Goal: Task Accomplishment & Management: Use online tool/utility

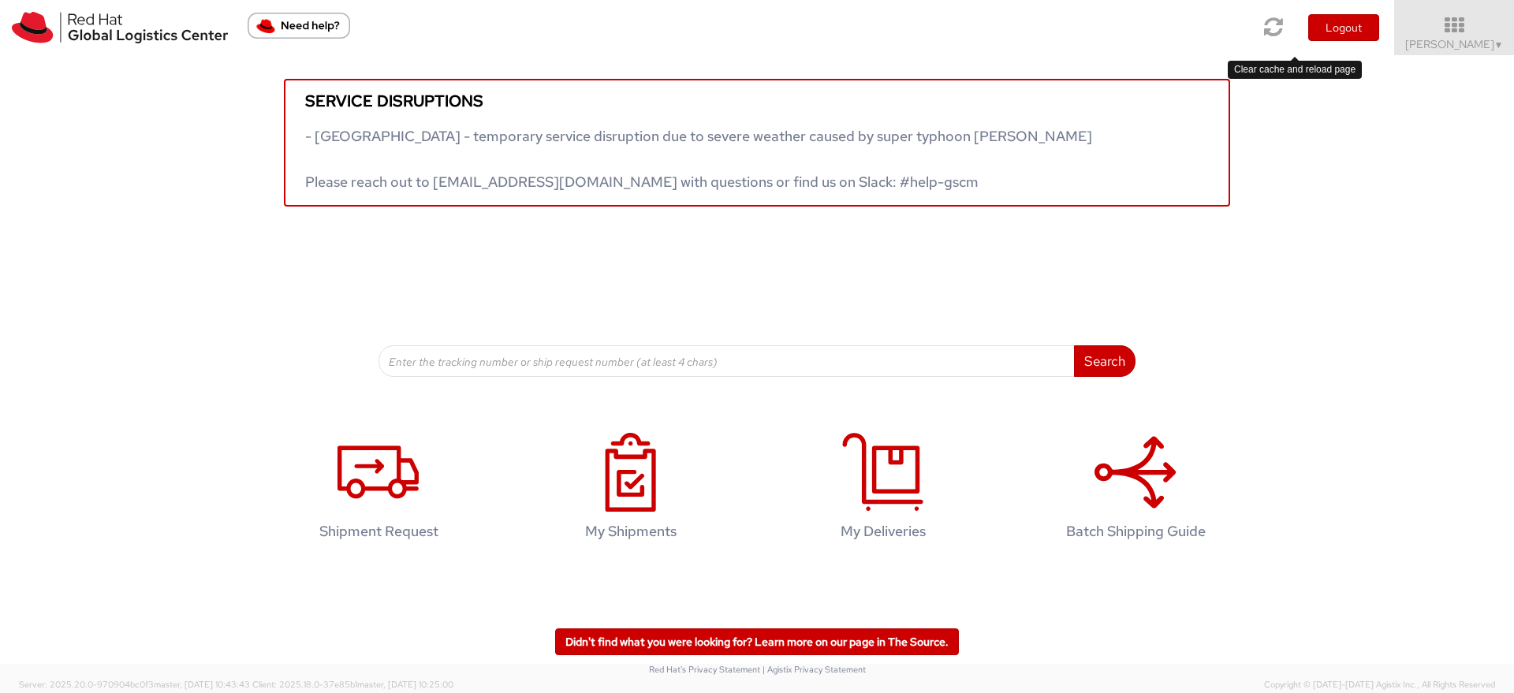
click at [1282, 34] on link at bounding box center [1274, 27] width 40 height 54
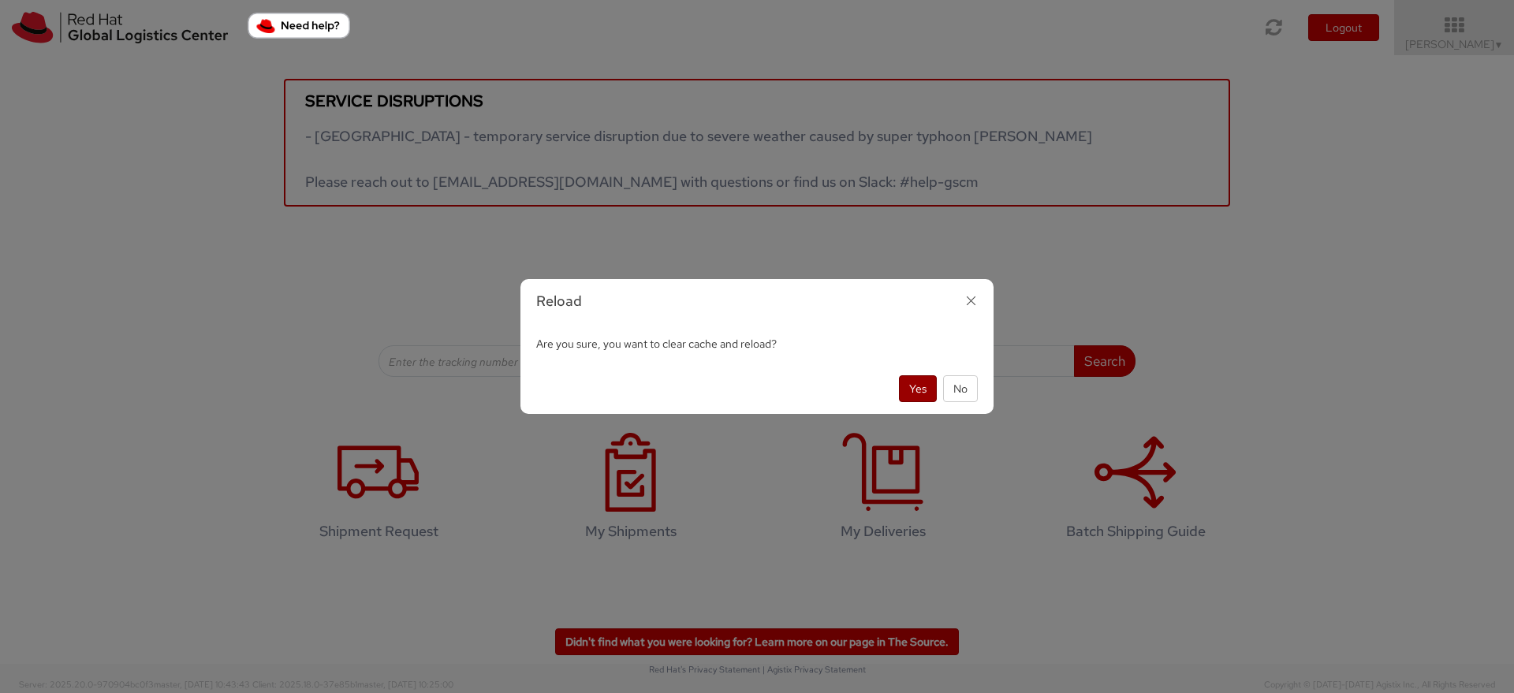
click at [917, 392] on button "Yes" at bounding box center [918, 388] width 38 height 27
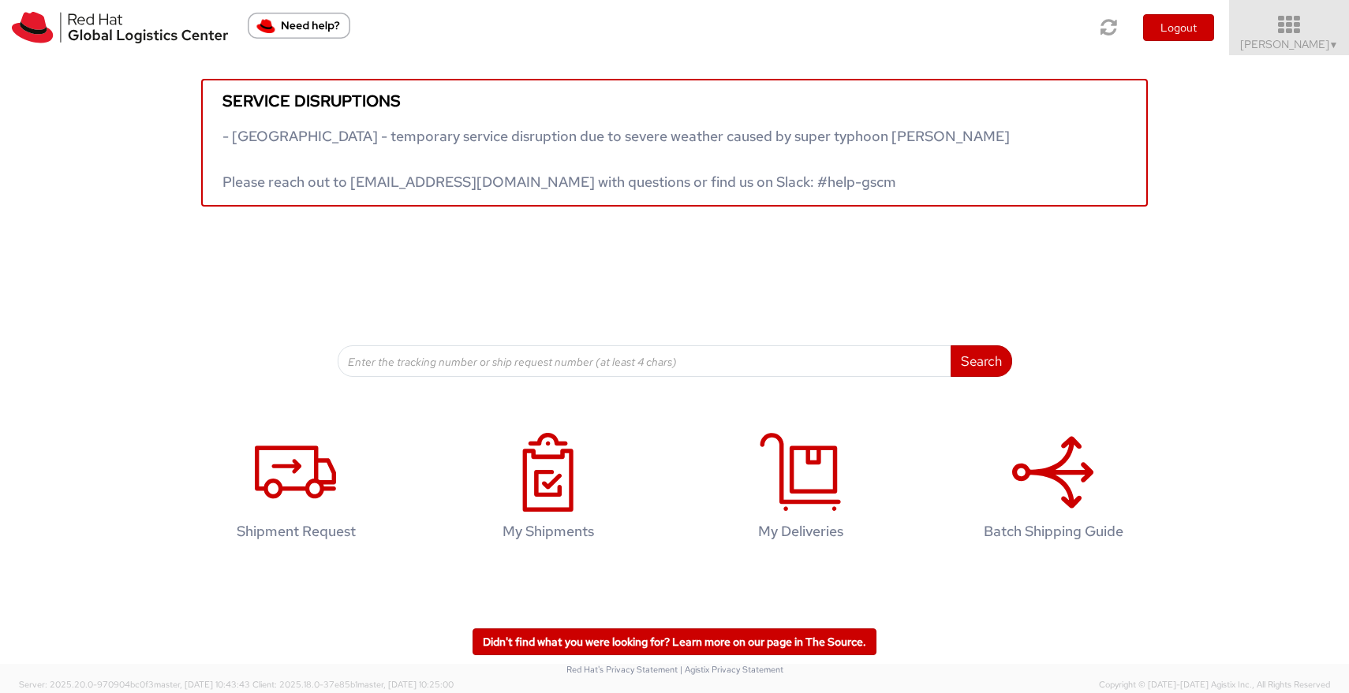
click at [1310, 28] on icon at bounding box center [1289, 25] width 138 height 22
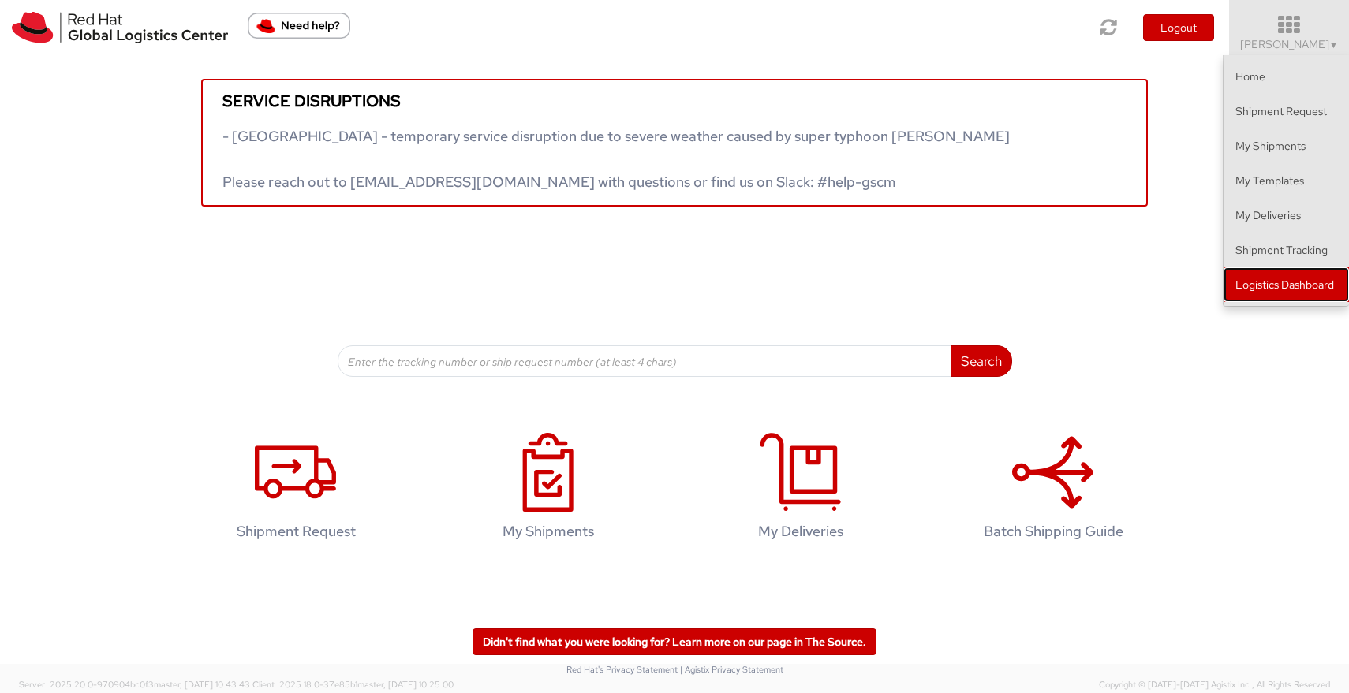
click at [1303, 280] on link "Logistics Dashboard" at bounding box center [1285, 284] width 125 height 35
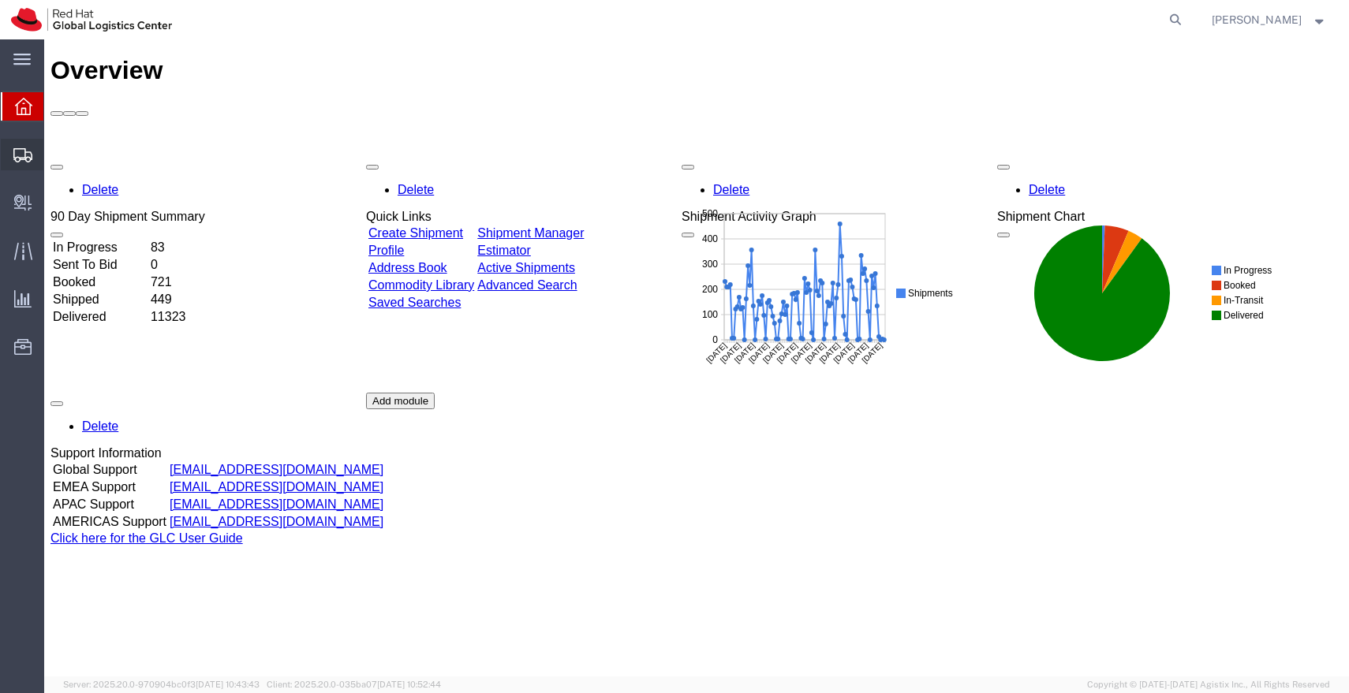
click at [54, 156] on span "Shipments" at bounding box center [48, 155] width 11 height 32
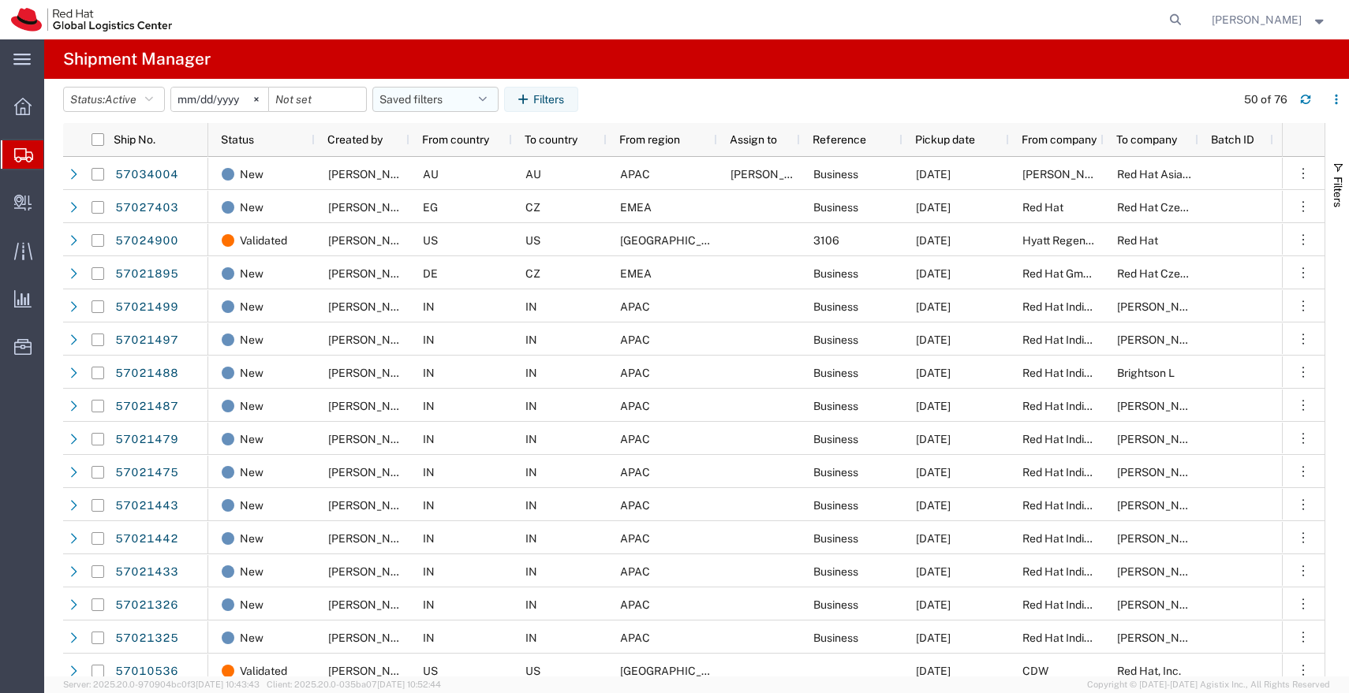
click at [487, 103] on icon "button" at bounding box center [483, 99] width 8 height 11
click at [442, 166] on span "APAC" at bounding box center [478, 168] width 207 height 29
type input "[DATE]"
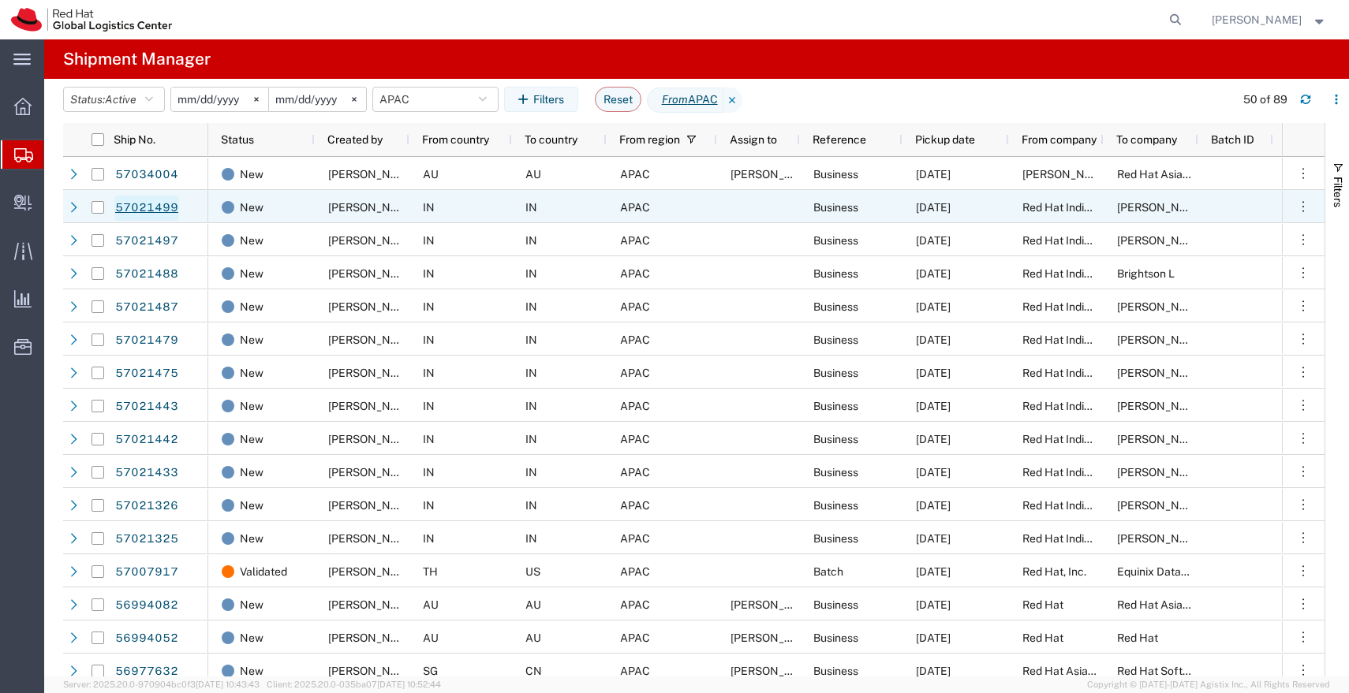
click at [162, 210] on link "57021499" at bounding box center [146, 208] width 65 height 25
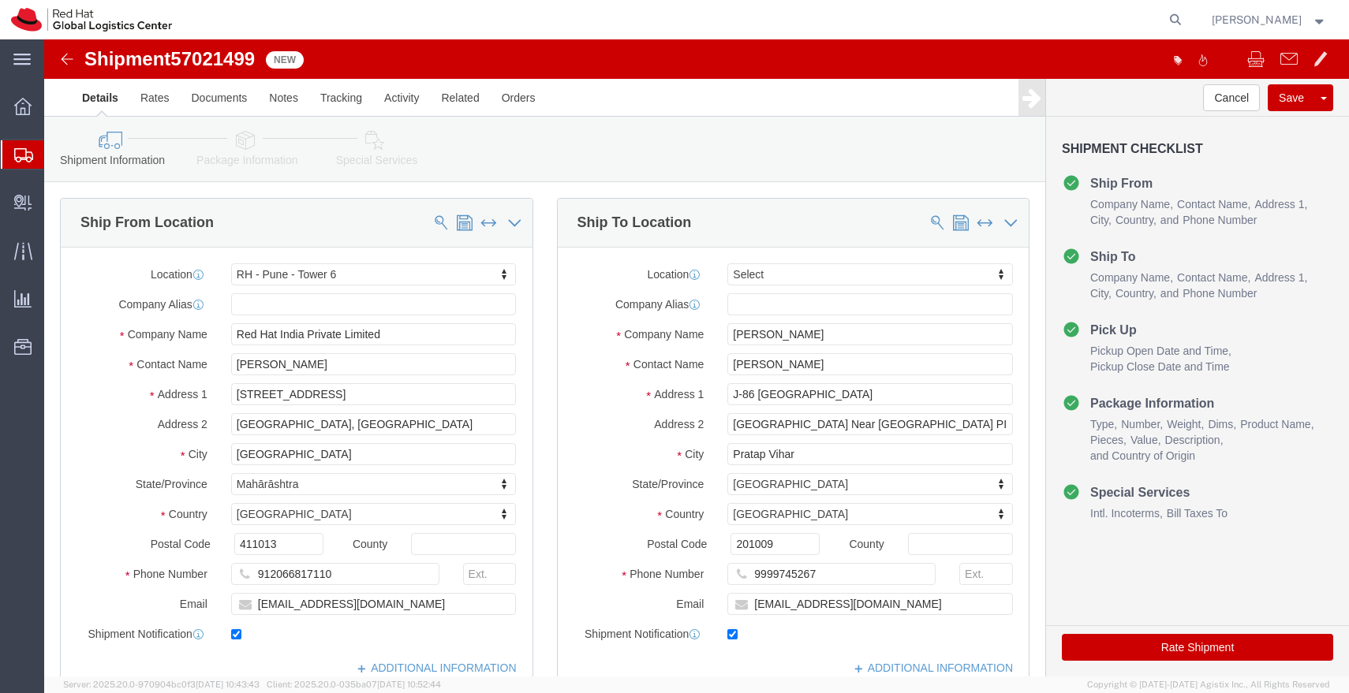
select select "38432"
select select
drag, startPoint x: 953, startPoint y: 385, endPoint x: 892, endPoint y: 379, distance: 61.8
click input "Ghaziabad Near Santosh Medical College PIN 201009"
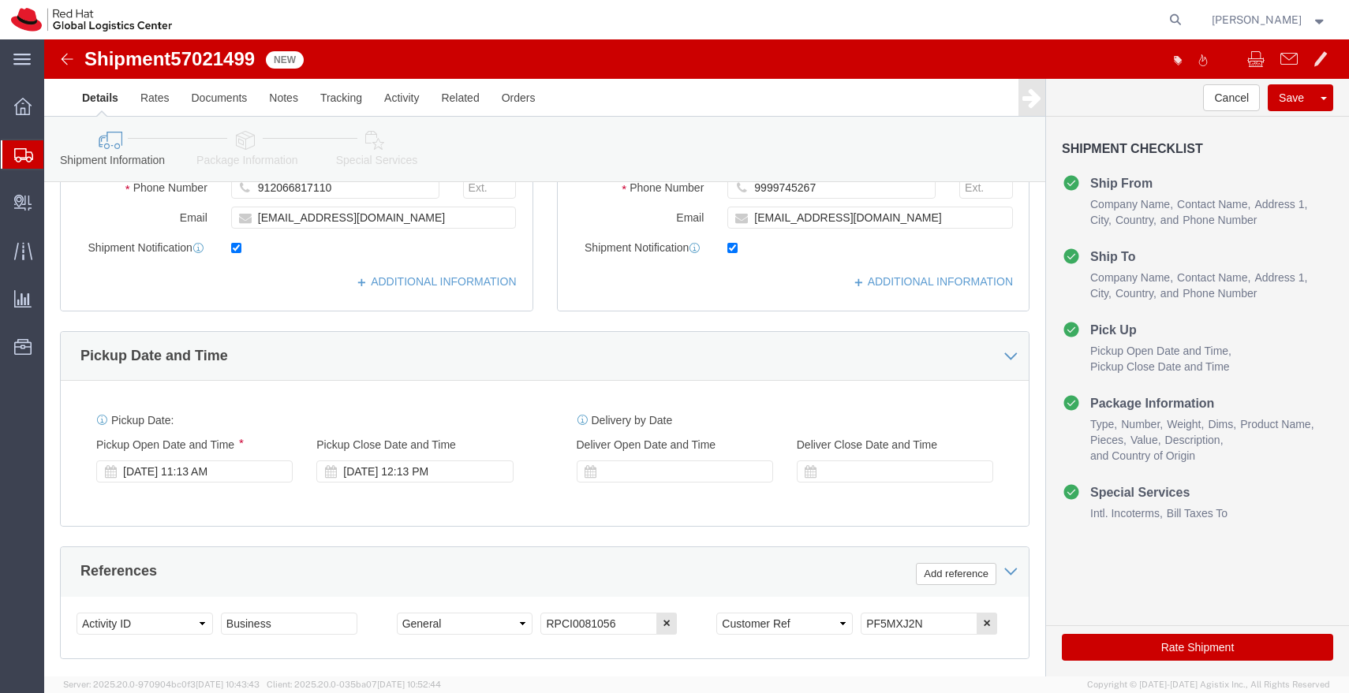
scroll to position [390, 0]
type input "Ghaziabad Near Santosh Medical College"
drag, startPoint x: 870, startPoint y: 576, endPoint x: 781, endPoint y: 577, distance: 89.1
click div "Select Account Type Activity ID Airline Appointment Number ASN Batch Request # …"
click icon
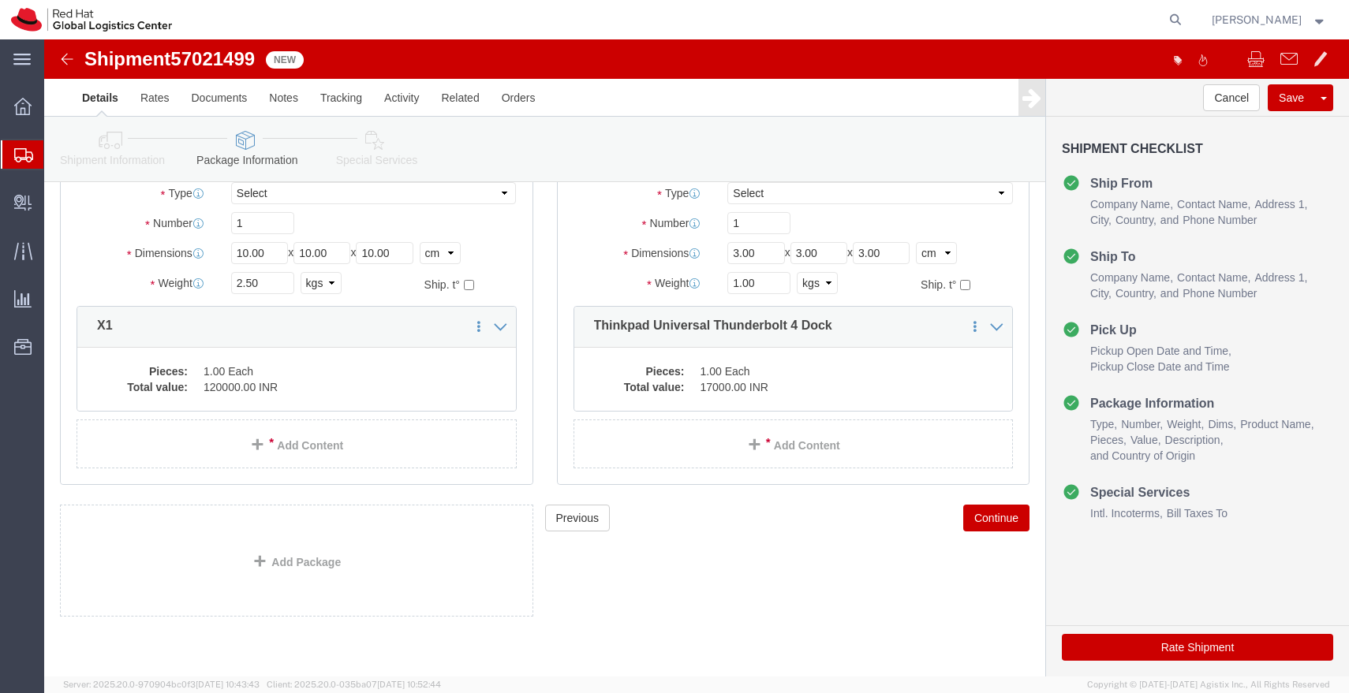
scroll to position [132, 0]
click input "10.00"
type input "55"
type input "35"
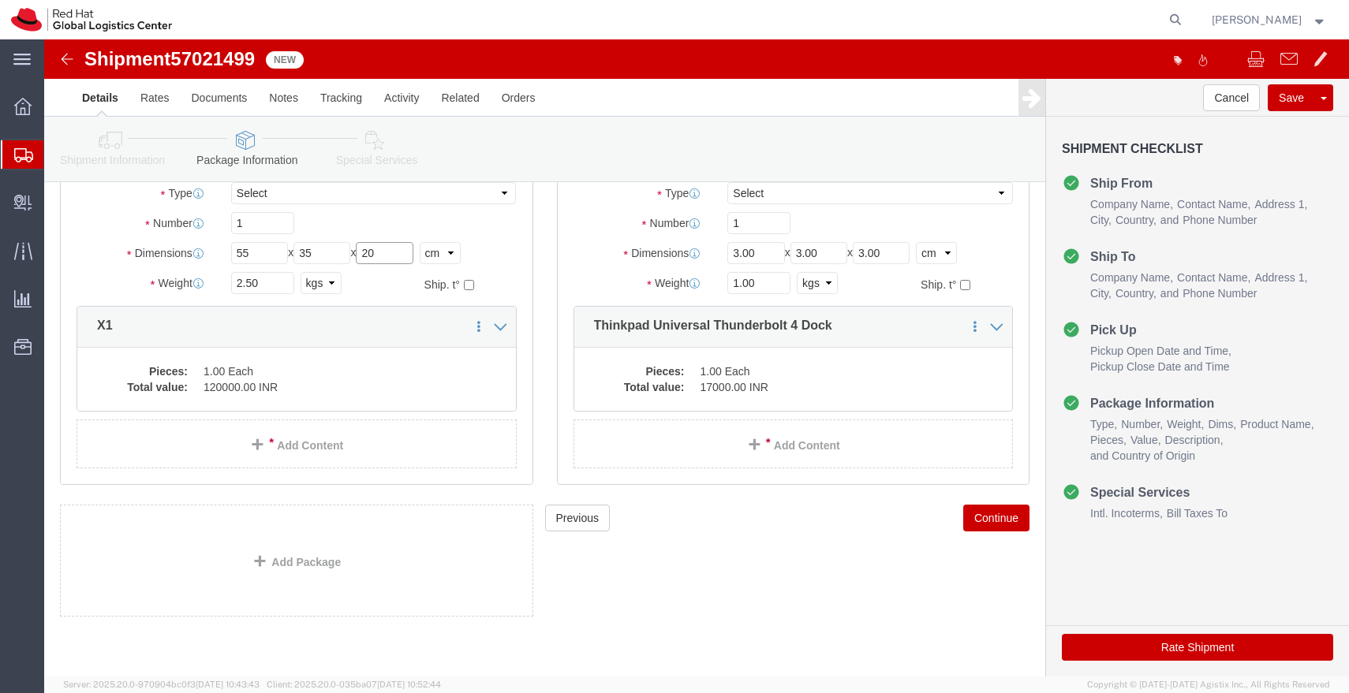
type input "20"
click input "2.50"
type input "3.200"
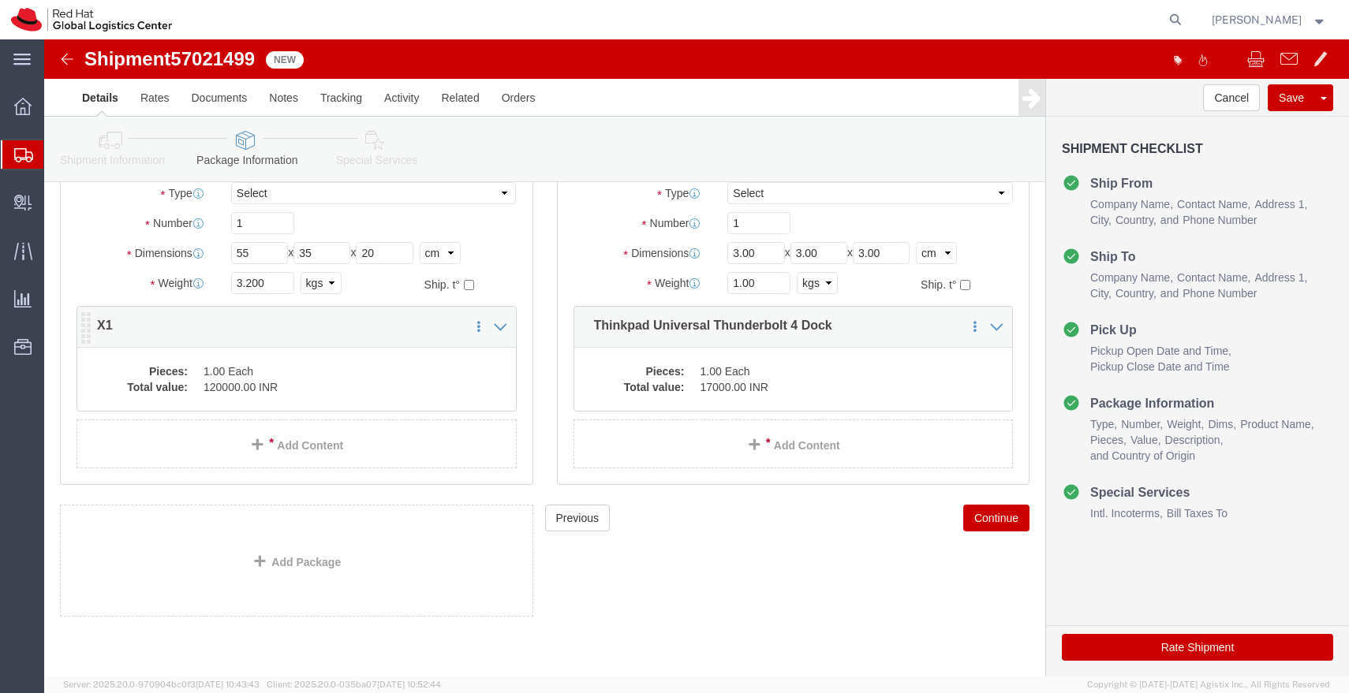
click dd "1.00 Each"
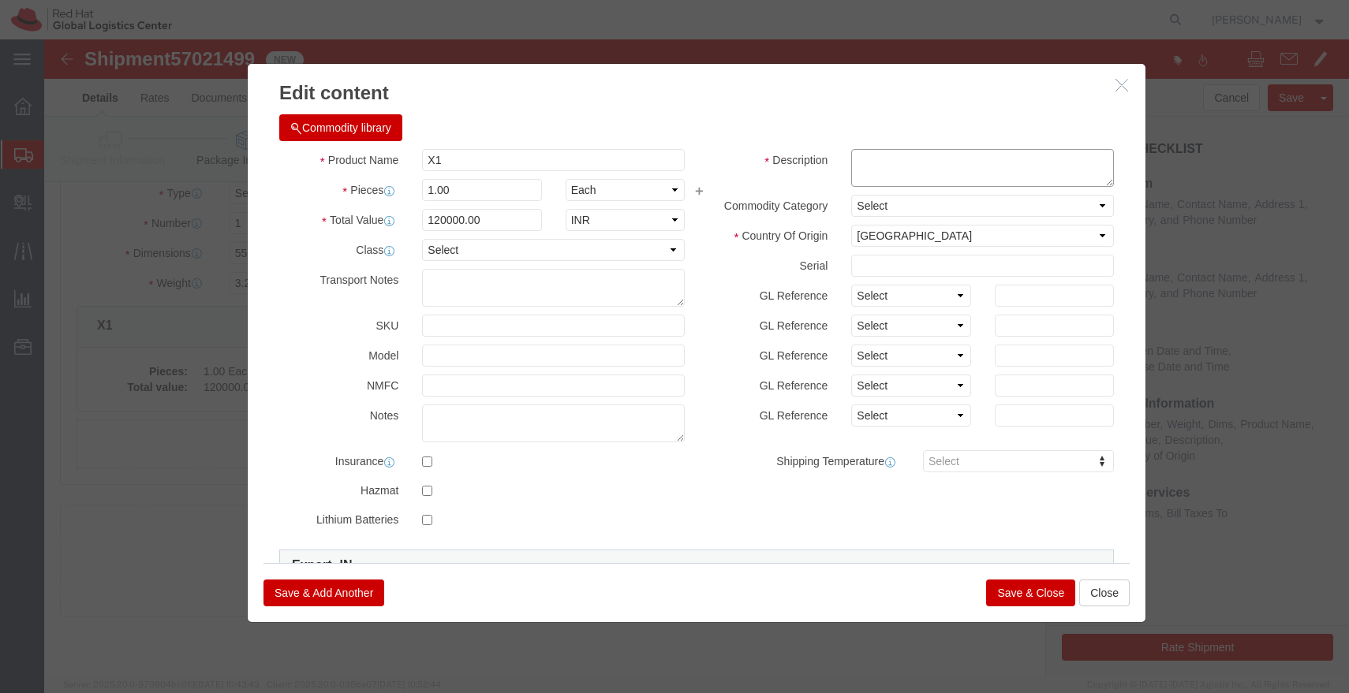
click textarea
type textarea "ˇ"
paste textarea "PF5MXJ2N"
type textarea "PF5MXJ2N"
click input "120000.00"
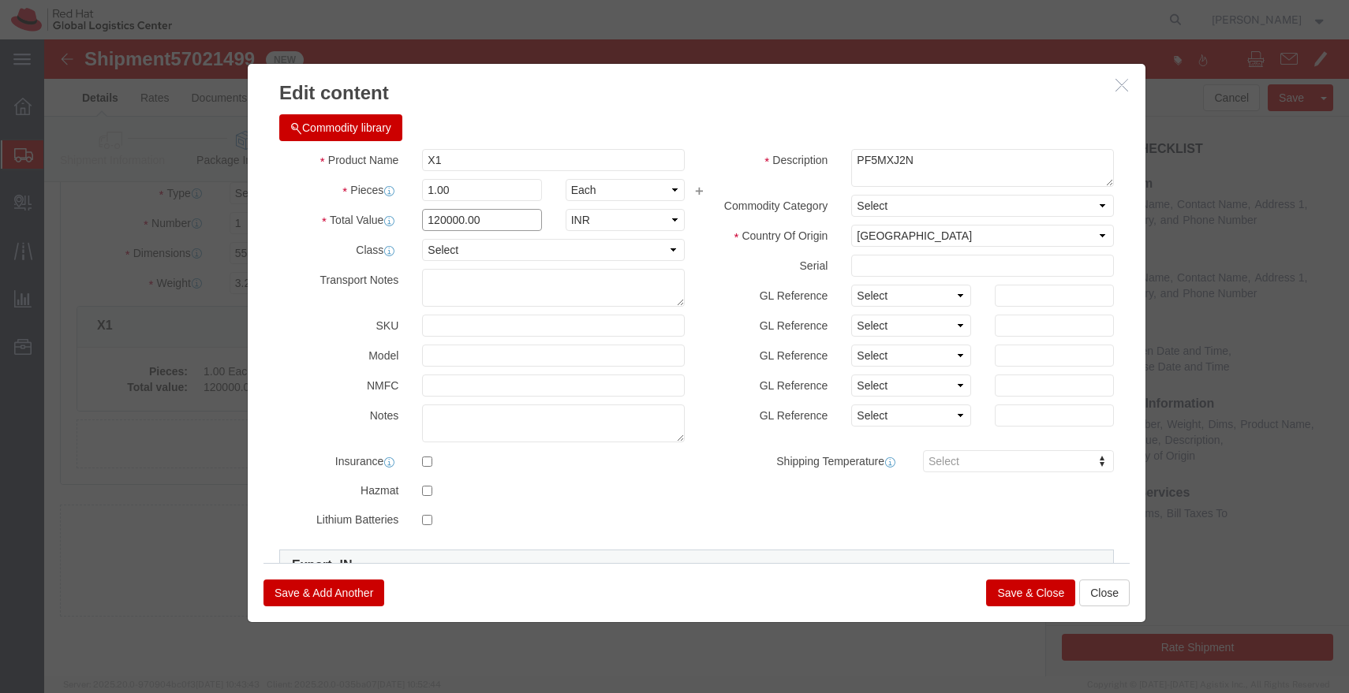
click input "120000.00"
type input "43000"
click div "Save & Add Another Save & Close Close"
click button "Save & Close"
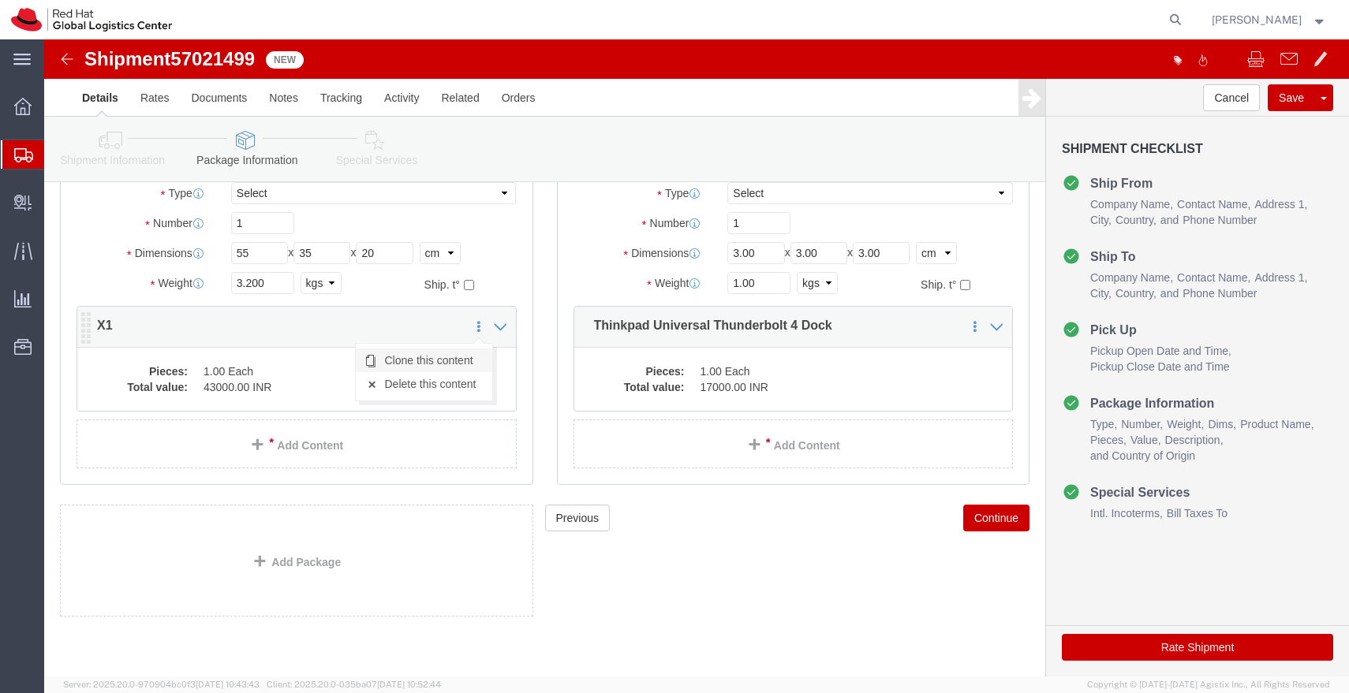
click link "Clone this content"
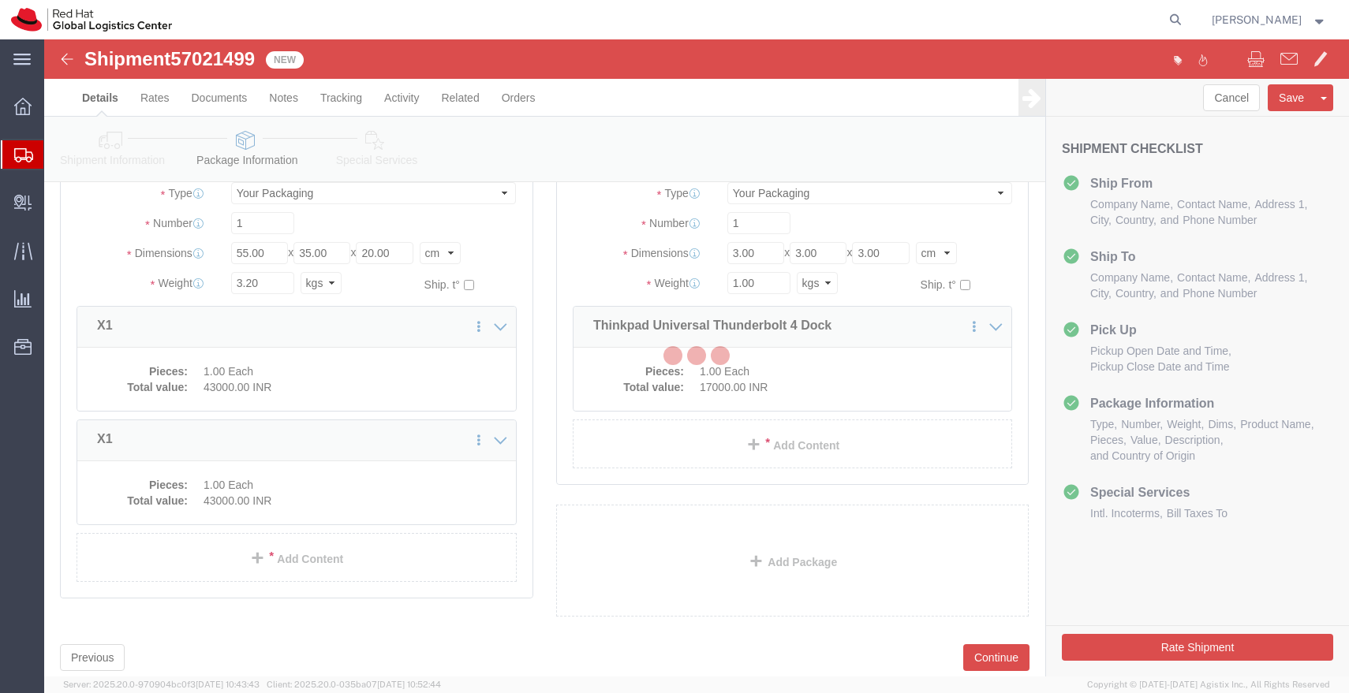
scroll to position [74, 0]
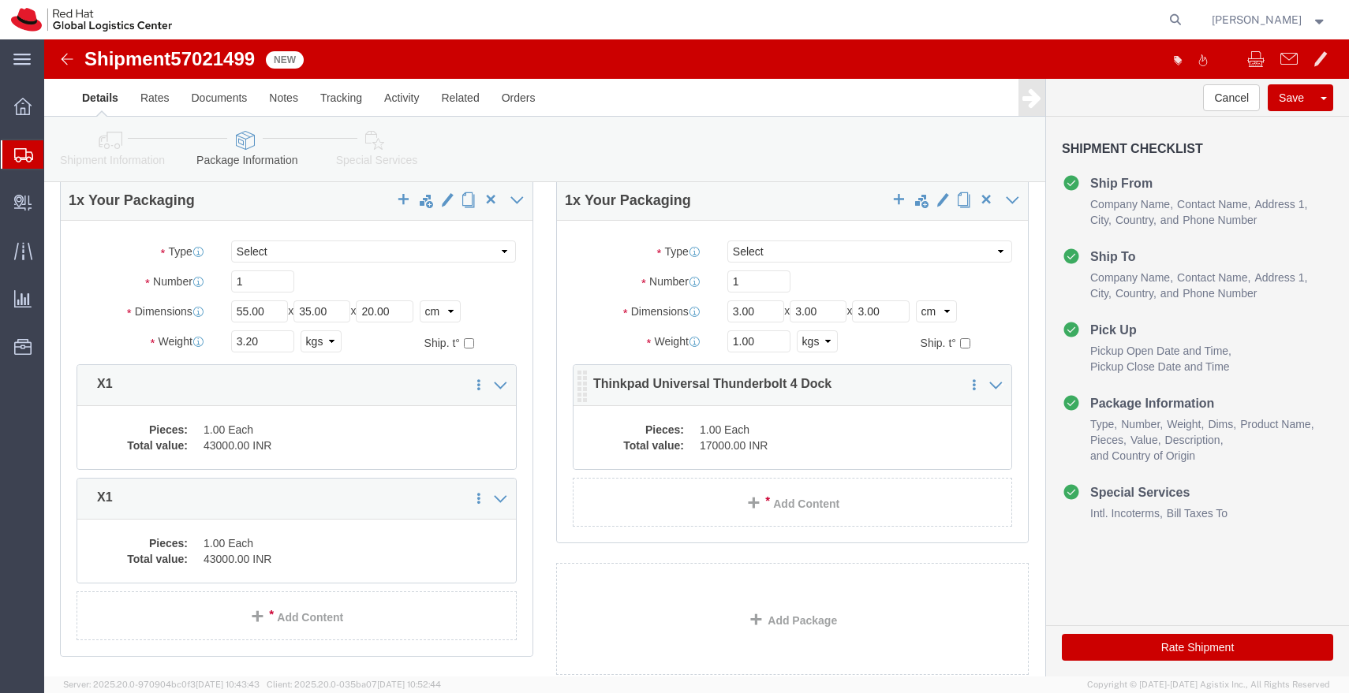
click dd "1.00 Each"
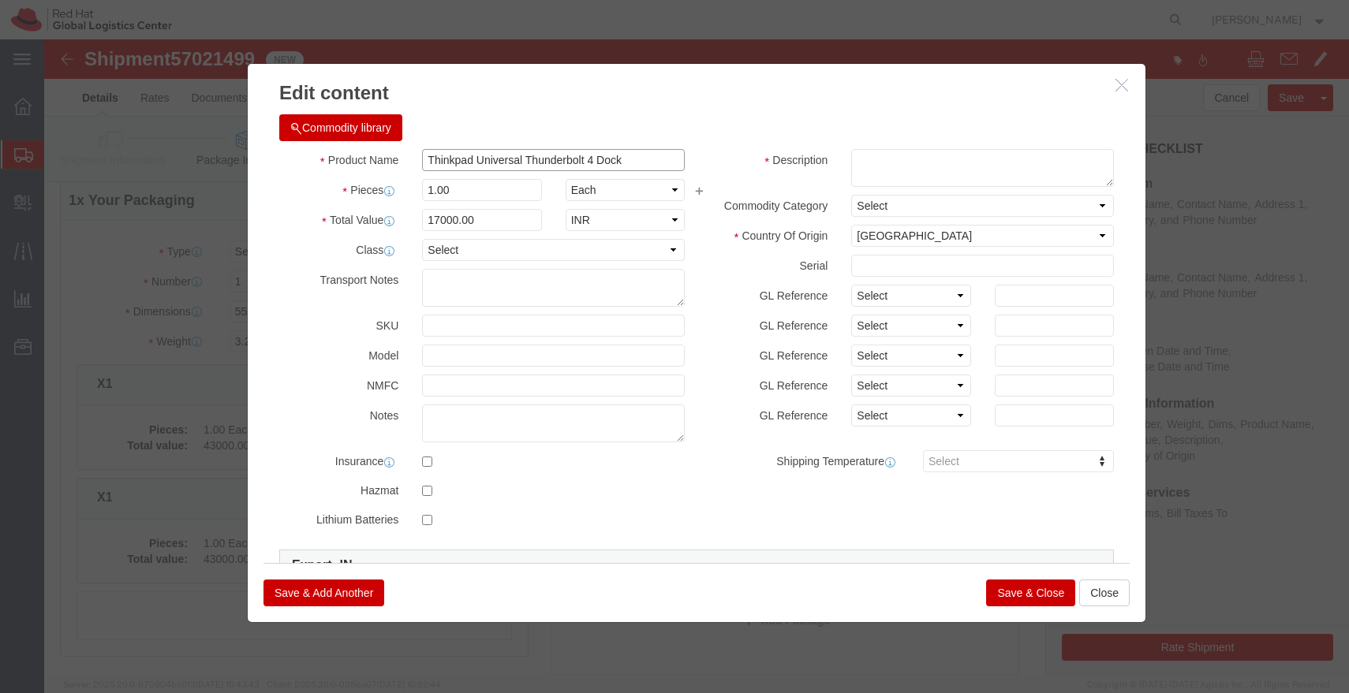
click input "Thinkpad Universal Thunderbolt 4 Dock"
click button "Close"
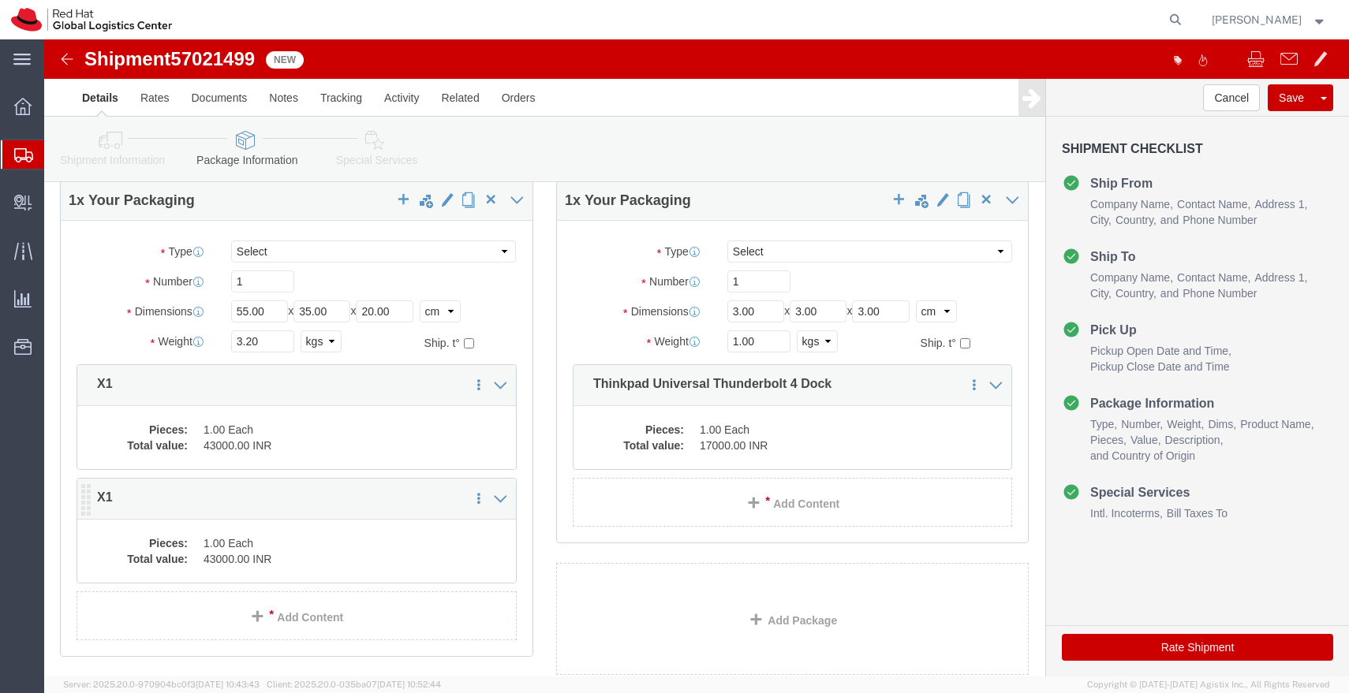
click dd "43000.00 INR"
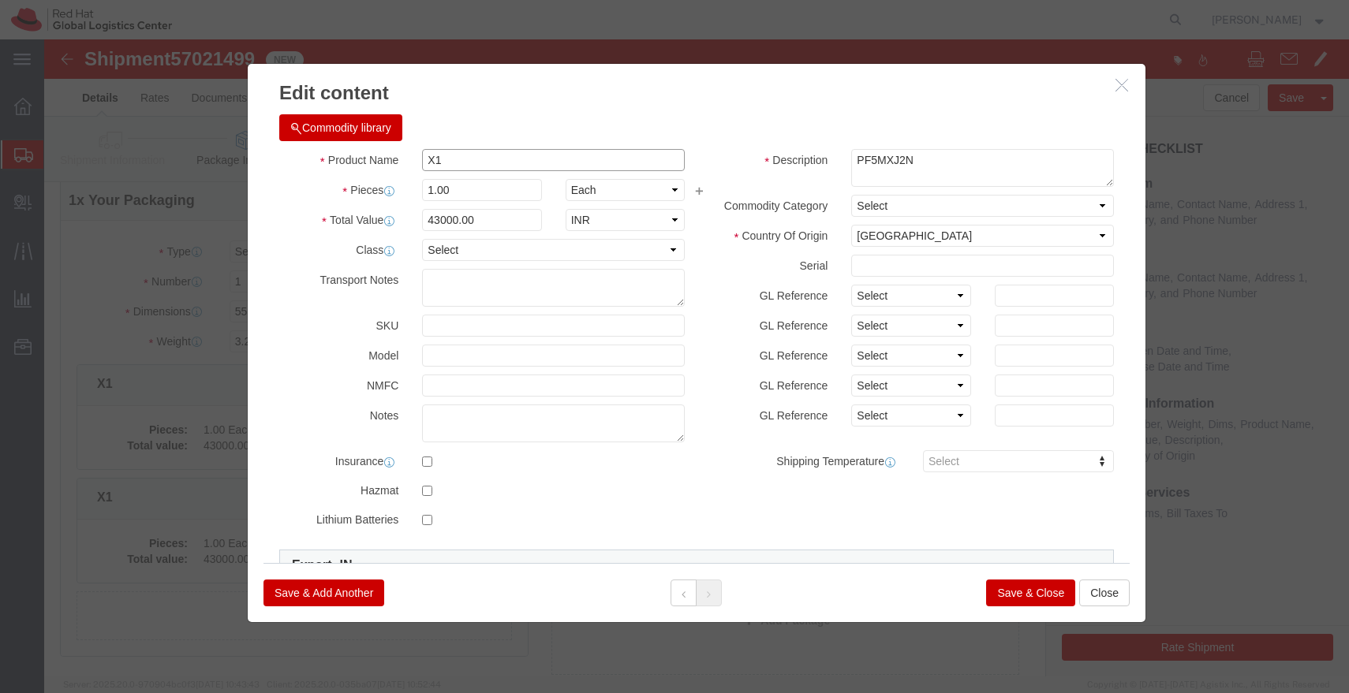
click input "X1"
paste input "Thinkpad Universal Thunderbolt 4 Dock"
type input "Thinkpad Universal Thunderbolt 4 Dock"
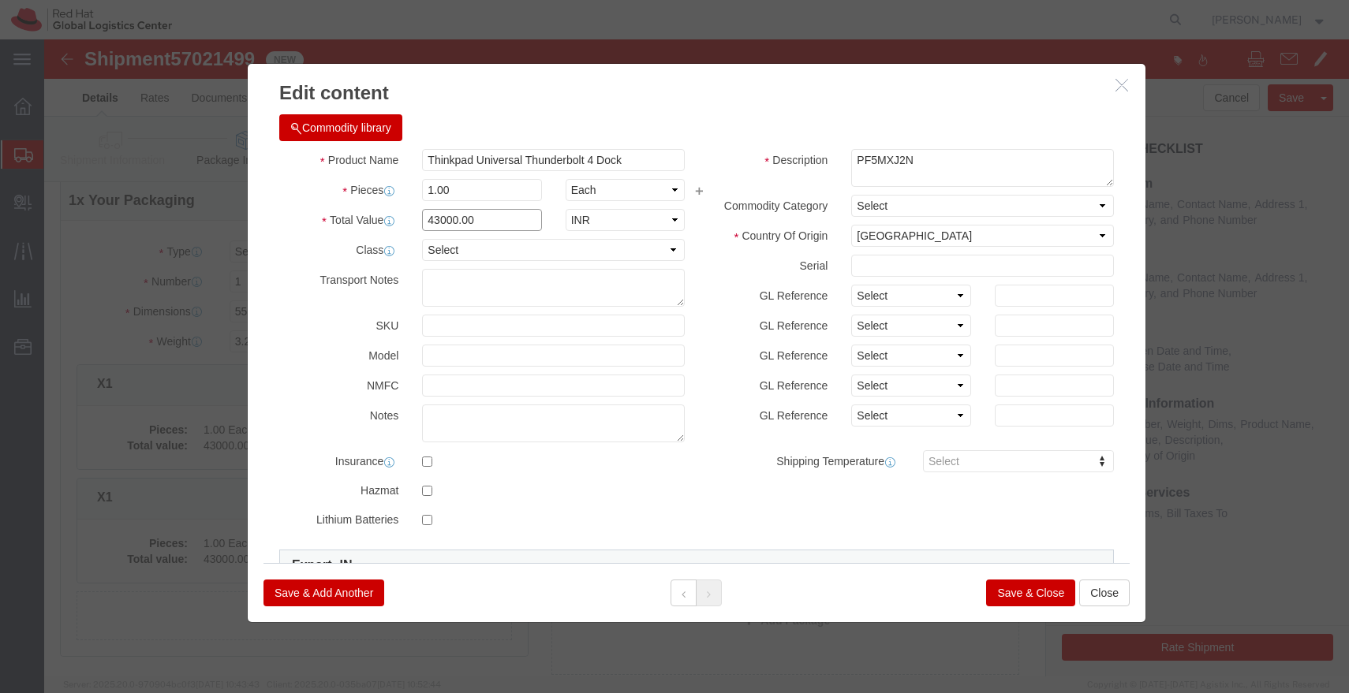
click input "43000.00"
type input "1"
type input "6700.00"
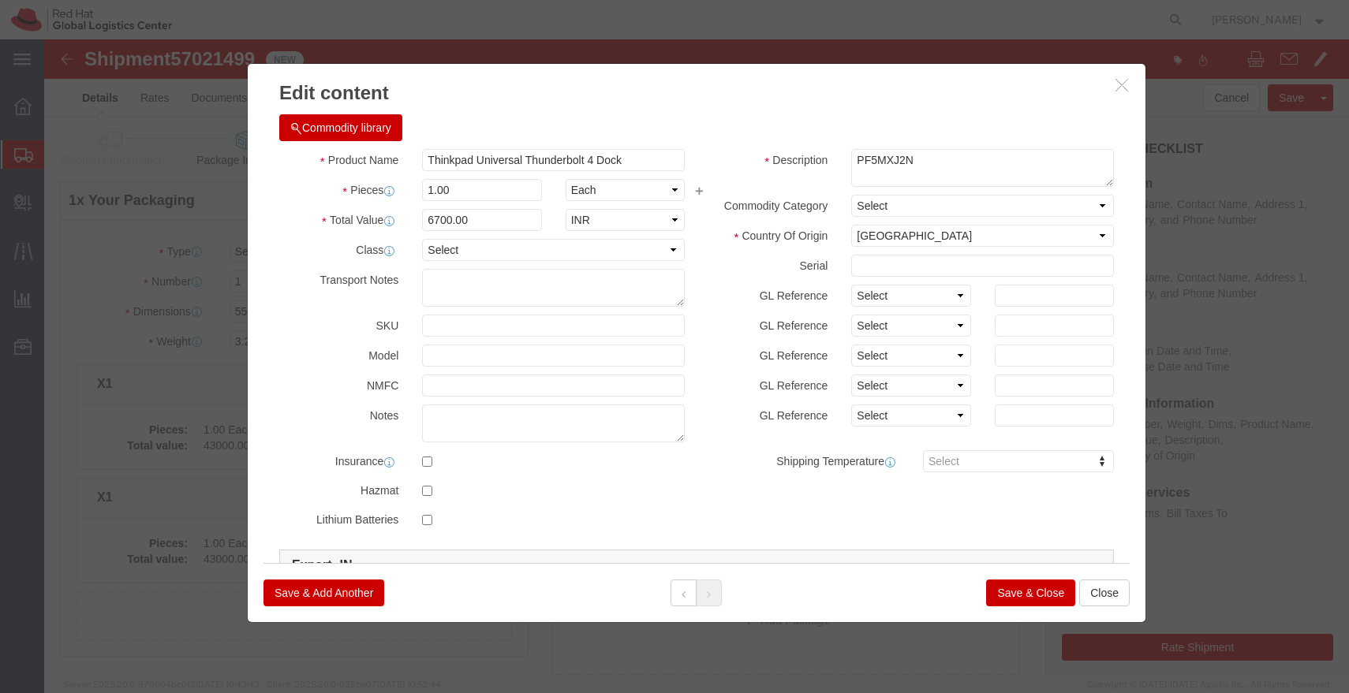
click button "Save & Close"
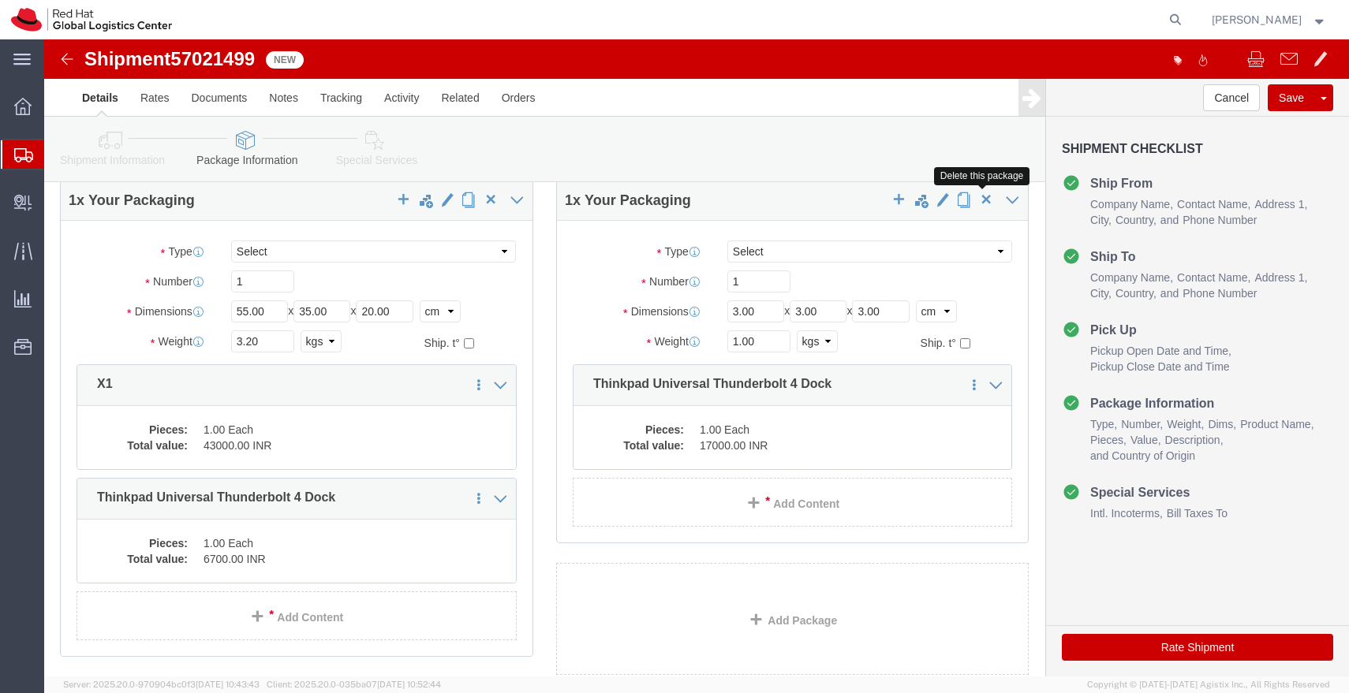
click span "button"
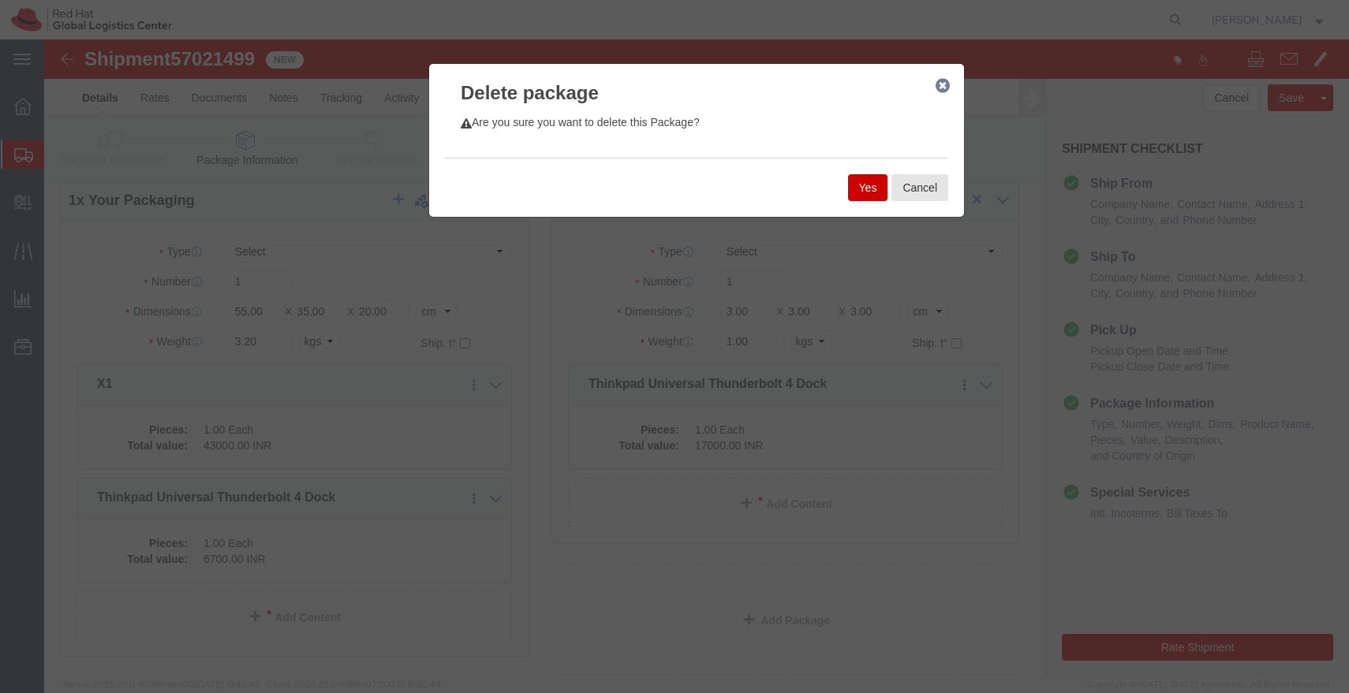
click button "Yes"
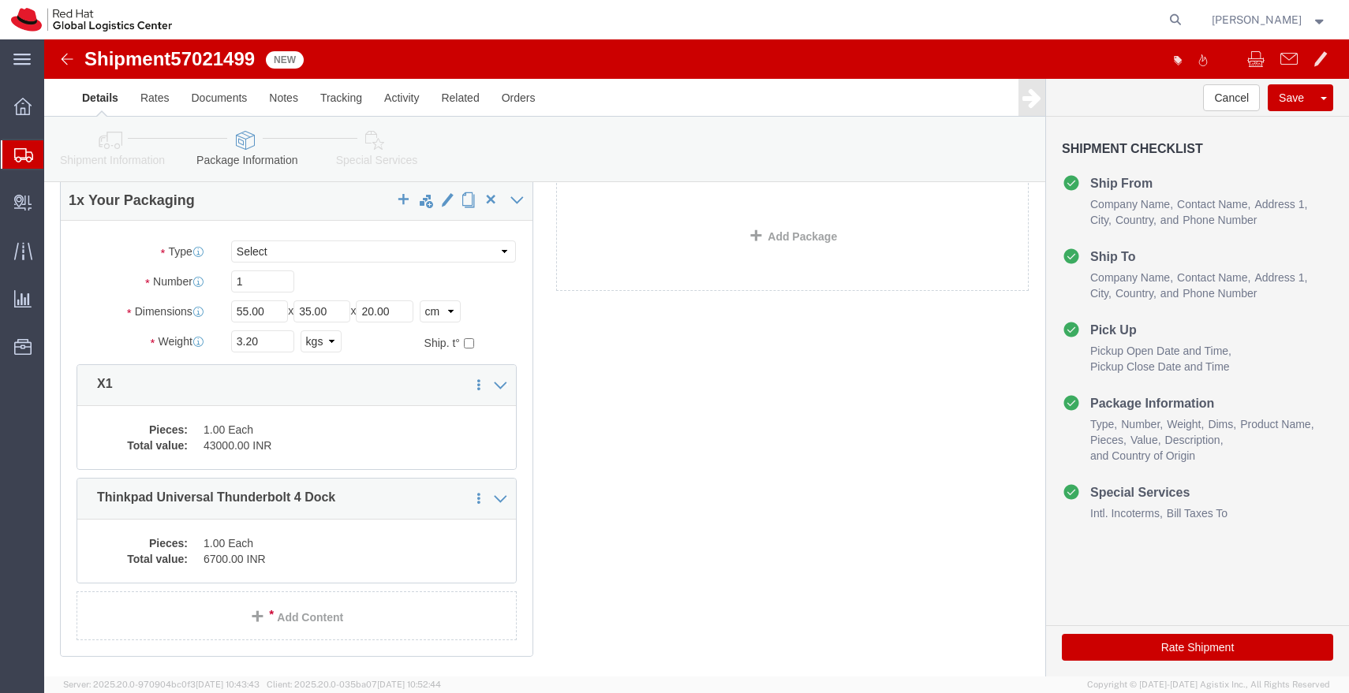
click icon
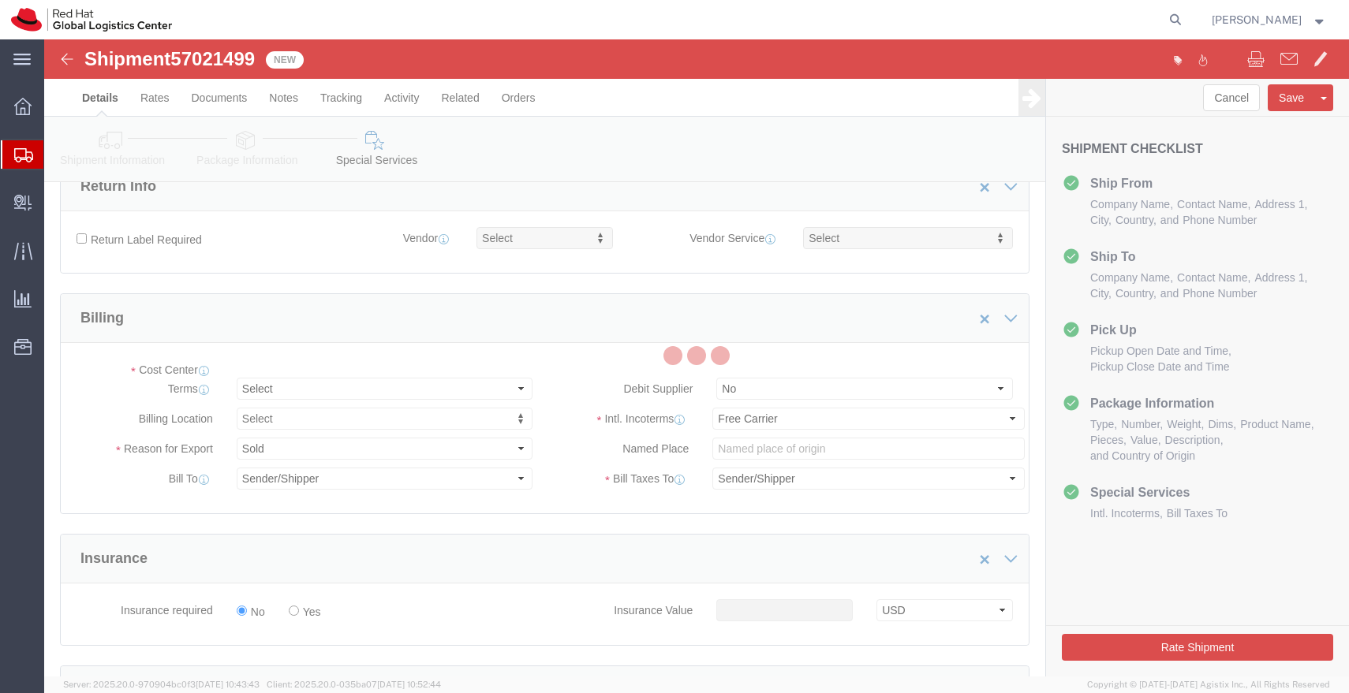
select select "COSTCENTER"
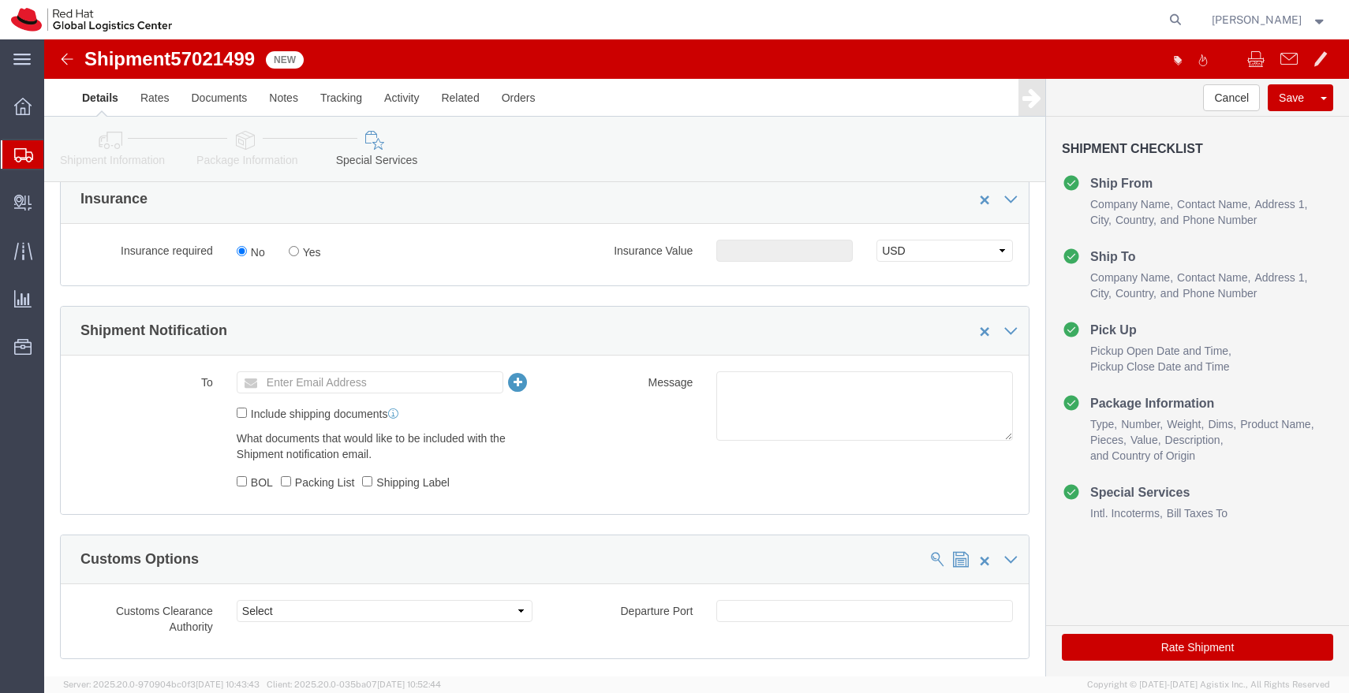
scroll to position [453, 0]
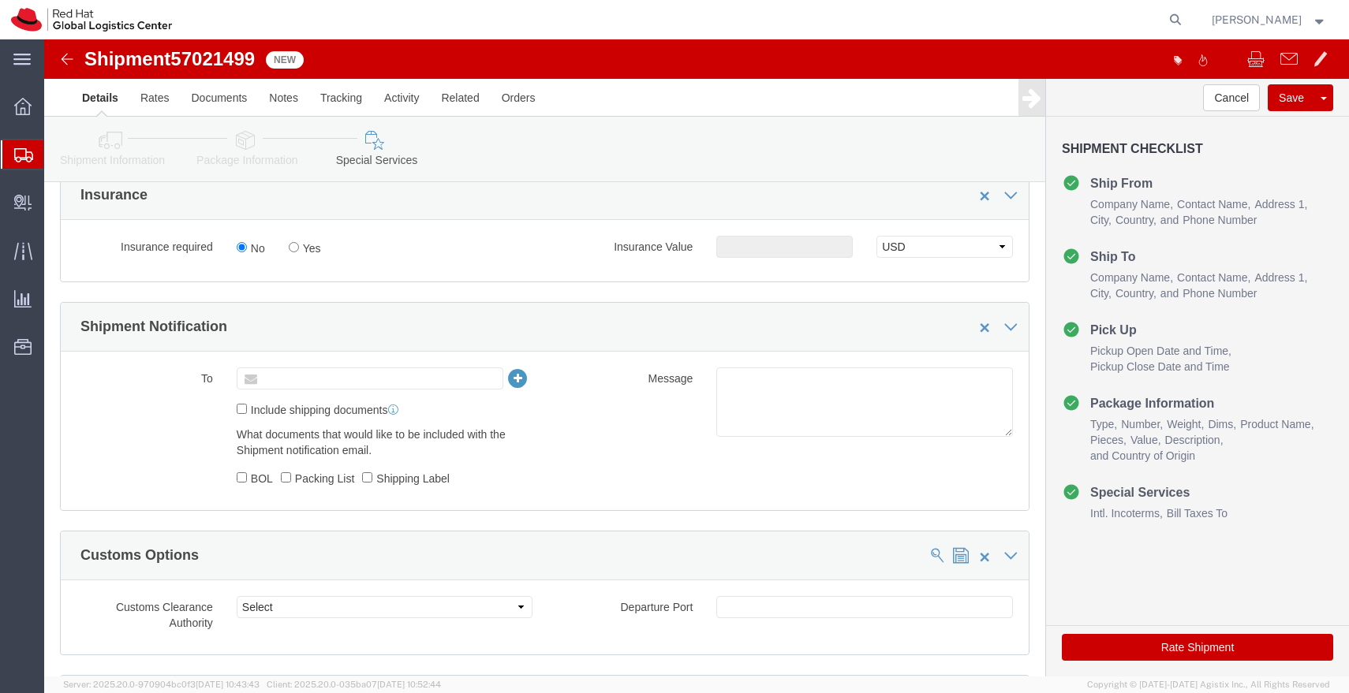
click input "text"
type input "apaclogistics@redhat.com"
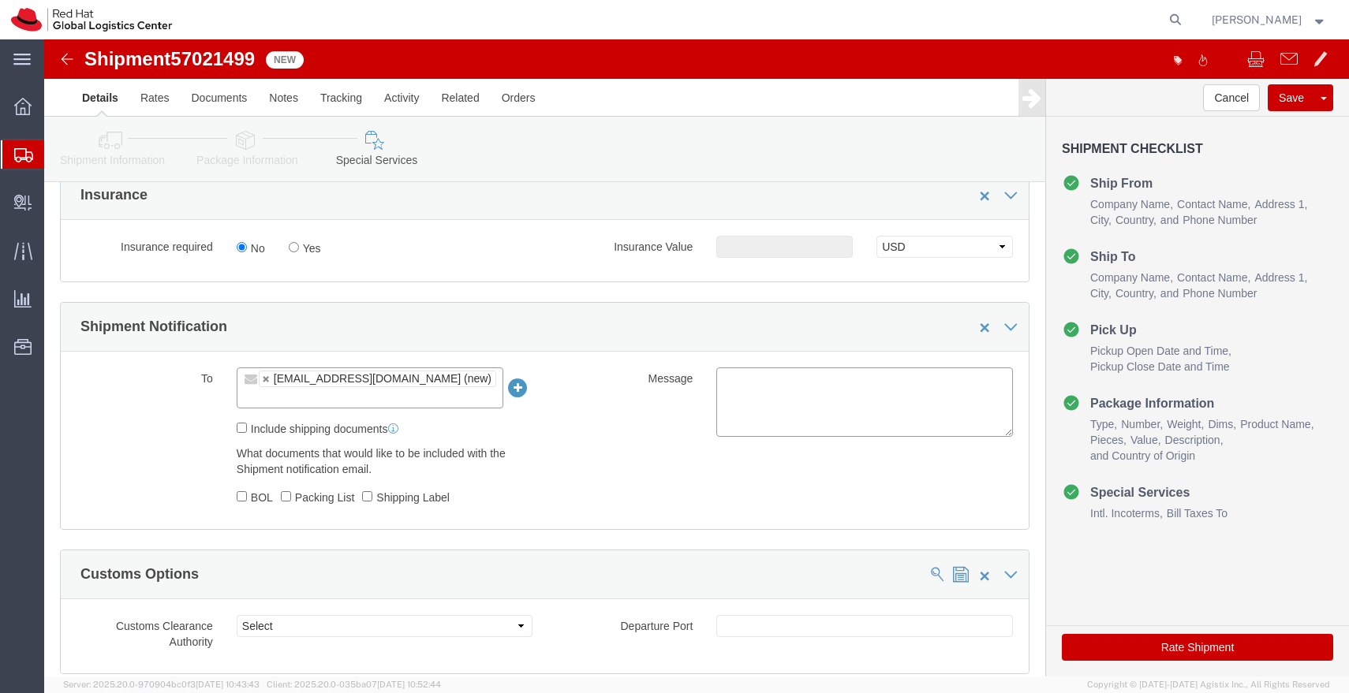
click textarea
paste textarea "Laptop Shipment for Internal Associate Transfer."
type textarea "Laptop Shipment for Internal Associate Transfer."
click button "Save"
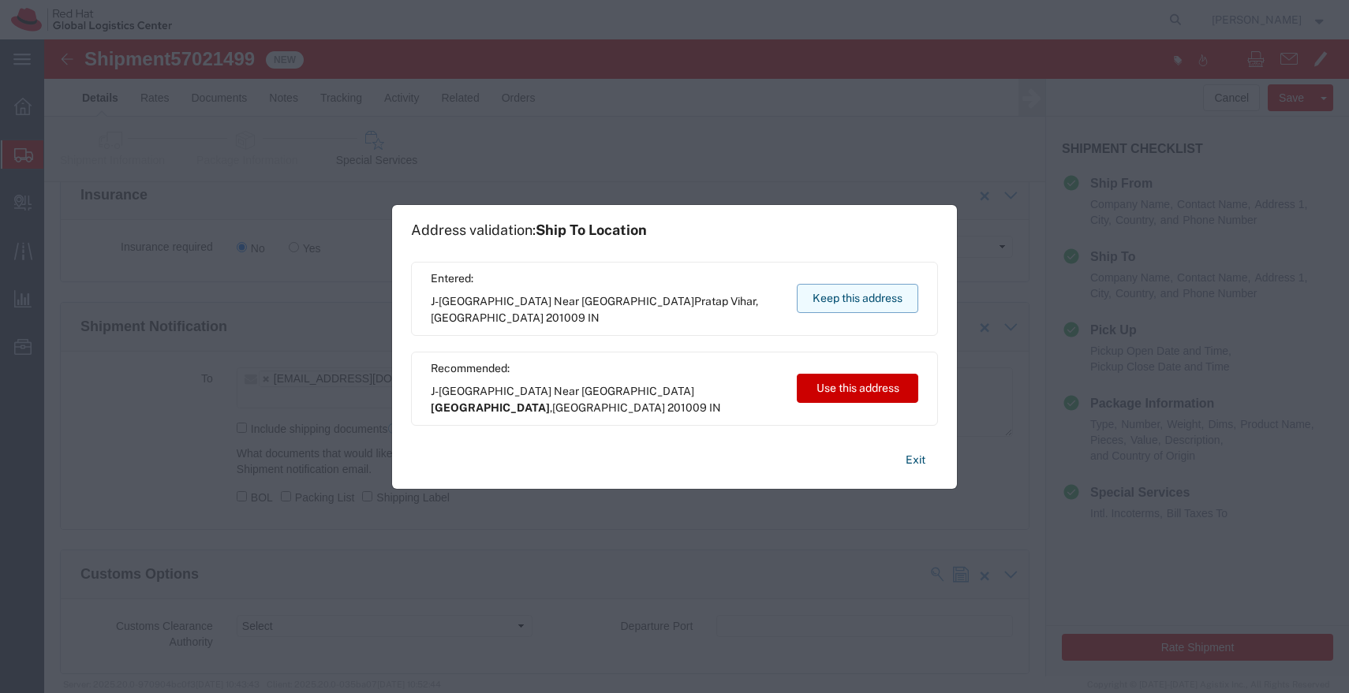
click at [858, 290] on button "Keep this address" at bounding box center [857, 298] width 121 height 29
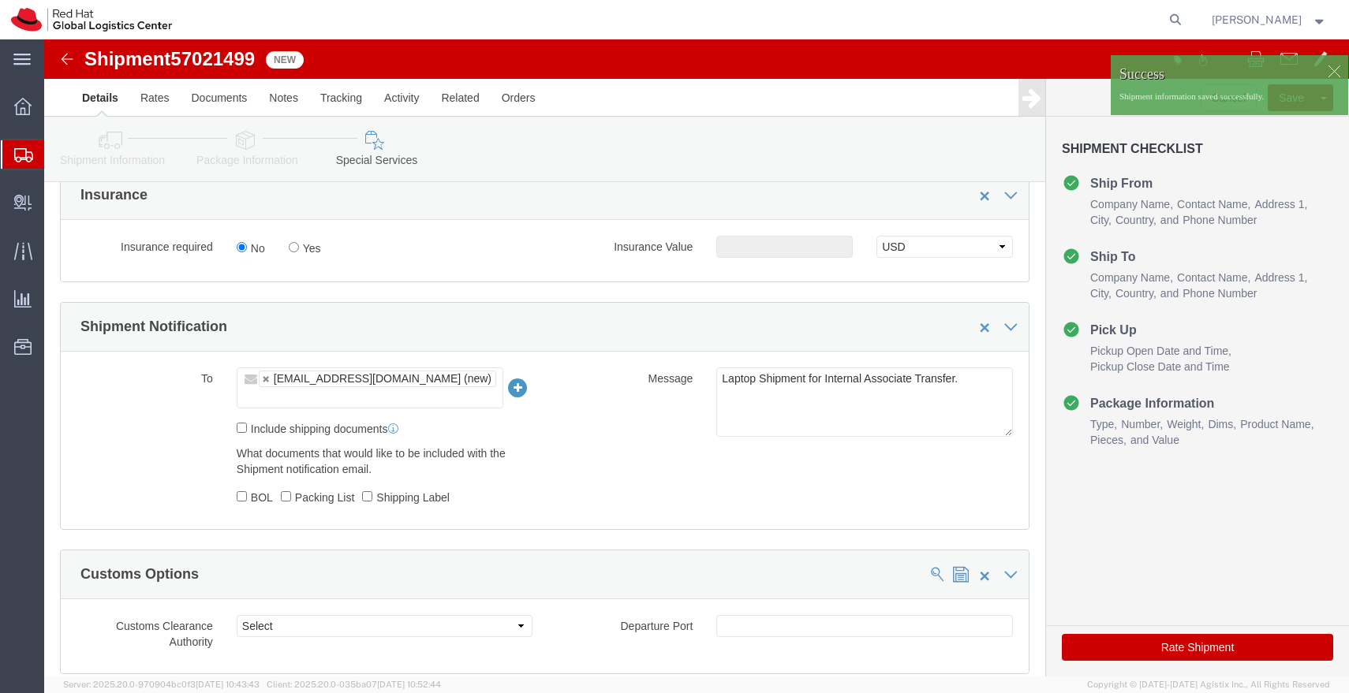
click img
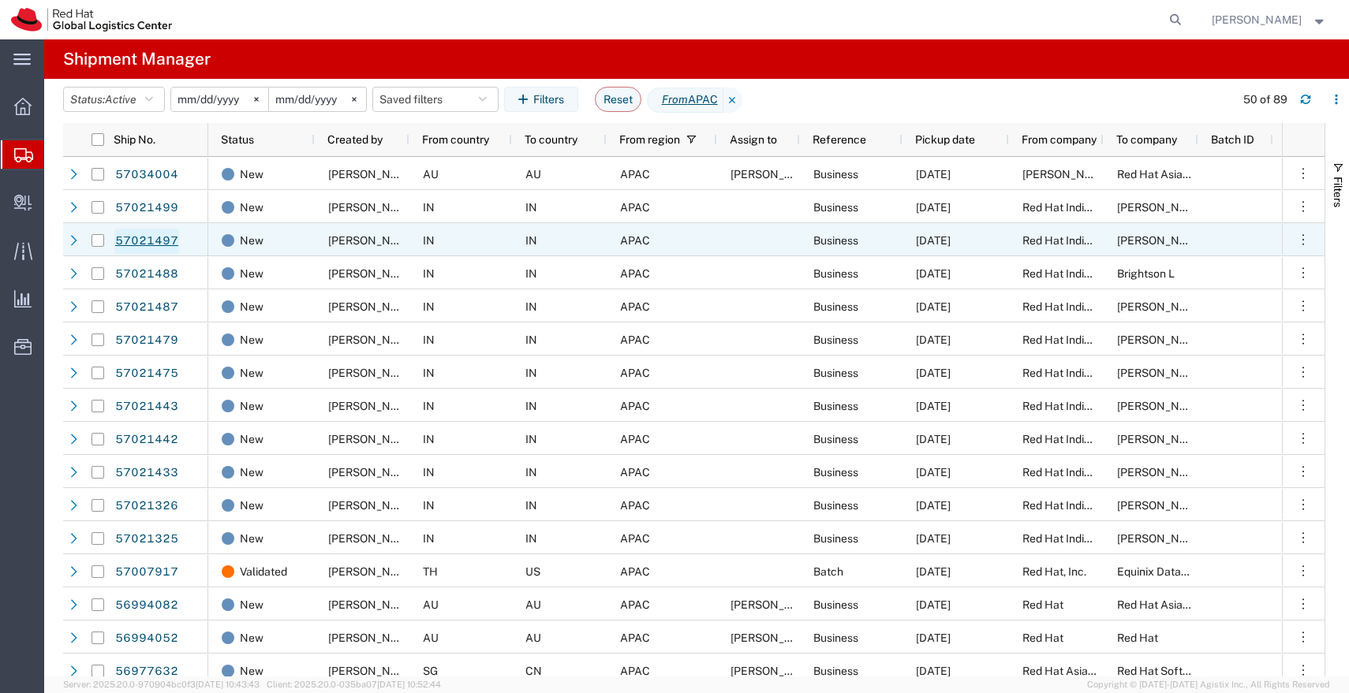
click at [164, 237] on link "57021497" at bounding box center [146, 241] width 65 height 25
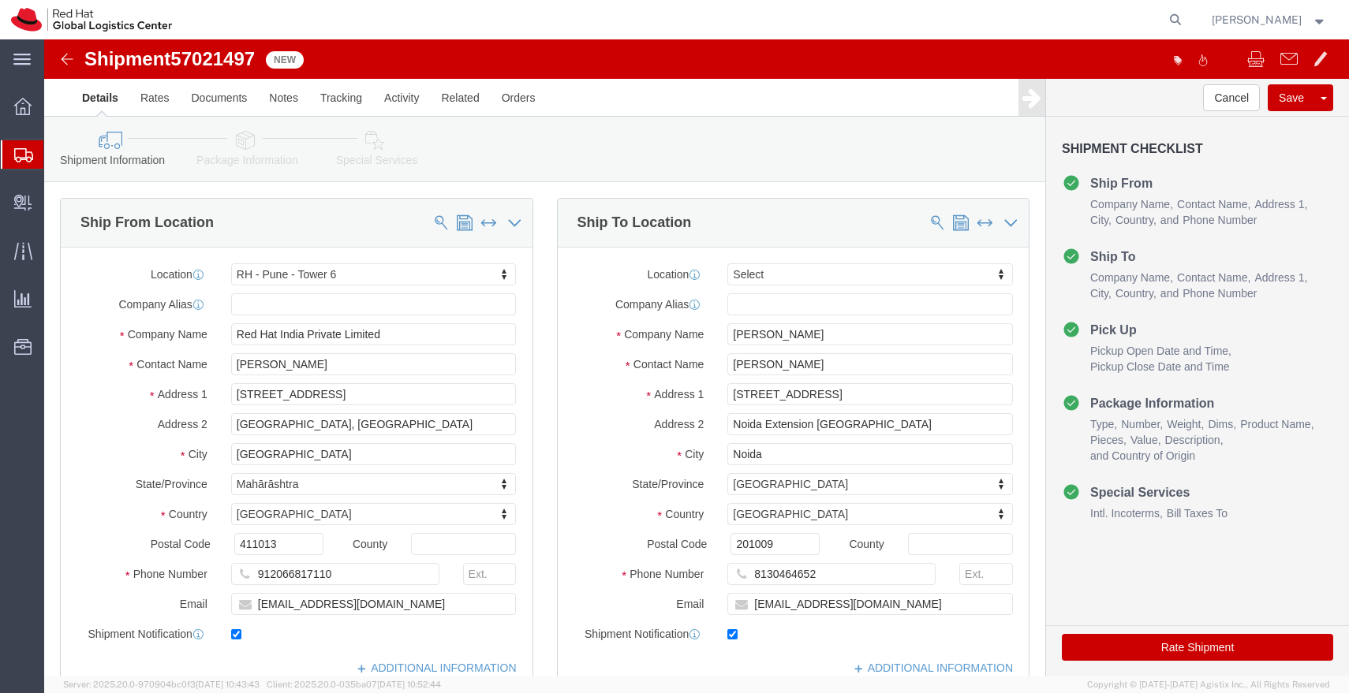
select select "38432"
select select
click icon
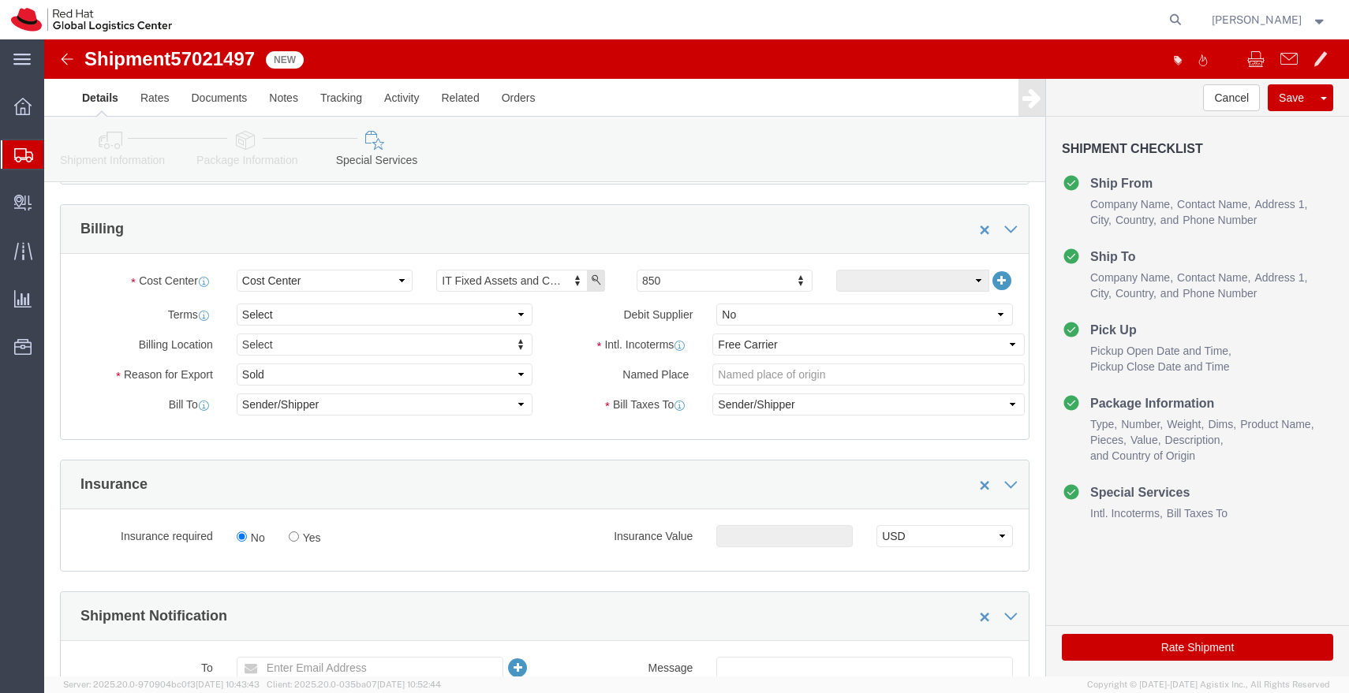
scroll to position [187, 0]
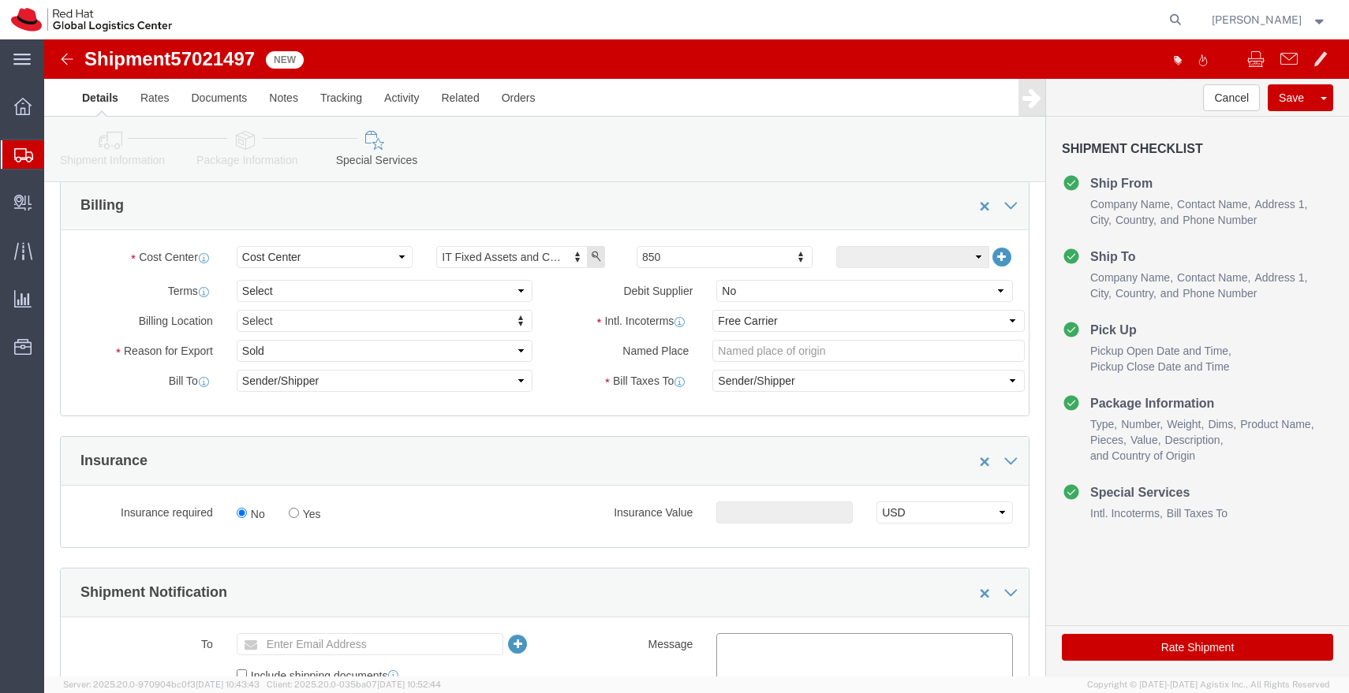
click textarea
paste textarea "Laptop Shipment for Internal Associate Transfer."
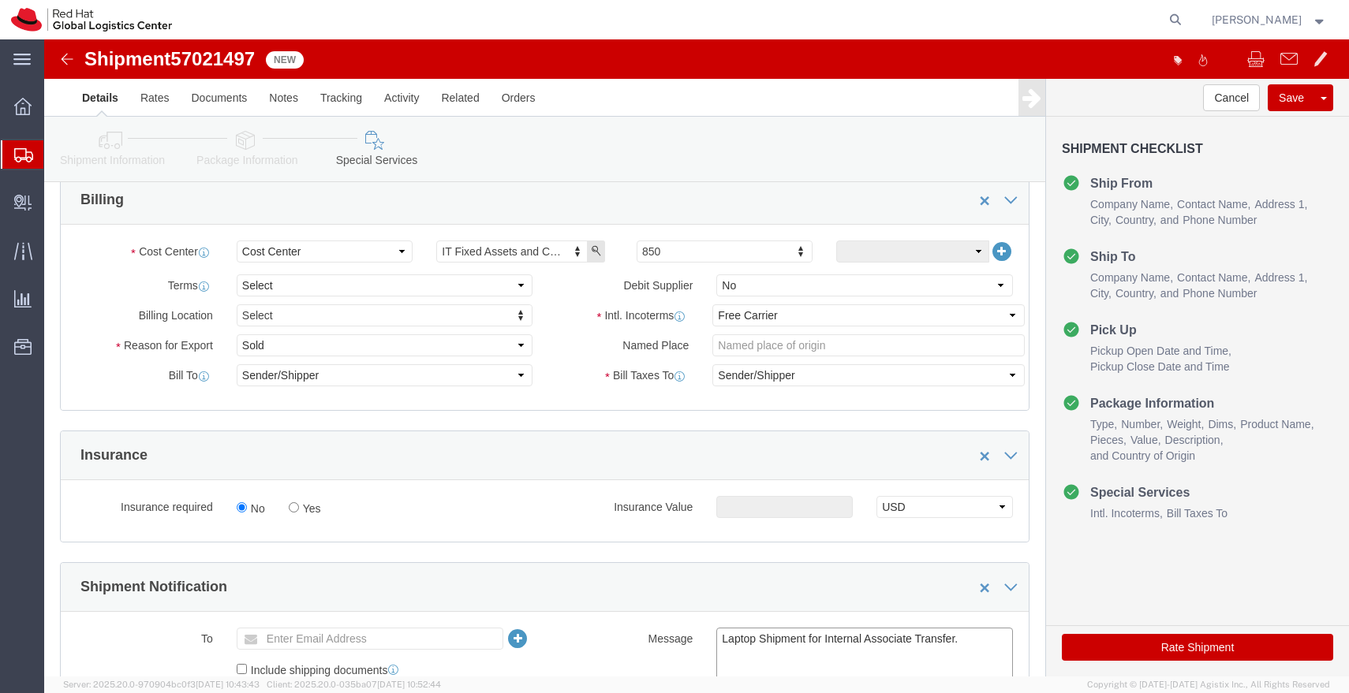
type textarea "Laptop Shipment for Internal Associate Transfer."
click ul "Enter Email Address"
type input "apaclogistics@redhat.com"
click link "Shipment Information"
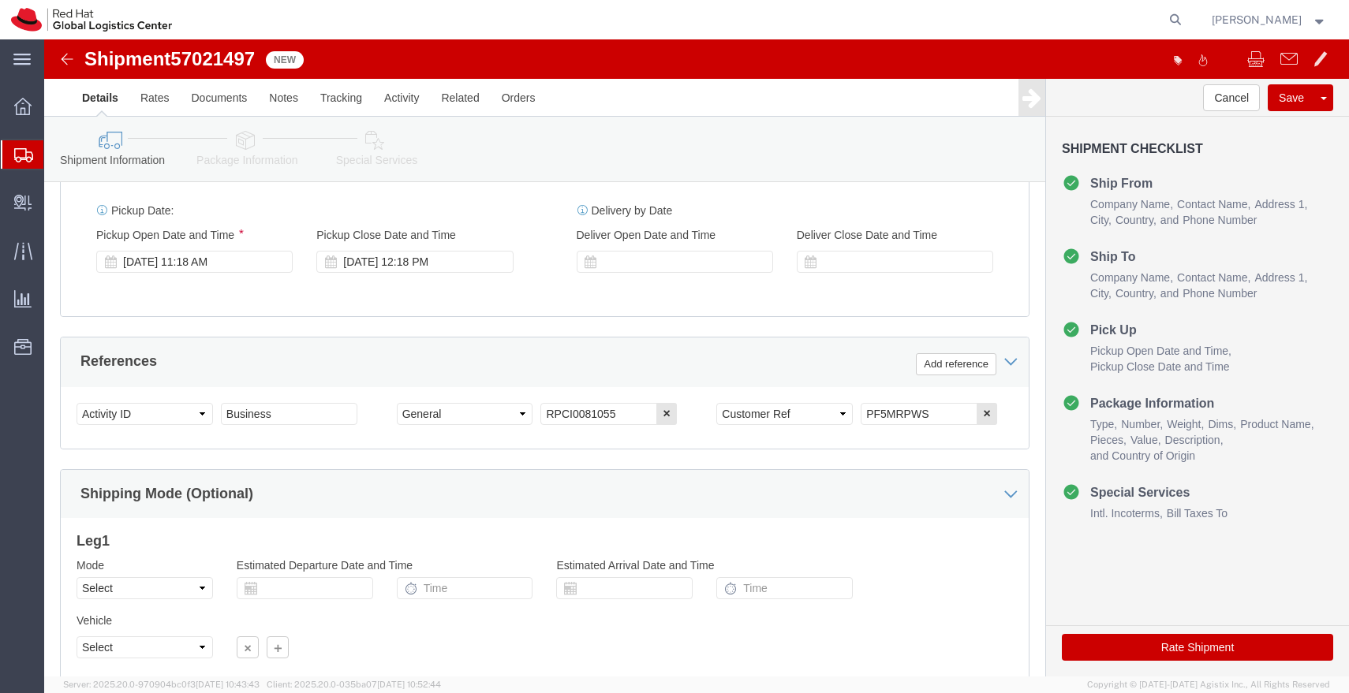
scroll to position [619, 0]
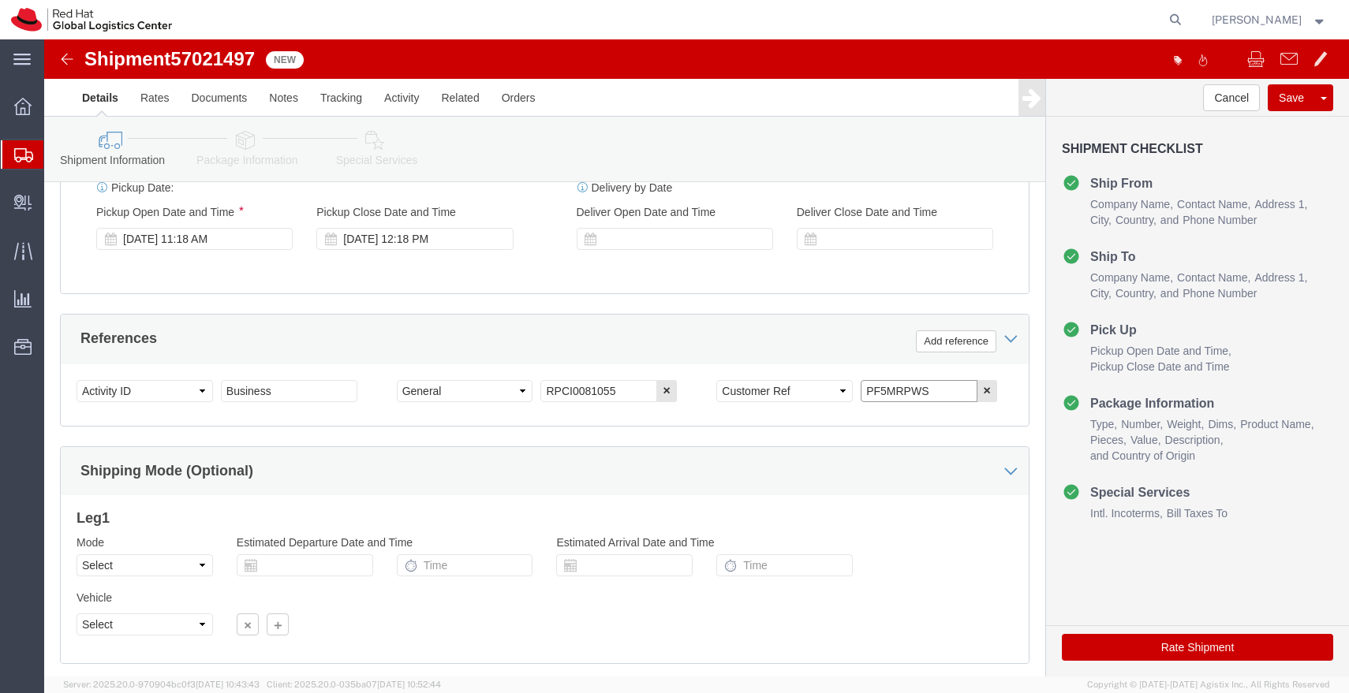
drag, startPoint x: 888, startPoint y: 346, endPoint x: 780, endPoint y: 341, distance: 108.1
click div "Select Account Type Activity ID Airline Appointment Number ASN Batch Request # …"
click icon
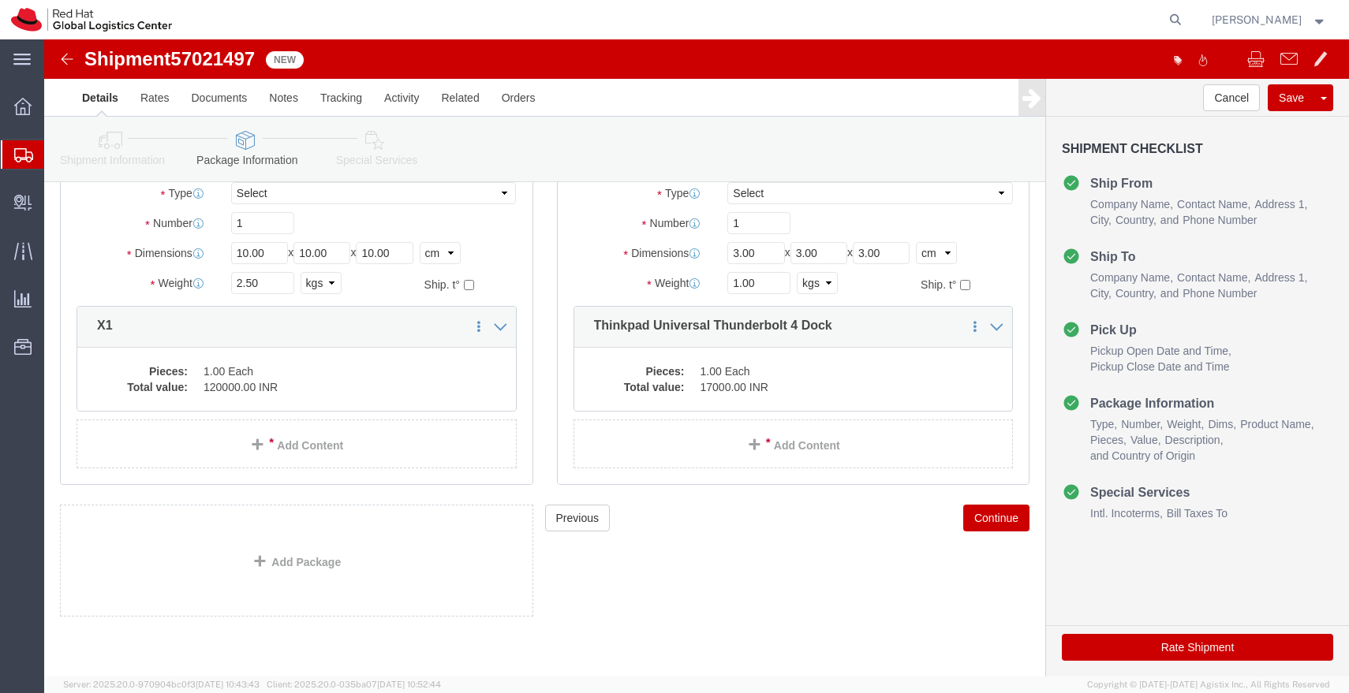
scroll to position [132, 0]
click input "10.00"
type input "55"
type input "35"
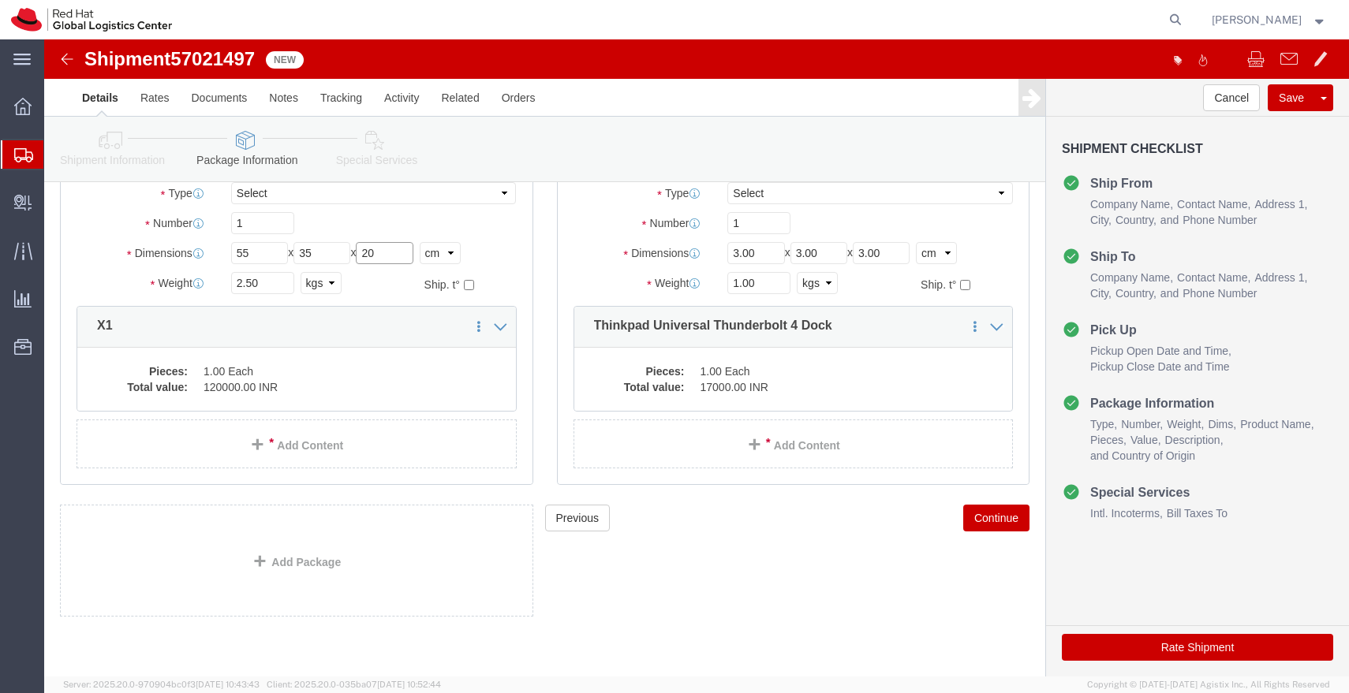
type input "20"
click input "2.50"
type input "3.200"
click dd "120000.00 INR"
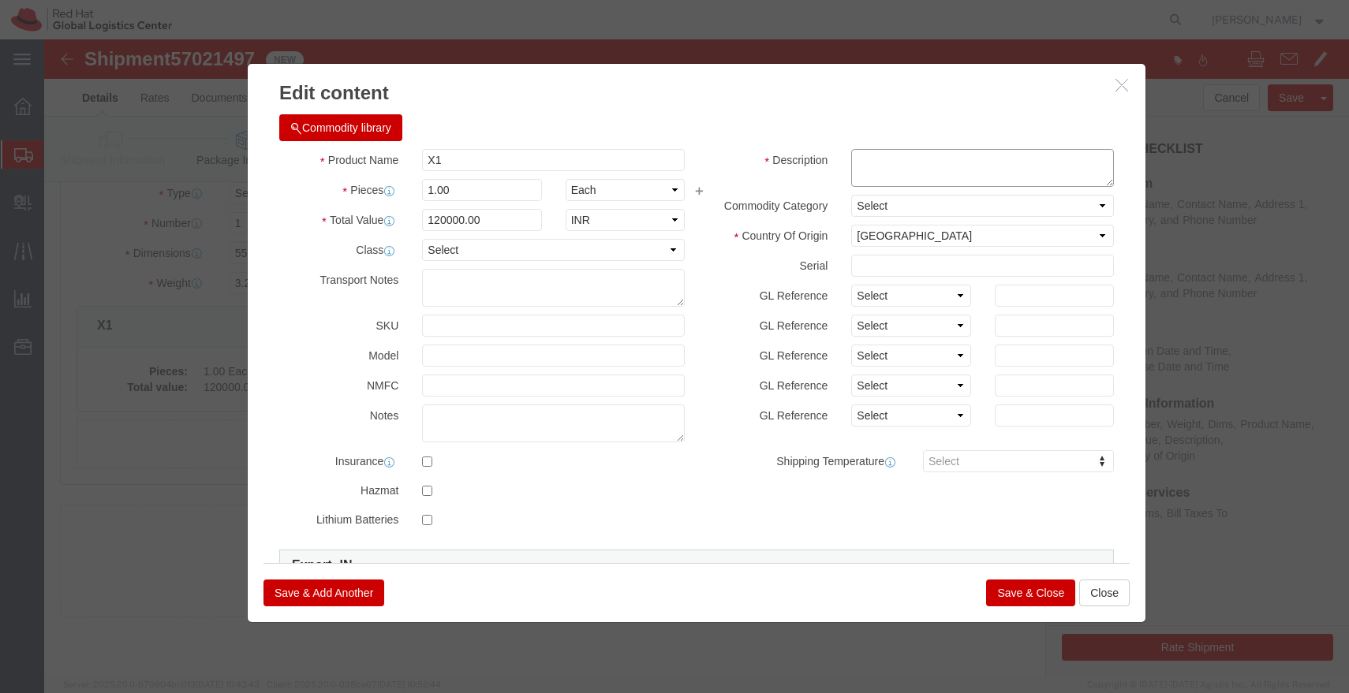
click textarea
type textarea "ˇ"
paste textarea "PF5MRPWS"
type textarea "PF5MRPWS"
click input "120000.00"
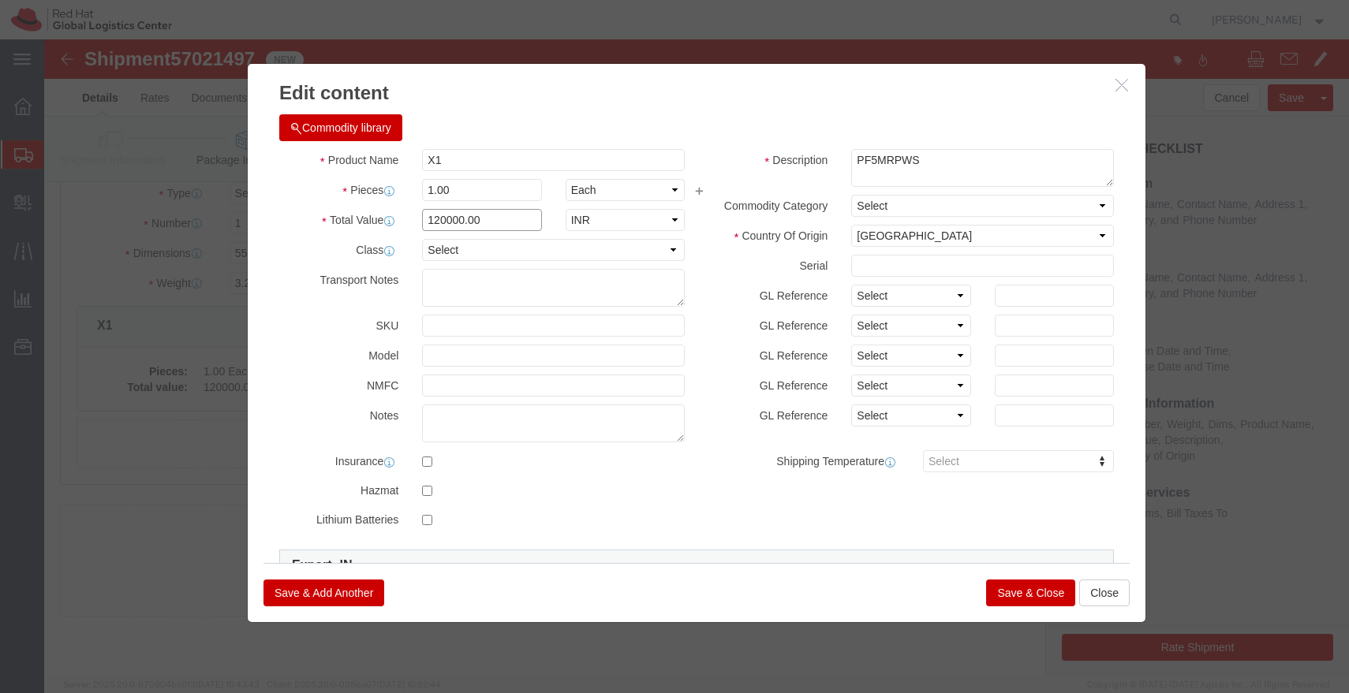
click input "120000.00"
type input "43000"
click button "Save & Close"
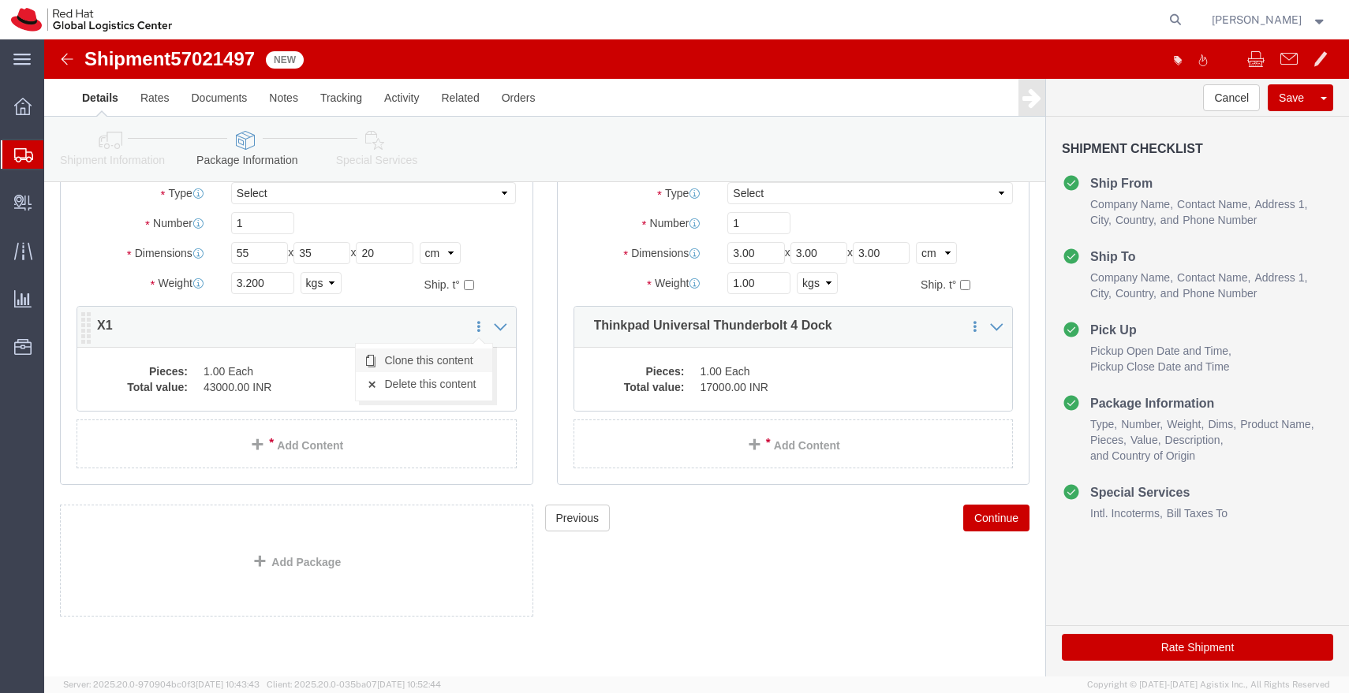
click link "Clone this content"
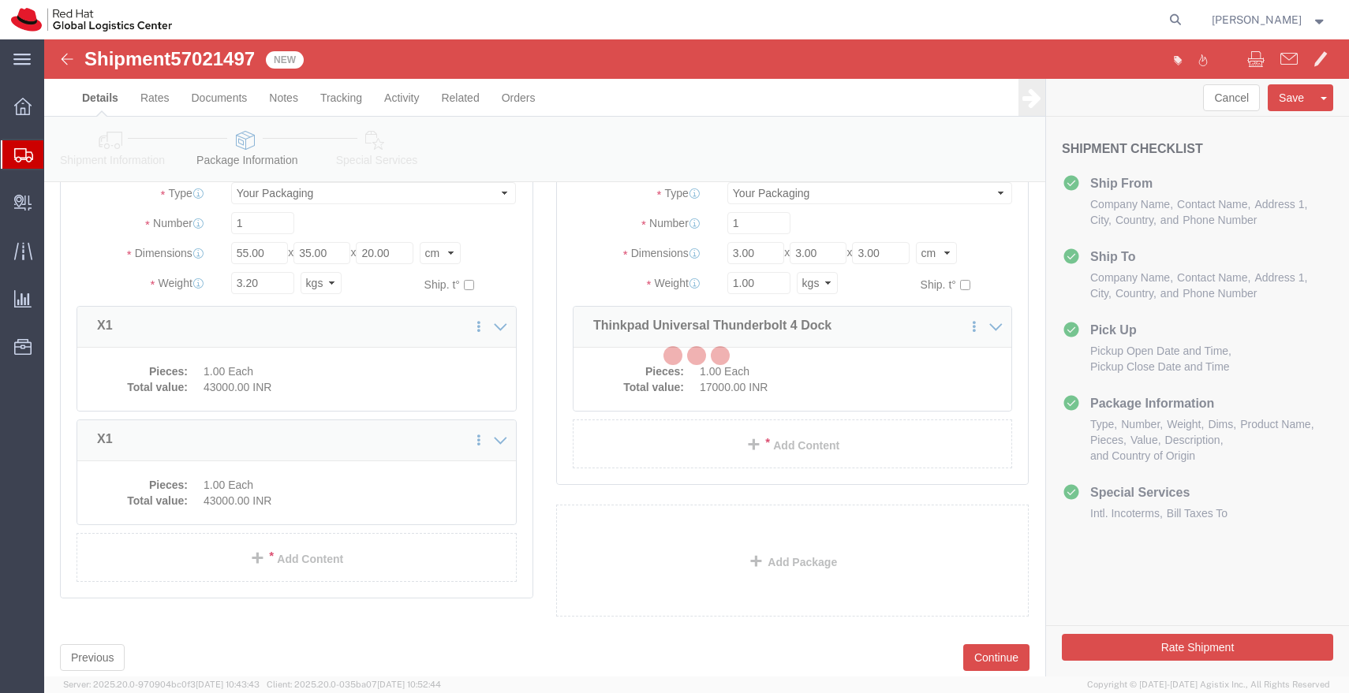
scroll to position [74, 0]
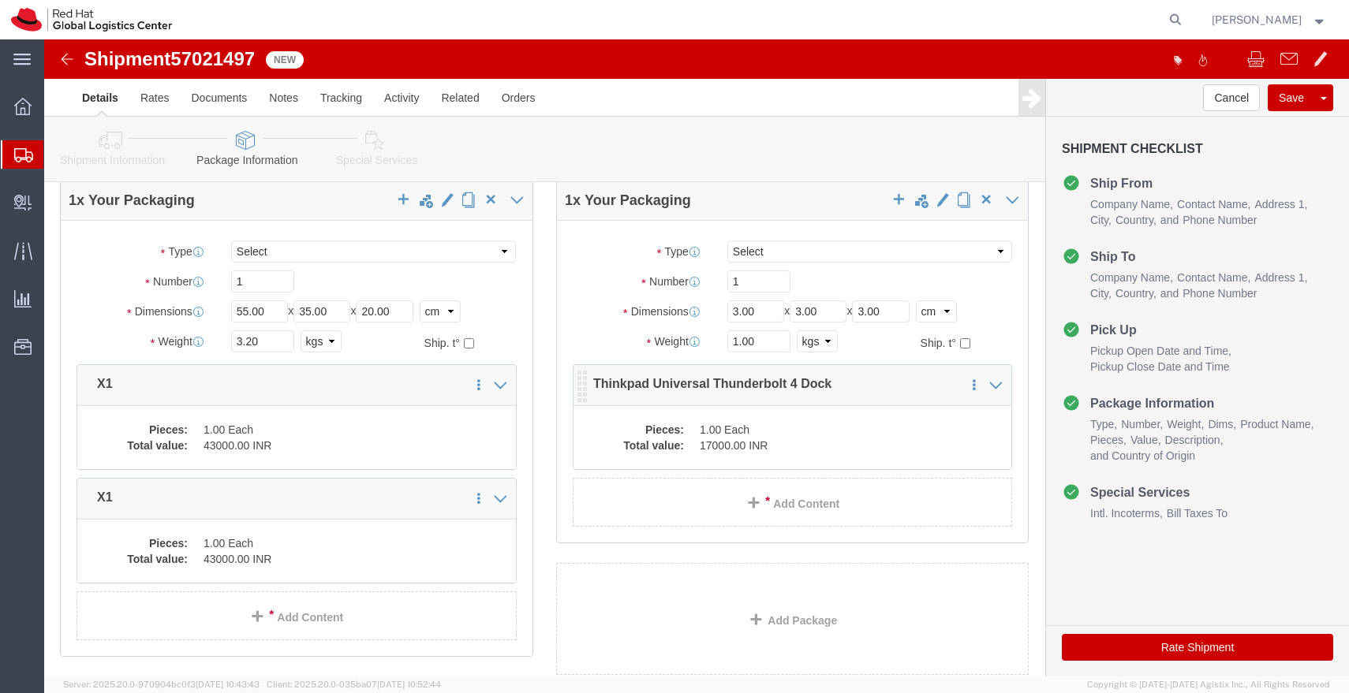
click div "Pieces: 1.00 Each Total value: 17000.00 INR"
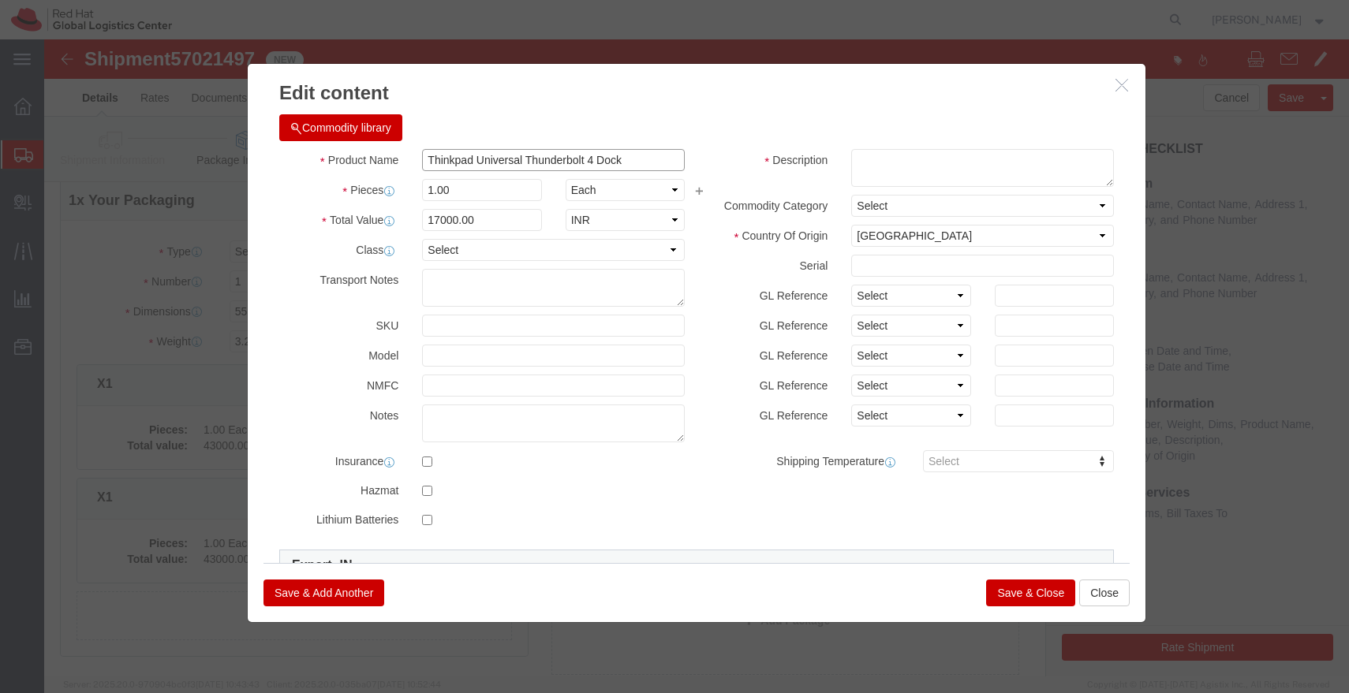
drag, startPoint x: 573, startPoint y: 123, endPoint x: 366, endPoint y: 124, distance: 207.4
click div "Thinkpad Universal Thunderbolt 4 Dock"
click button "Close"
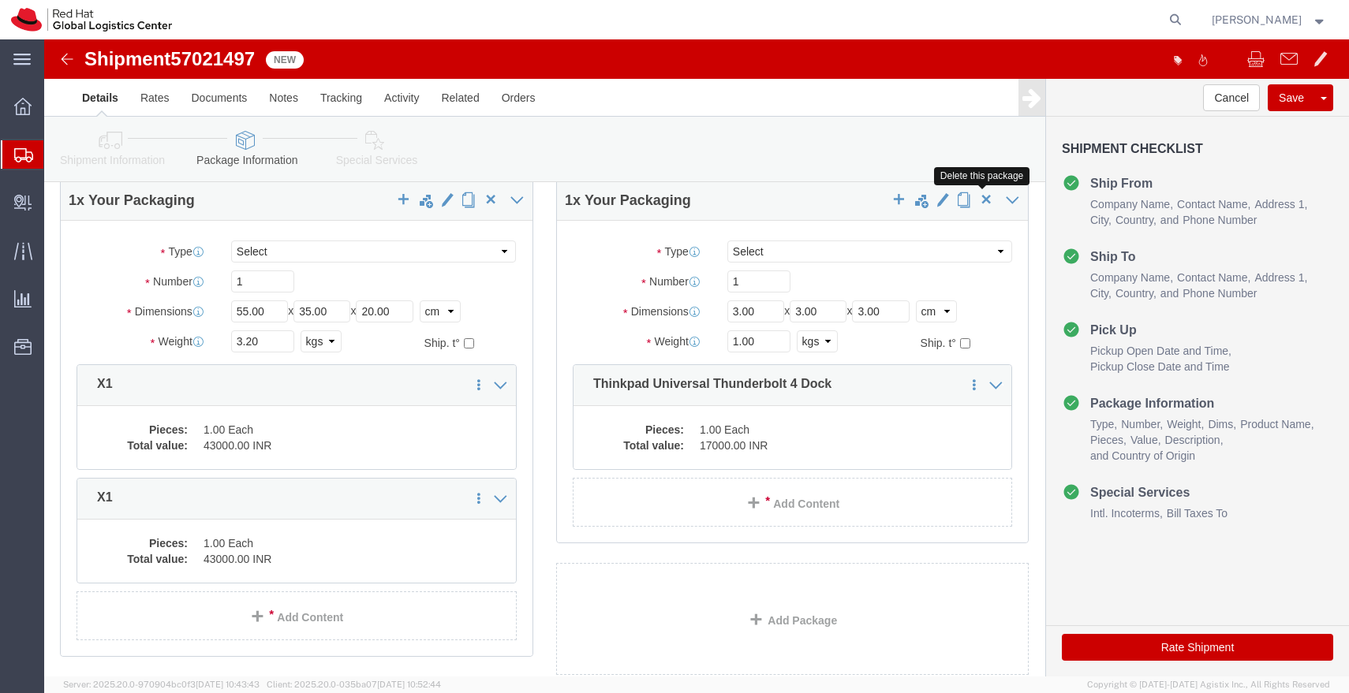
click span "button"
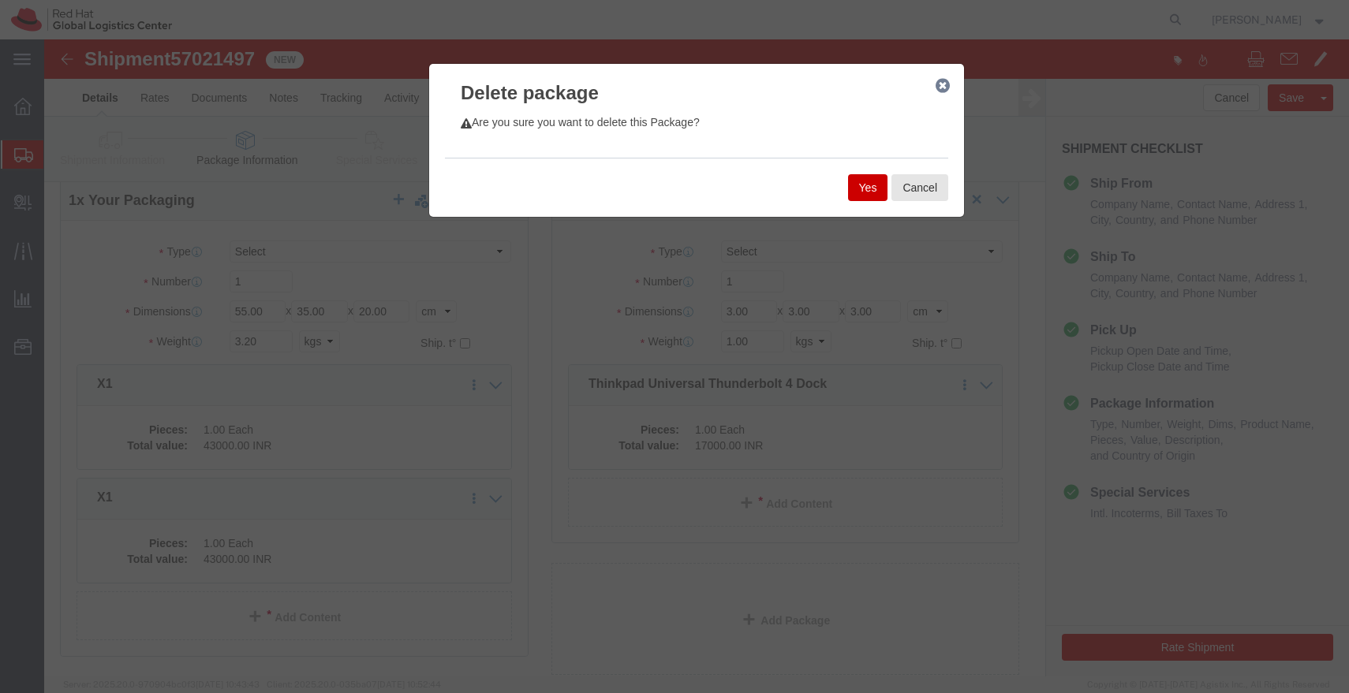
click button "Yes"
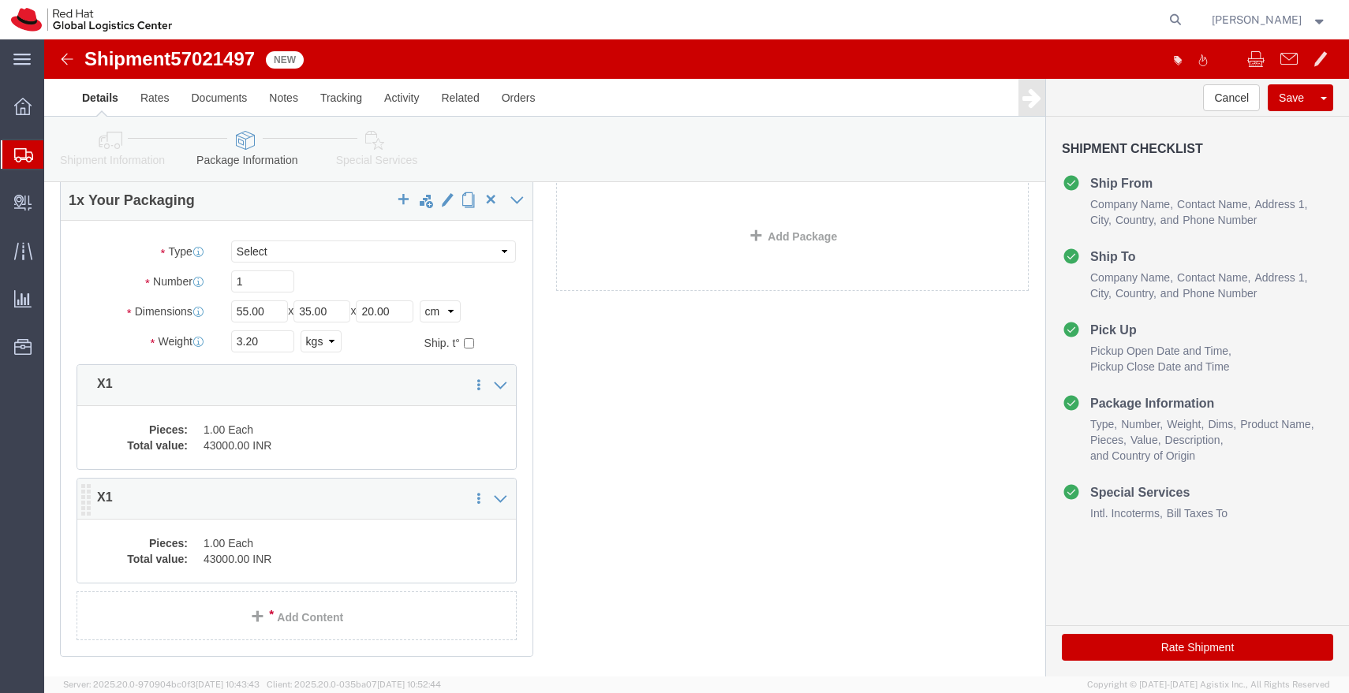
click dd "1.00 Each"
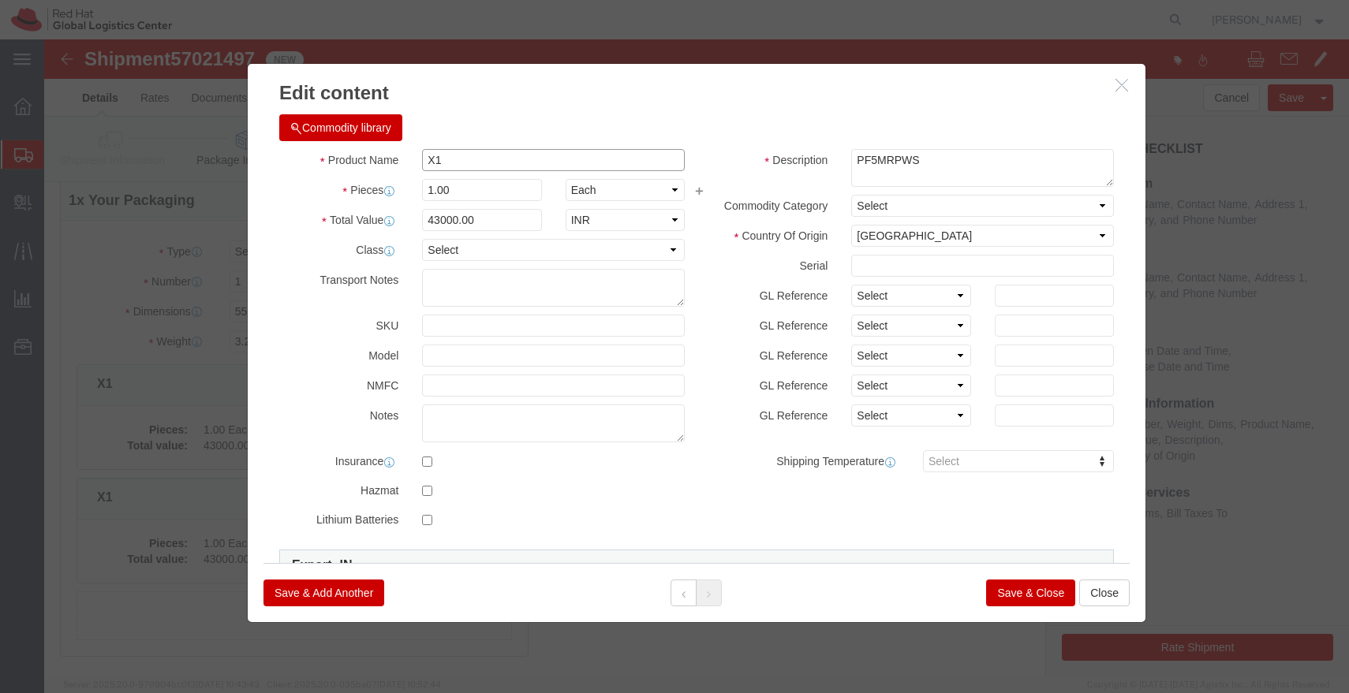
click input "X1"
paste input "Thinkpad Universal Thunderbolt 4 Dock"
type input "Thinkpad Universal Thunderbolt 4 Dock"
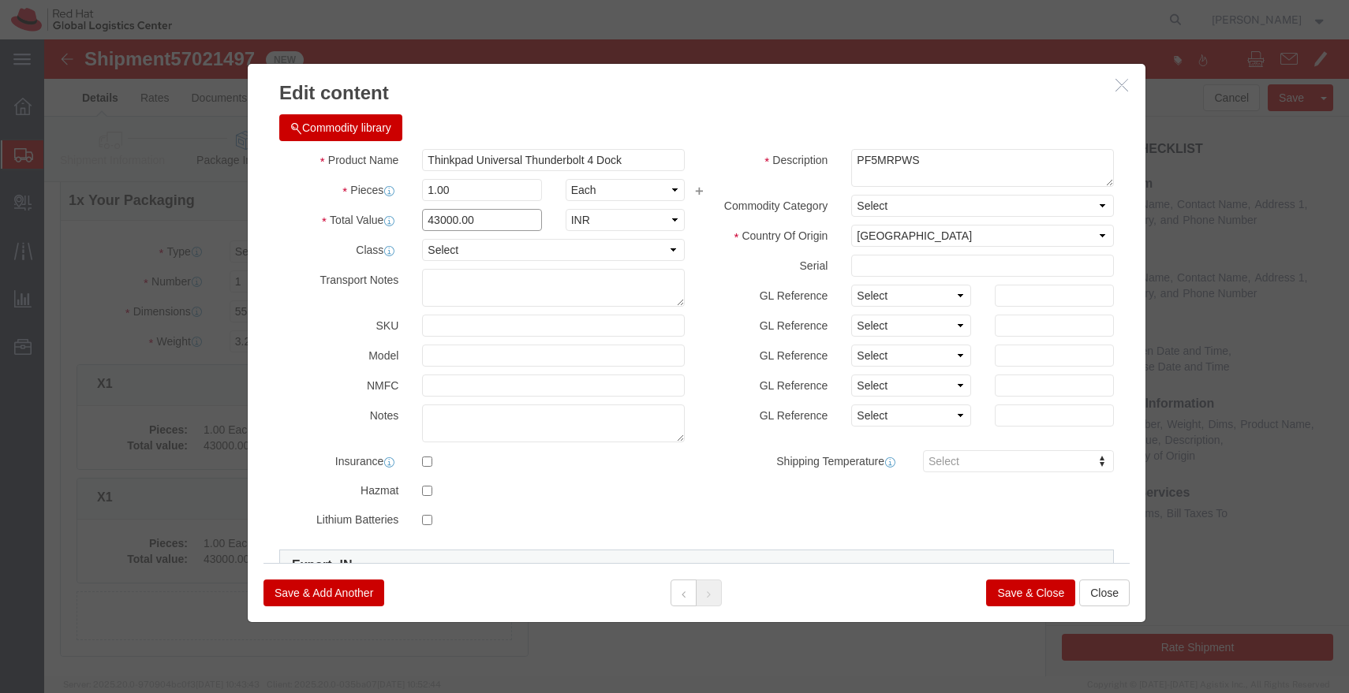
click input "43000.00"
type input "6700.00"
click button "Save & Close"
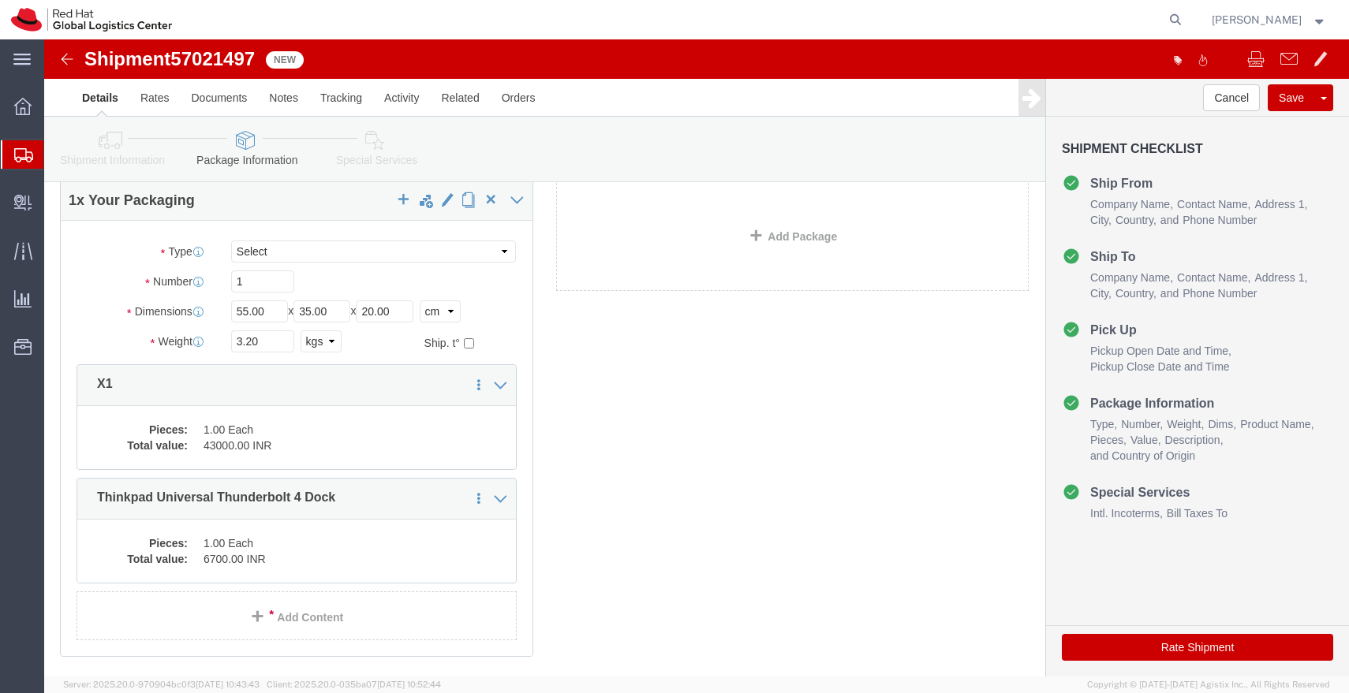
click link "Special Services"
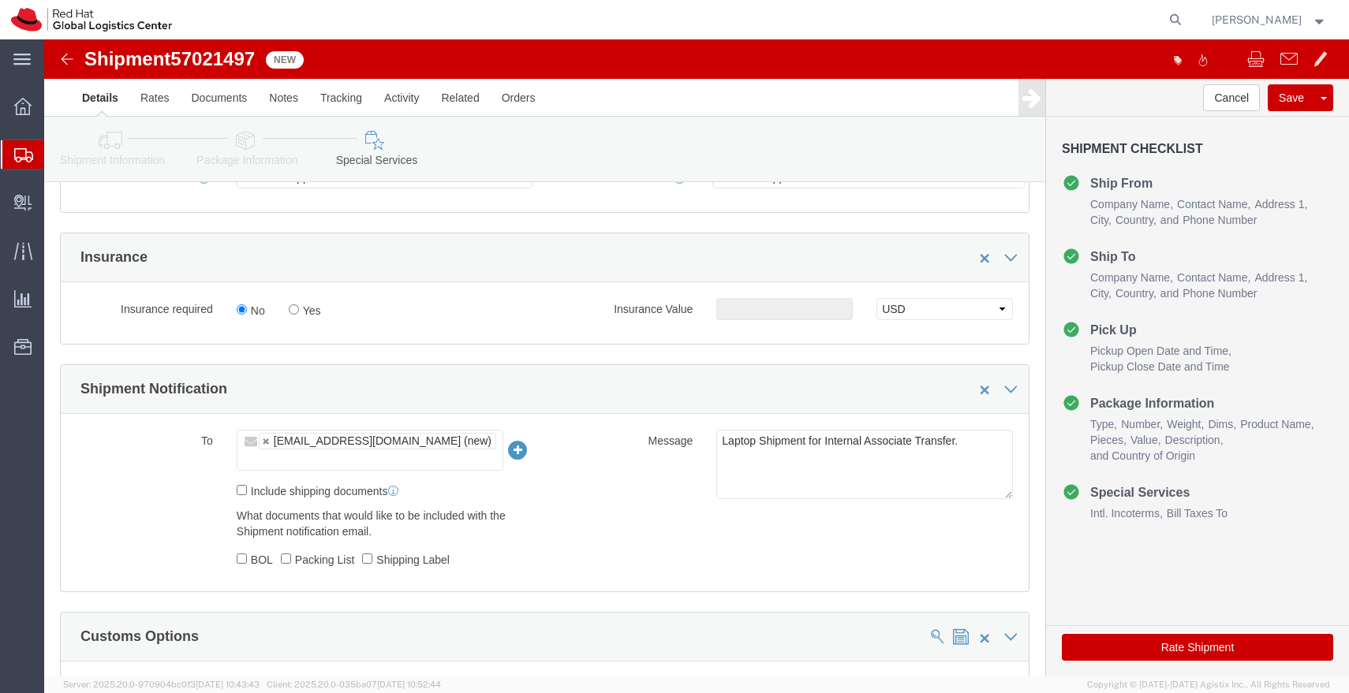
scroll to position [400, 0]
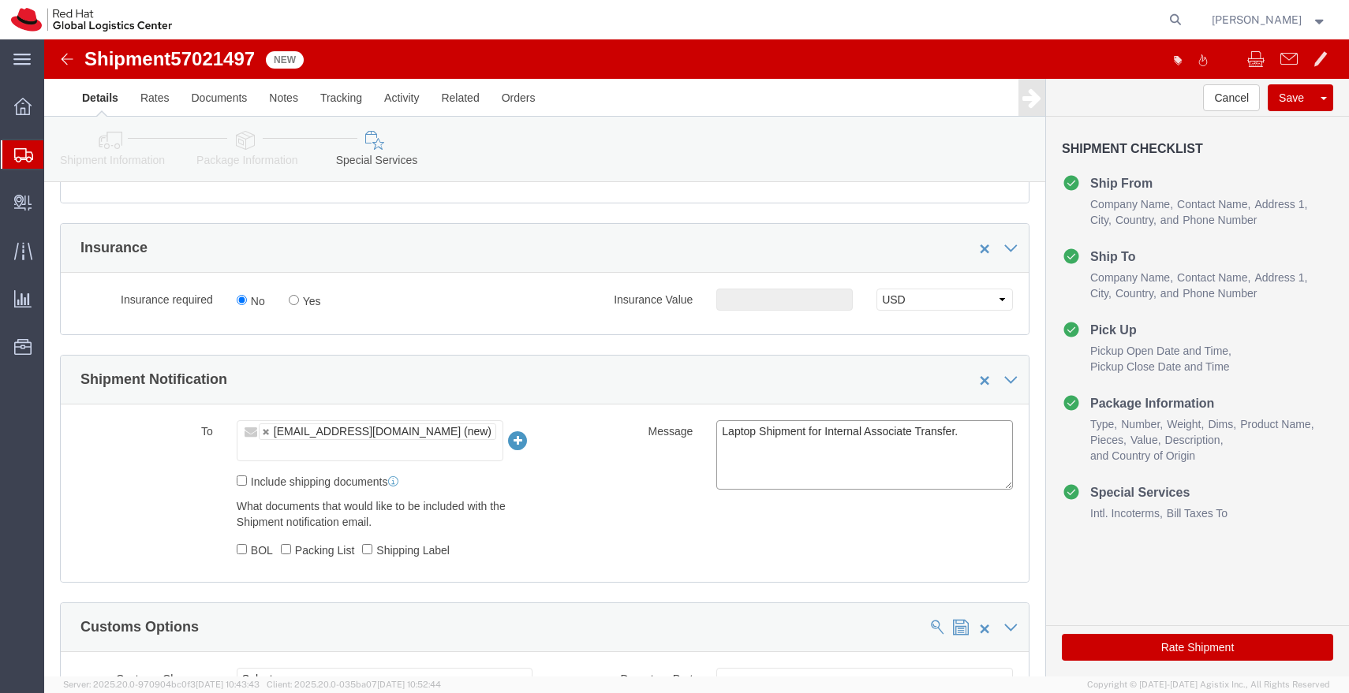
click textarea "Laptop Shipment for Internal Associate Transfer."
click button "Save"
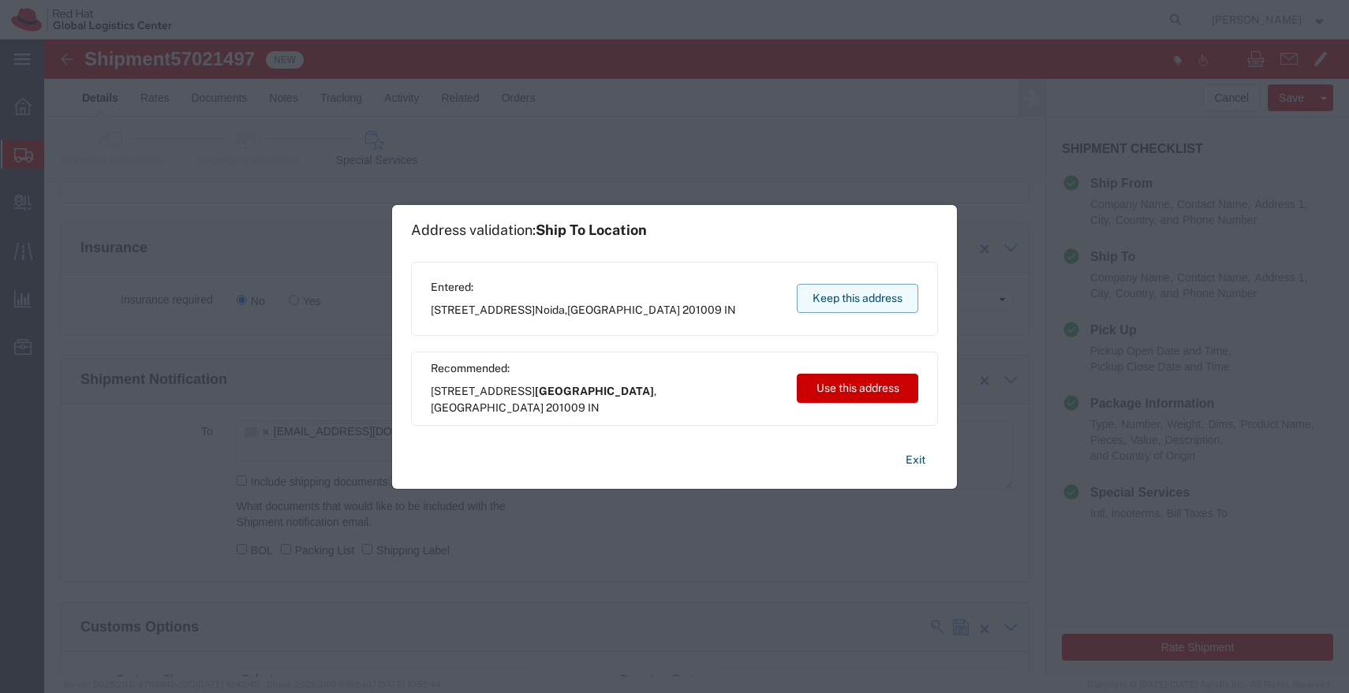
click at [848, 297] on button "Keep this address" at bounding box center [857, 298] width 121 height 29
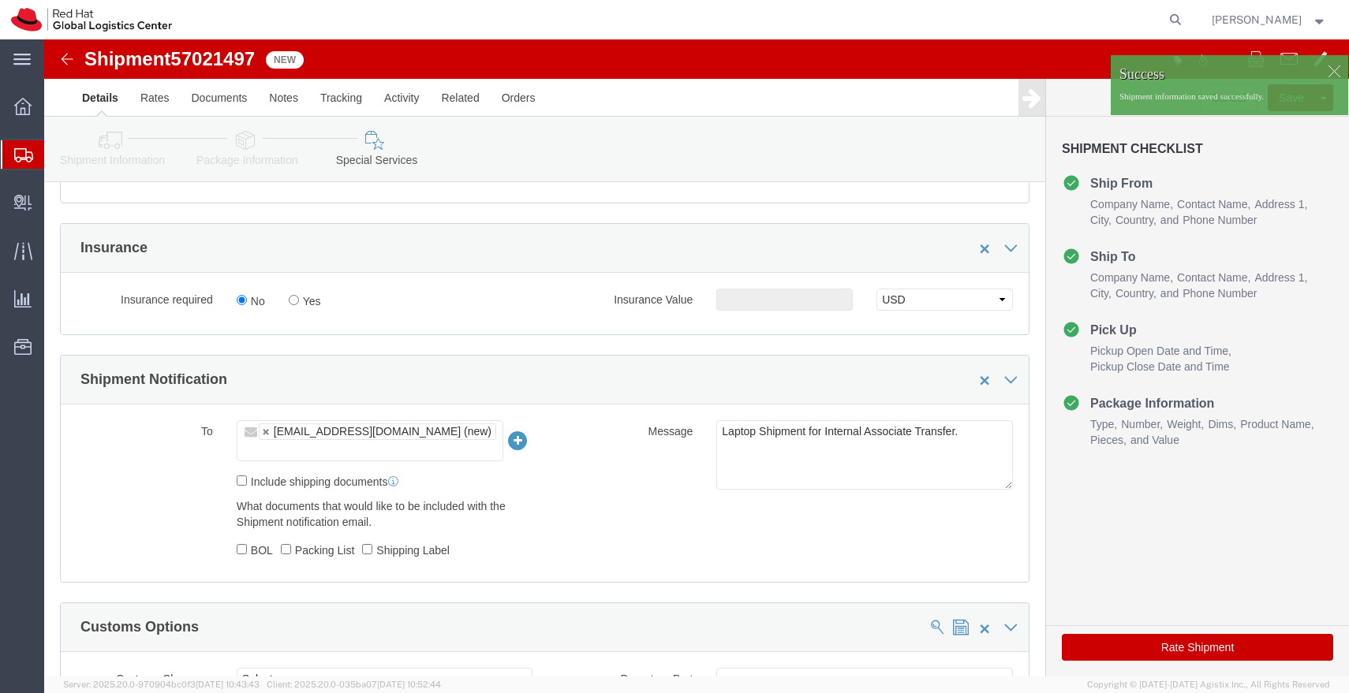
click img
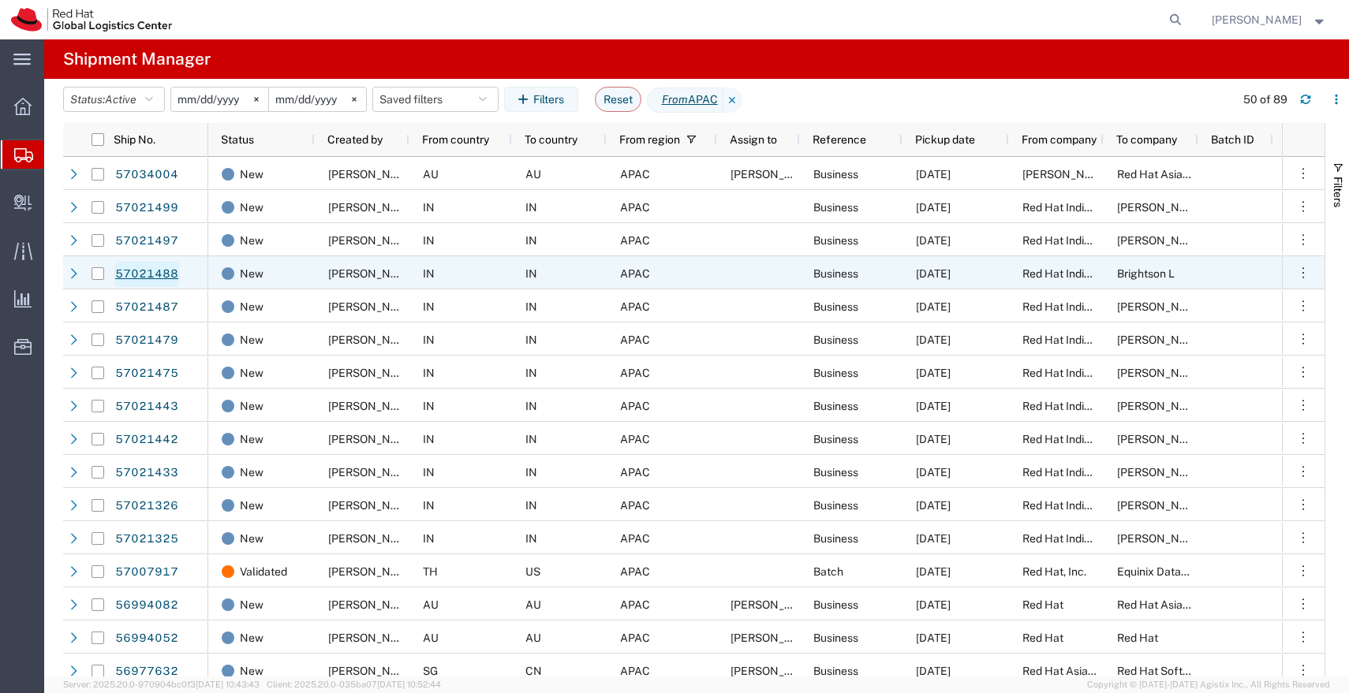
click at [165, 270] on link "57021488" at bounding box center [146, 274] width 65 height 25
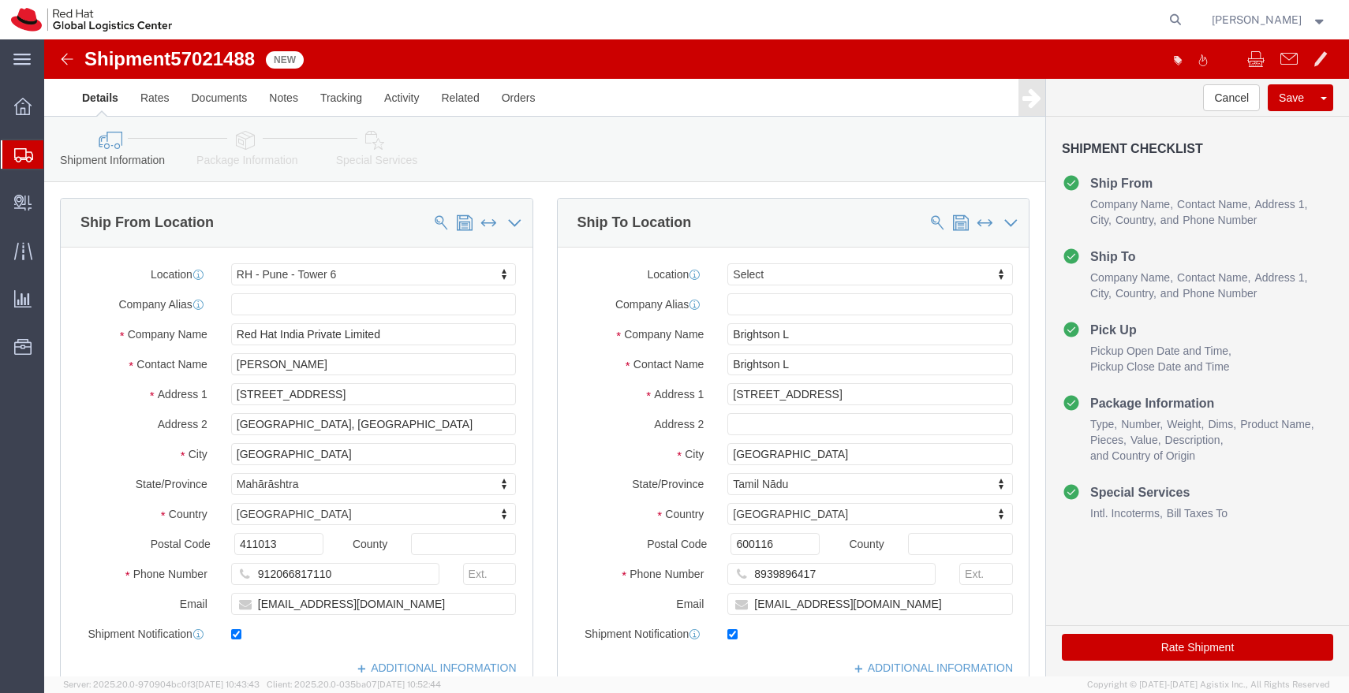
select select "38432"
select select
click icon
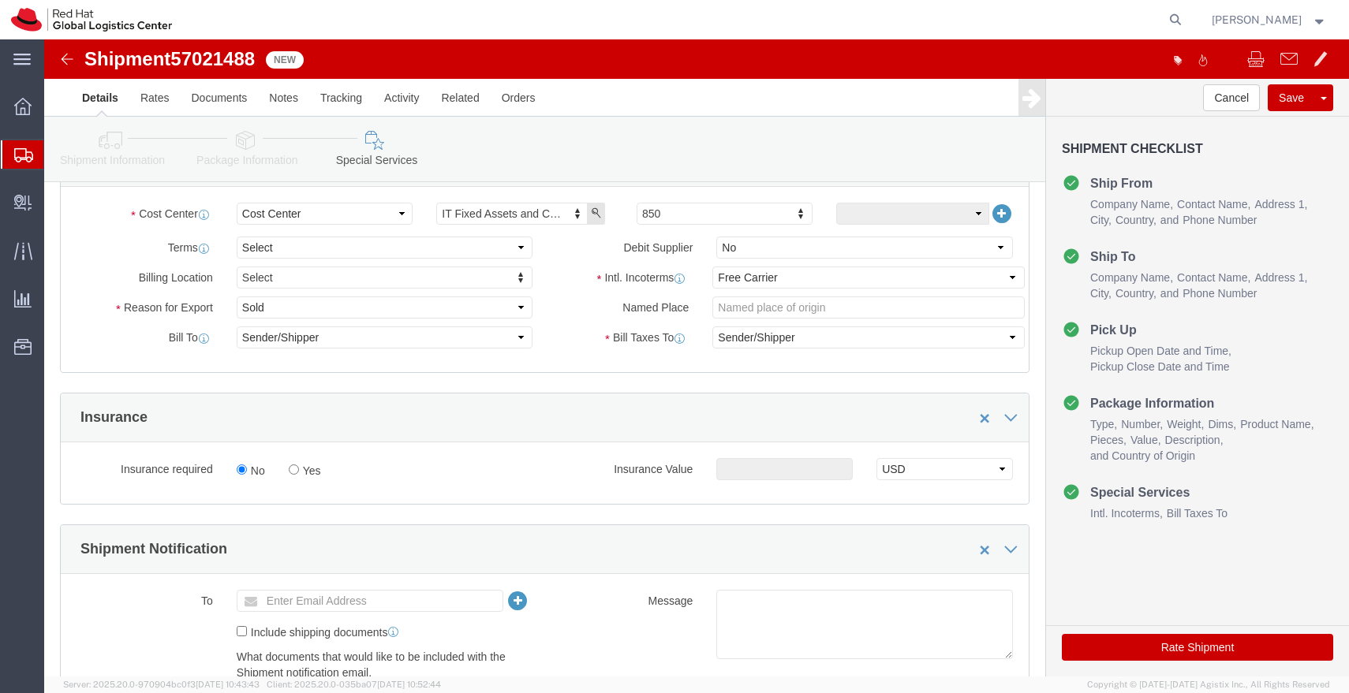
scroll to position [253, 0]
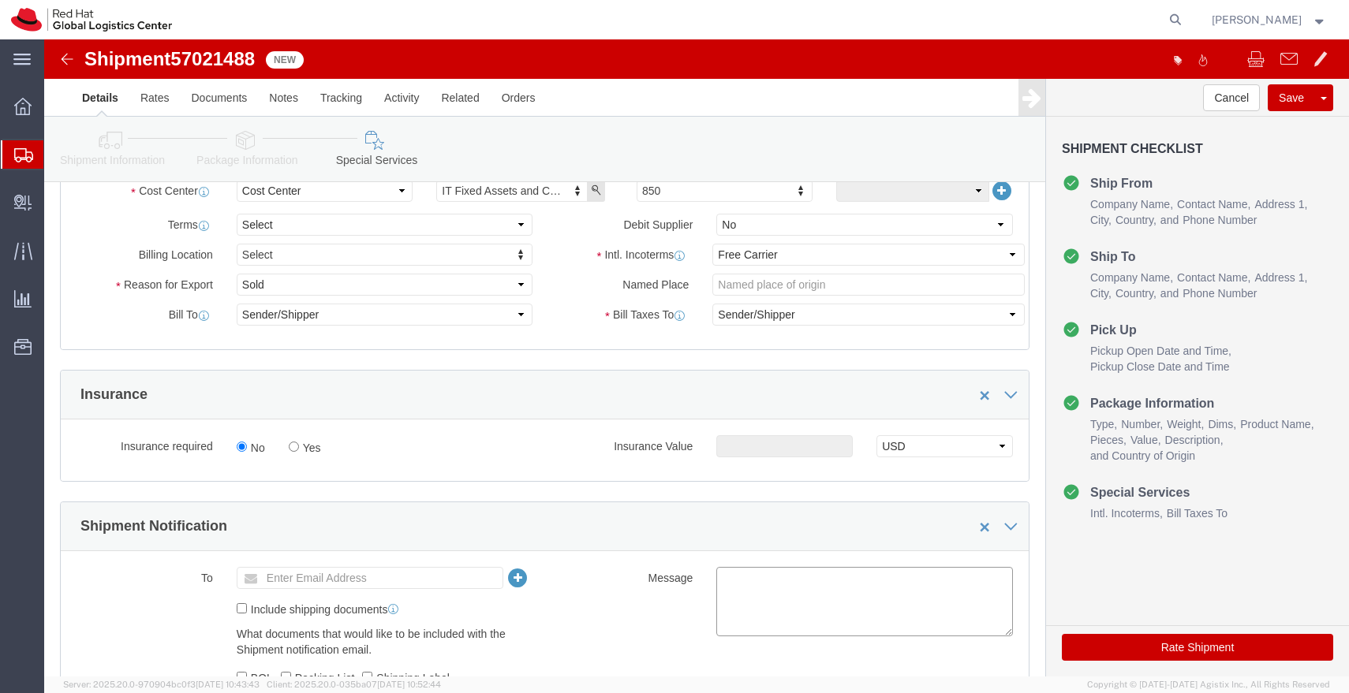
click textarea
paste textarea "Laptop Shipment for Internal Associate Transfer."
type textarea "Laptop Shipment for Internal Associate Transfer."
click ul "Enter Email Address"
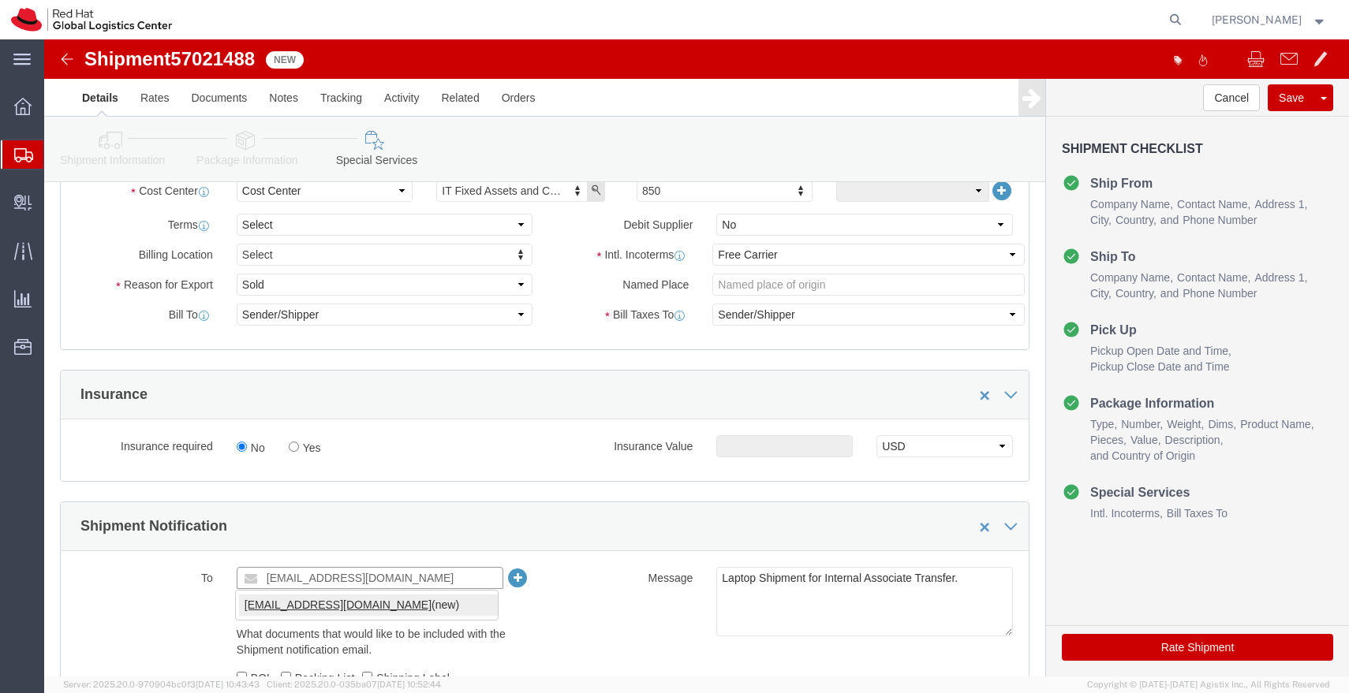
type input "apaclogistics@redhat.com"
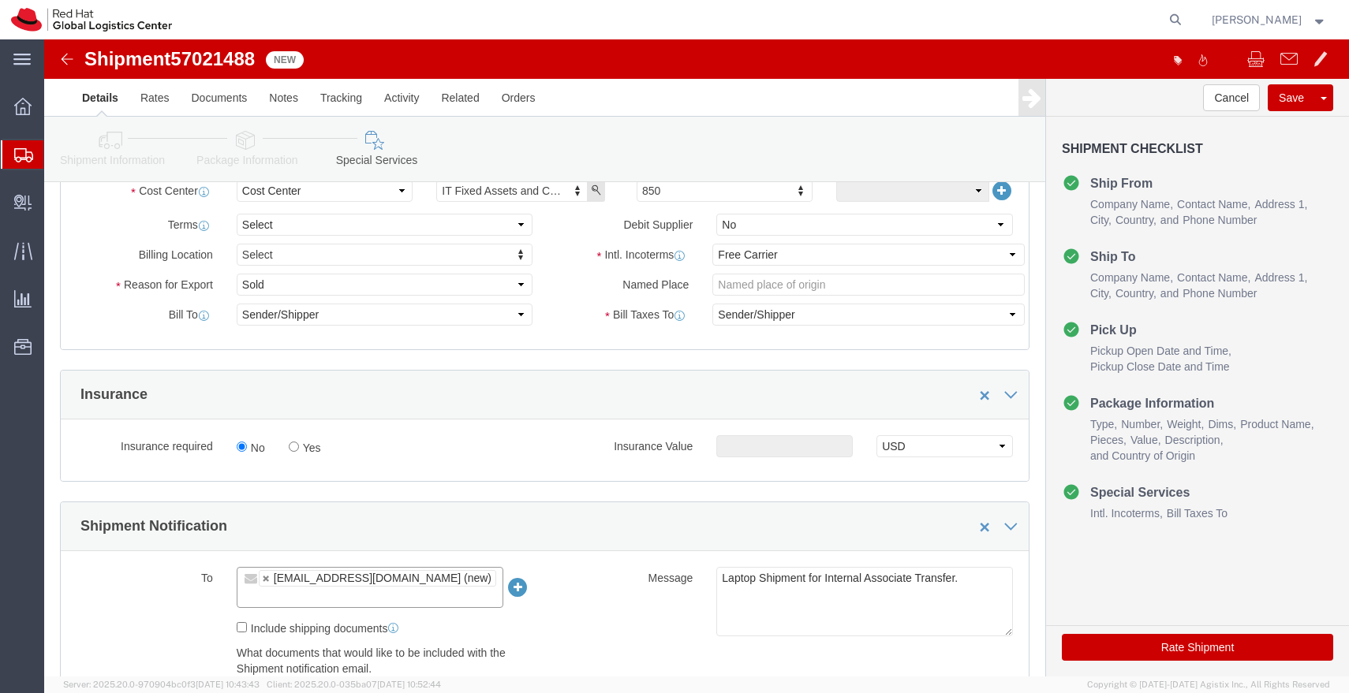
click icon
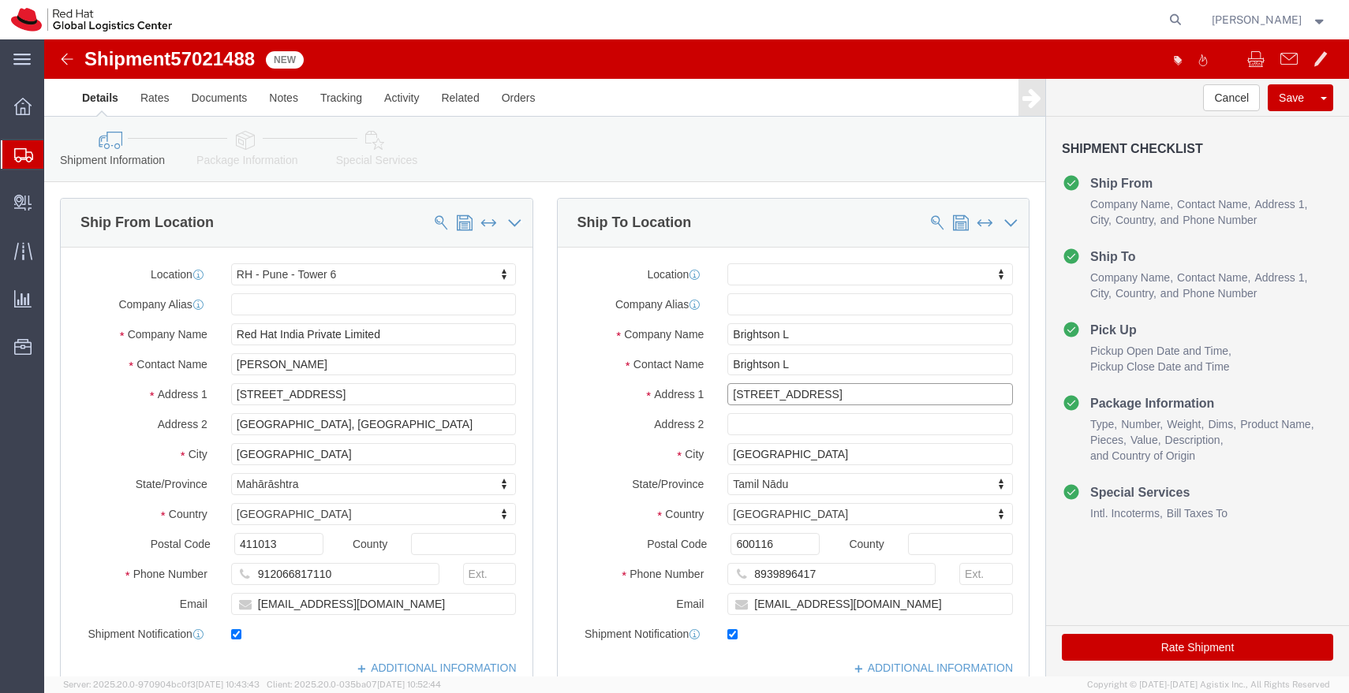
scroll to position [0, 38]
drag, startPoint x: 886, startPoint y: 357, endPoint x: 1026, endPoint y: 357, distance: 139.6
click form "Shipment 57021488 New Details Rates Documents Notes Tracking Activity Related O…"
type input "Plot No. 10, Door No. 47,3rd Main Road,"
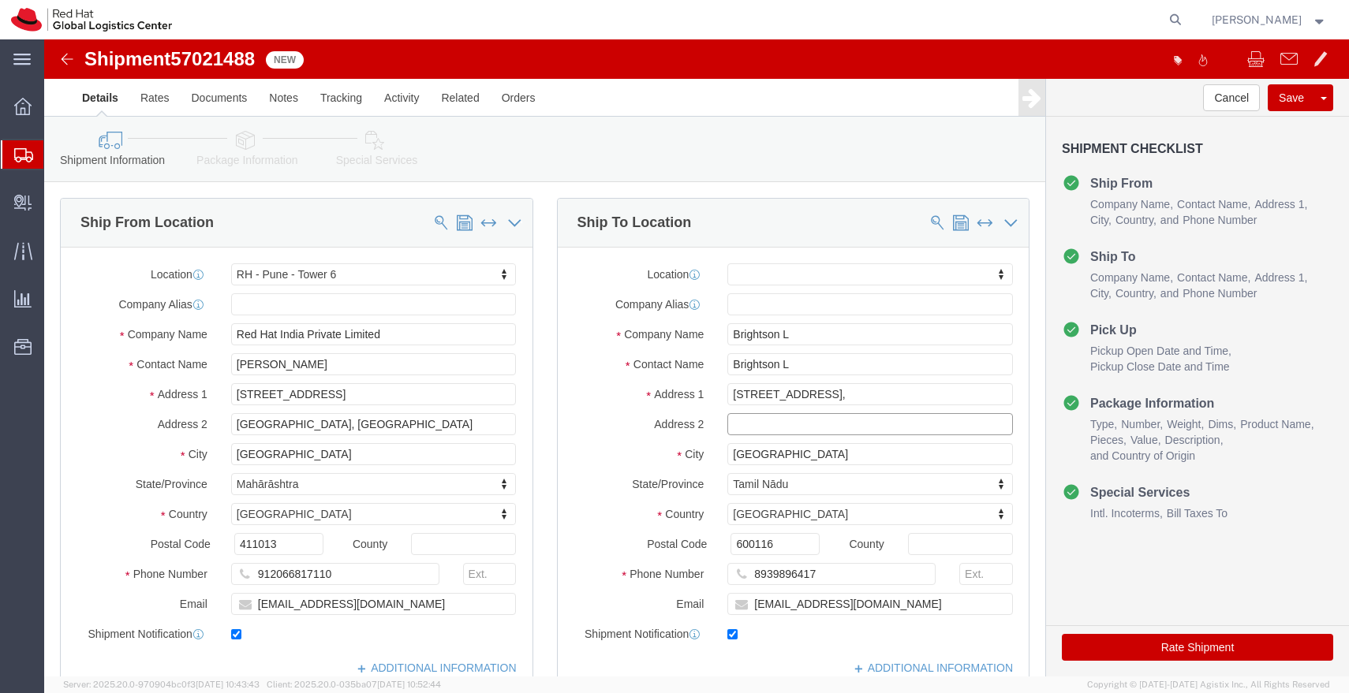
paste input "Lakshmi Nagar, Porur"
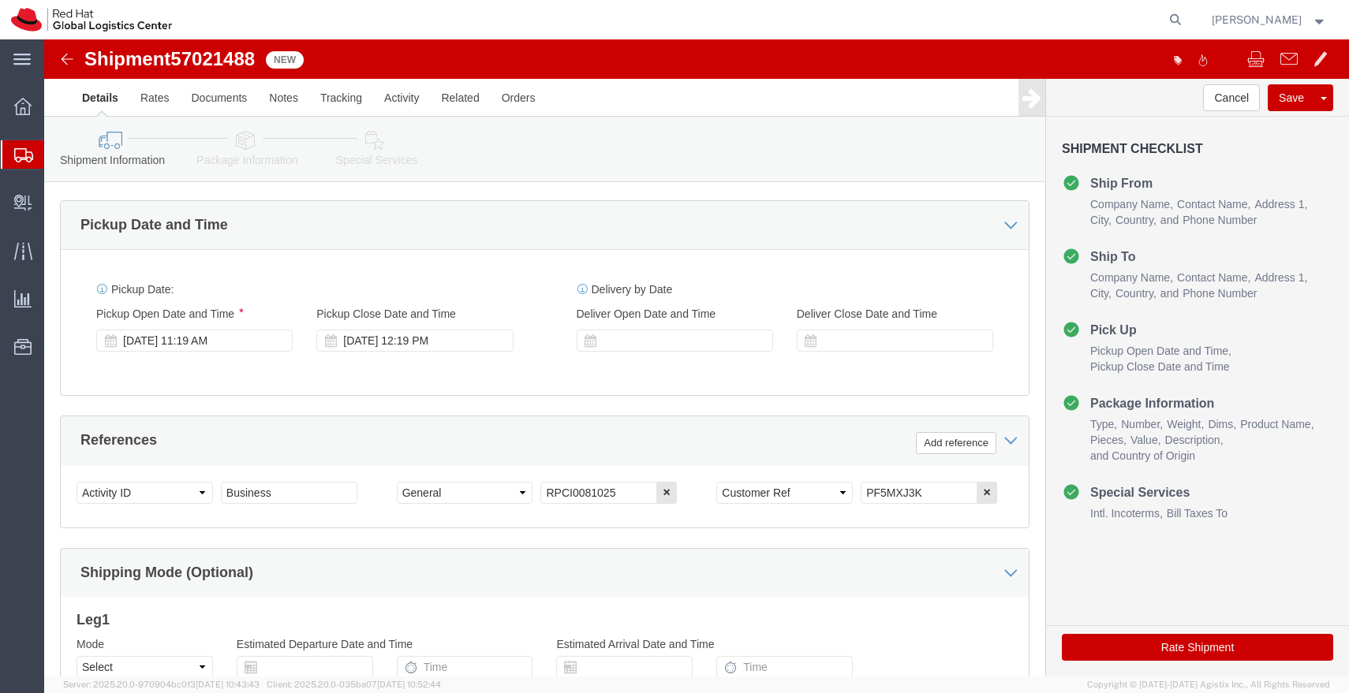
scroll to position [529, 0]
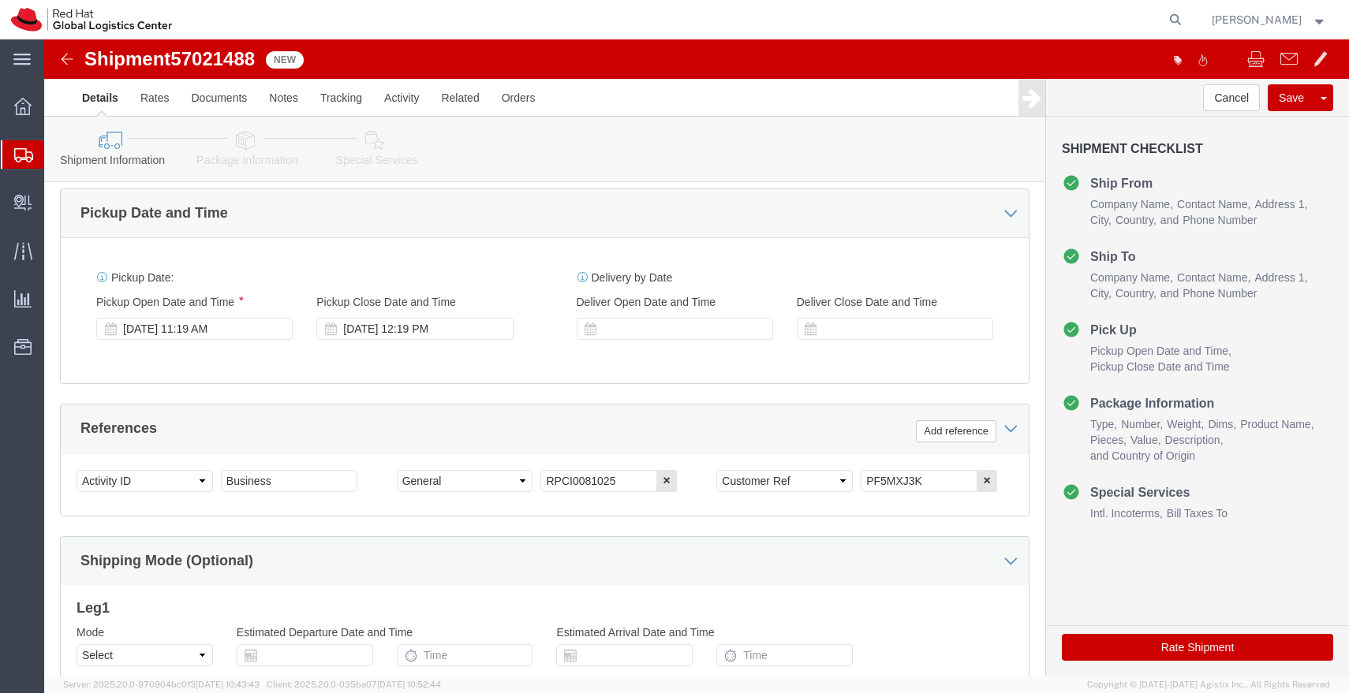
type input "Lakshmi Nagar, Porur"
drag, startPoint x: 874, startPoint y: 441, endPoint x: 761, endPoint y: 442, distance: 112.8
click div "Select Account Type Activity ID Airline Appointment Number ASN Batch Request # …"
click link "Package Information"
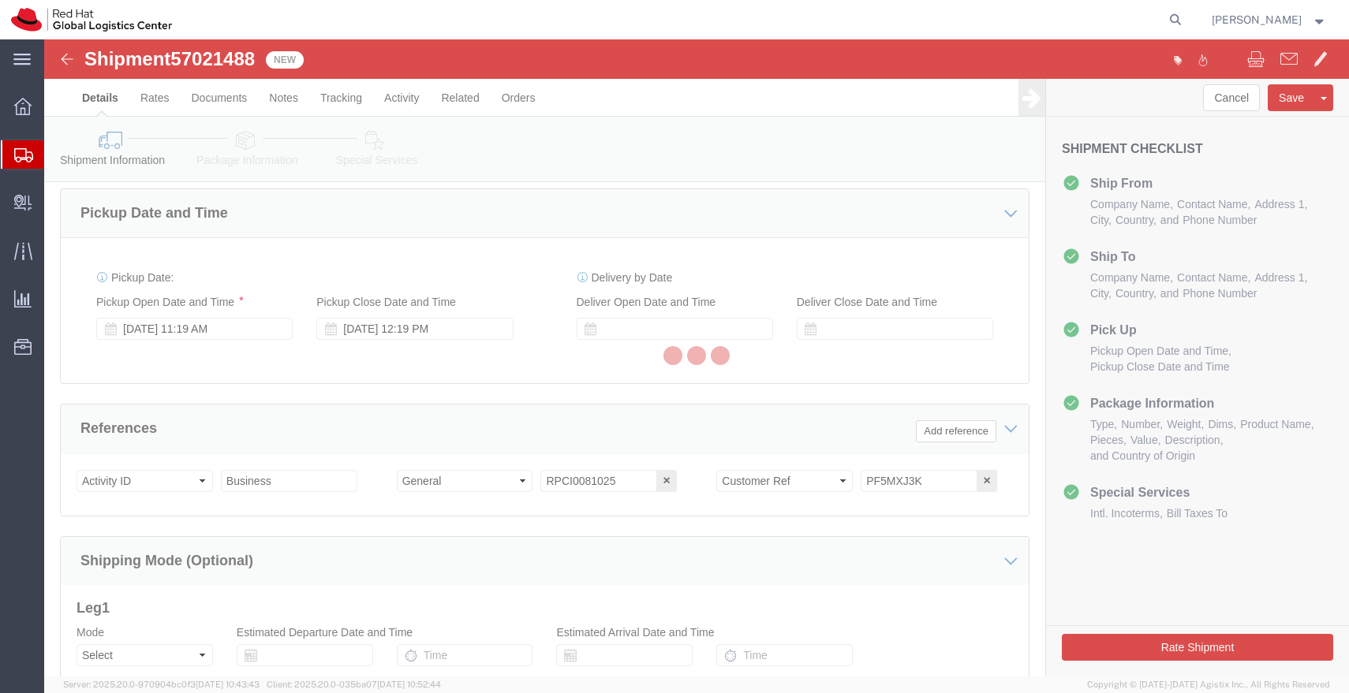
scroll to position [132, 0]
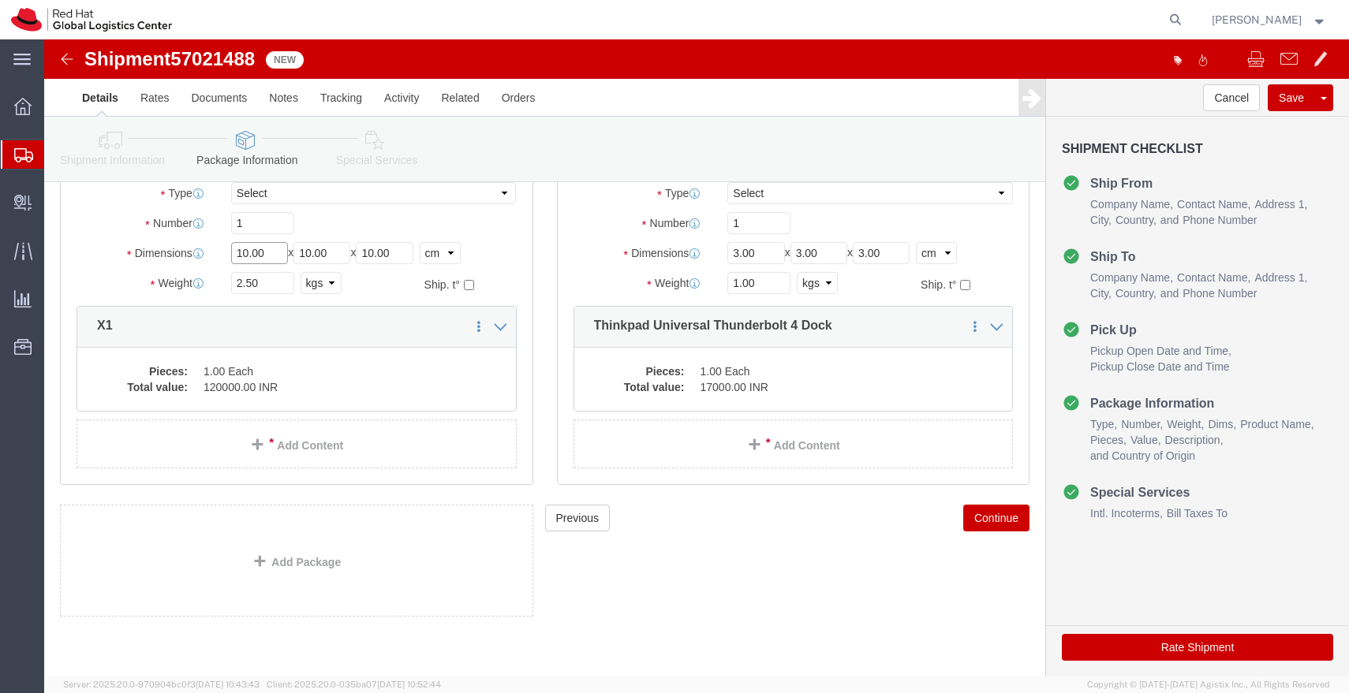
click input "10.00"
type input "55"
type input "35"
type input "20"
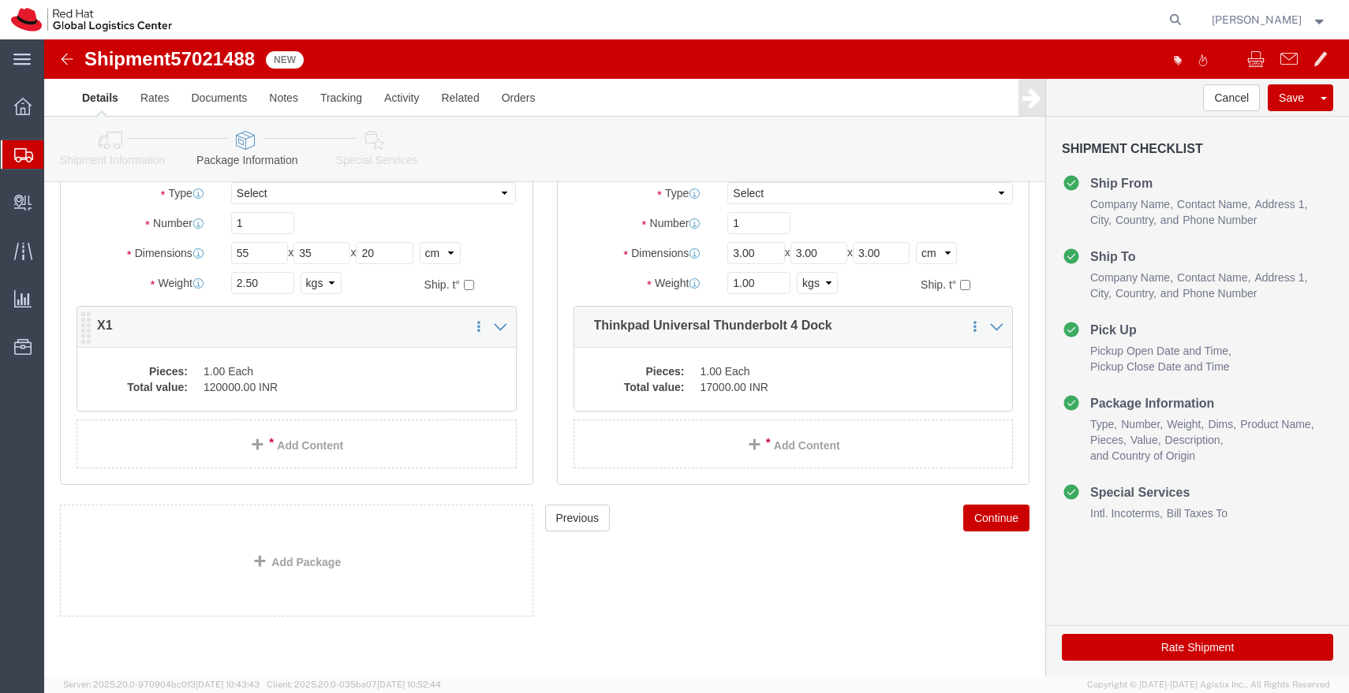
click dd "1.00 Each"
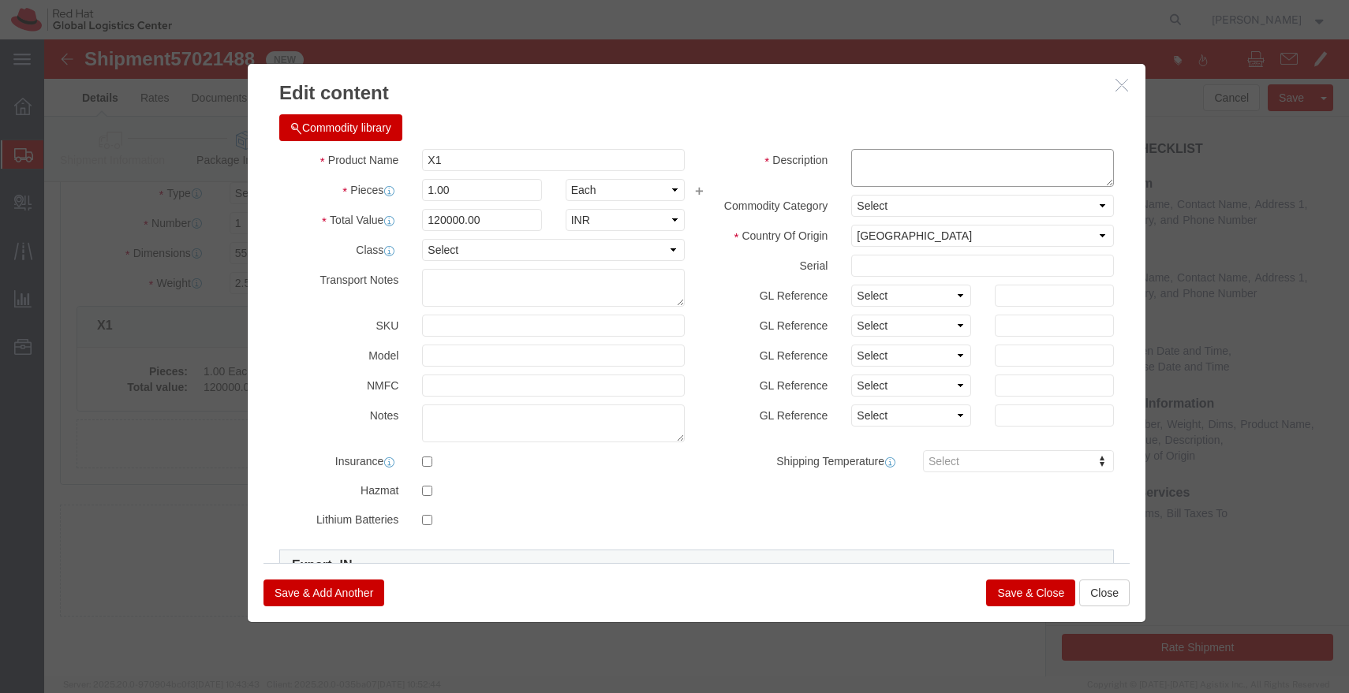
click textarea
paste textarea "PF5MXJ3K"
type textarea "PF5MXJ3K"
click input "120000.00"
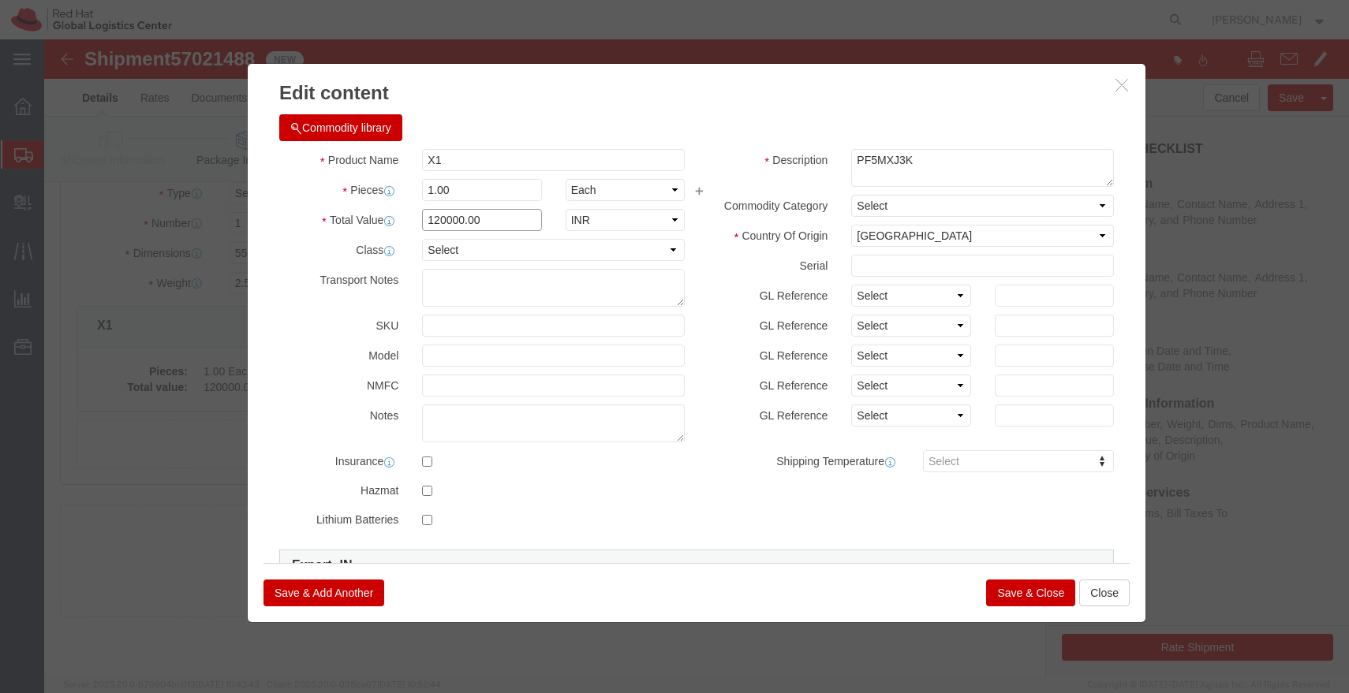
click input "120000.00"
type input "43000"
click button "Save & Close"
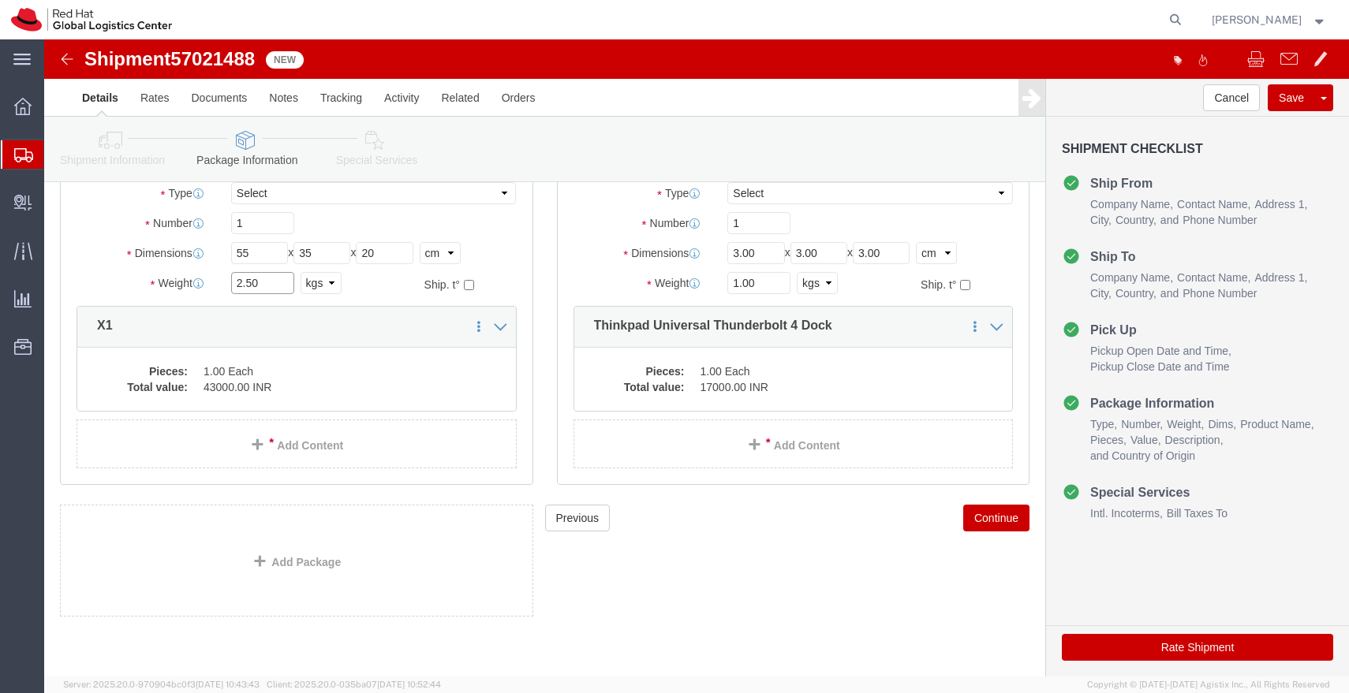
click input "2.50"
type input "3.200"
click link "Clone this content"
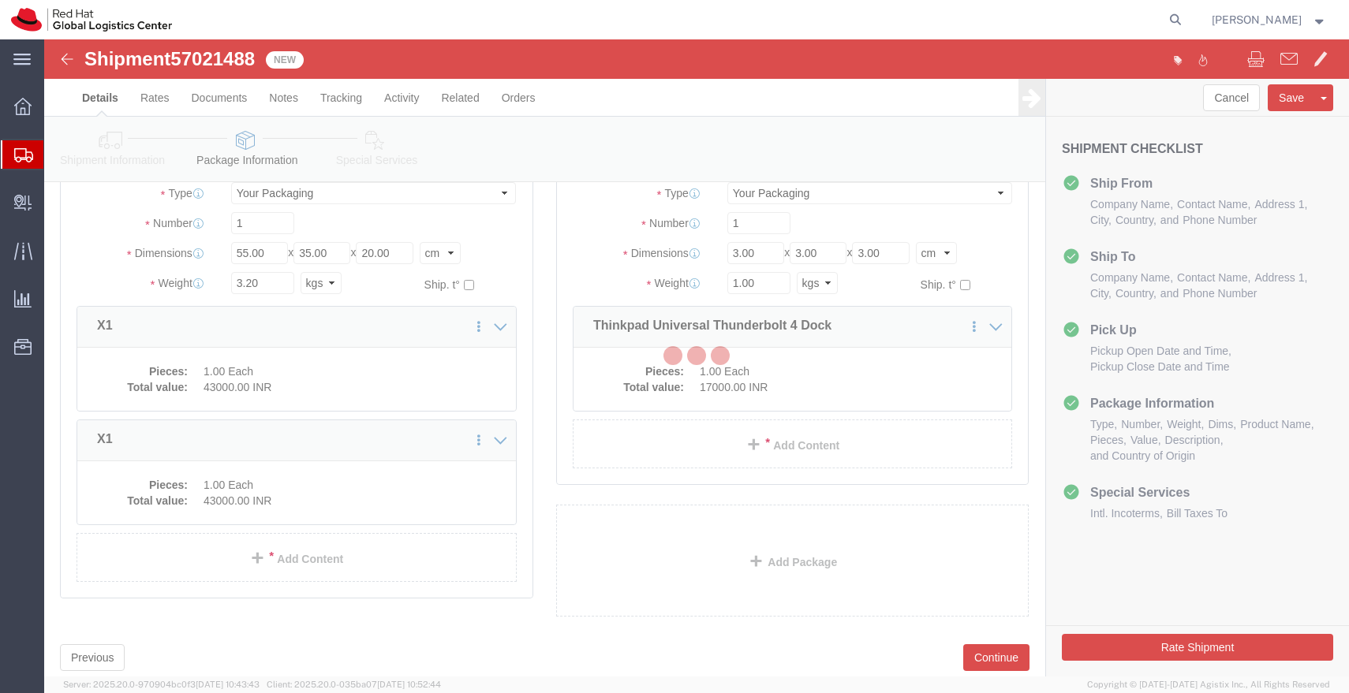
scroll to position [74, 0]
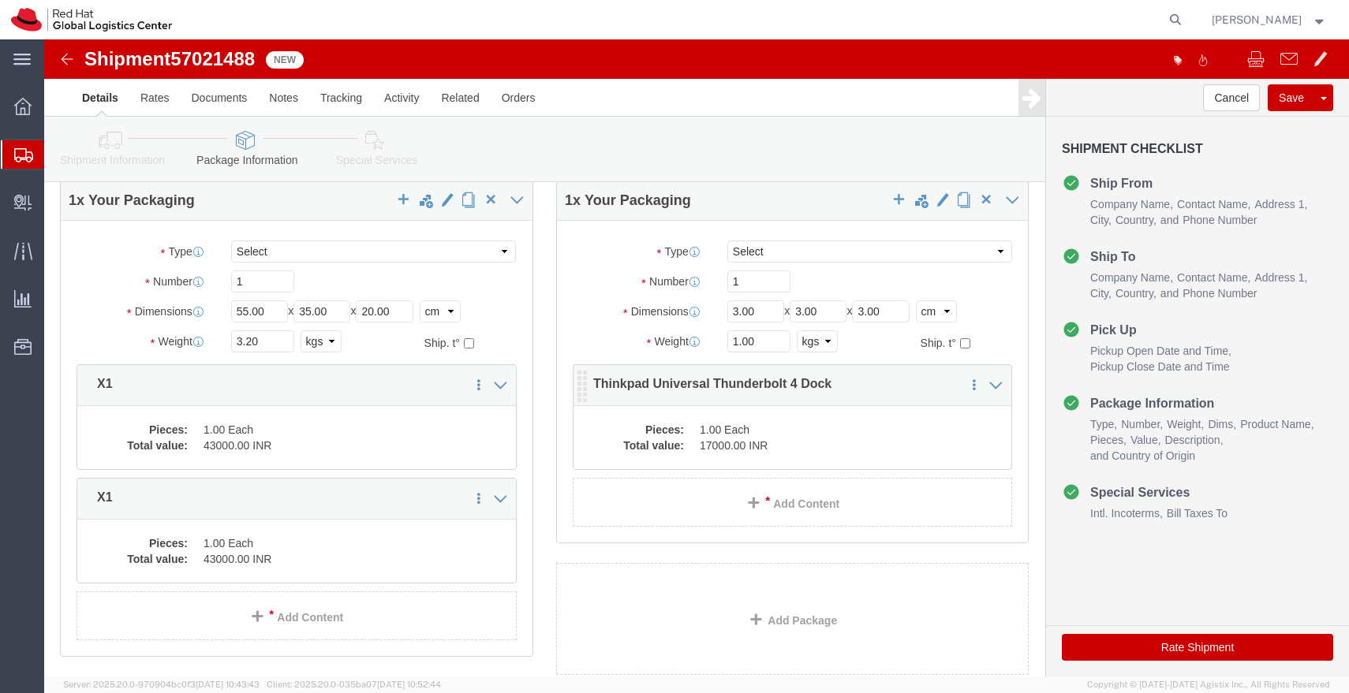
click dd "1.00 Each"
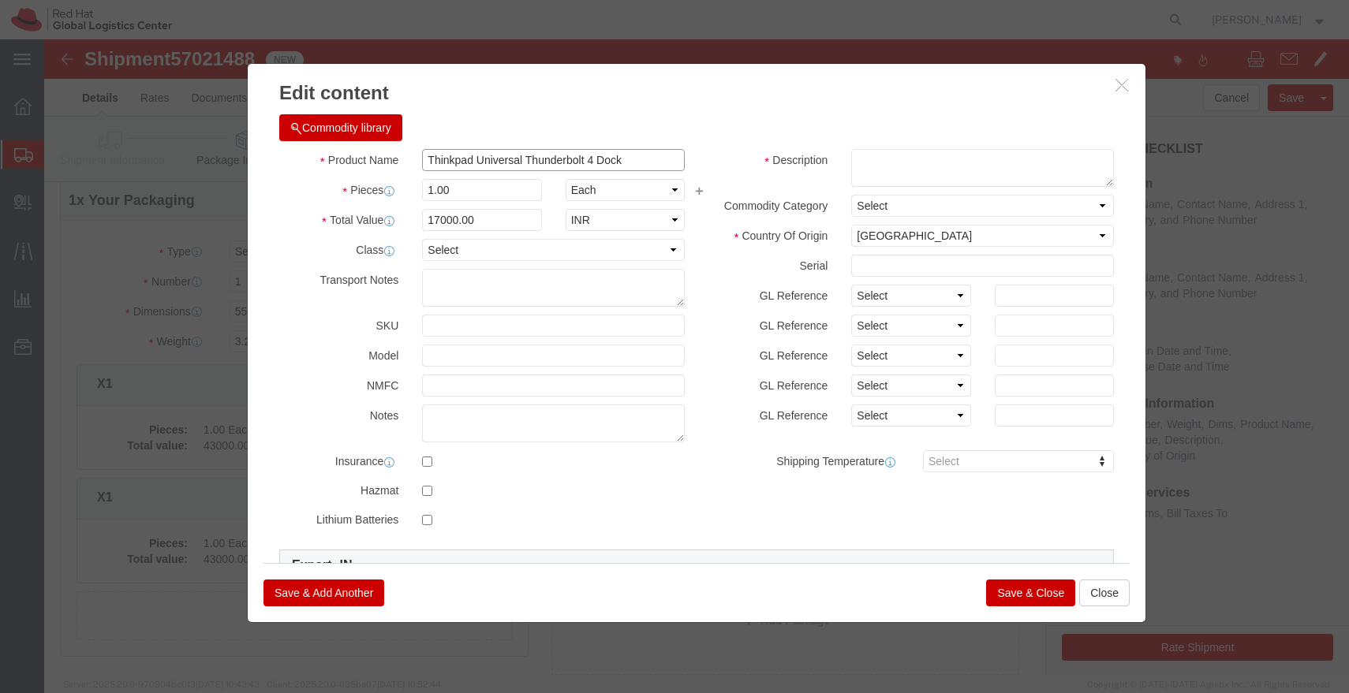
click input "Thinkpad Universal Thunderbolt 4 Dock"
click button "Close"
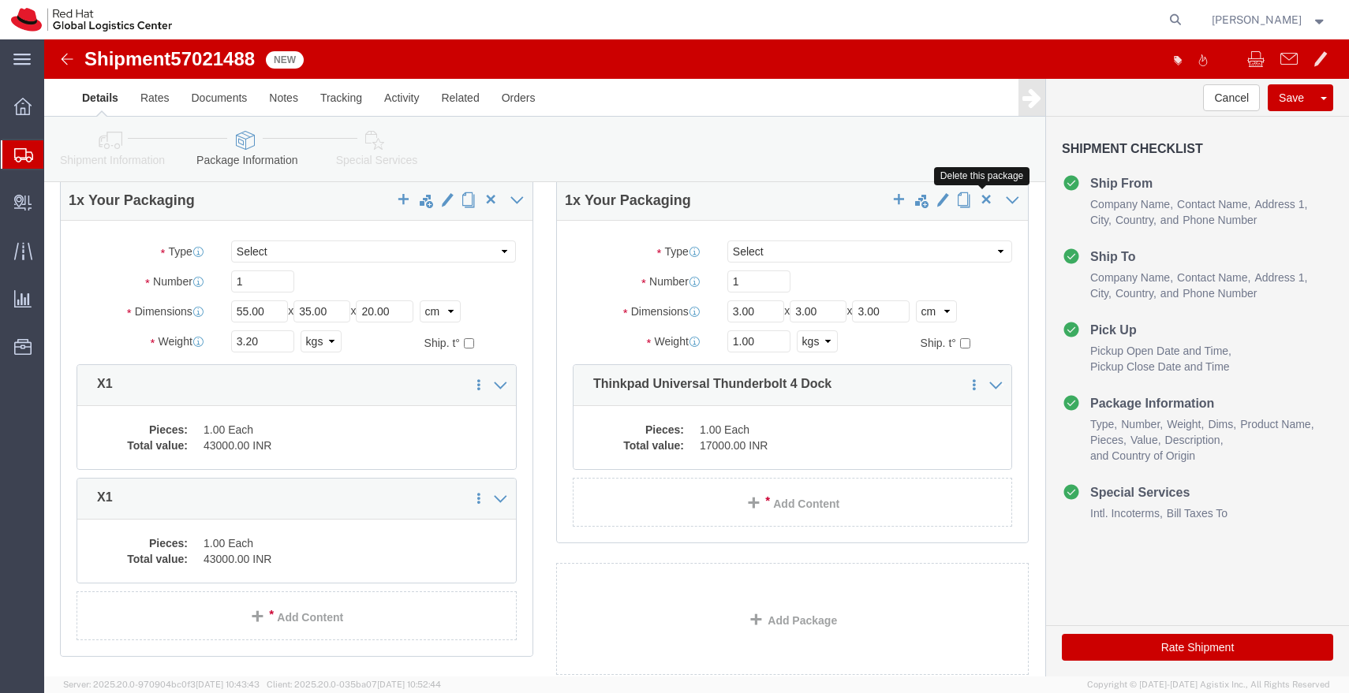
click span "button"
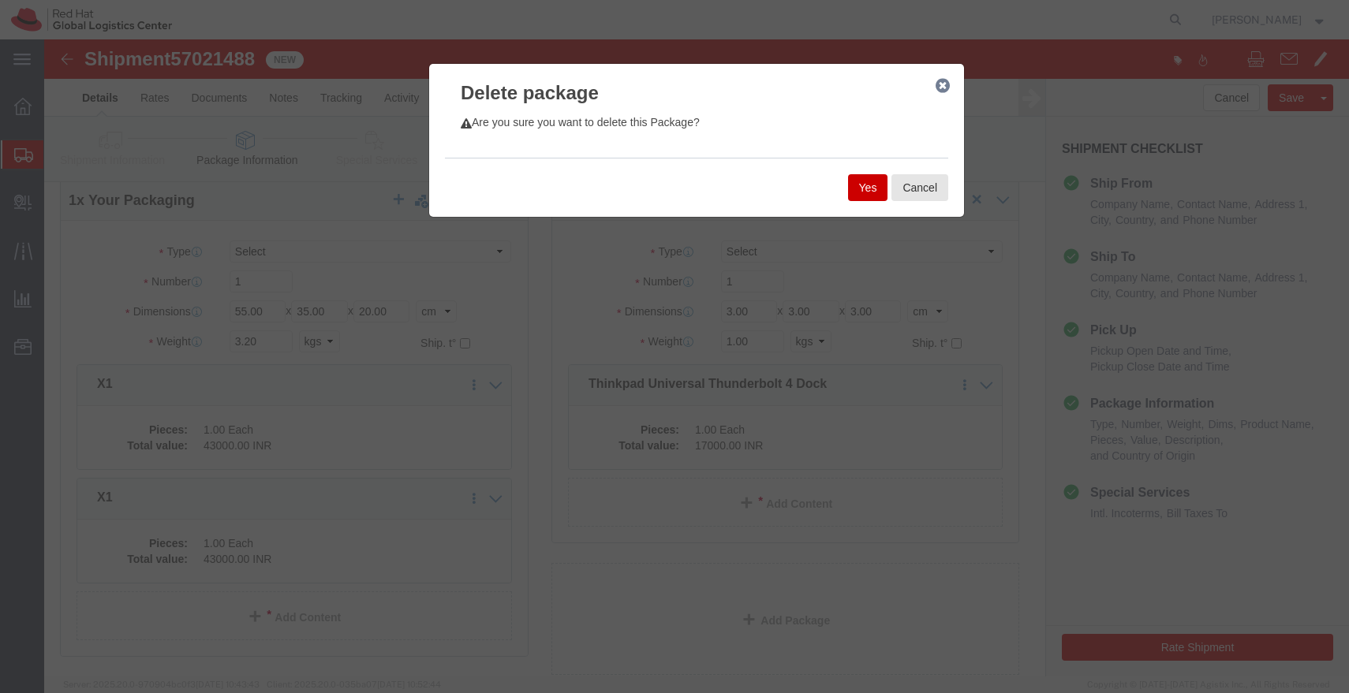
click button "Yes"
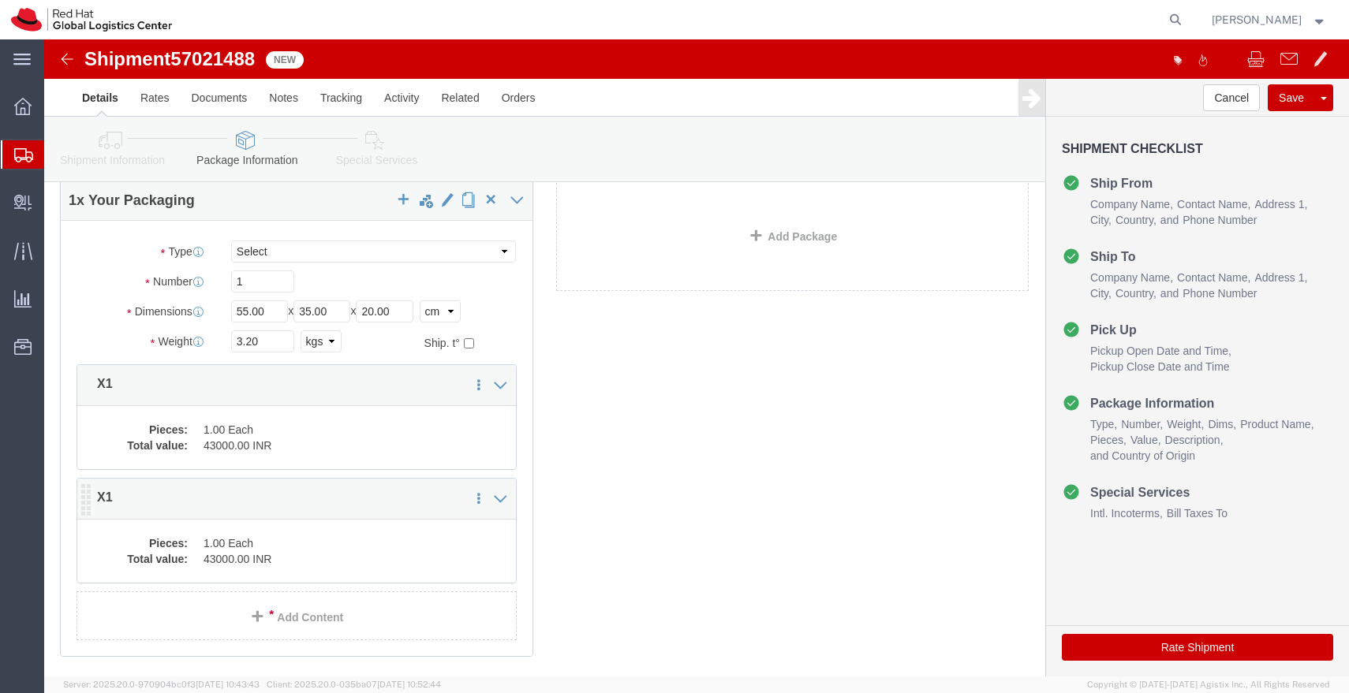
click dd "1.00 Each"
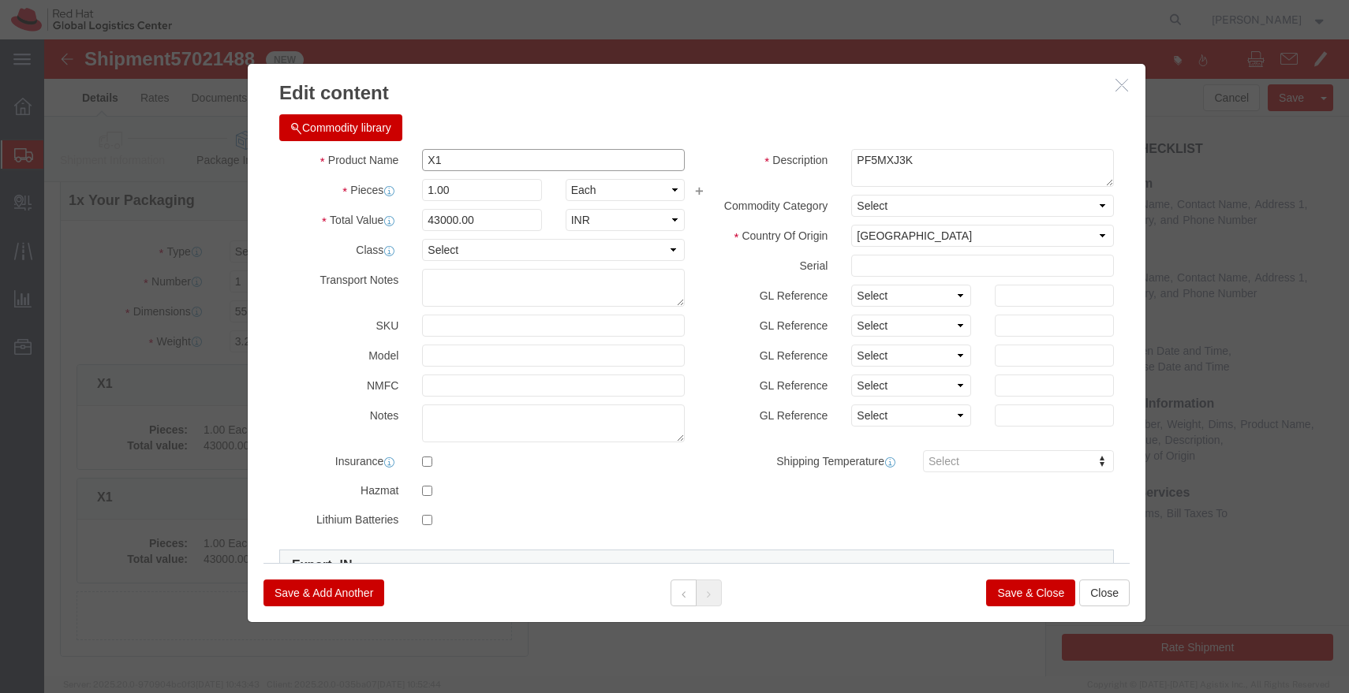
click input "X1"
paste input "Thinkpad Universal Thunderbolt 4 Dock"
type input "Thinkpad Universal Thunderbolt 4 Dock"
click input "43000.00"
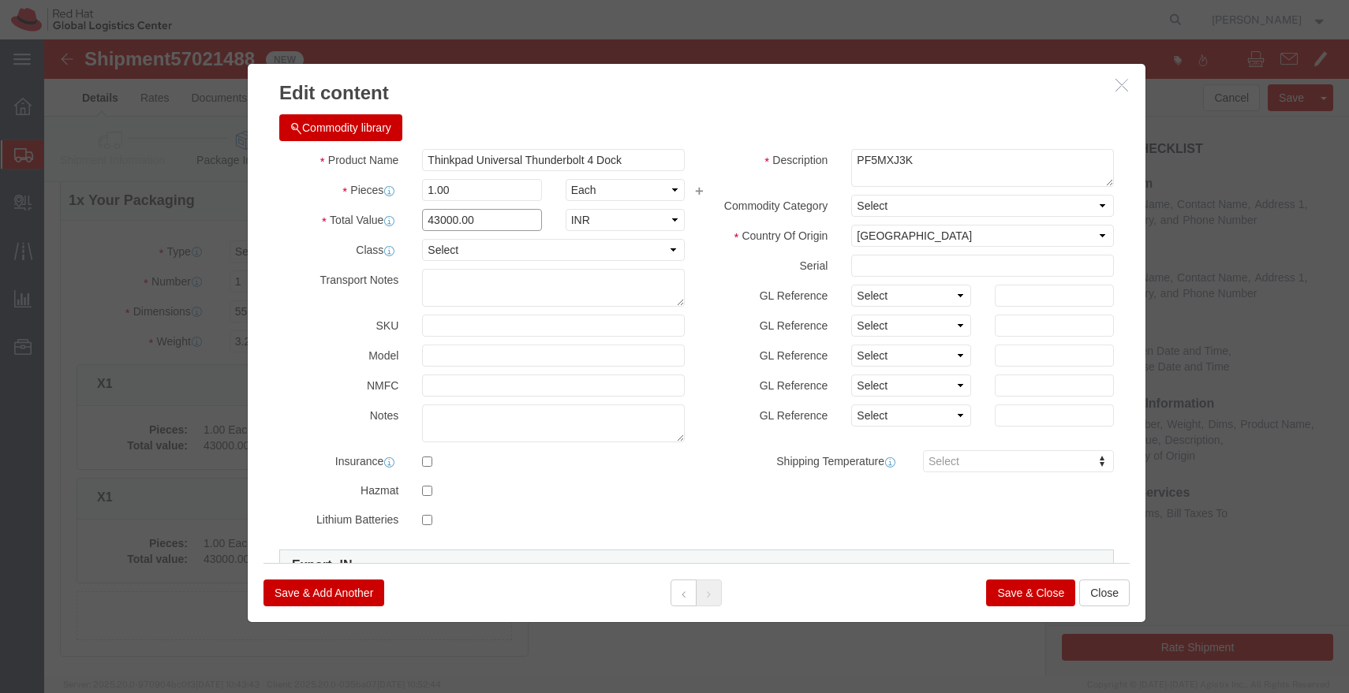
click input "43000.00"
type input "6700.00"
click div "Save & Add Another Save & Close Close"
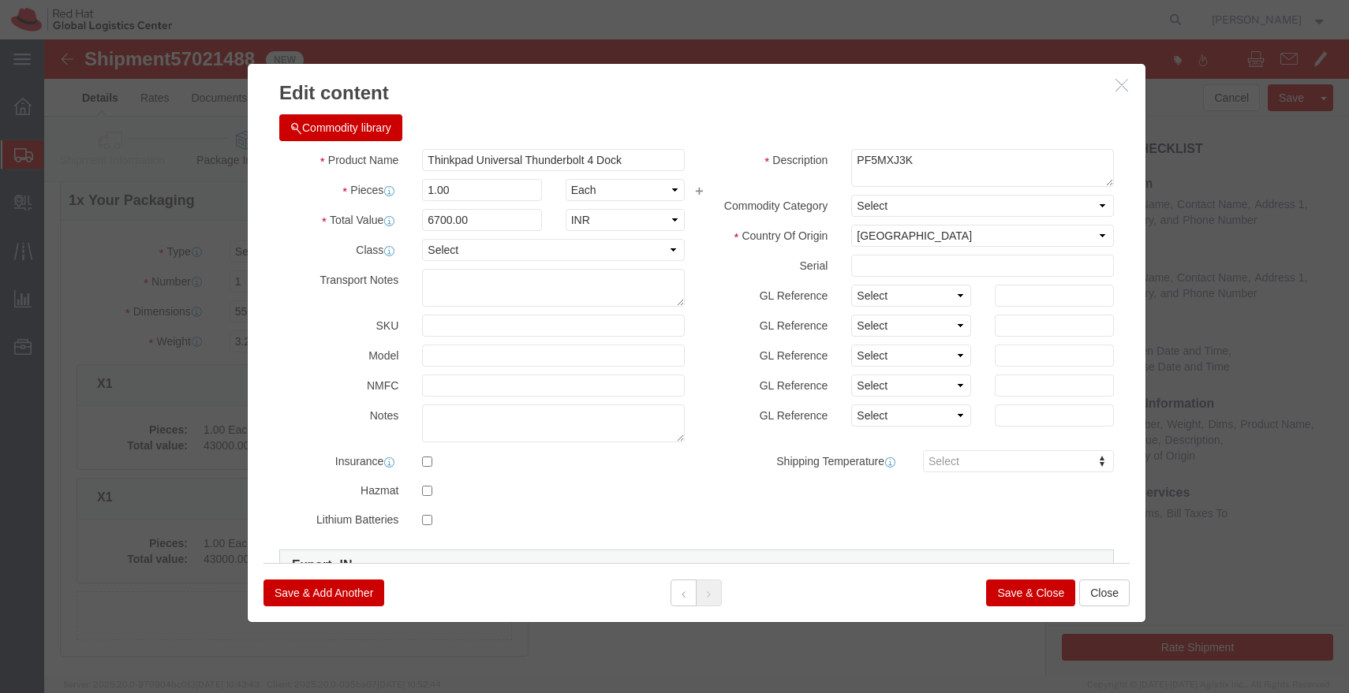
click button "Save & Close"
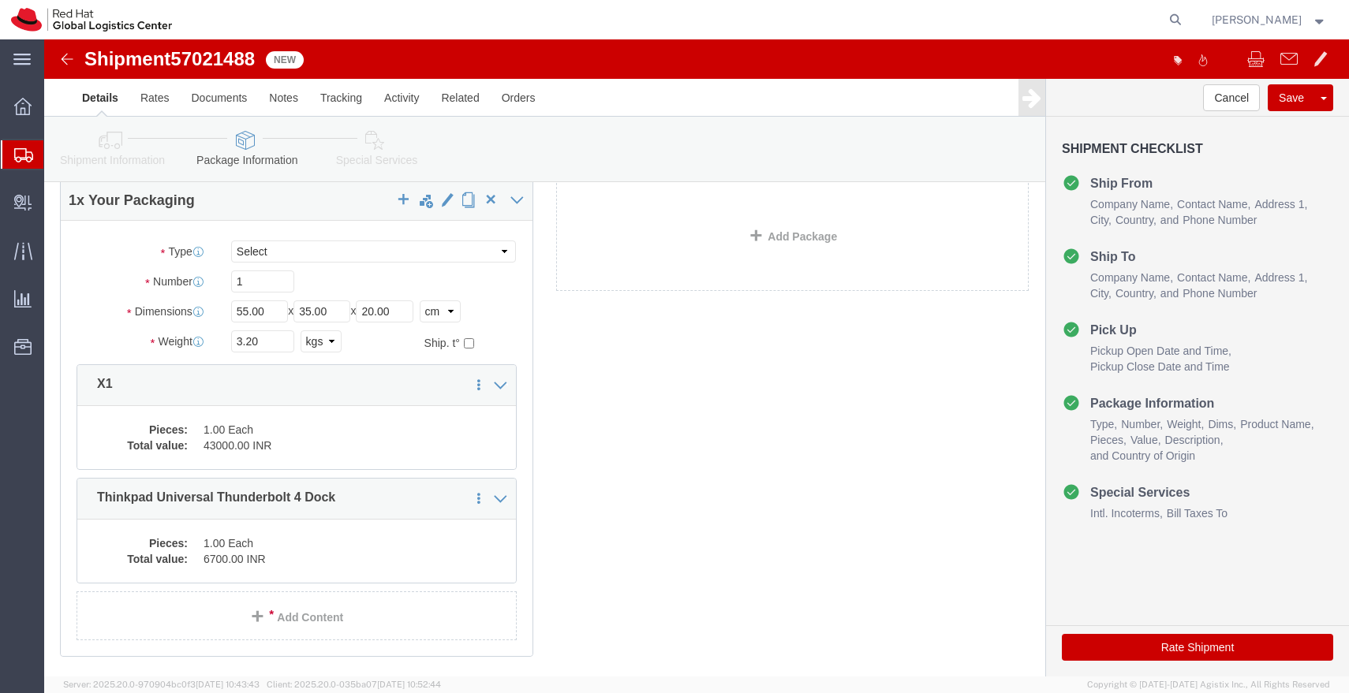
click icon
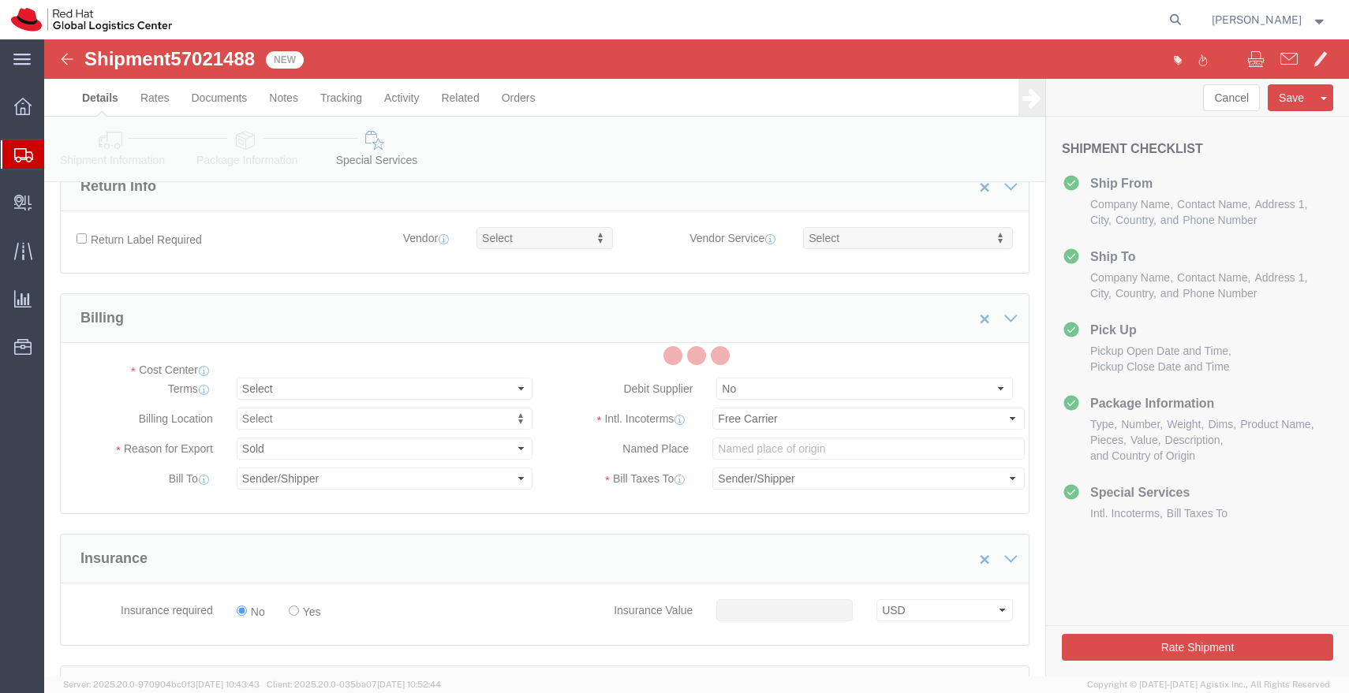
select select "COSTCENTER"
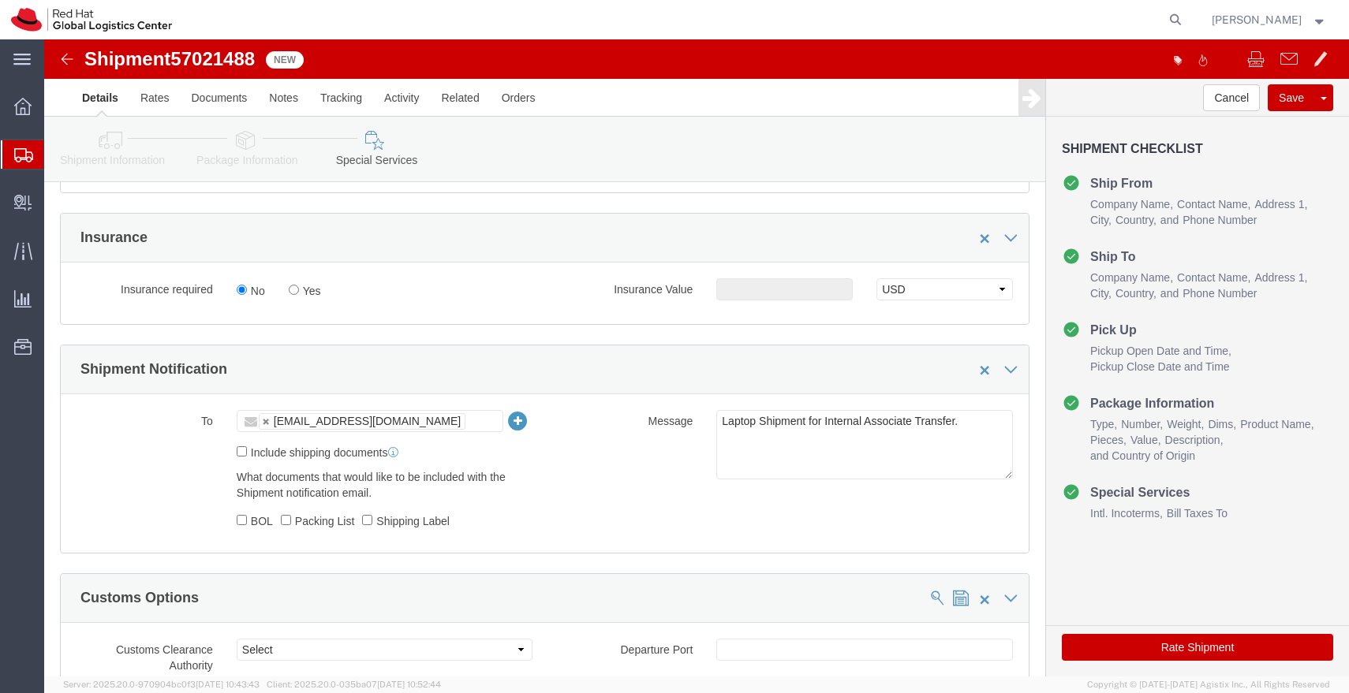
scroll to position [625, 0]
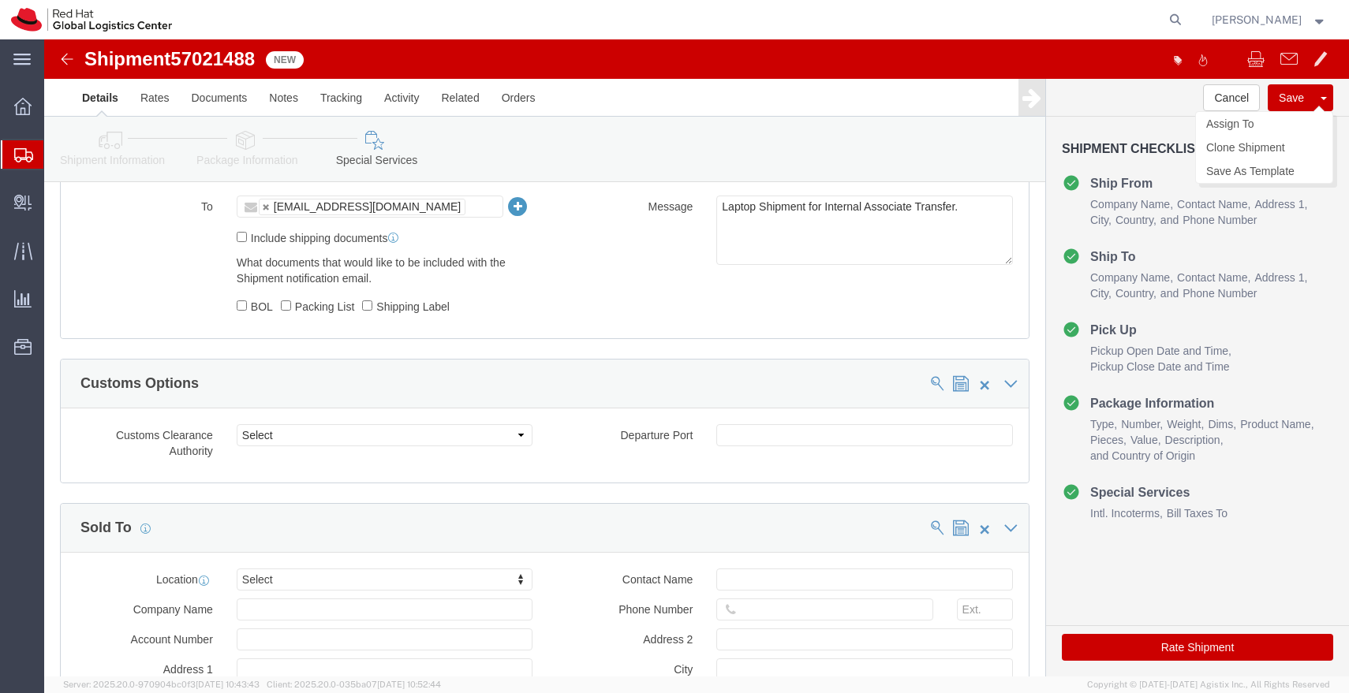
click button "Save"
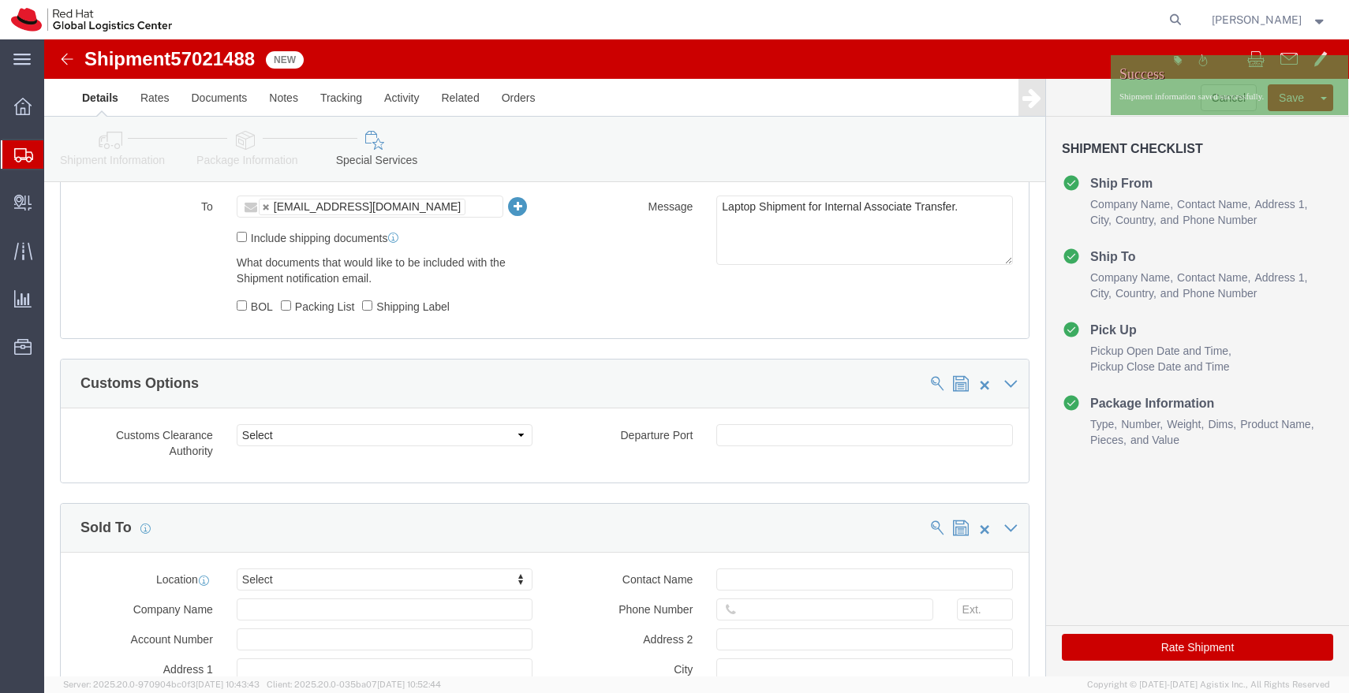
click img
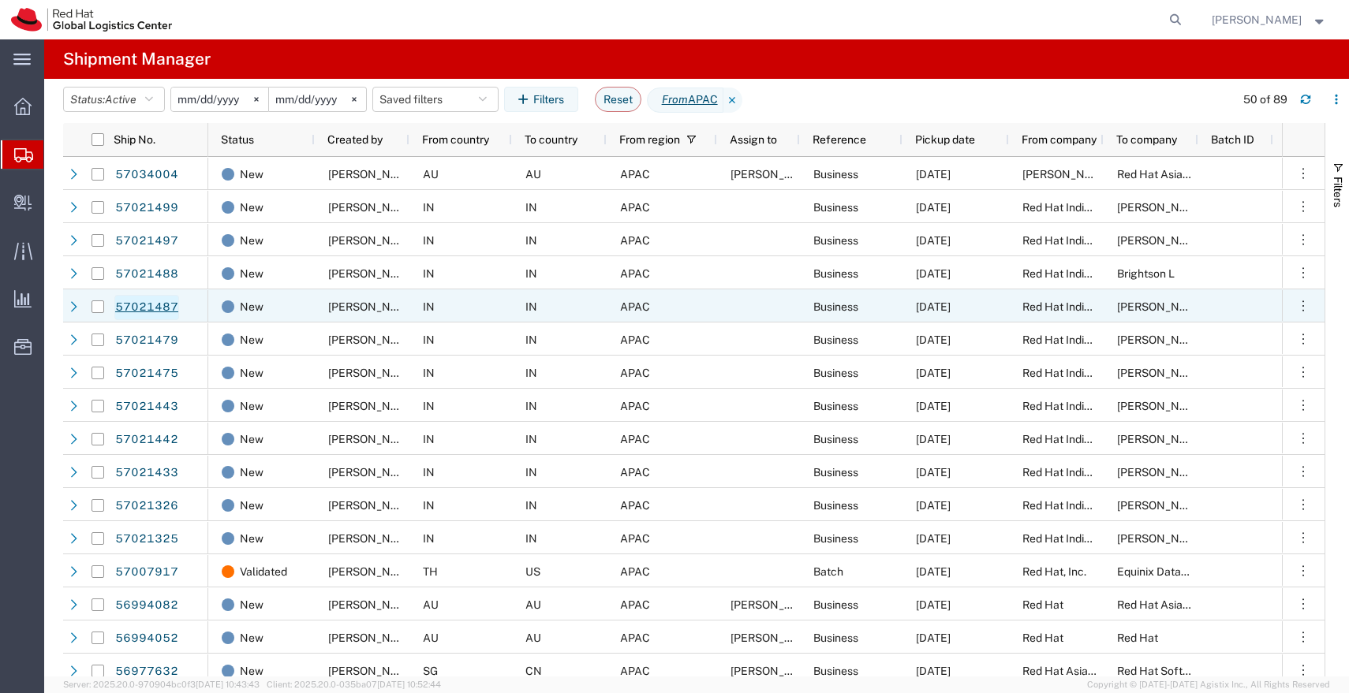
click at [167, 303] on link "57021487" at bounding box center [146, 307] width 65 height 25
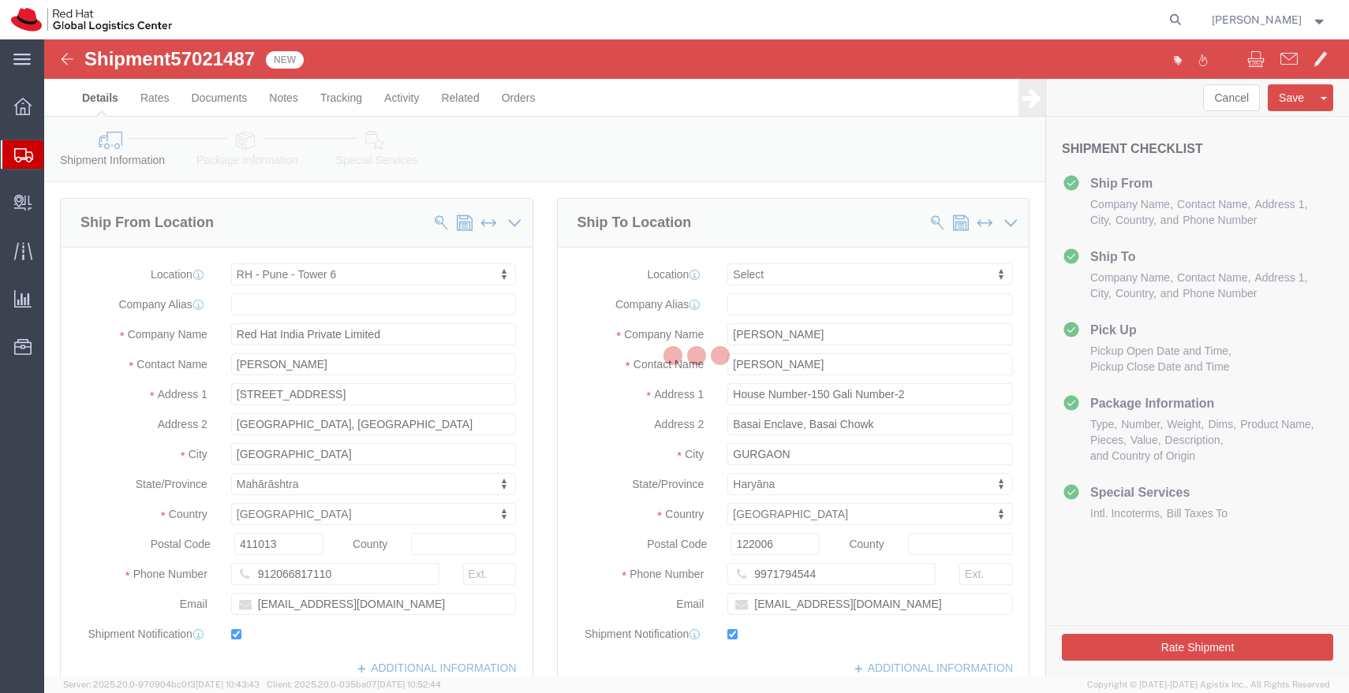
select select "38432"
select select
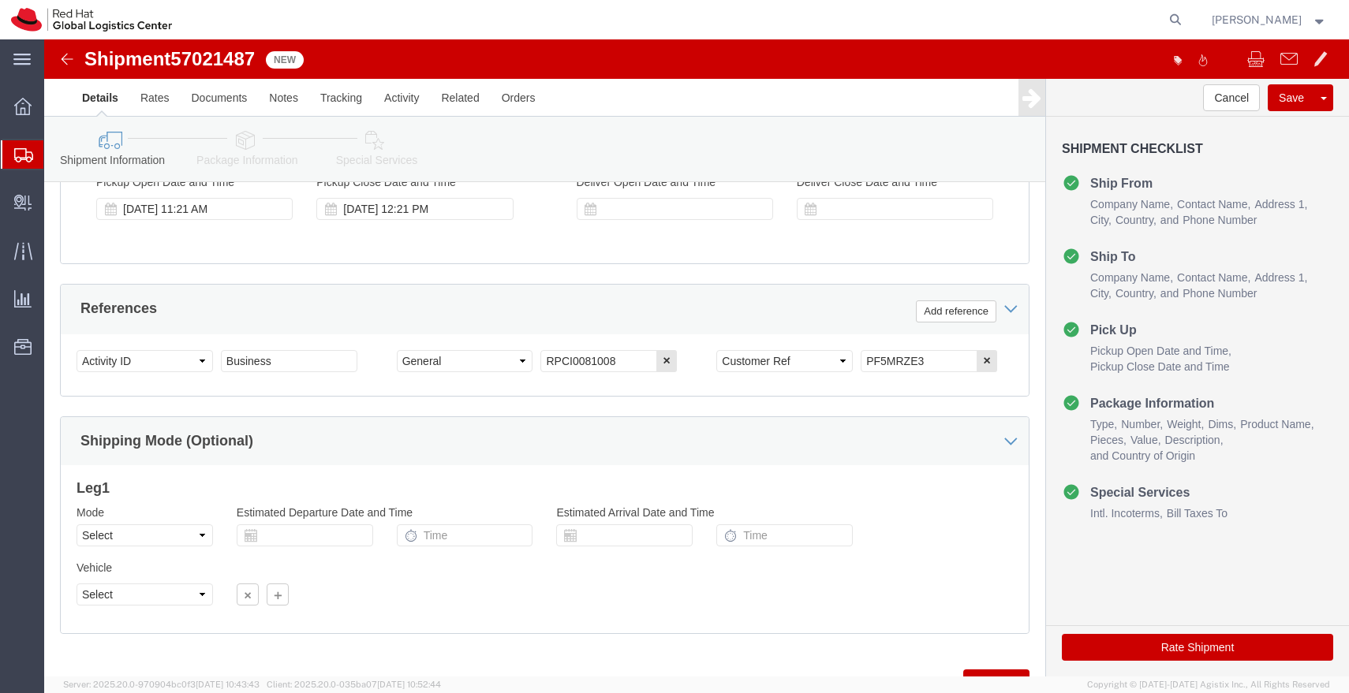
scroll to position [651, 0]
drag, startPoint x: 872, startPoint y: 323, endPoint x: 775, endPoint y: 331, distance: 97.4
click div "Select Account Type Activity ID Airline Appointment Number ASN Batch Request # …"
click input "PF5MRZE3"
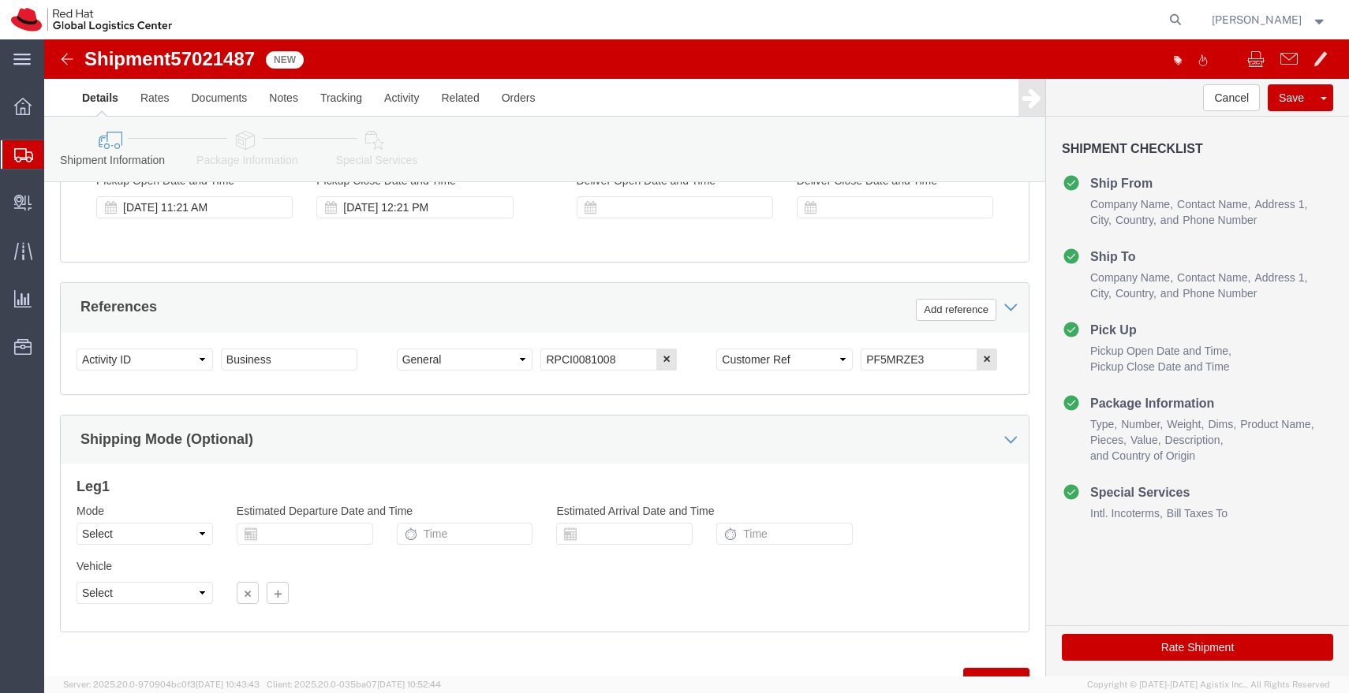
click link "Package Information"
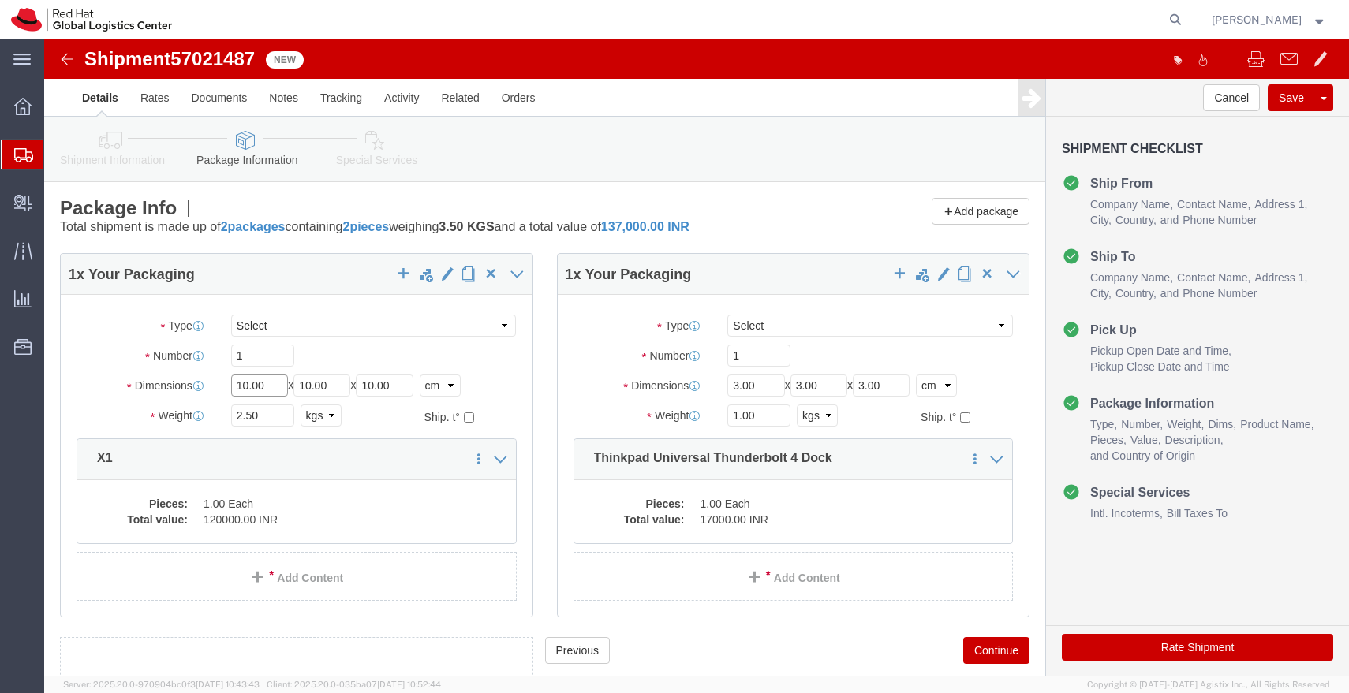
click input "10.00"
type input "55"
type input "35"
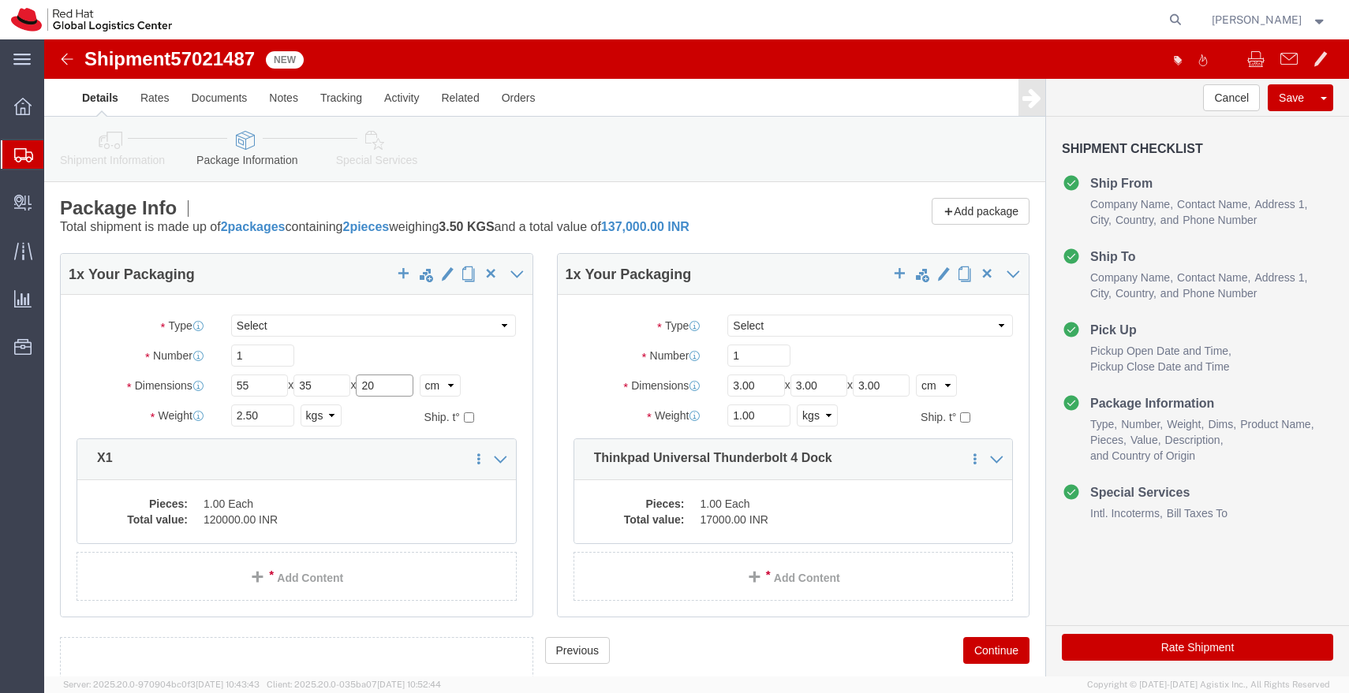
type input "20"
click input "2.50"
type input "3.200"
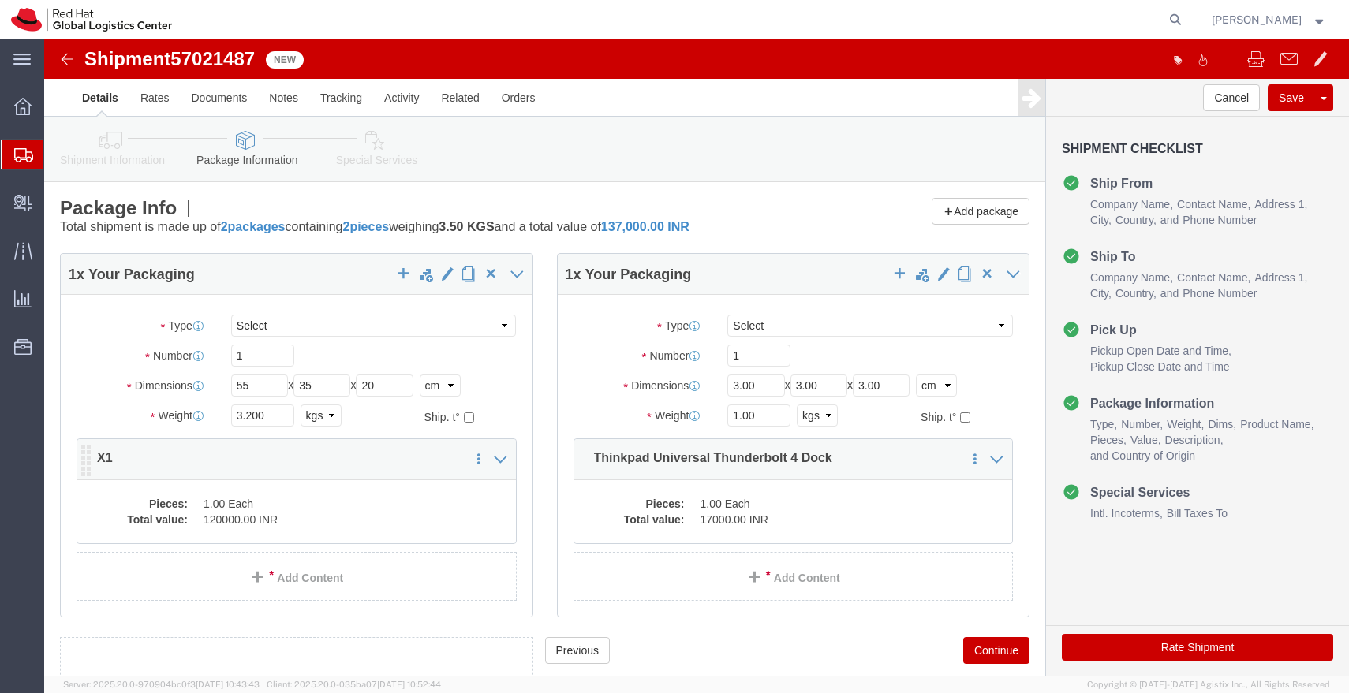
click dd "1.00 Each"
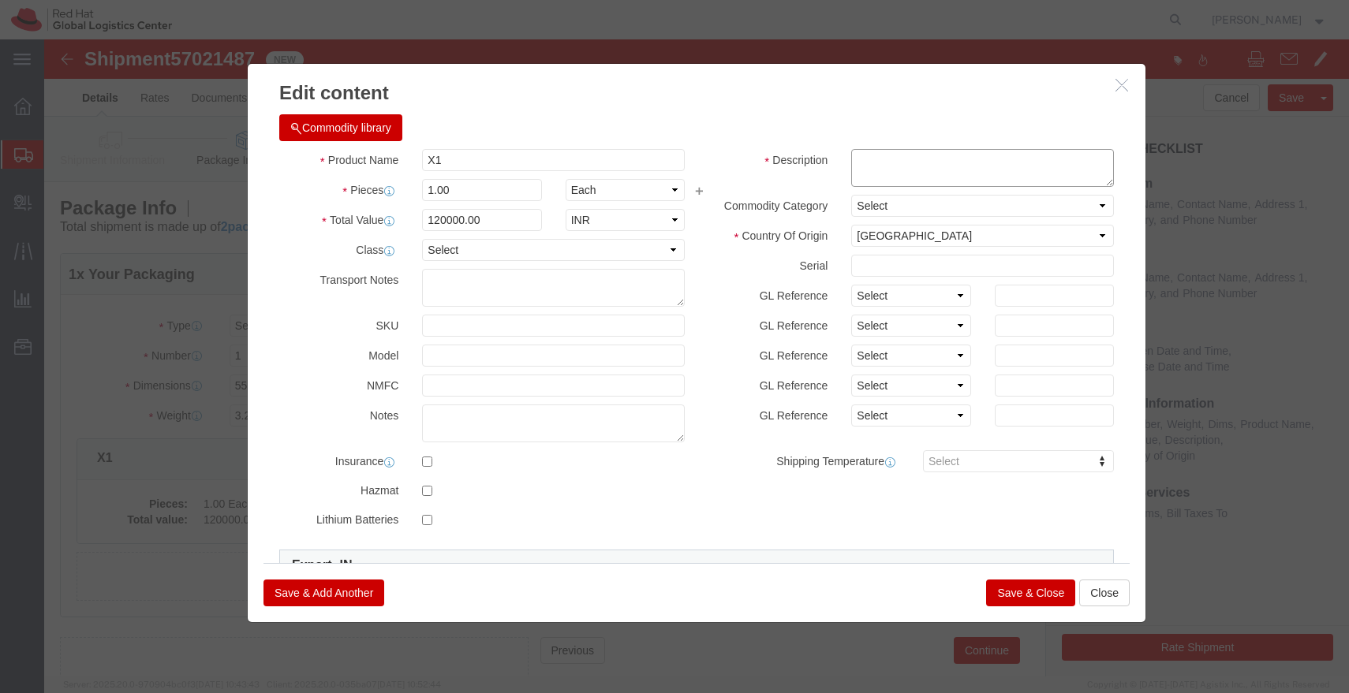
click textarea
paste textarea "PF5MRZE3"
type textarea "PF5MRZE3"
click input "120000.00"
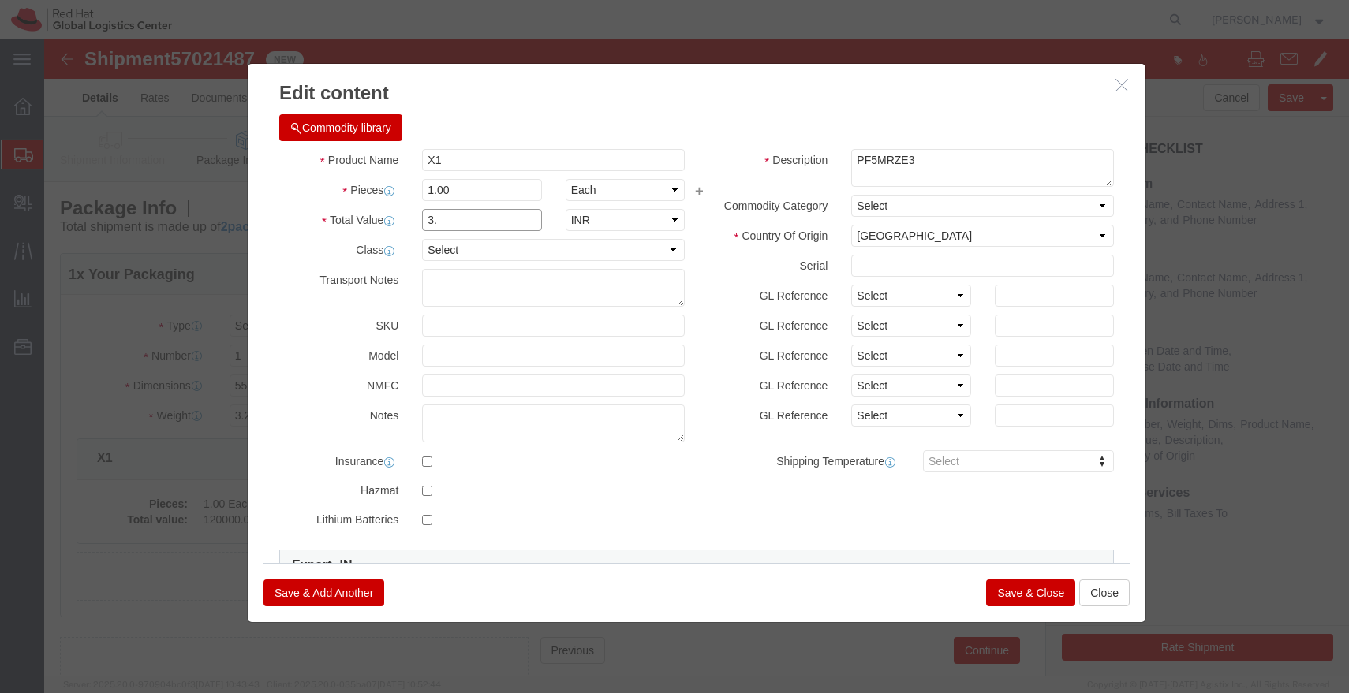
type input "3"
type input "43000"
click button "Save & Close"
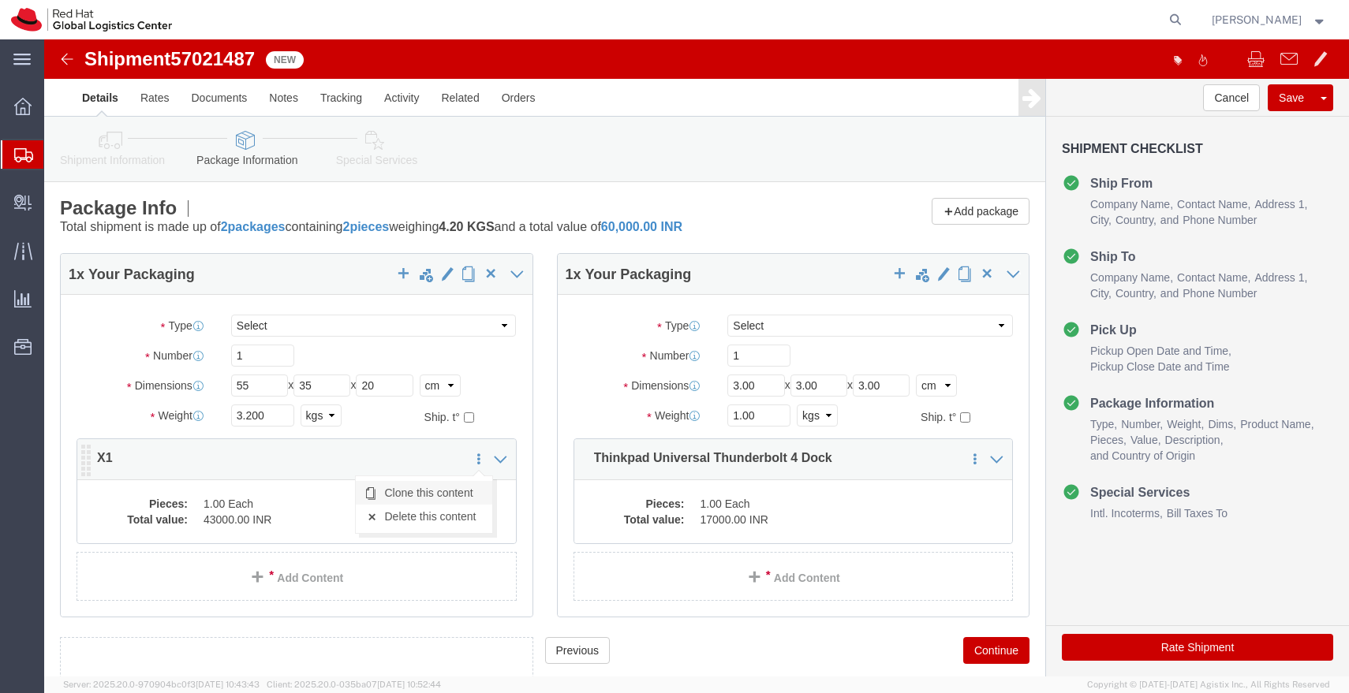
click link "Clone this content"
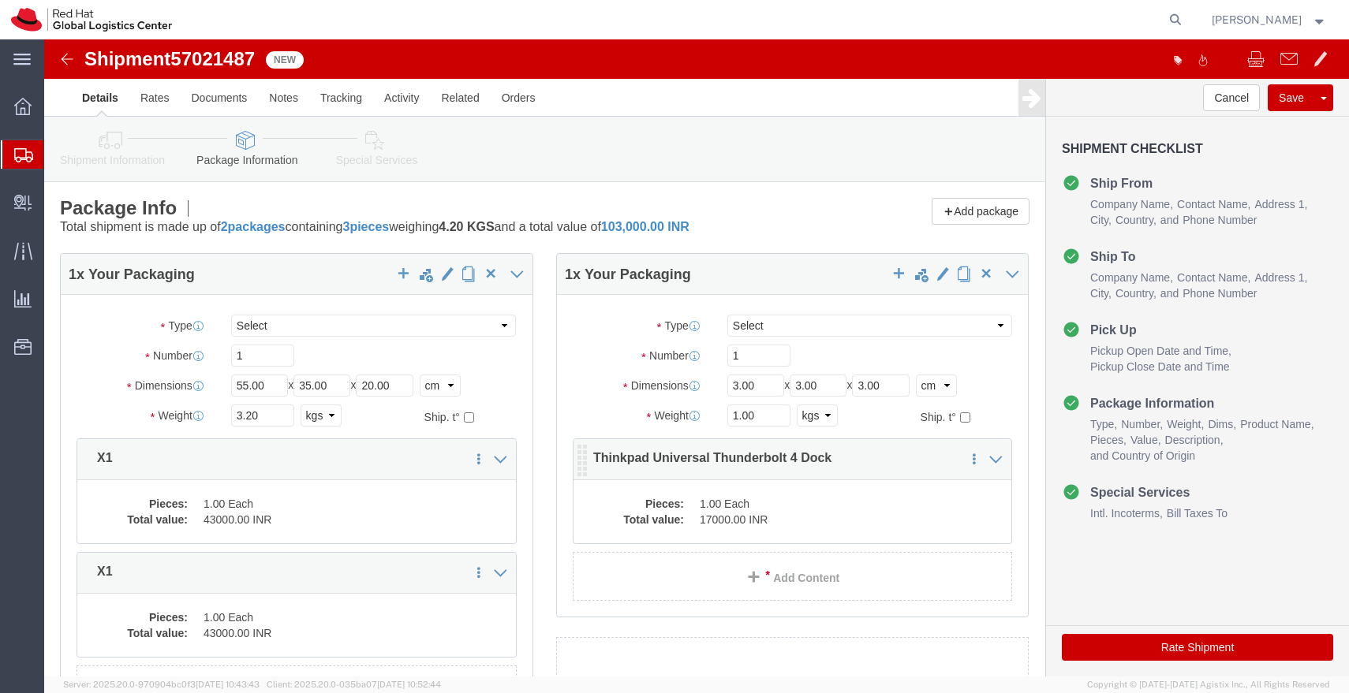
click dd "17000.00 INR"
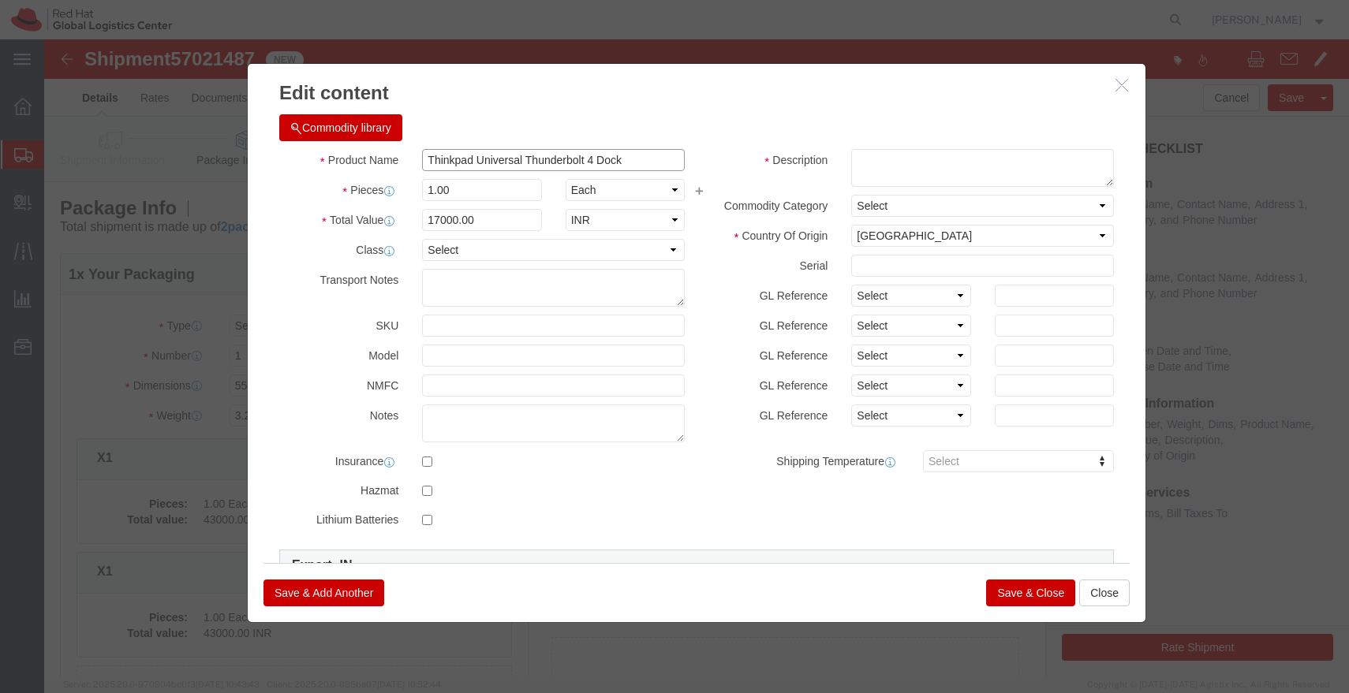
click input "Thinkpad Universal Thunderbolt 4 Dock"
click button "Close"
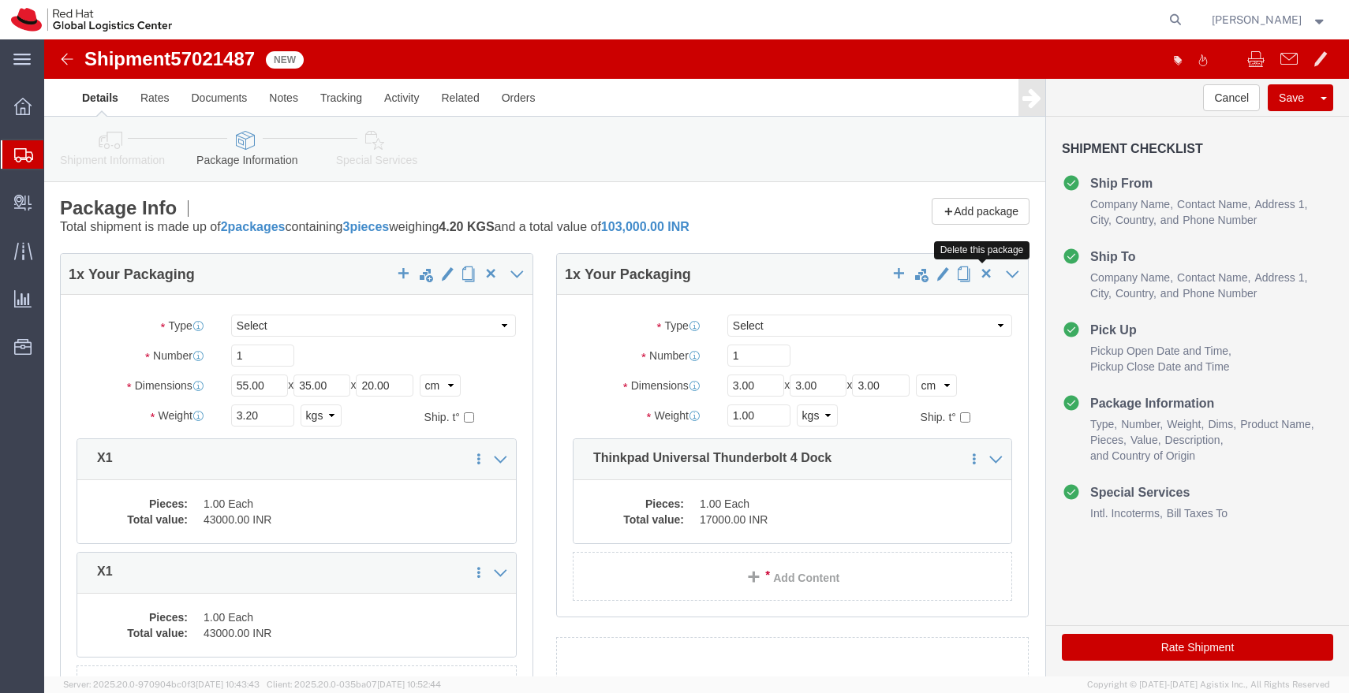
click span "button"
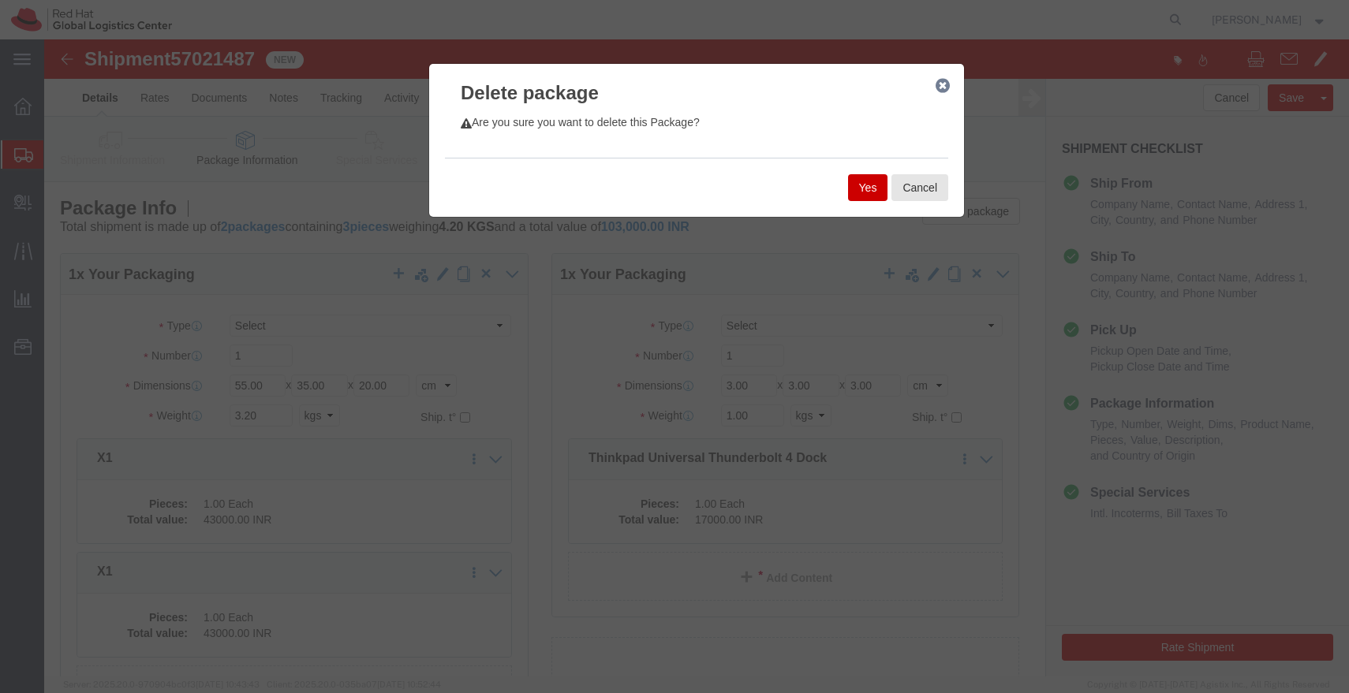
click button "Yes"
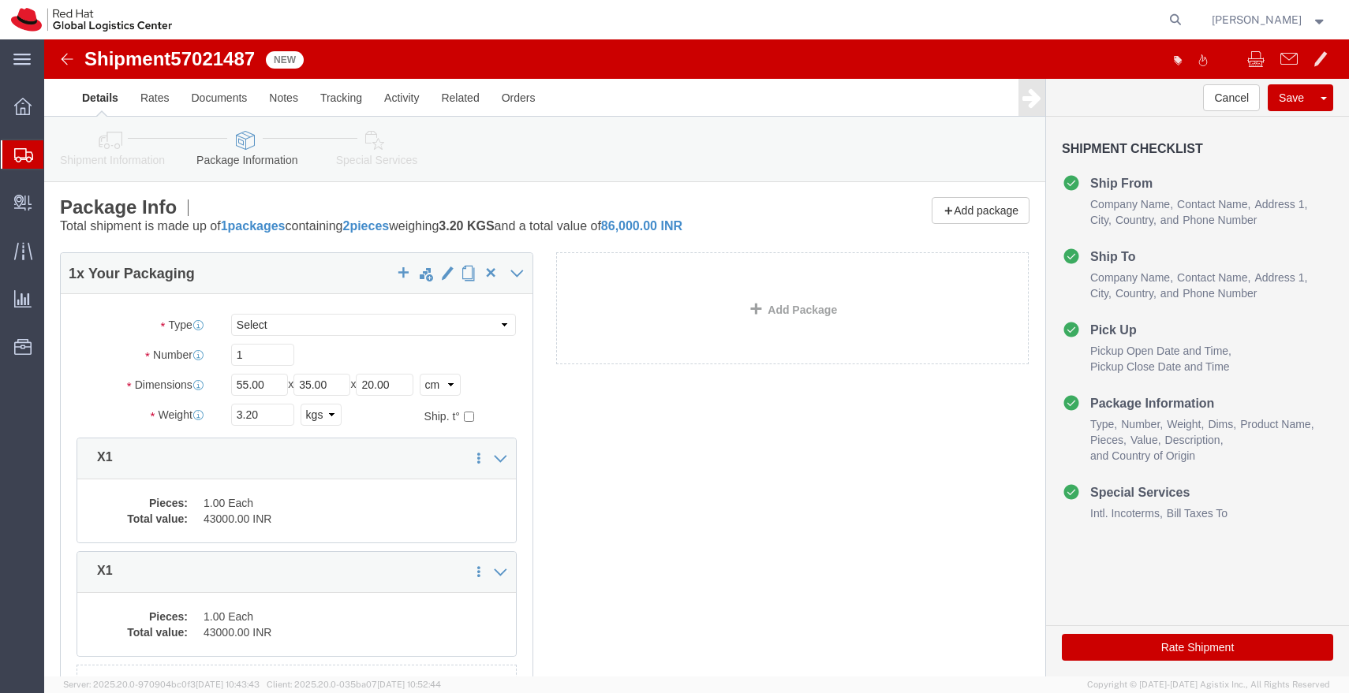
scroll to position [165, 0]
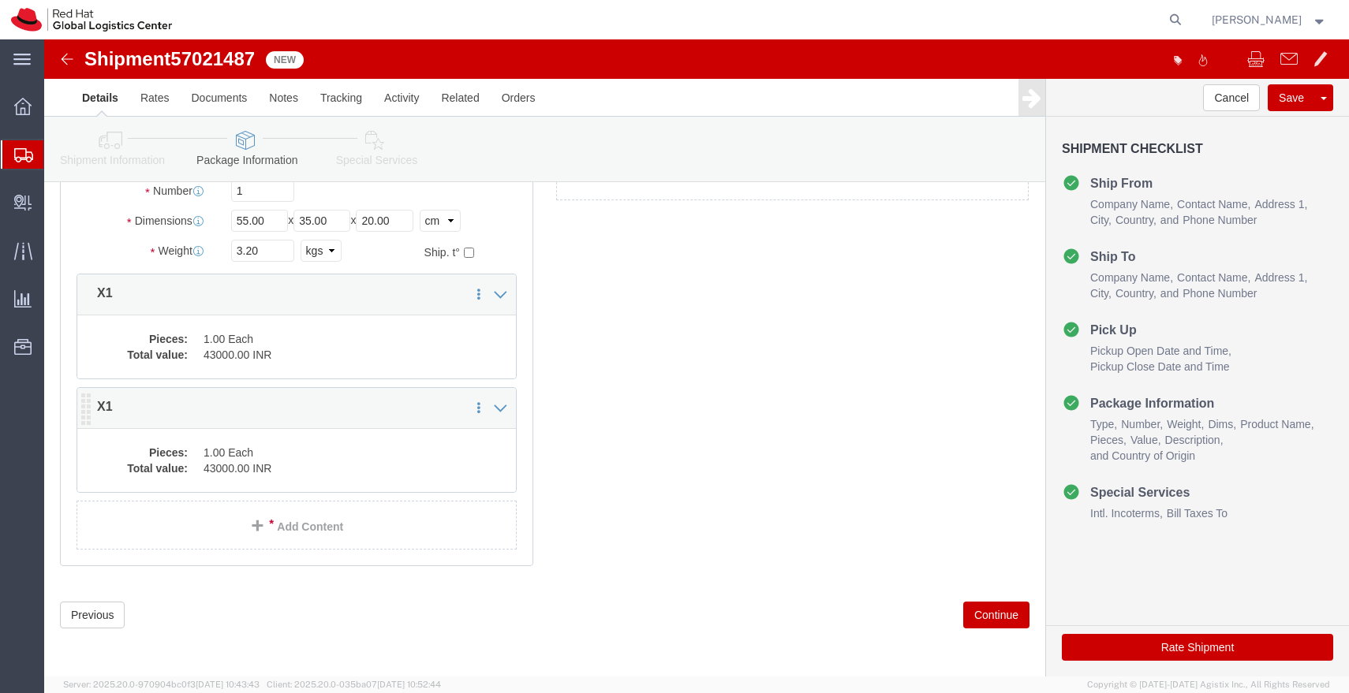
click dd "1.00 Each"
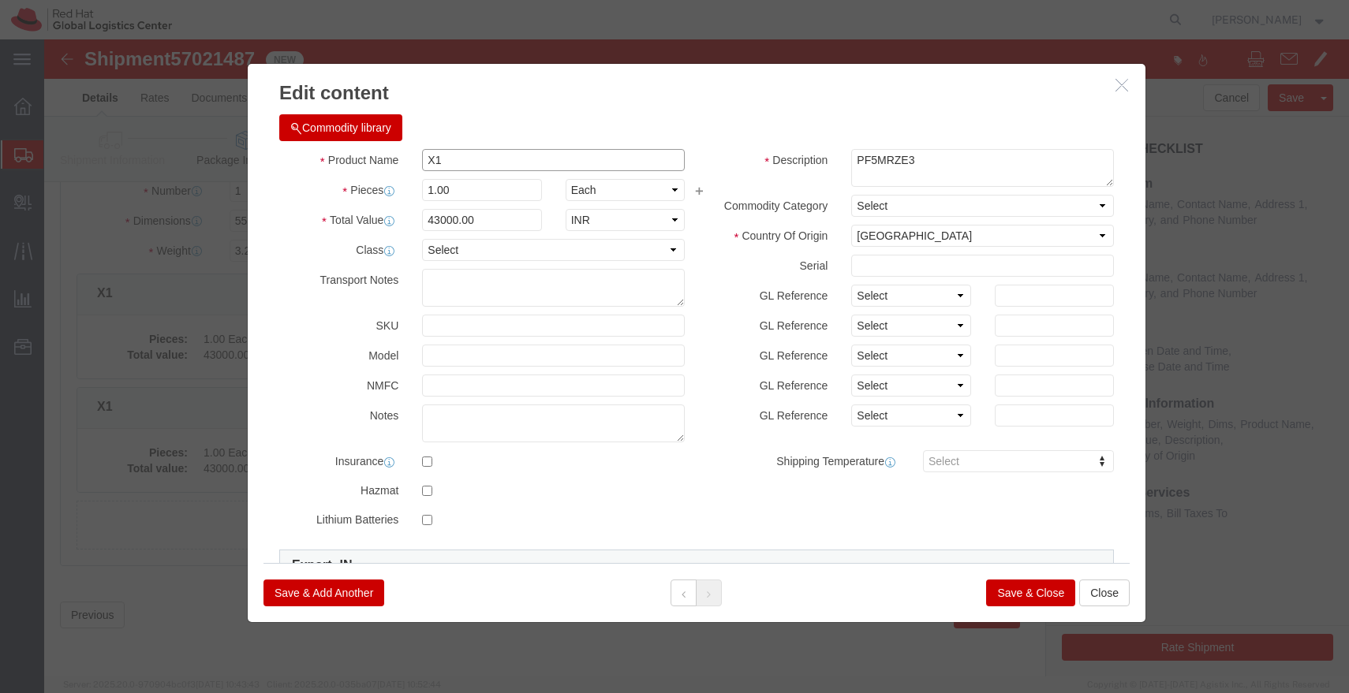
click input "X1"
paste input "Thinkpad Universal Thunderbolt 4 Dock"
type input "Thinkpad Universal Thunderbolt 4 Dock"
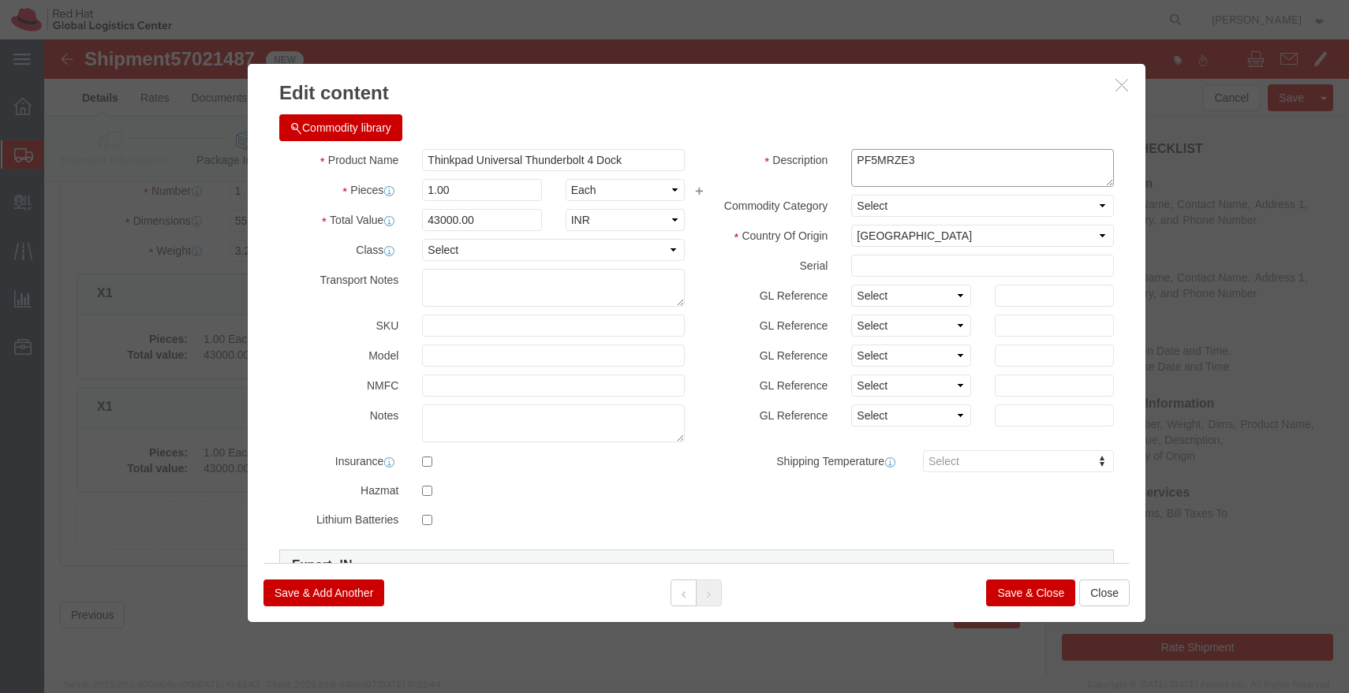
click textarea "PF5MRZE3"
click input "43000.00"
type input "6700.00"
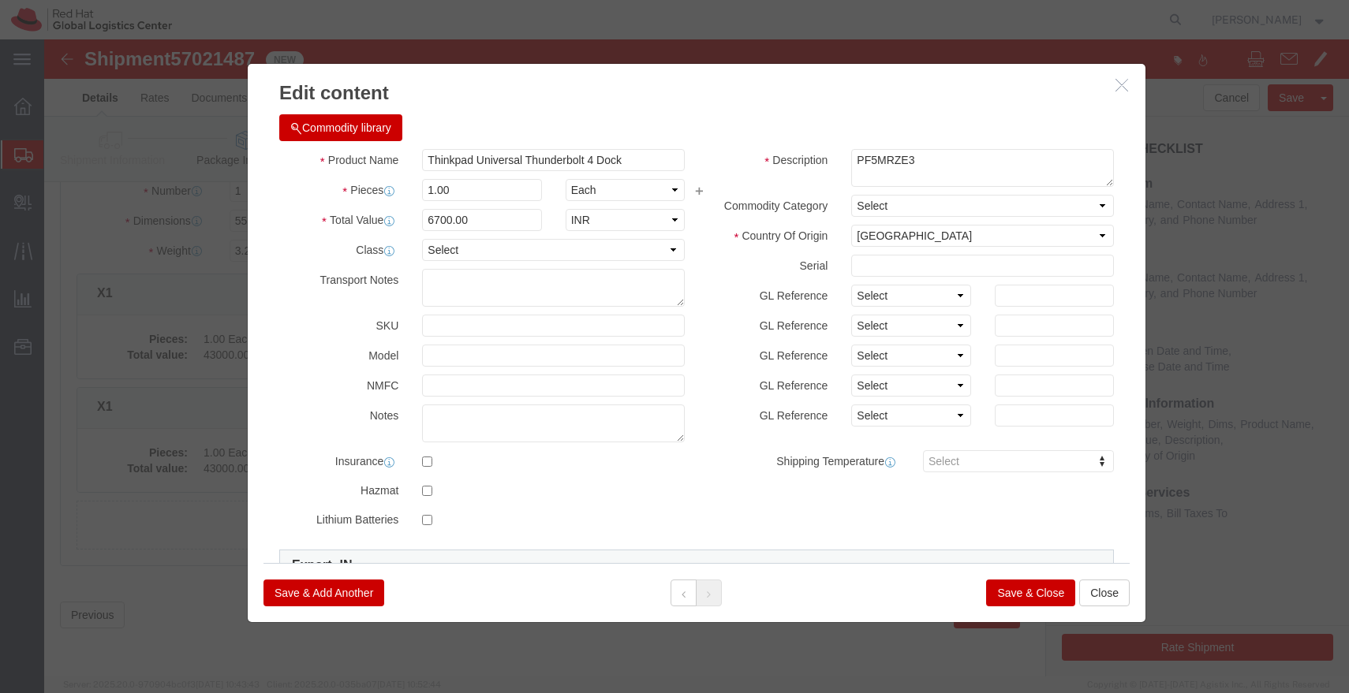
click button "Save & Close"
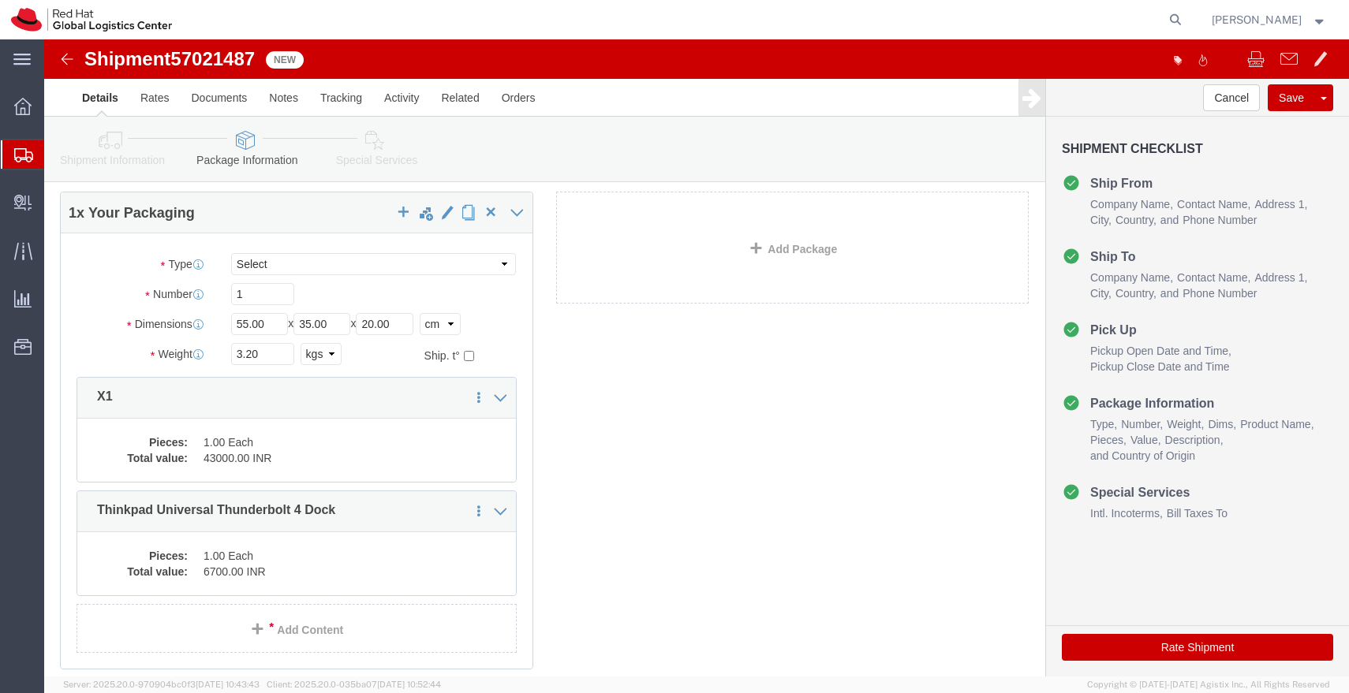
scroll to position [0, 0]
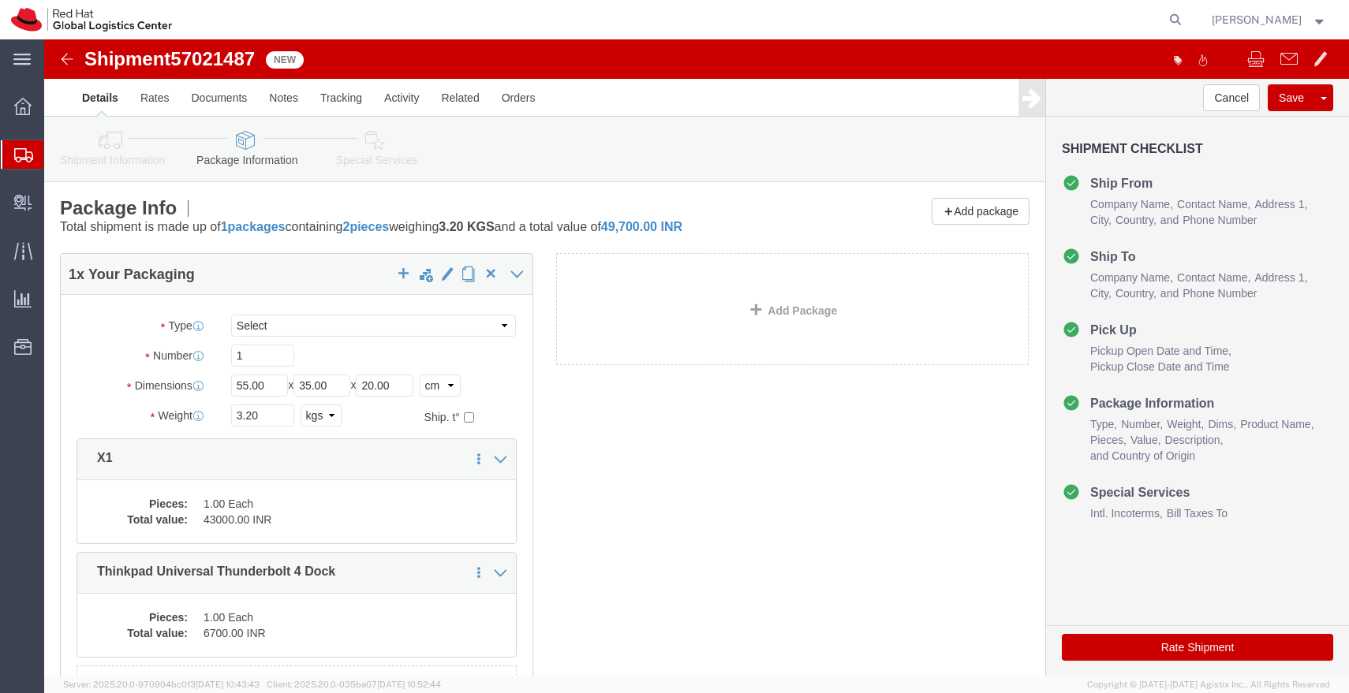
click link "Special Services"
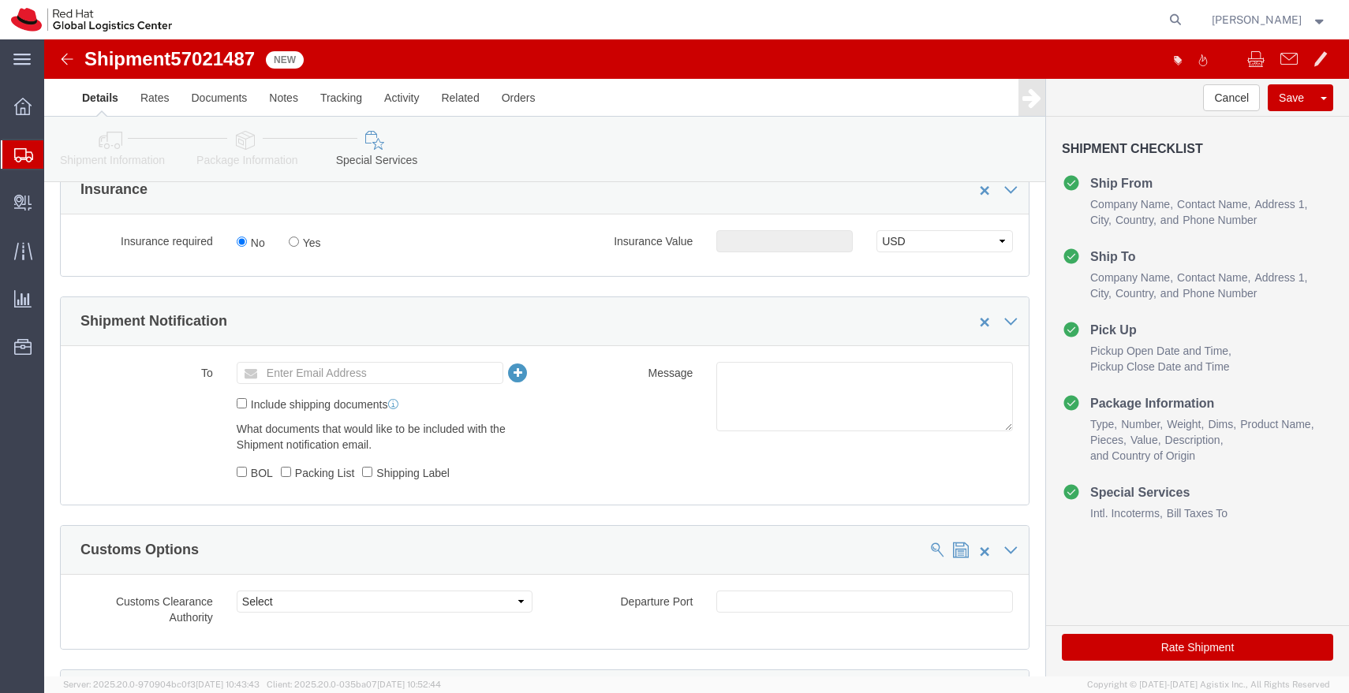
scroll to position [461, 0]
click ul "Enter Email Address"
type input "apaclogistics@redhat.com"
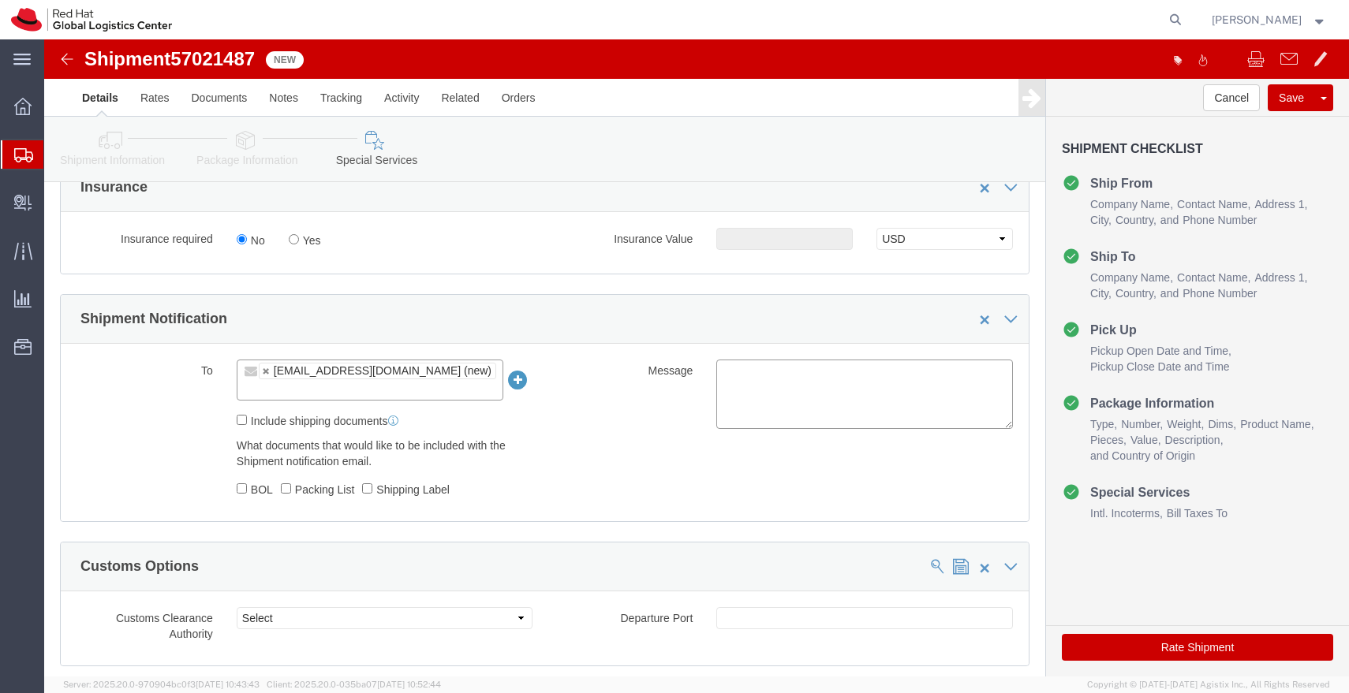
click textarea
paste textarea "Laptop Shipment for Internal Associate Transfer."
type textarea "Laptop Shipment for Internal Associate Transfer."
click button "Save"
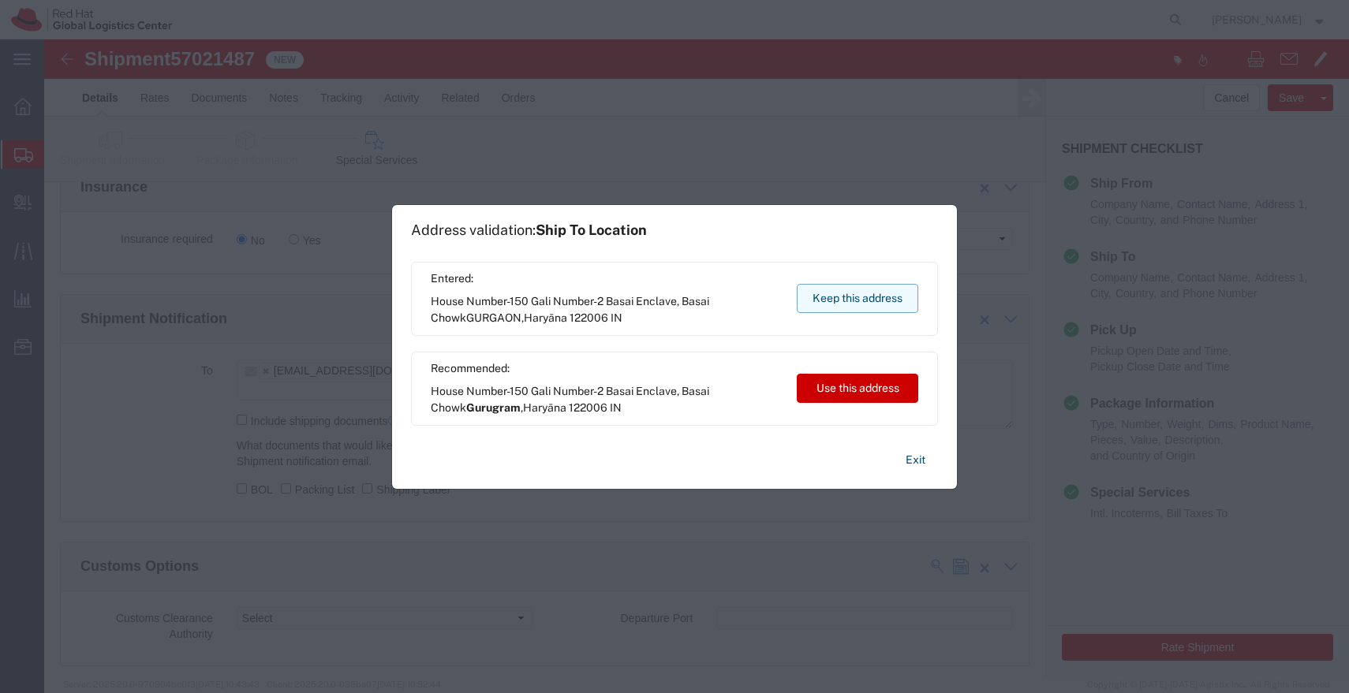
click at [860, 300] on button "Keep this address" at bounding box center [857, 298] width 121 height 29
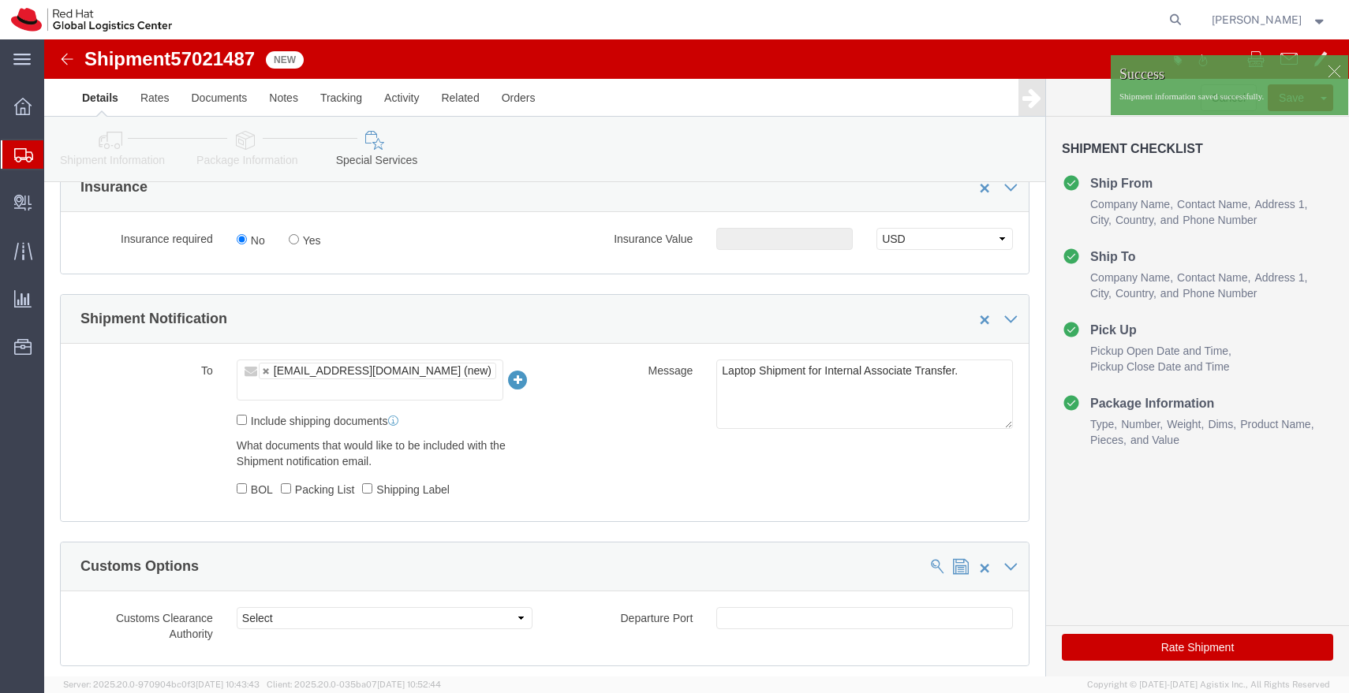
click img
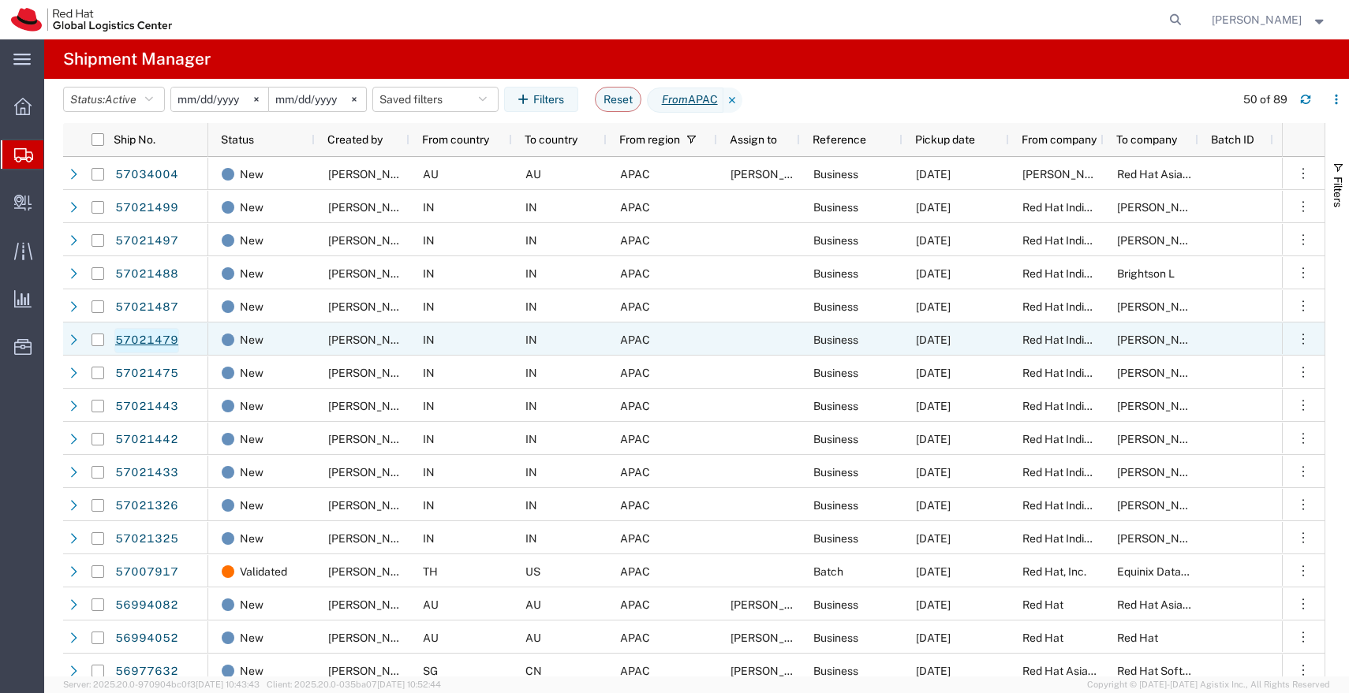
click at [161, 338] on link "57021479" at bounding box center [146, 340] width 65 height 25
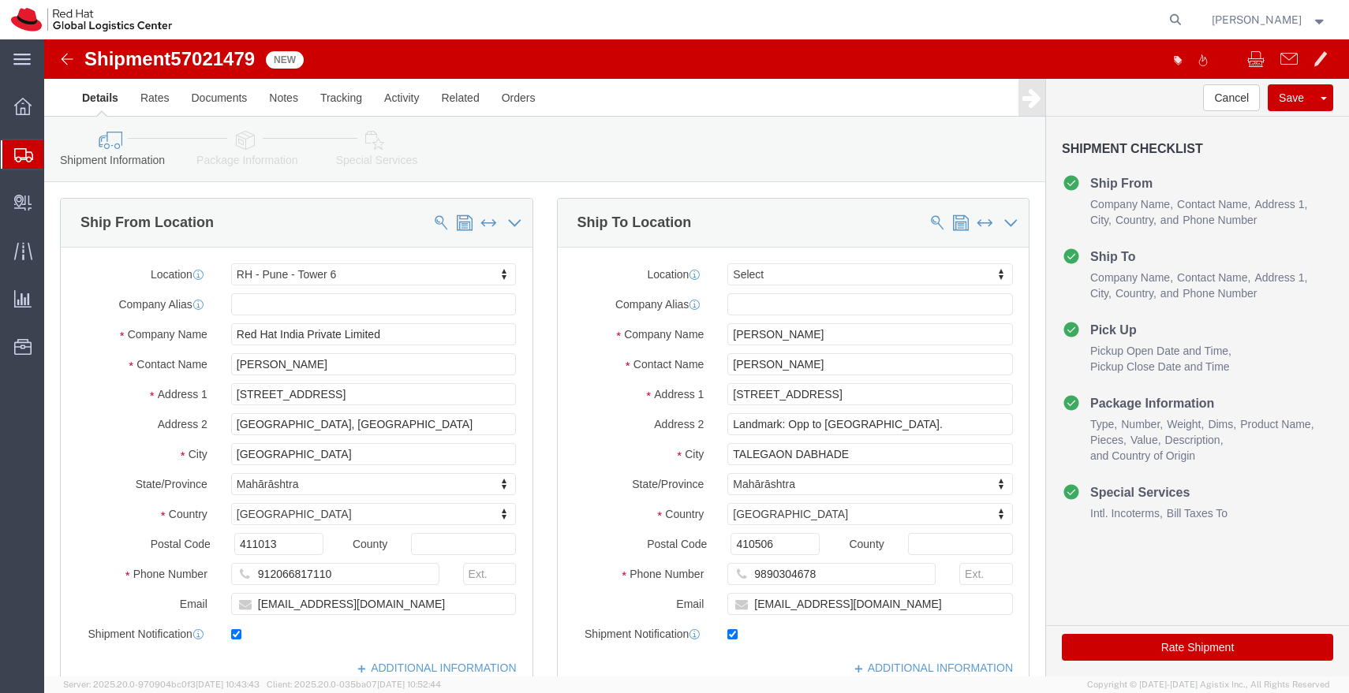
select select "38432"
select select
click icon
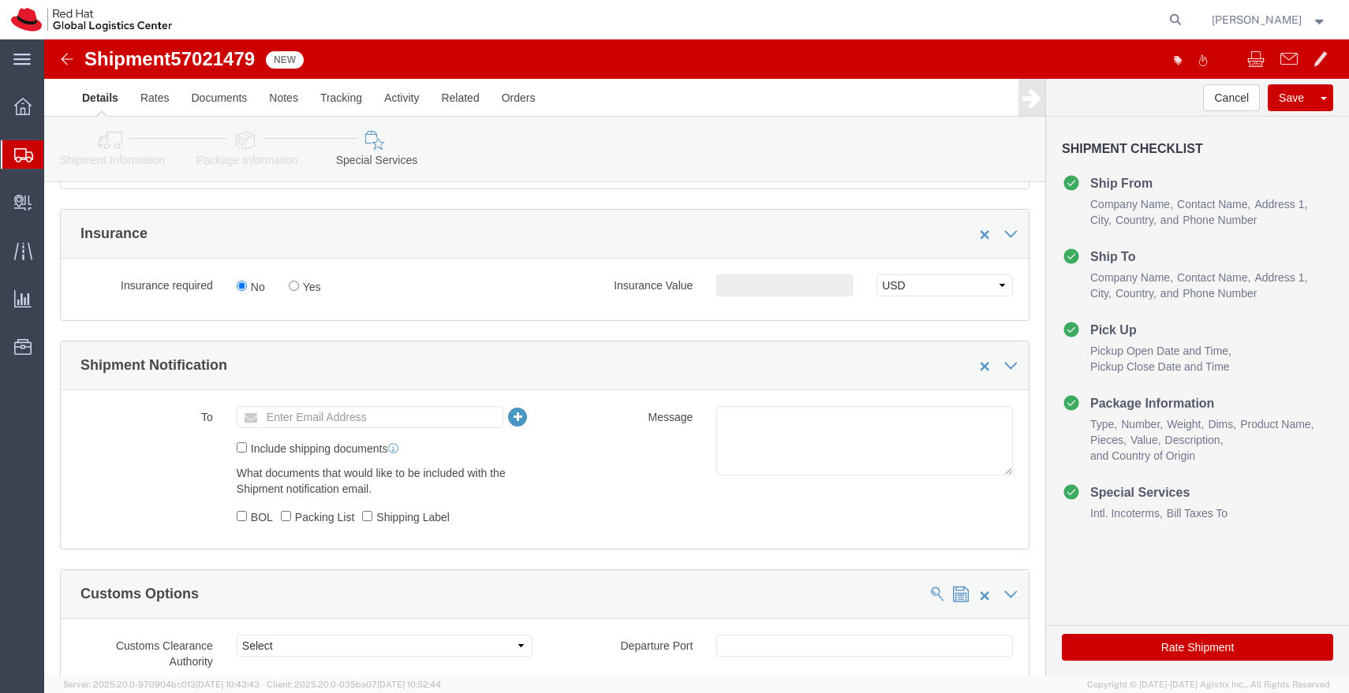
scroll to position [487, 0]
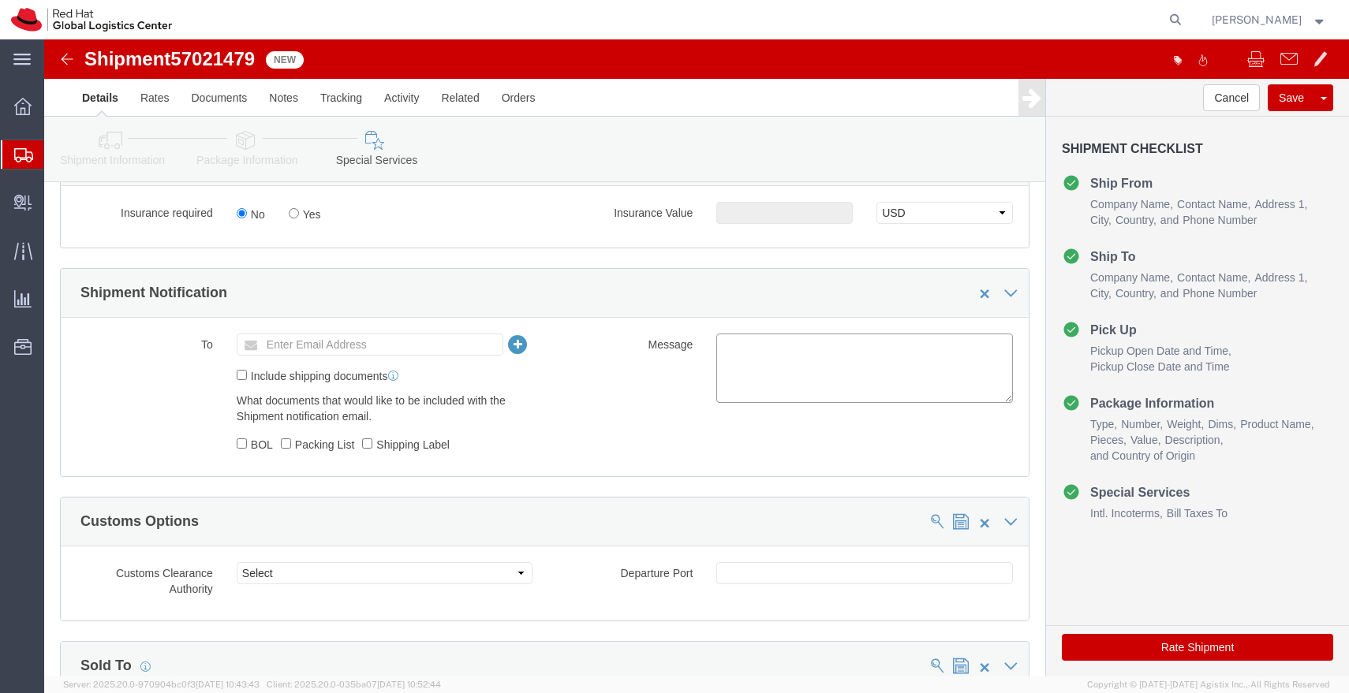
click textarea
paste textarea "Laptop Shipment for Internal Associate Transfer."
type textarea "Laptop Shipment for Internal Associate Transfer."
click ul "Enter Email Address"
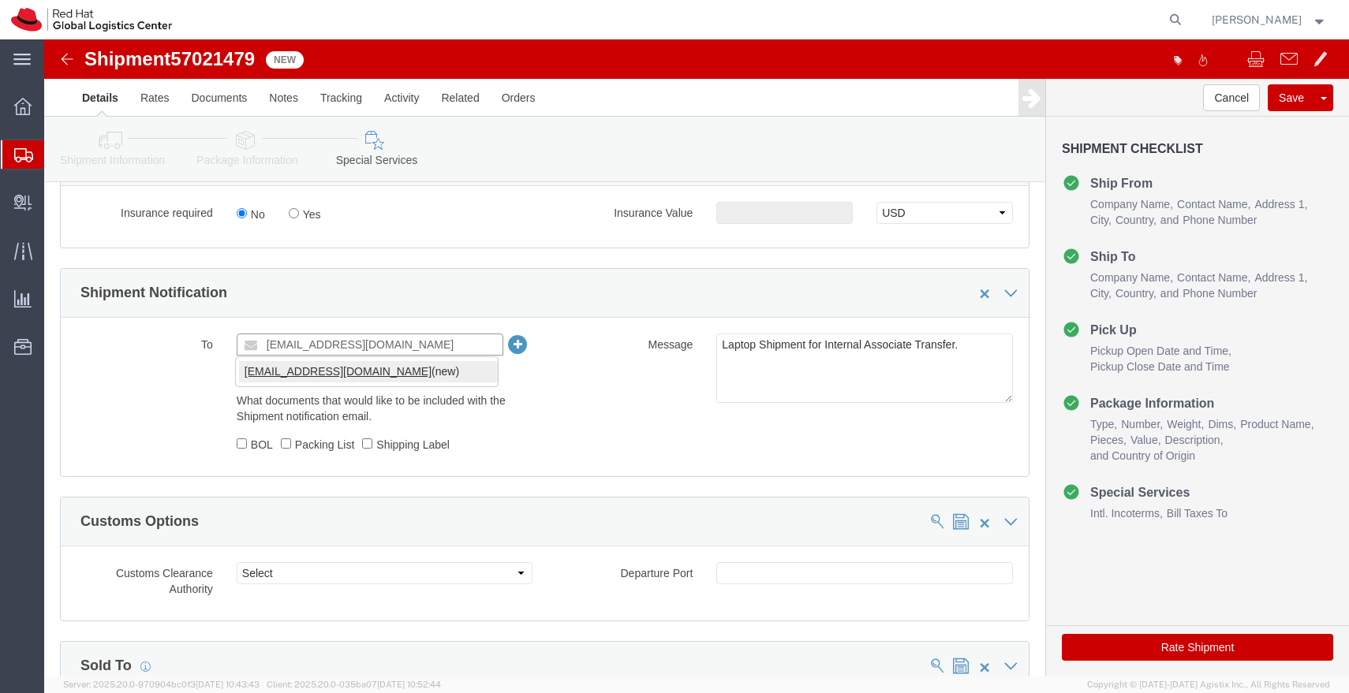
type input "apaclogistics@redhat.com"
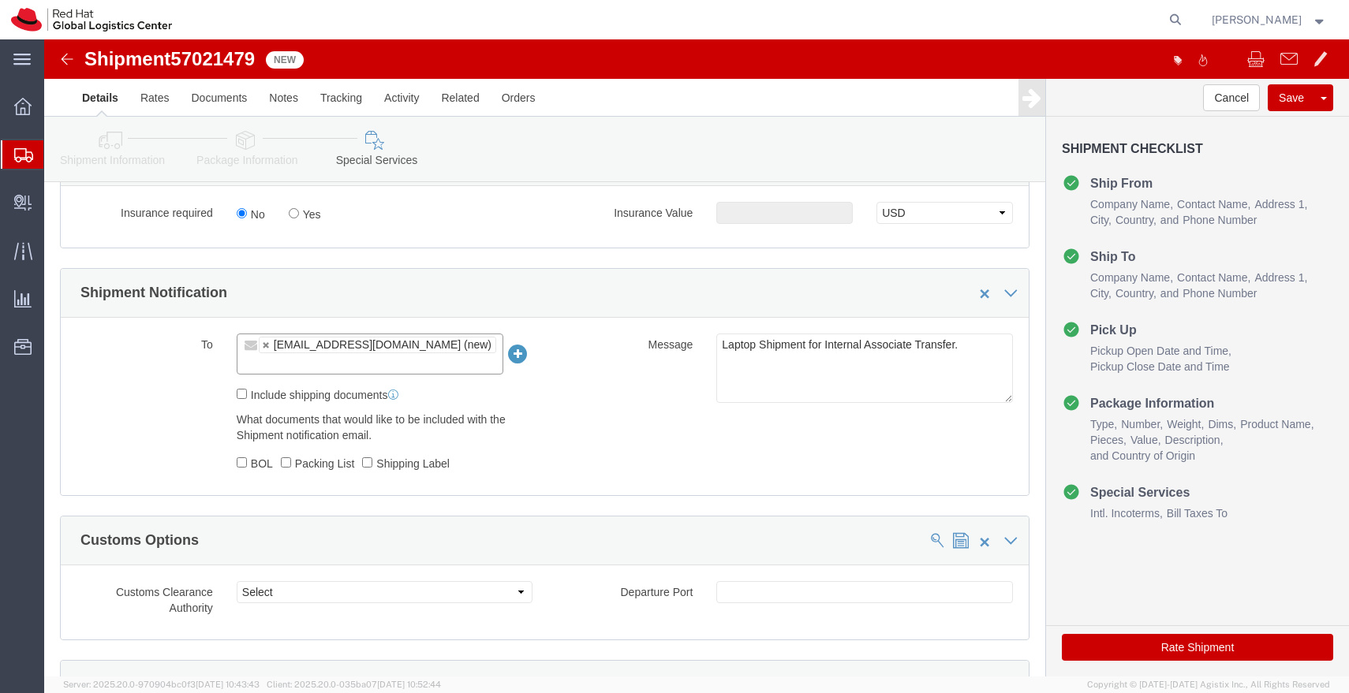
click icon
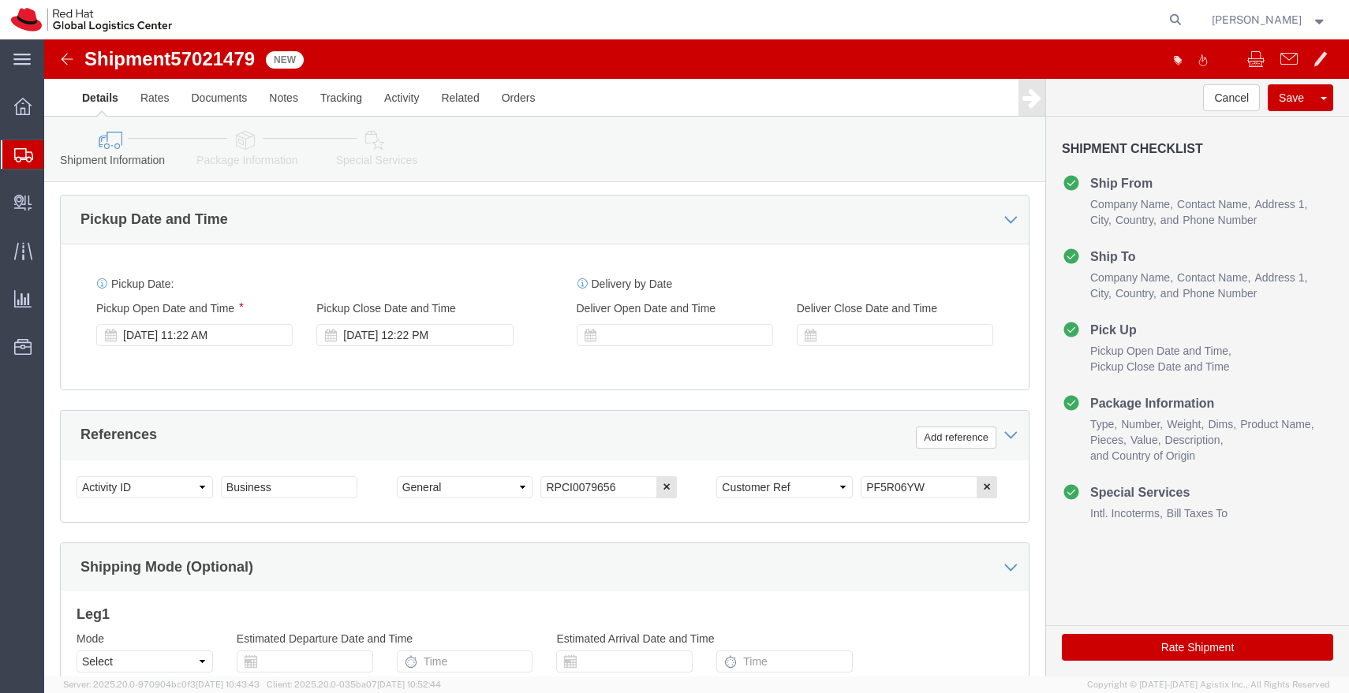
scroll to position [544, 0]
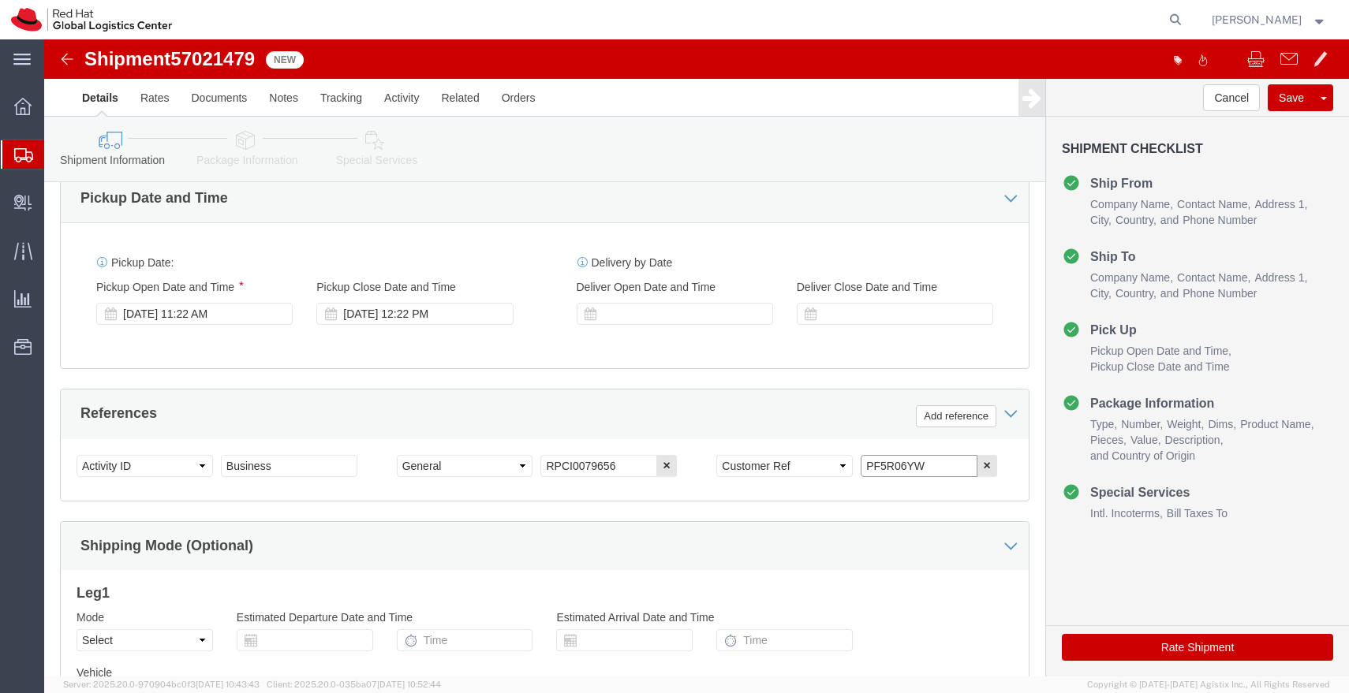
drag, startPoint x: 873, startPoint y: 424, endPoint x: 733, endPoint y: 427, distance: 140.4
click div "Select Account Type Activity ID Airline Appointment Number ASN Batch Request # …"
click link "Package Information"
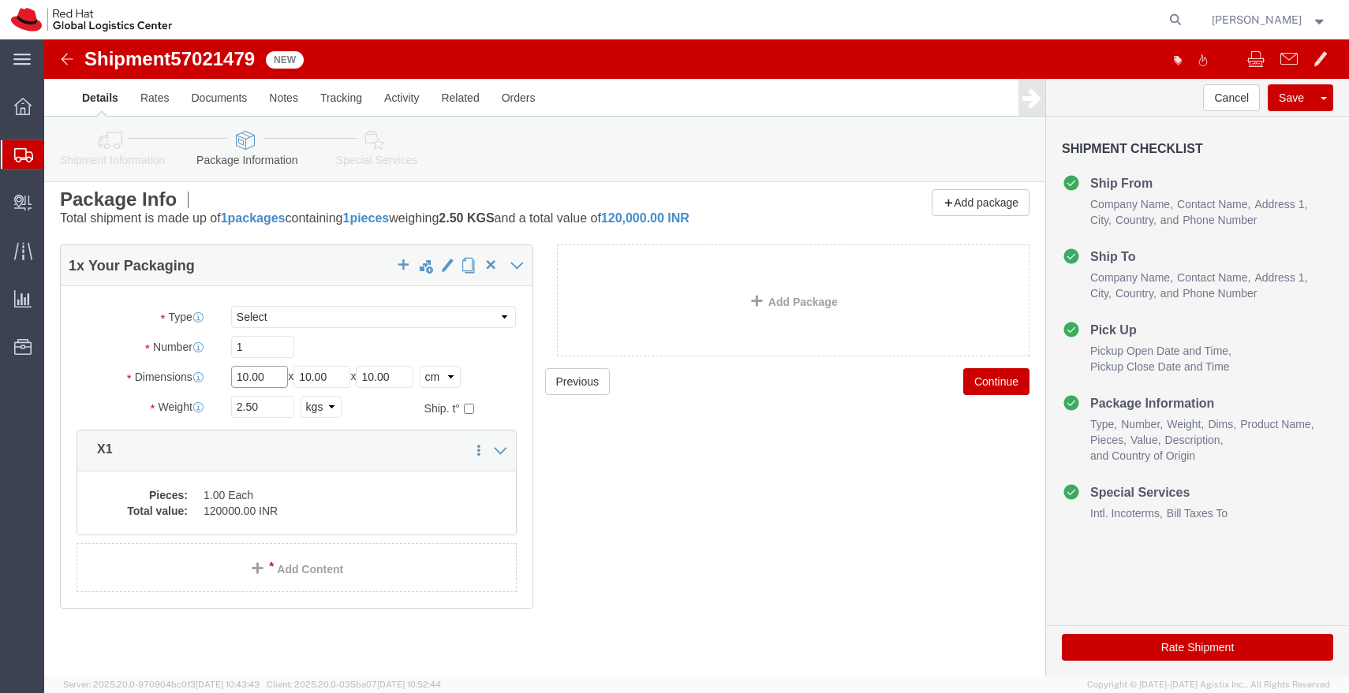
click input "10.00"
type input "55"
type input "35"
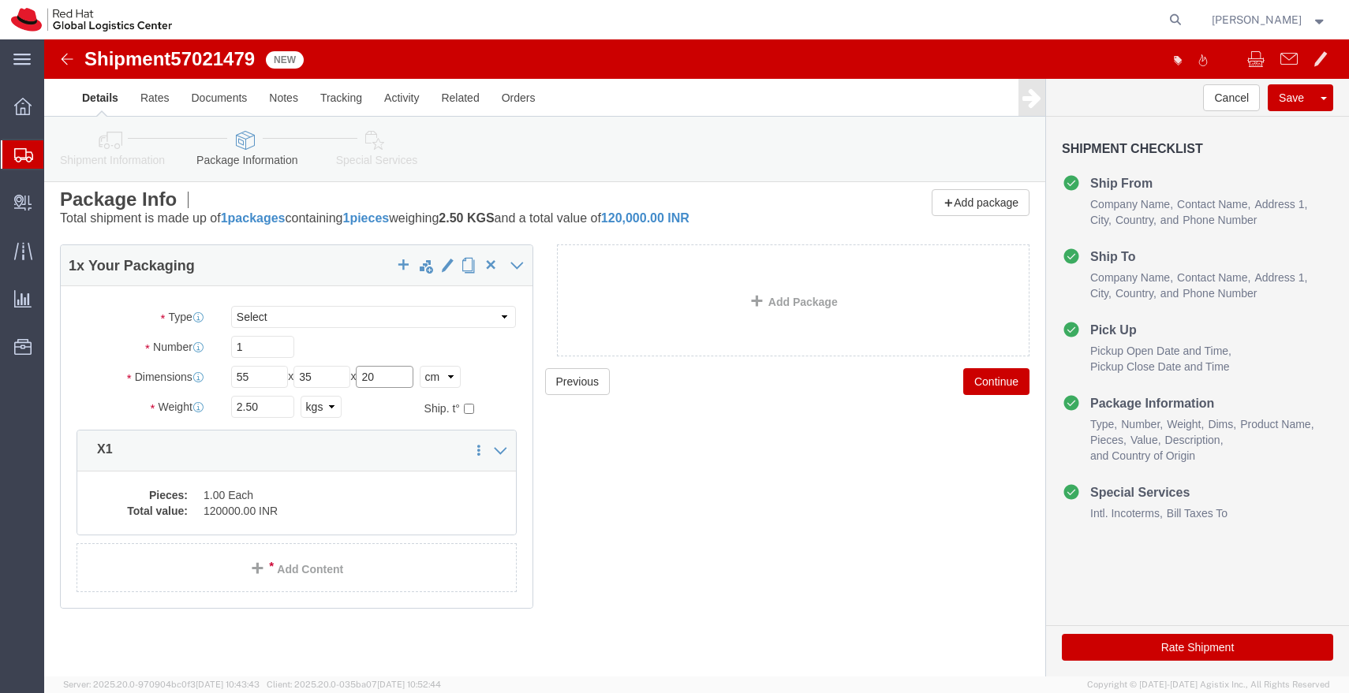
type input "20"
click input "2.50"
type input "3.00"
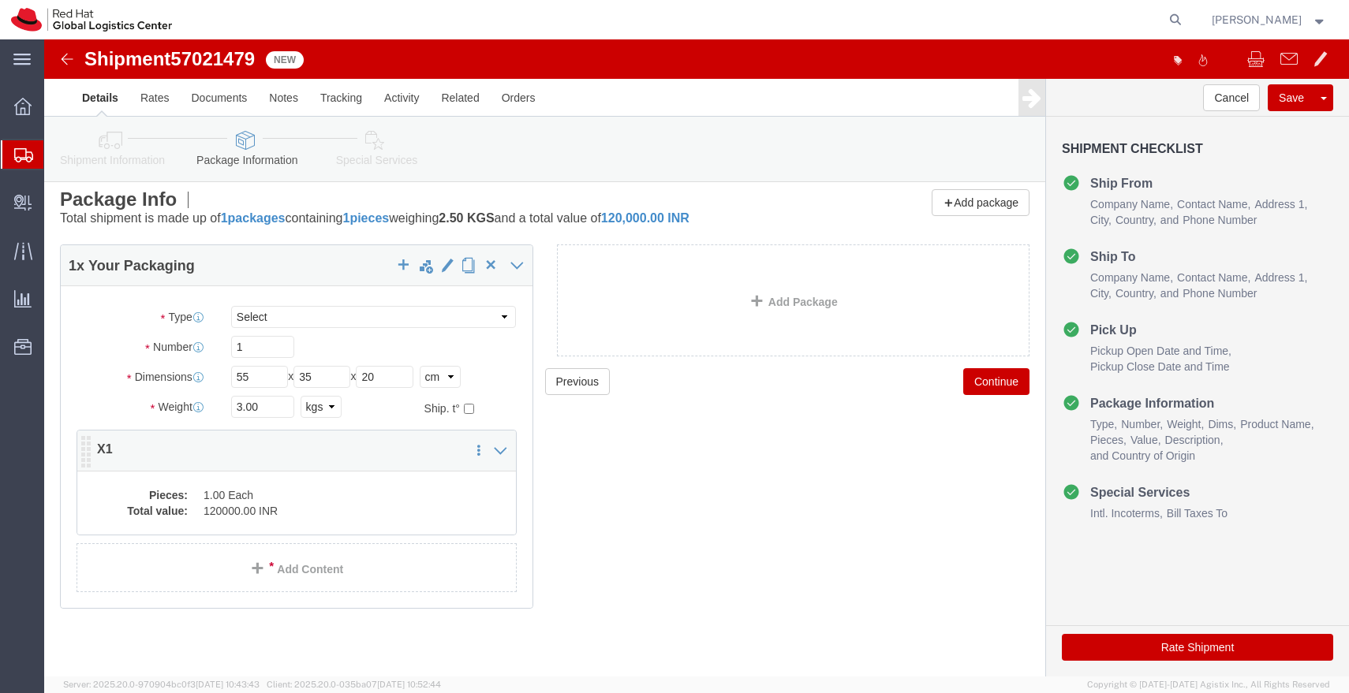
click div "Pieces: 1.00 Each Total value: 120000.00 INR"
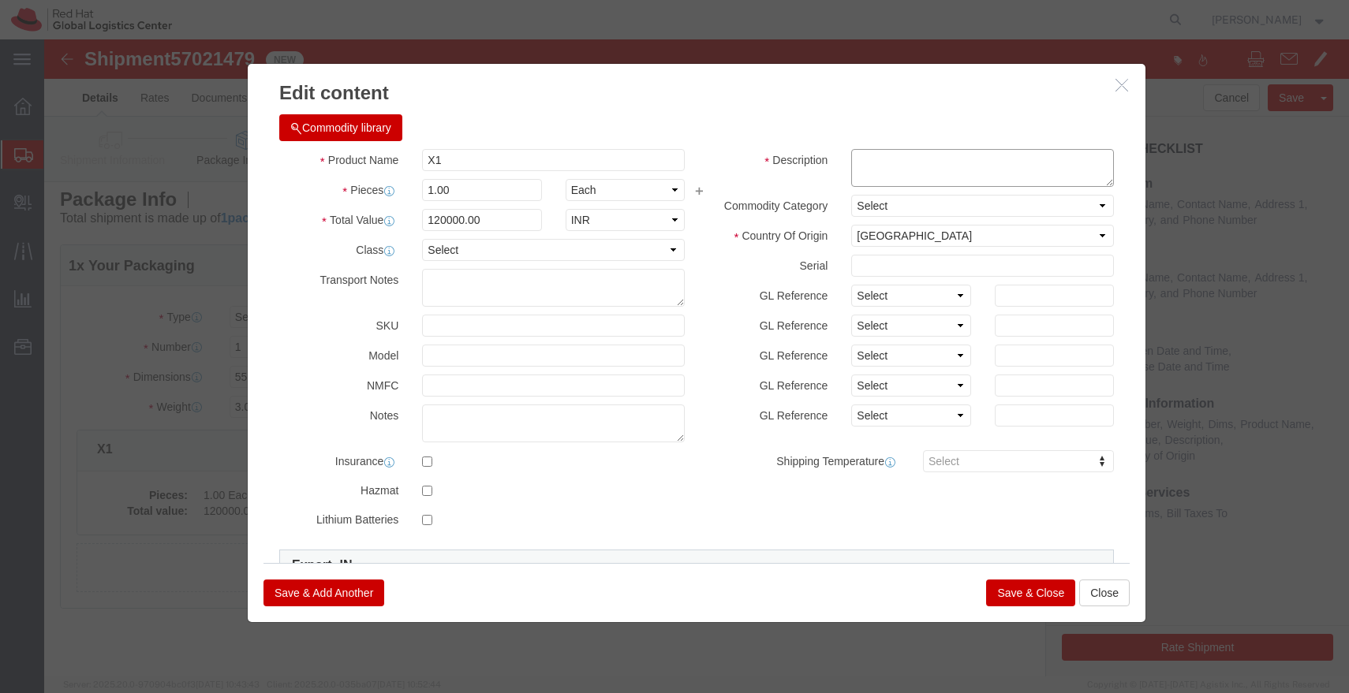
click textarea
paste textarea "PF5R06YW"
type textarea "PF5R06YW"
click input "120000.00"
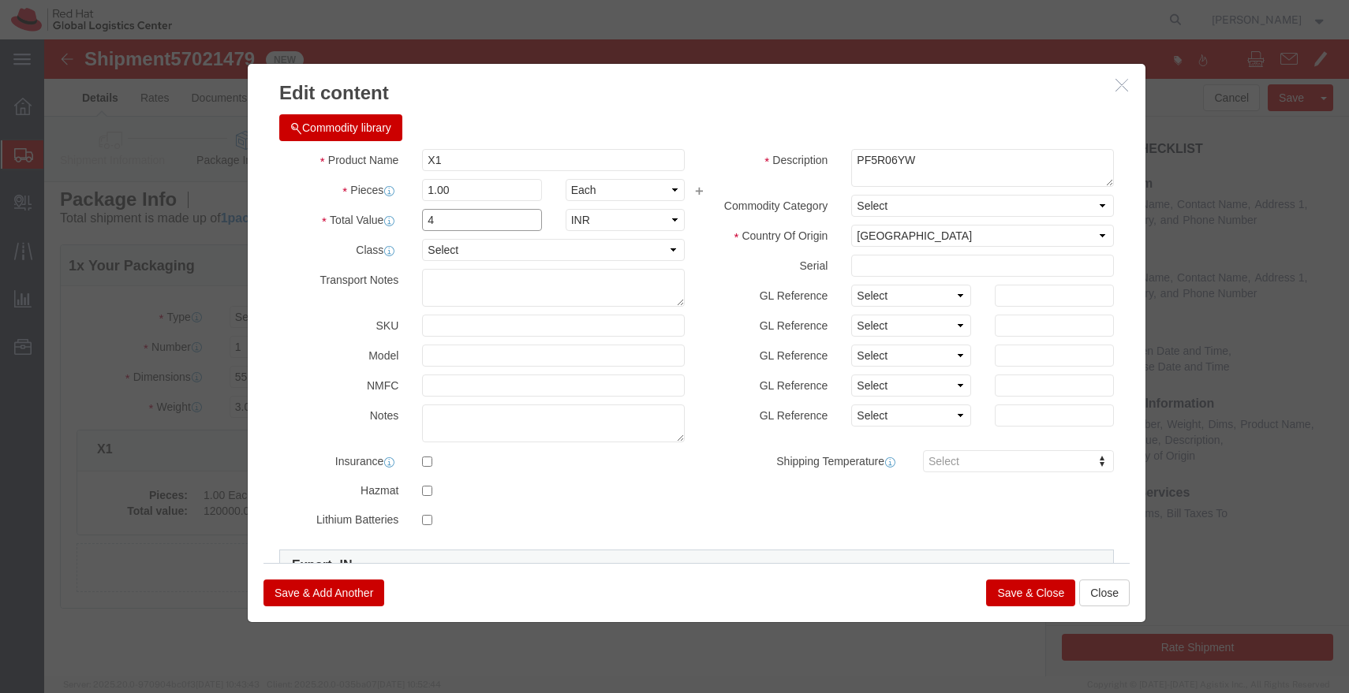
type input "49000.00"
click button "Save & Close"
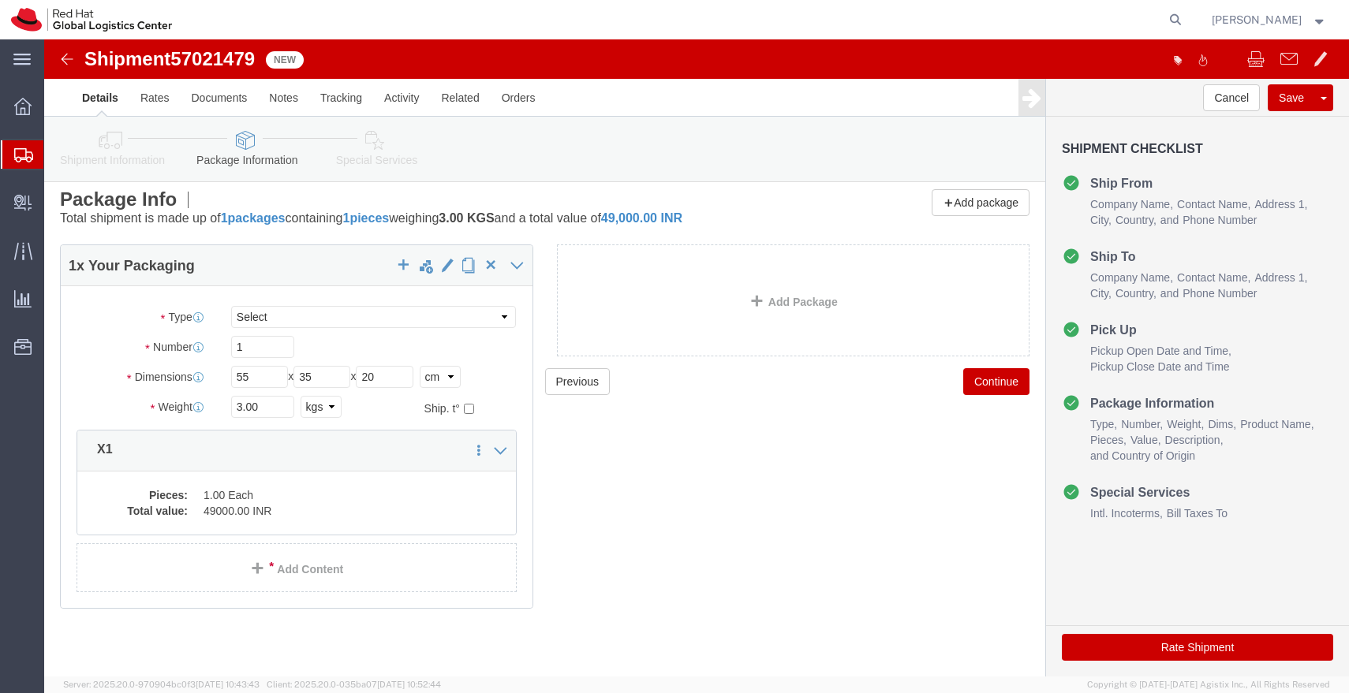
click link "Special Services"
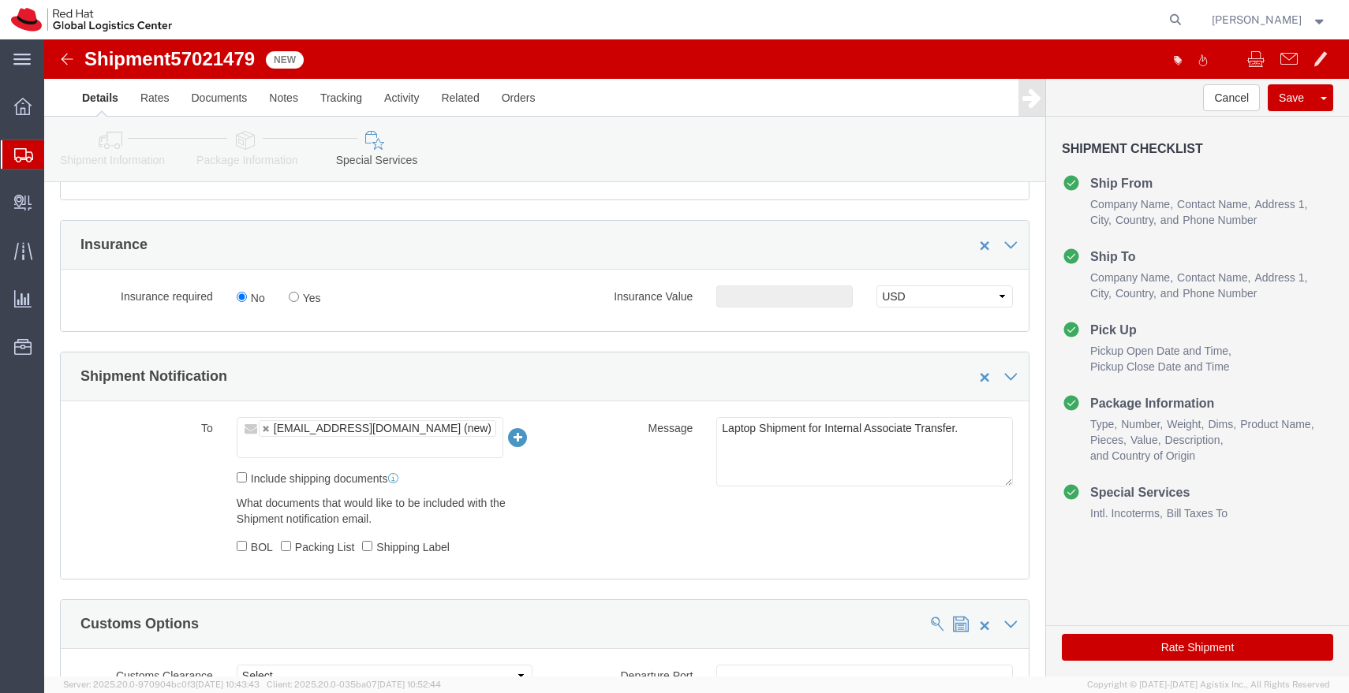
scroll to position [400, 0]
click button "Save"
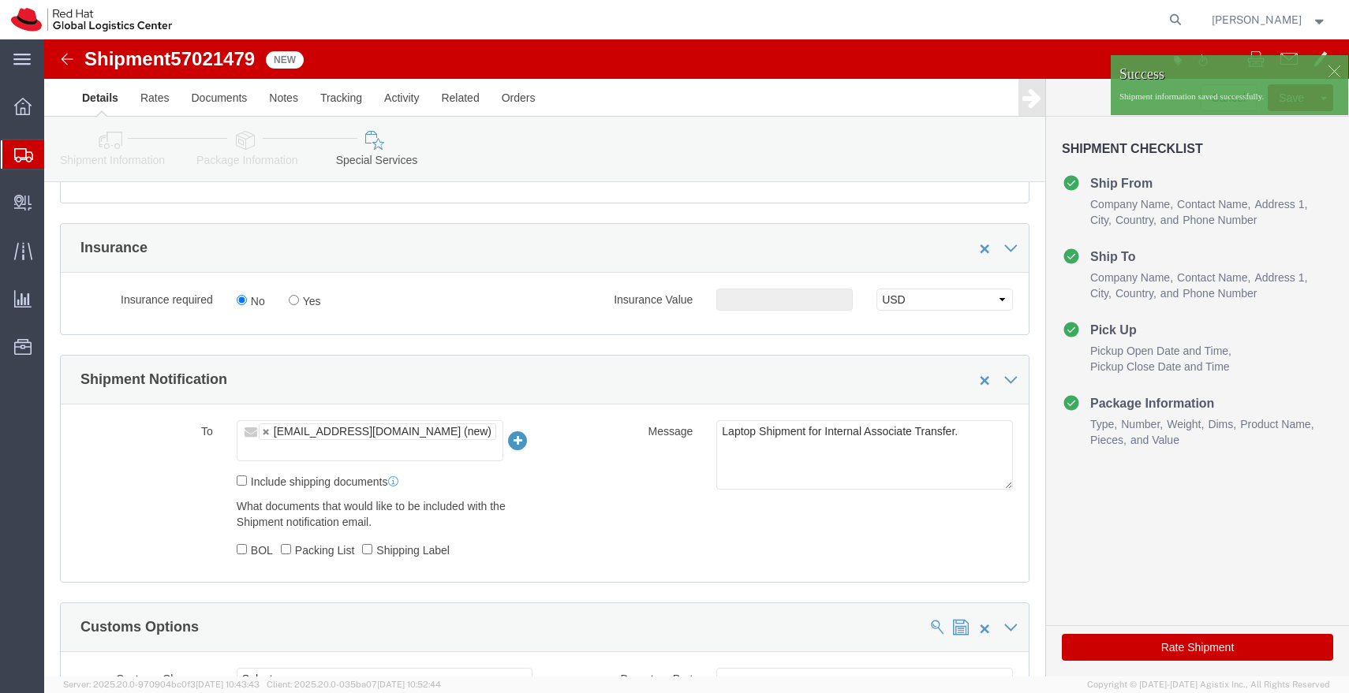
click img
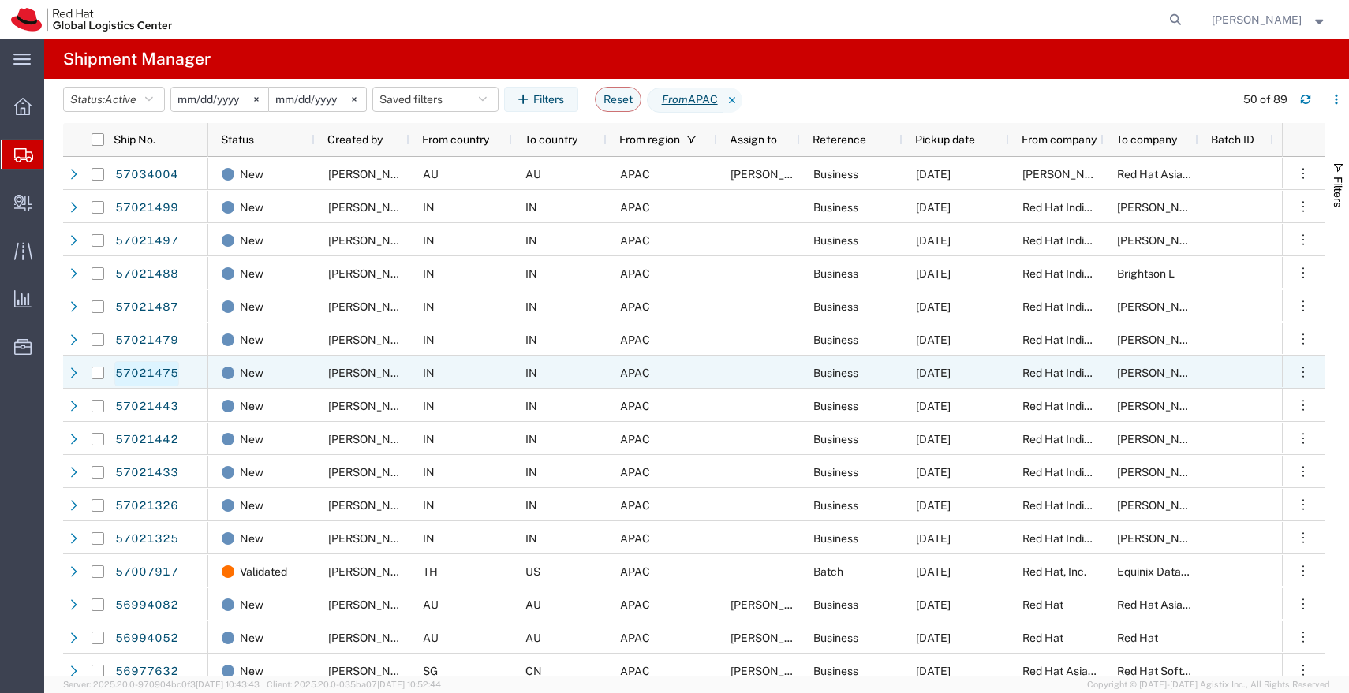
click at [151, 370] on link "57021475" at bounding box center [146, 373] width 65 height 25
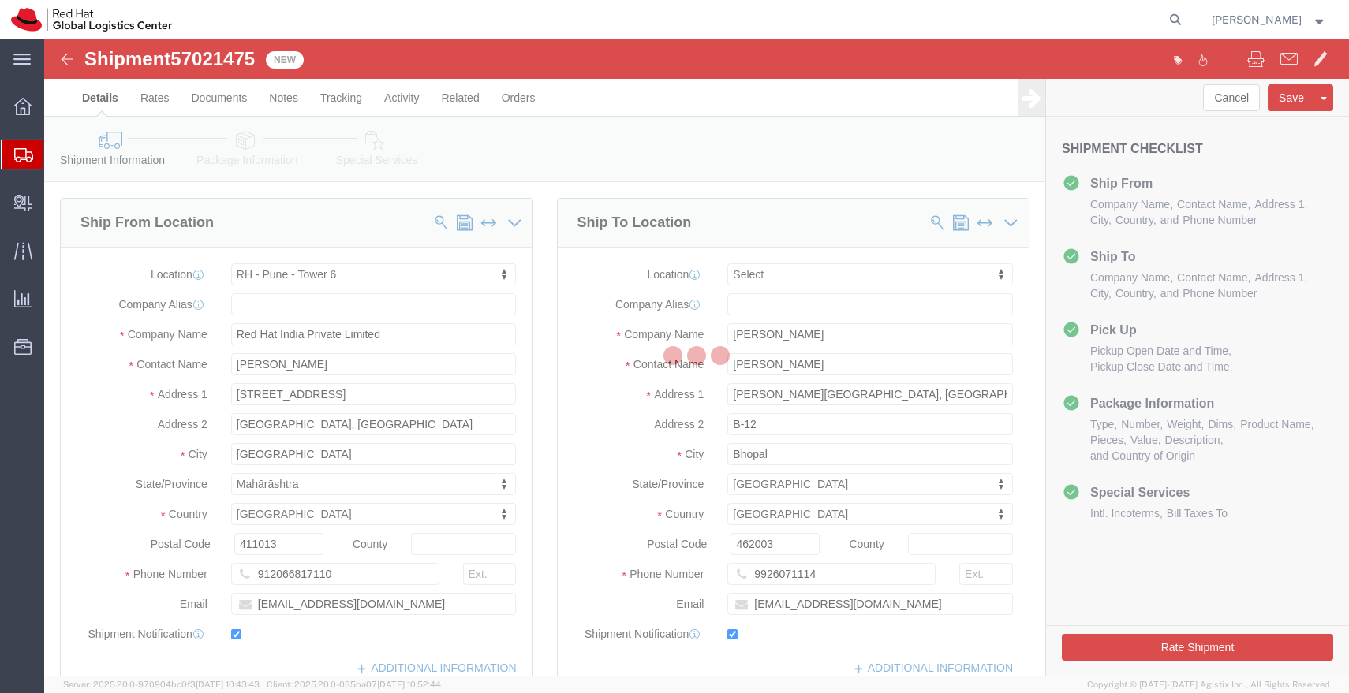
select select "38432"
select select
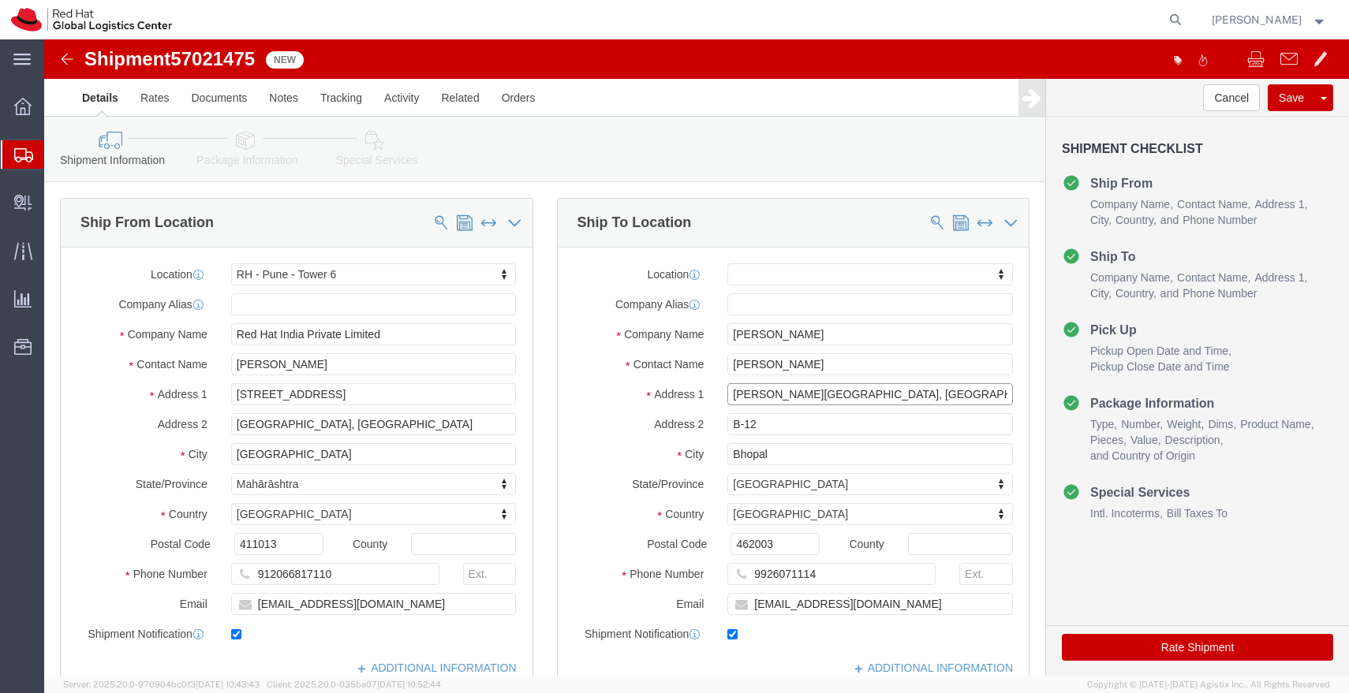
scroll to position [0, 25]
drag, startPoint x: 871, startPoint y: 353, endPoint x: 1069, endPoint y: 354, distance: 198.0
click form "Shipment 57021475 New Details Rates Documents Notes Tracking Activity Related O…"
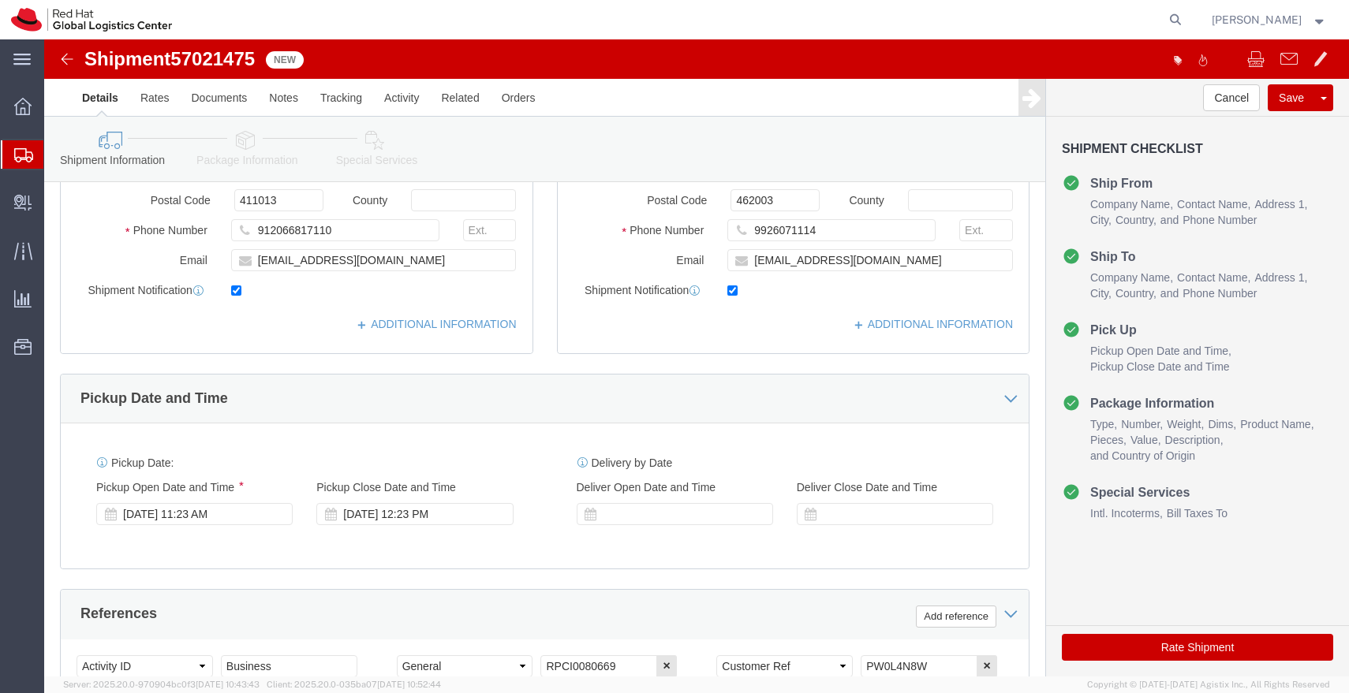
scroll to position [352, 0]
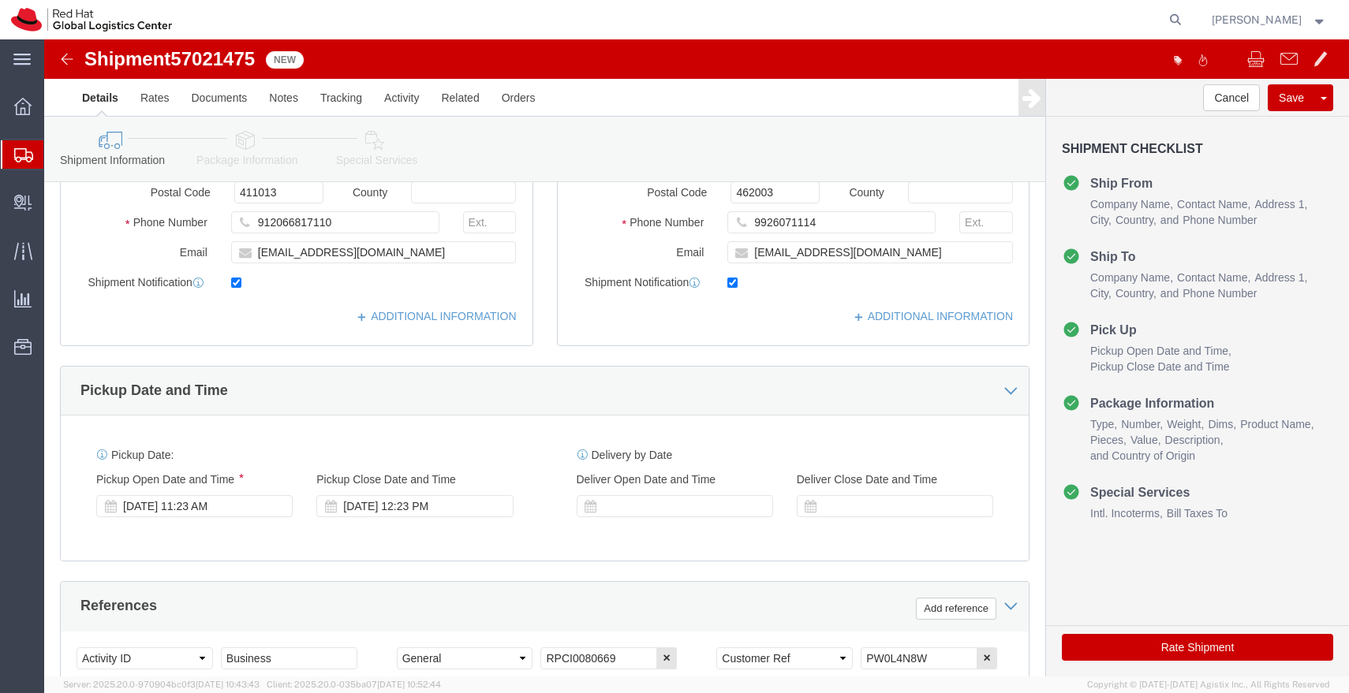
type input "AAKRITI GARDEN, NEHRU NAGAR,"
drag, startPoint x: 882, startPoint y: 614, endPoint x: 748, endPoint y: 623, distance: 133.6
click div "Select Account Type Activity ID Airline Appointment Number ASN Batch Request # …"
click link "Package Information"
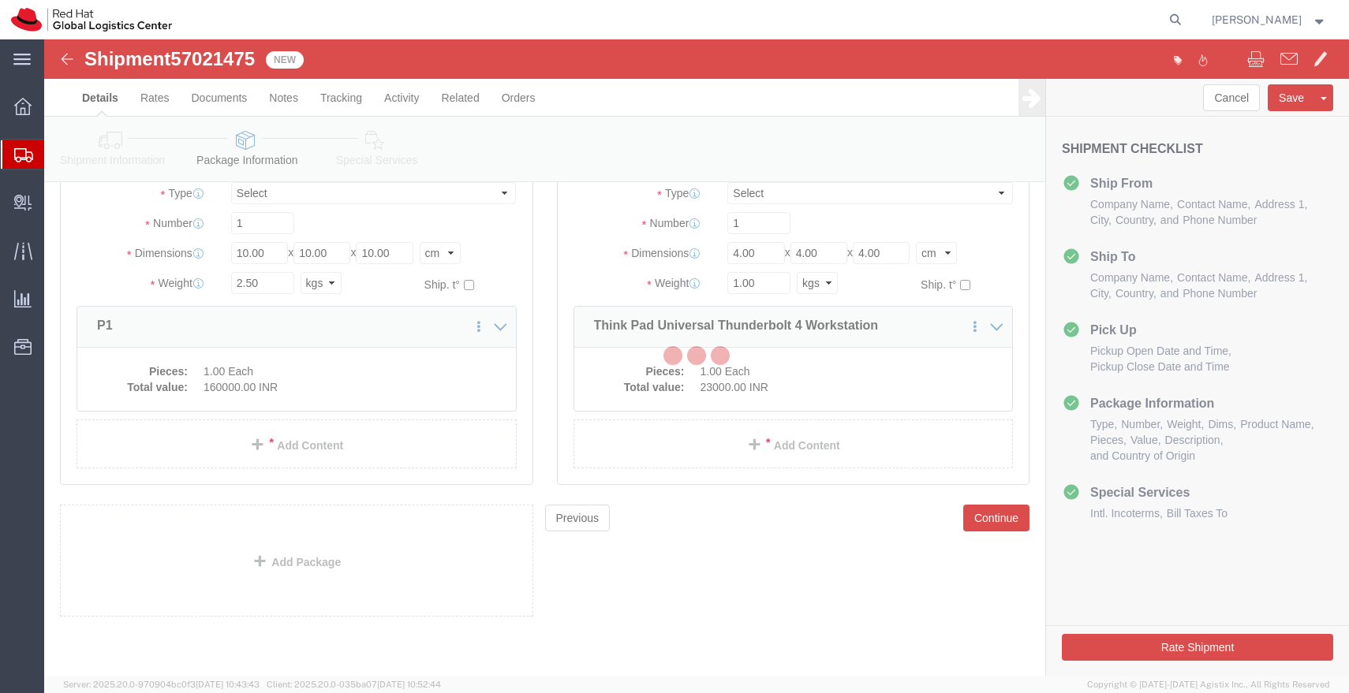
scroll to position [132, 0]
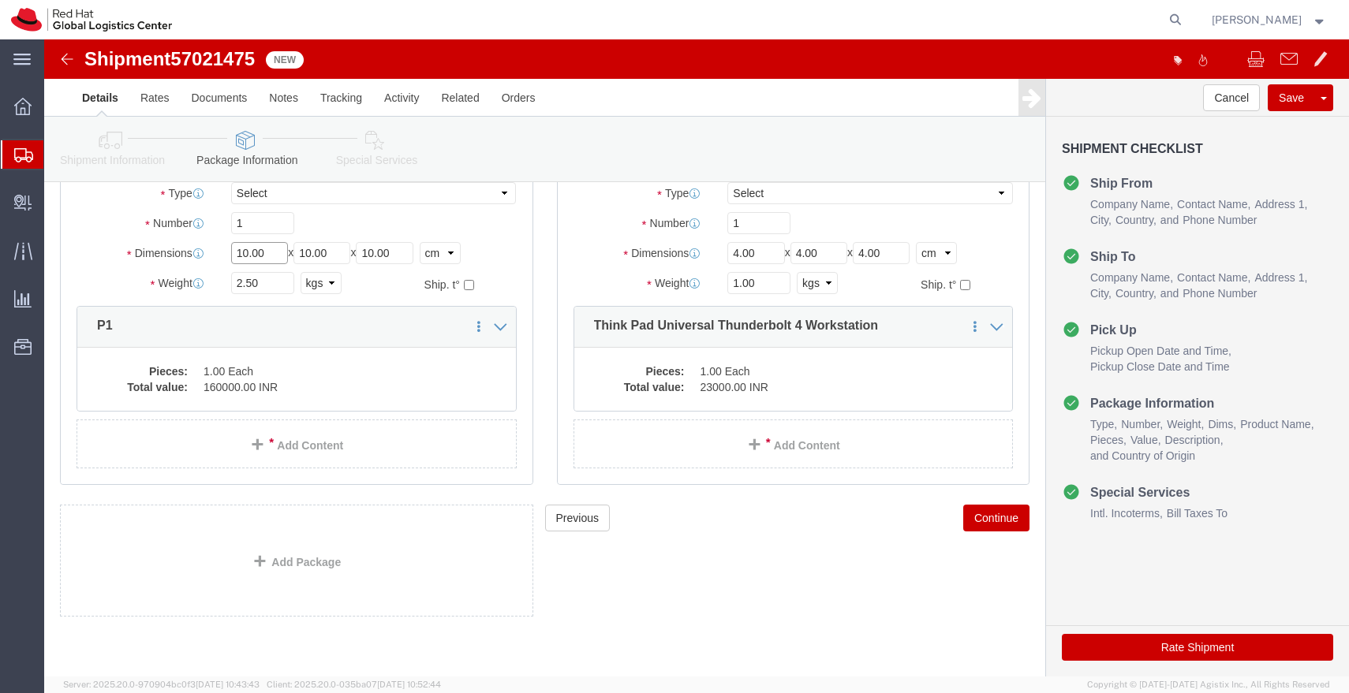
click input "10.00"
click input "45"
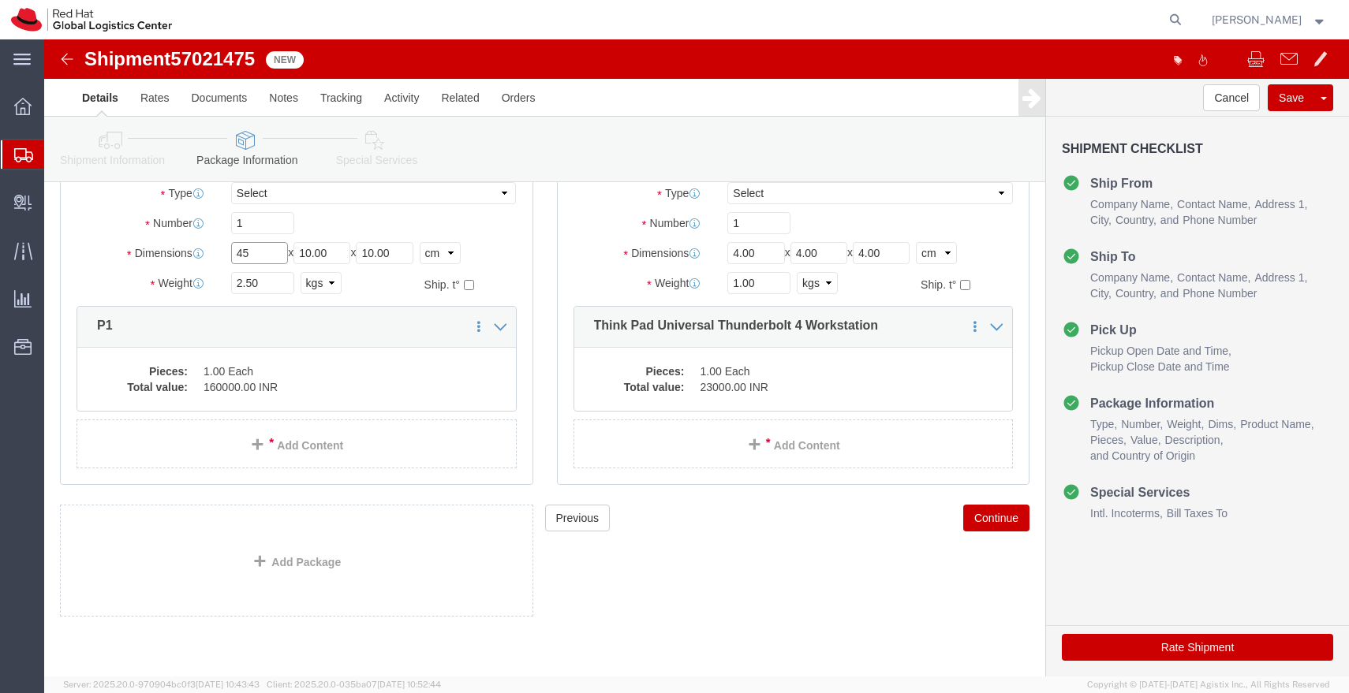
click input "45"
type input "55"
type input "35"
type input "20"
click input "2.50"
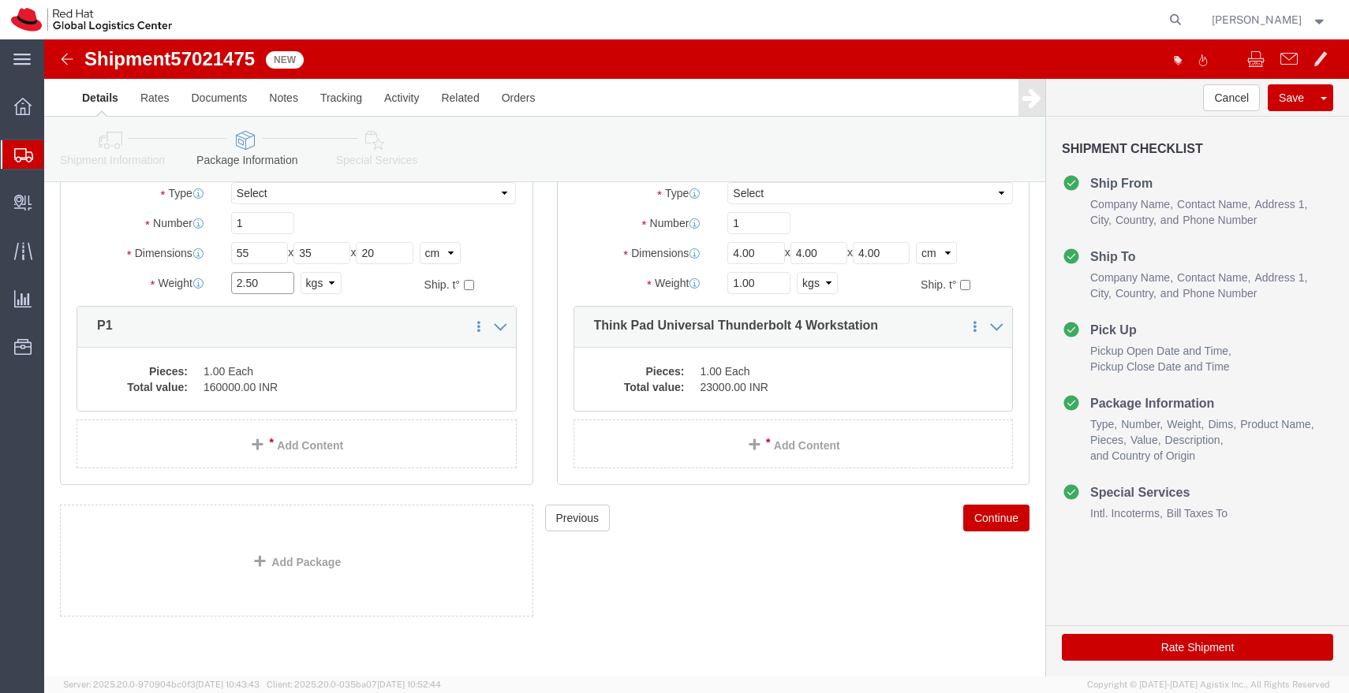
click input "2.50"
type input "4.00"
click dd "1.00 Each"
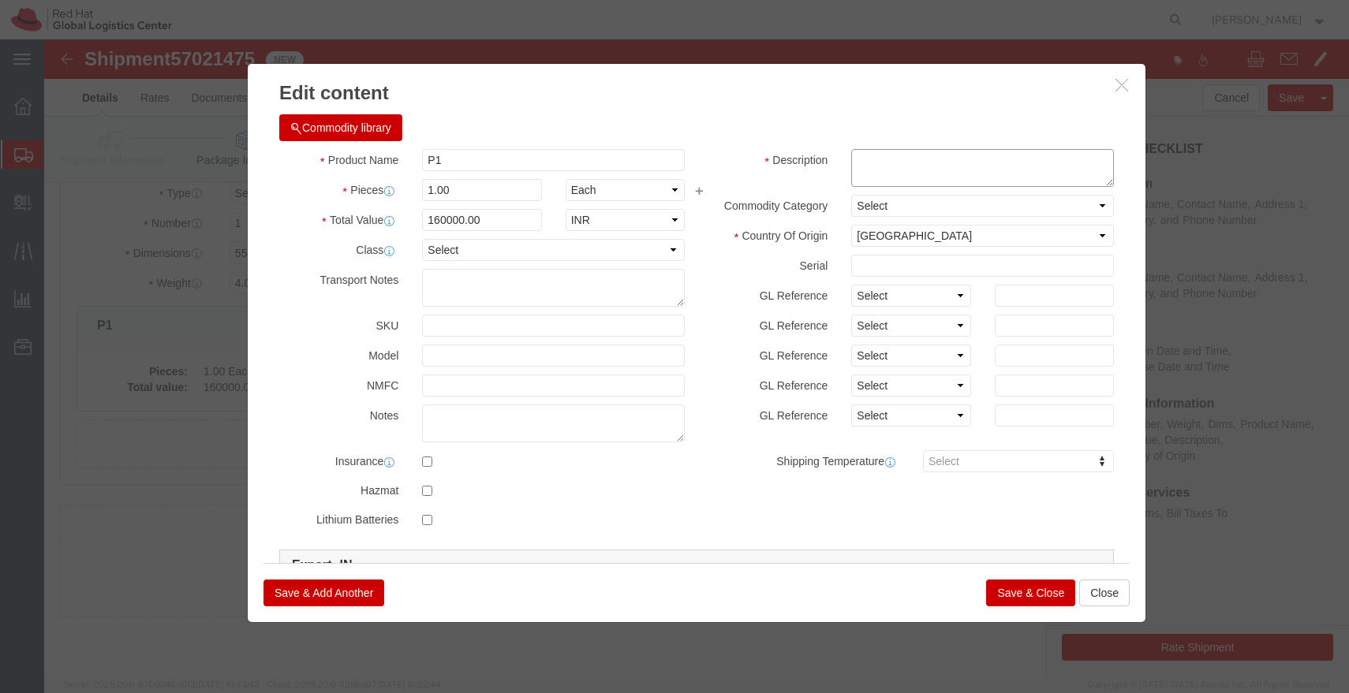
click textarea
paste textarea "PW0L4N8W"
type textarea "PW0L4N8W"
click input "160000.00"
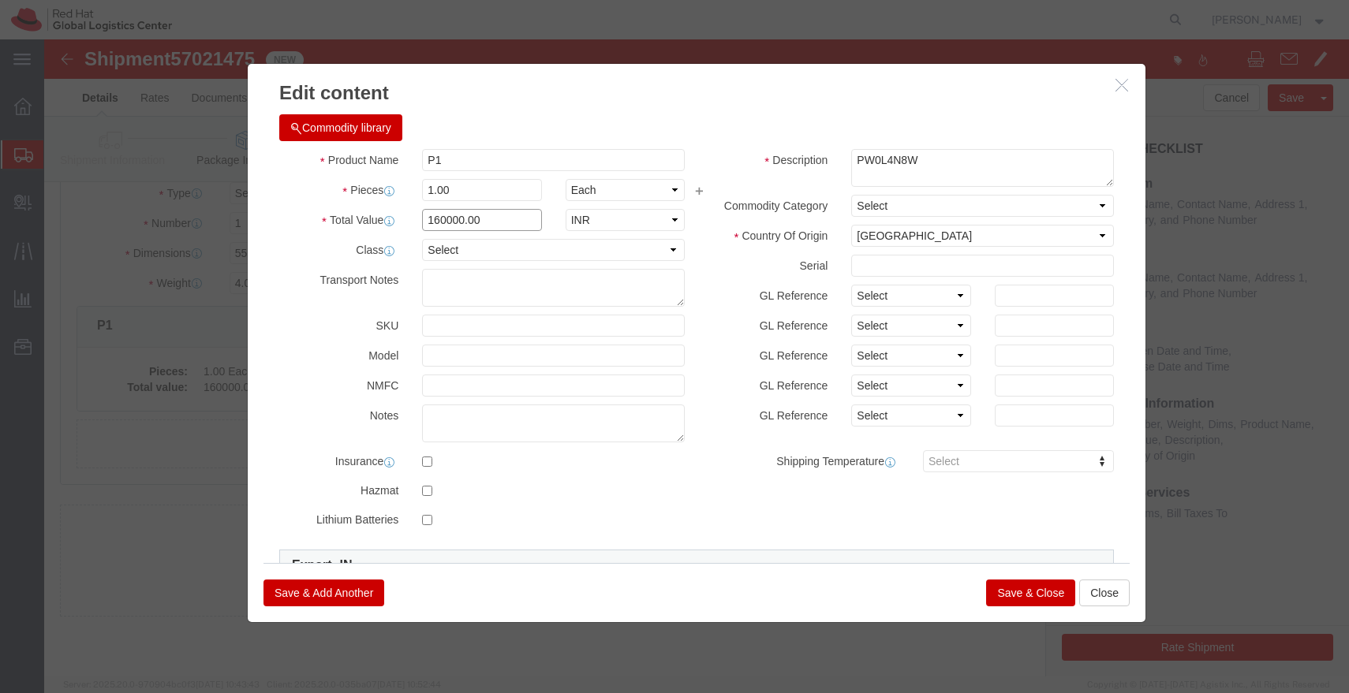
click input "160000.00"
type input "43000"
click button "Save & Close"
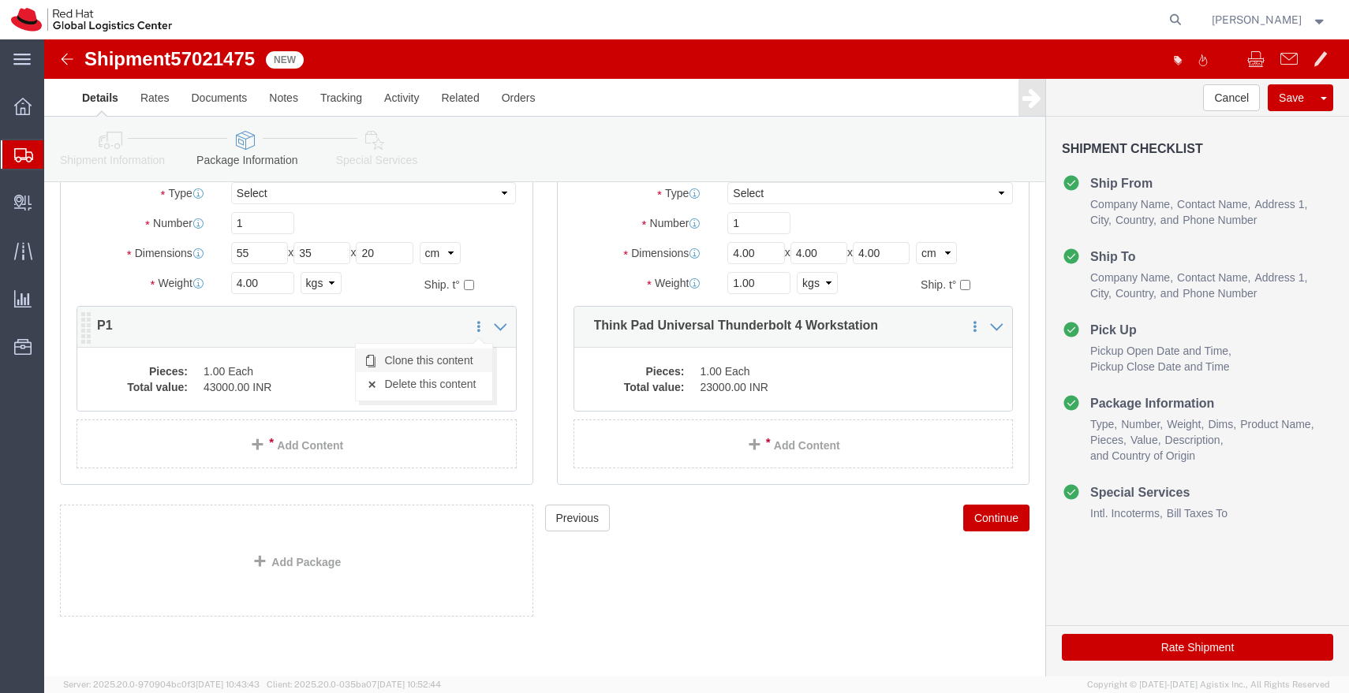
click link "Clone this content"
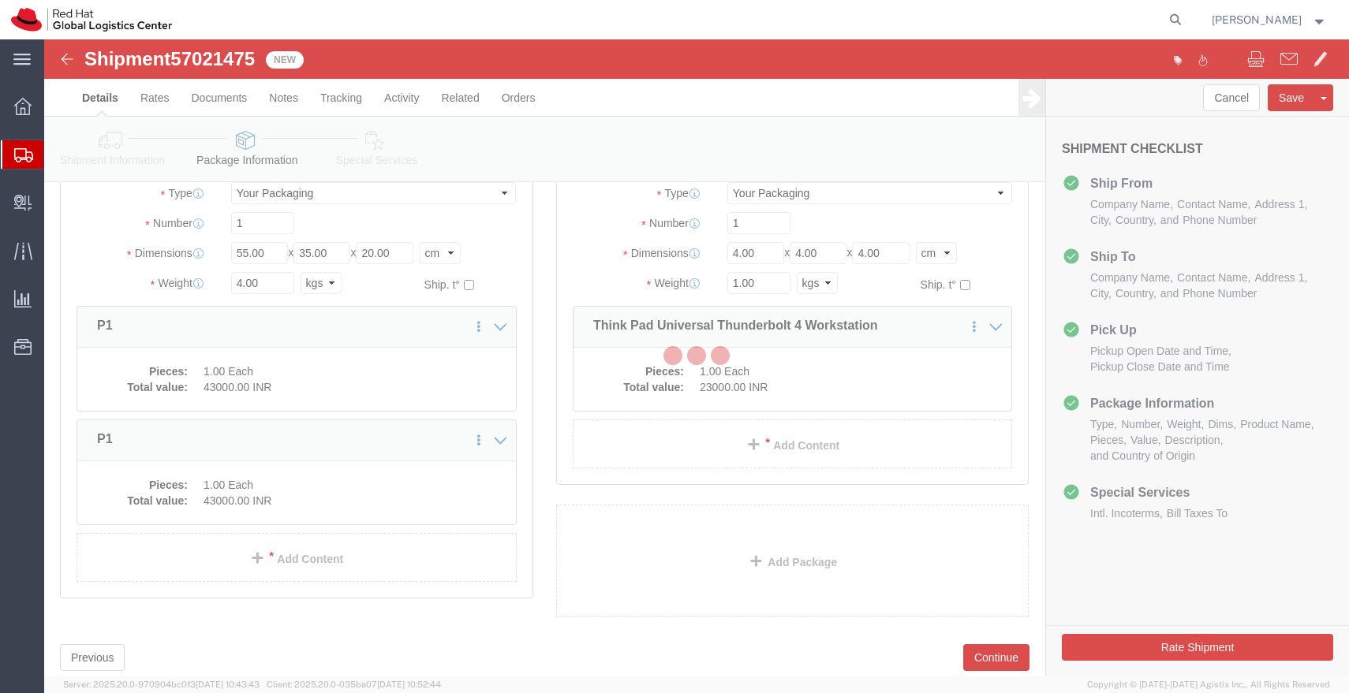
scroll to position [74, 0]
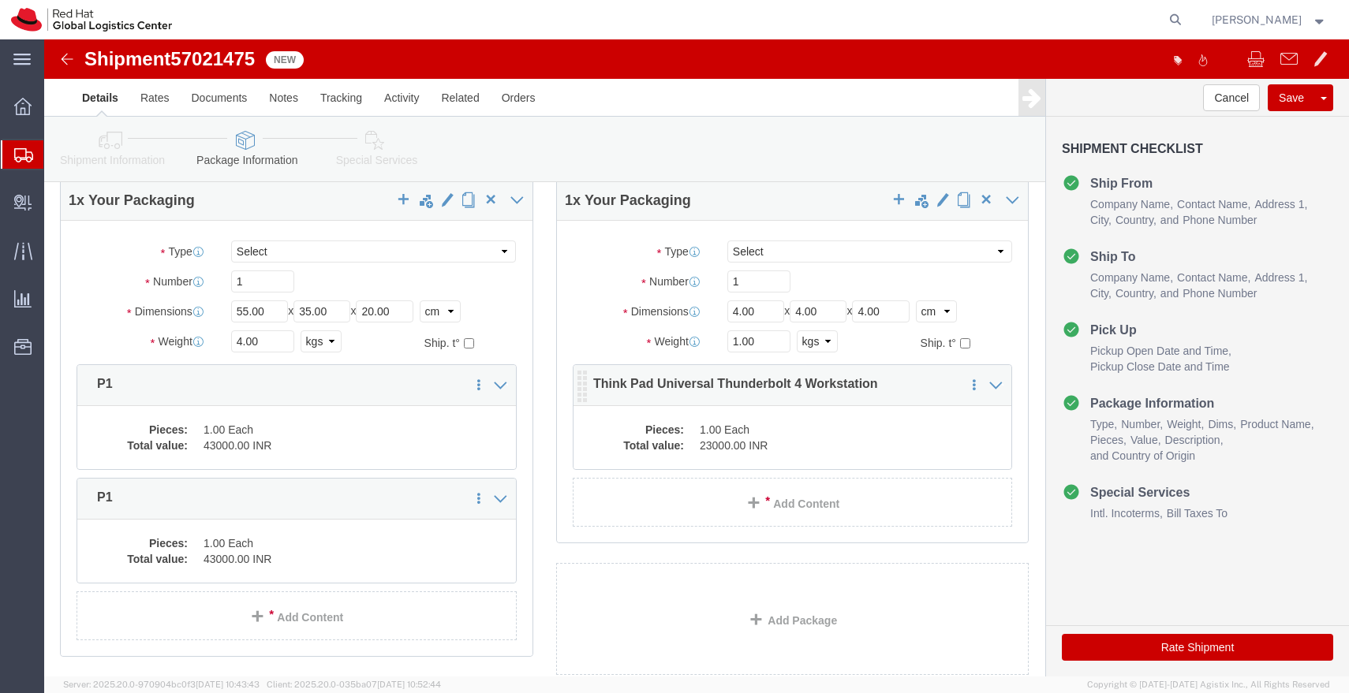
click dd "23000.00 INR"
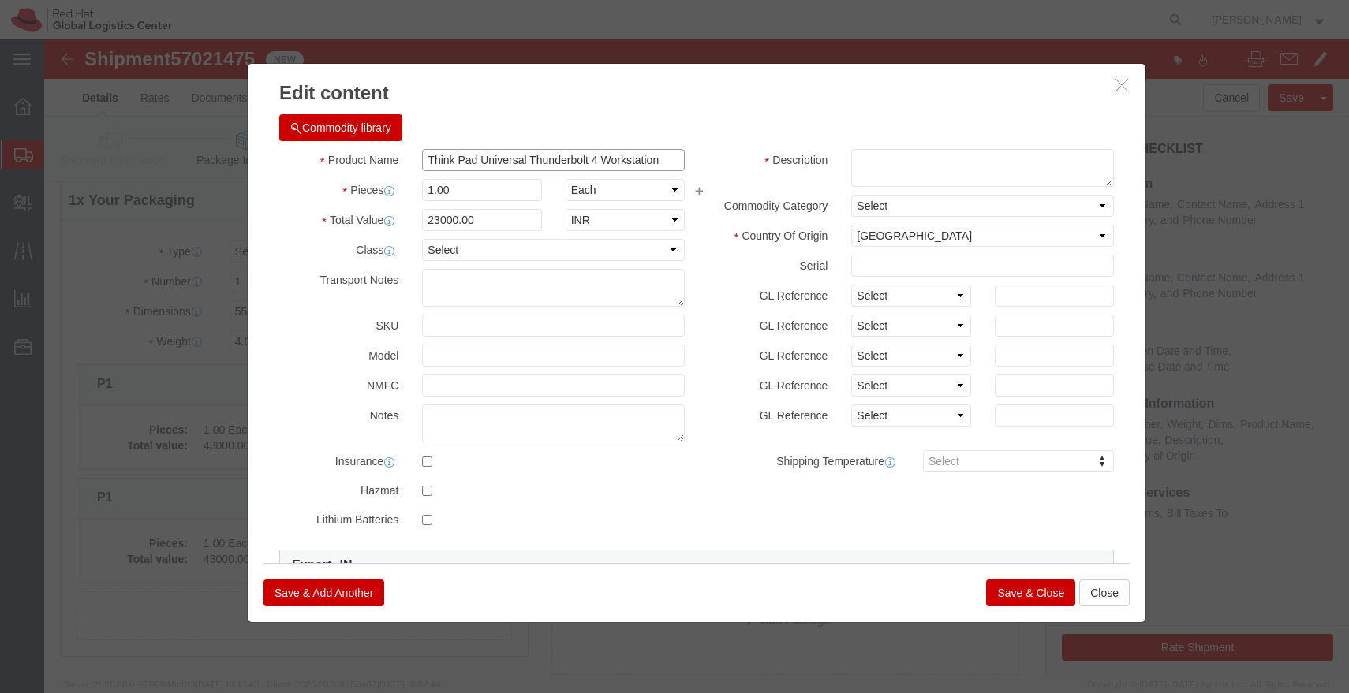
click input "Think Pad Universal Thunderbolt 4 Workstation"
click button "Close"
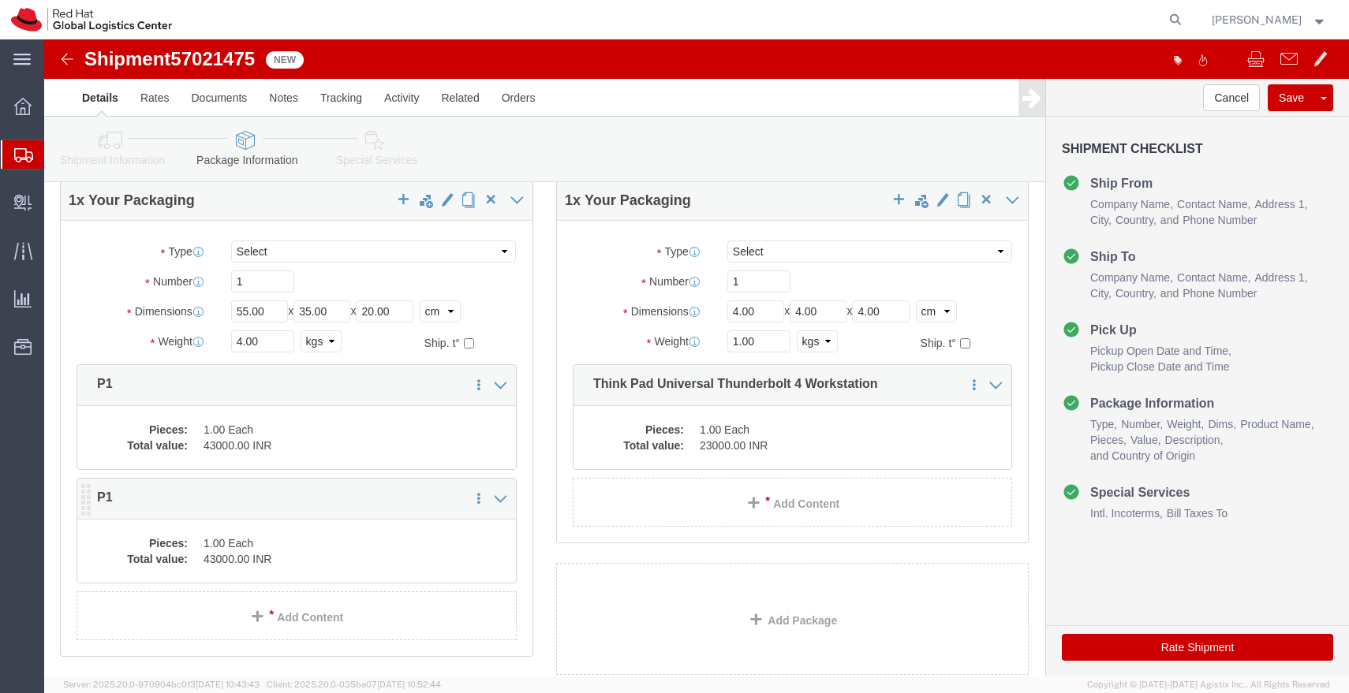
click dd "43000.00 INR"
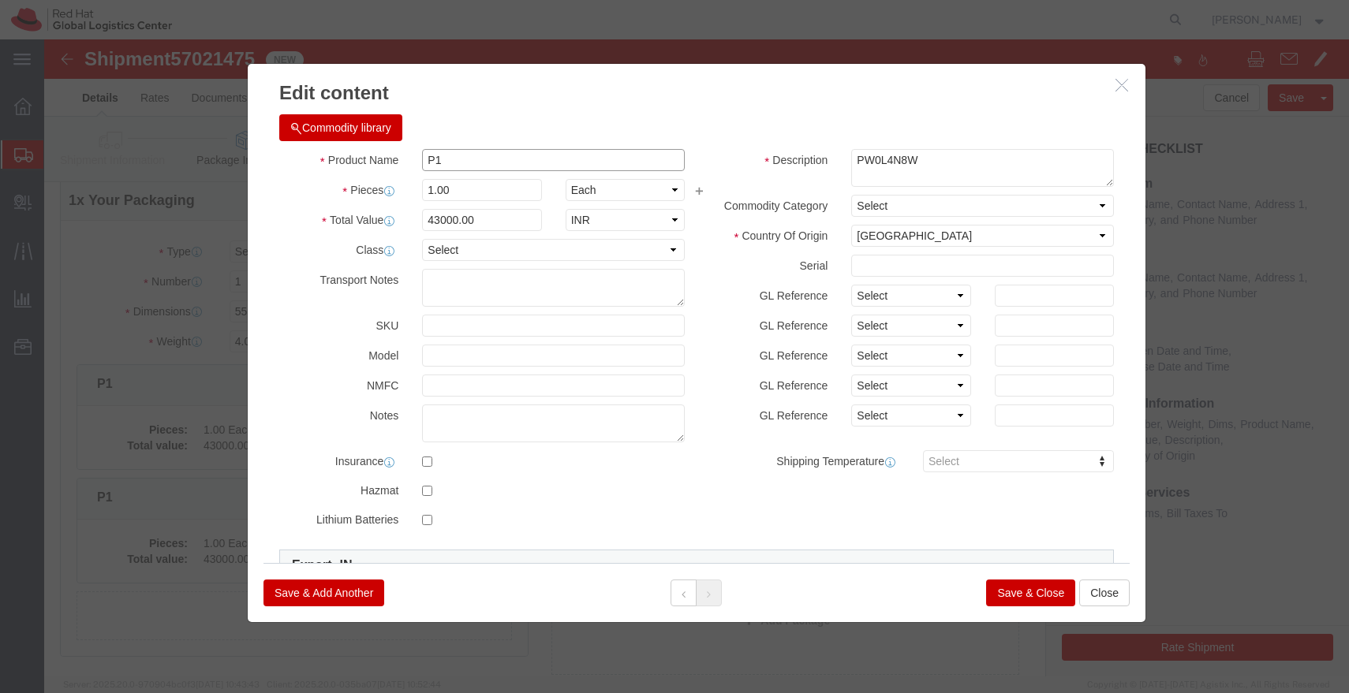
click input "P1"
paste input "Think Pad Universal Thunderbolt 4 Workstation"
type input "Think Pad Universal Thunderbolt 4 Workstation"
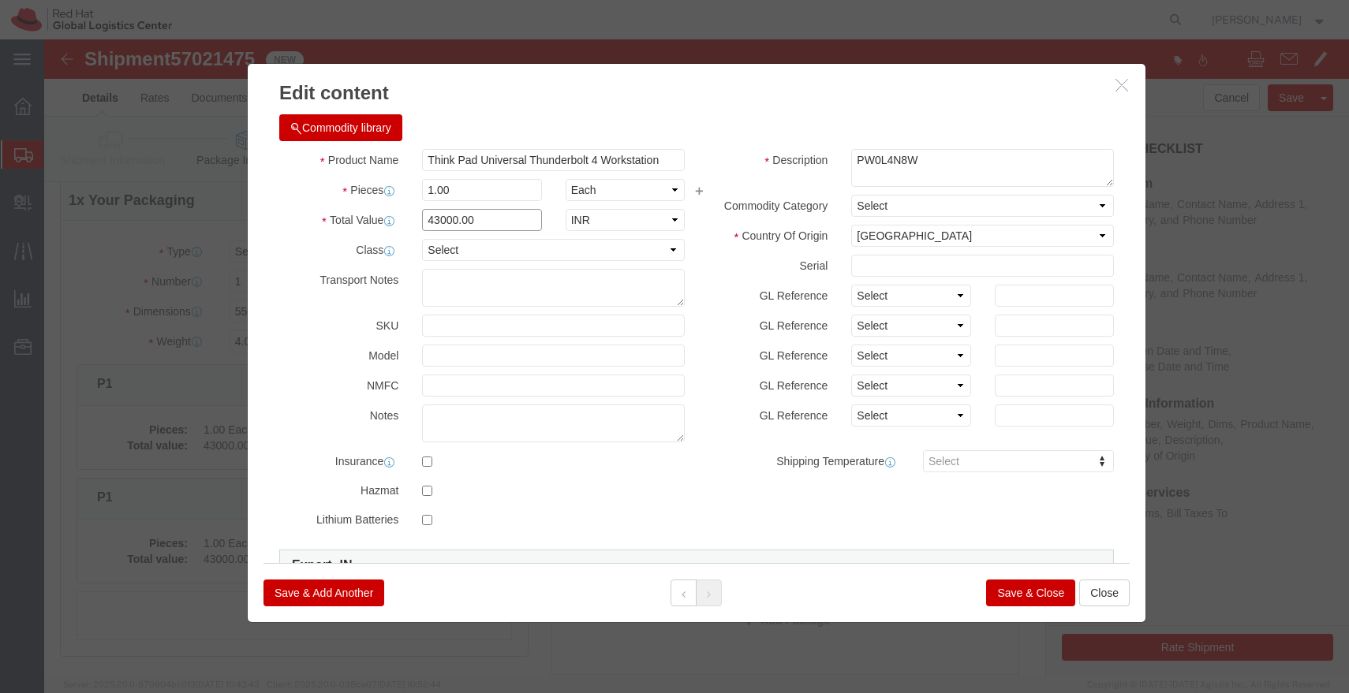
click input "43000.00"
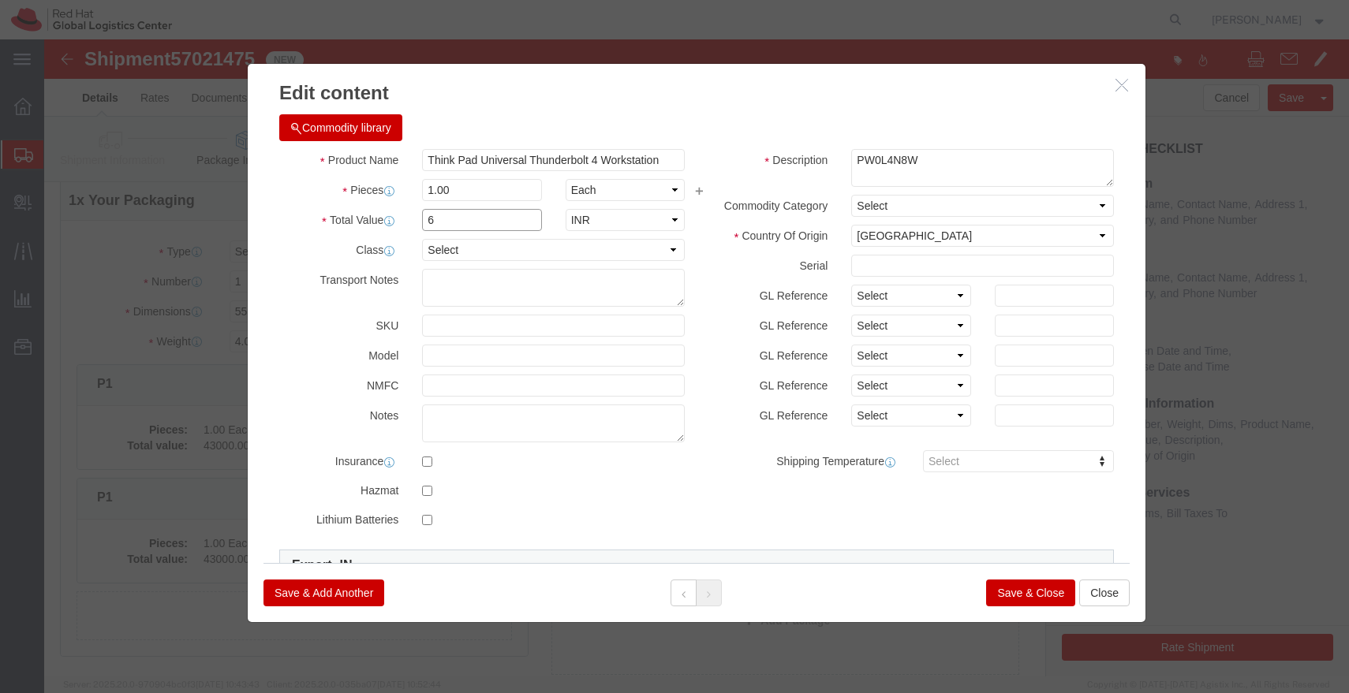
type input "6700.00"
click button "Save & Close"
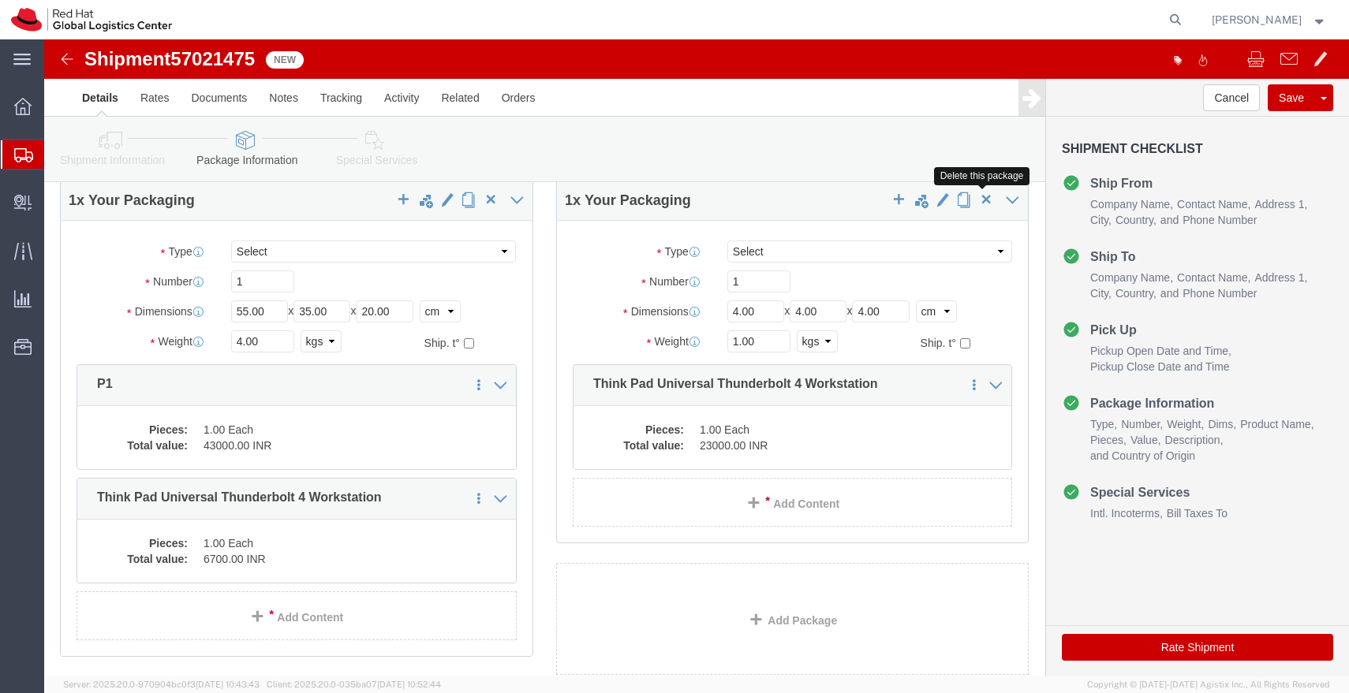
click button "button"
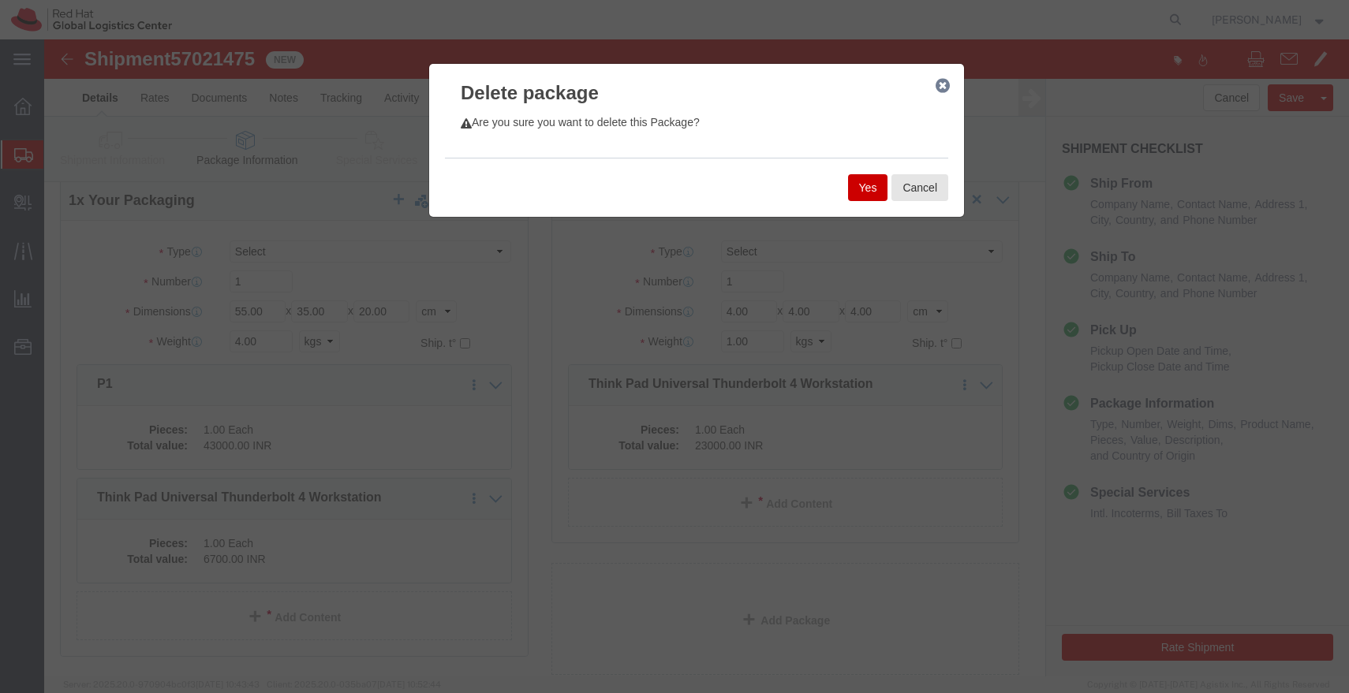
click button "Yes"
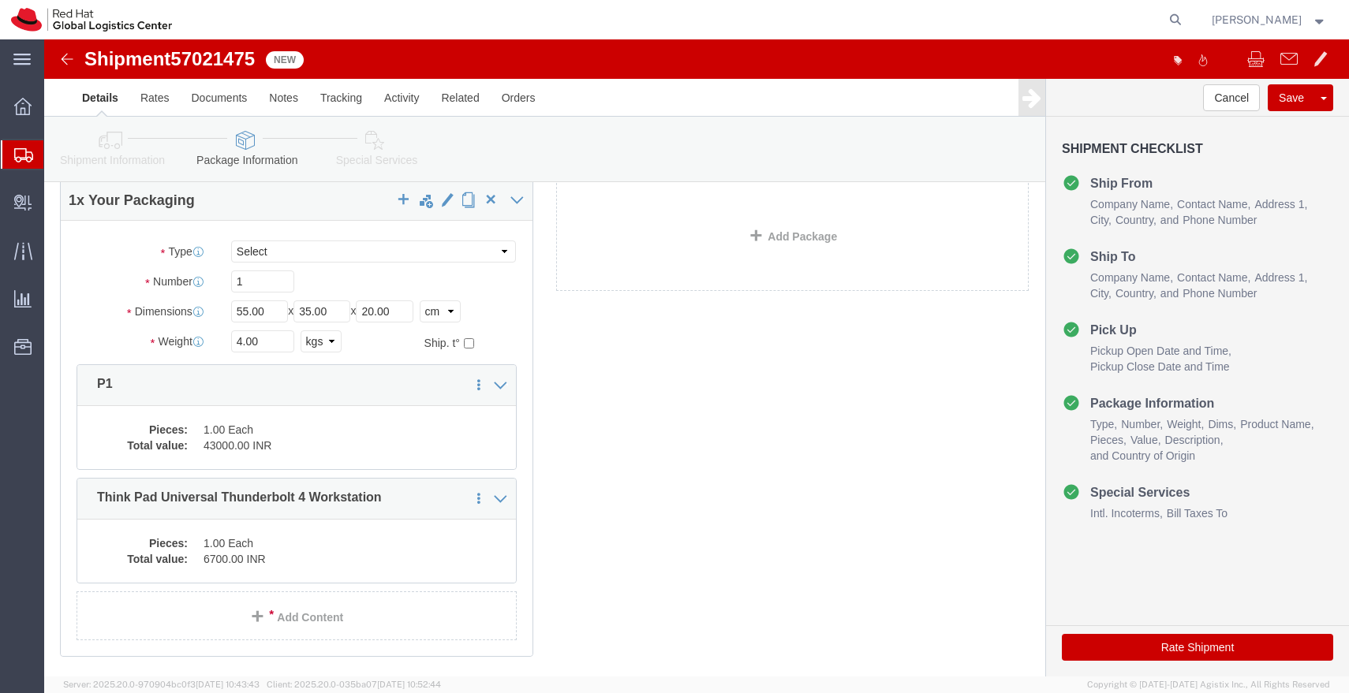
scroll to position [165, 0]
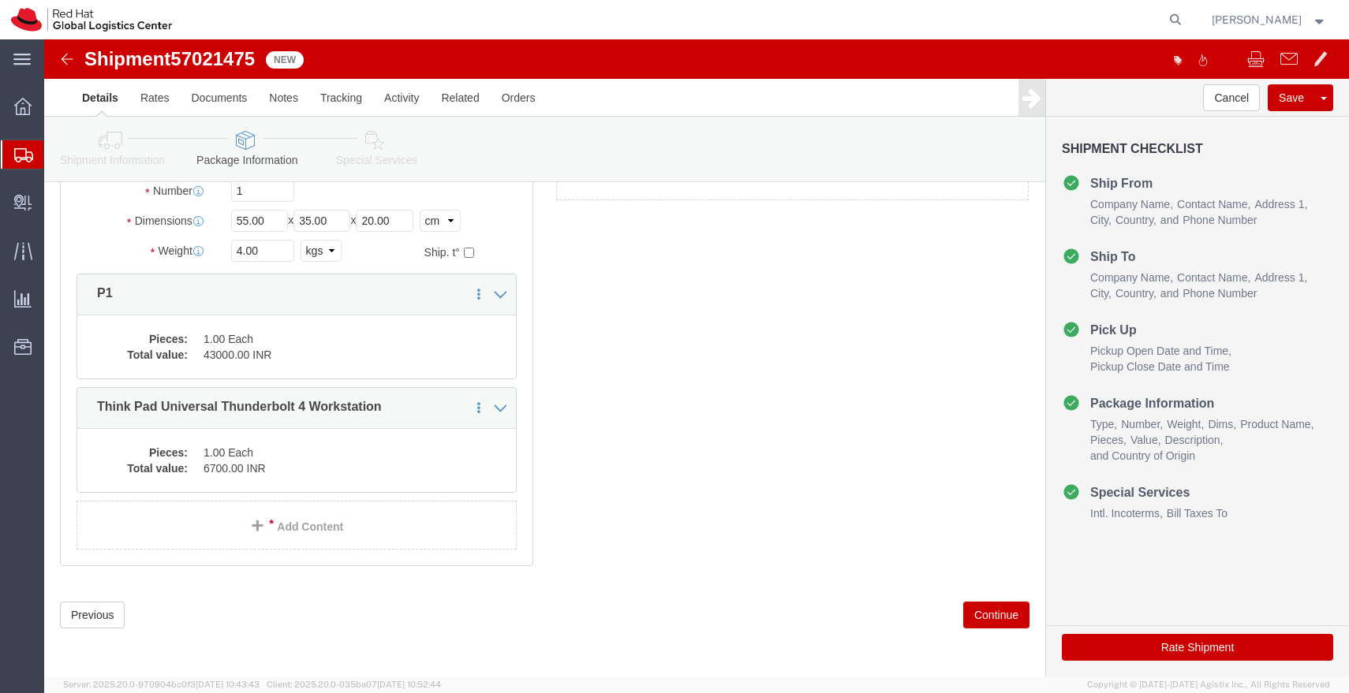
click icon
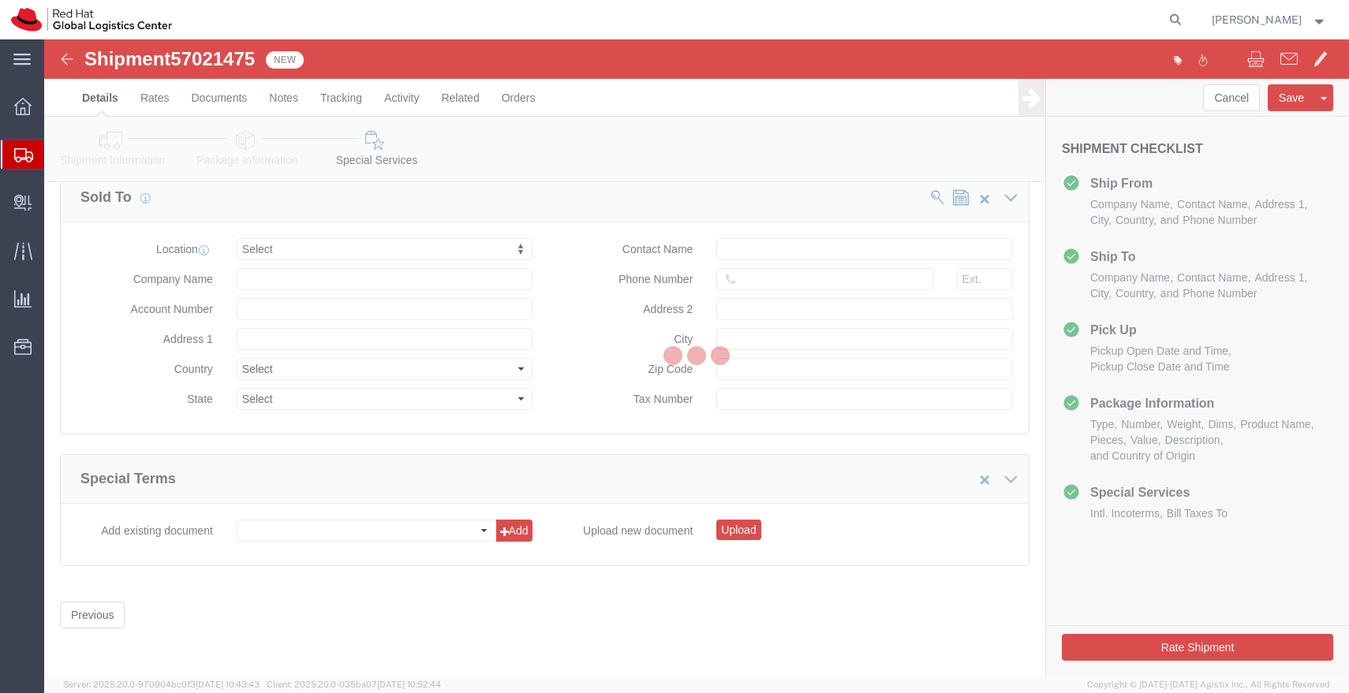
select select "COSTCENTER"
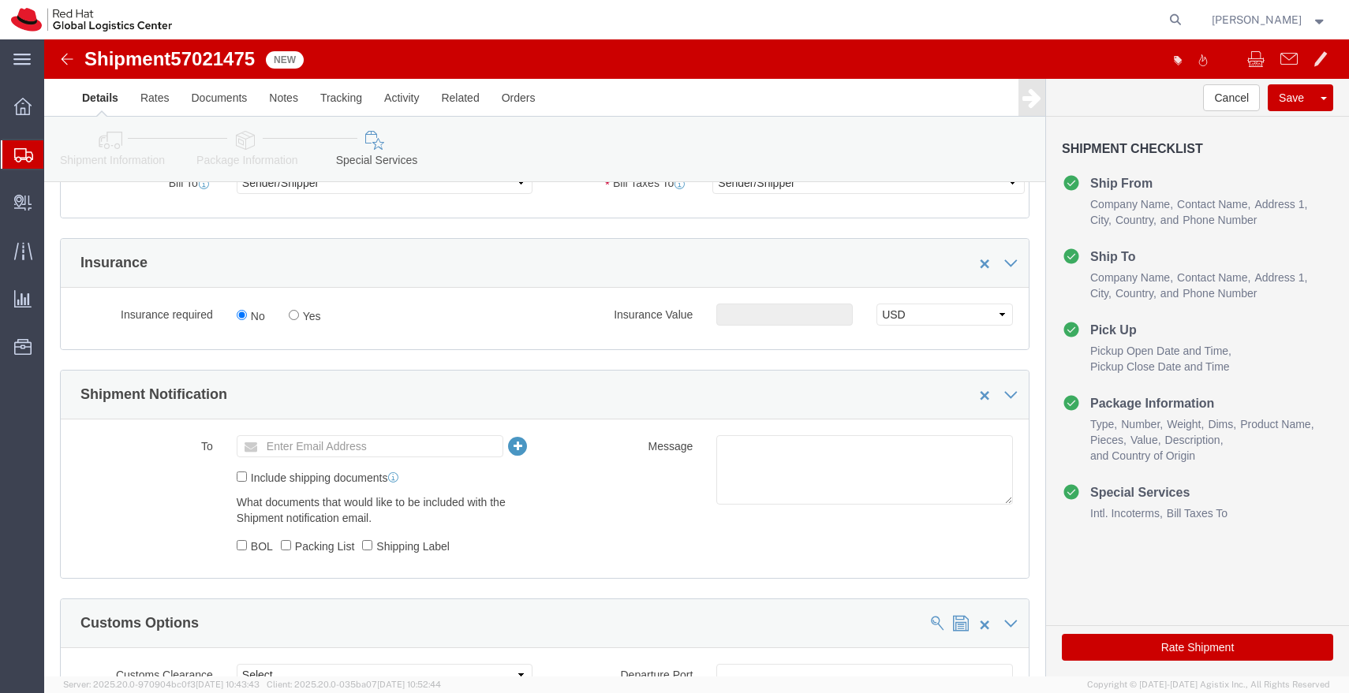
scroll to position [380, 0]
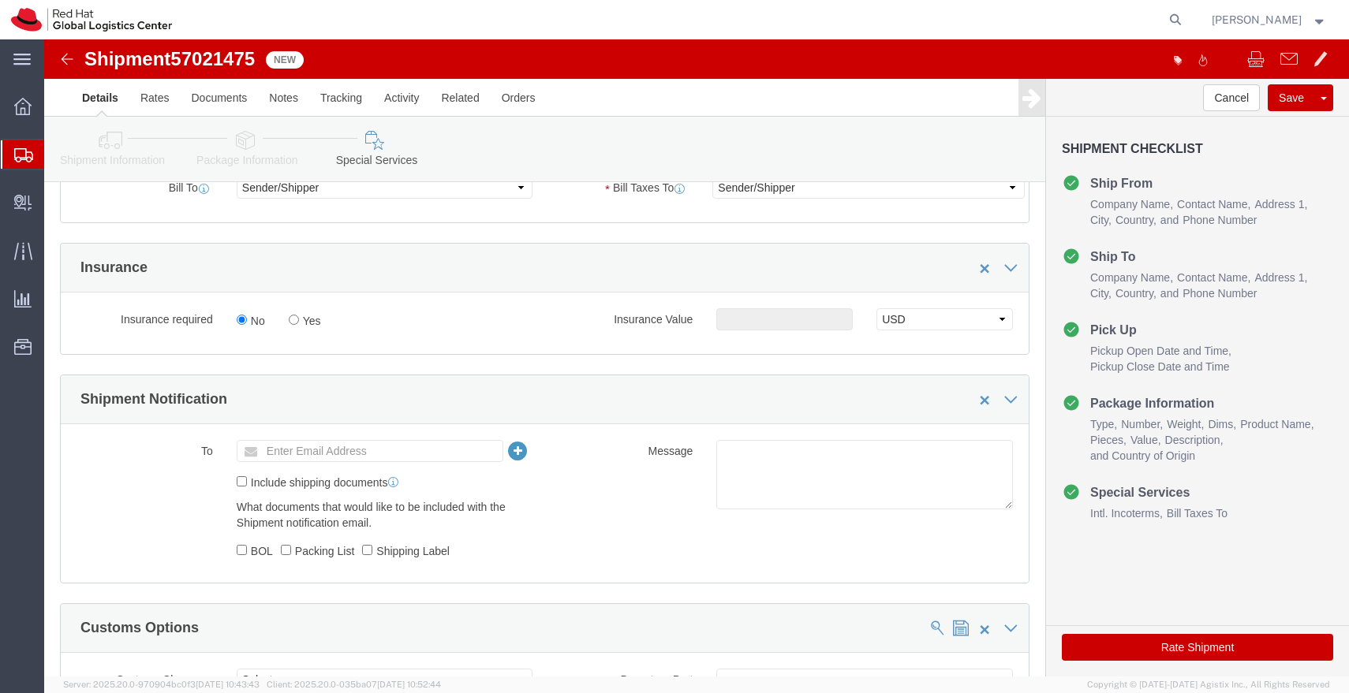
click input "Enter Email Address"
type input "apaclogistics@redhat.com"
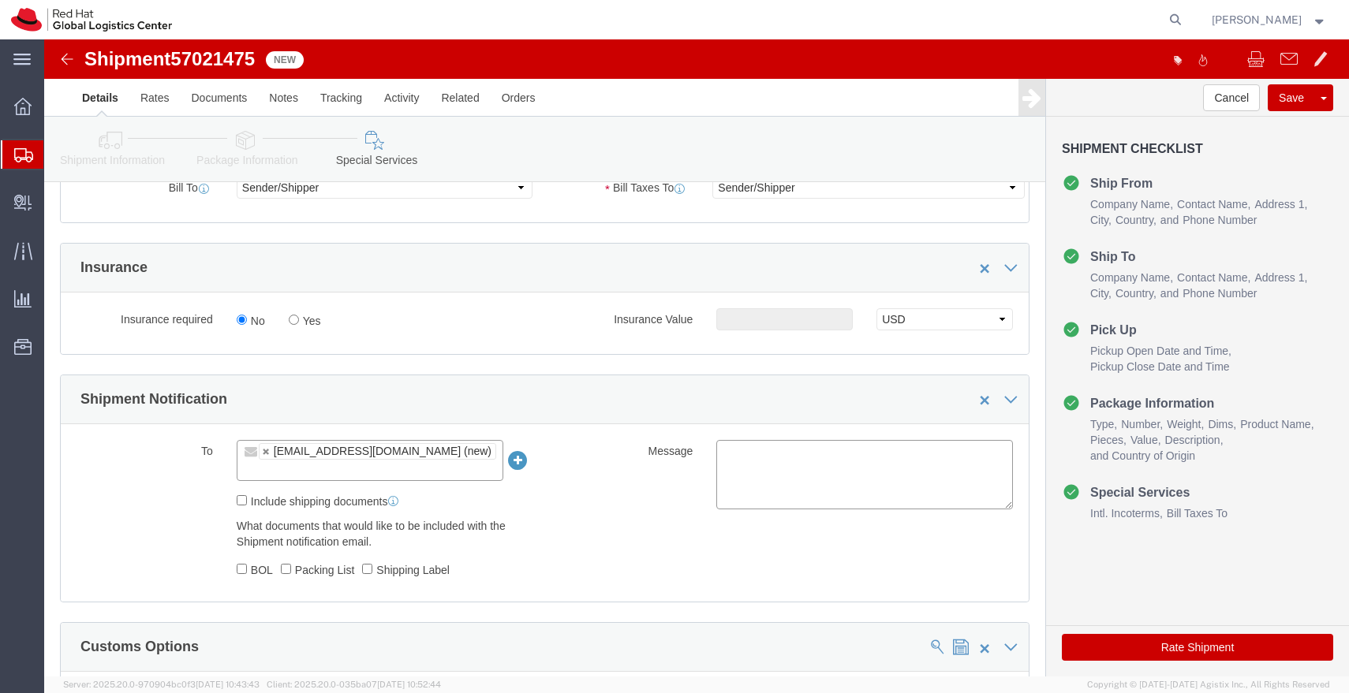
click textarea
paste textarea "Laptop Shipment for Internal Associate Transfer."
type textarea "Laptop Shipment for Internal Associate Transfer."
click button "Save"
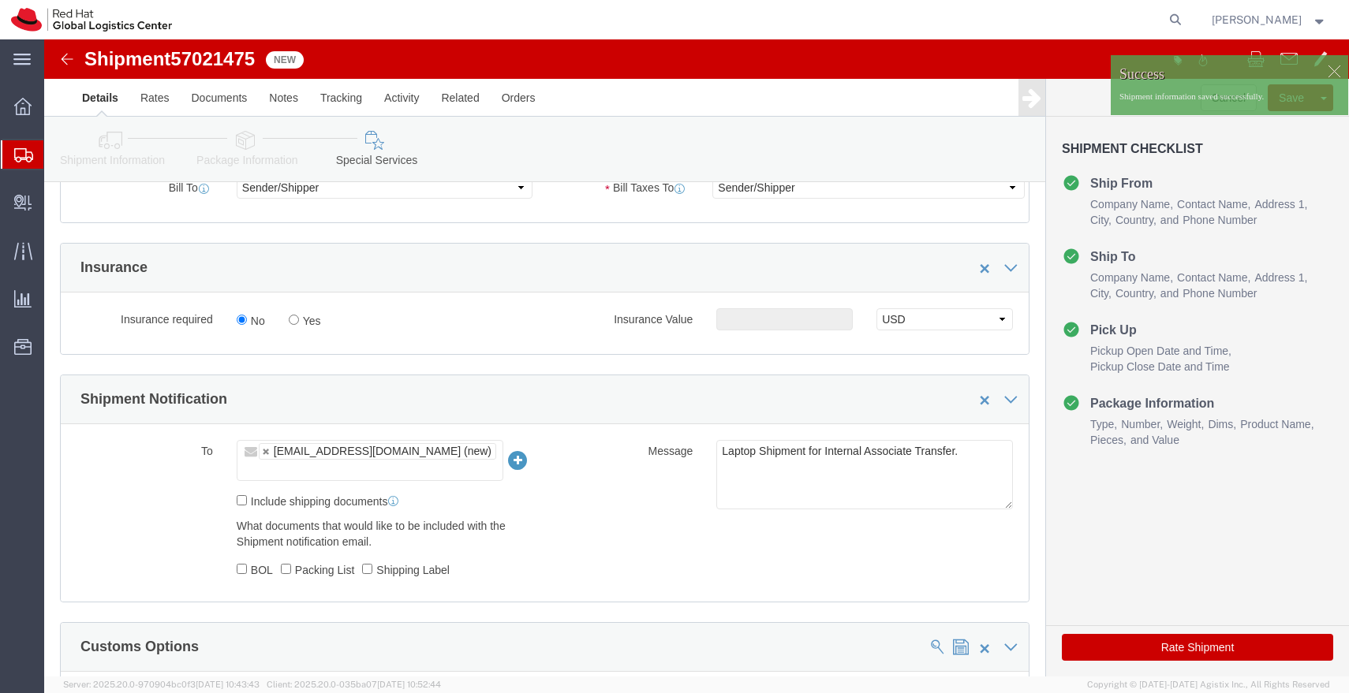
click img
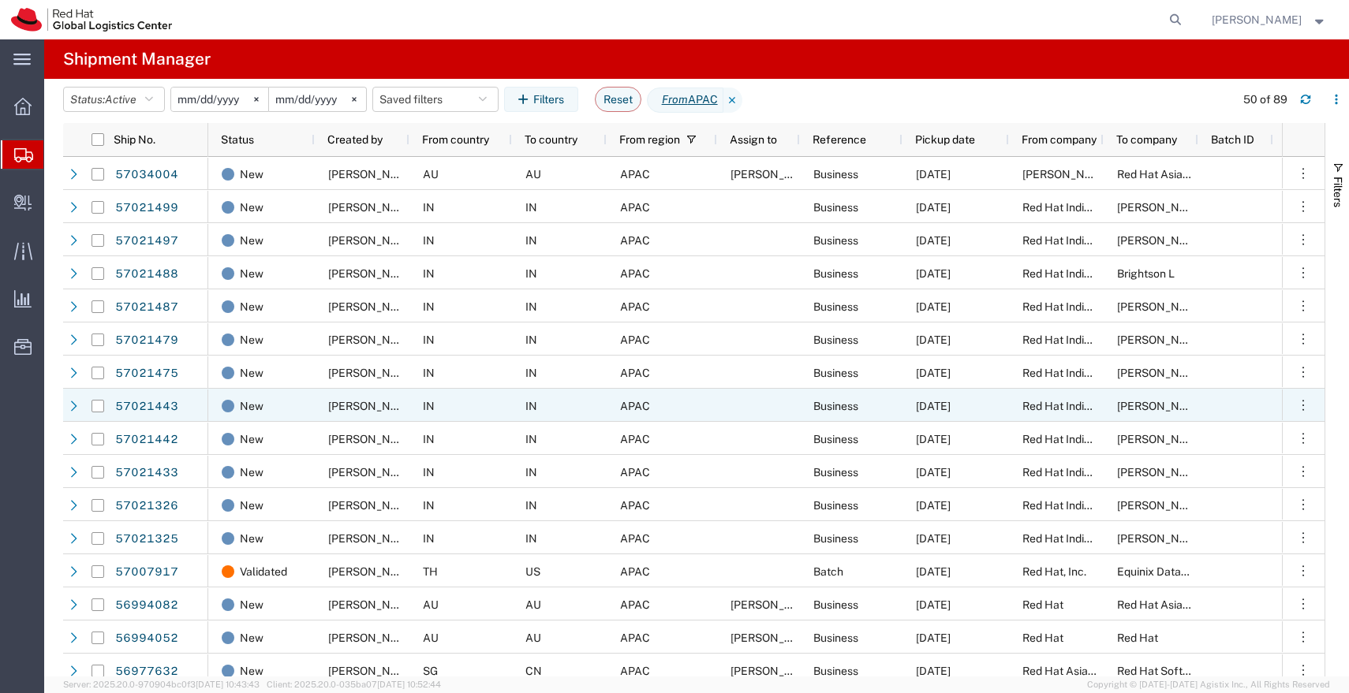
click at [151, 404] on link "57021443" at bounding box center [146, 406] width 65 height 25
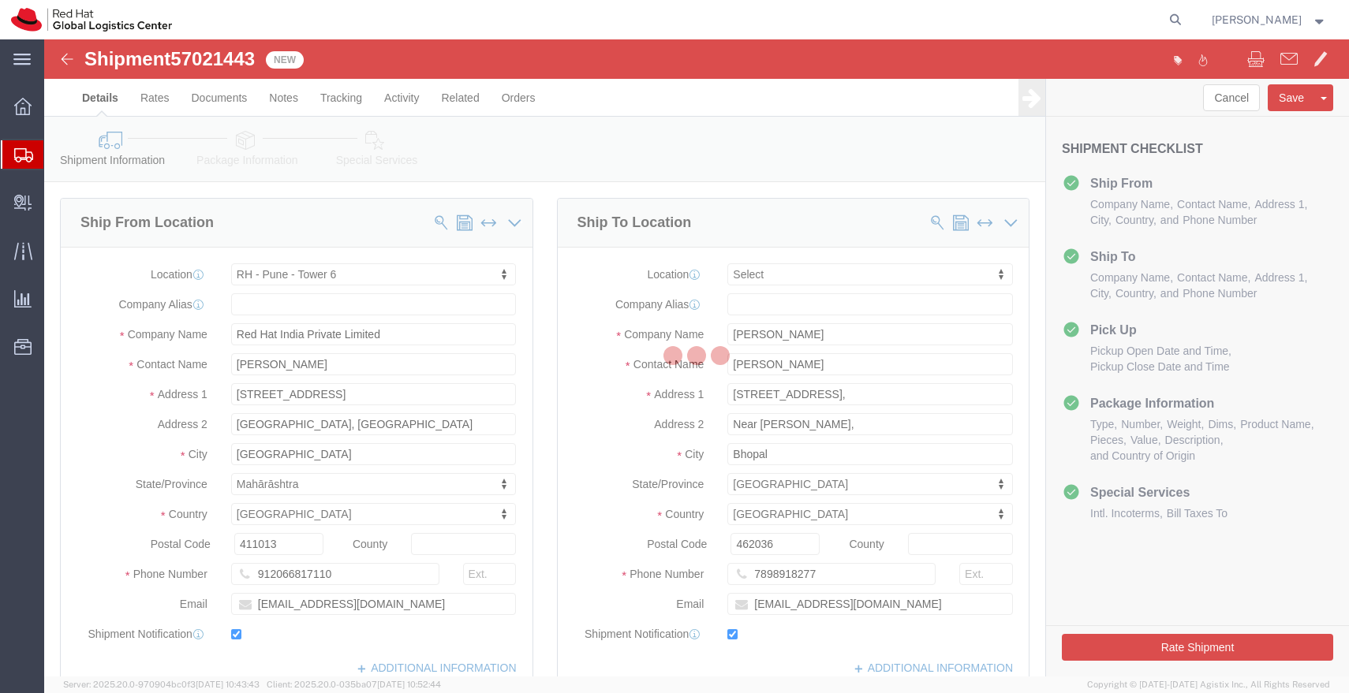
select select "38432"
select select
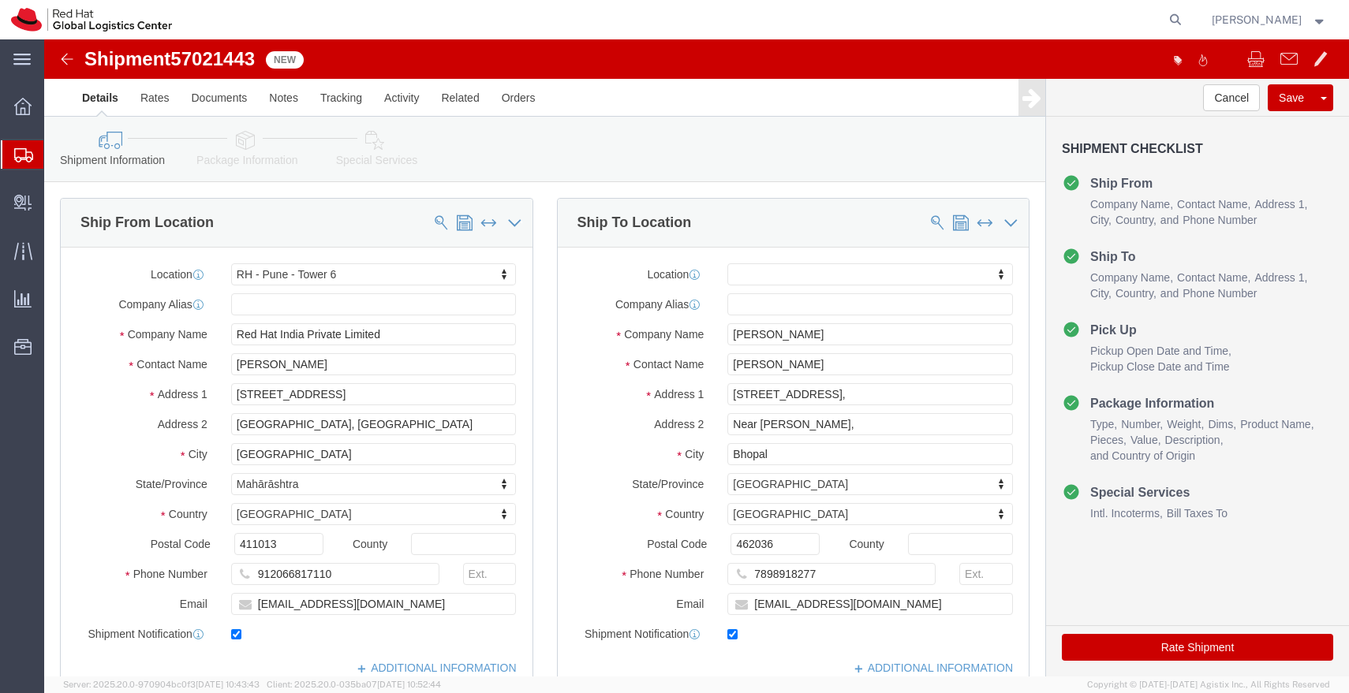
click icon
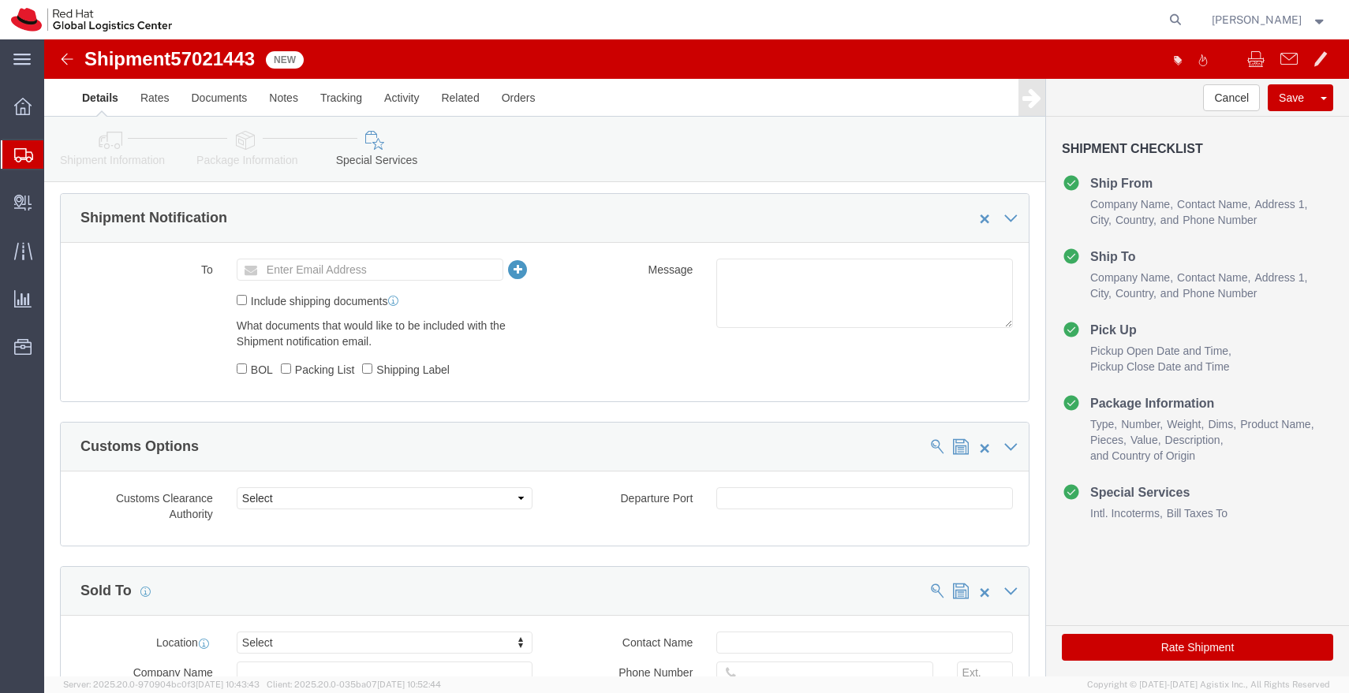
scroll to position [562, 0]
click textarea
paste textarea "Laptop Shipment for Internal Associate Transfer."
type textarea "Laptop Shipment for Internal Associate Transfer."
click ul "Enter Email Address"
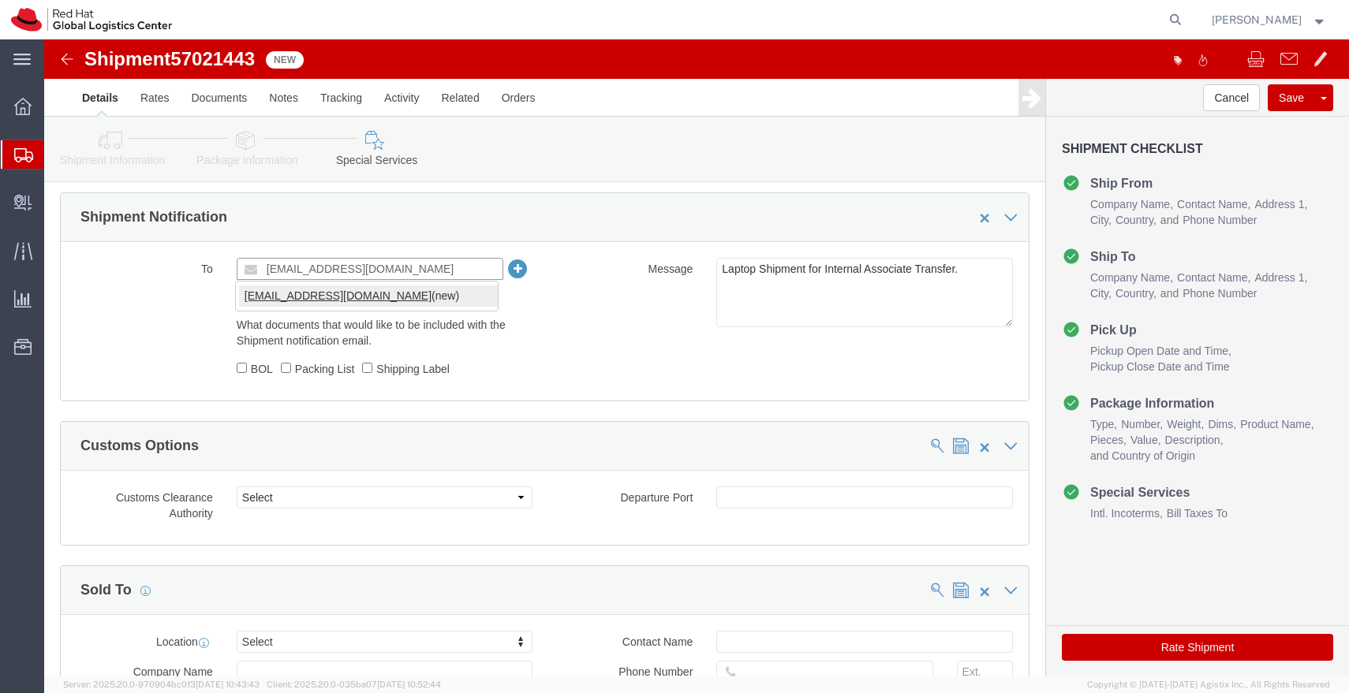
type input "apaclogistics@redhat.com"
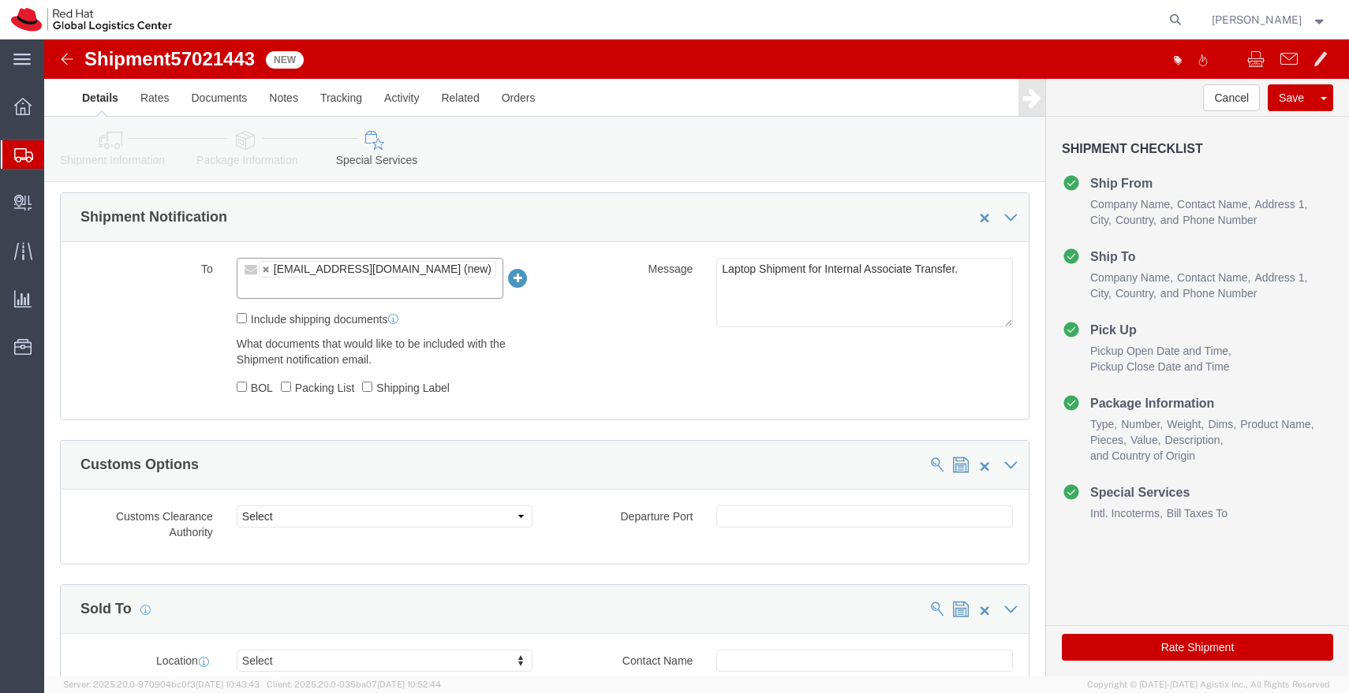
click icon
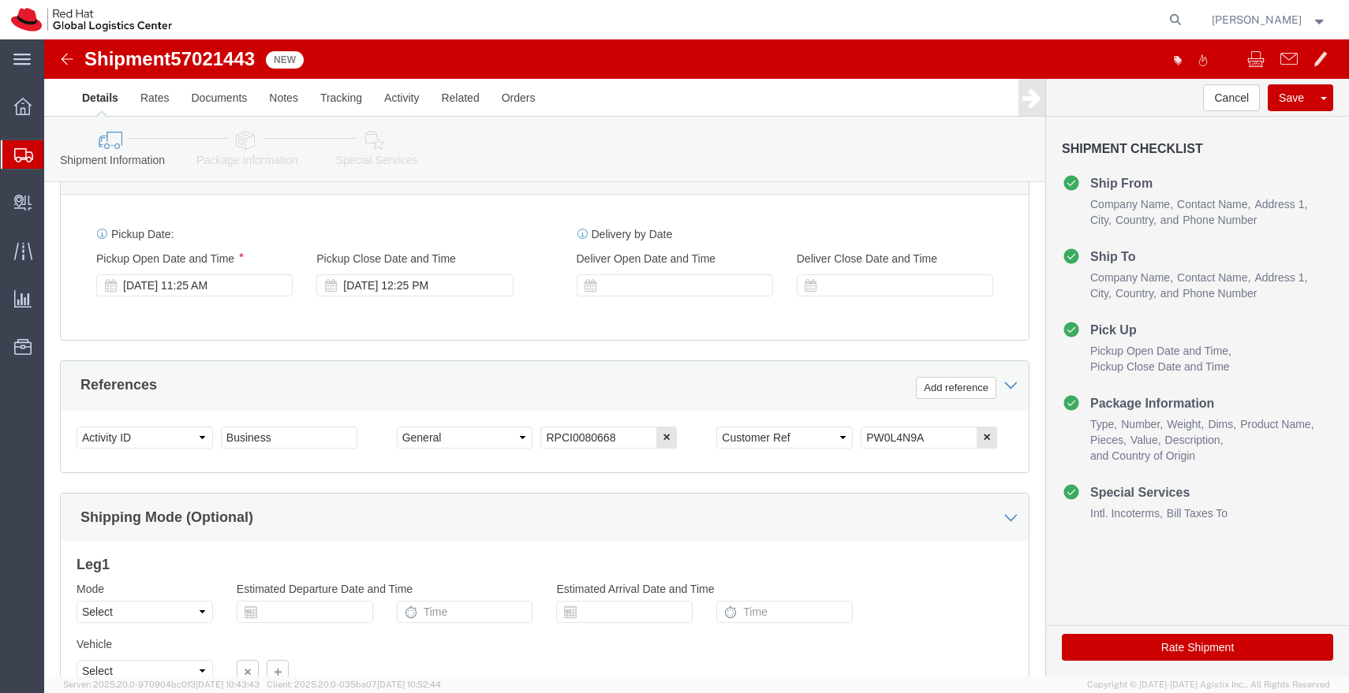
scroll to position [573, 0]
drag, startPoint x: 876, startPoint y: 394, endPoint x: 744, endPoint y: 402, distance: 132.0
click div "Select Account Type Activity ID Airline Appointment Number ASN Batch Request # …"
click link "Package Information"
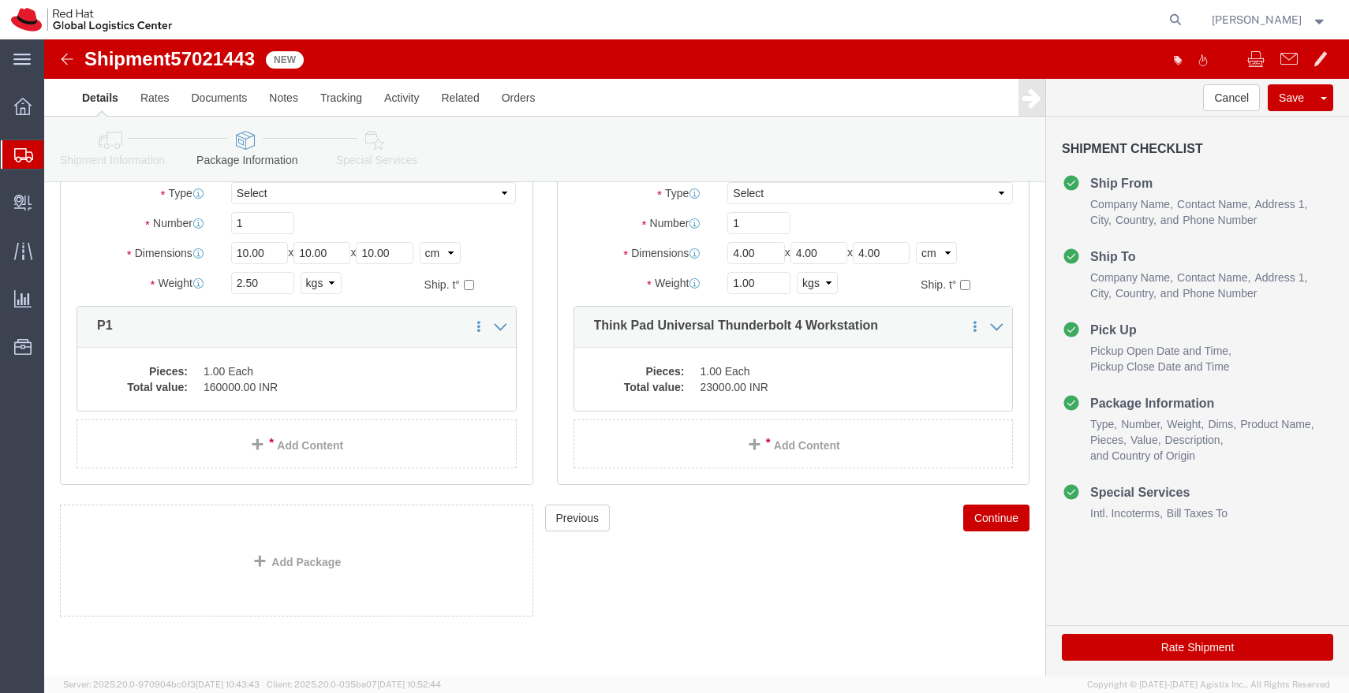
scroll to position [132, 0]
click input "10.00"
type input "55"
type input "35"
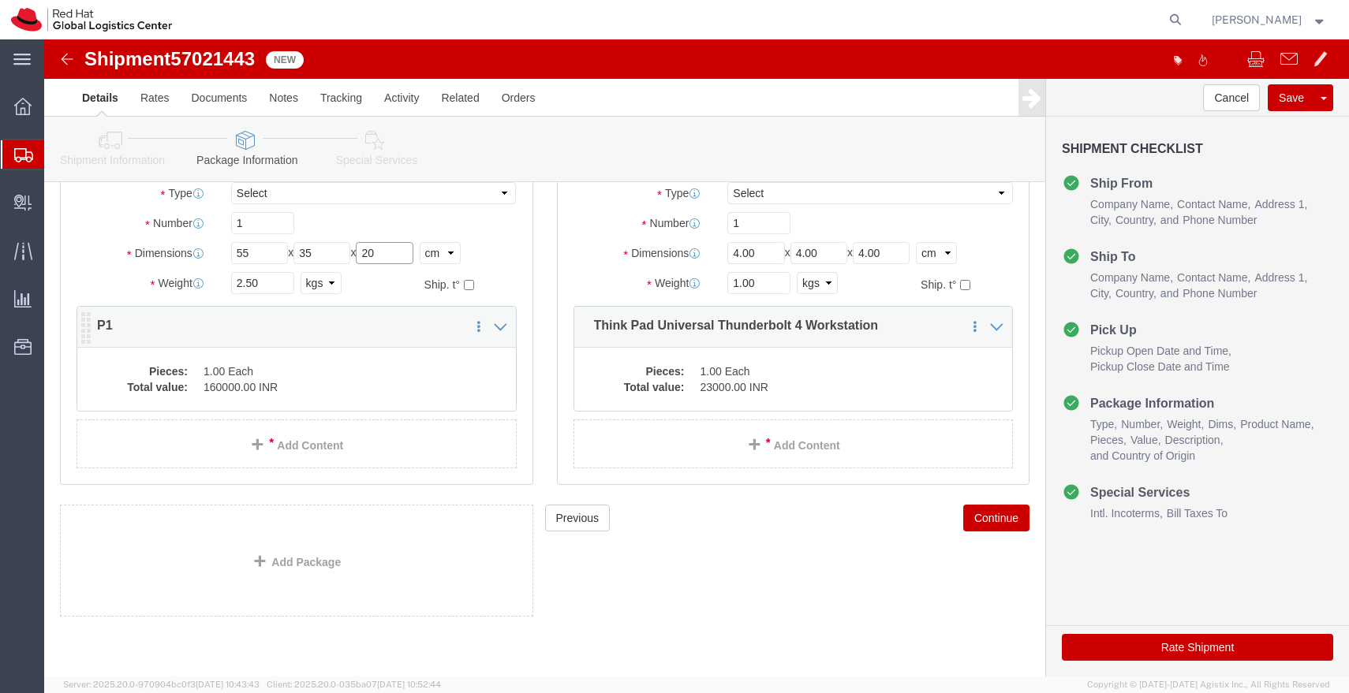
type input "20"
click dd "1.00 Each"
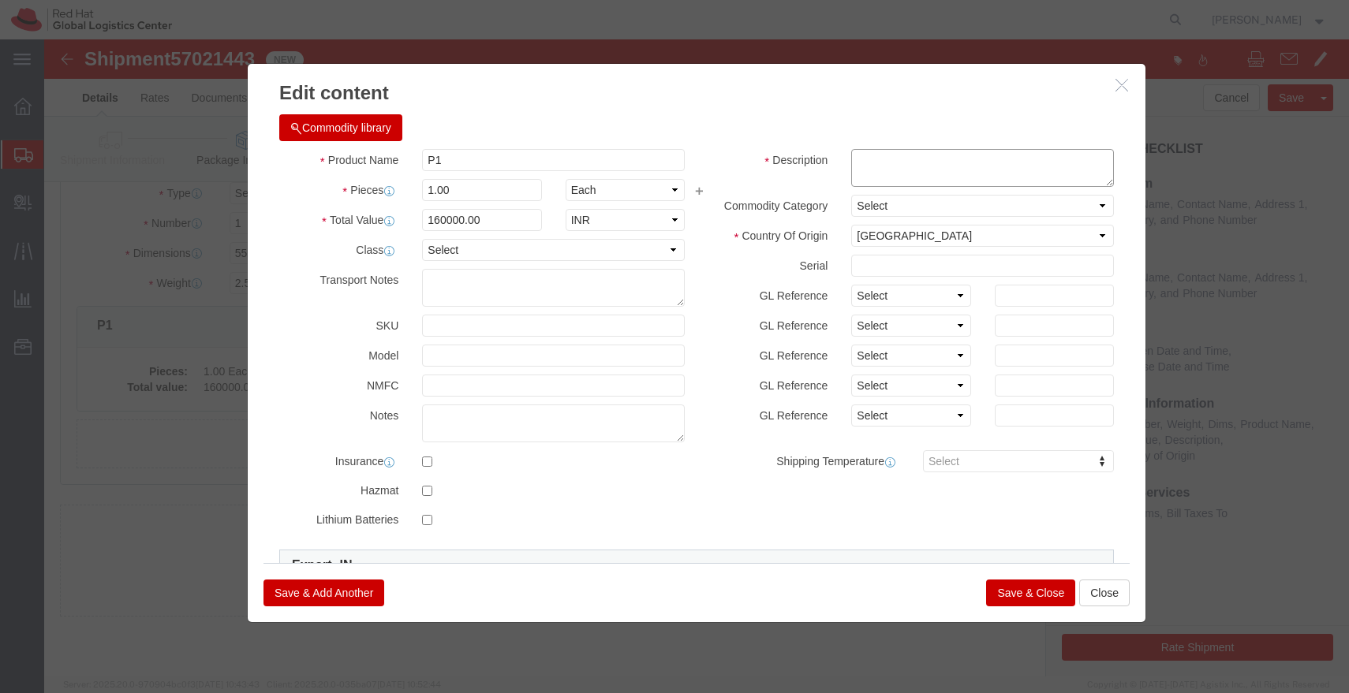
click textarea
paste textarea "PW0L4N9A"
type textarea "PW0L4N9A"
click input "160000.00"
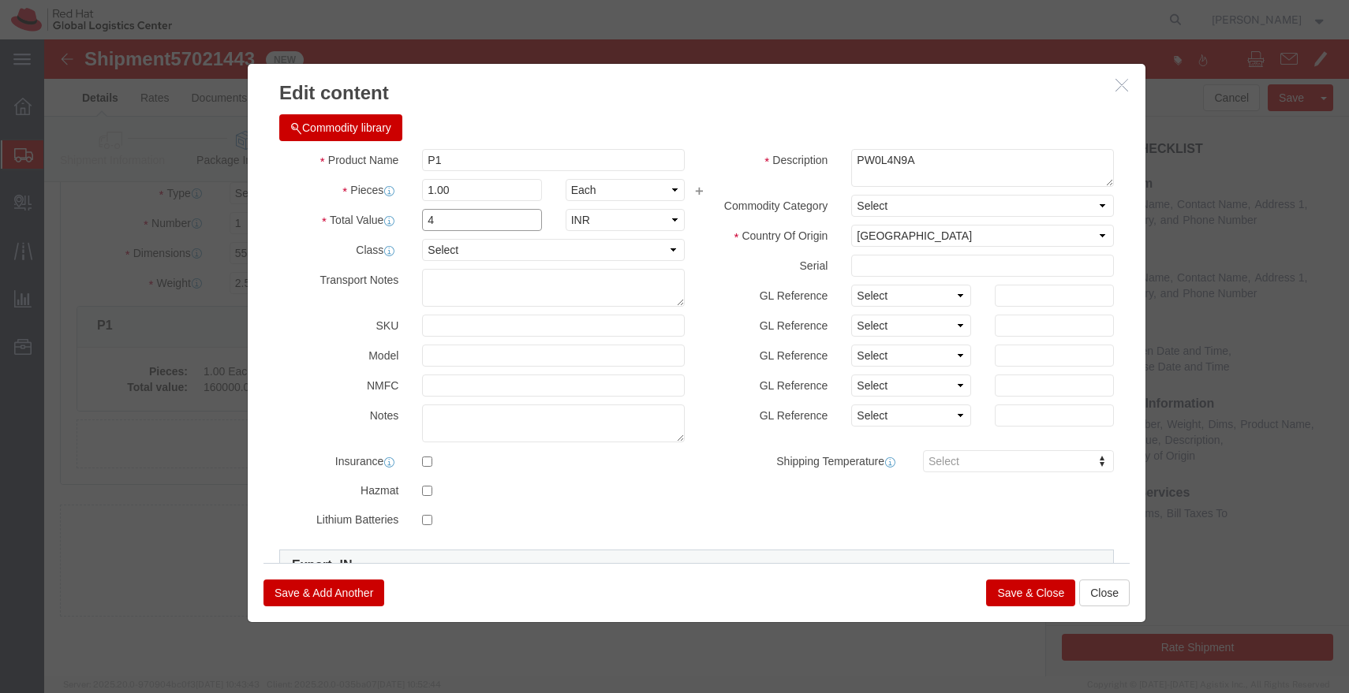
type input "43000"
click button "Save & Close"
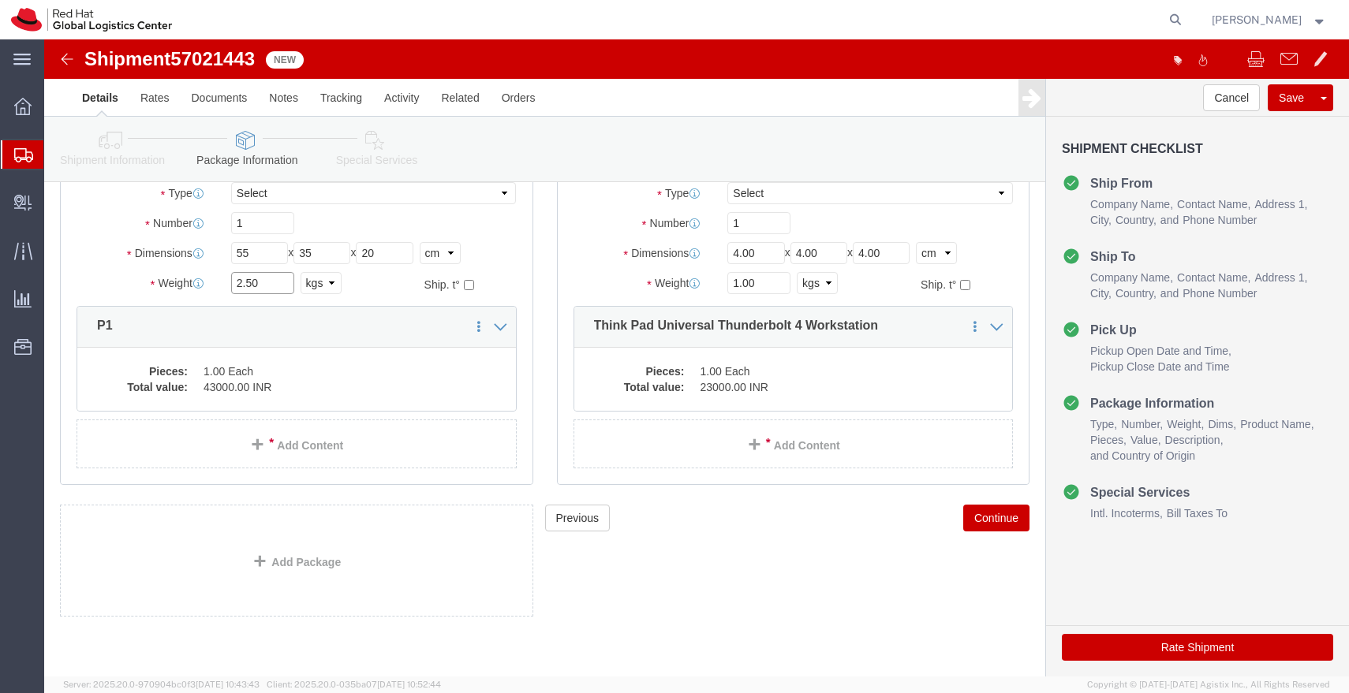
click input "2.50"
type input "4.00"
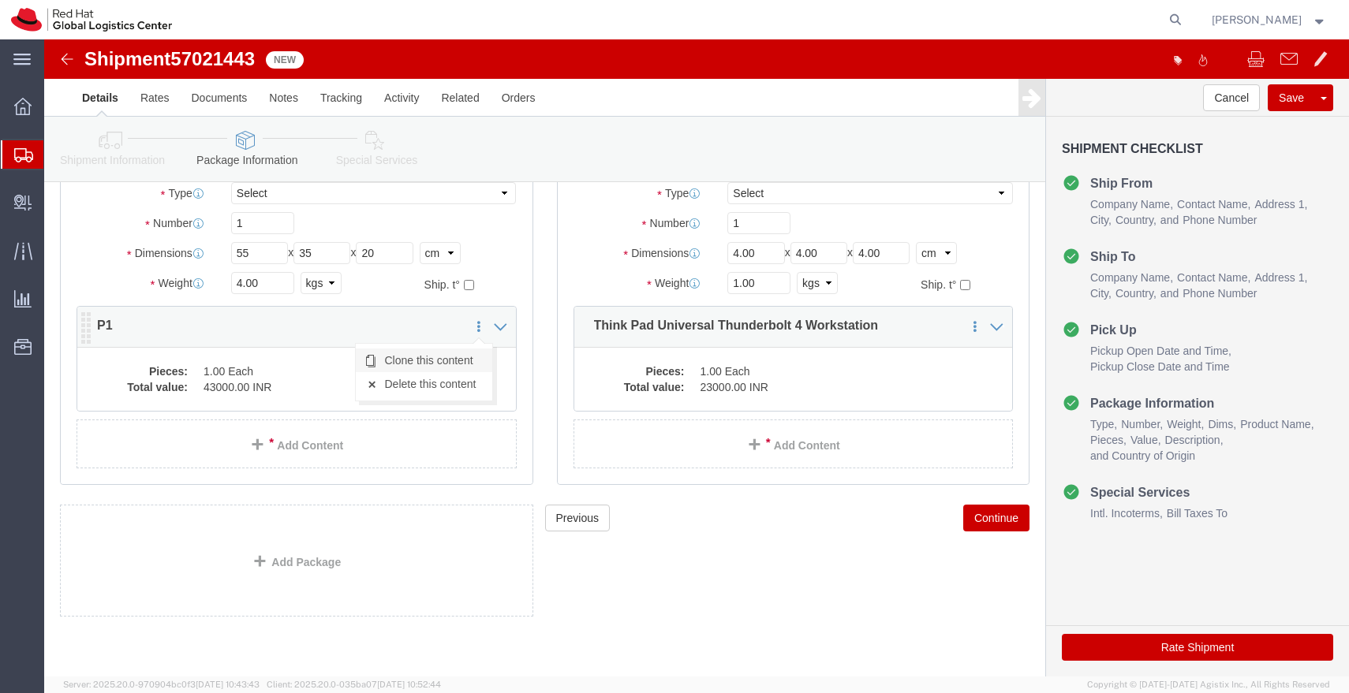
click link "Clone this content"
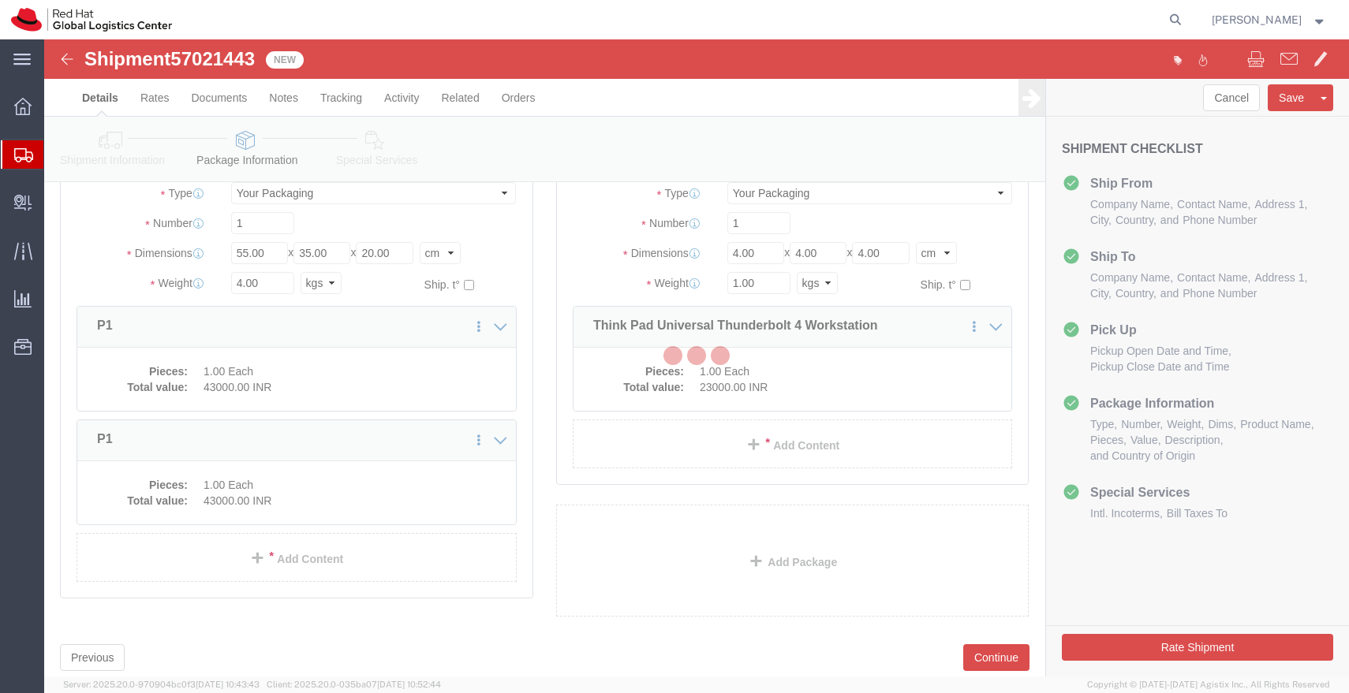
scroll to position [74, 0]
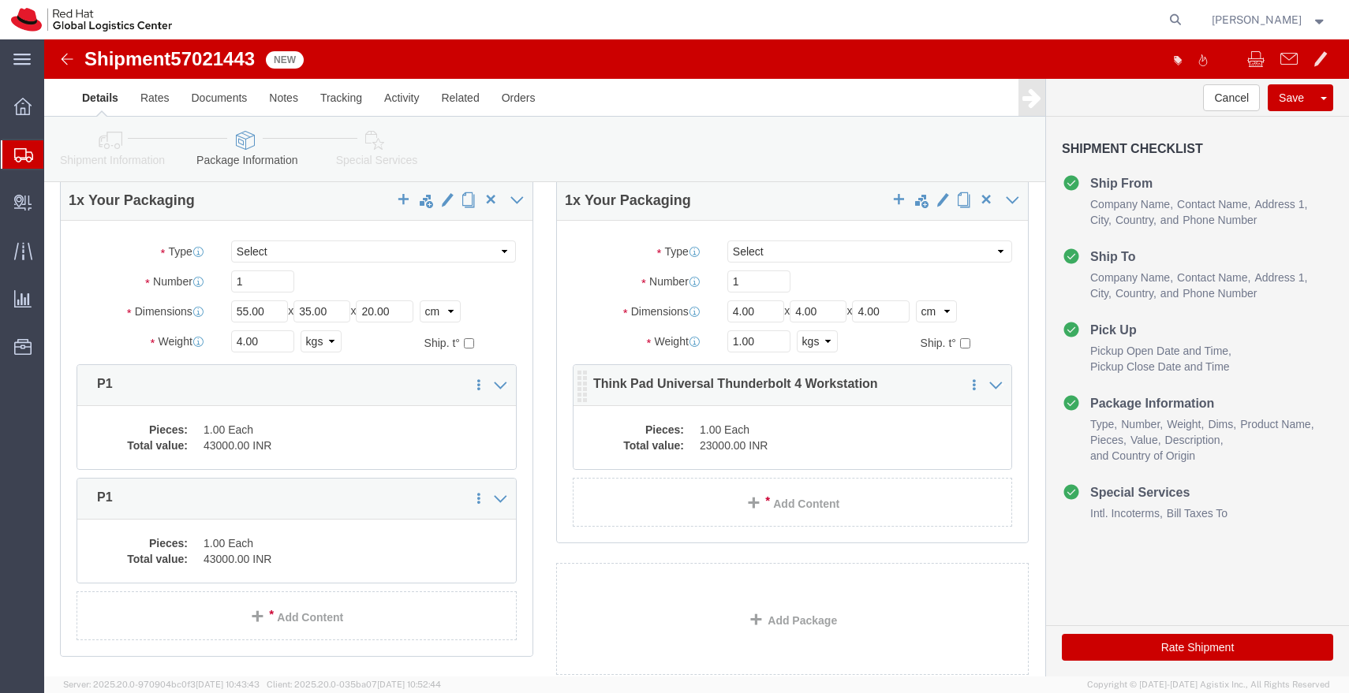
click div "Pieces: 1.00 Each Total value: 23000.00 INR"
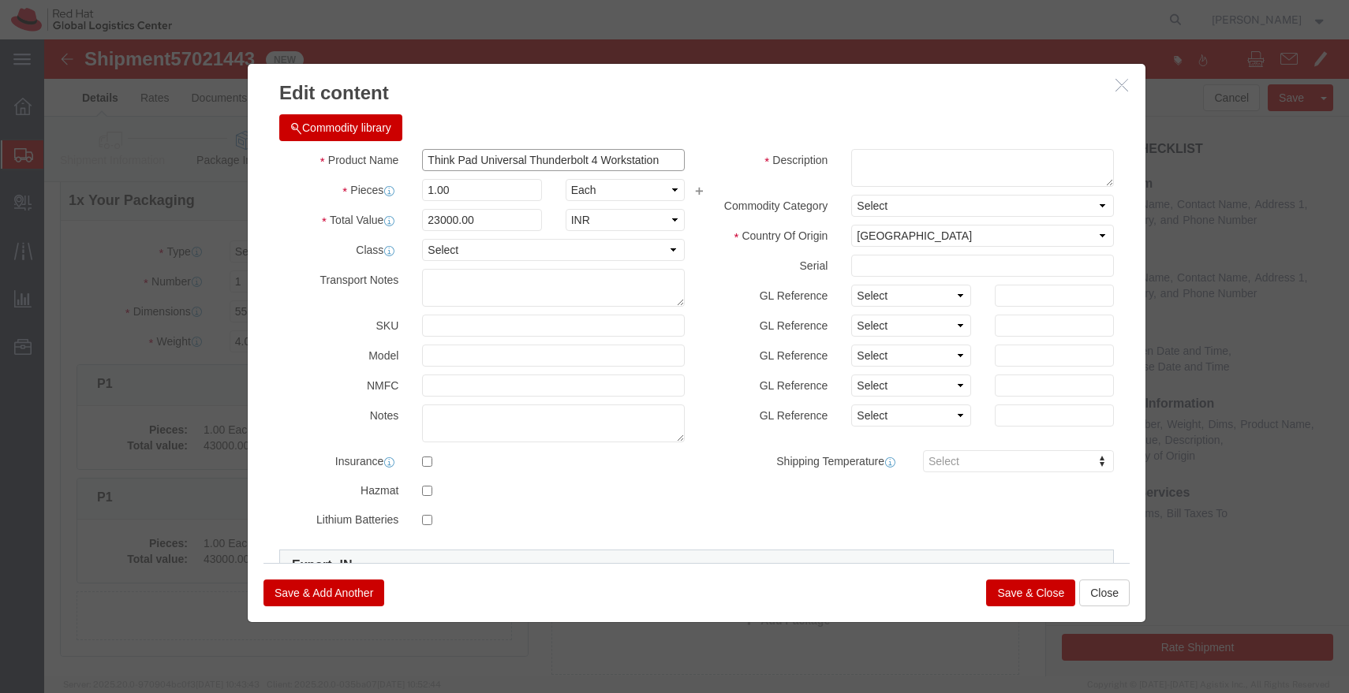
click input "Think Pad Universal Thunderbolt 4 Workstation"
click button "Close"
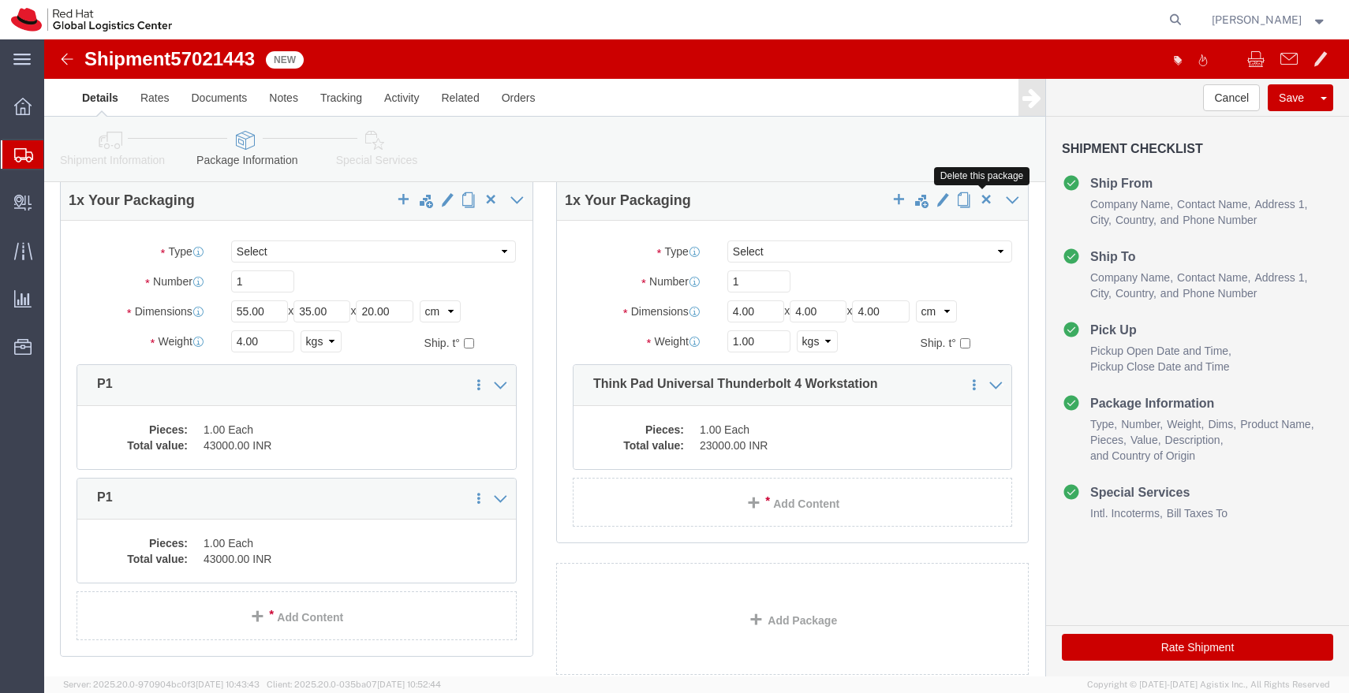
click span "button"
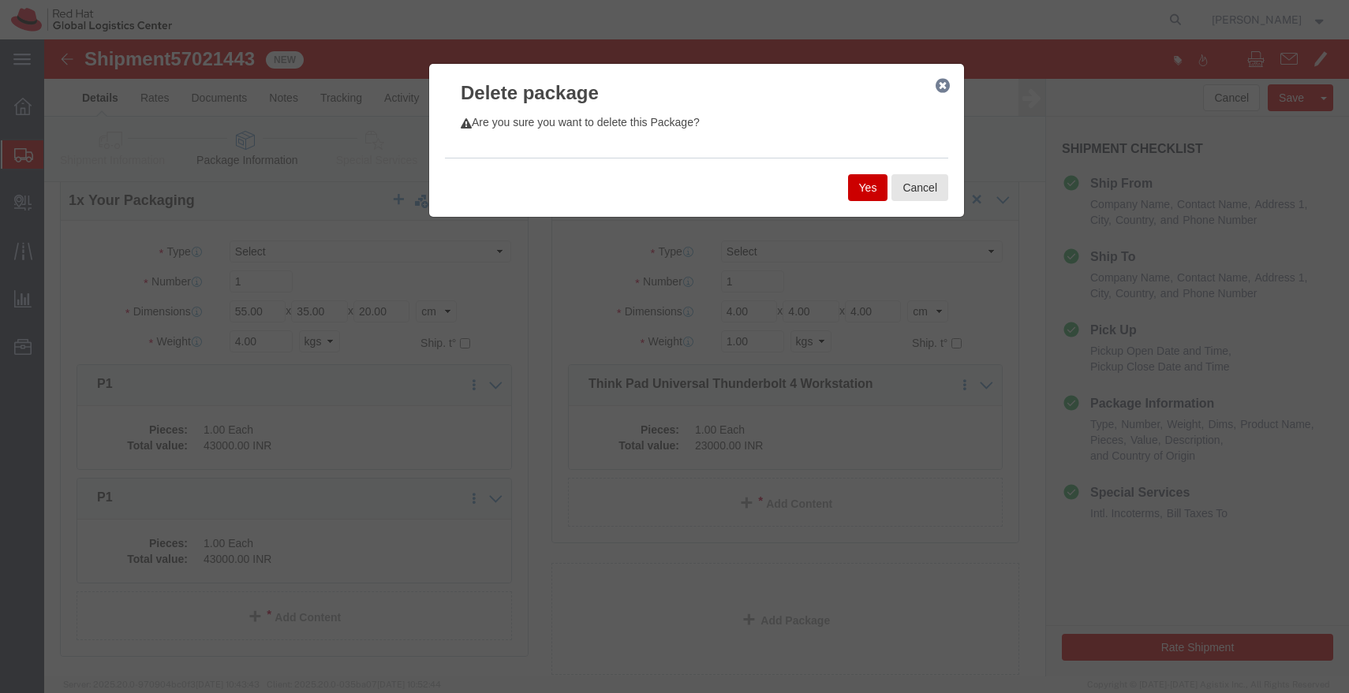
click button "Yes"
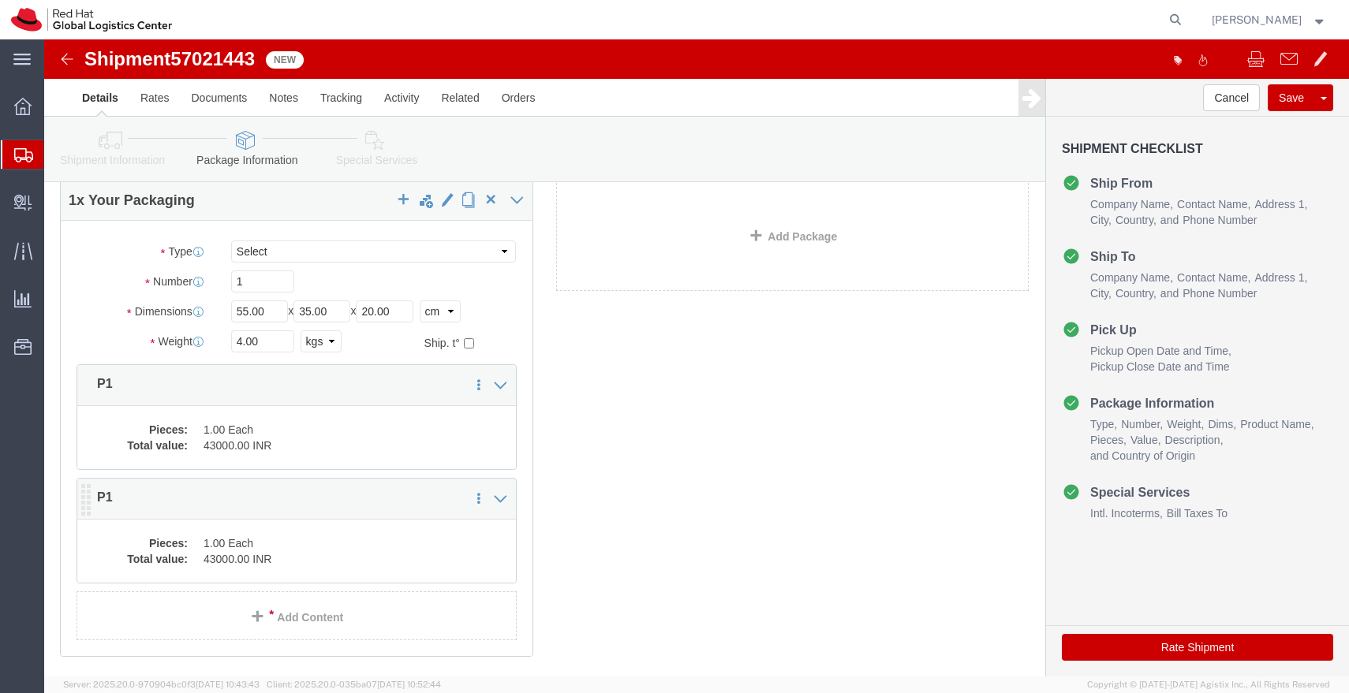
click dd "1.00 Each"
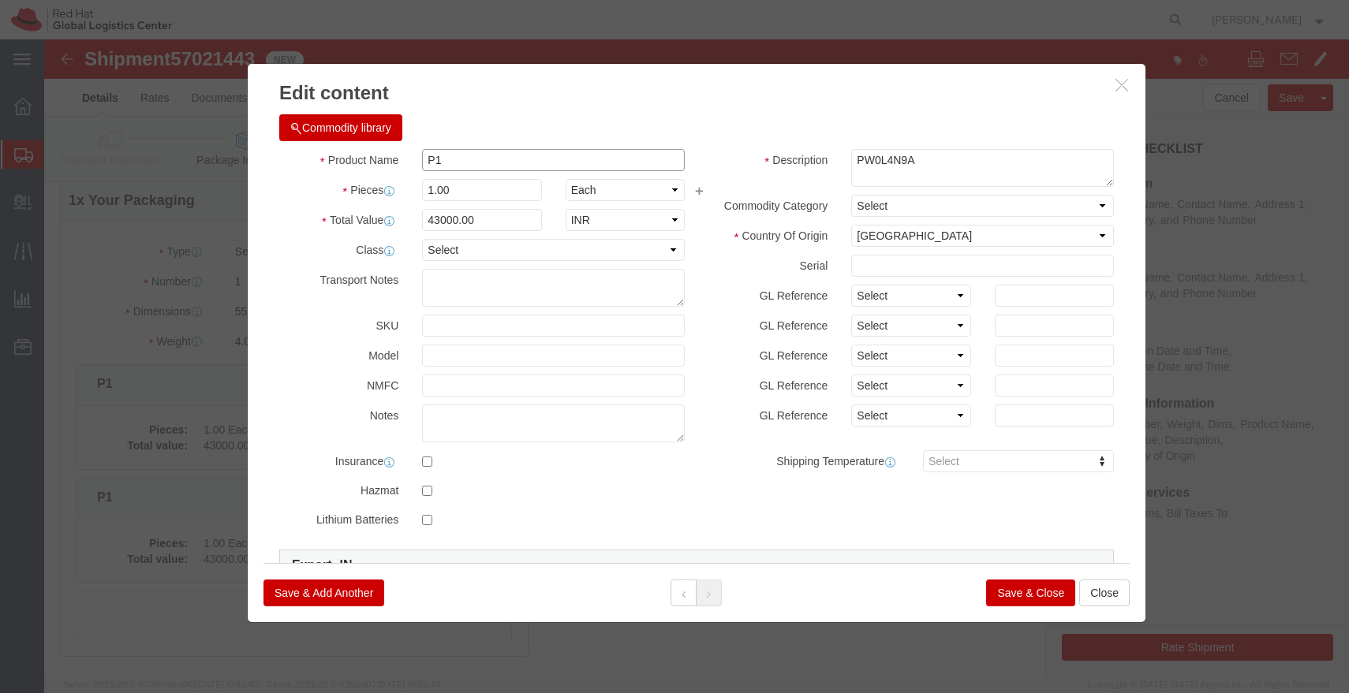
click input "P1"
paste input "Think Pad Universal Thunderbolt 4 Workstation"
type input "Think Pad Universal Thunderbolt 4 Workstation"
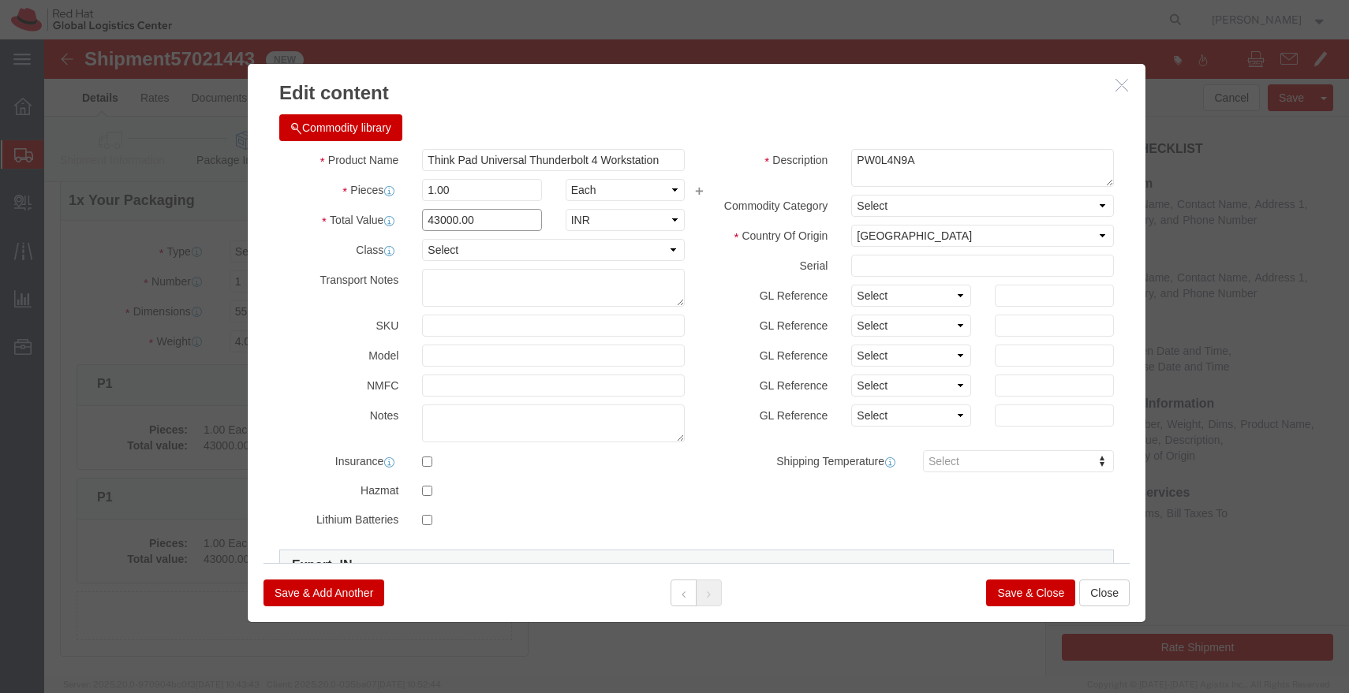
click input "43000.00"
type input "6700.00"
click button "Save & Close"
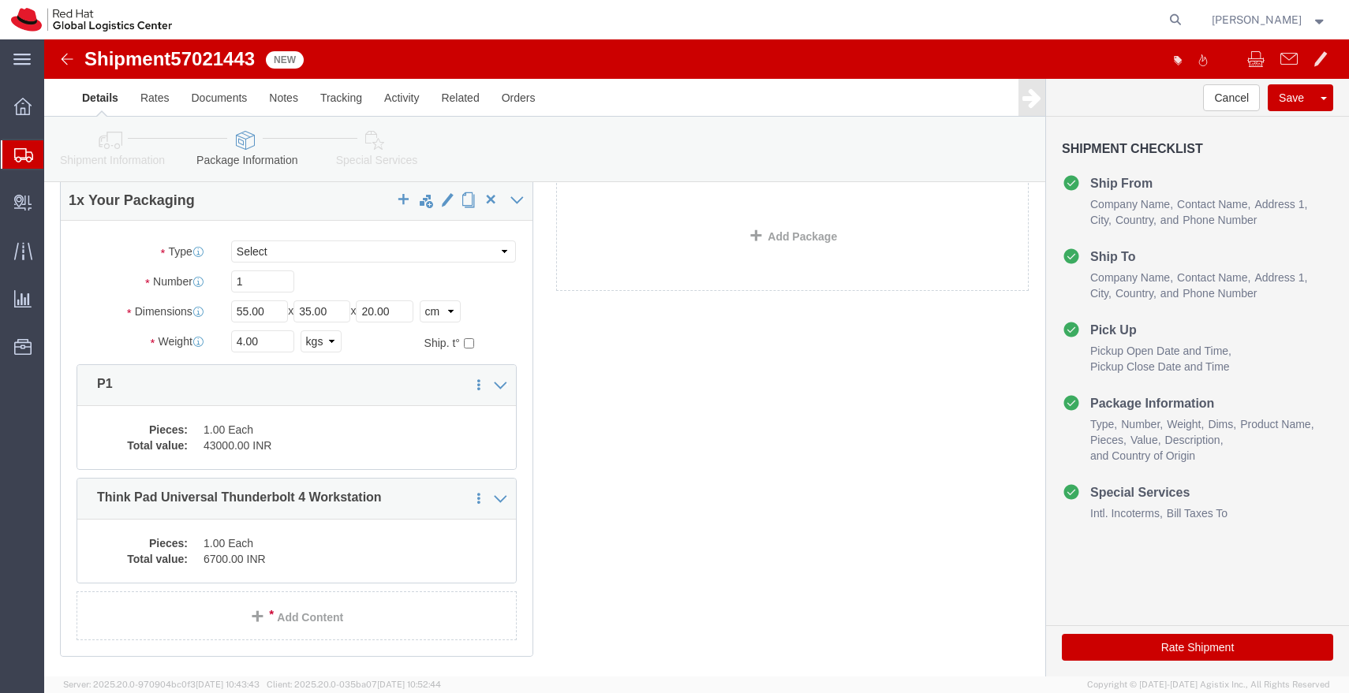
click icon
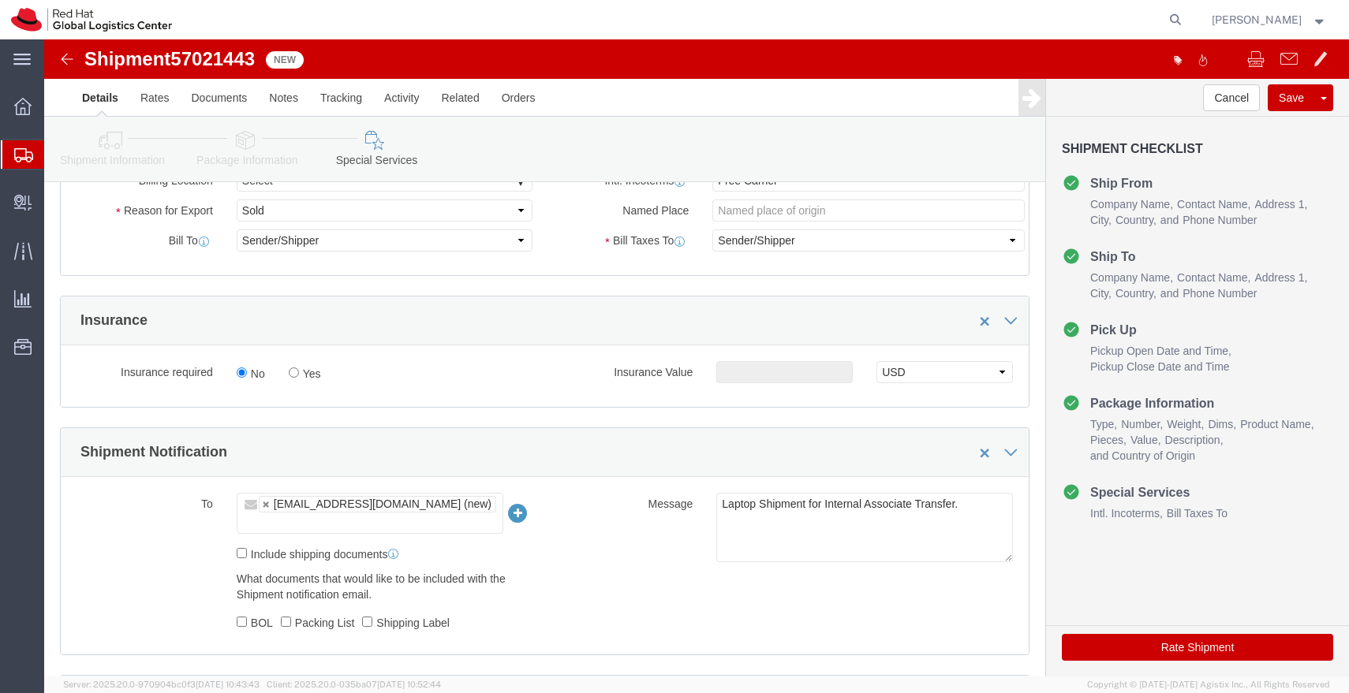
scroll to position [331, 0]
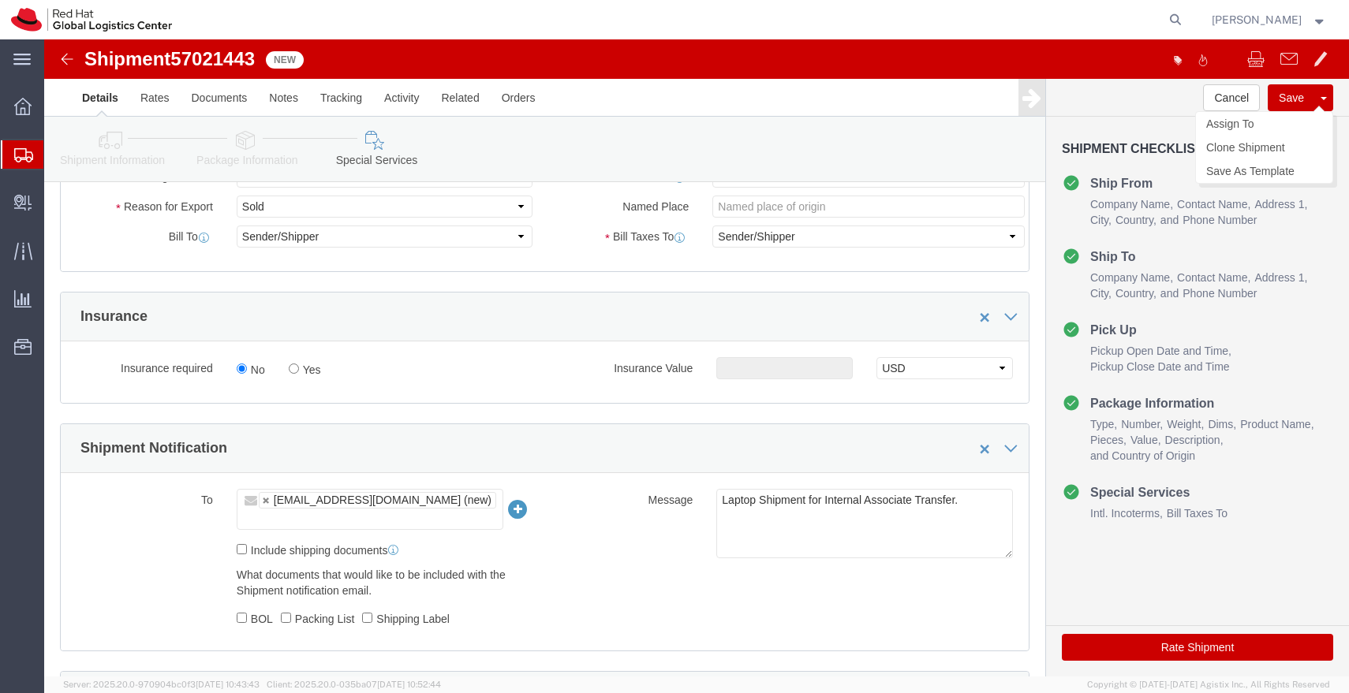
click button "Save"
click img
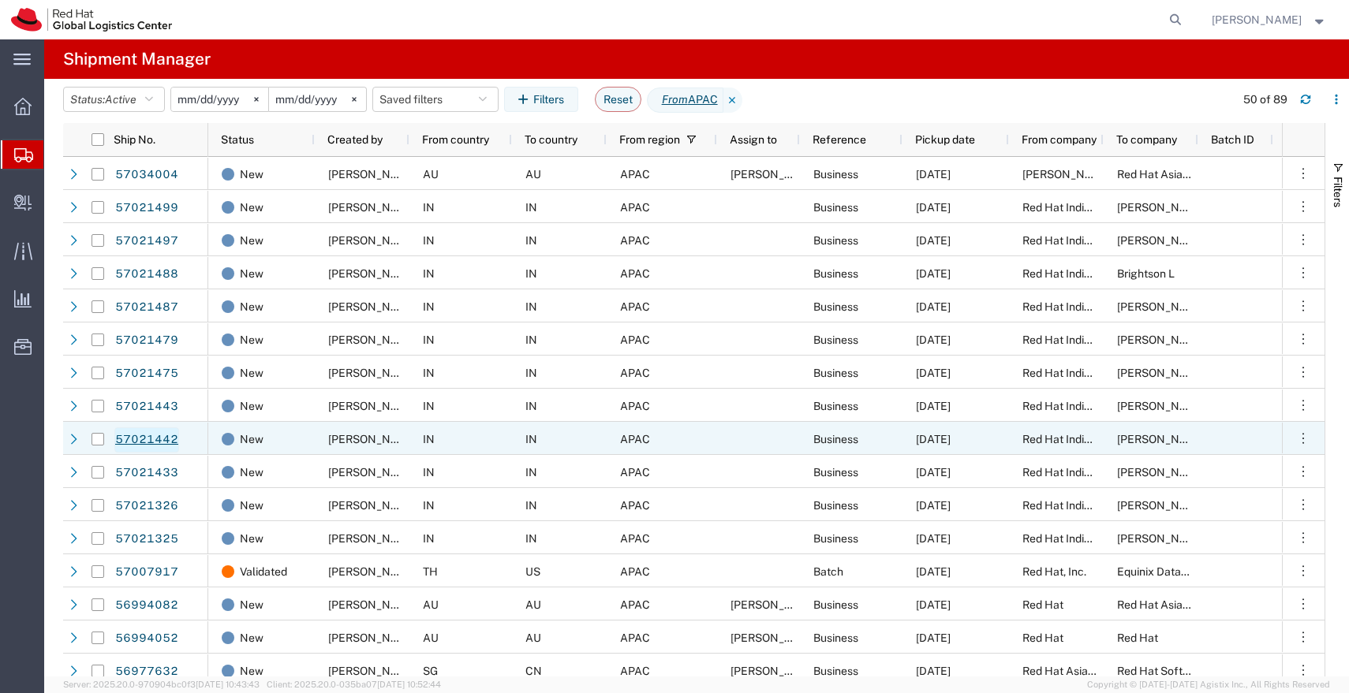
click at [166, 438] on link "57021442" at bounding box center [146, 439] width 65 height 25
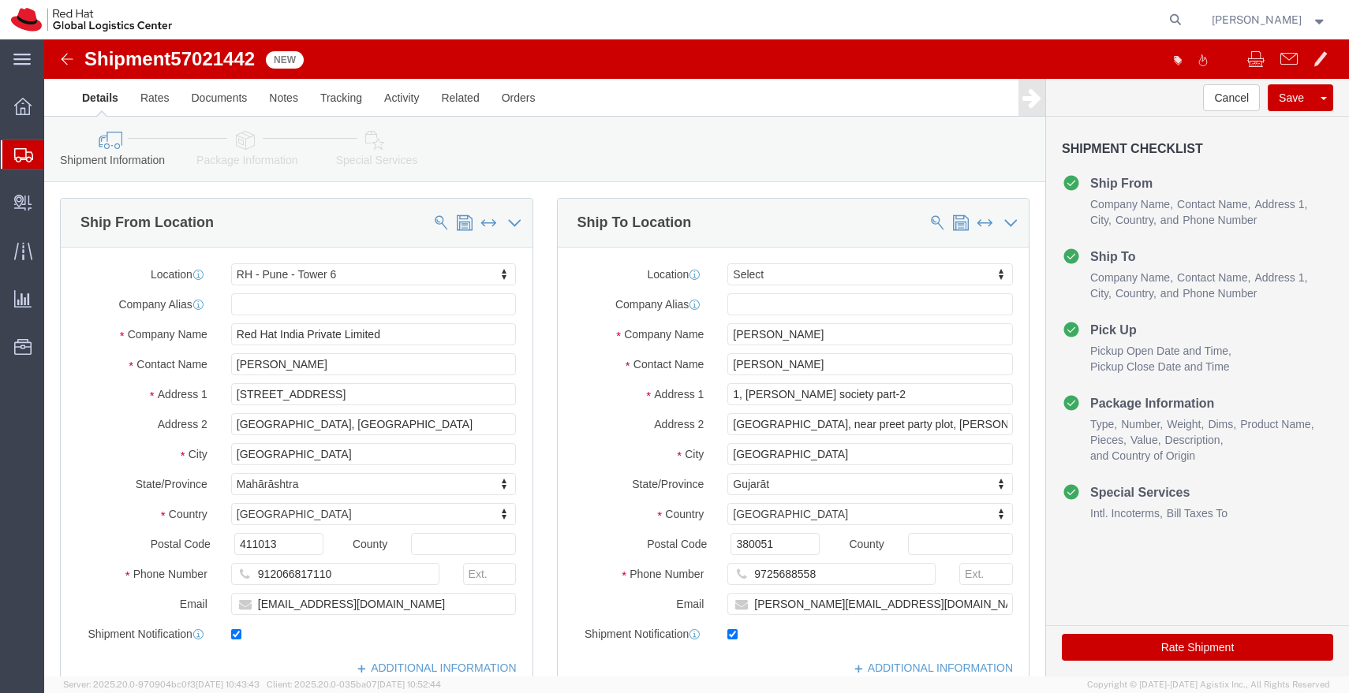
select select "38432"
select select
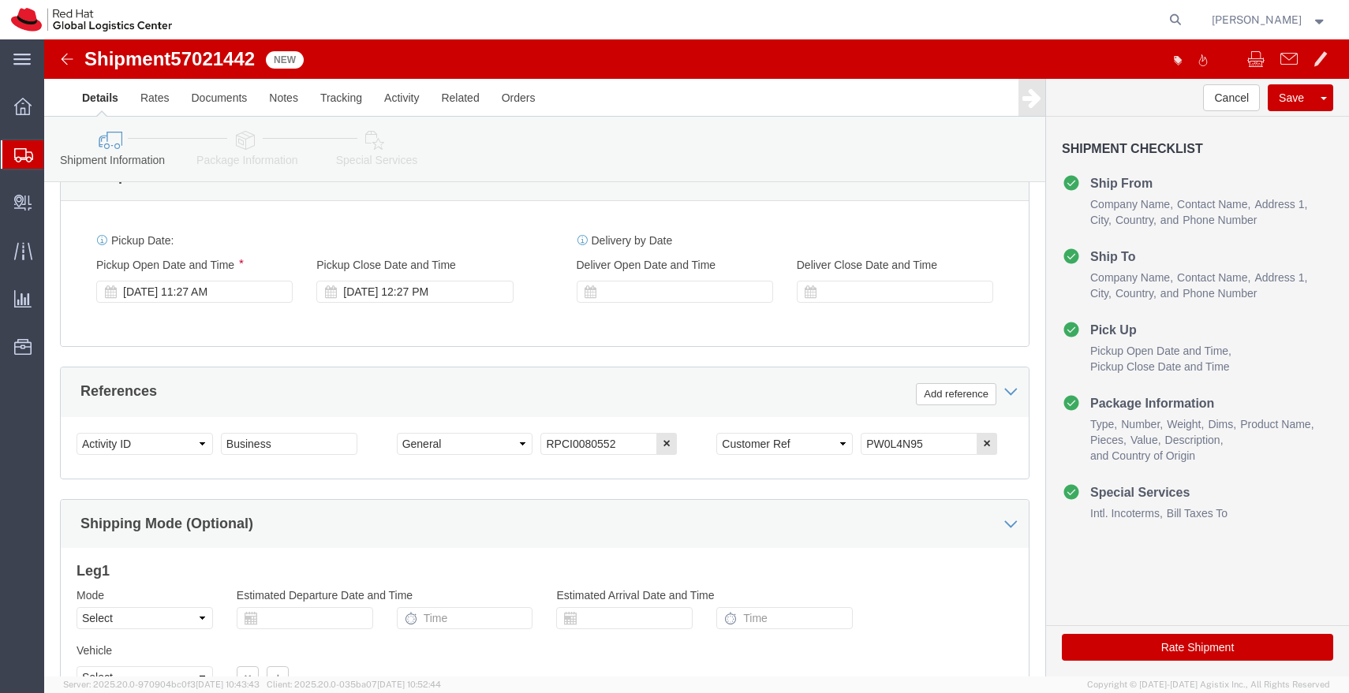
scroll to position [569, 0]
drag, startPoint x: 879, startPoint y: 405, endPoint x: 786, endPoint y: 410, distance: 93.2
click div "Select Account Type Activity ID Airline Appointment Number ASN Batch Request # …"
click input "PW0L4N95"
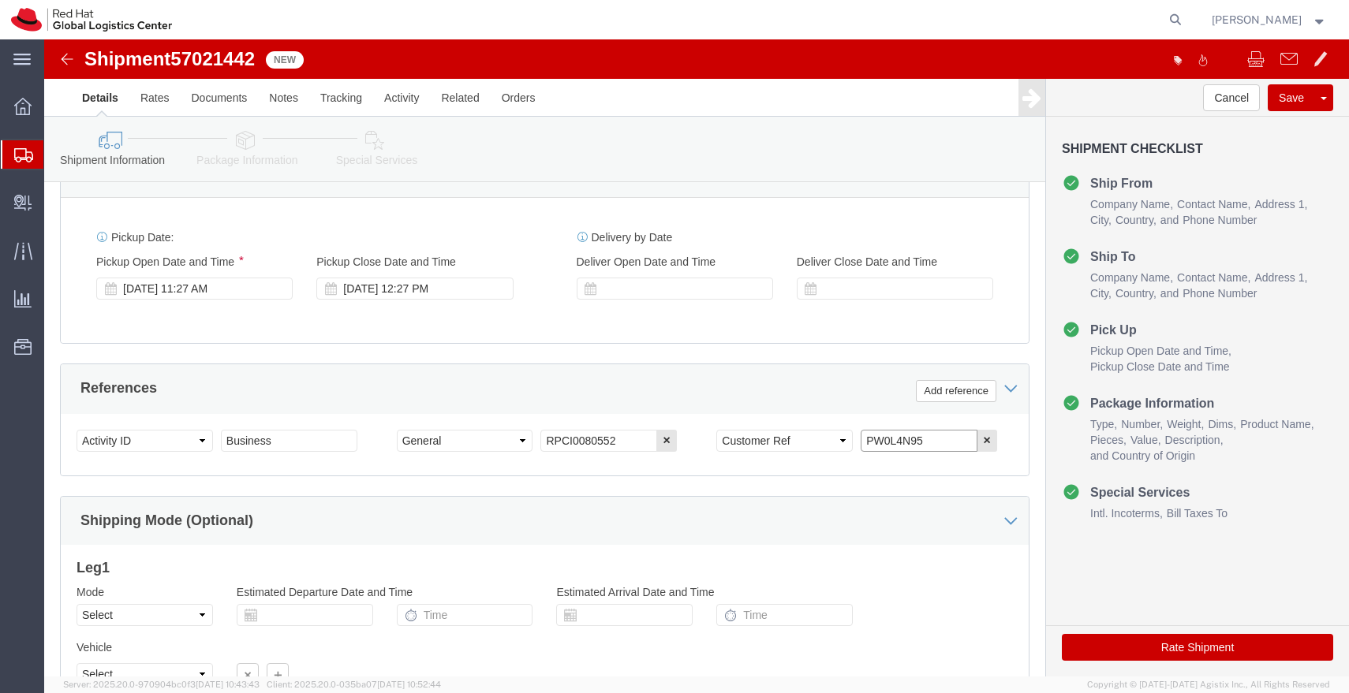
click input "PW0L4N95"
click icon
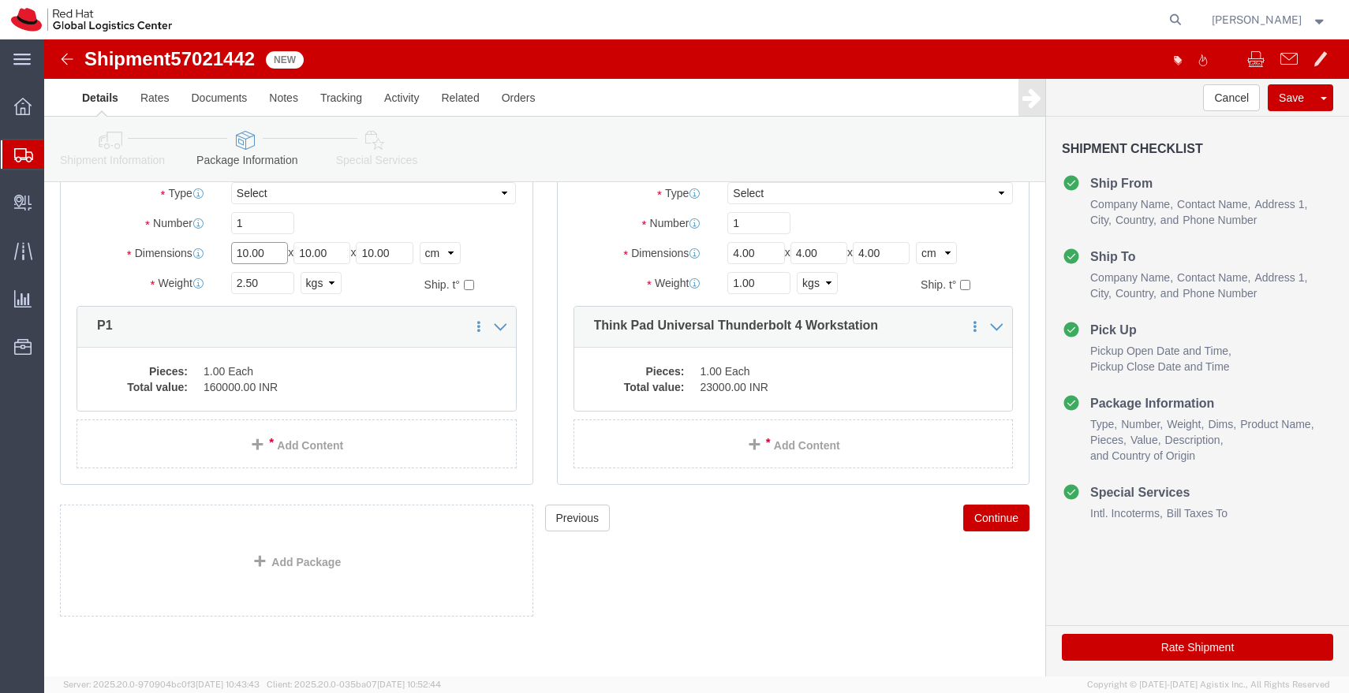
click input "10.00"
type input "55"
type input "35"
type input "20"
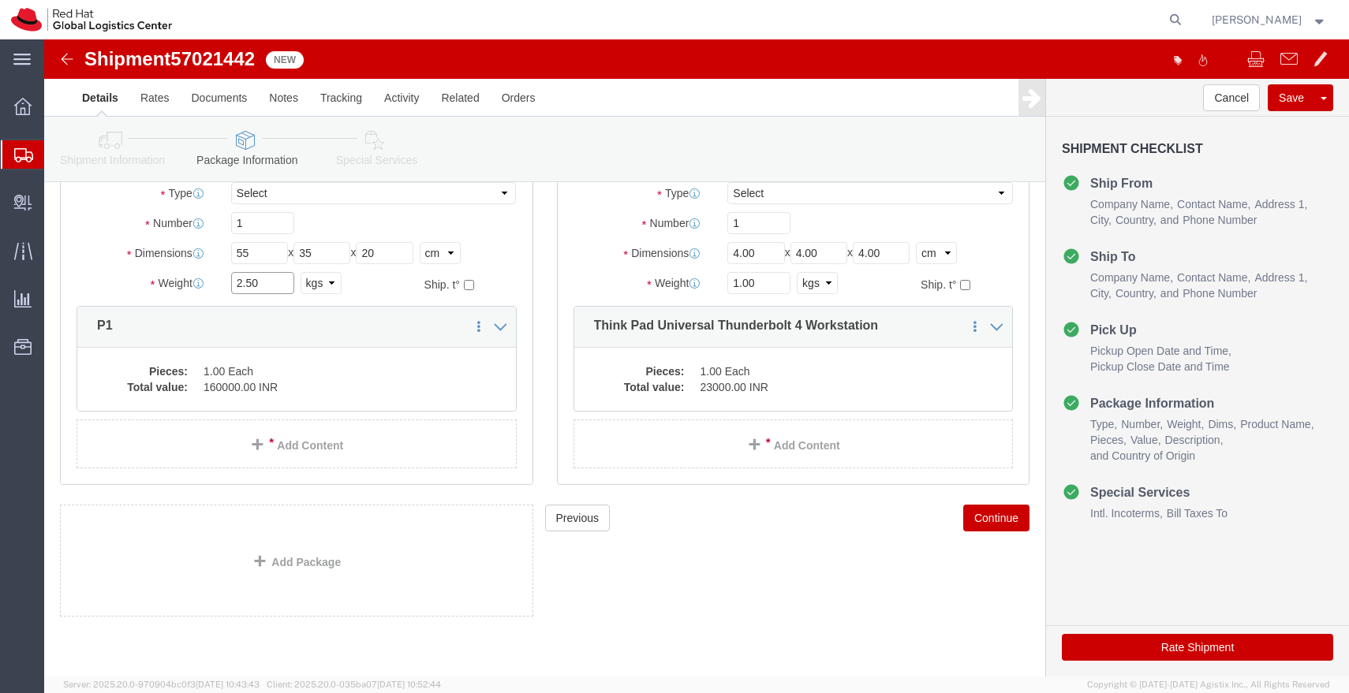
click input "2.50"
type input "4.00"
click dd "160000.00 INR"
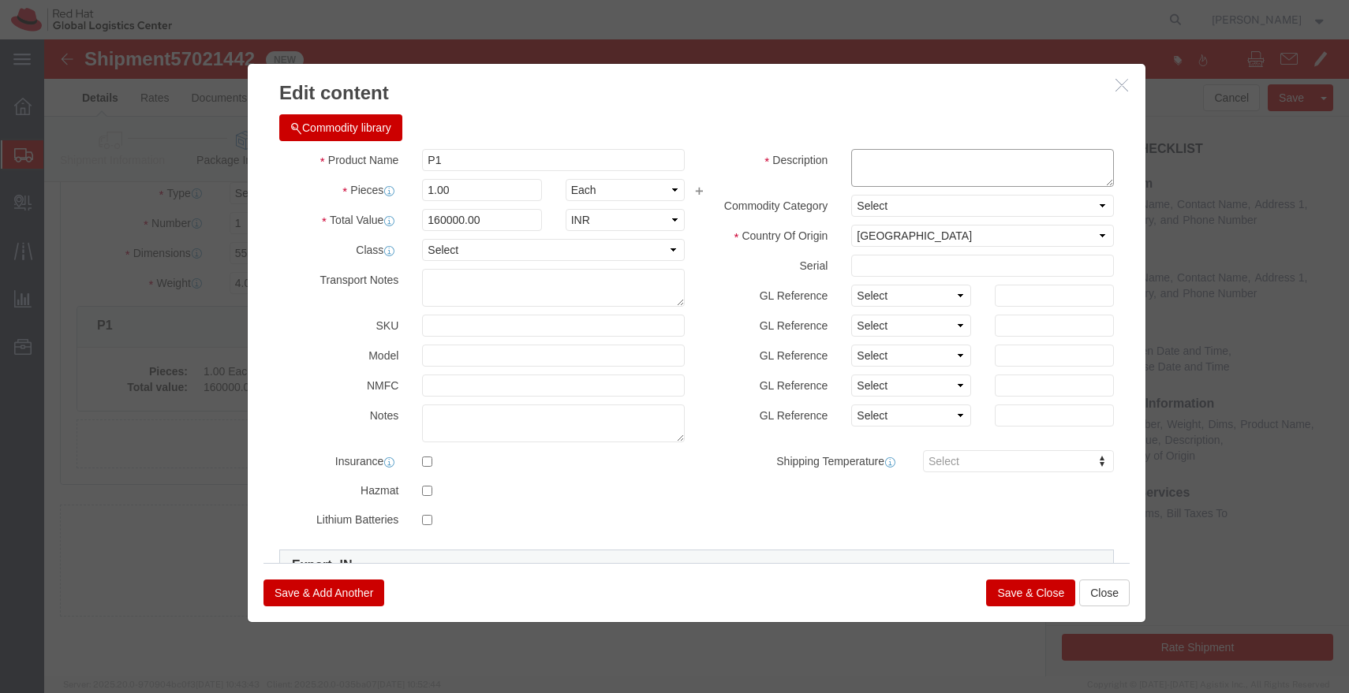
click textarea
paste textarea "PW0L4N95"
type textarea "PW0L4N95"
click input "160000.00"
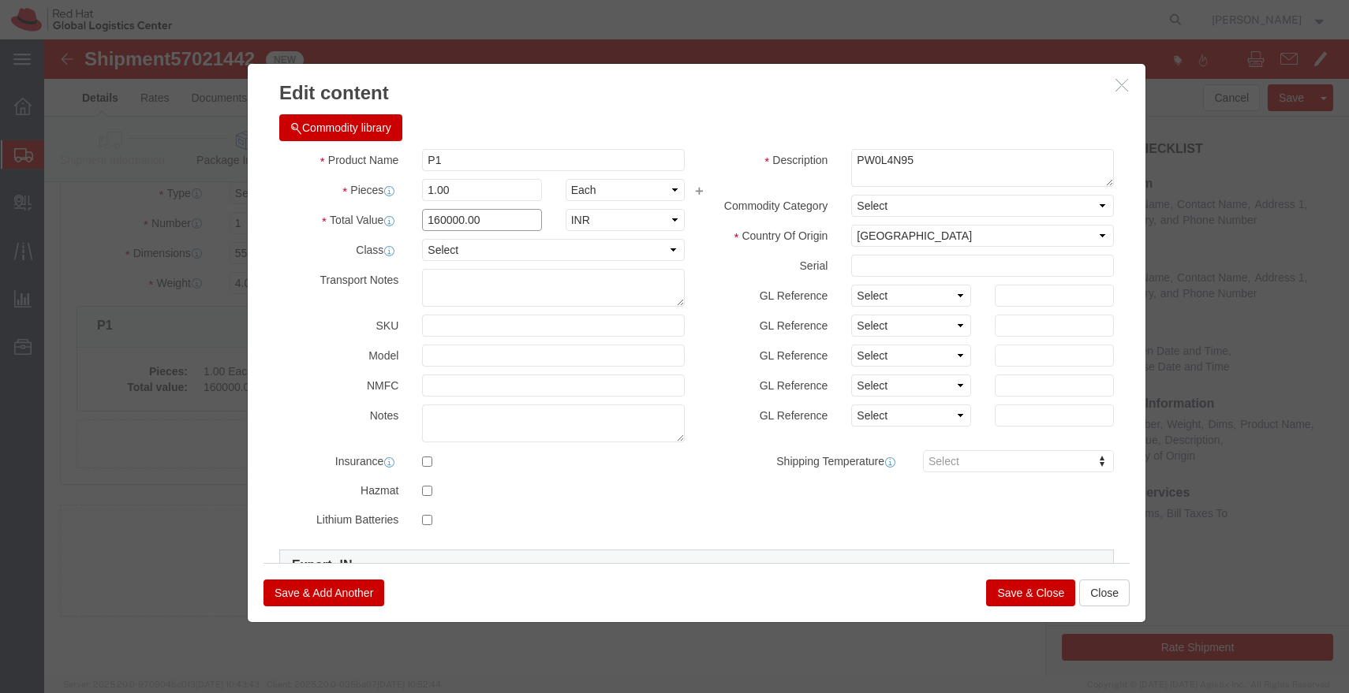
click input "160000.00"
type input "43000"
click button "Save & Close"
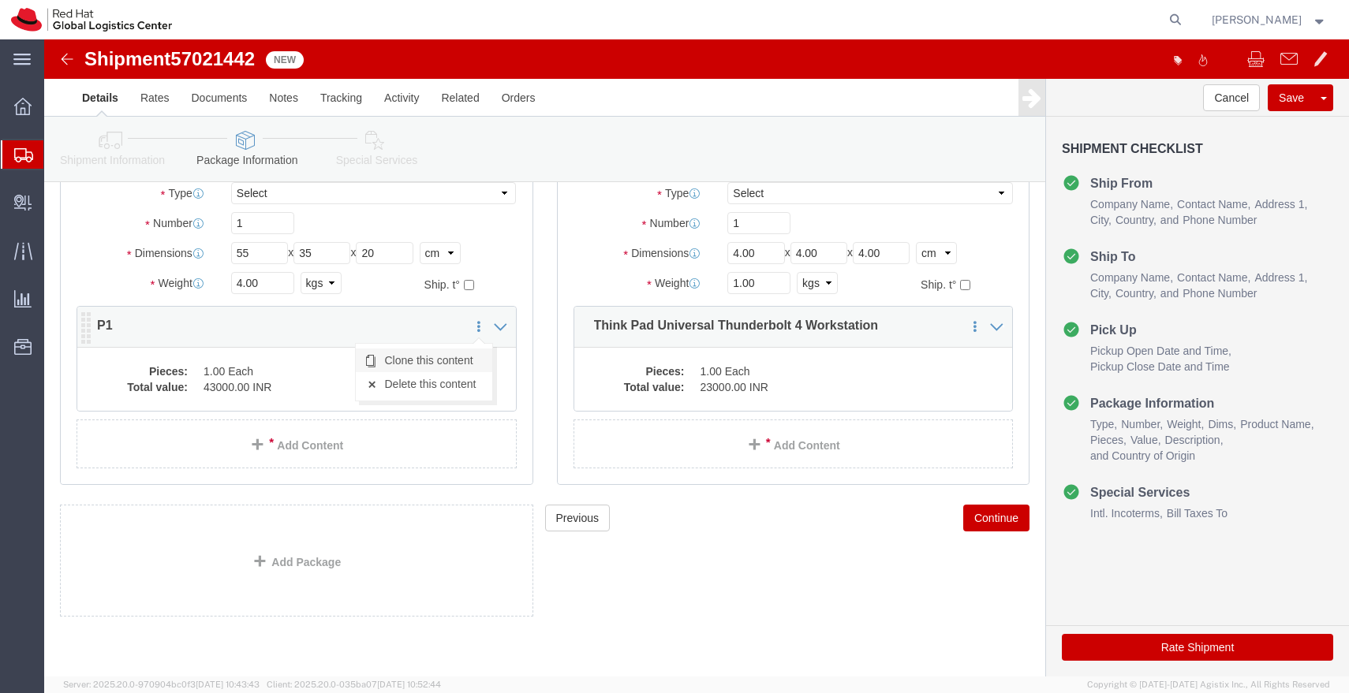
click link "Clone this content"
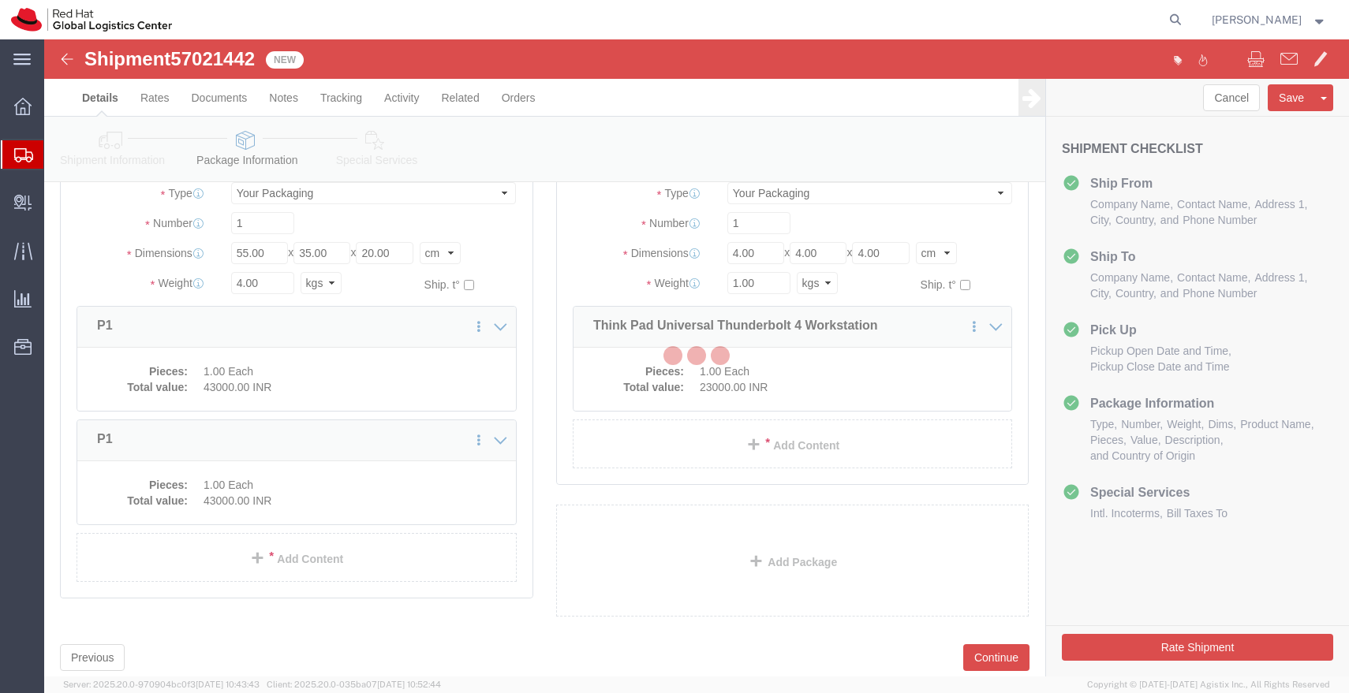
scroll to position [74, 0]
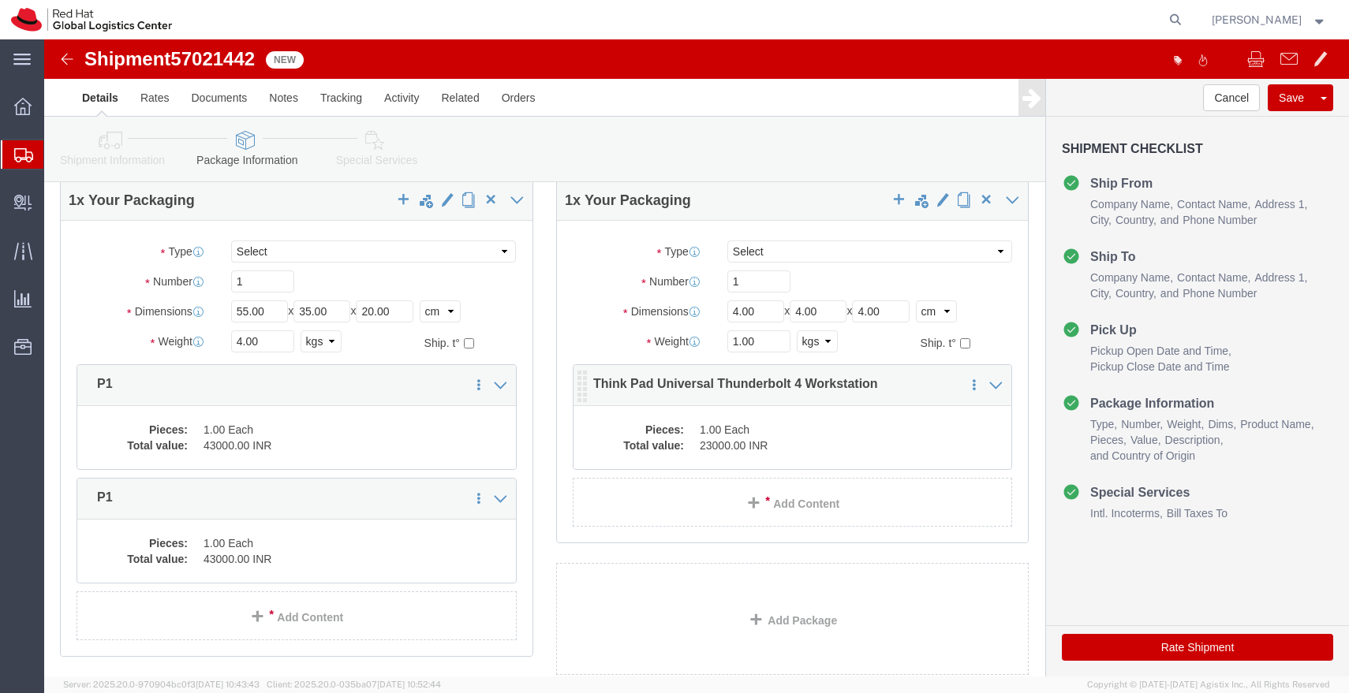
click dd "1.00 Each"
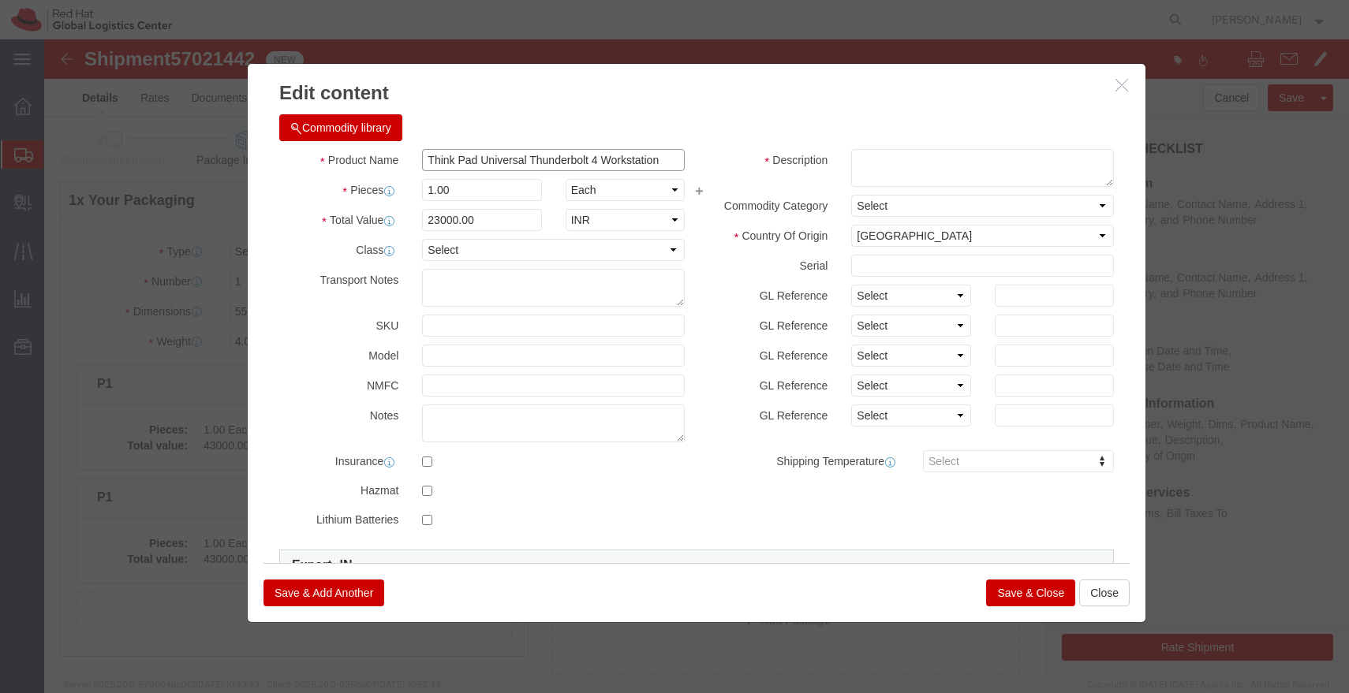
click input "Think Pad Universal Thunderbolt 4 Workstation"
click button "Close"
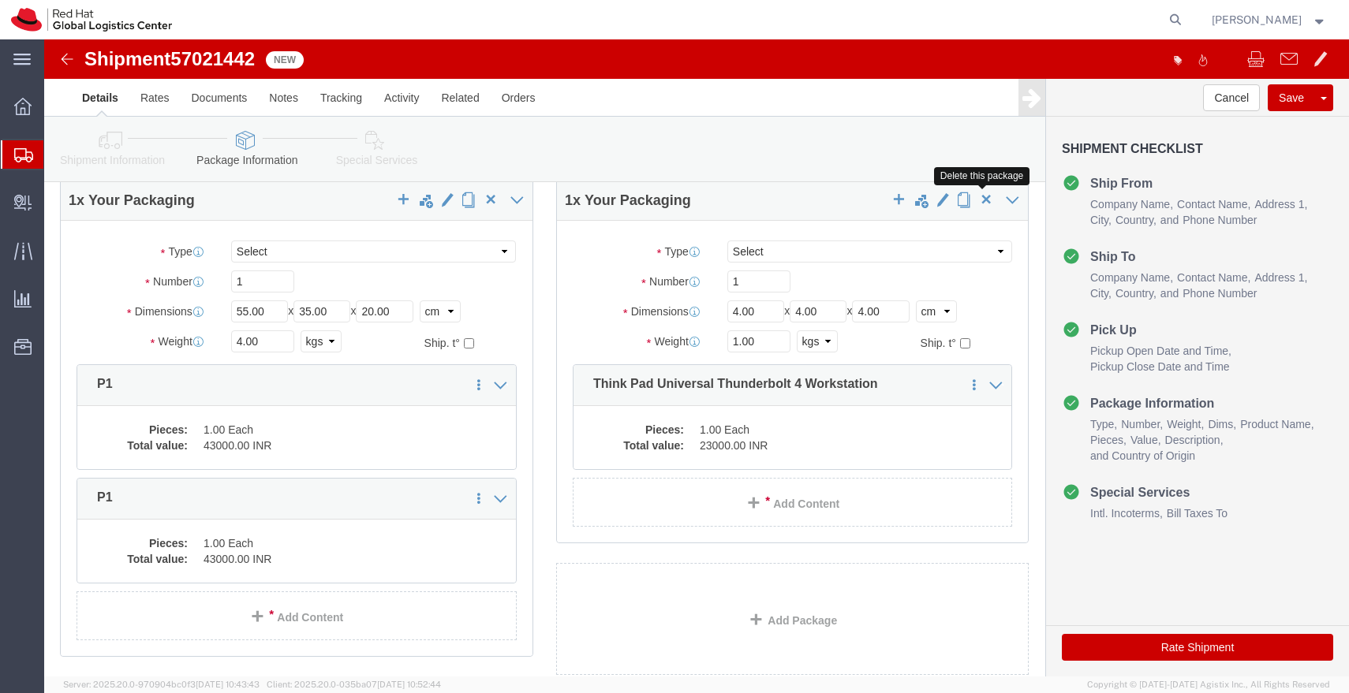
click span "button"
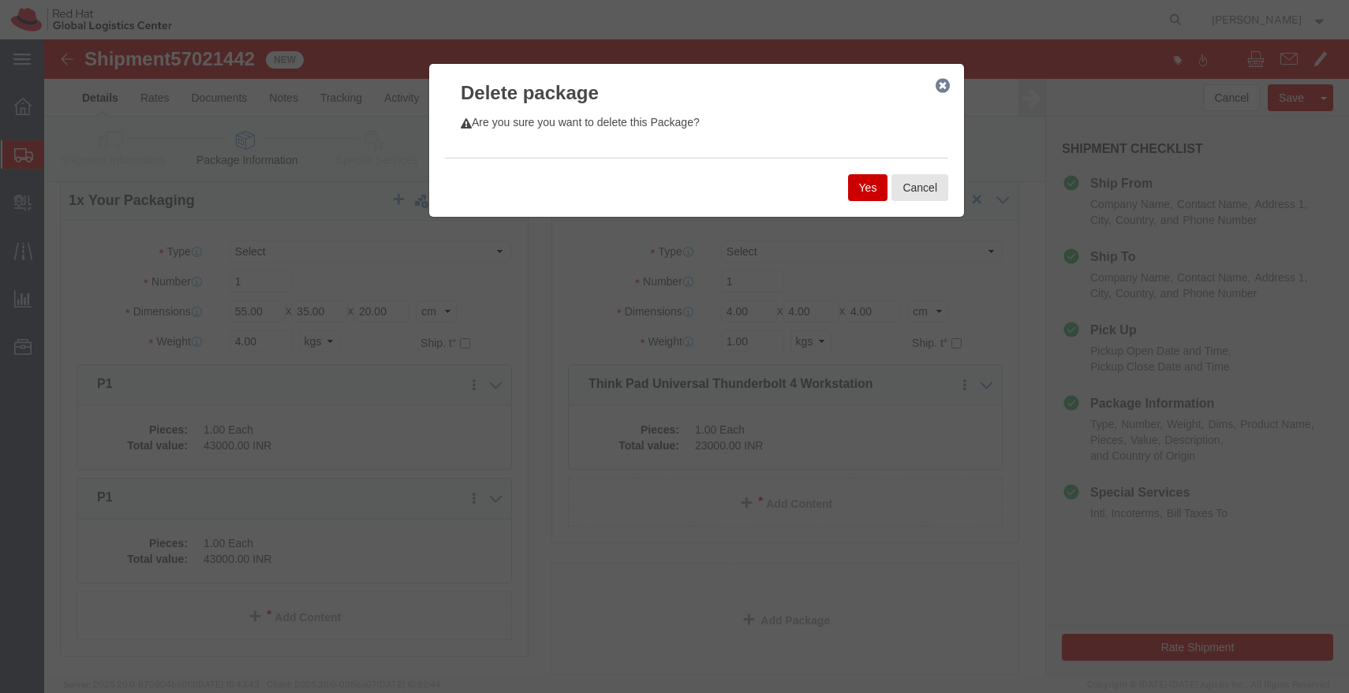
click button "Yes"
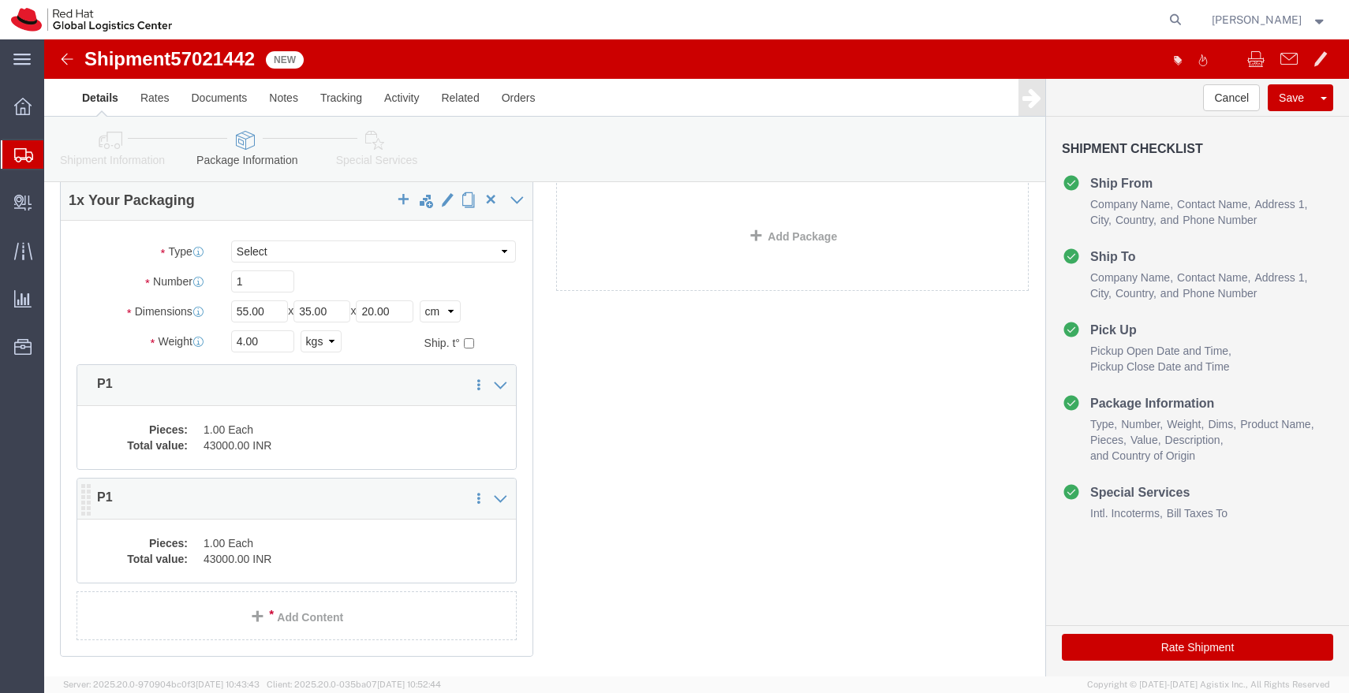
click dd "1.00 Each"
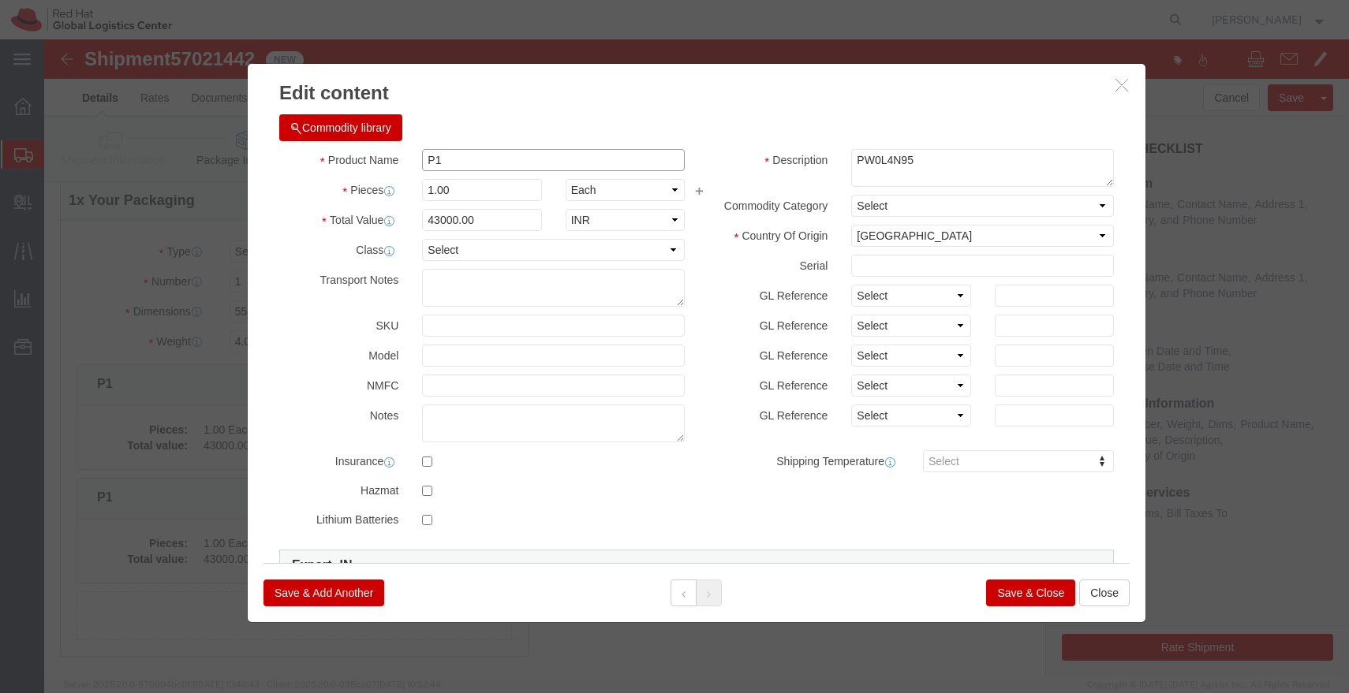
click input "P1"
paste input "Think Pad Universal Thunderbolt 4 Workstation"
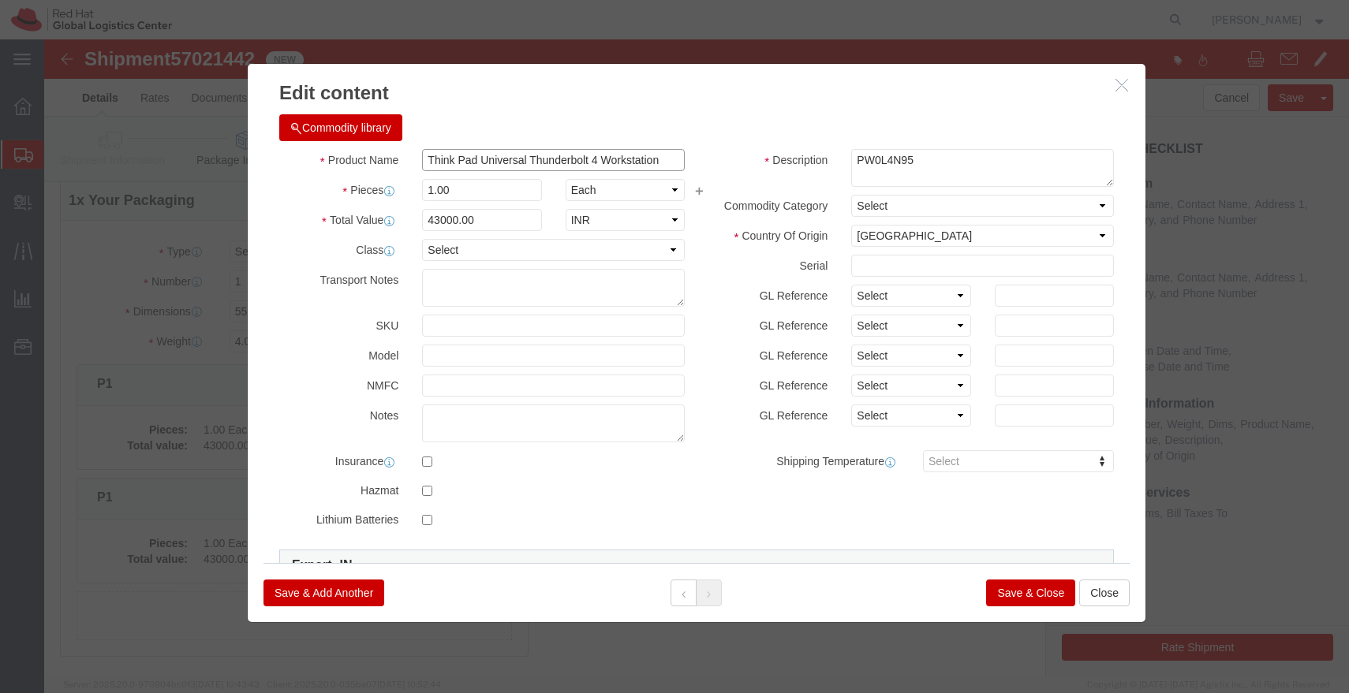
type input "Think Pad Universal Thunderbolt 4 Workstation"
click input "43000.00"
type input "6700.00"
click button "Save & Close"
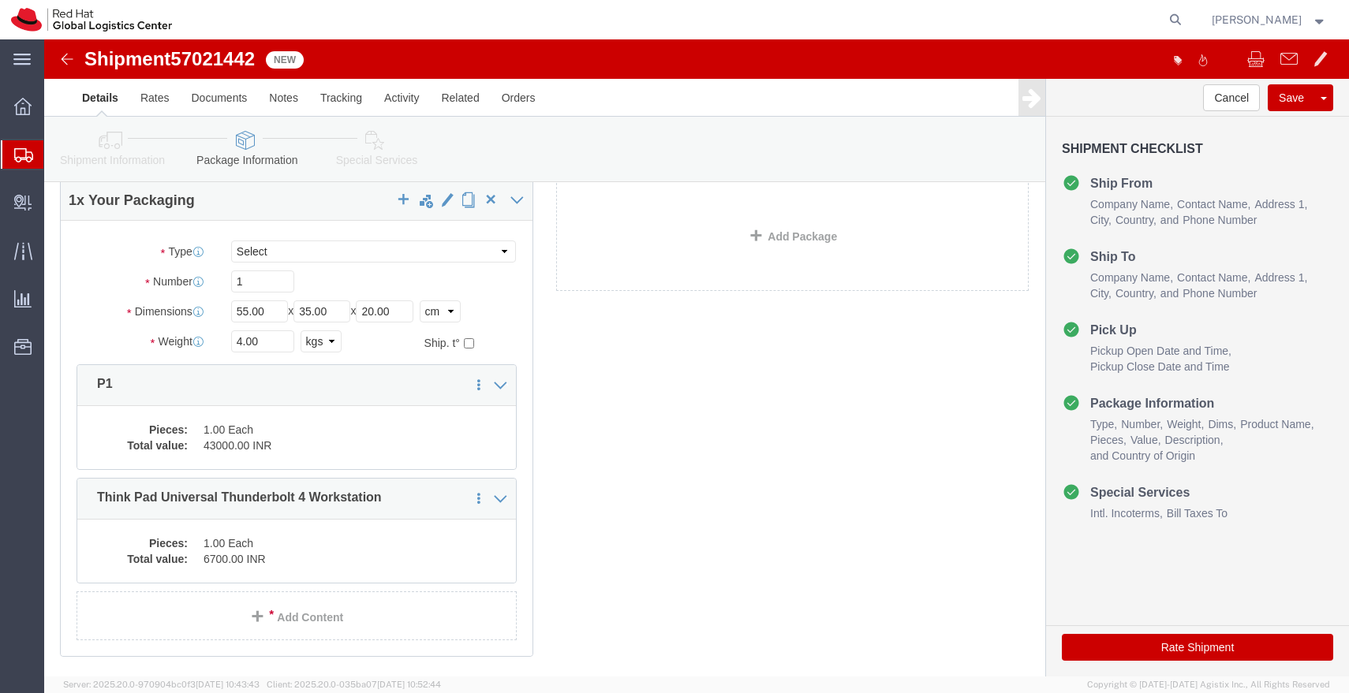
click icon
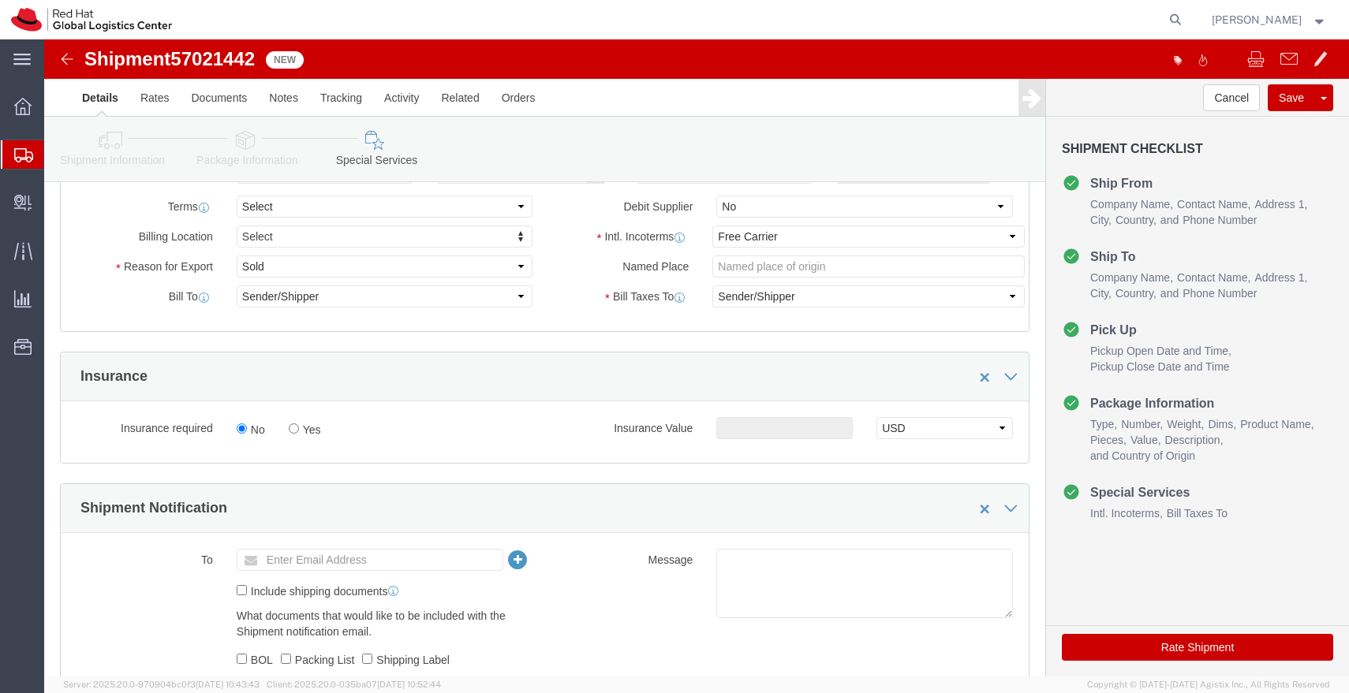
scroll to position [283, 0]
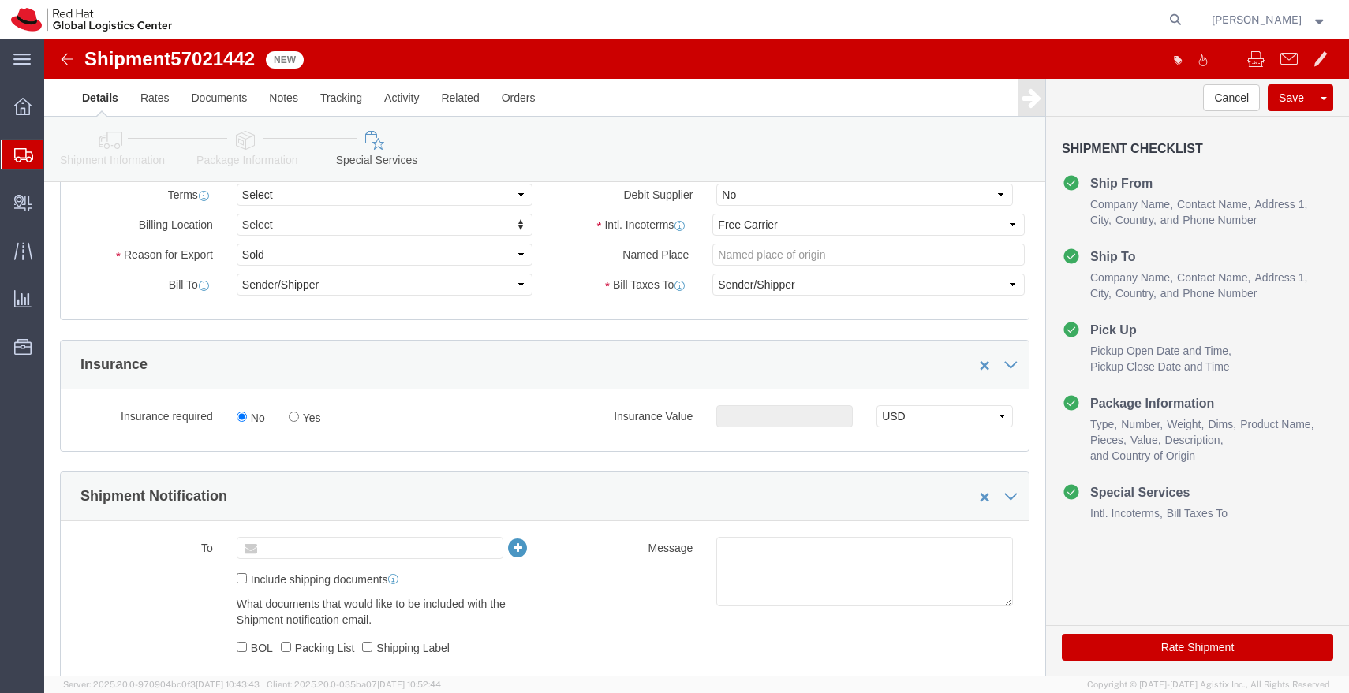
click input "text"
type input "apaclogistics@redhat.com"
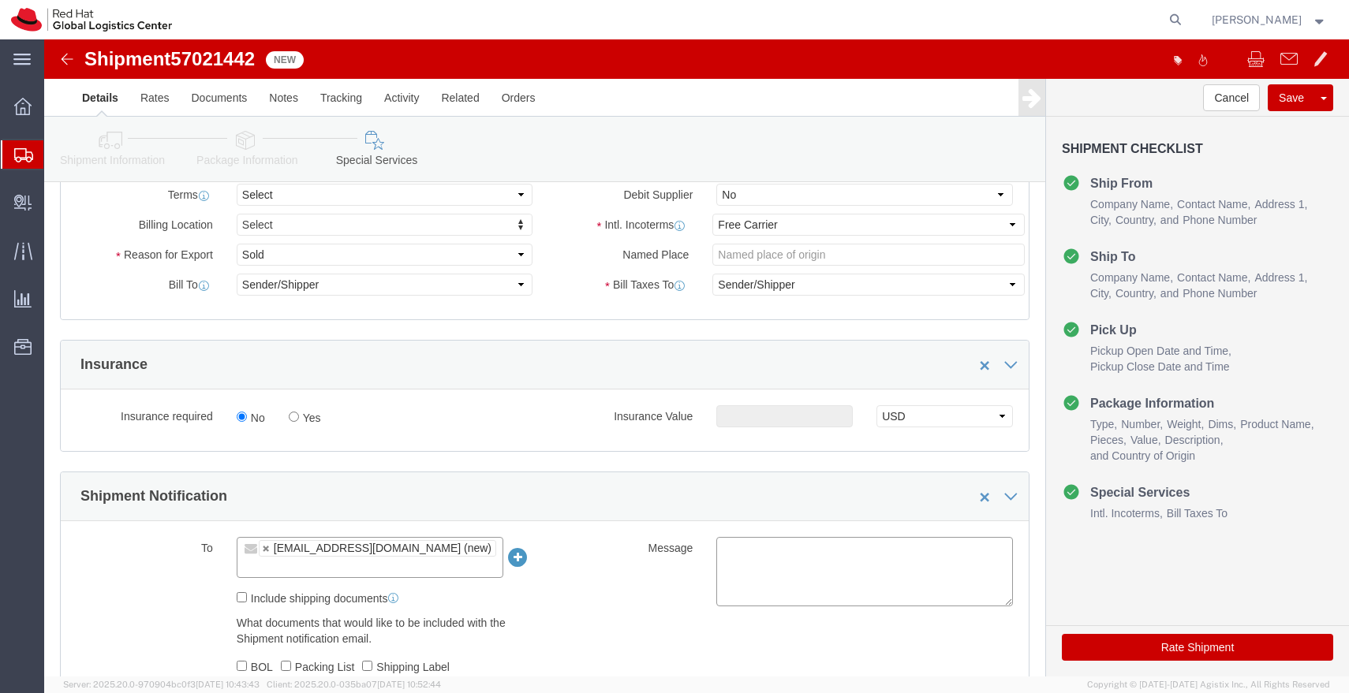
click textarea
paste textarea "Laptop Shipment for Internal Associate Transfer."
type textarea "Laptop Shipment for Internal Associate Transfer."
click button "Save"
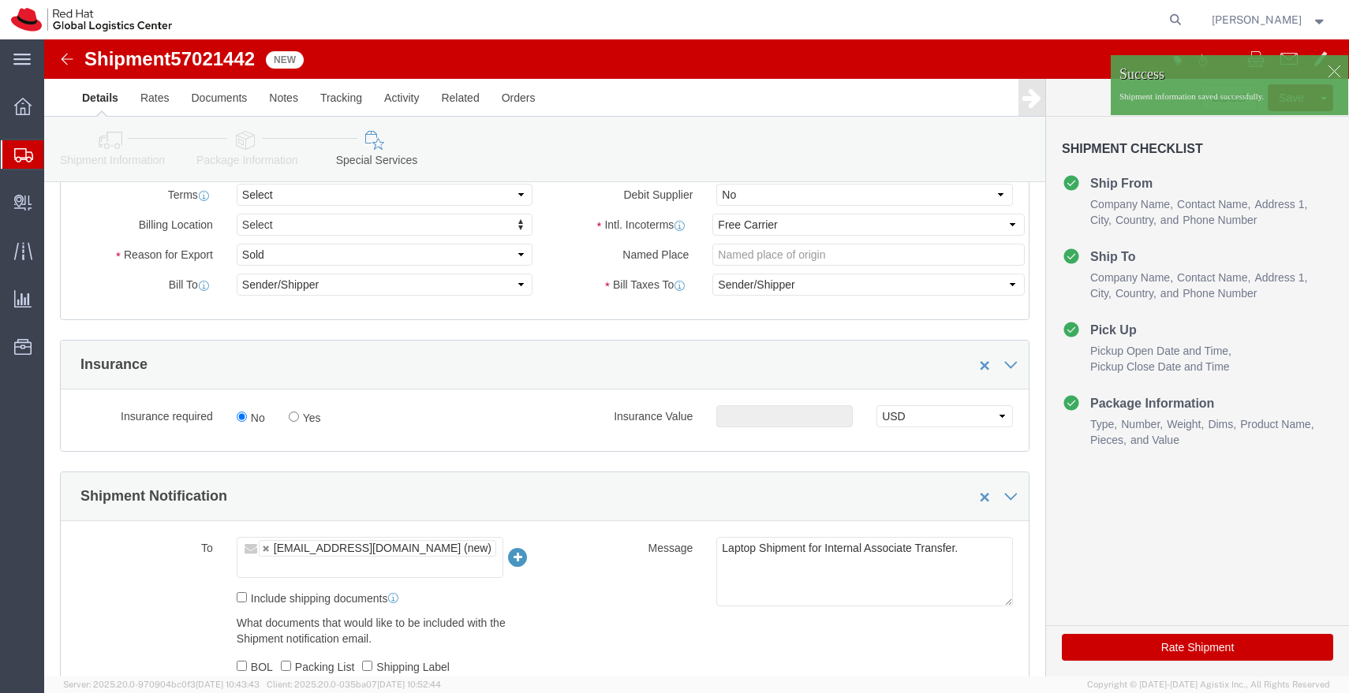
click img
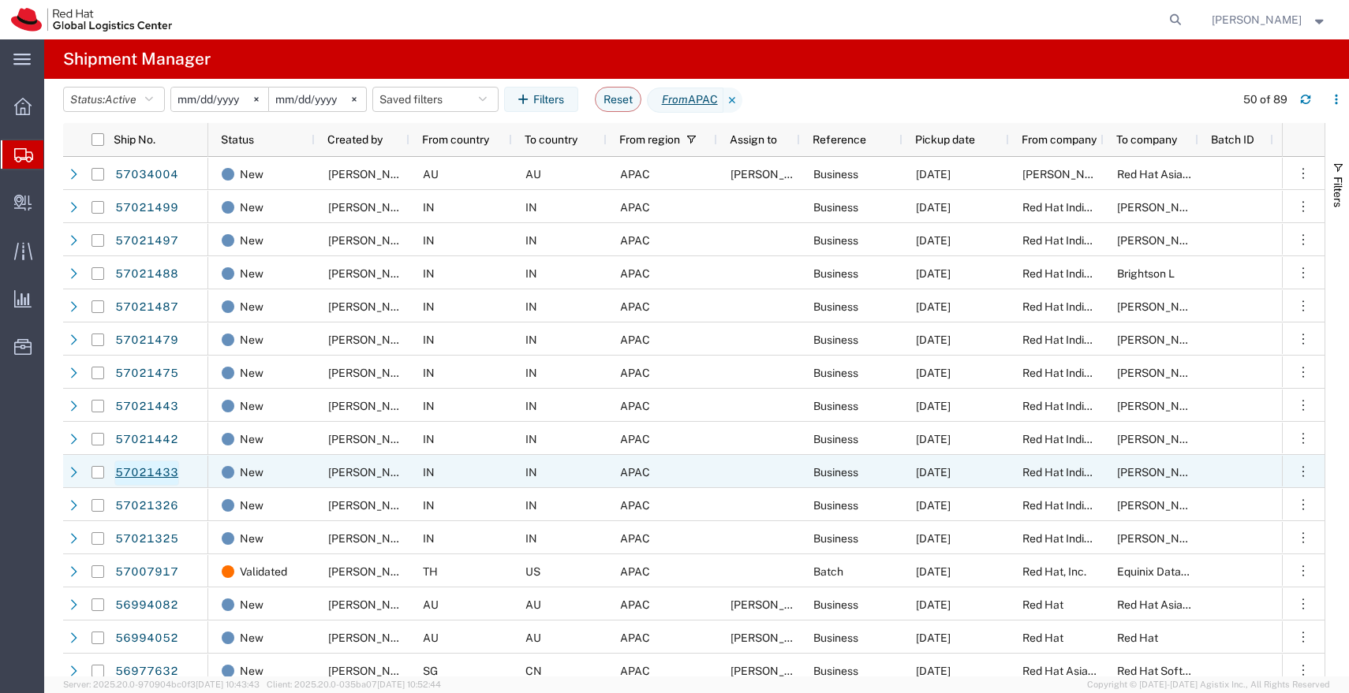
click at [157, 472] on link "57021433" at bounding box center [146, 473] width 65 height 25
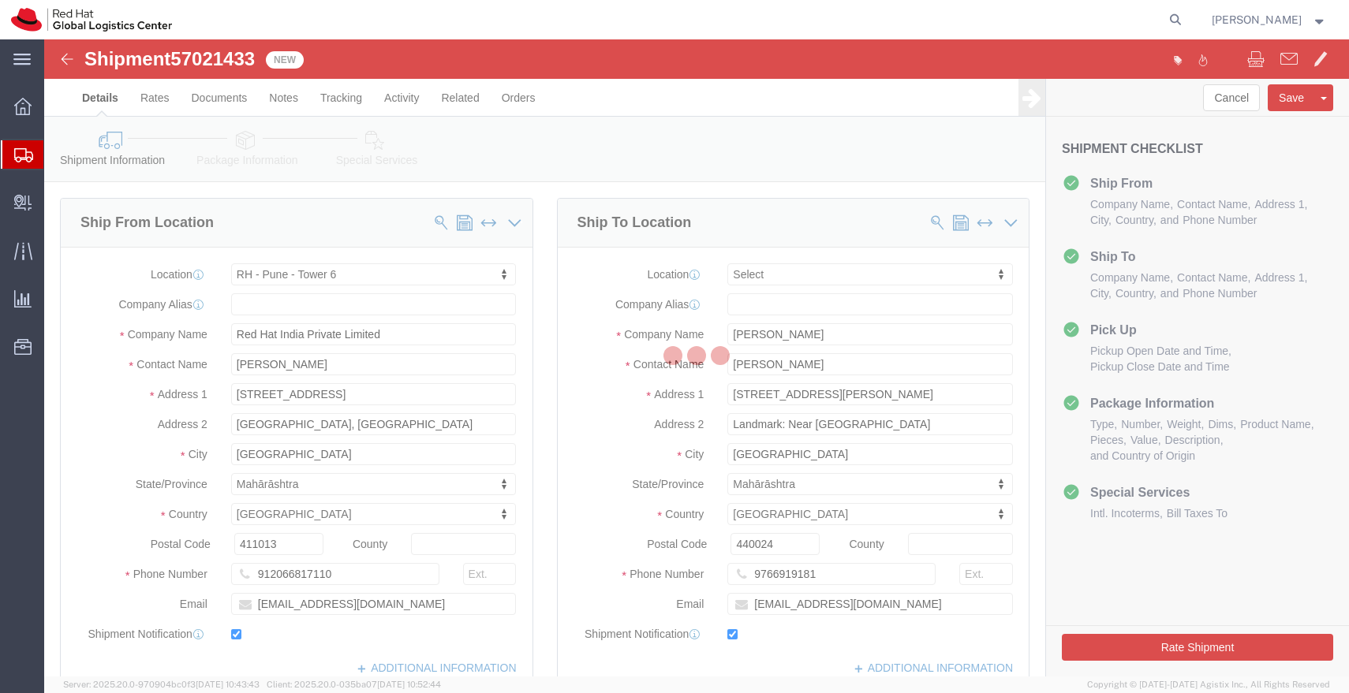
select select "38432"
select select
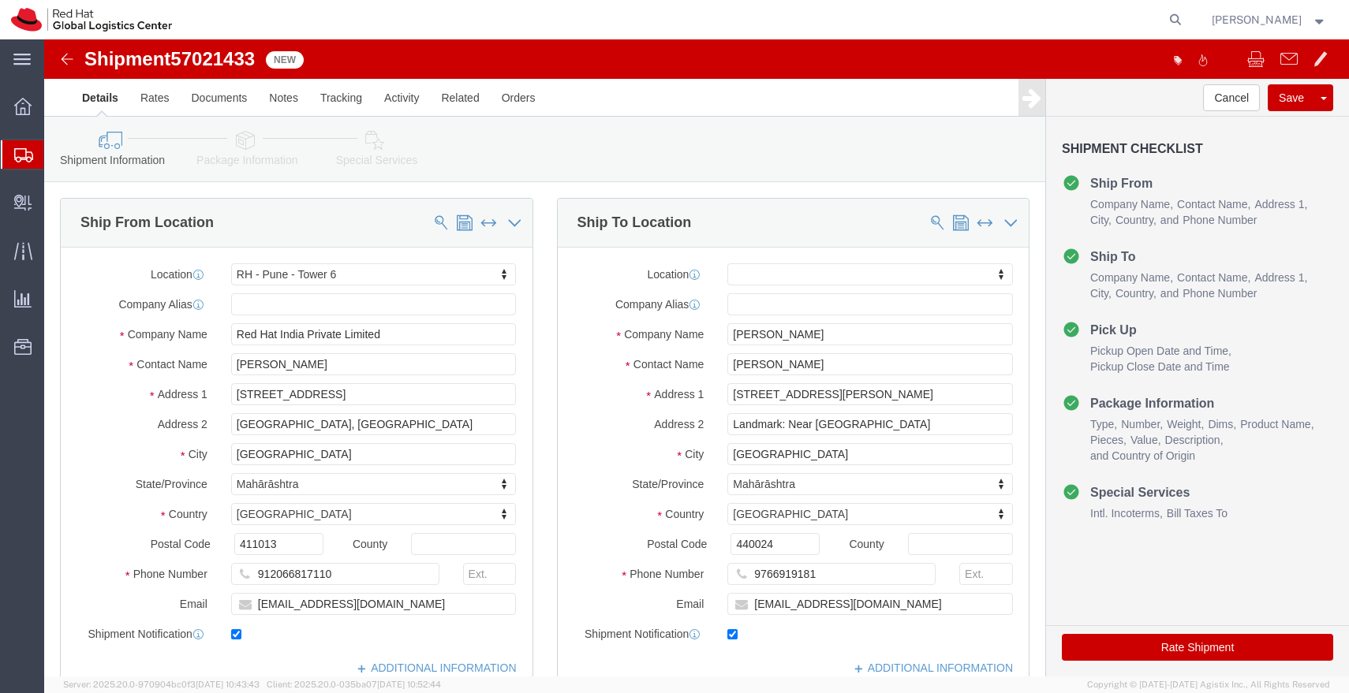
click icon
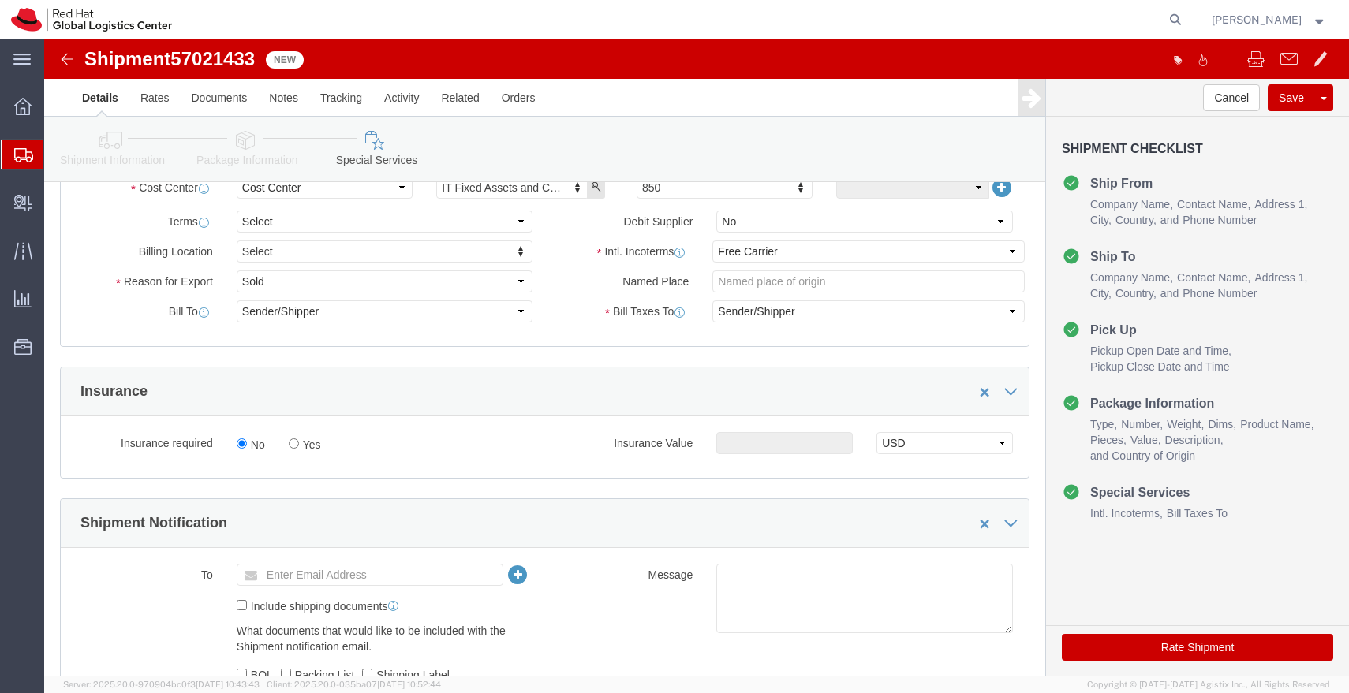
scroll to position [237, 0]
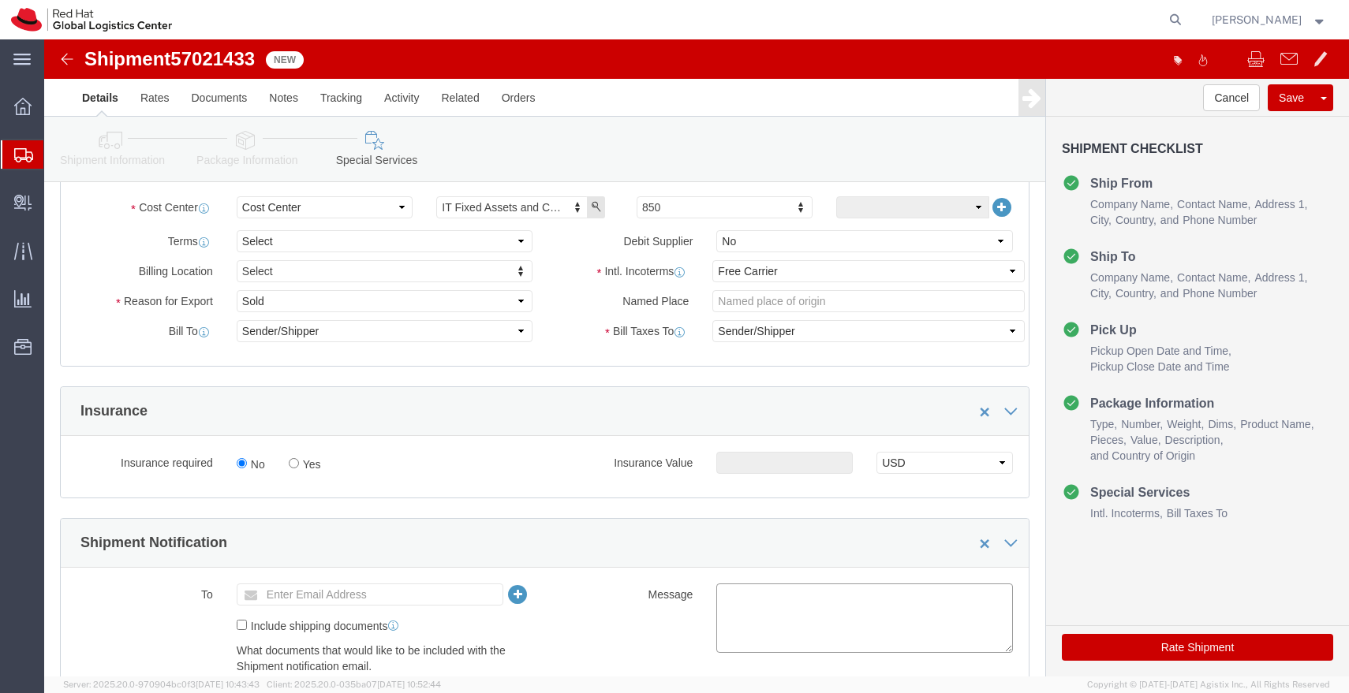
click textarea
paste textarea "Laptop Shipment for Internal Associate Transfer."
type textarea "Laptop Shipment for Internal Associate Transfer."
click input "Enter Email Address"
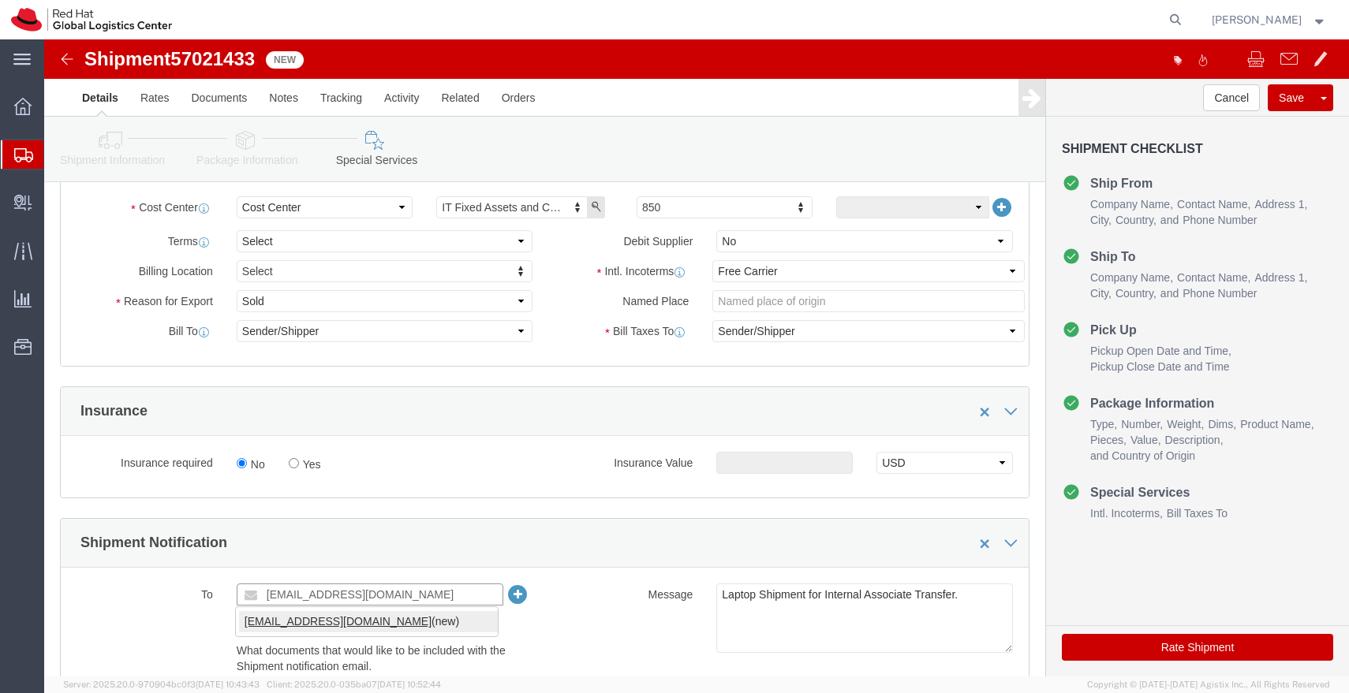
type input "apaclogistics@redhat.com"
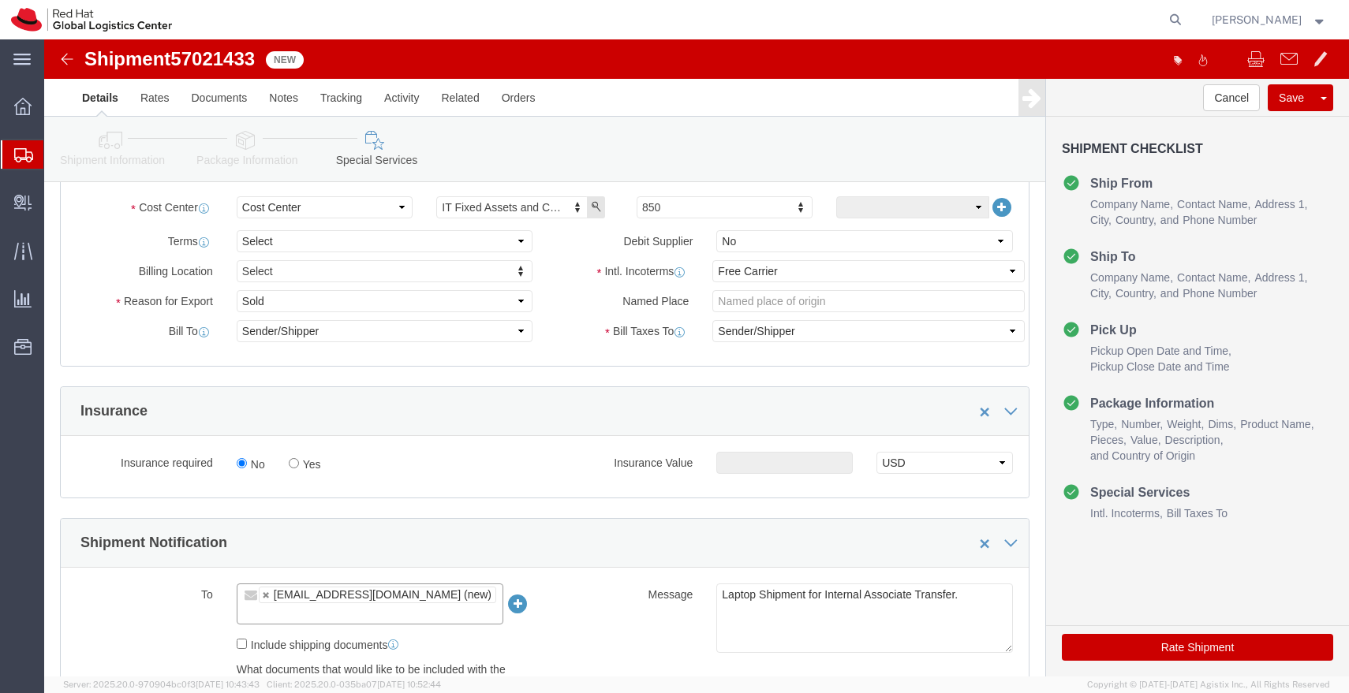
click link "Package Information"
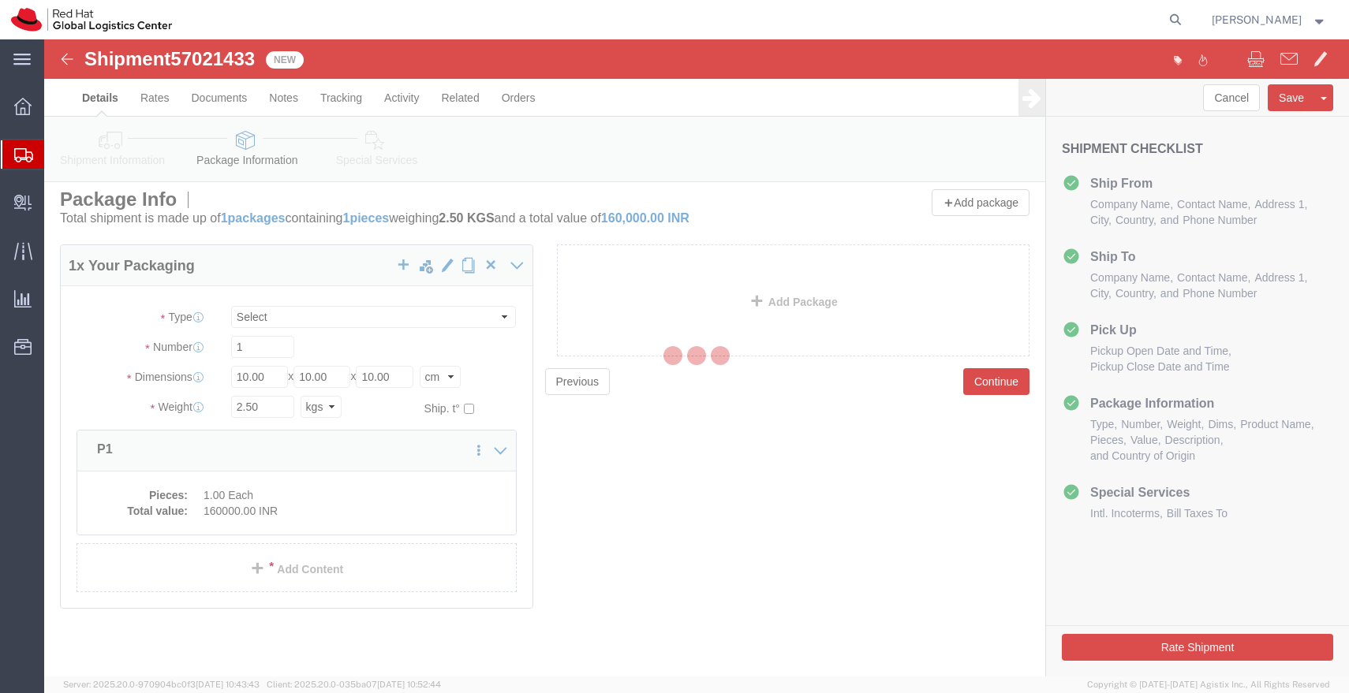
scroll to position [9, 0]
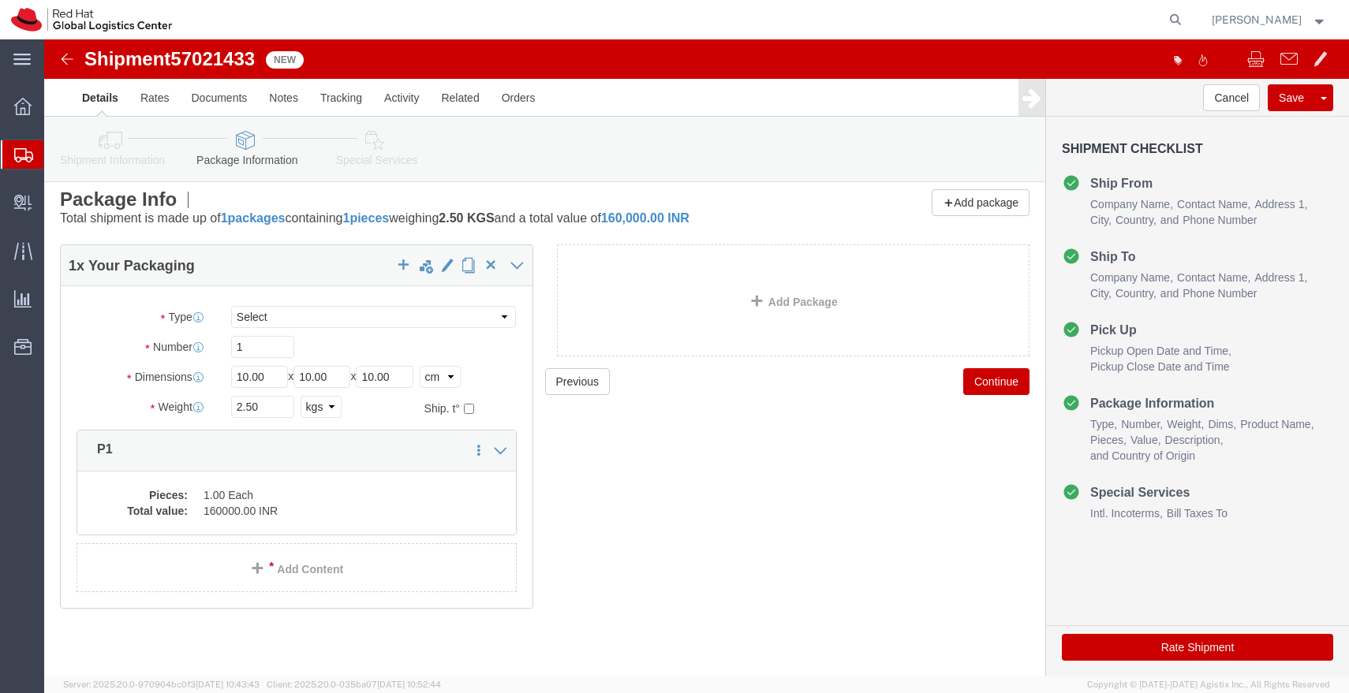
click icon
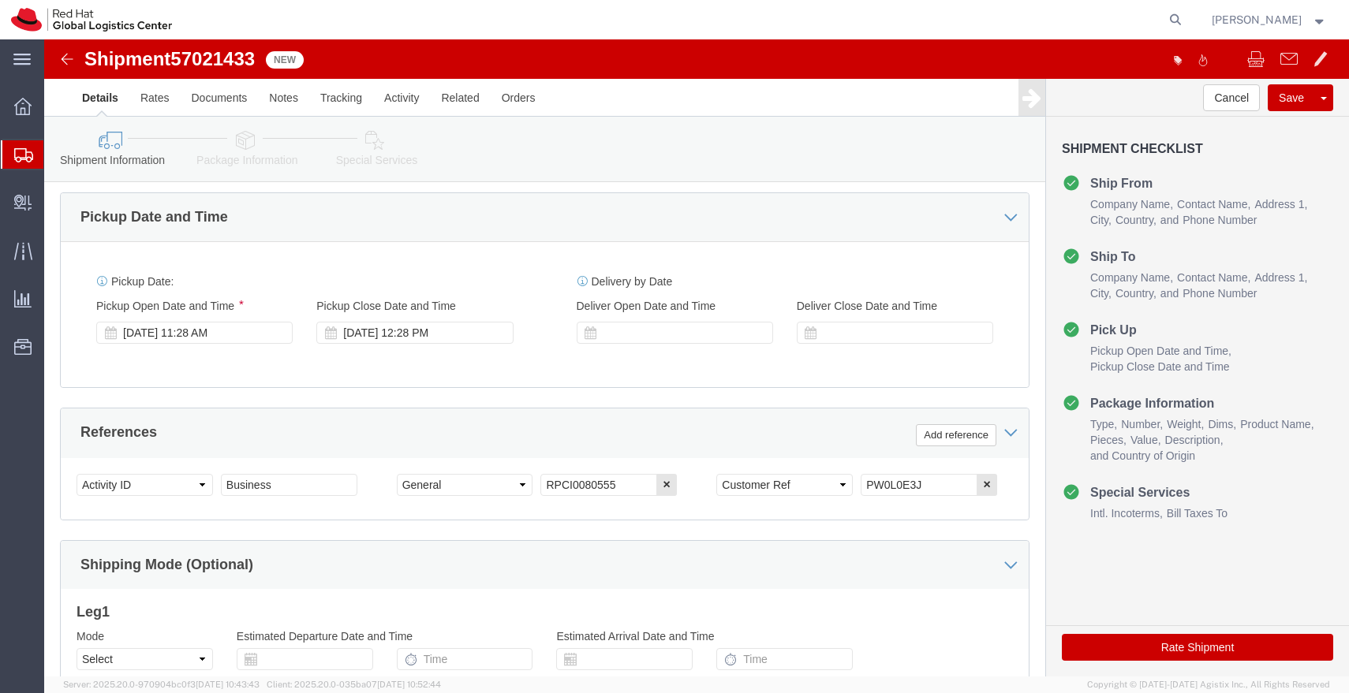
scroll to position [565, 0]
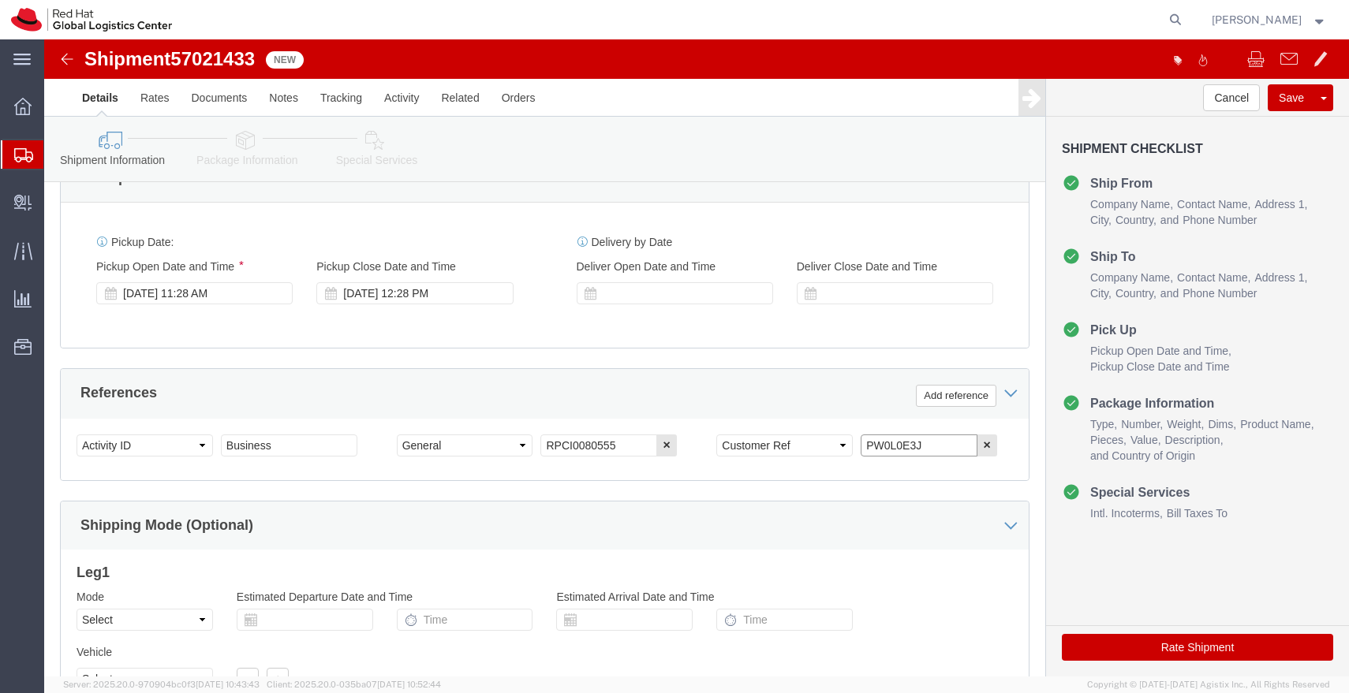
drag, startPoint x: 879, startPoint y: 405, endPoint x: 774, endPoint y: 408, distance: 105.7
click div "Select Account Type Activity ID Airline Appointment Number ASN Batch Request # …"
click link "Package Information"
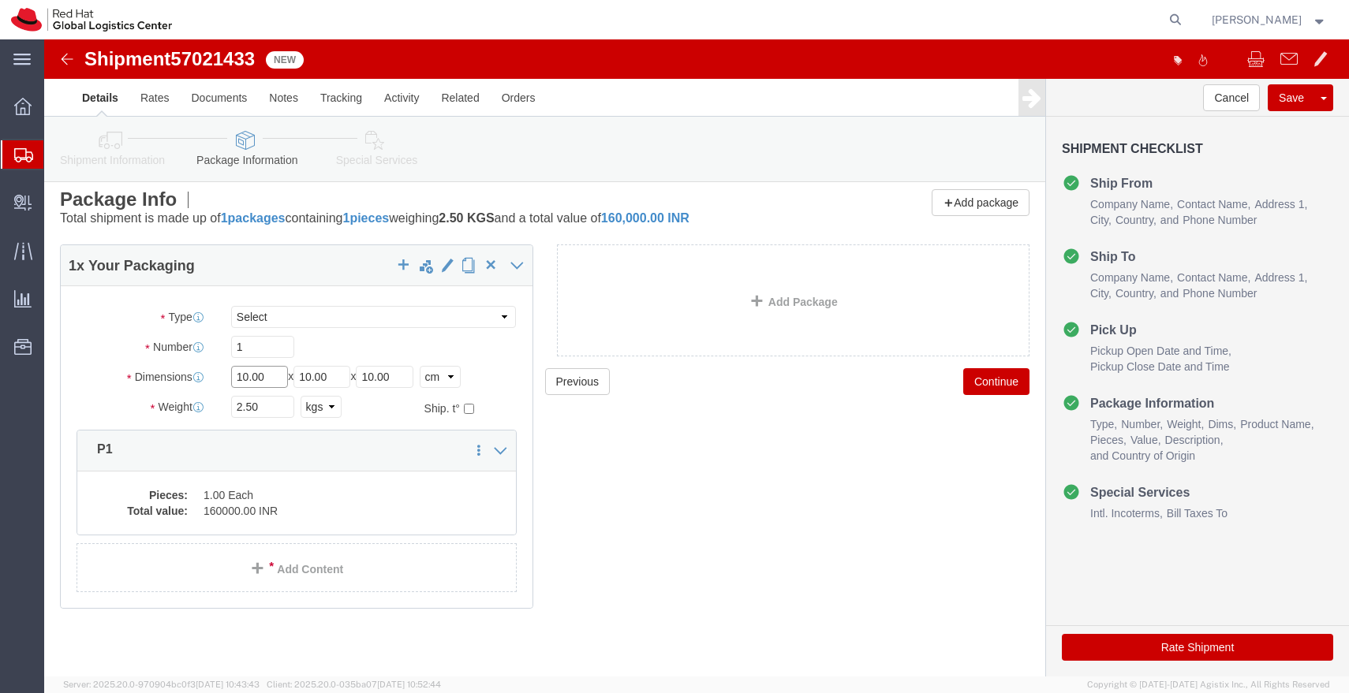
click input "10.00"
type input "55"
type input "35"
type input "20"
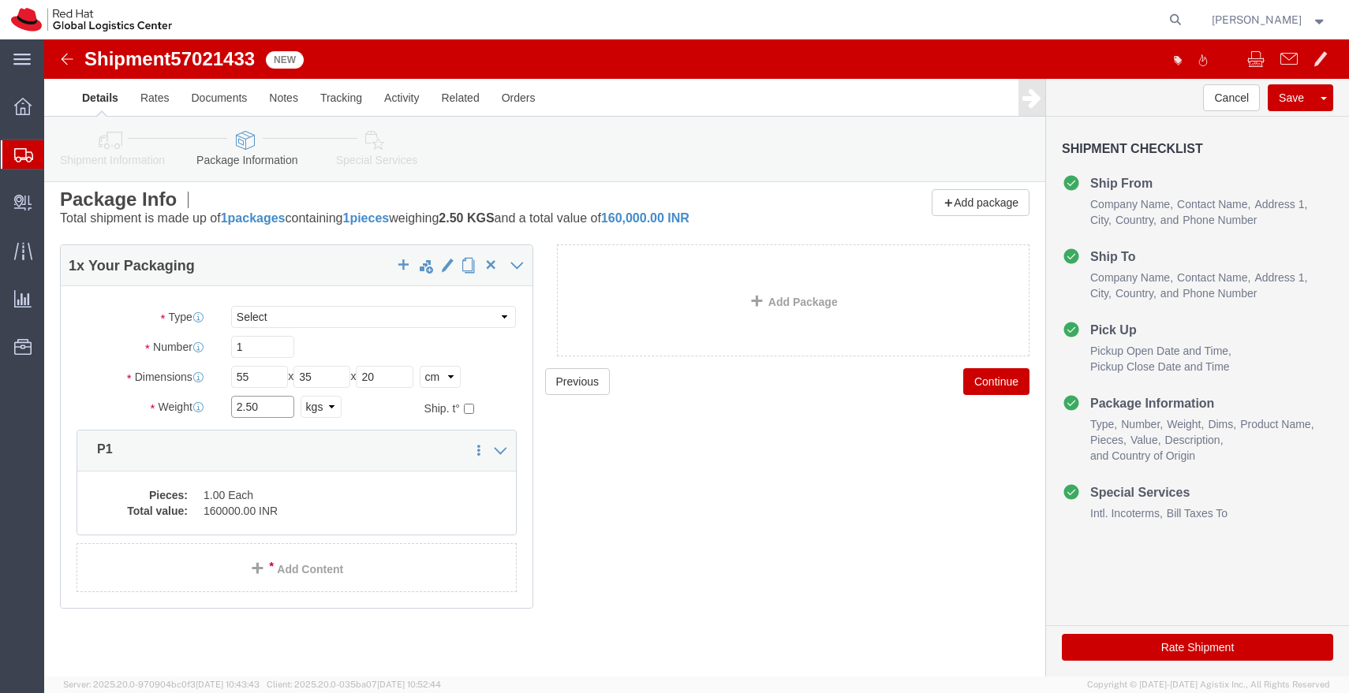
click input "2.50"
type input "3.00"
click dd "1.00 Each"
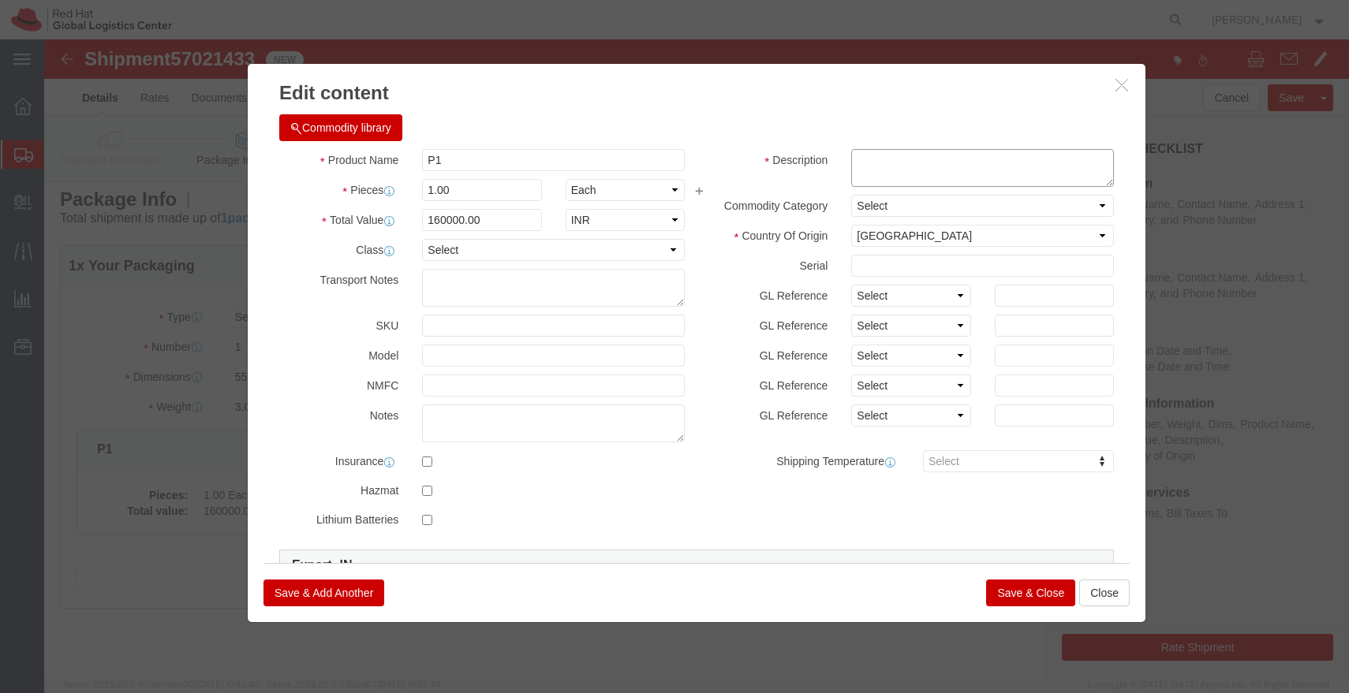
click textarea
paste textarea "PW0L0E3J"
type textarea "PW0L0E3J"
click input "160000.00"
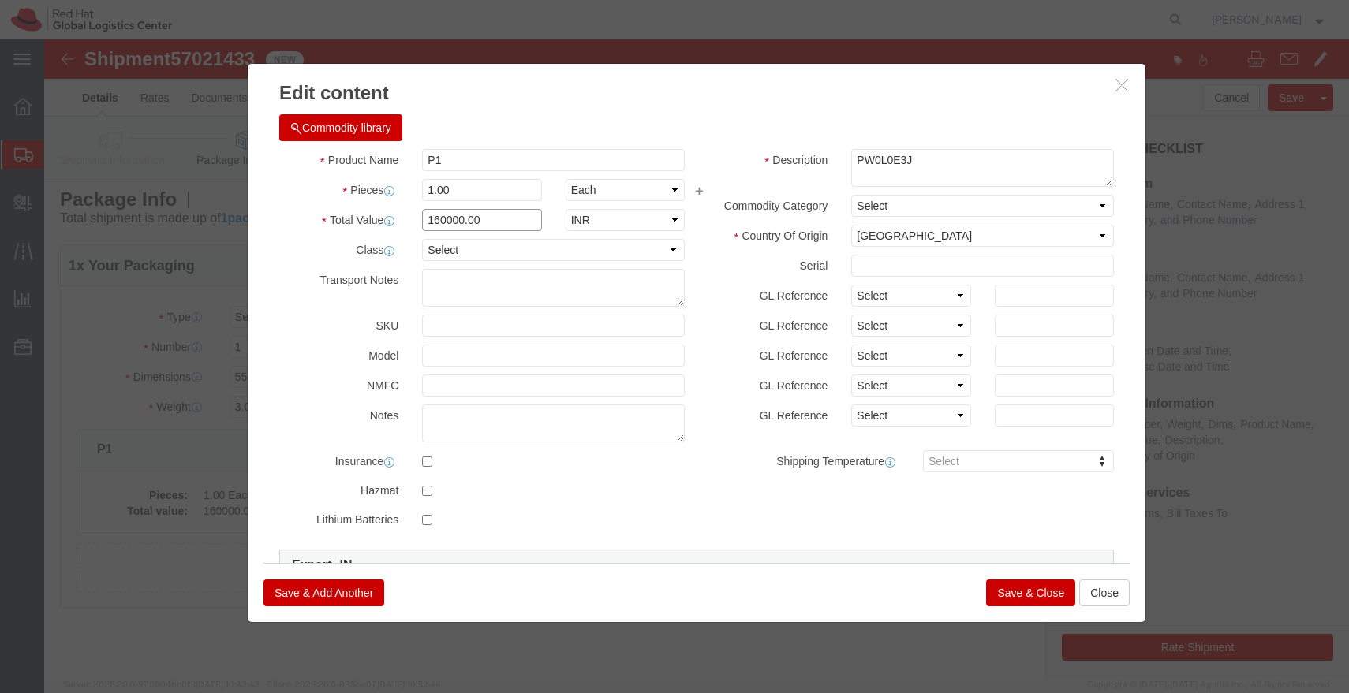
click input "160000.00"
type input "3"
type input "49000.00"
click button "Save & Close"
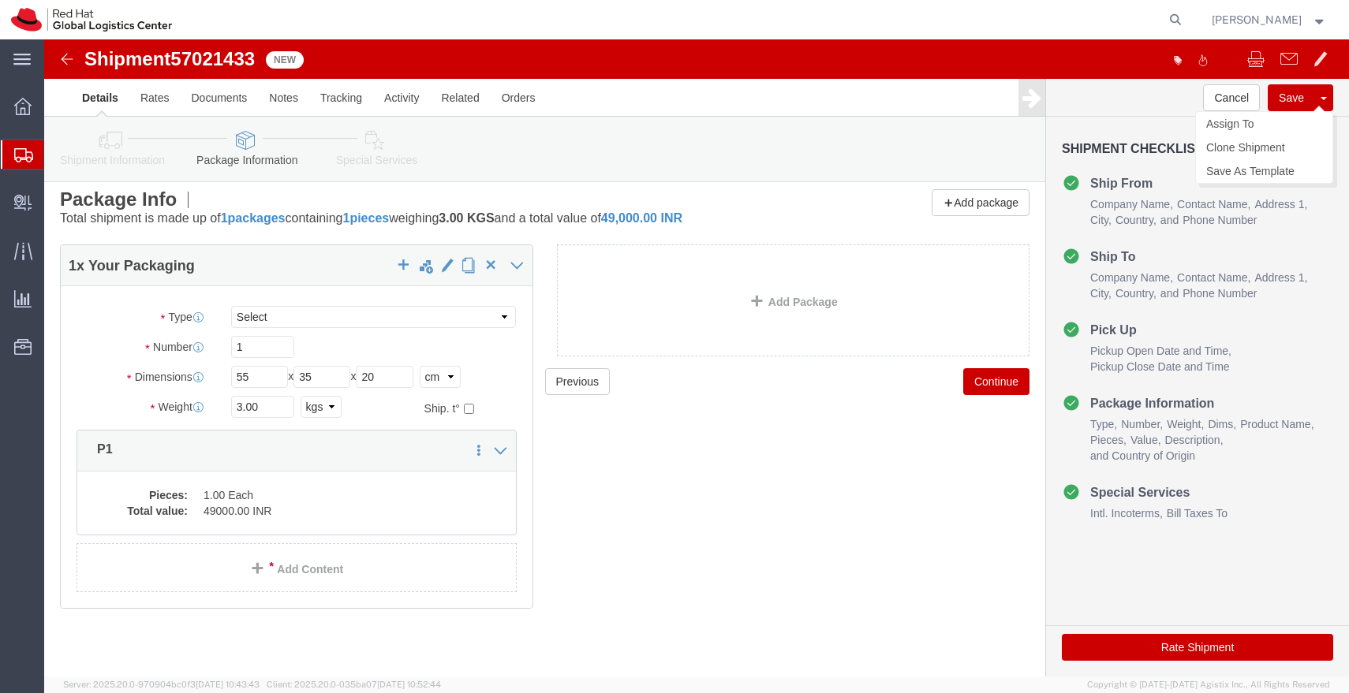
click button "Save"
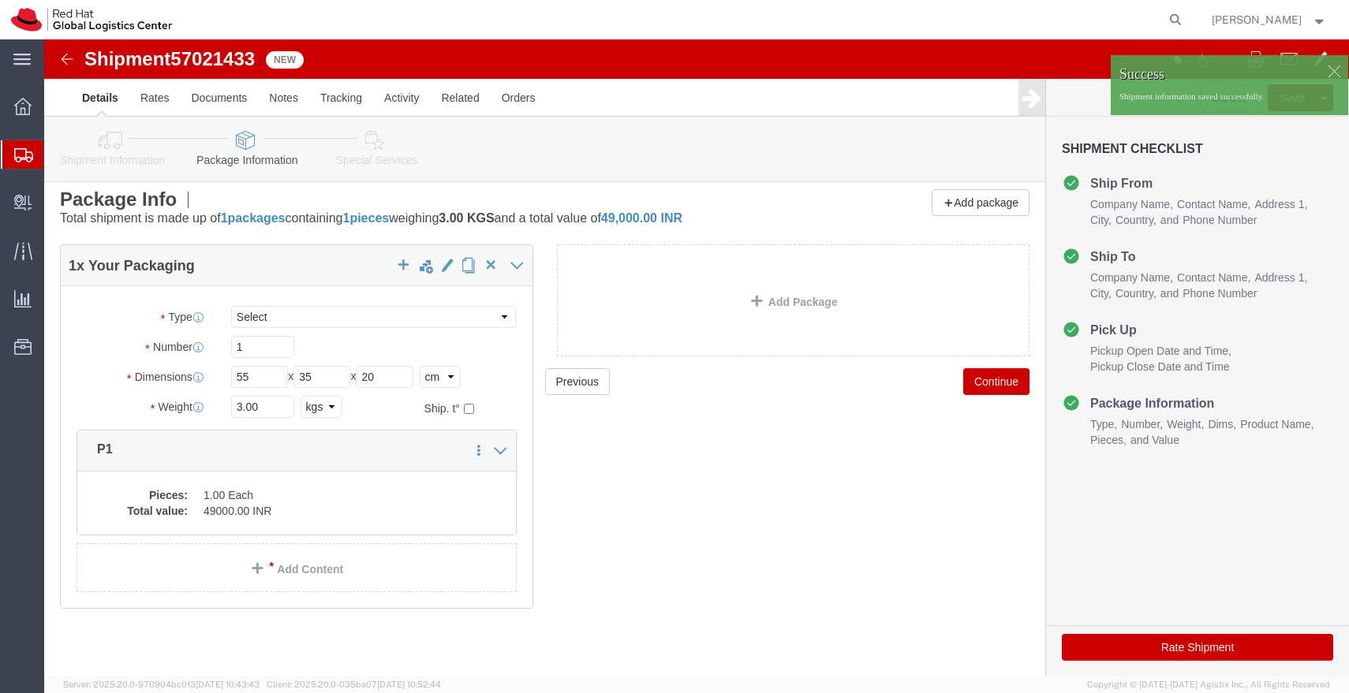
click img
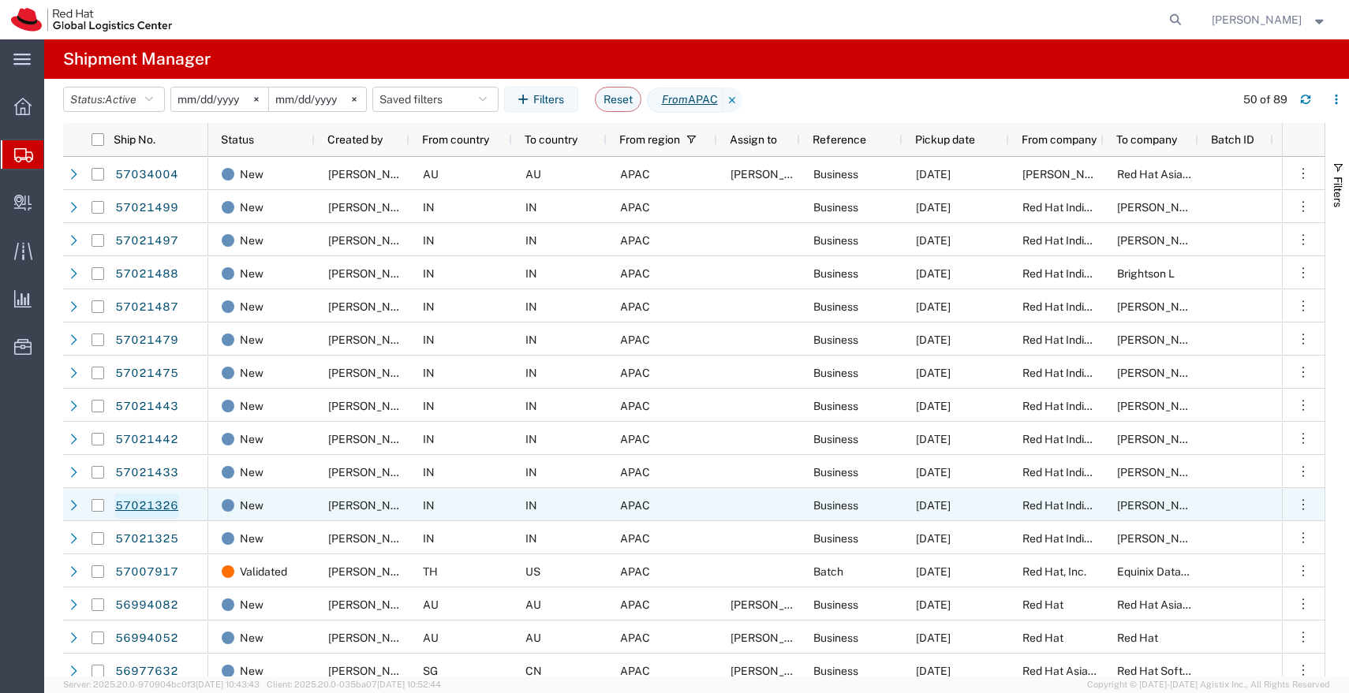
click at [165, 509] on link "57021326" at bounding box center [146, 506] width 65 height 25
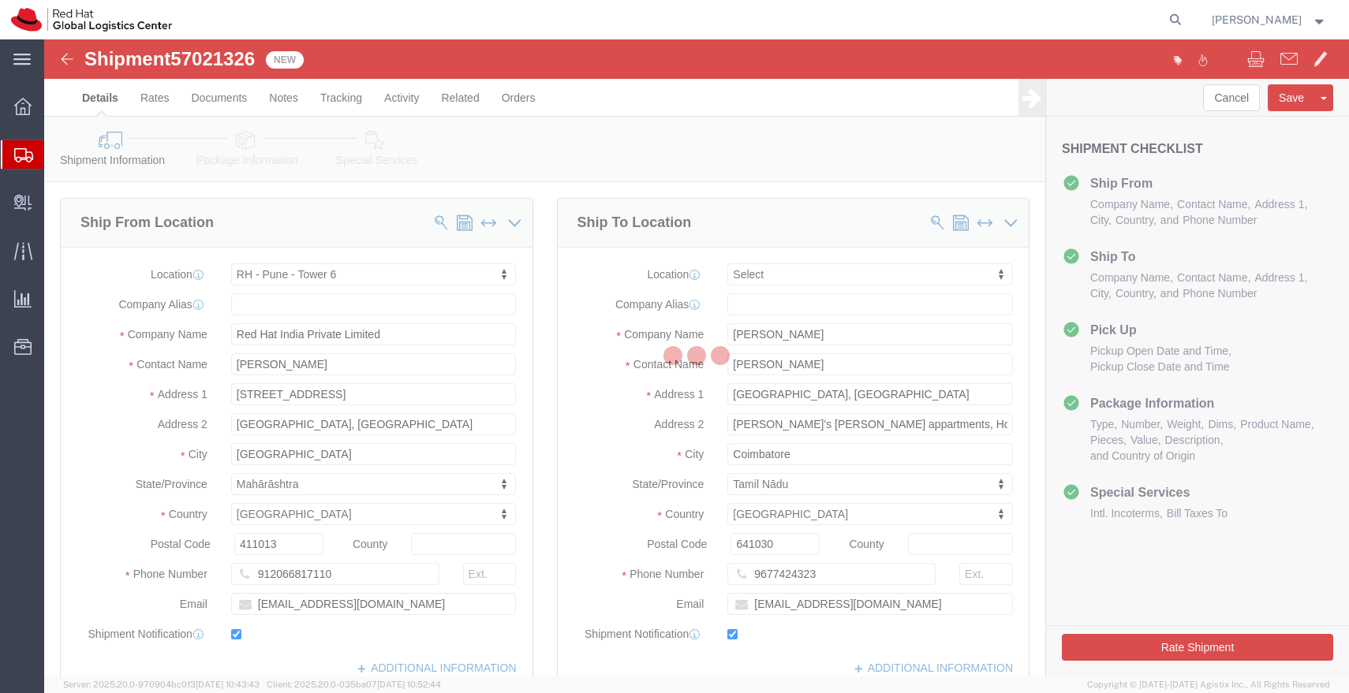
select select "38432"
select select
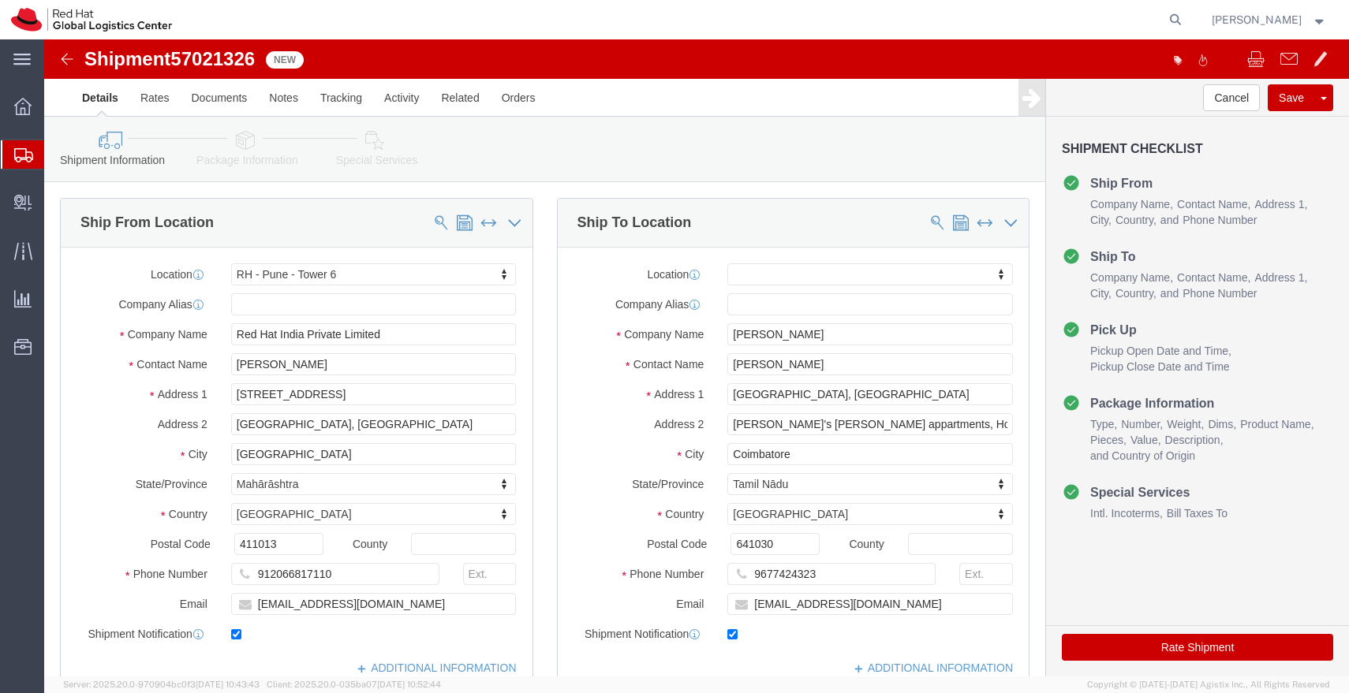
click icon
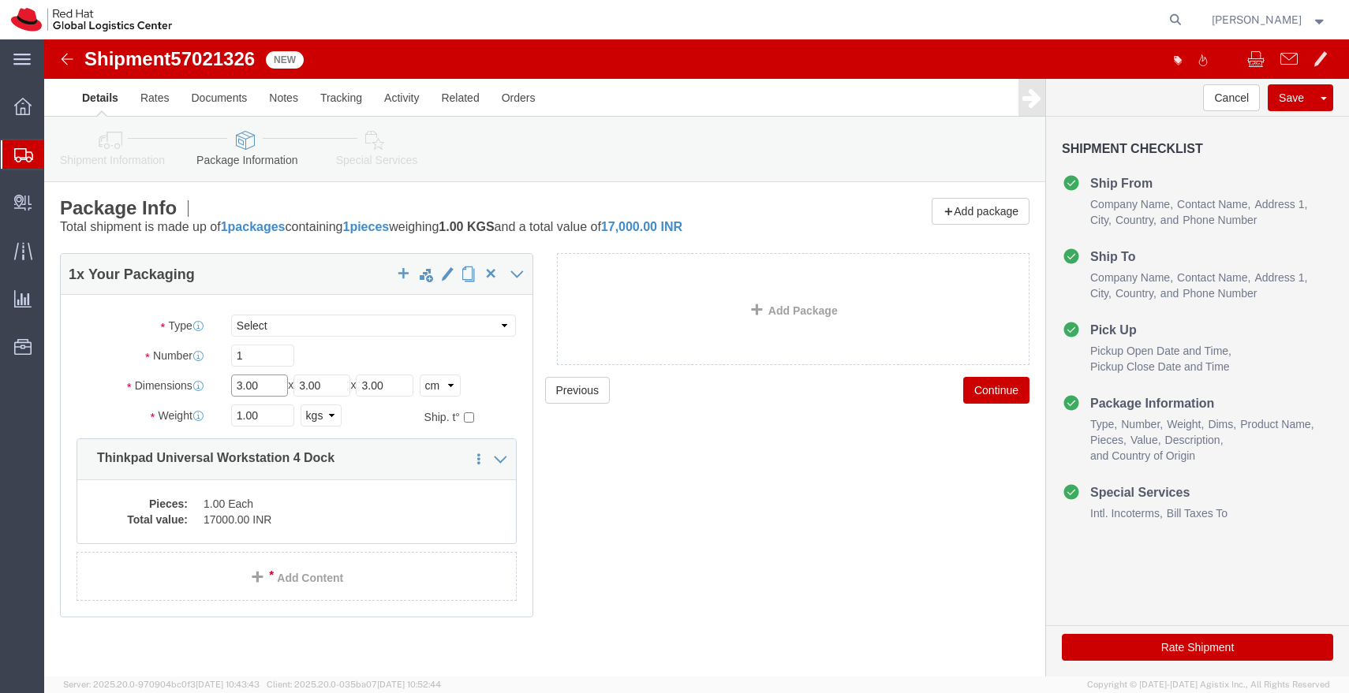
click input "3.00"
type input "10"
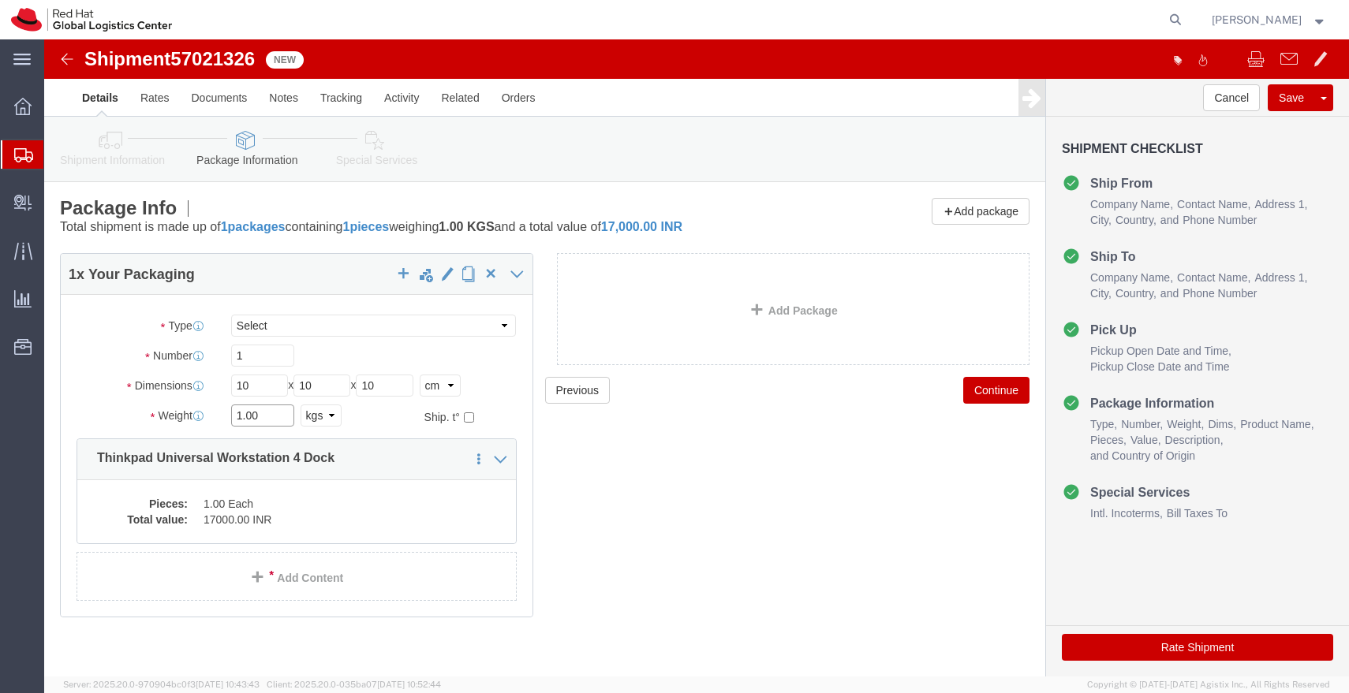
click input "1.00"
type input "0"
type input "1.50"
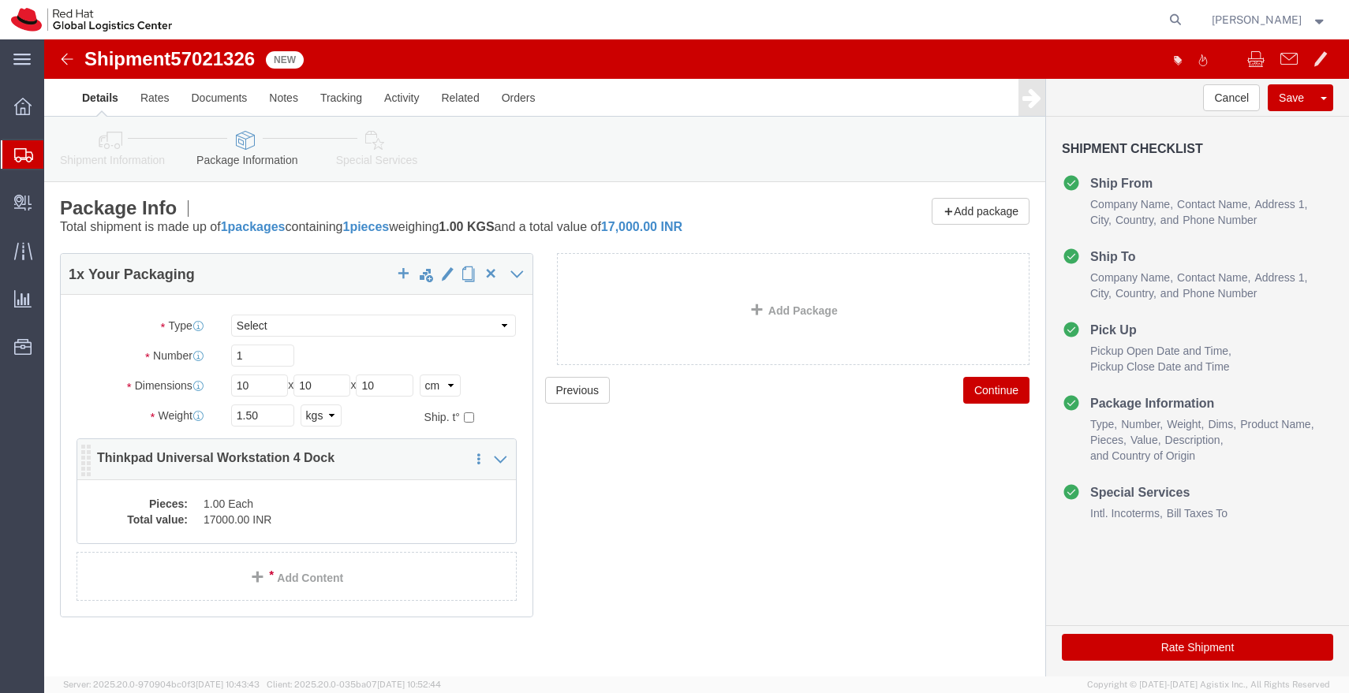
click dd "1.00 Each"
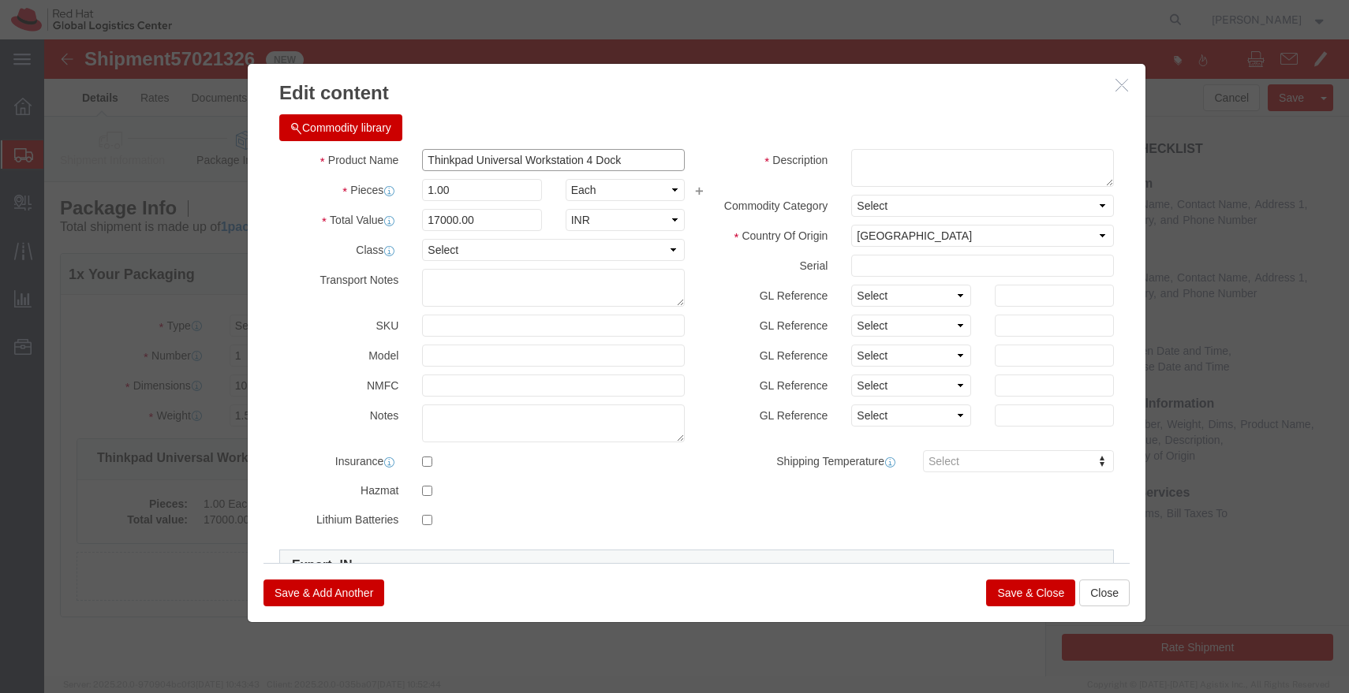
drag, startPoint x: 585, startPoint y: 118, endPoint x: 547, endPoint y: 117, distance: 38.7
click input "Thinkpad Universal Workstation 4 Dock"
click textarea
paste textarea "Dock"
type textarea "Dock"
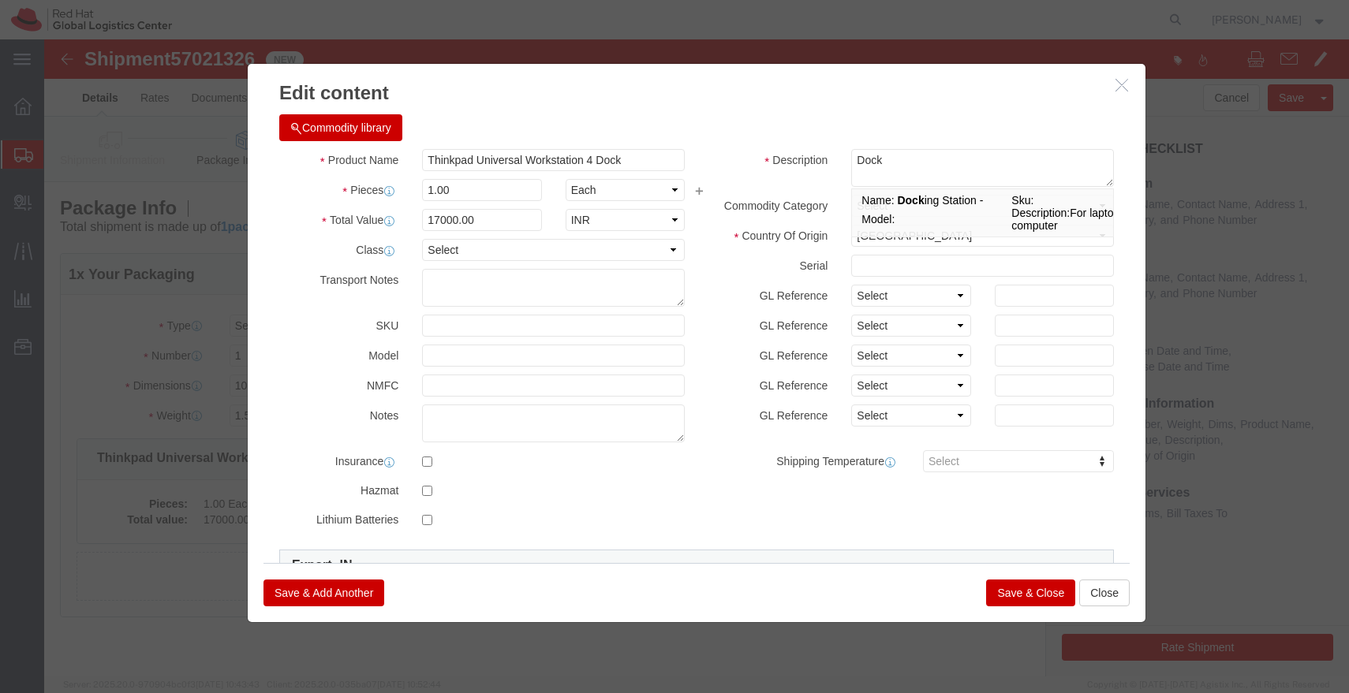
click button "Save & Close"
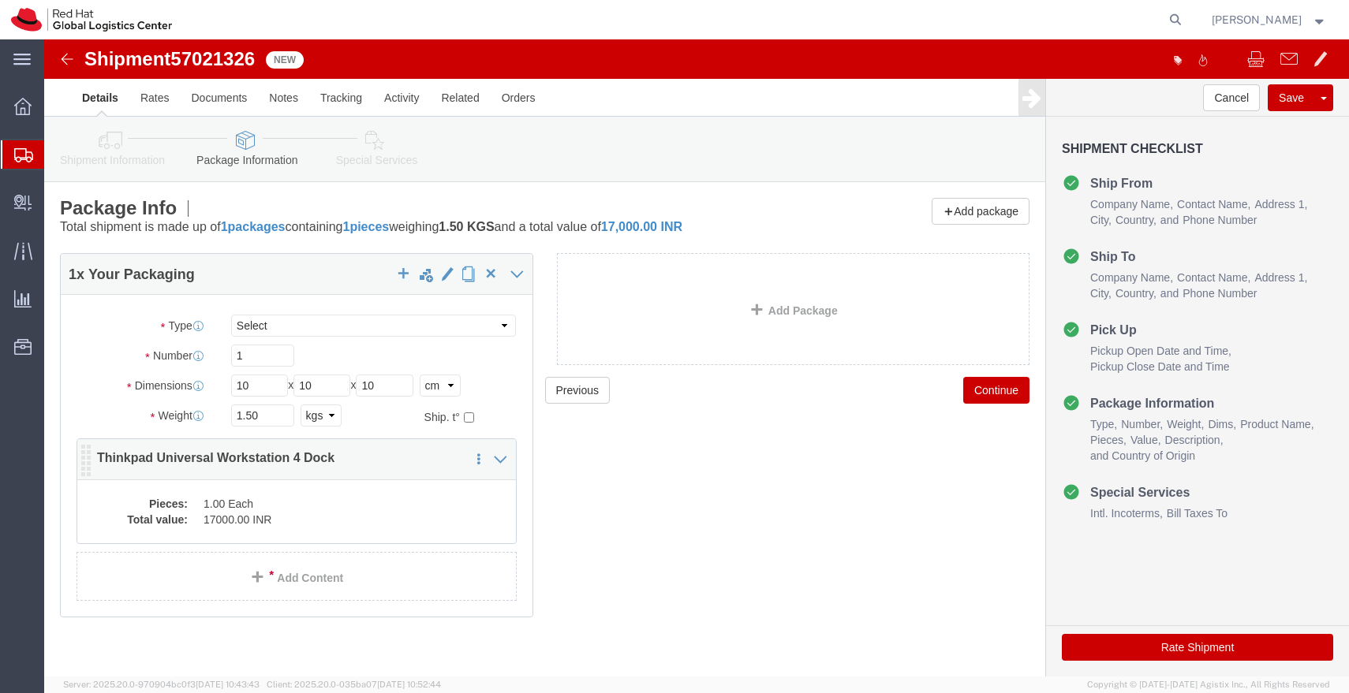
click div "Pieces: 1.00 Each Total value: 17000.00 INR"
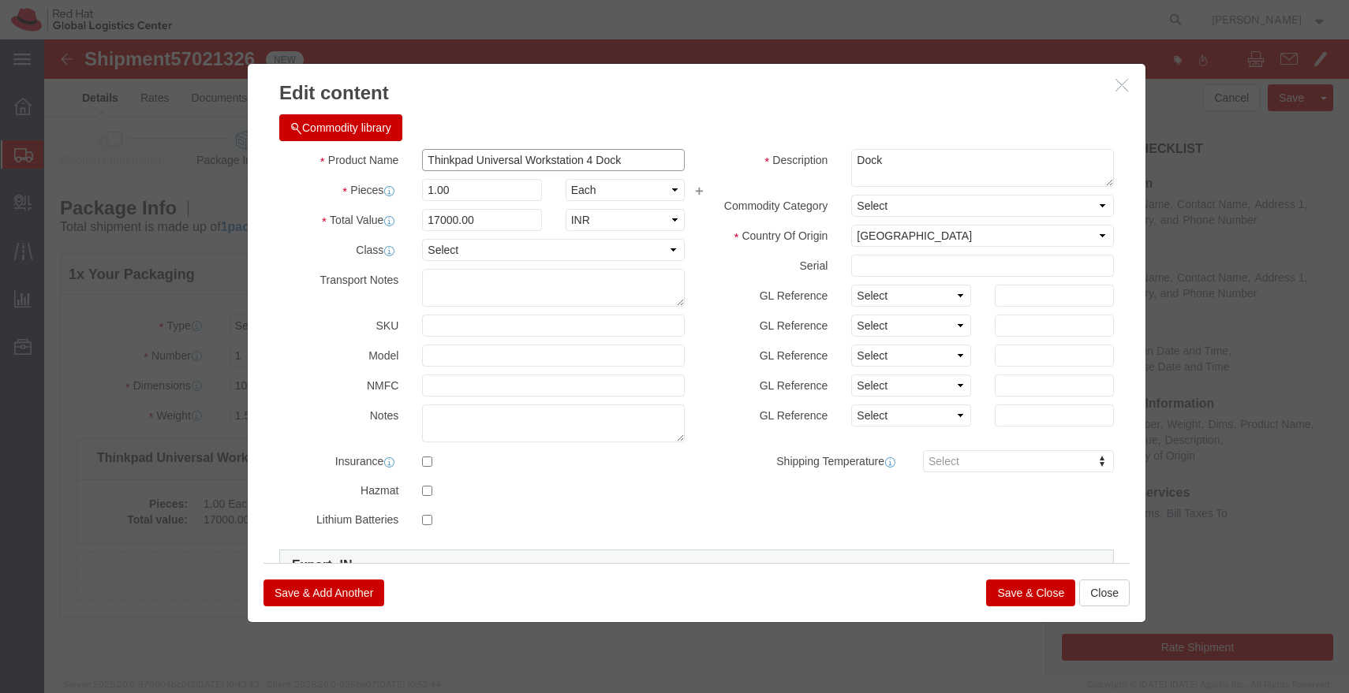
drag, startPoint x: 576, startPoint y: 122, endPoint x: 335, endPoint y: 133, distance: 241.6
click div "Product Name Thinkpad Universal Workstation 4 Dock Pieces 1.00 Select Bag Barre…"
click input "Thinkpad Universal Workstation 4 Dock"
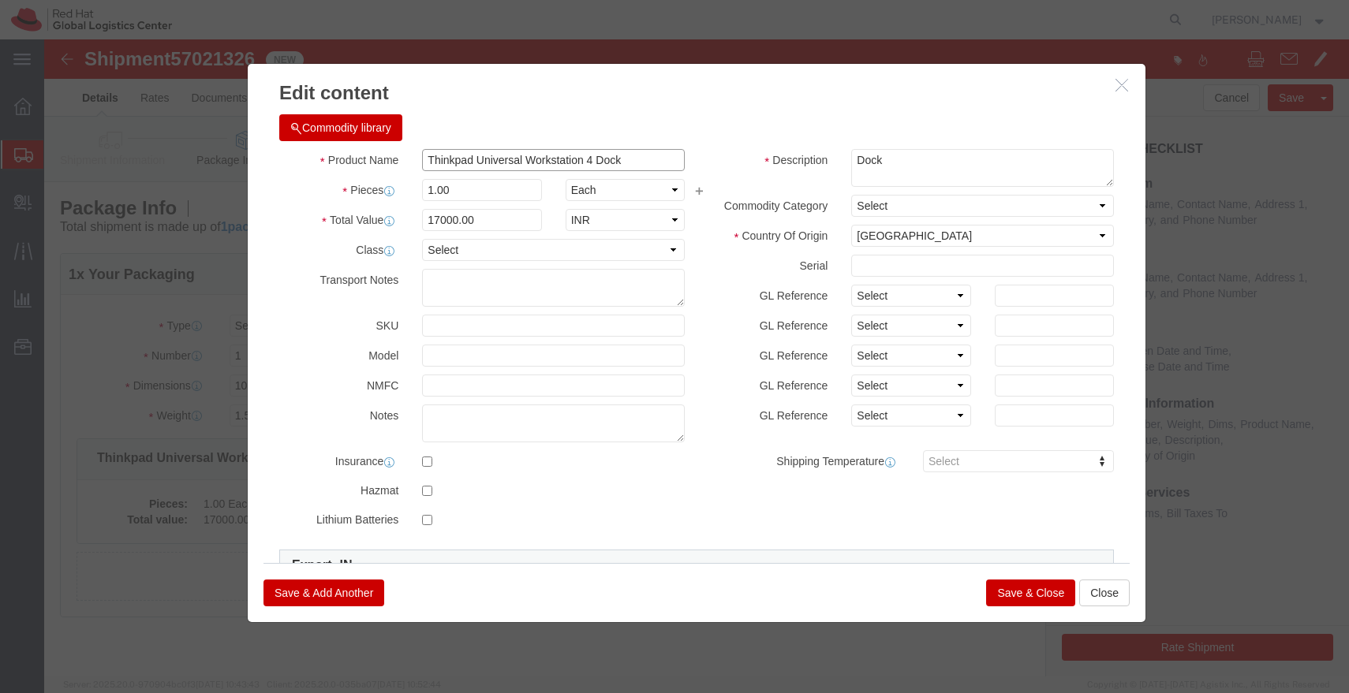
click input "Thinkpad Universal Workstation 4 Dock"
click button "Save & Close"
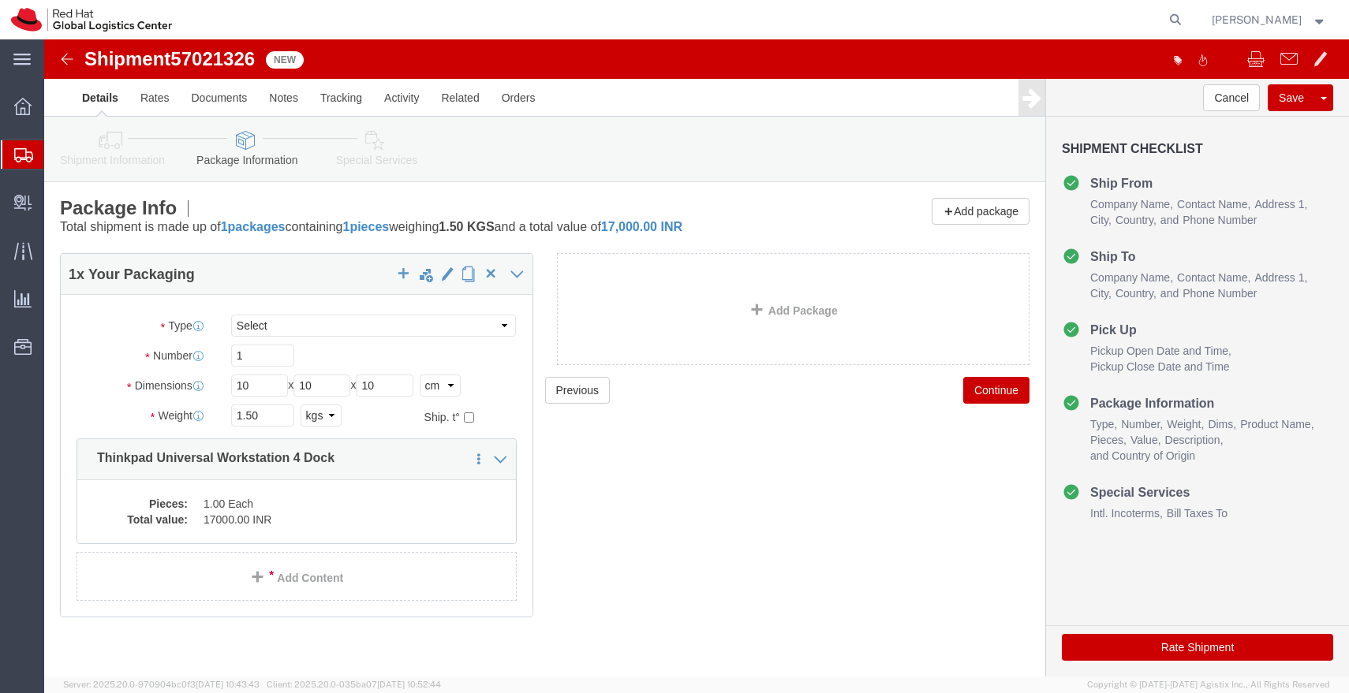
click icon
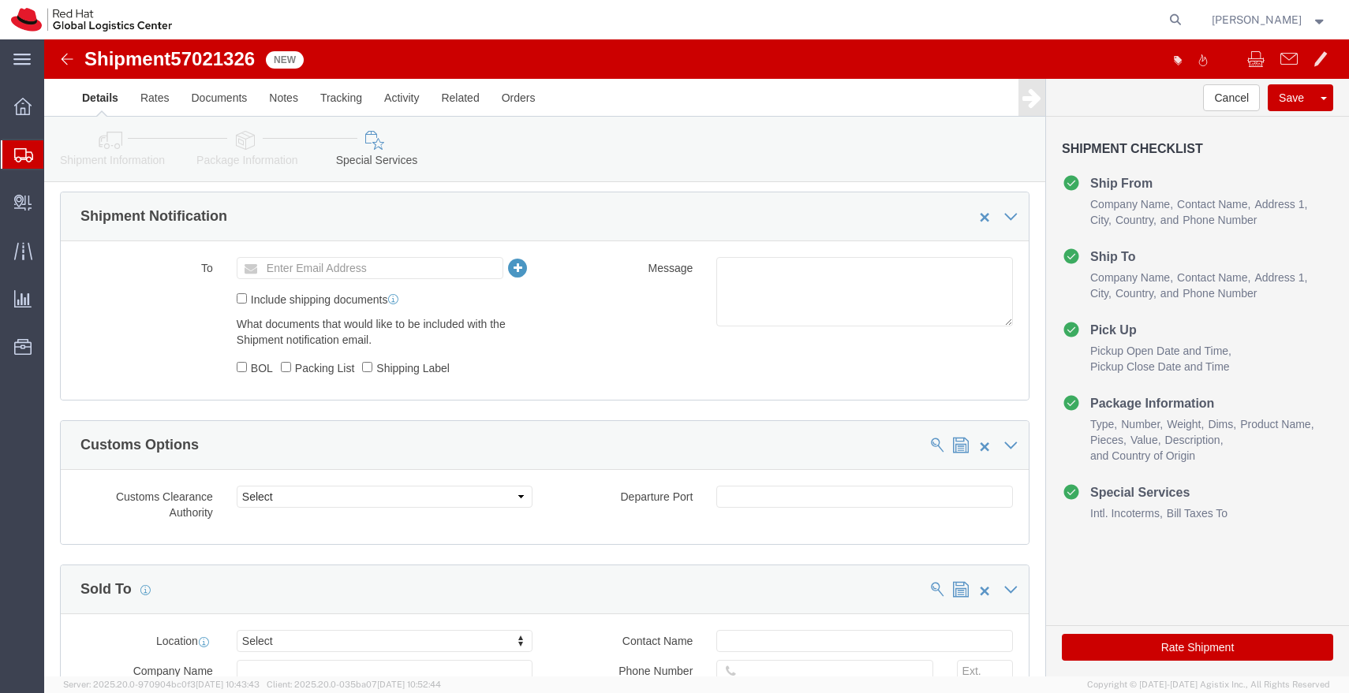
scroll to position [568, 0]
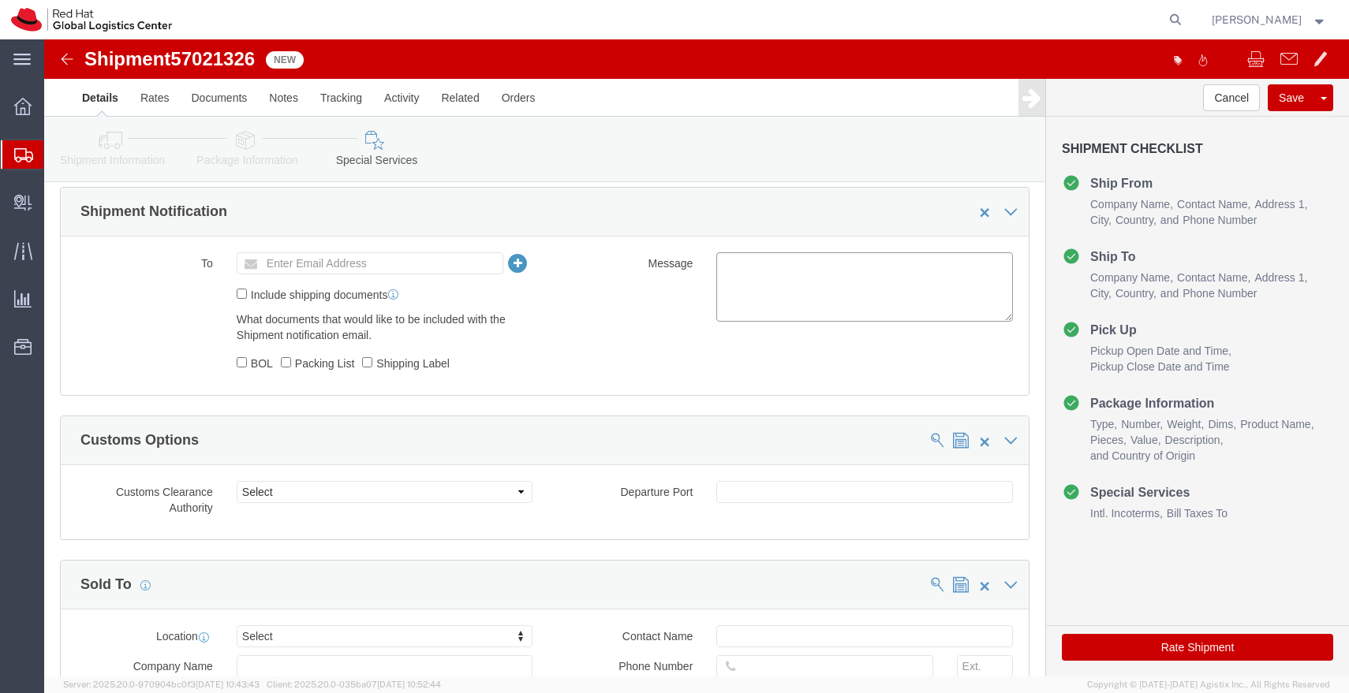
click textarea
paste textarea "Thinkpad Universal Workstation 4 Dock"
type textarea "Thinkpad Universal Workstation 4 Dock"
click input "Enter Email Address"
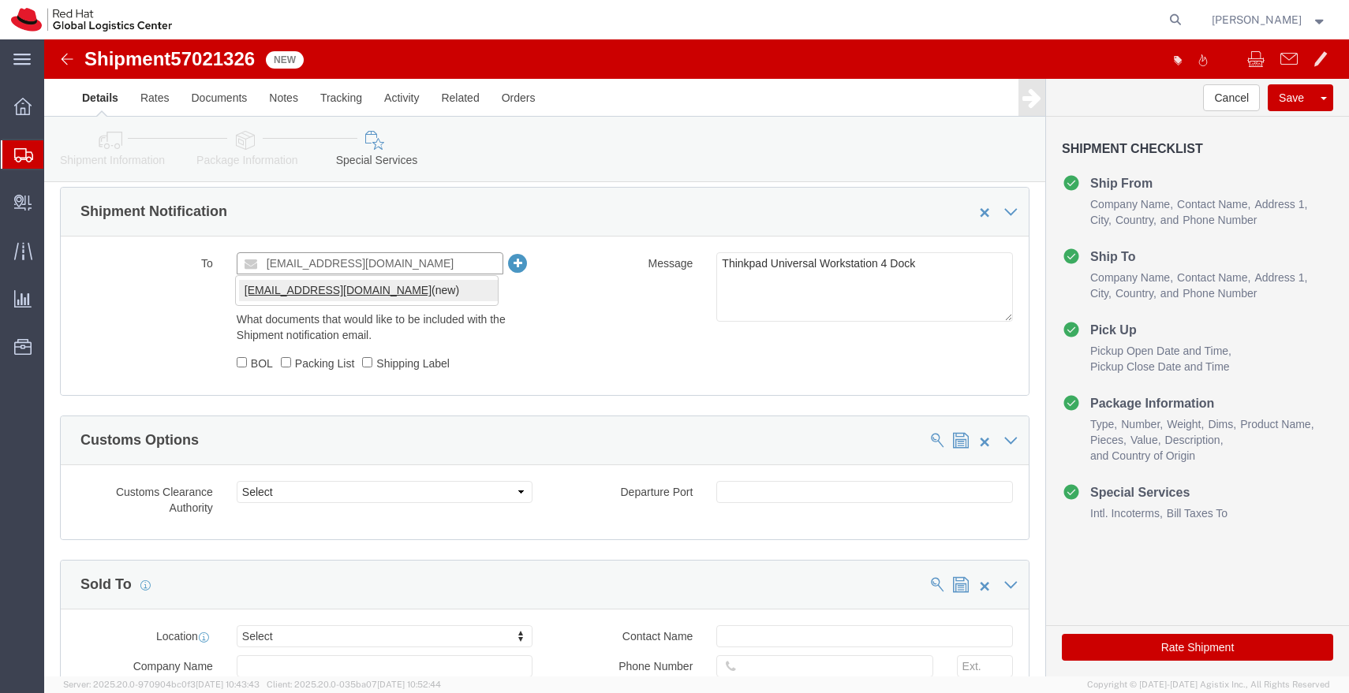
type input "apaclogistics@redhat.com"
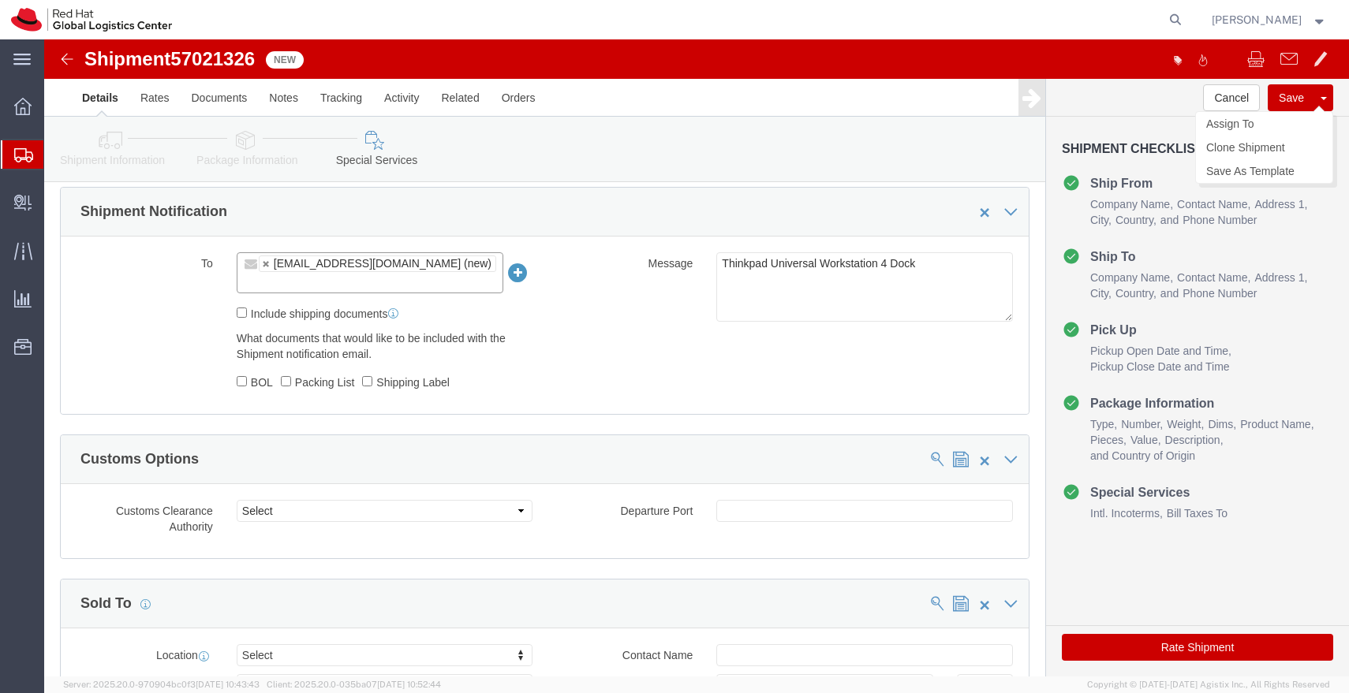
click button "Save"
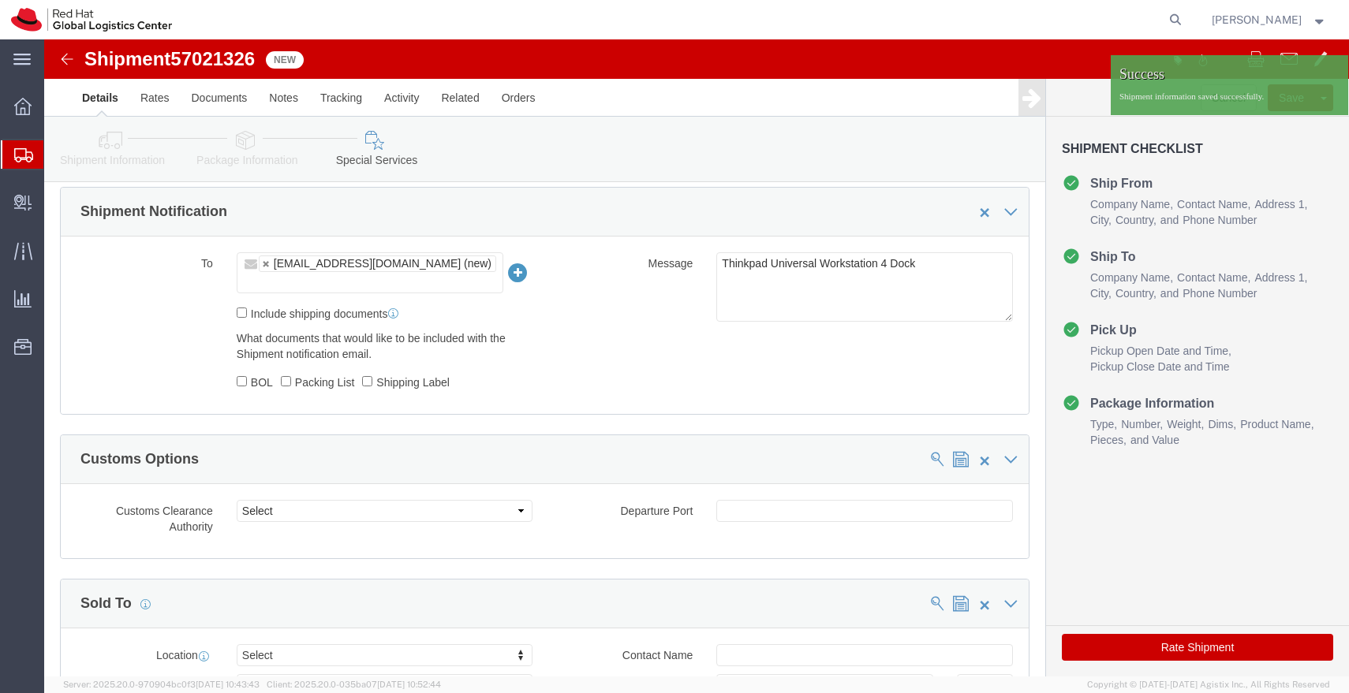
click img
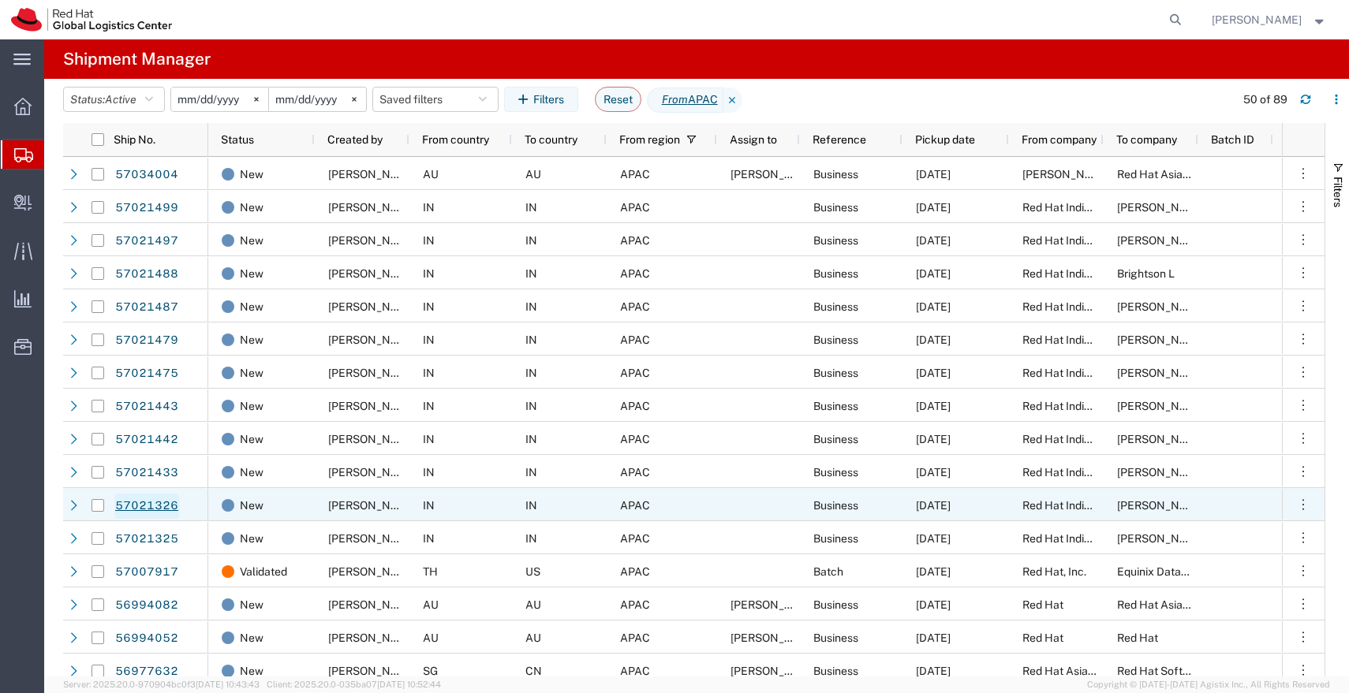
click at [153, 502] on link "57021326" at bounding box center [146, 506] width 65 height 25
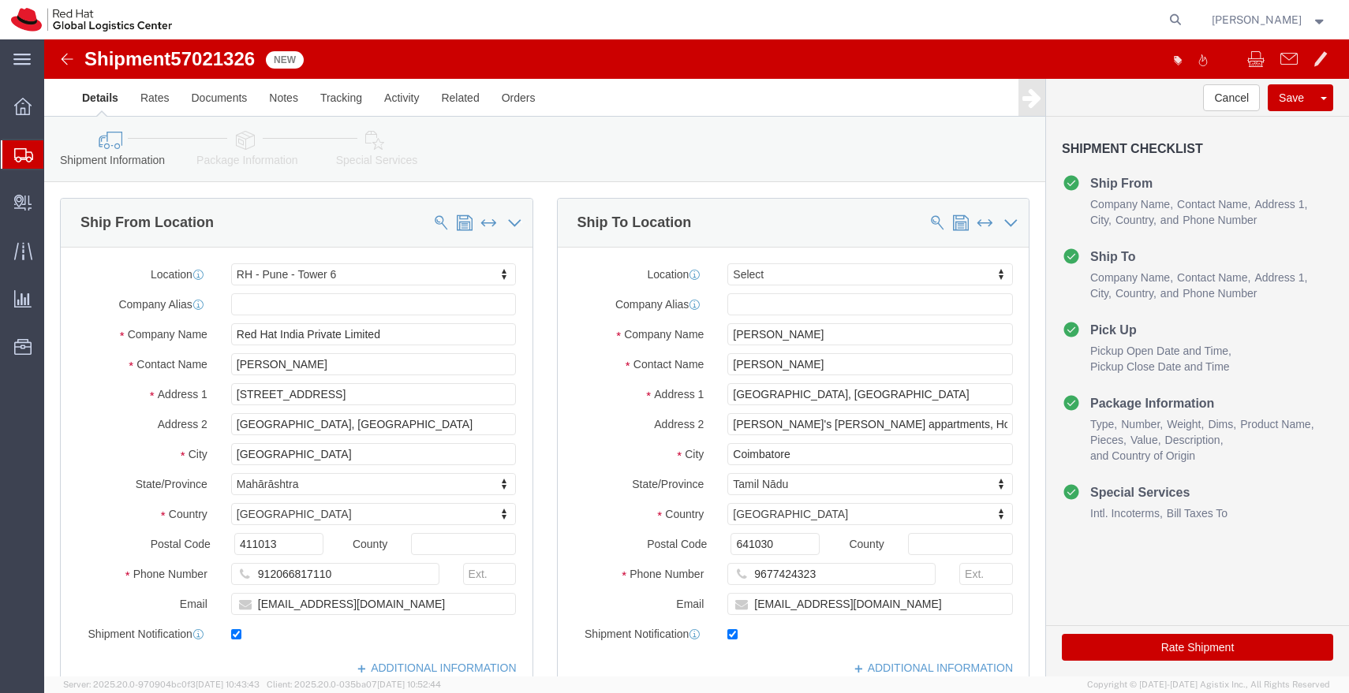
select select "38432"
select select
click icon
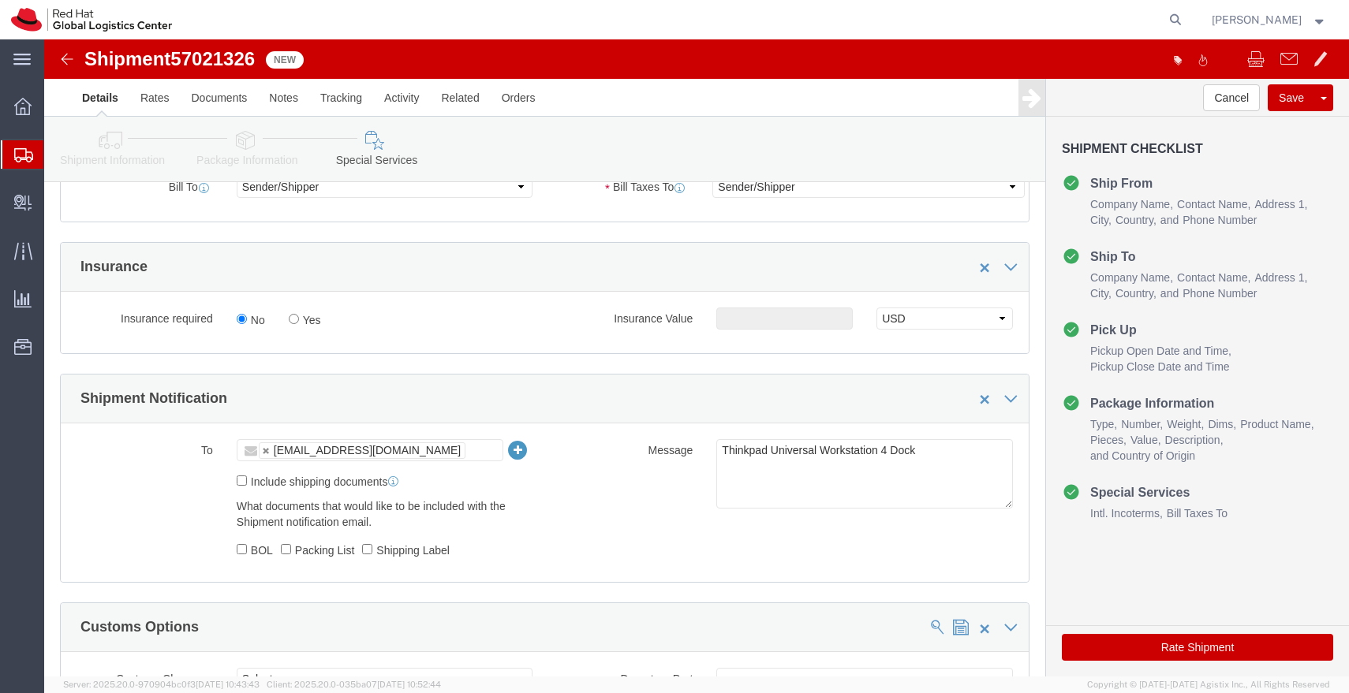
scroll to position [377, 0]
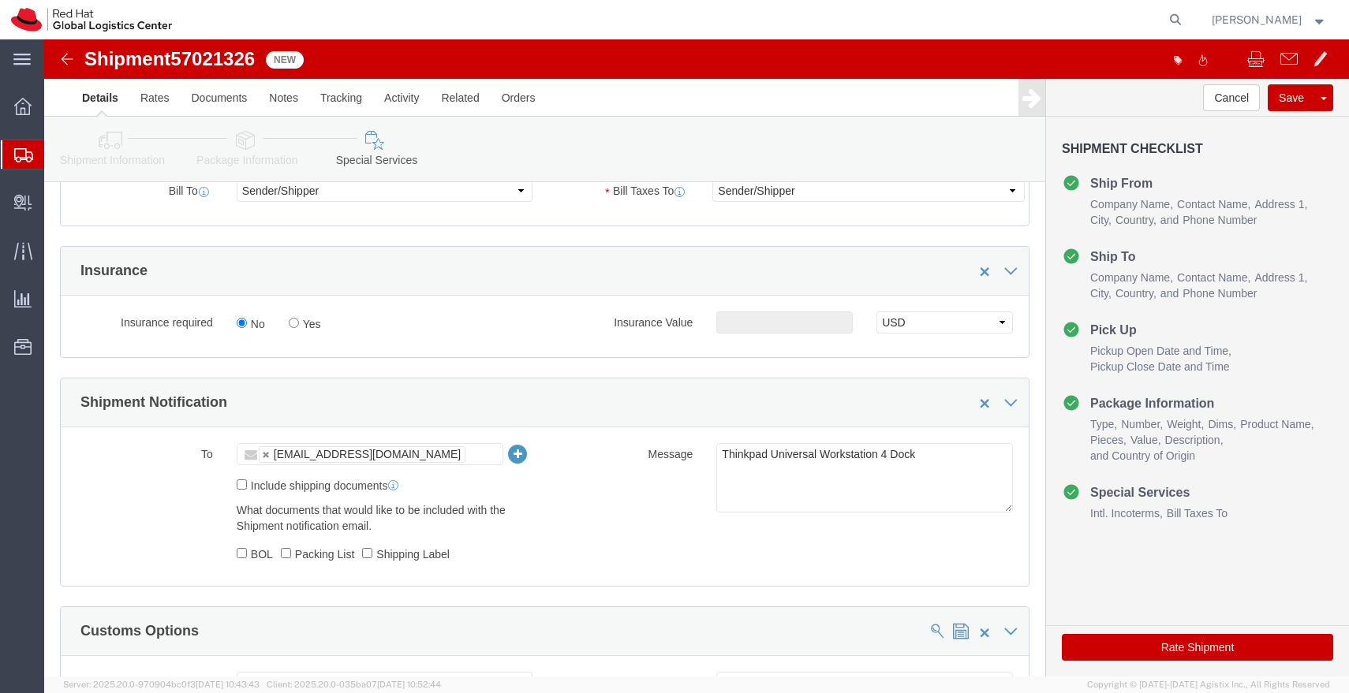
click icon
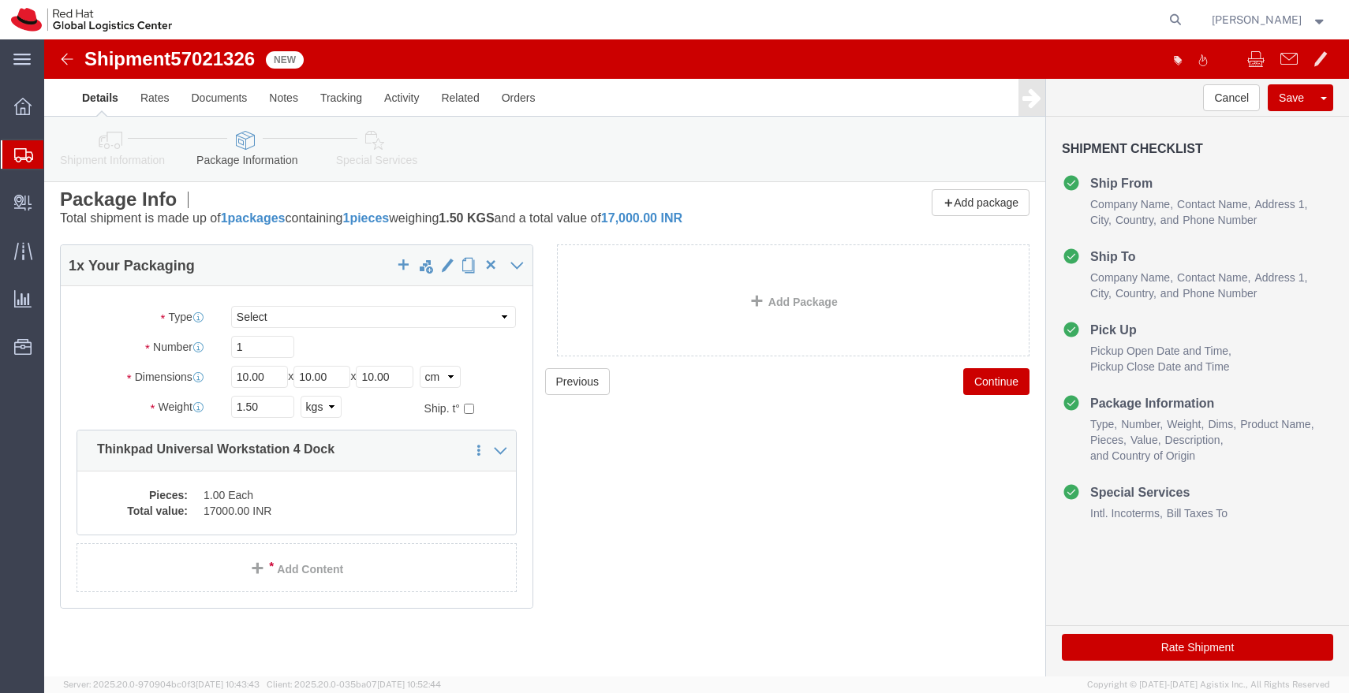
scroll to position [9, 0]
click img
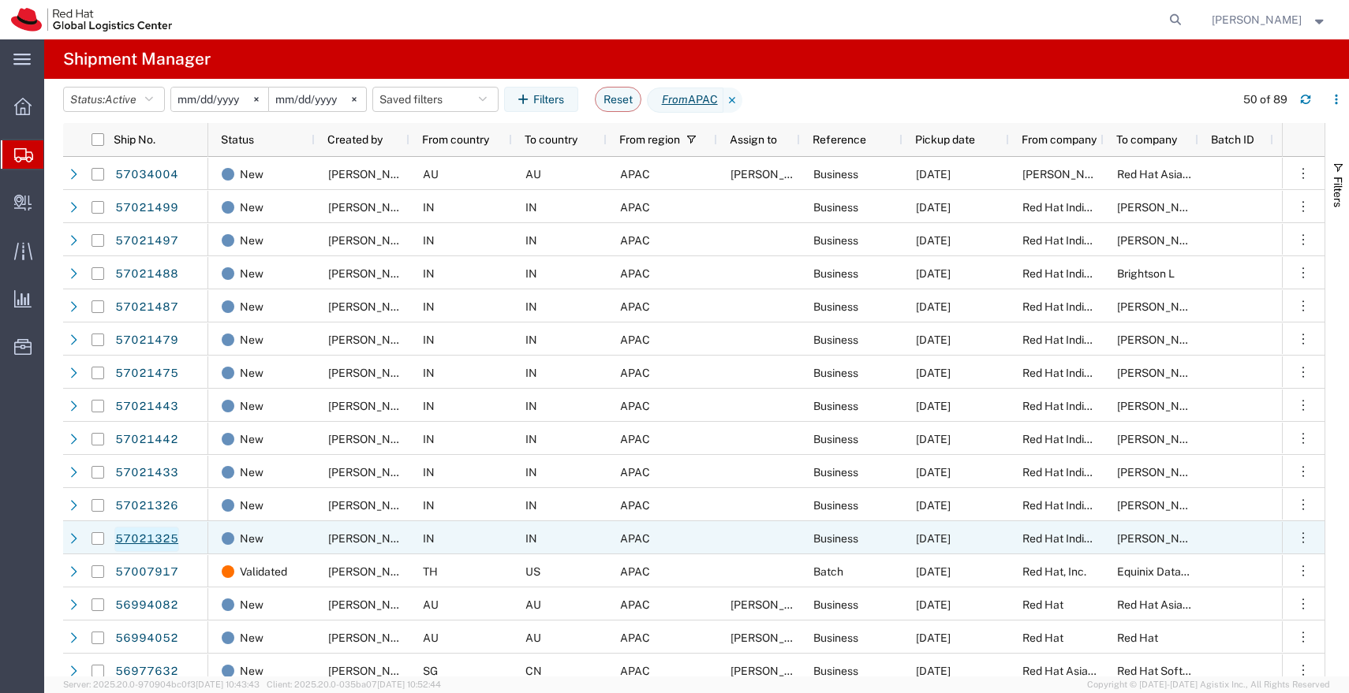
click at [159, 533] on link "57021325" at bounding box center [146, 539] width 65 height 25
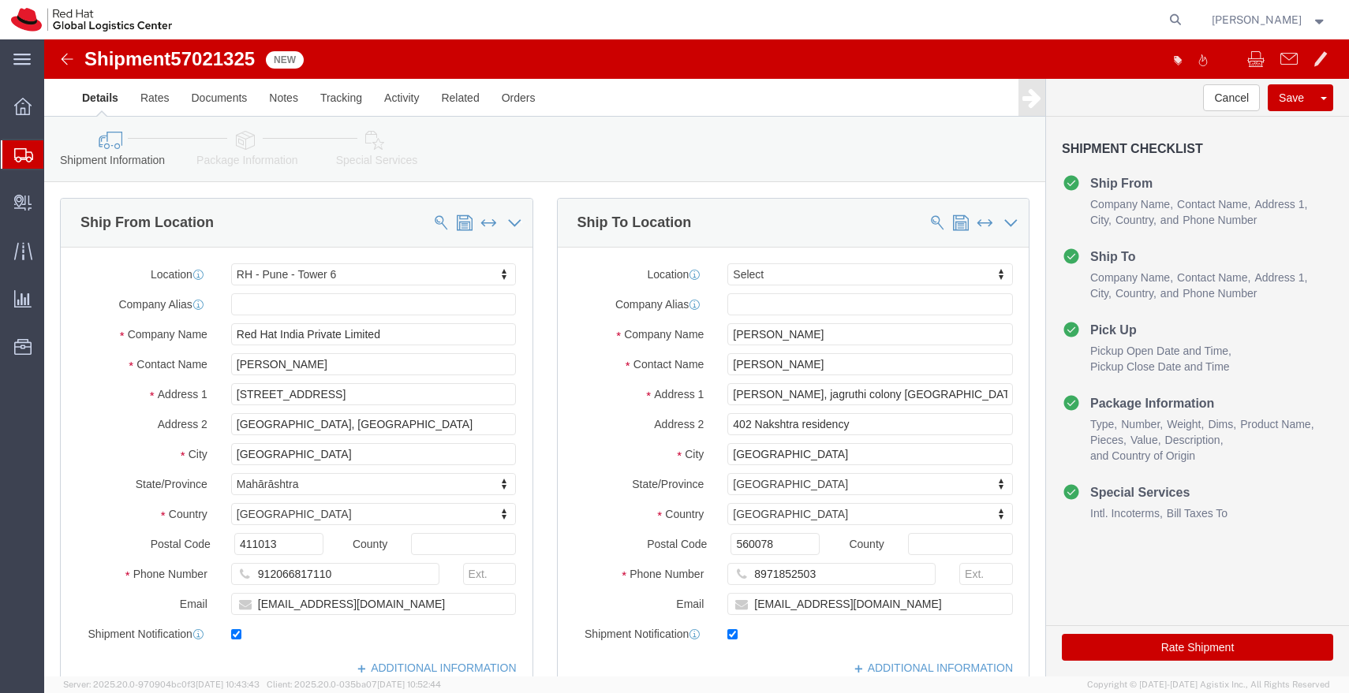
select select "38432"
select select
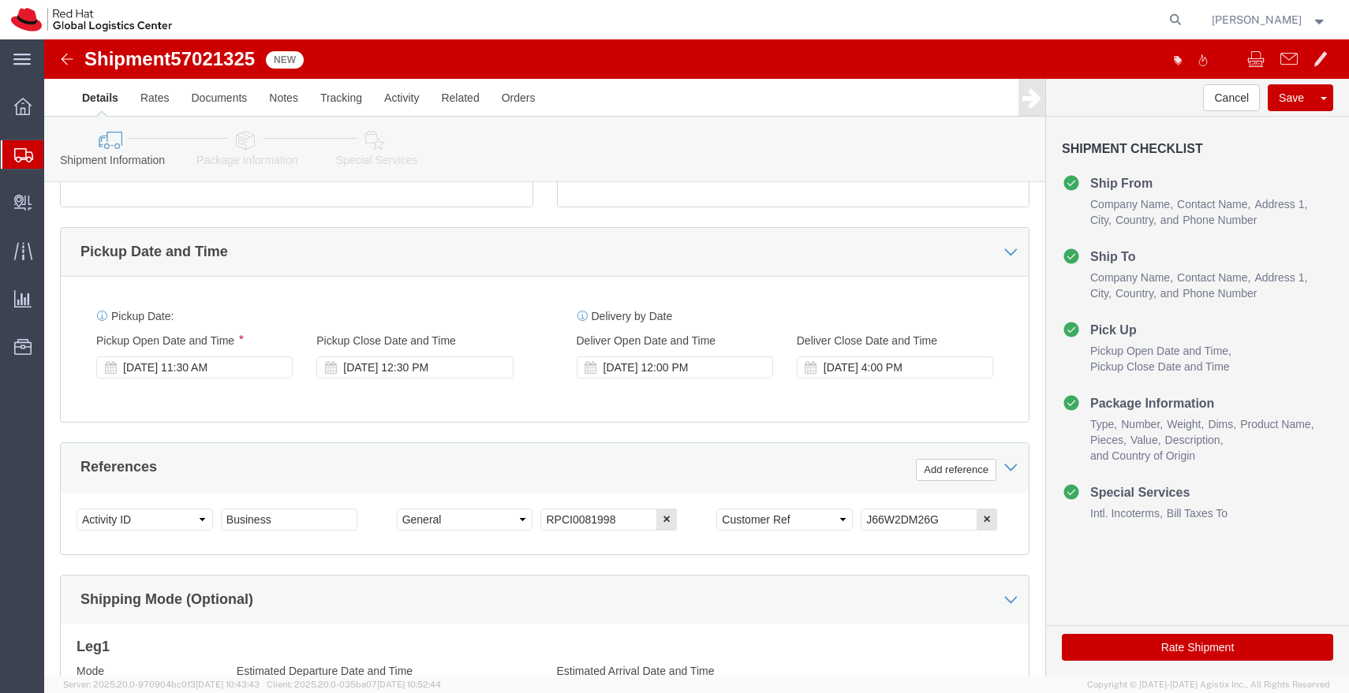
scroll to position [495, 0]
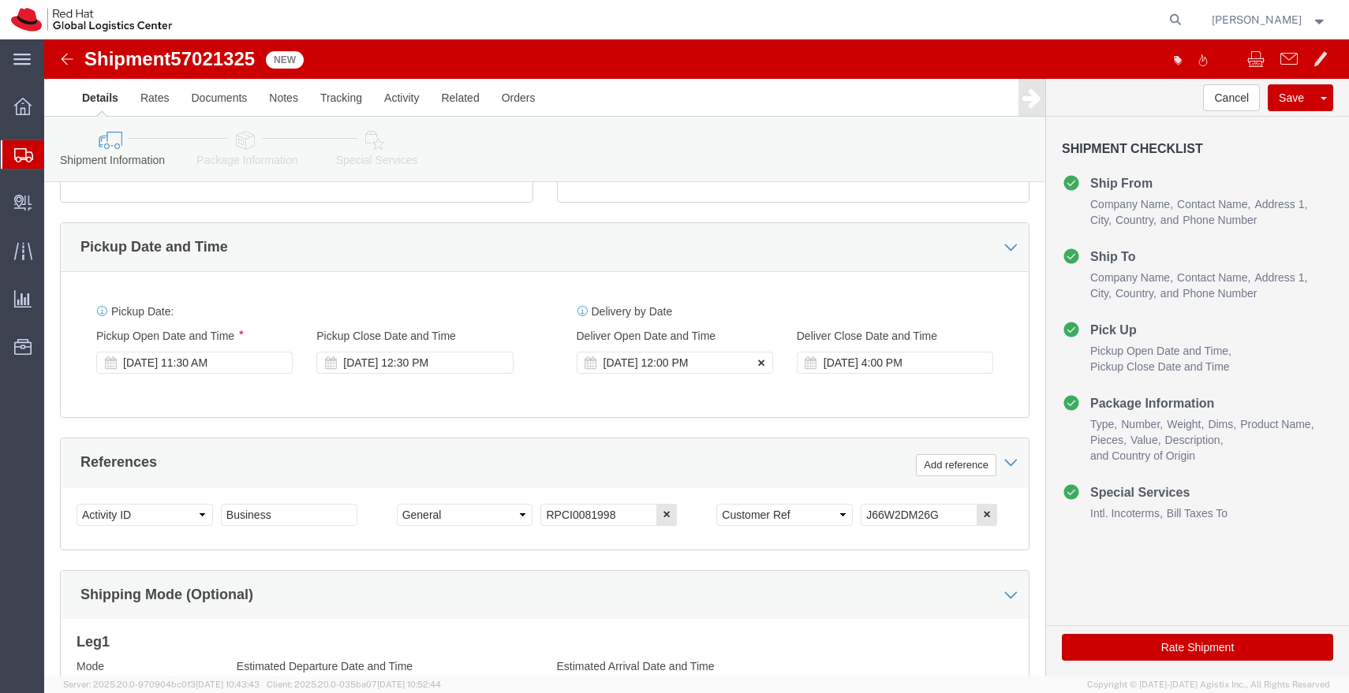
click icon
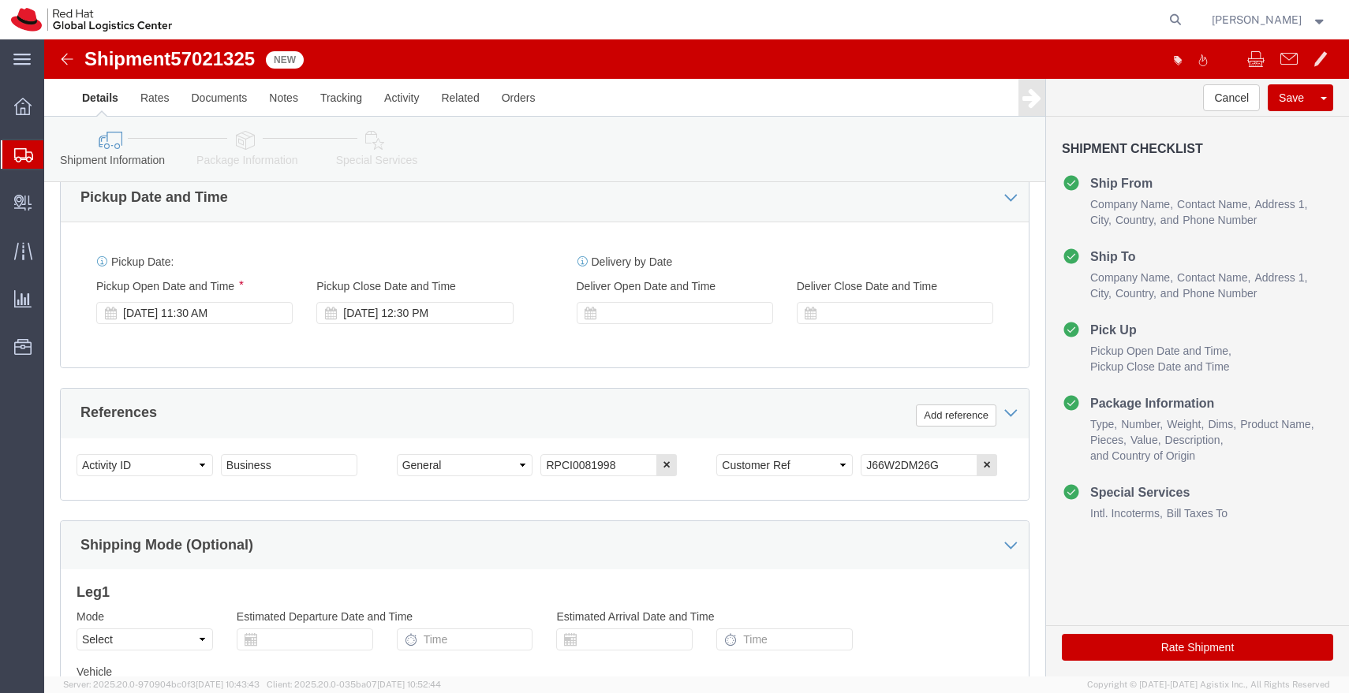
scroll to position [550, 0]
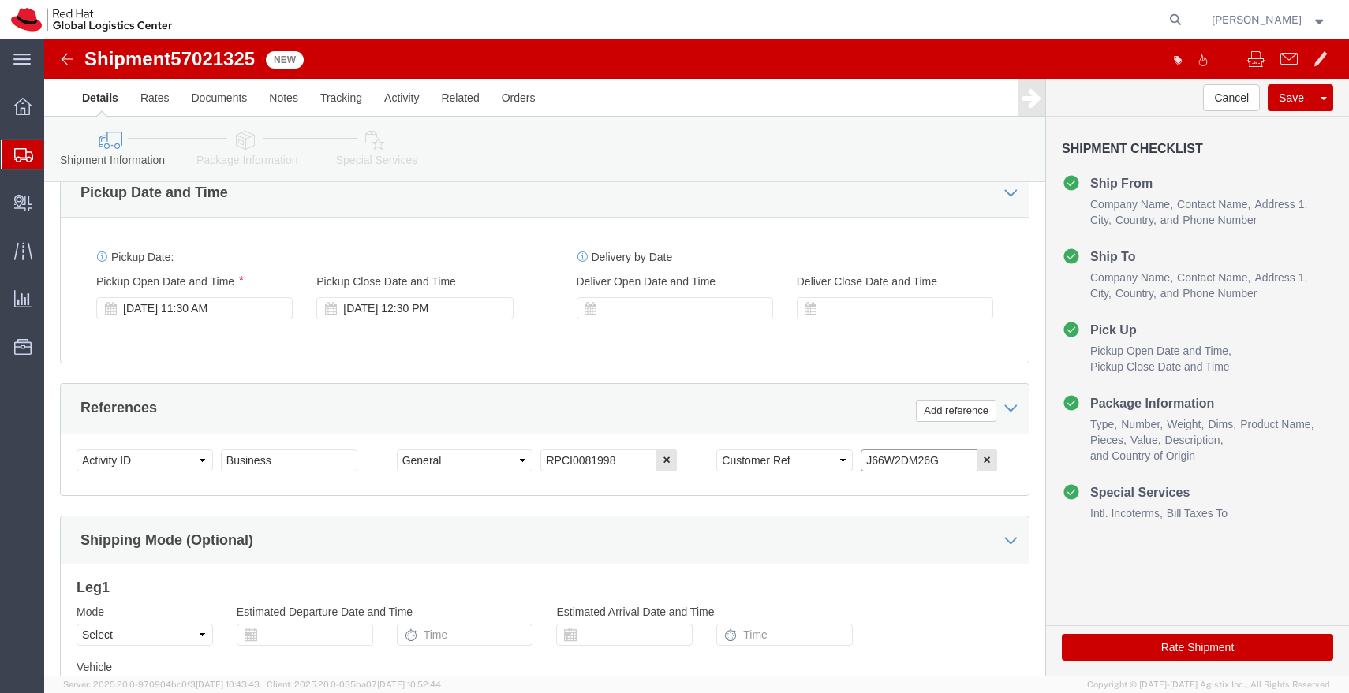
click input "J66W2DM26G"
click icon
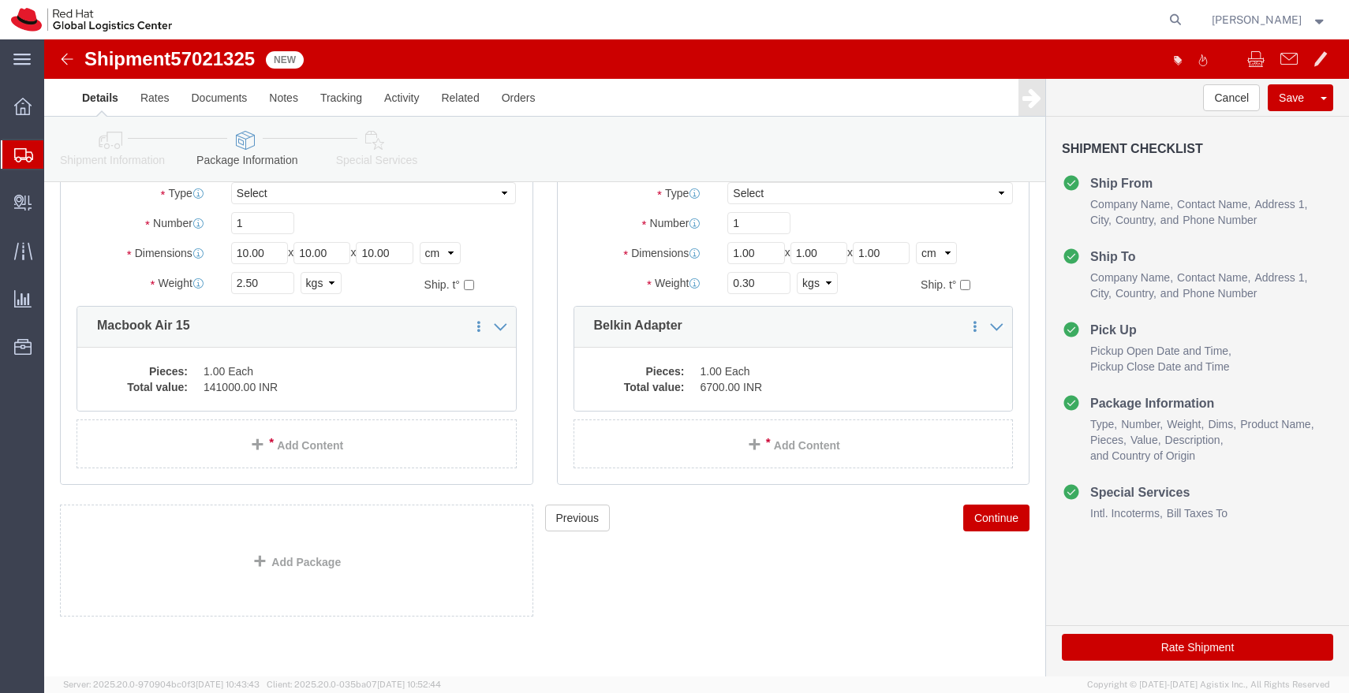
scroll to position [132, 0]
click input "10.00"
type input "55"
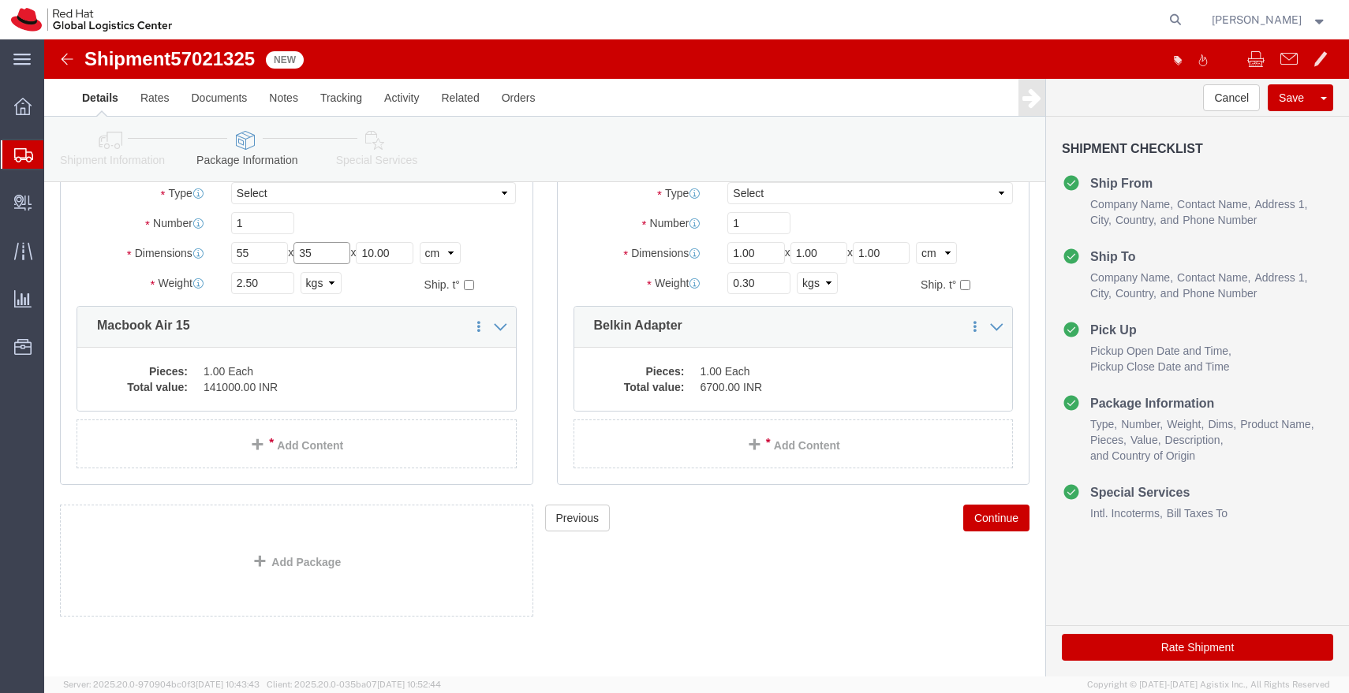
type input "35"
type input "20"
click input "2.50"
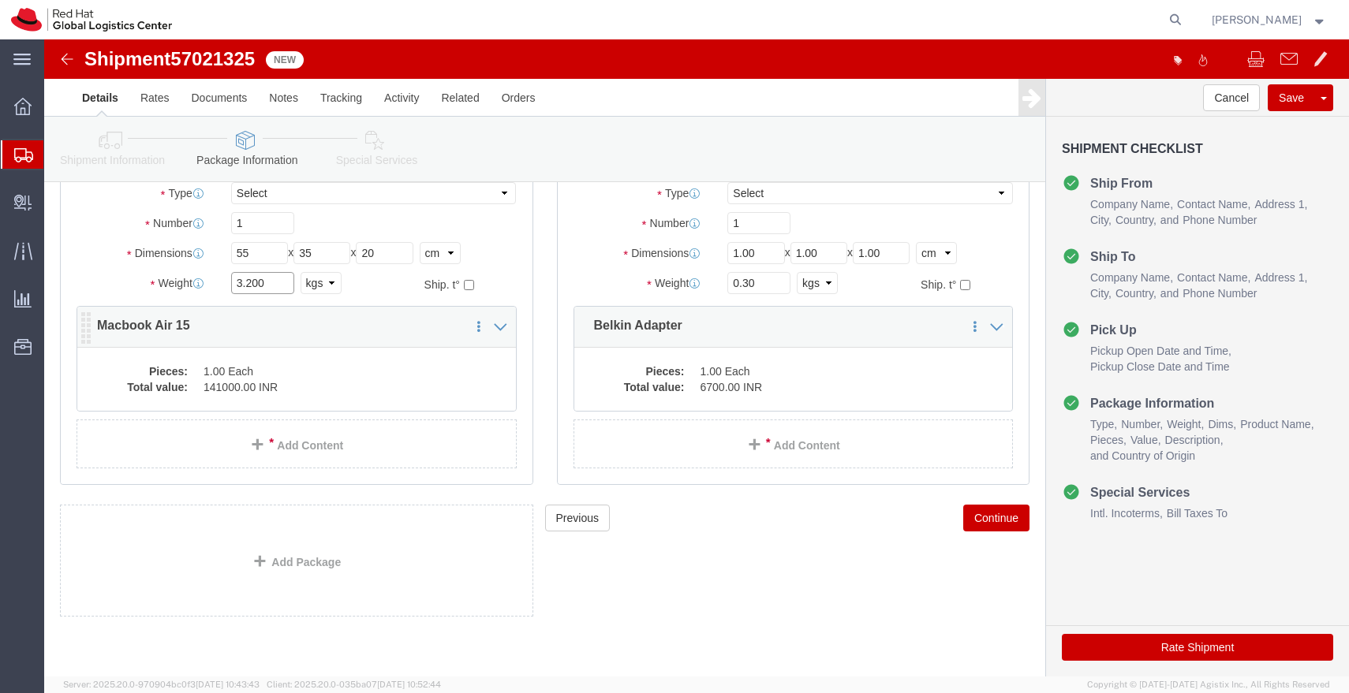
type input "3.200"
click div "Pieces: 1.00 Each Total value: 141000.00 INR"
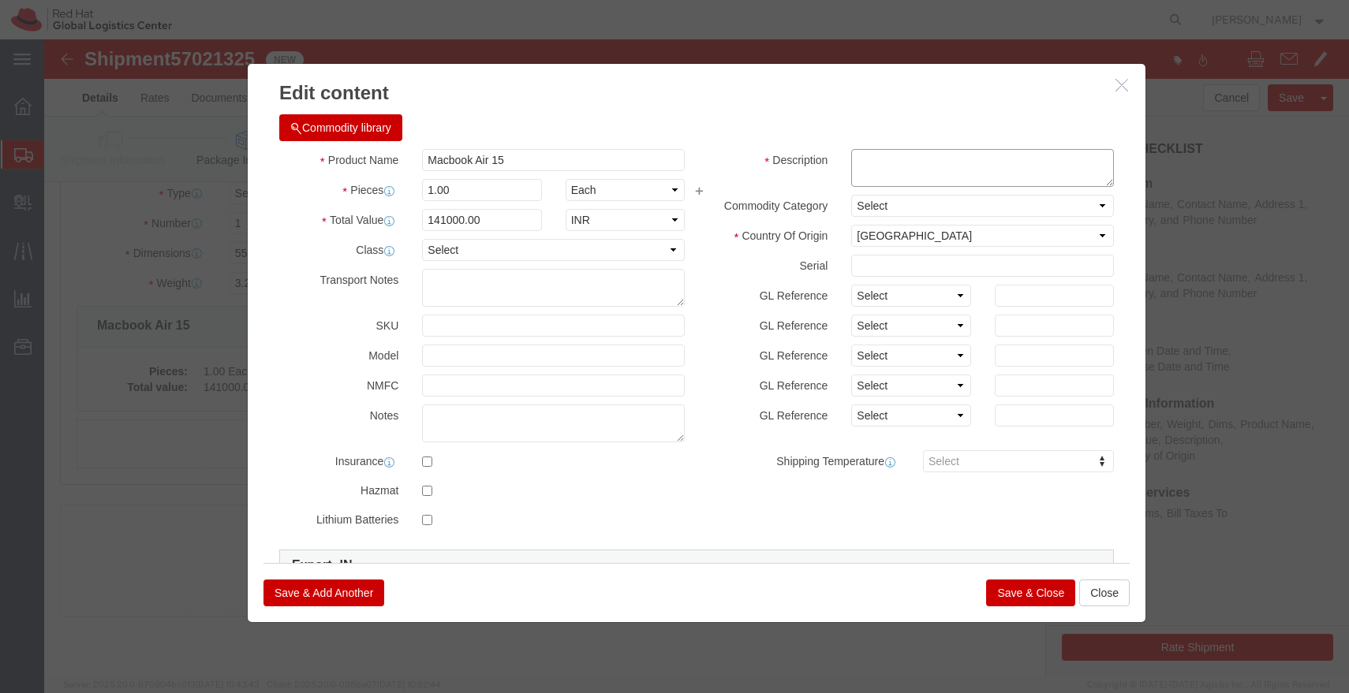
click textarea
paste textarea "J66W2DM26G"
type textarea "J66W2DM26G"
click input "141000.00"
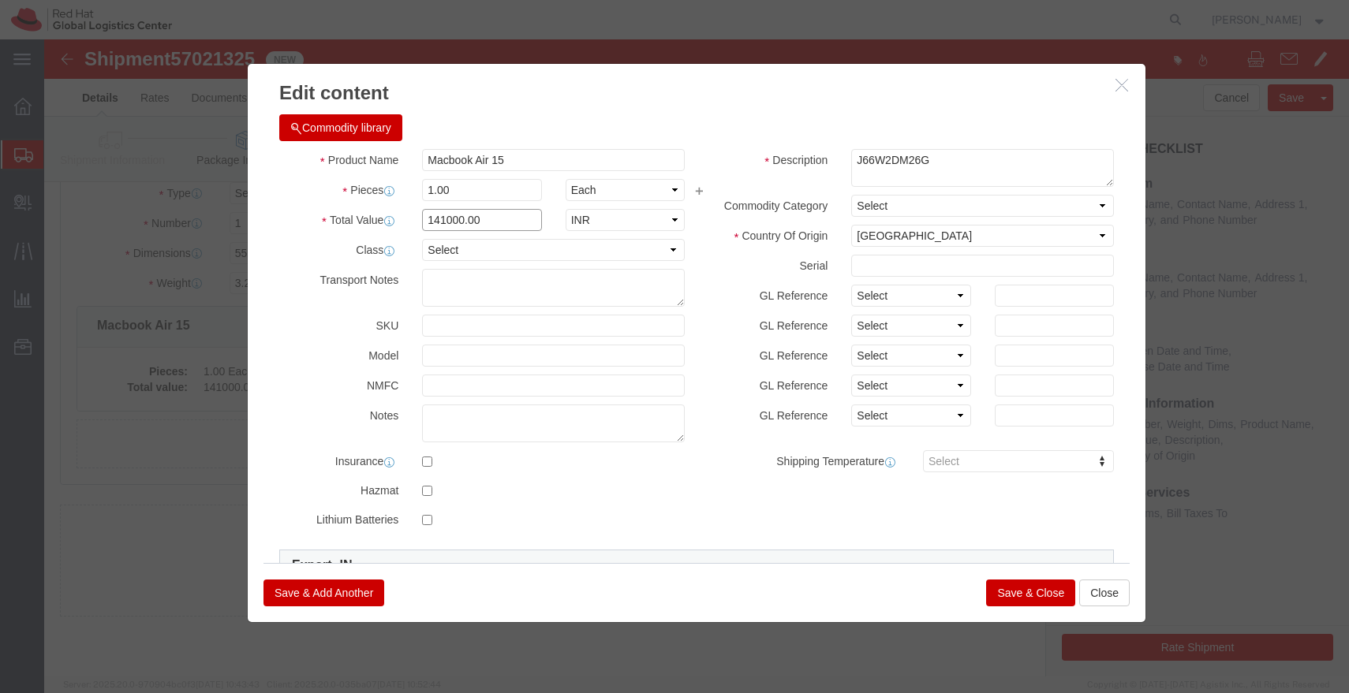
click input "141000.00"
type input "43000"
click button "Save & Close"
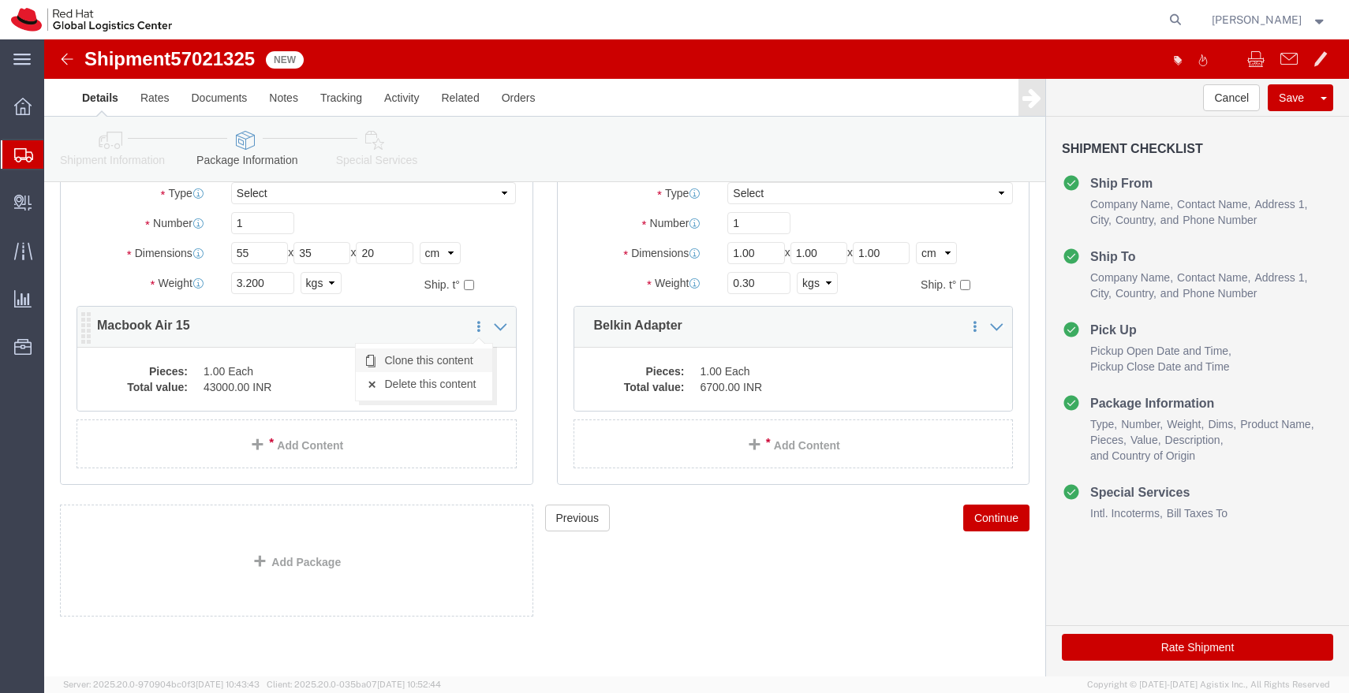
click link "Clone this content"
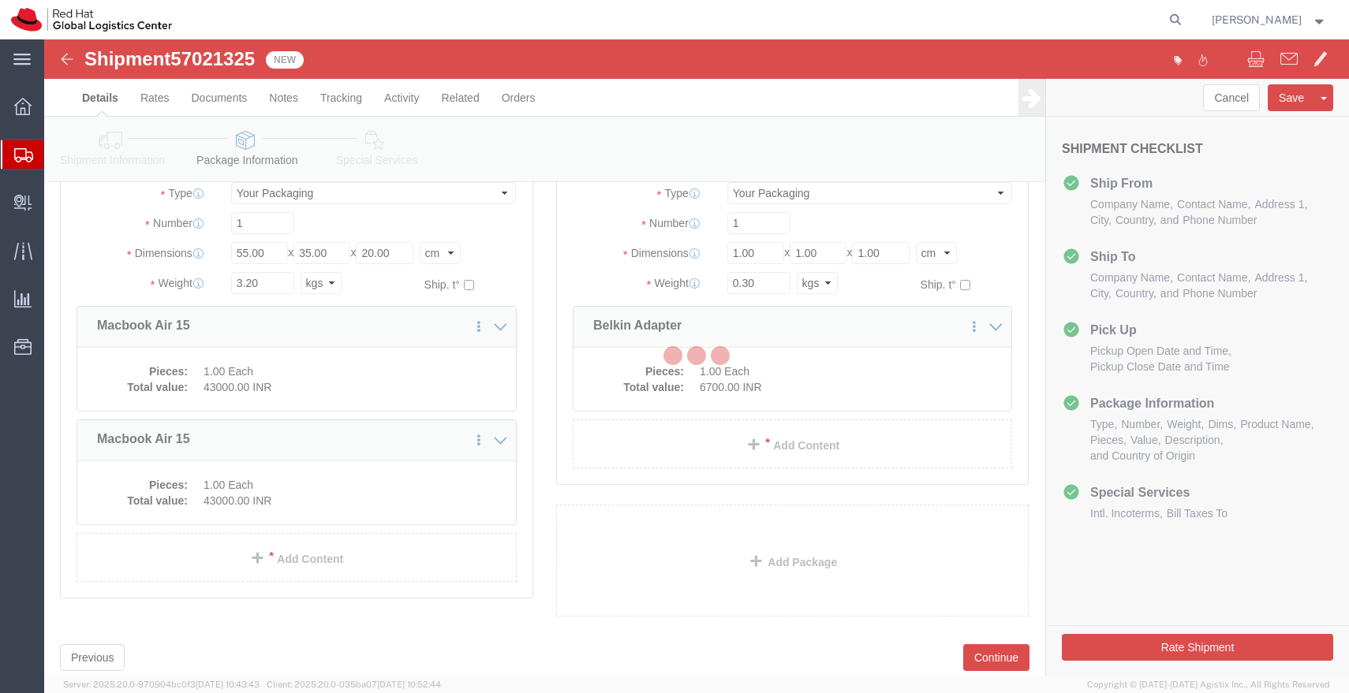
scroll to position [74, 0]
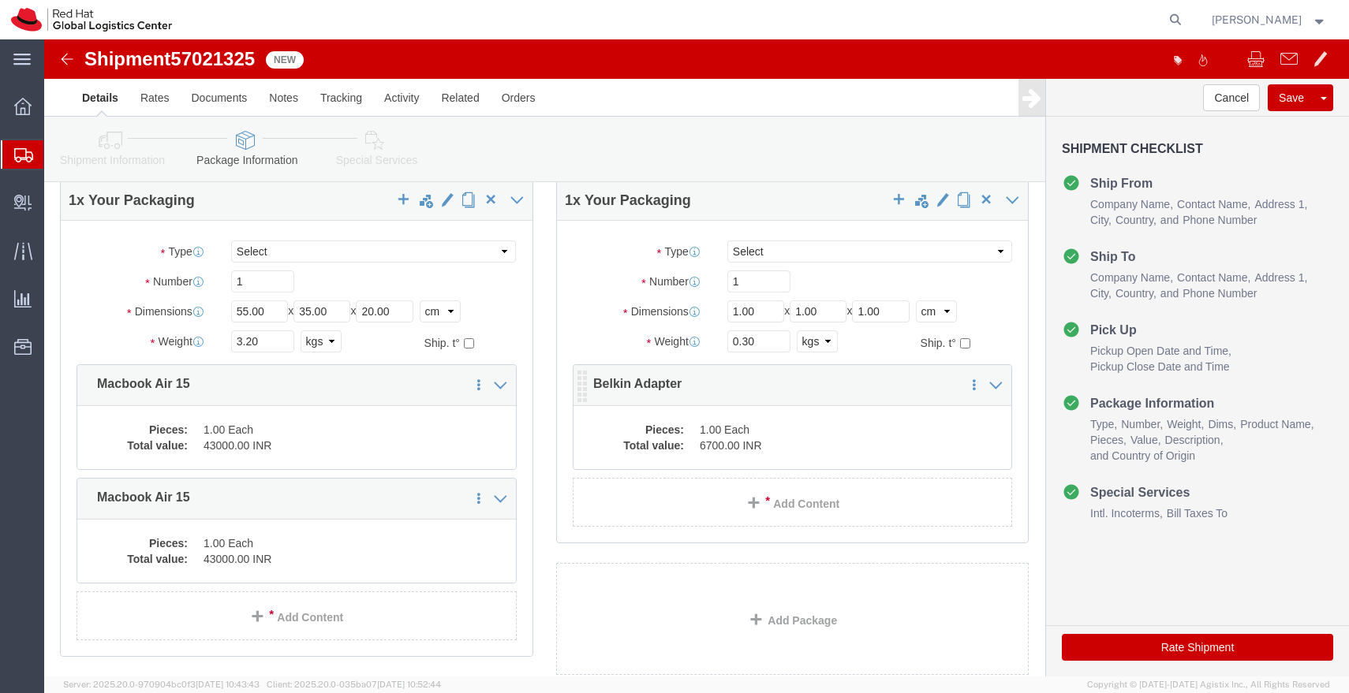
click dd "1.00 Each"
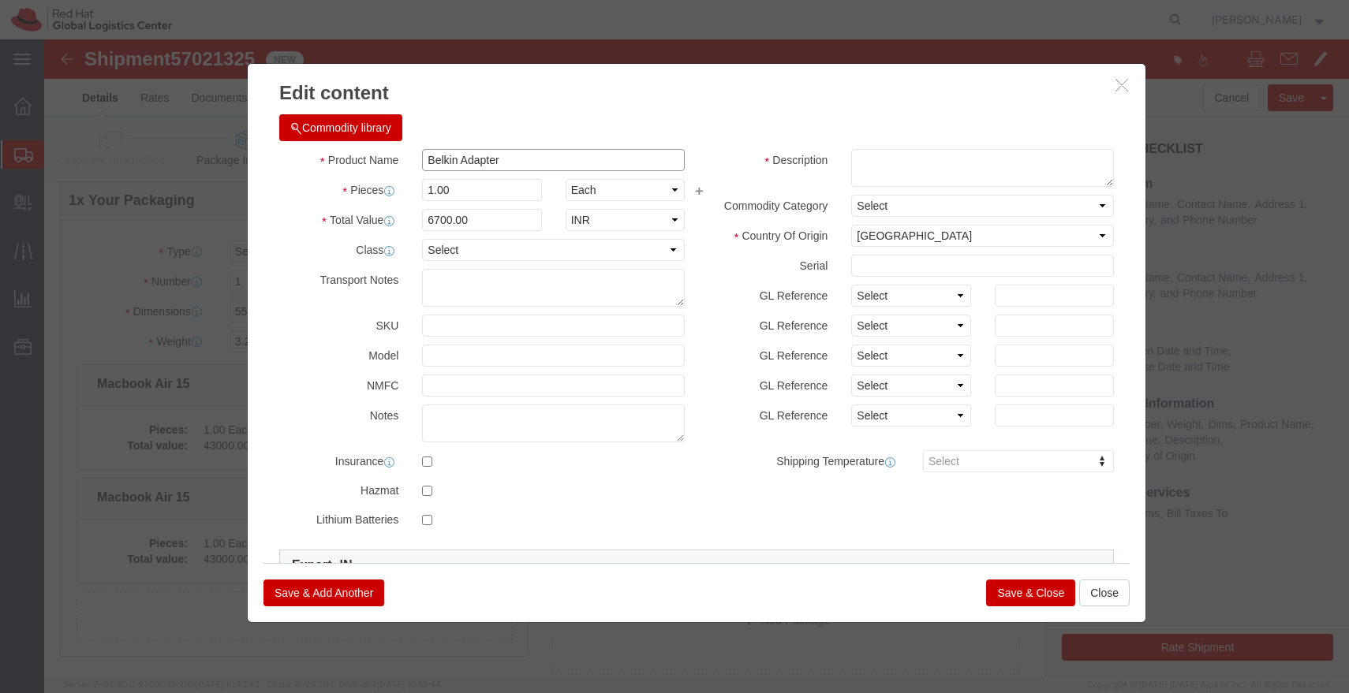
drag, startPoint x: 453, startPoint y: 122, endPoint x: 337, endPoint y: 122, distance: 116.7
click div "Product Name Belkin Adapter"
click button "Close"
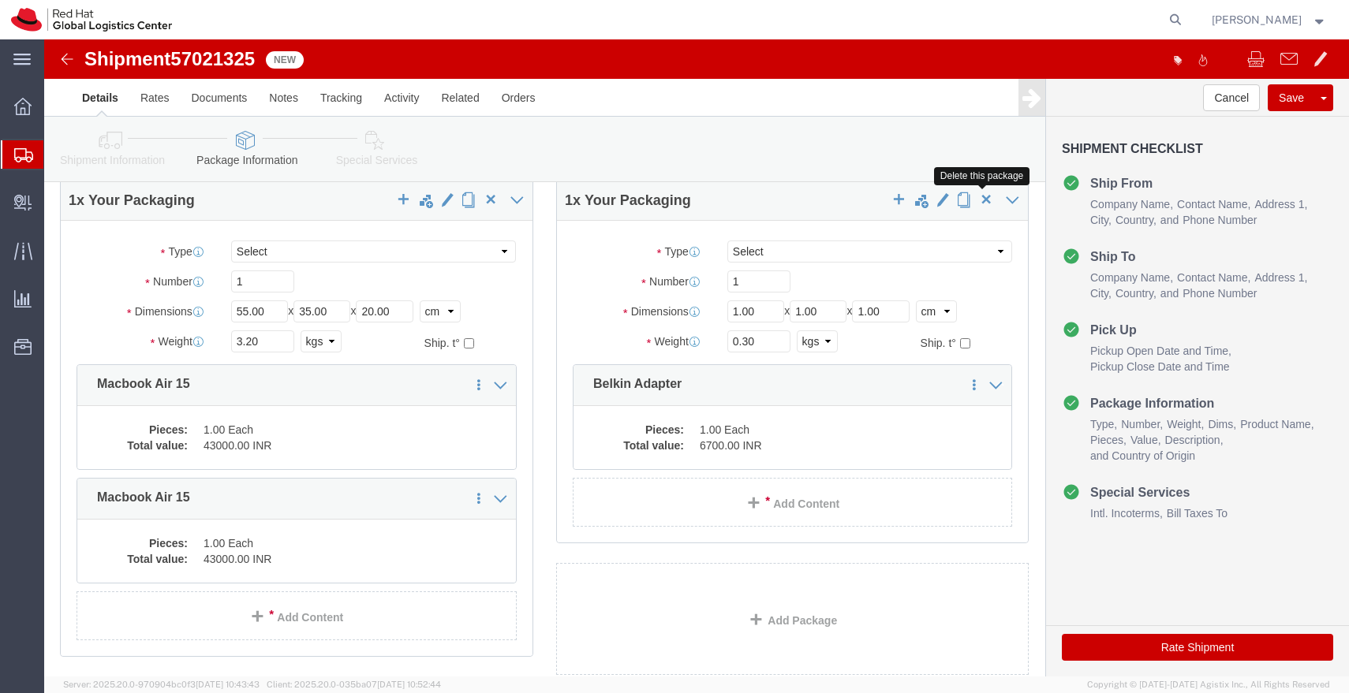
click span "button"
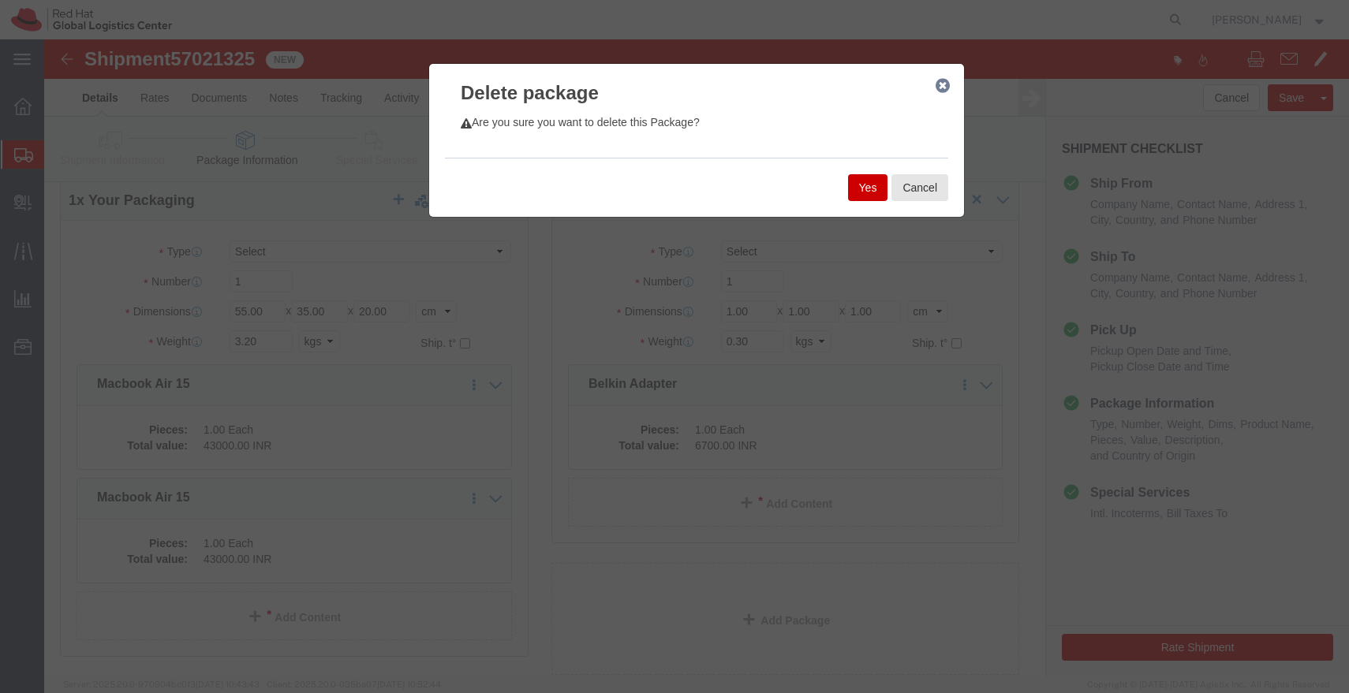
click button "Yes"
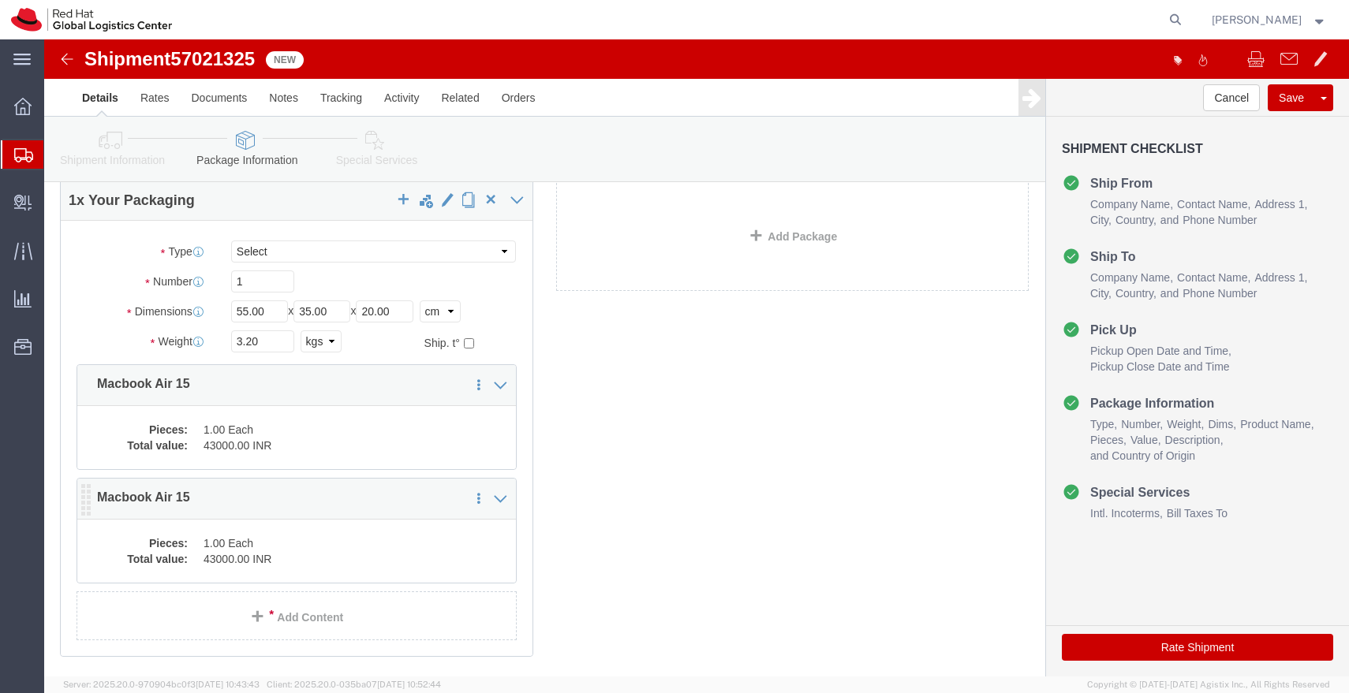
click dd "1.00 Each"
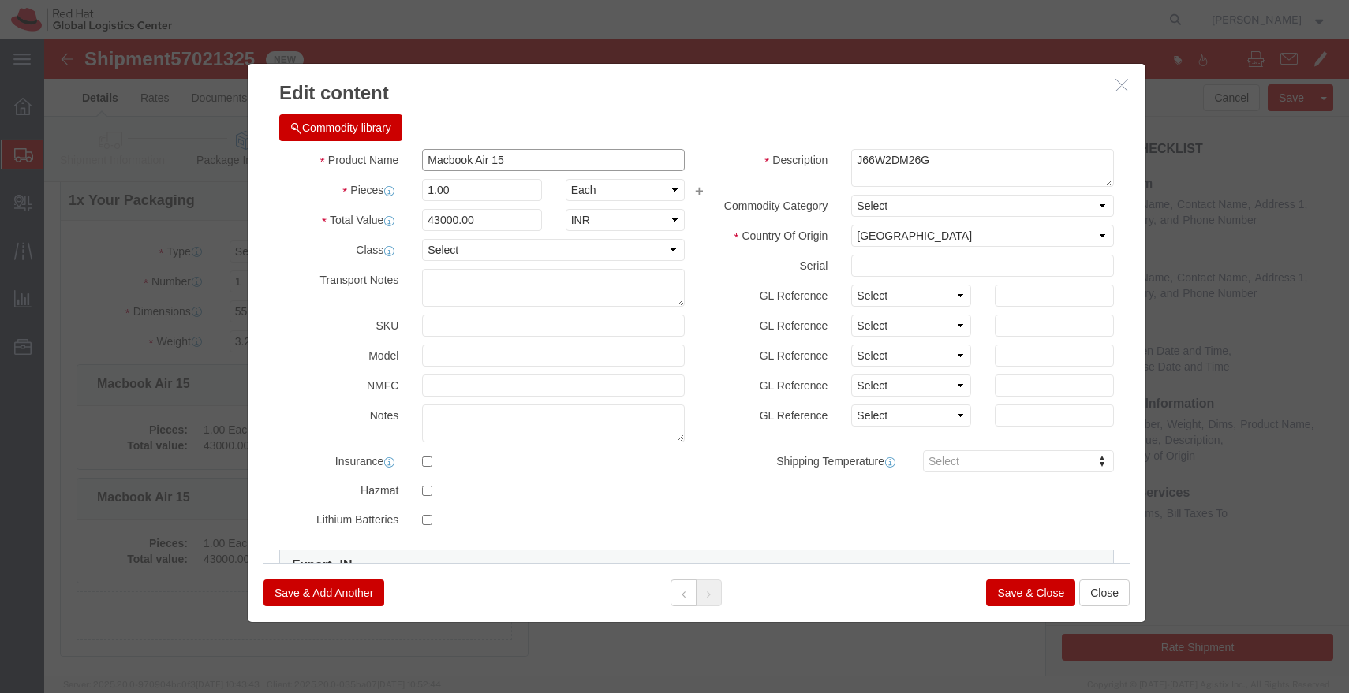
click input "Macbook Air 15"
paste input "Belkin Adapter"
type input "Belkin Adapter"
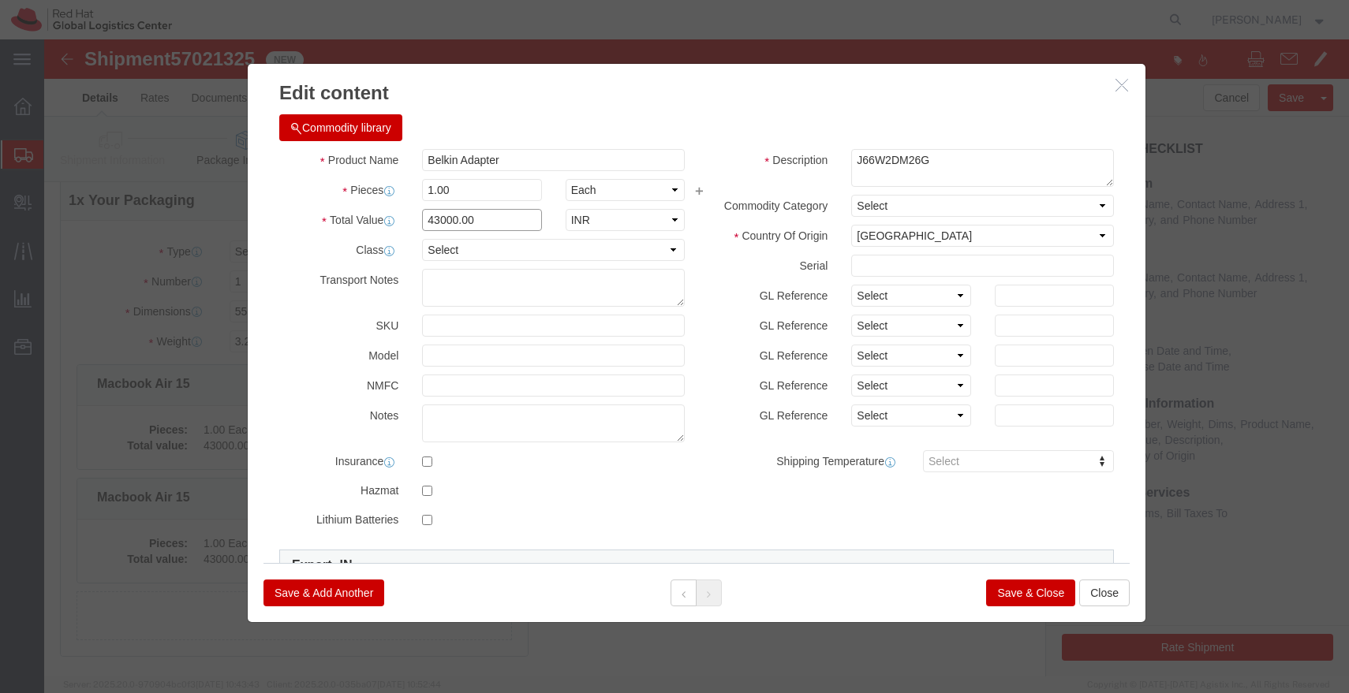
click input "43000.00"
type input "6700.00"
click button "Save & Close"
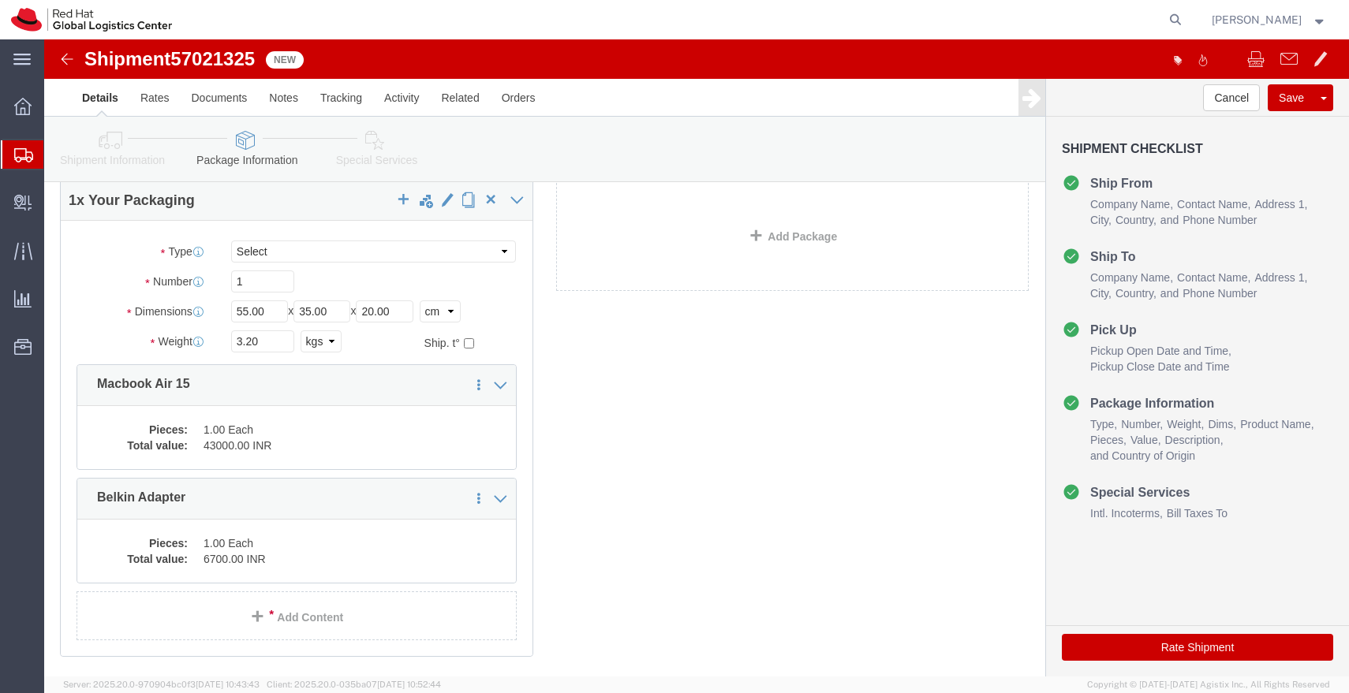
scroll to position [66, 0]
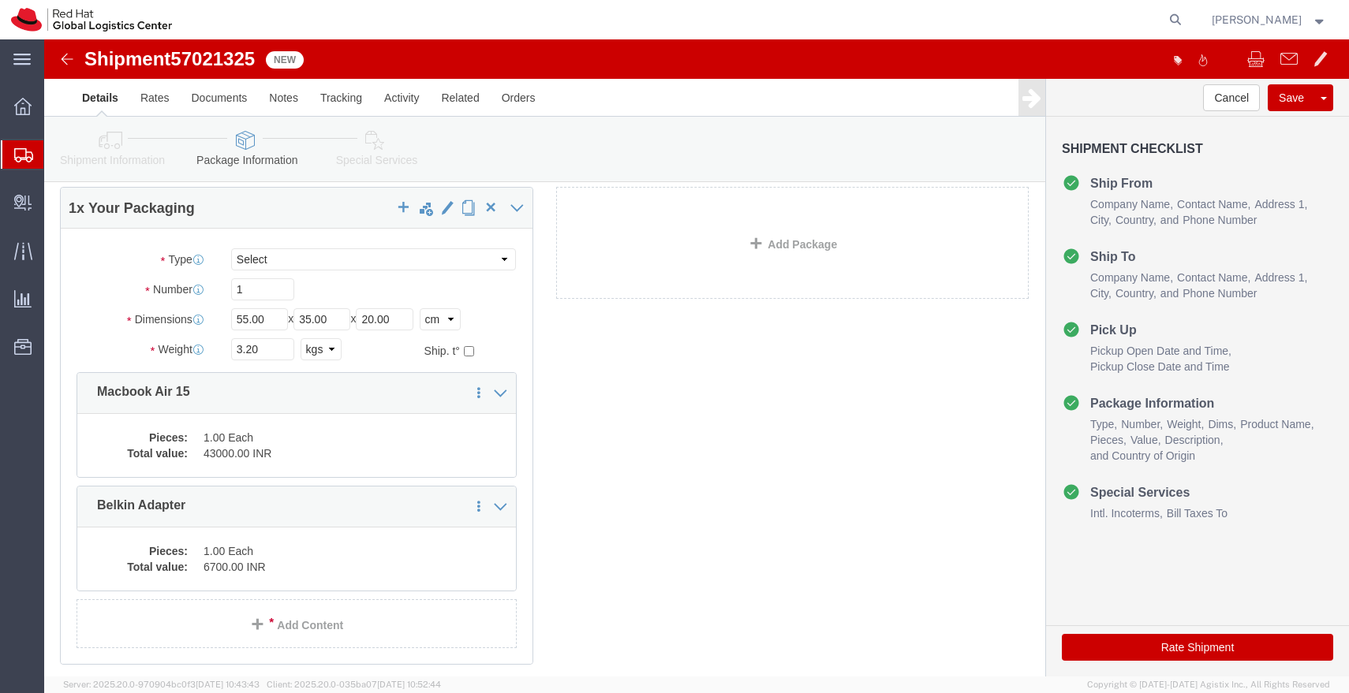
click link "Special Services"
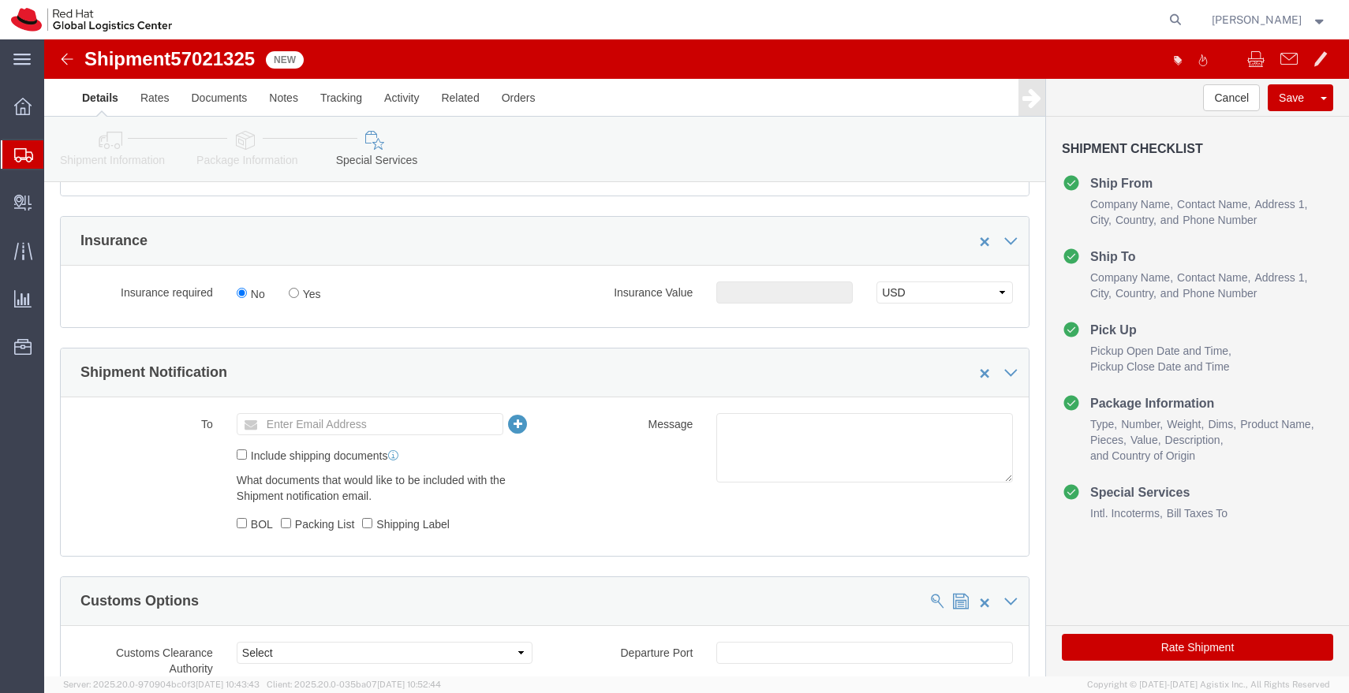
scroll to position [416, 0]
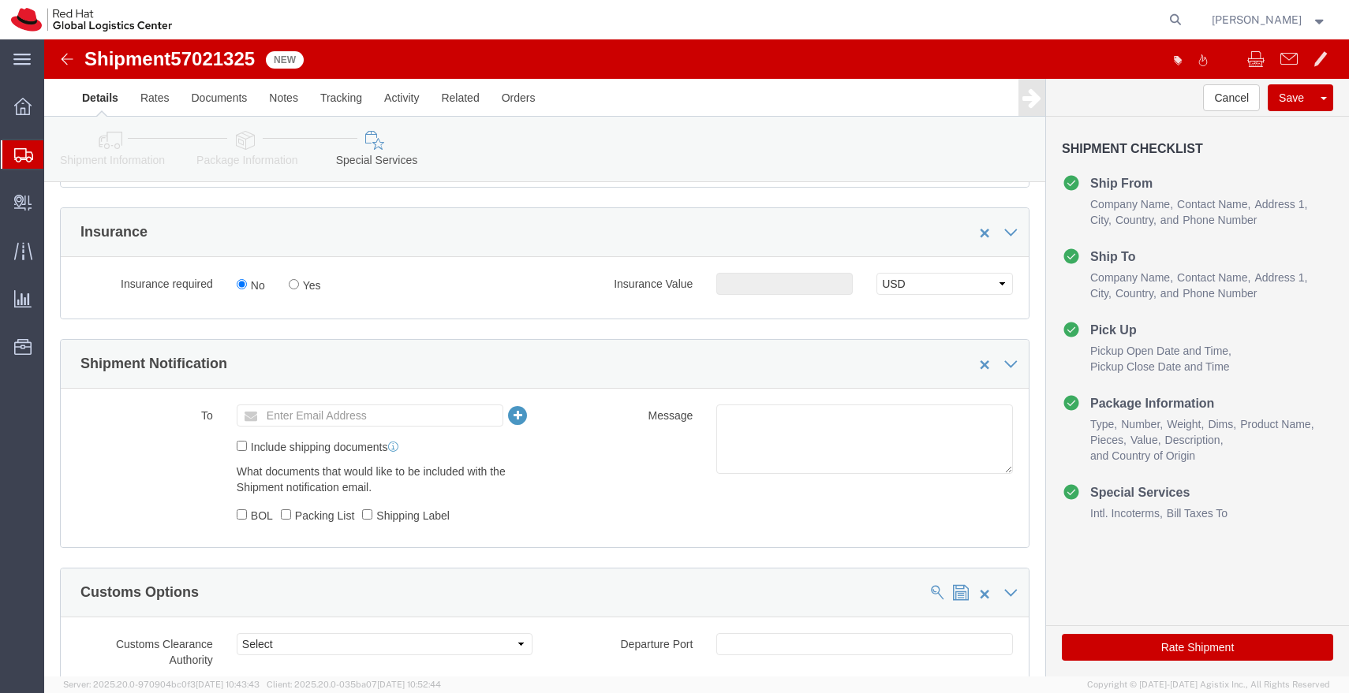
click ul "Enter Email Address"
type input "apaclogistics@redhat.com"
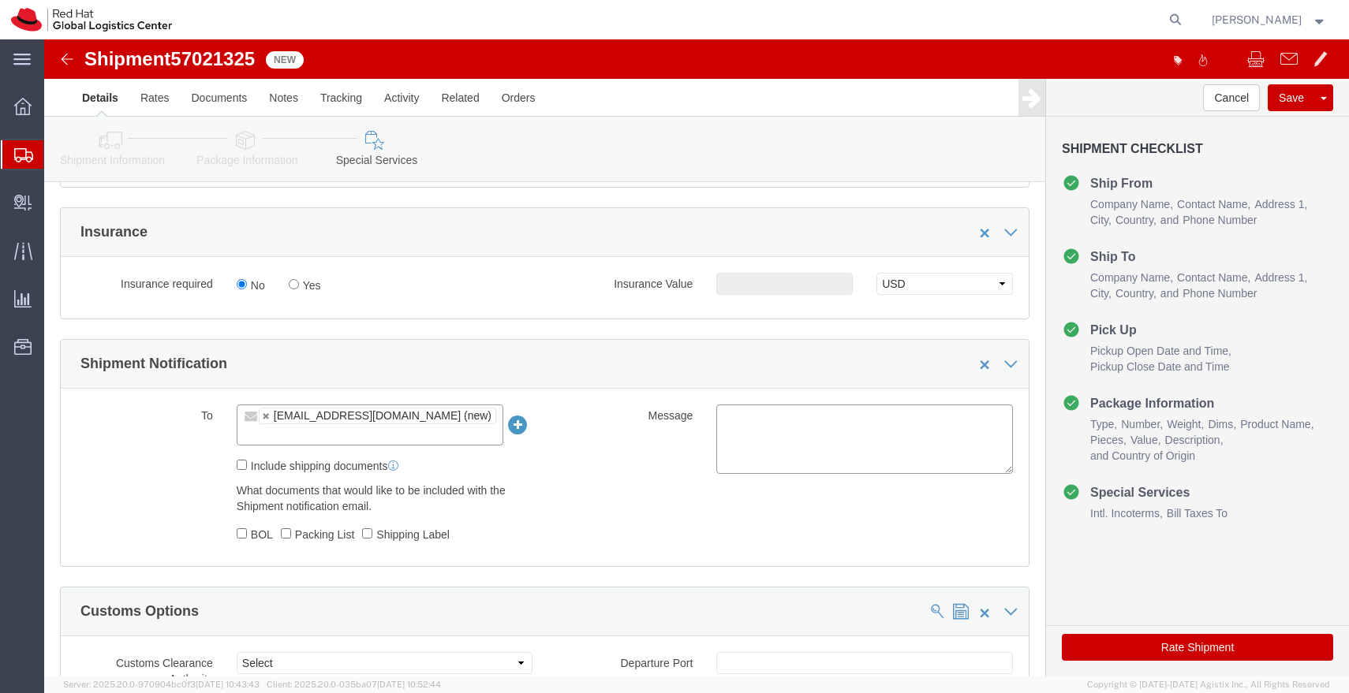
click textarea
paste textarea "Laptop Shipment for Internal Associate Transfer."
type textarea "Laptop Shipment for Internal Associate Transfer."
click button "Save"
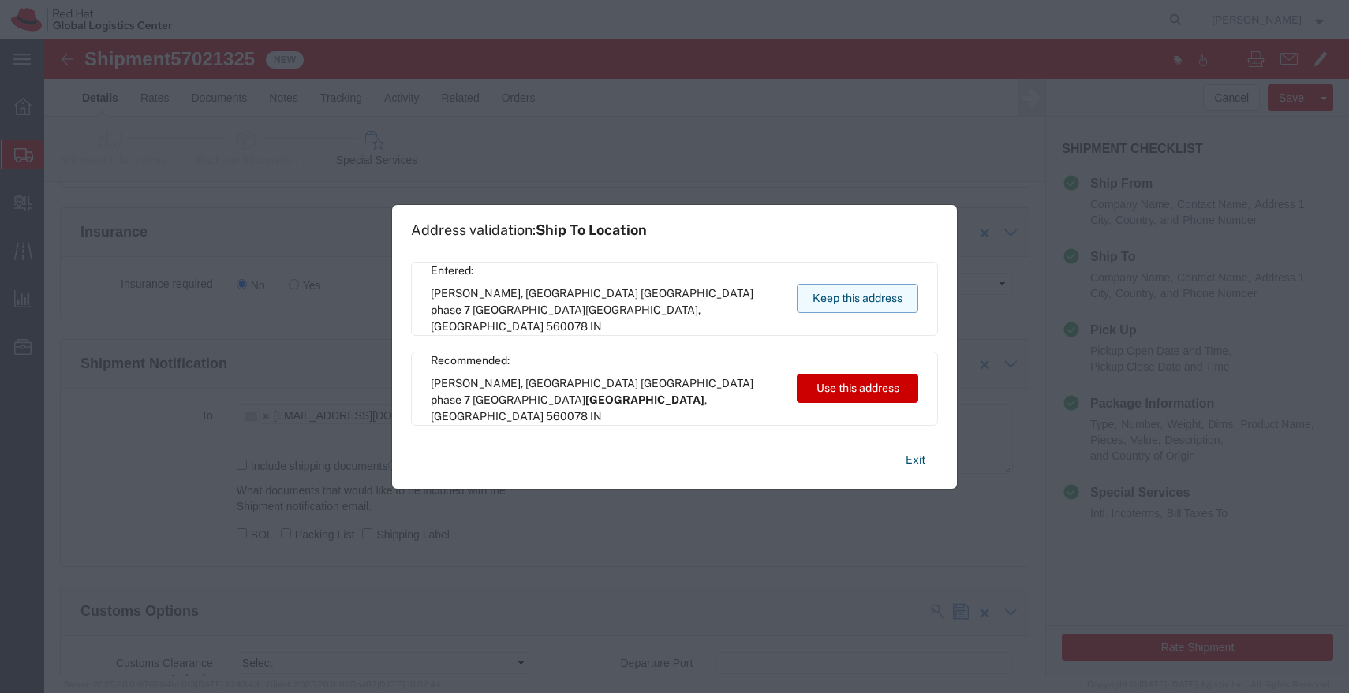
click at [882, 290] on button "Keep this address" at bounding box center [857, 298] width 121 height 29
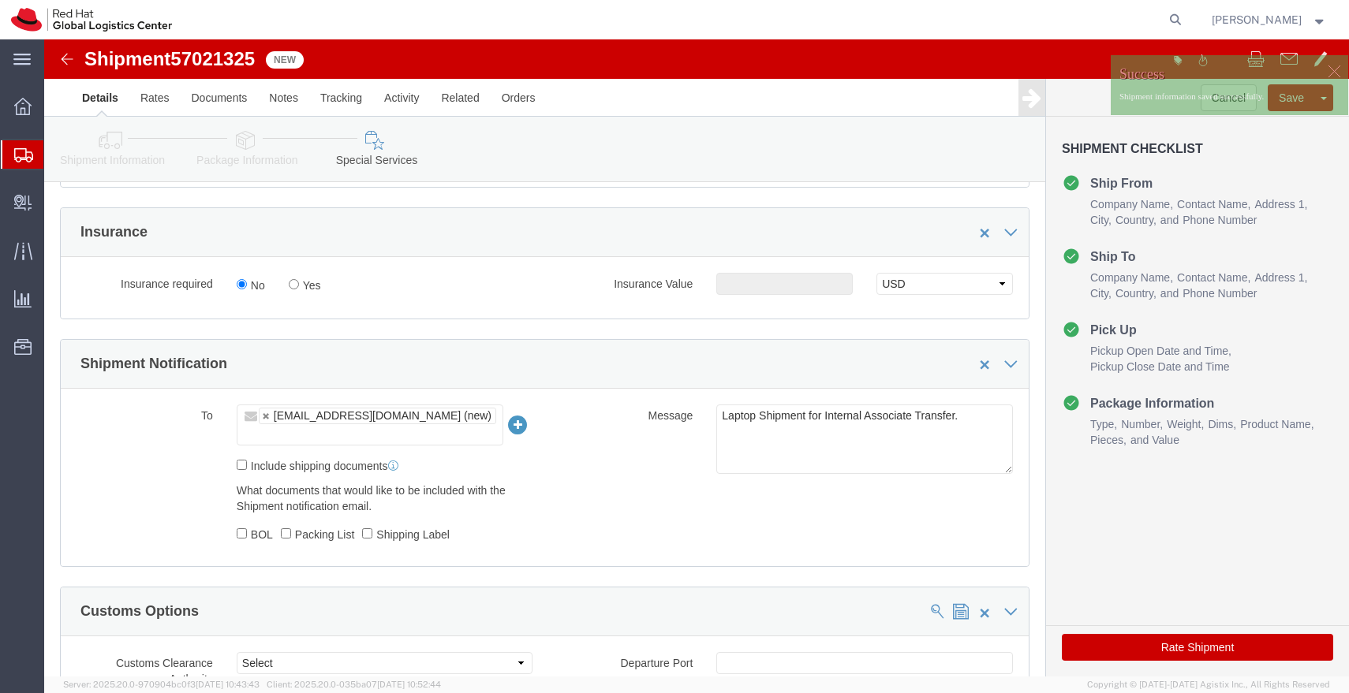
click img
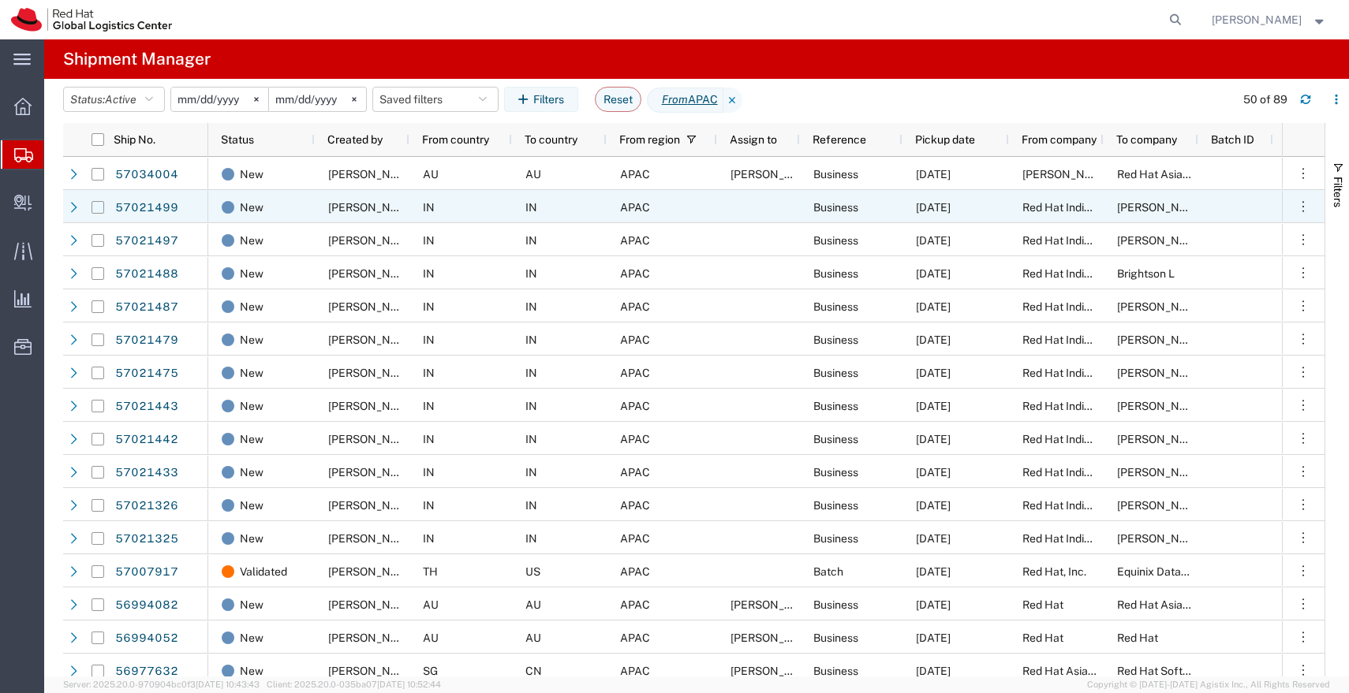
click at [95, 211] on input "Press Space to toggle row selection (unchecked)" at bounding box center [97, 207] width 13 height 13
checkbox input "true"
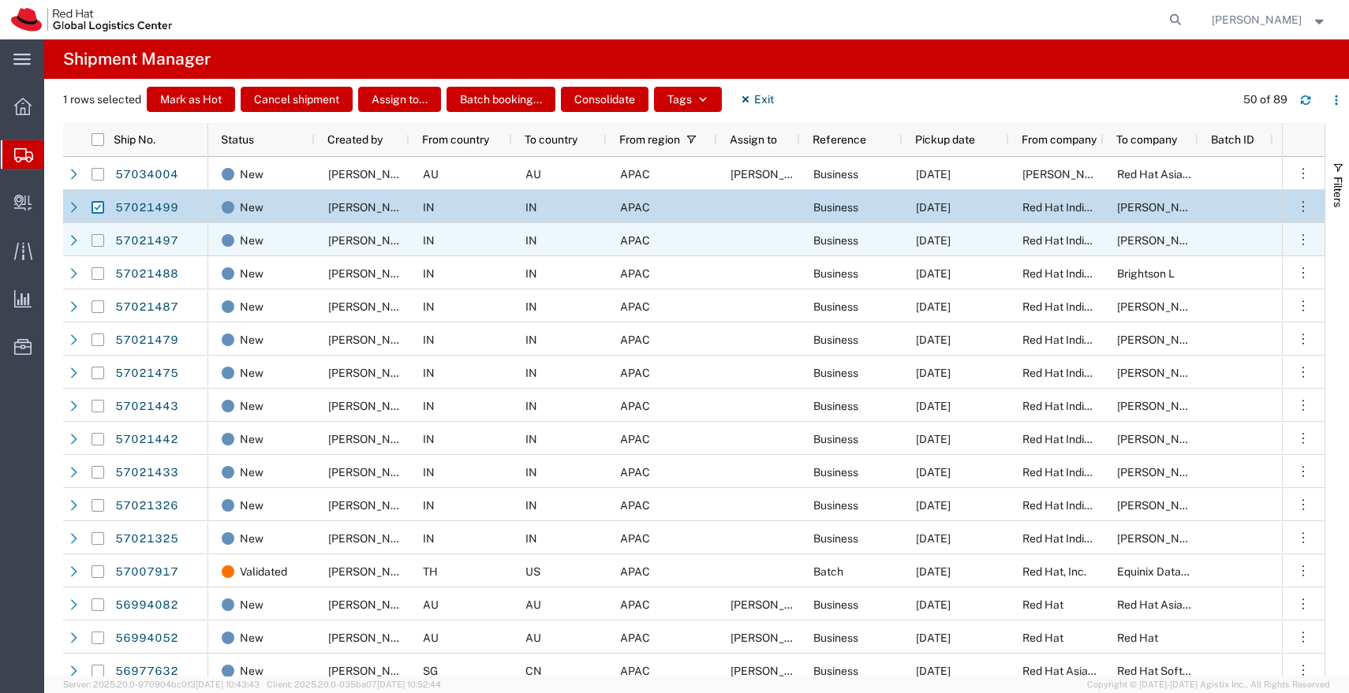
click at [98, 240] on input "Press Space to toggle row selection (unchecked)" at bounding box center [97, 240] width 13 height 13
checkbox input "true"
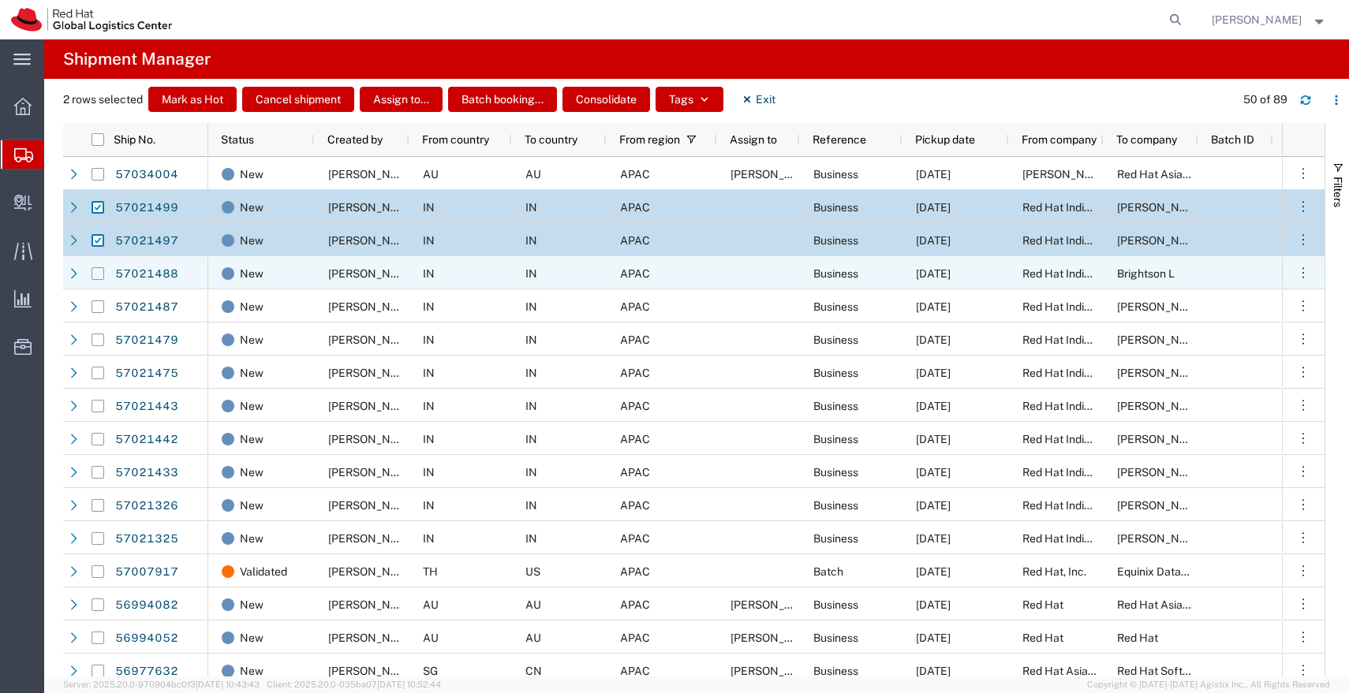
click at [98, 273] on input "Press Space to toggle row selection (unchecked)" at bounding box center [97, 273] width 13 height 13
checkbox input "true"
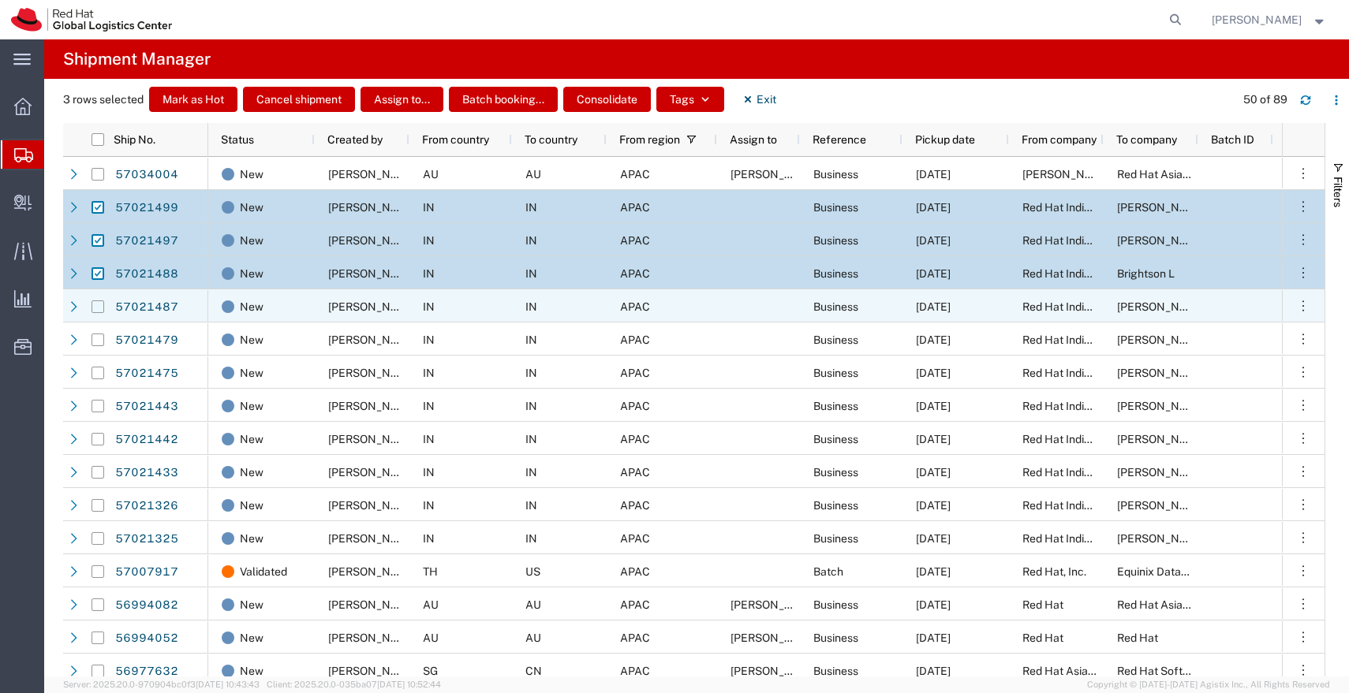
click at [96, 305] on input "Press Space to toggle row selection (unchecked)" at bounding box center [97, 306] width 13 height 13
checkbox input "true"
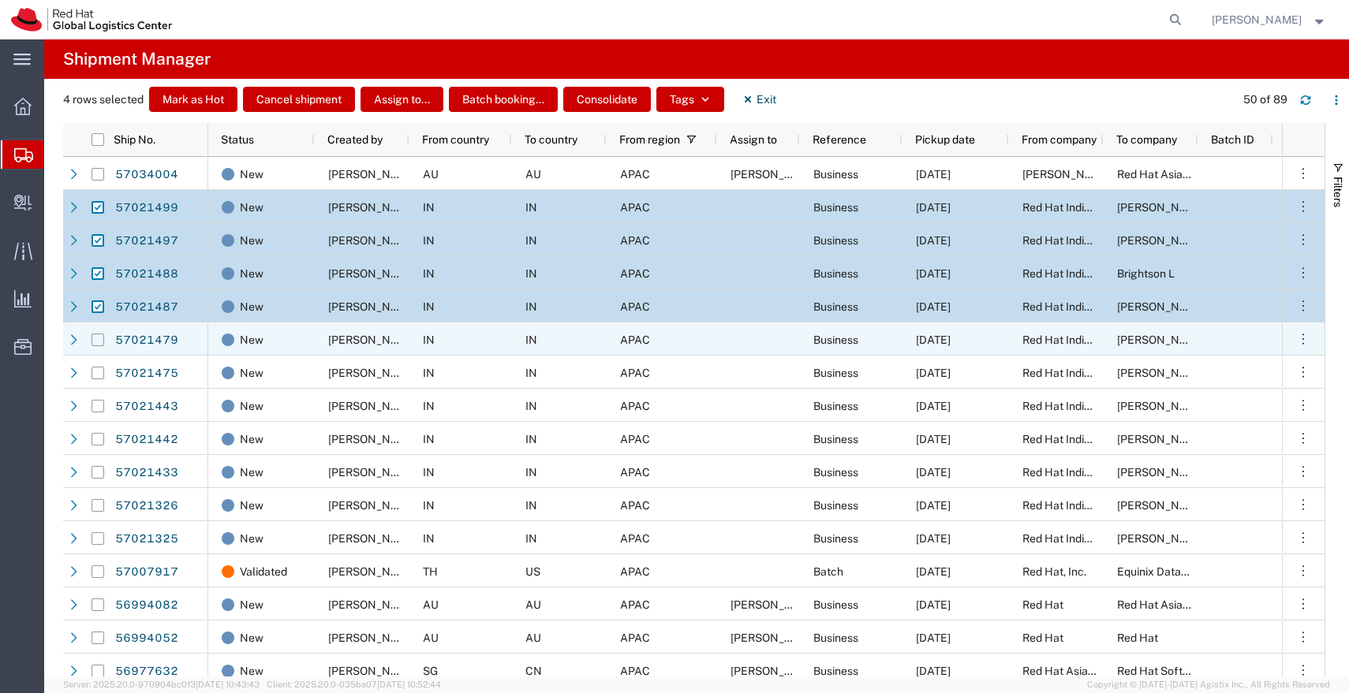
click at [96, 340] on input "Press Space to toggle row selection (unchecked)" at bounding box center [97, 340] width 13 height 13
checkbox input "true"
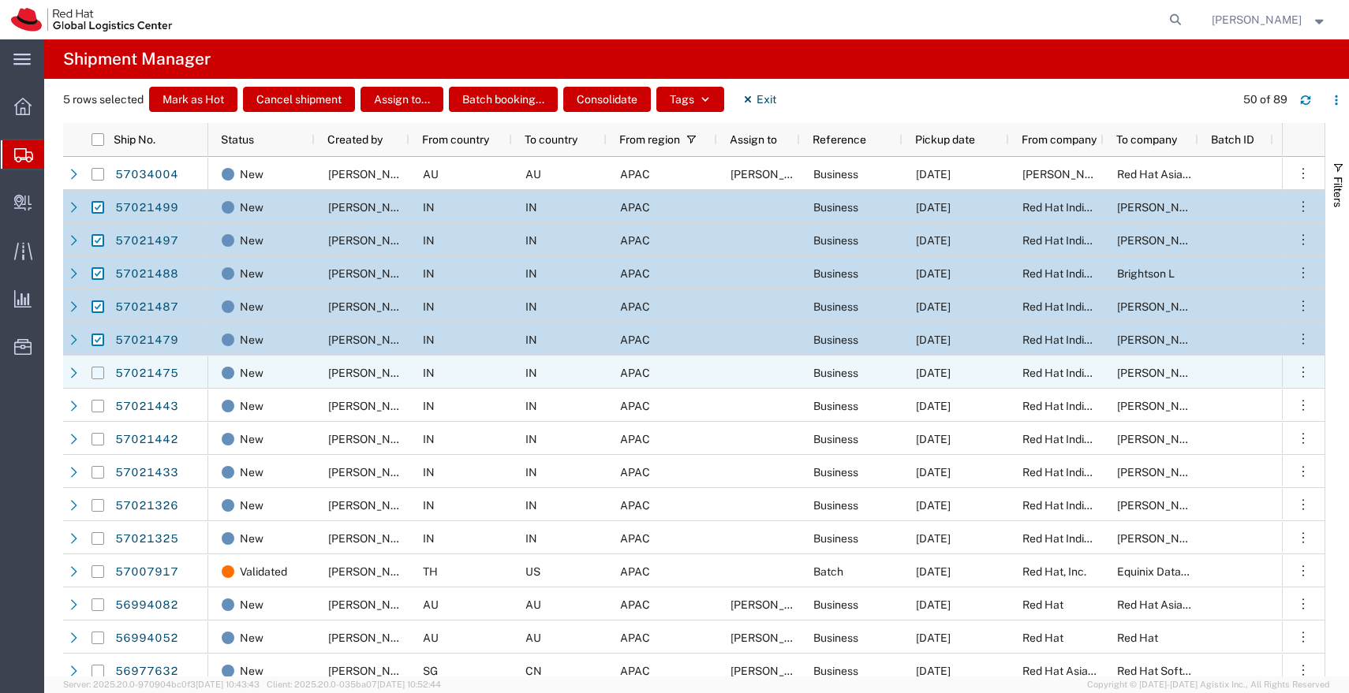
click at [98, 372] on input "Press Space to toggle row selection (unchecked)" at bounding box center [97, 373] width 13 height 13
checkbox input "true"
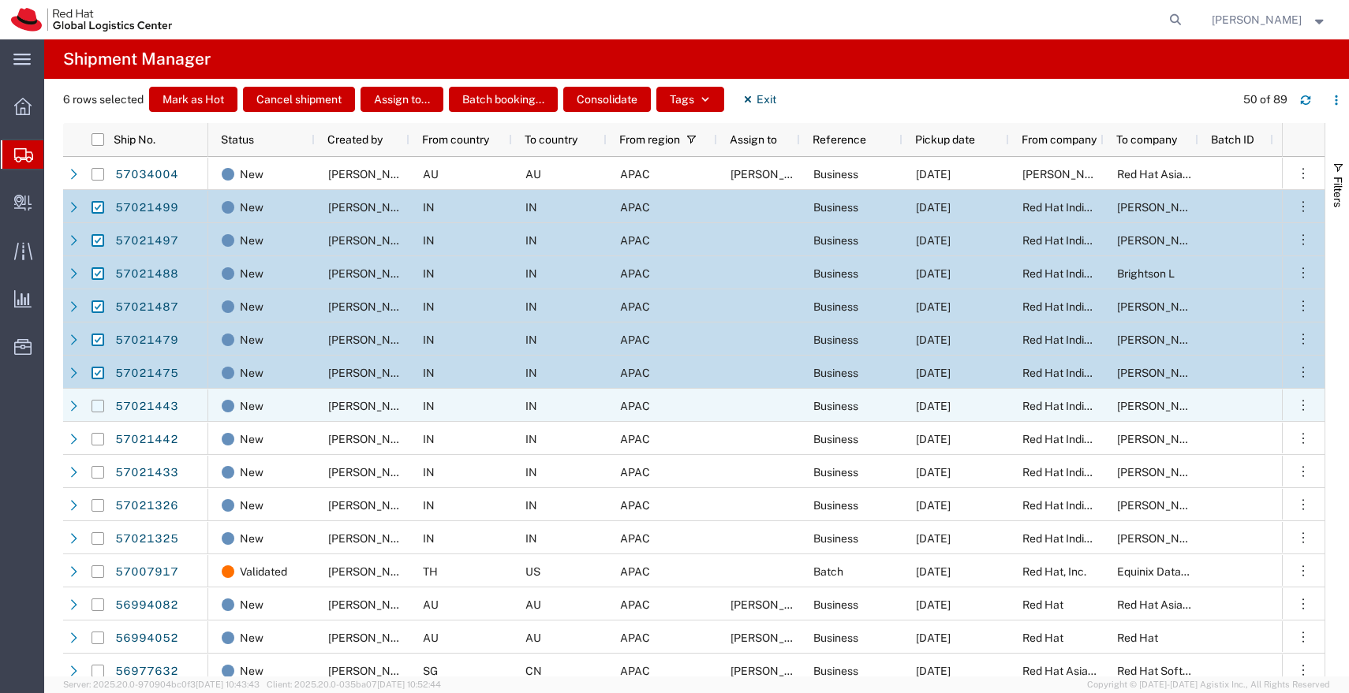
click at [98, 407] on input "Press Space to toggle row selection (unchecked)" at bounding box center [97, 406] width 13 height 13
checkbox input "true"
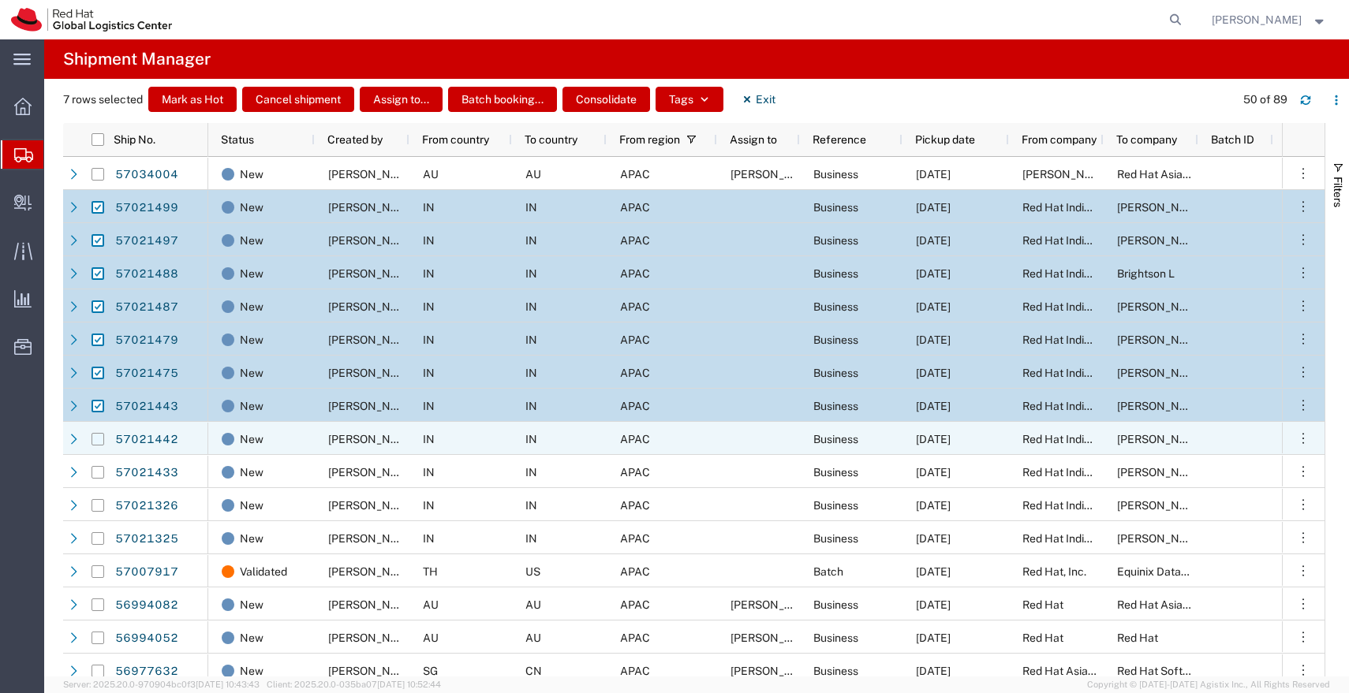
click at [98, 439] on input "Press Space to toggle row selection (unchecked)" at bounding box center [97, 439] width 13 height 13
checkbox input "true"
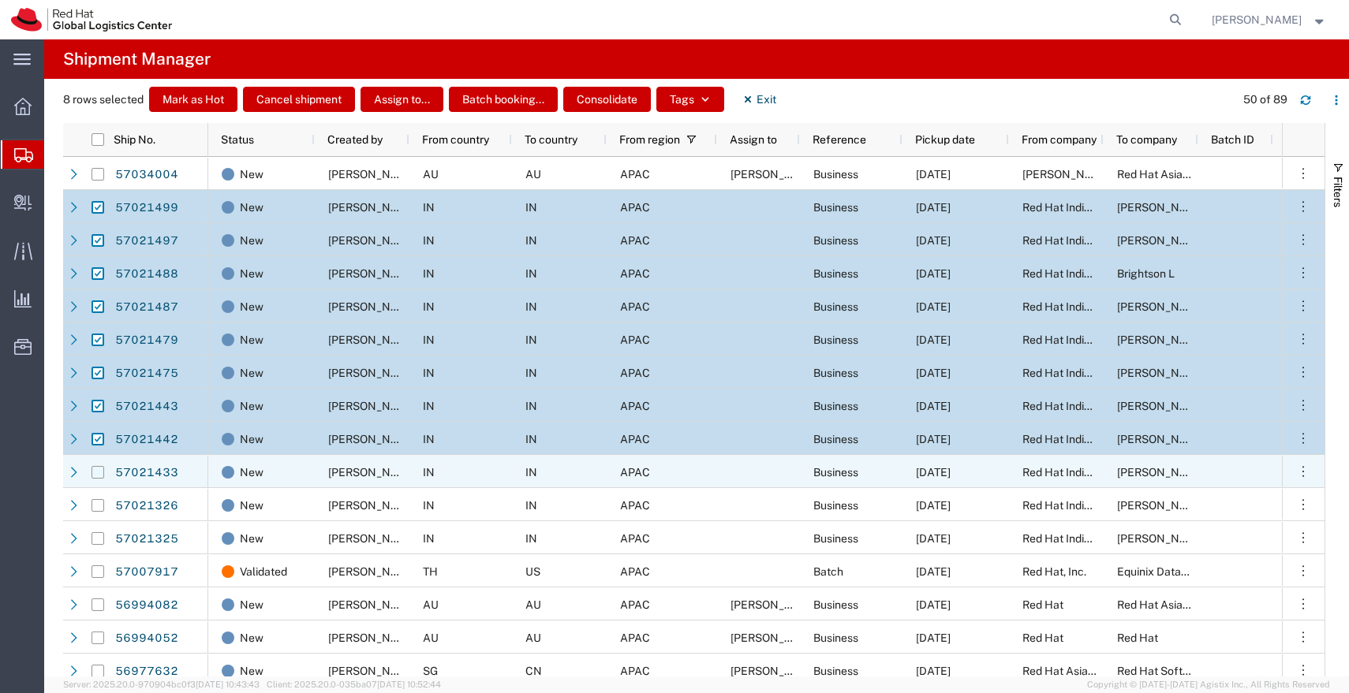
click at [97, 473] on input "Press Space to toggle row selection (unchecked)" at bounding box center [97, 472] width 13 height 13
checkbox input "true"
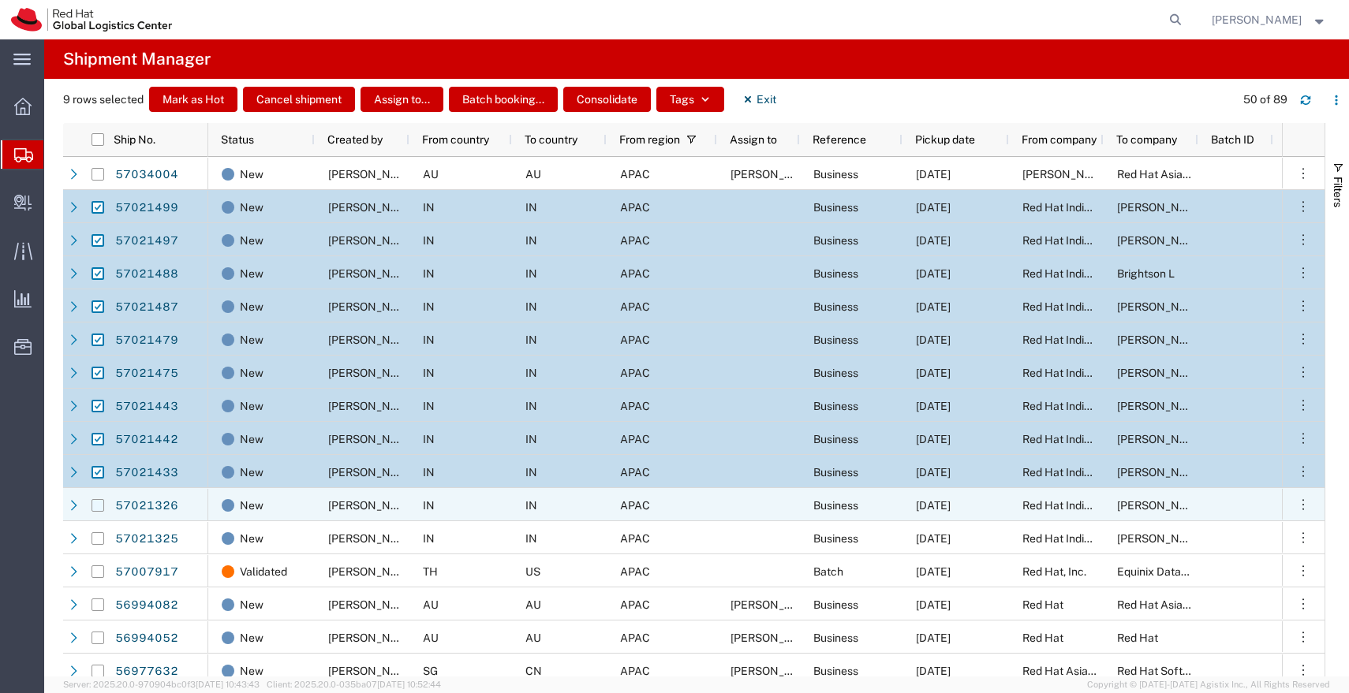
click at [96, 505] on input "Press Space to toggle row selection (unchecked)" at bounding box center [97, 505] width 13 height 13
checkbox input "true"
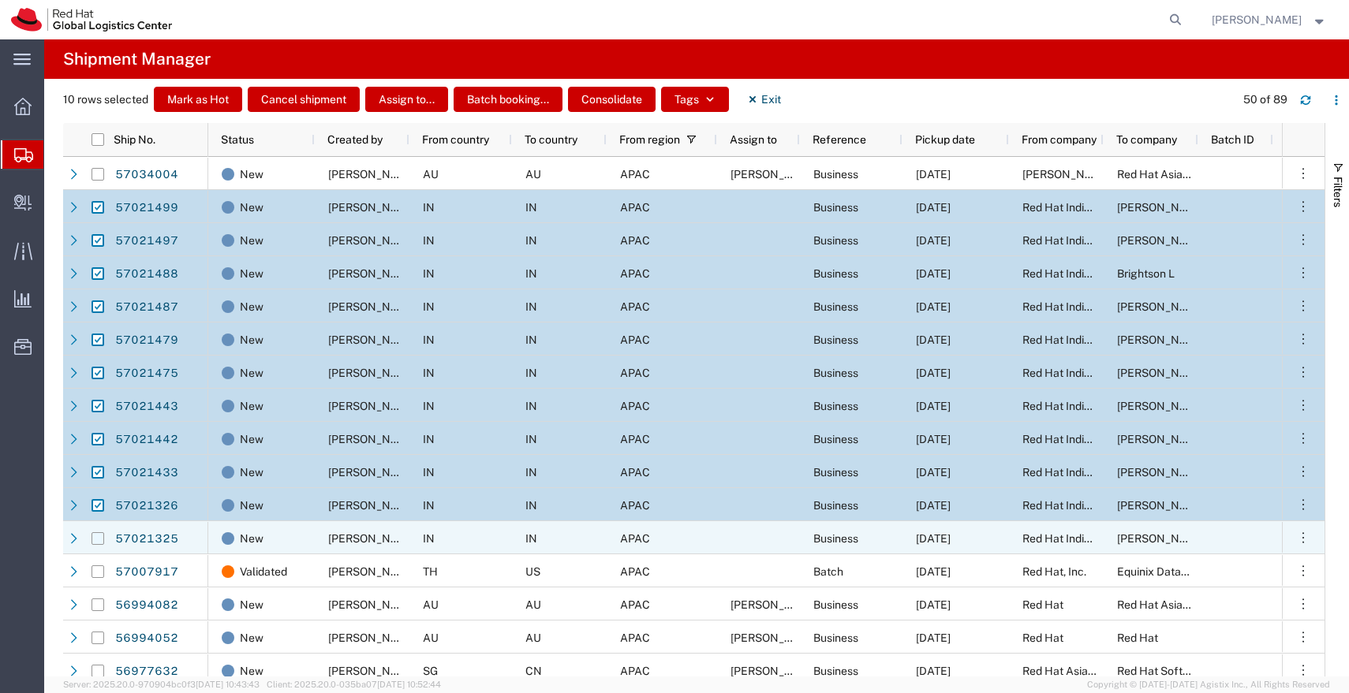
click at [99, 540] on input "Press Space to toggle row selection (unchecked)" at bounding box center [97, 538] width 13 height 13
checkbox input "true"
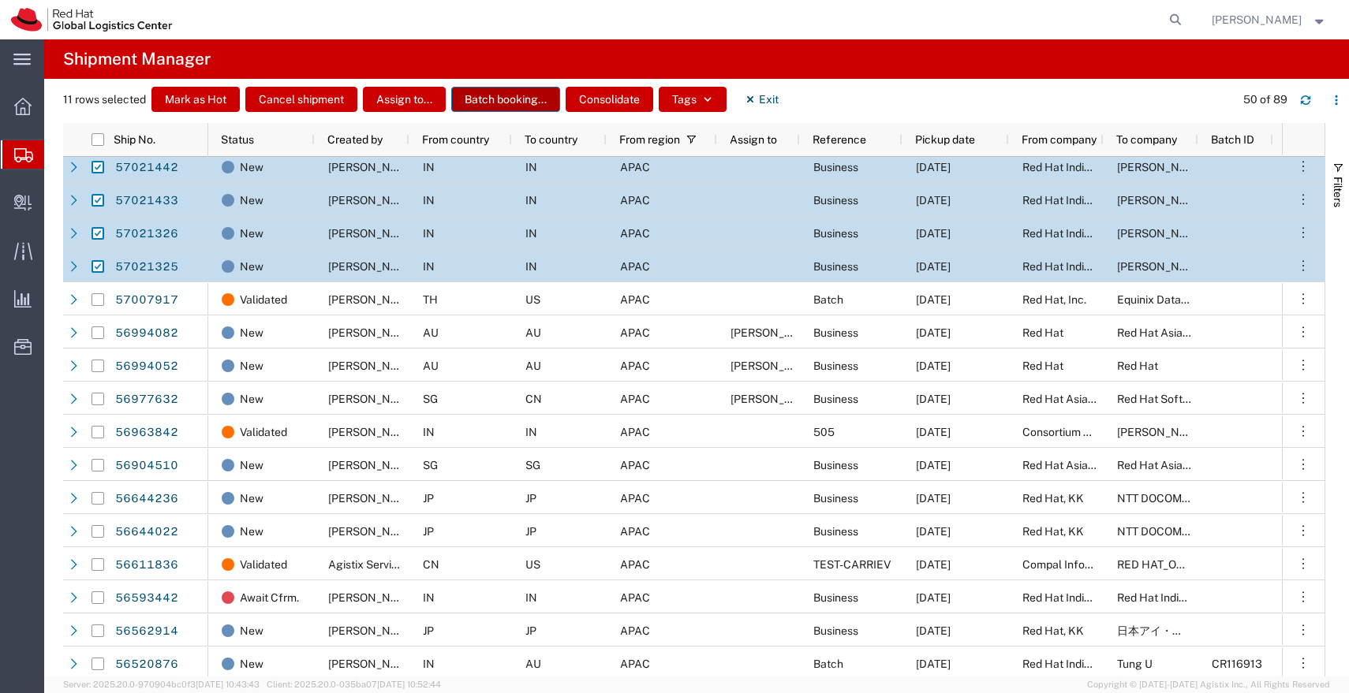
click at [498, 103] on button "Batch booking..." at bounding box center [505, 99] width 109 height 25
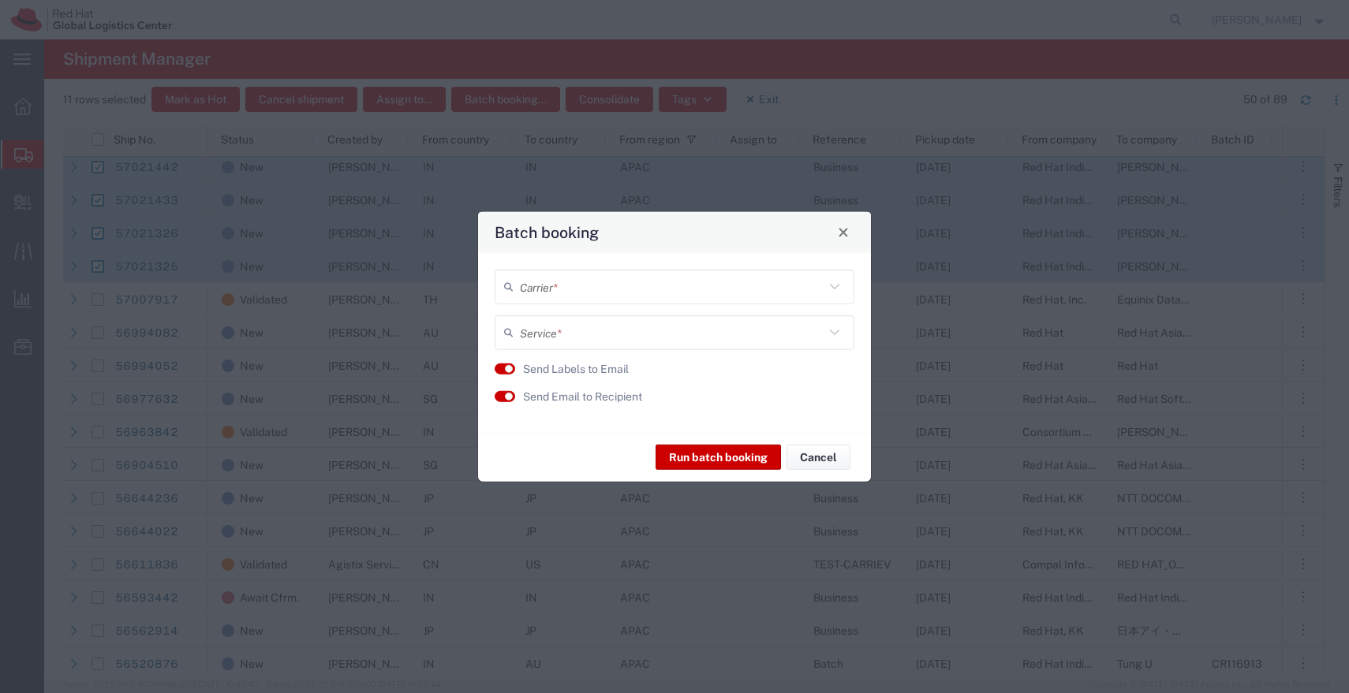
click at [615, 285] on input "text" at bounding box center [672, 287] width 304 height 28
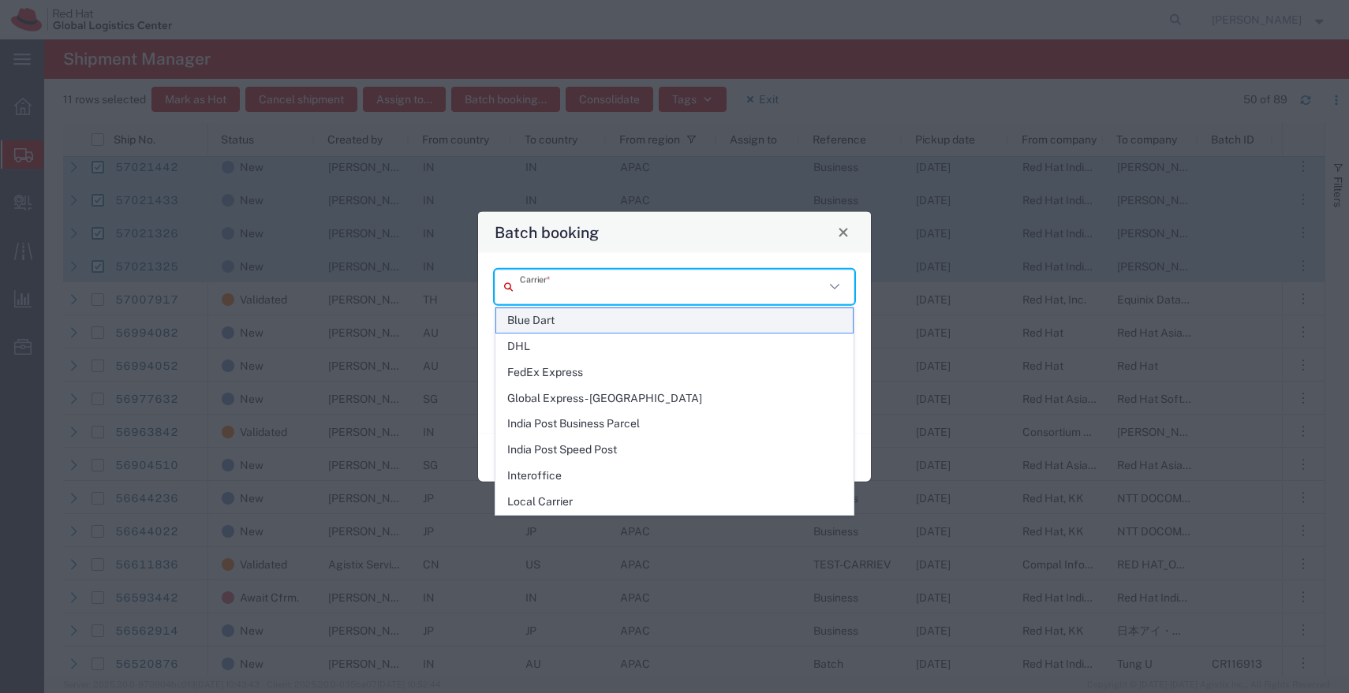
click at [580, 318] on span "Blue Dart" at bounding box center [674, 320] width 356 height 24
type input "Blue Dart"
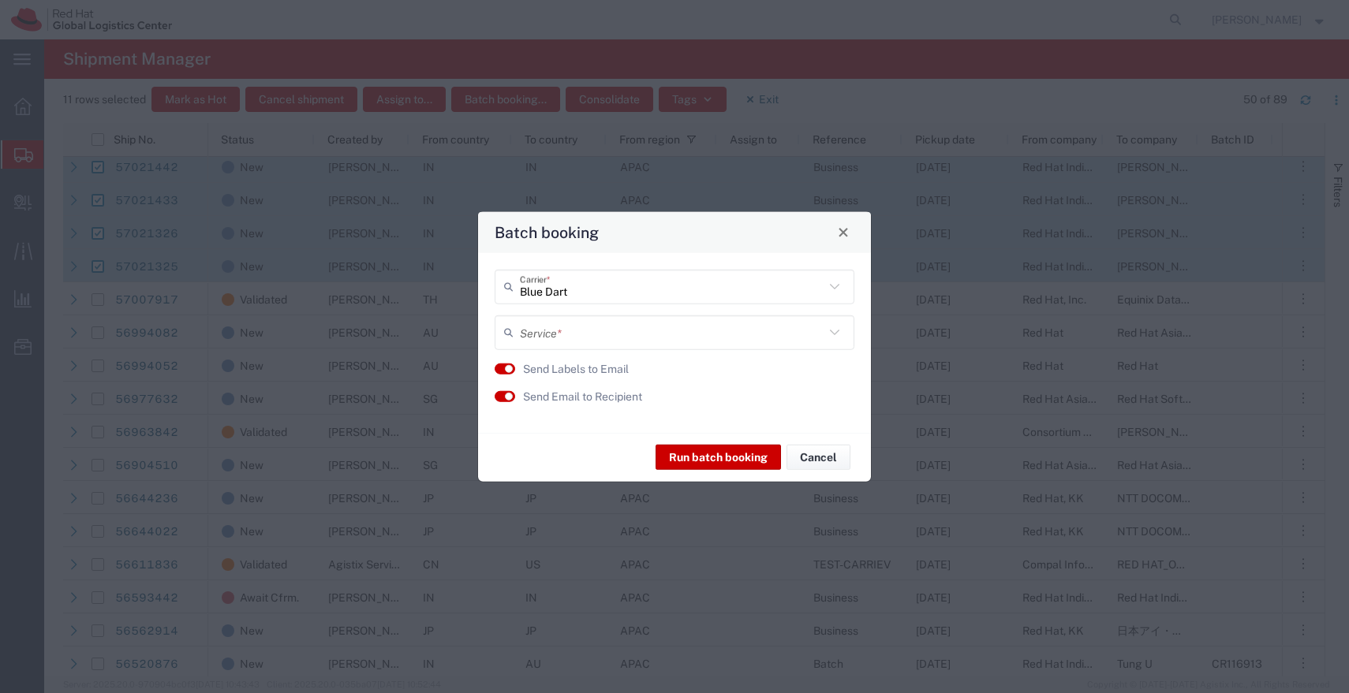
click at [629, 330] on input "text" at bounding box center [672, 333] width 304 height 28
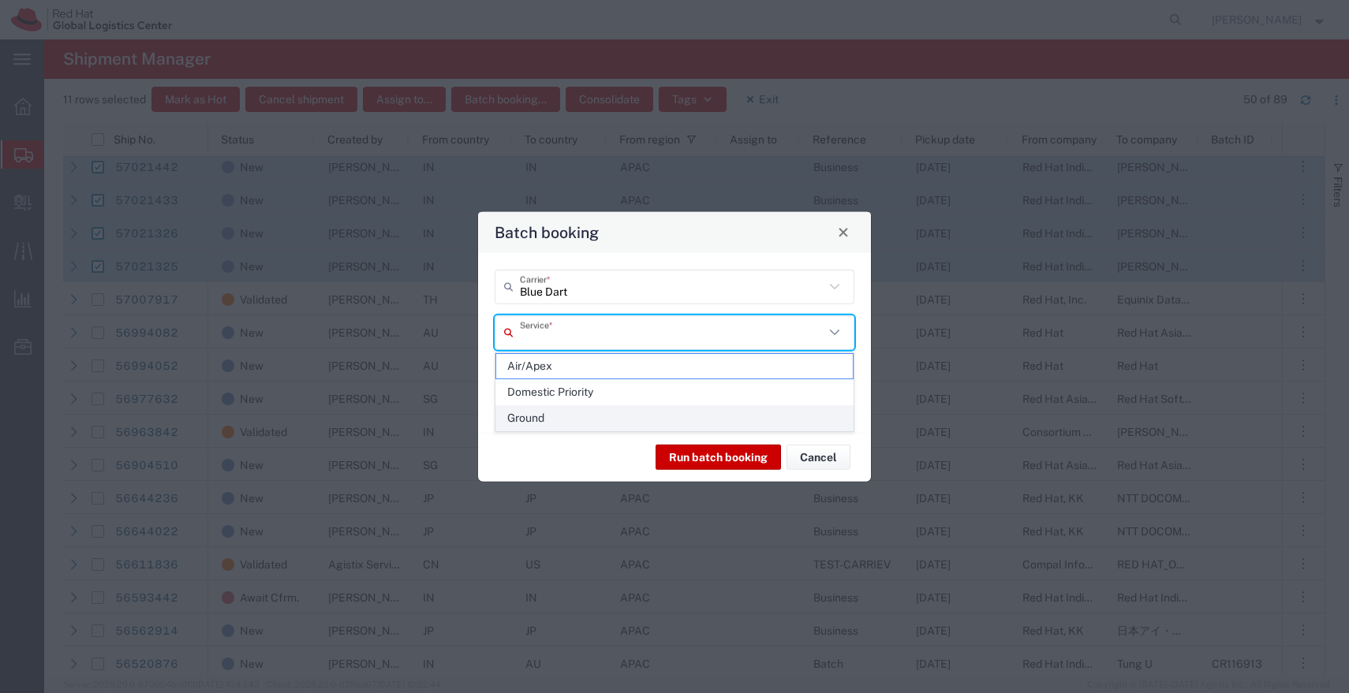
click at [539, 418] on span "Ground" at bounding box center [674, 418] width 356 height 24
type input "Ground"
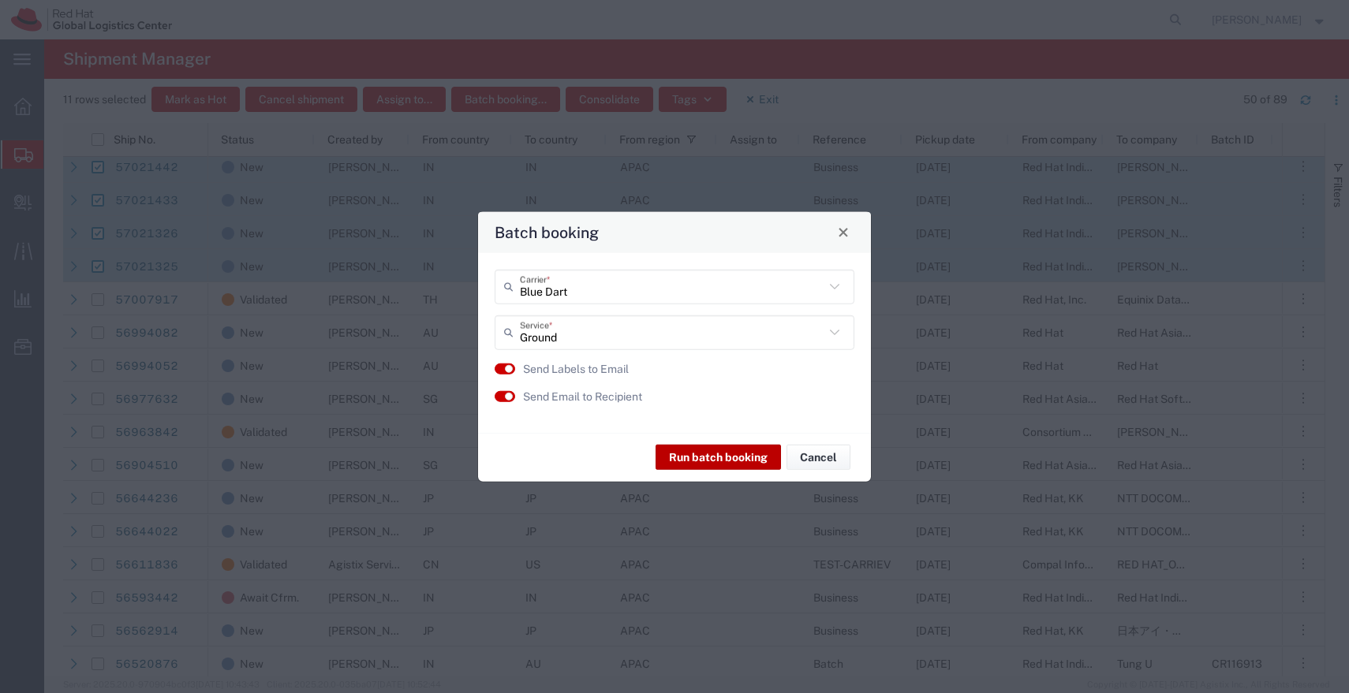
click at [740, 463] on button "Run batch booking" at bounding box center [717, 457] width 125 height 25
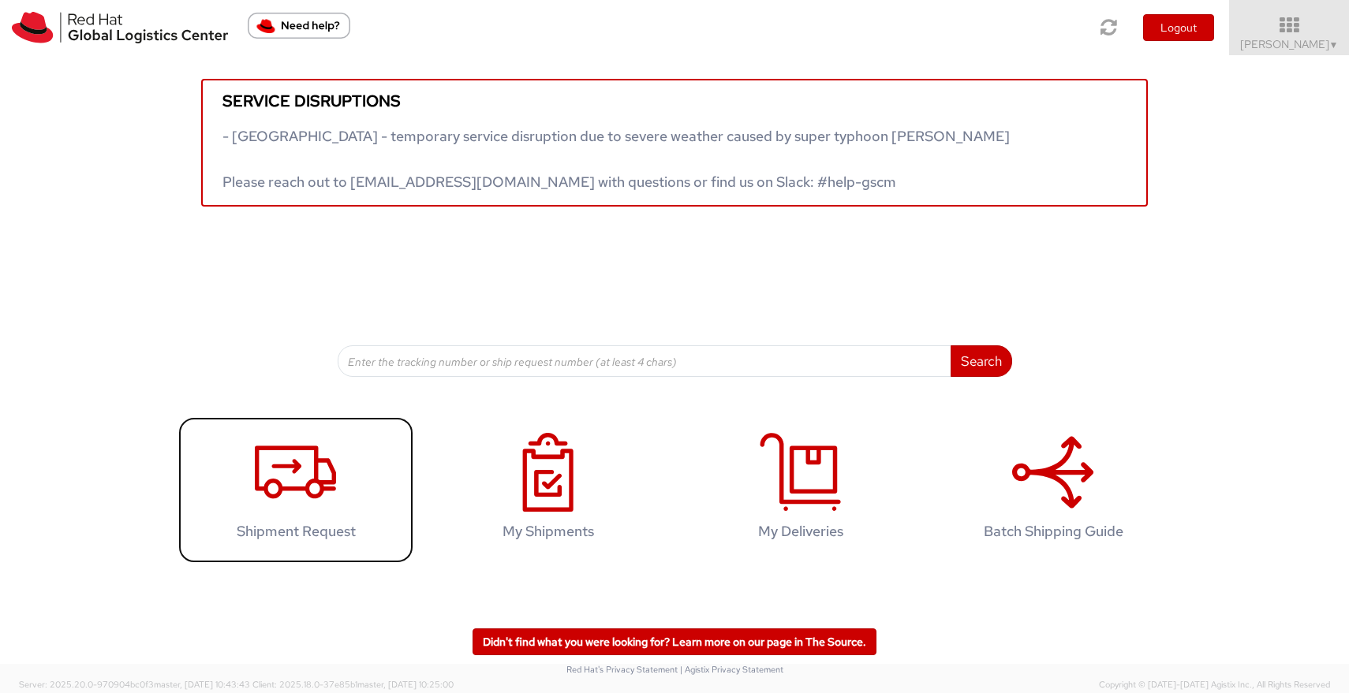
click at [281, 503] on icon at bounding box center [295, 472] width 81 height 79
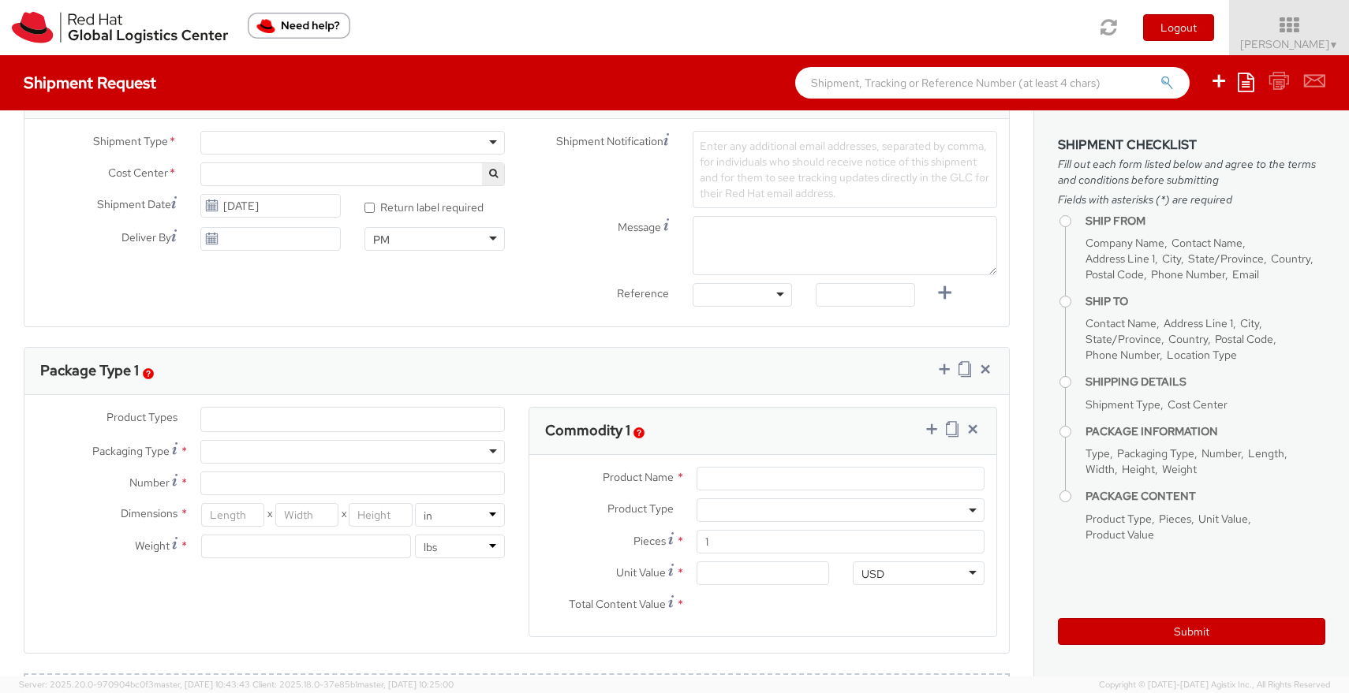
select select "901"
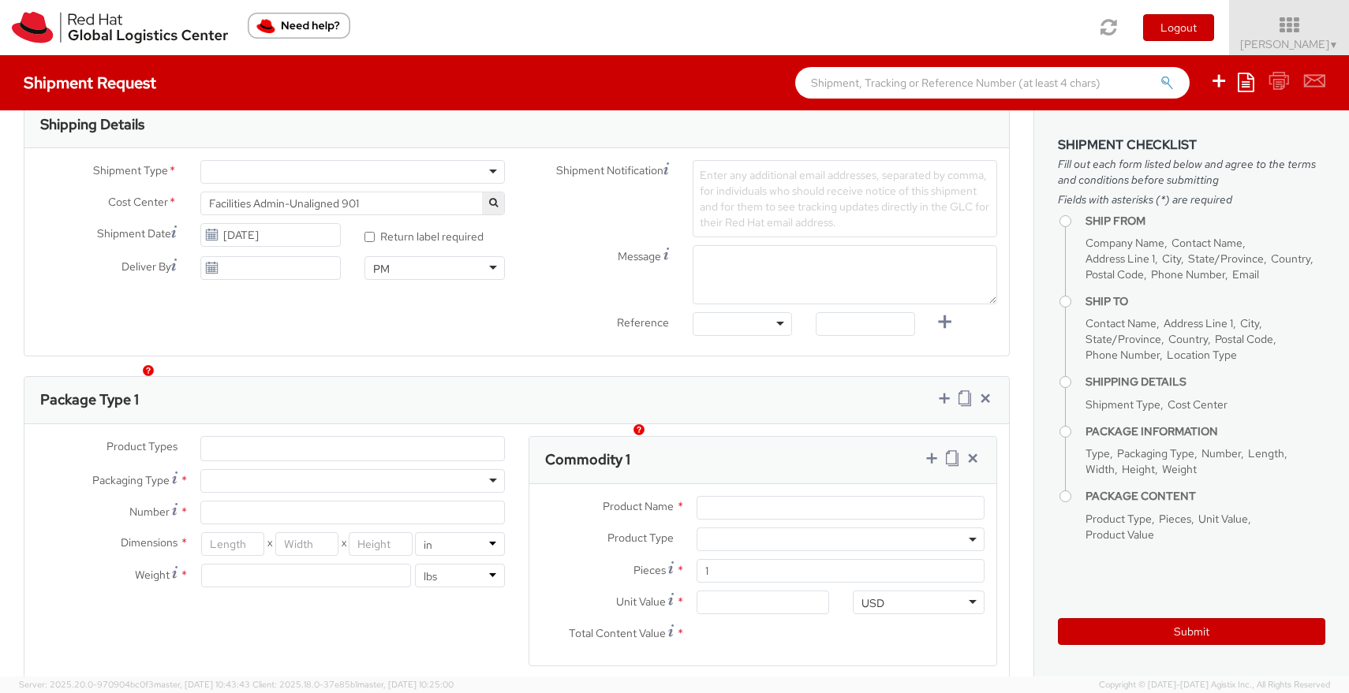
select select
type input "Red Hat India Private Limited"
type input "[PERSON_NAME]"
type input "Level 3, Wing A&B, Tower 6, Cybercity"
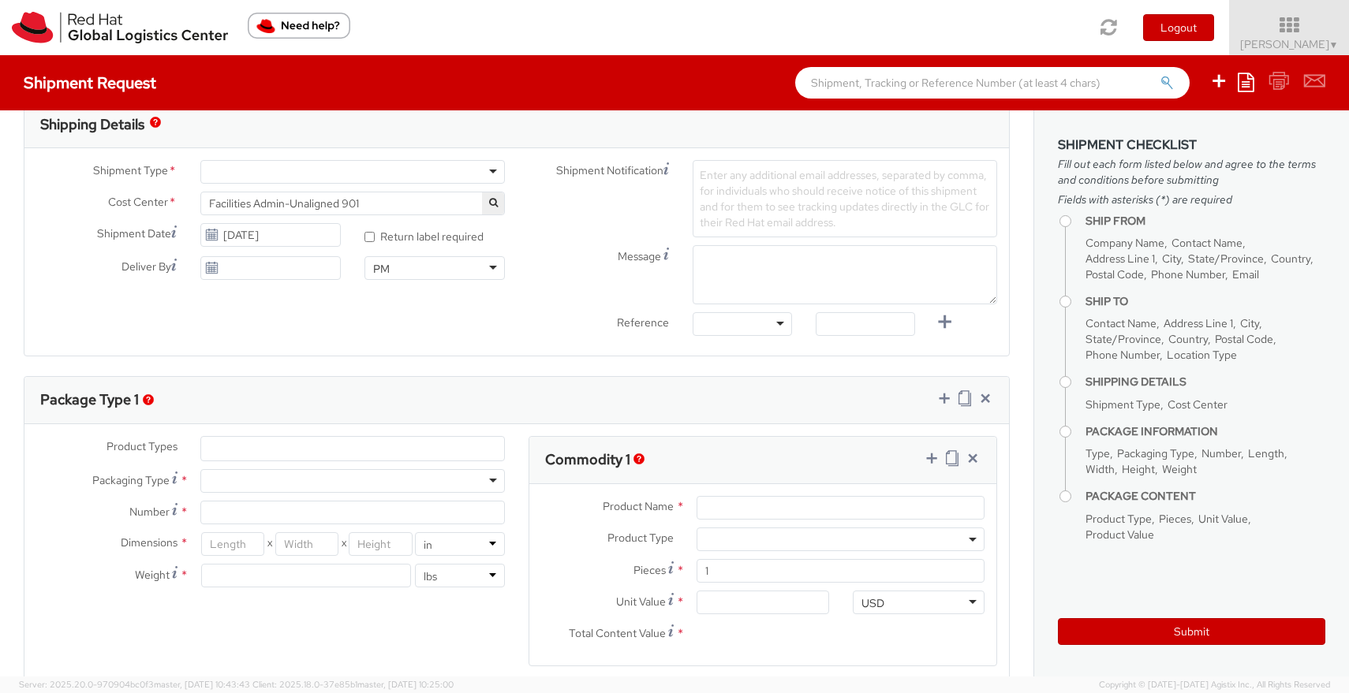
type input "Magarpatta City, Hadapsar"
type input "PUNE"
type input "411013"
type input "+91 9767477474"
type input "nilshind@redhat.com"
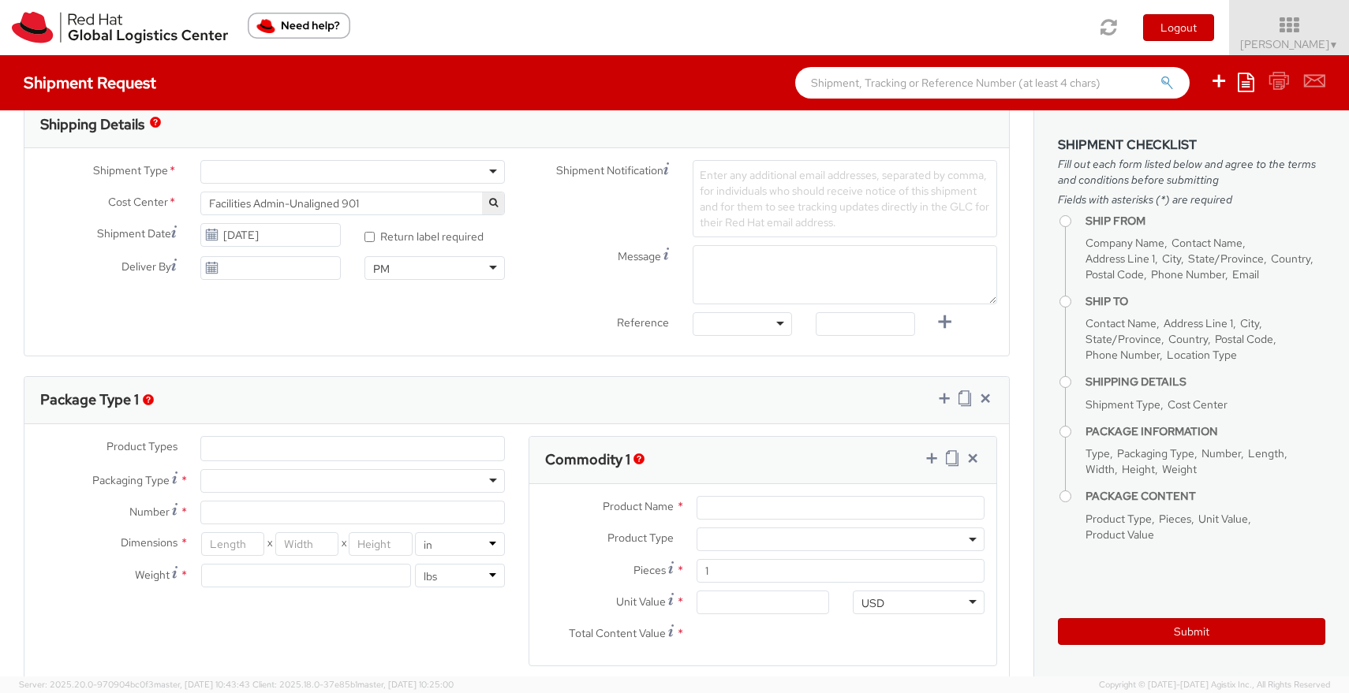
select select "CM"
select select "KGS"
click at [468, 173] on div at bounding box center [352, 174] width 304 height 24
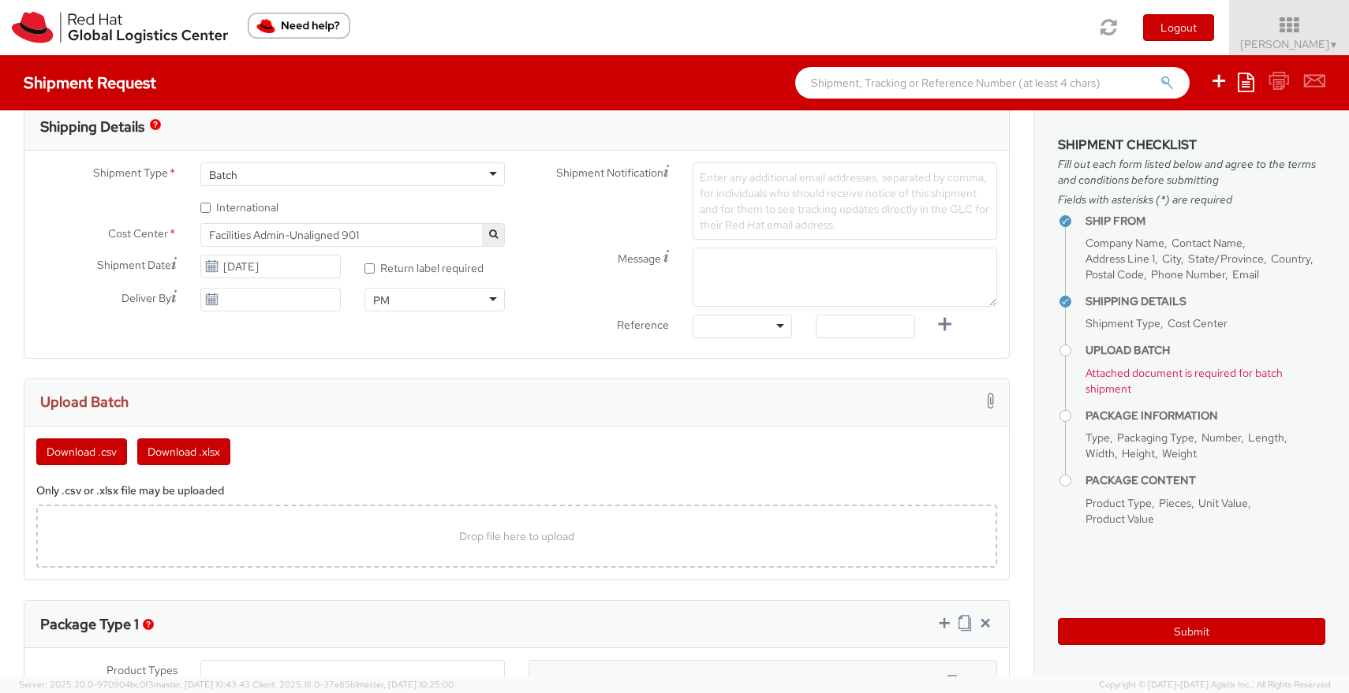
click at [256, 211] on label "* International" at bounding box center [240, 206] width 80 height 18
click at [211, 211] on input "* International" at bounding box center [205, 208] width 10 height 10
checkbox input "true"
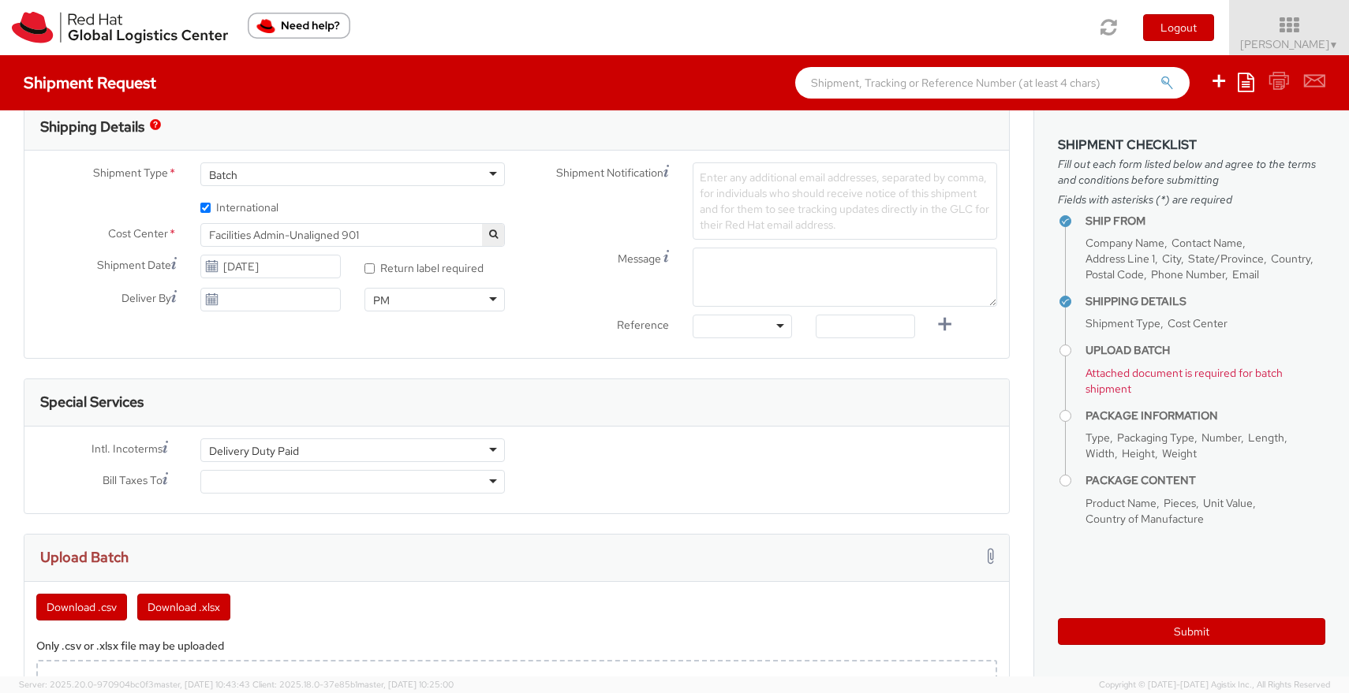
click at [424, 235] on span "Facilities Admin-Unaligned 901" at bounding box center [352, 235] width 287 height 14
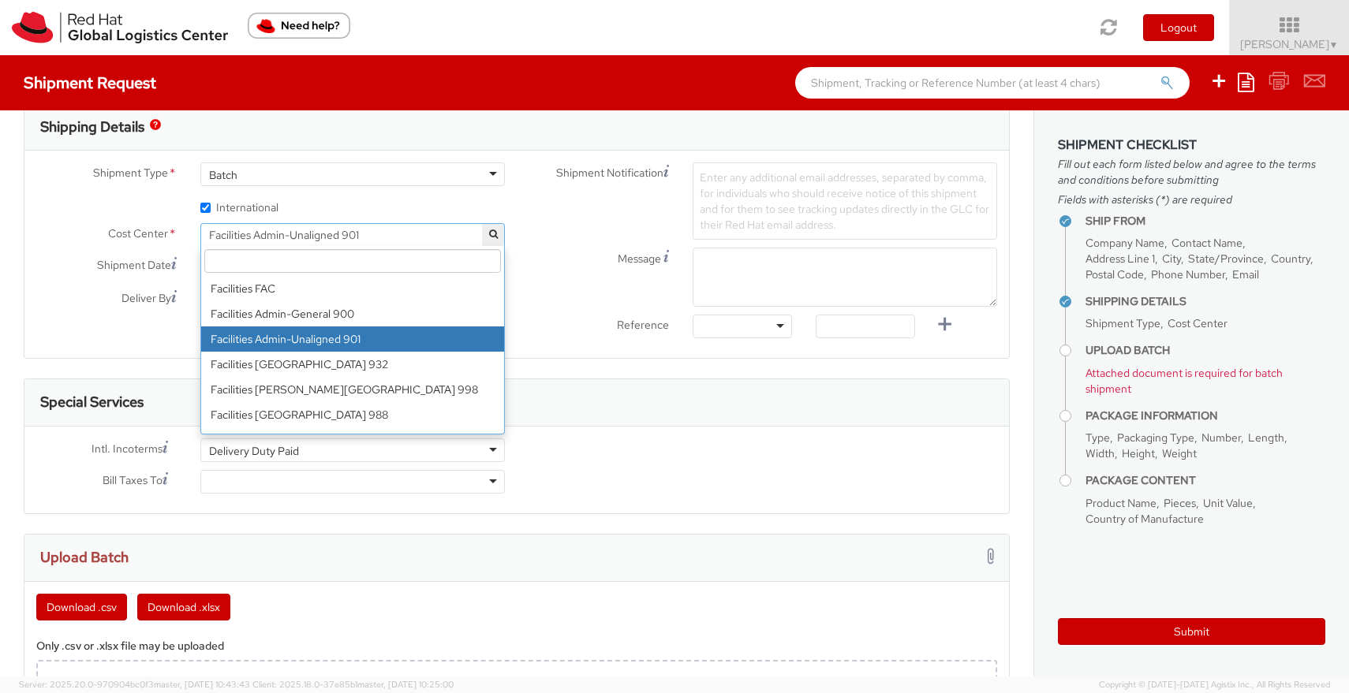
click at [395, 257] on input "search" at bounding box center [352, 261] width 297 height 24
type input "136"
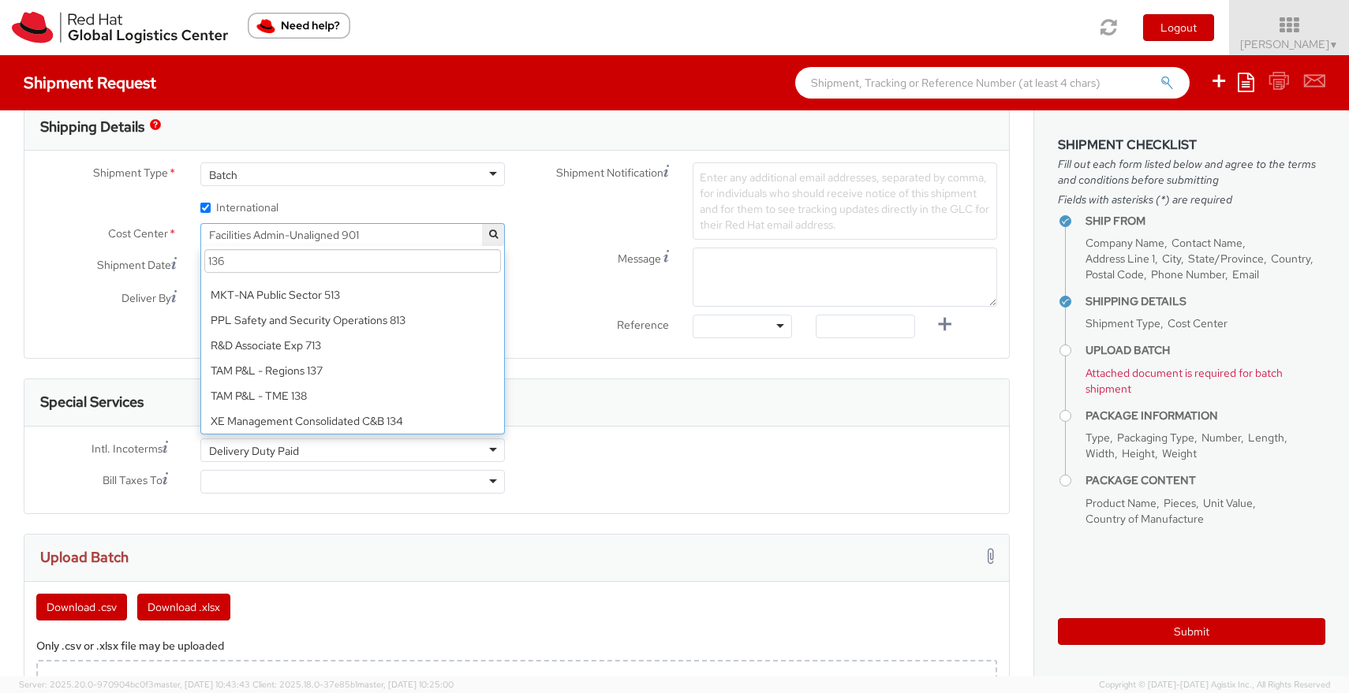
scroll to position [0, 0]
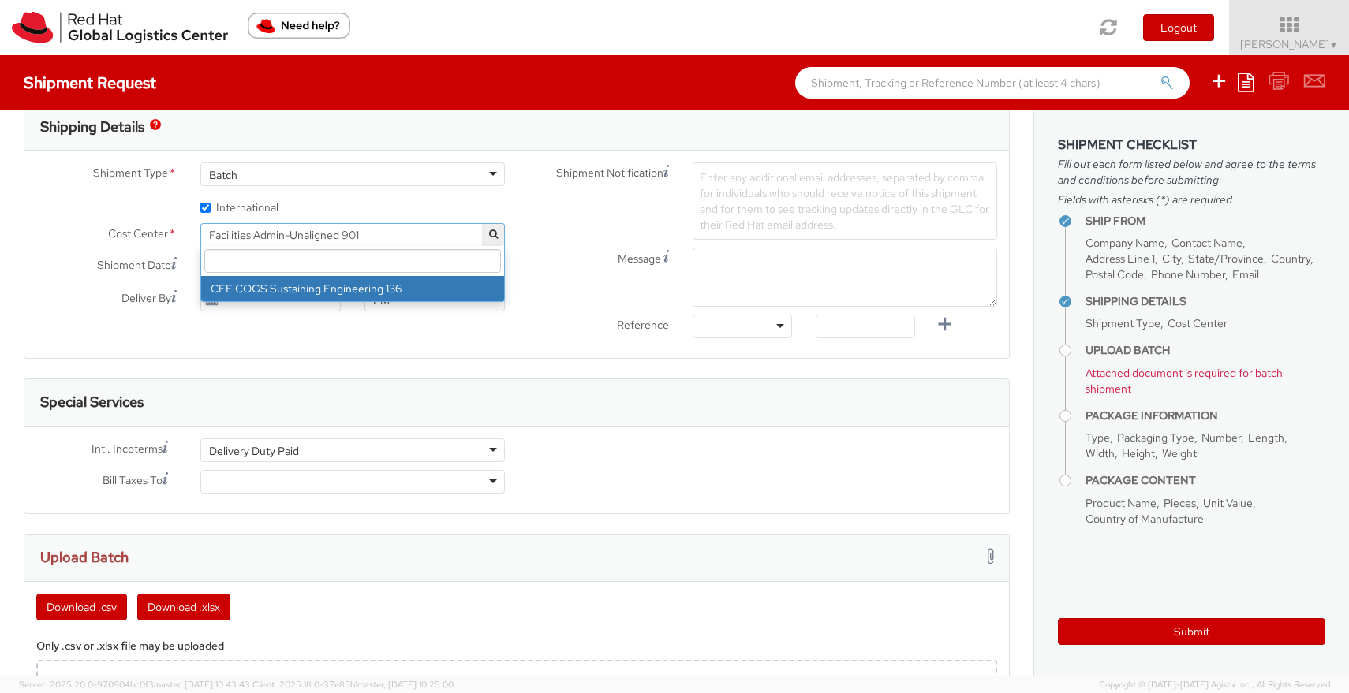
select select "136"
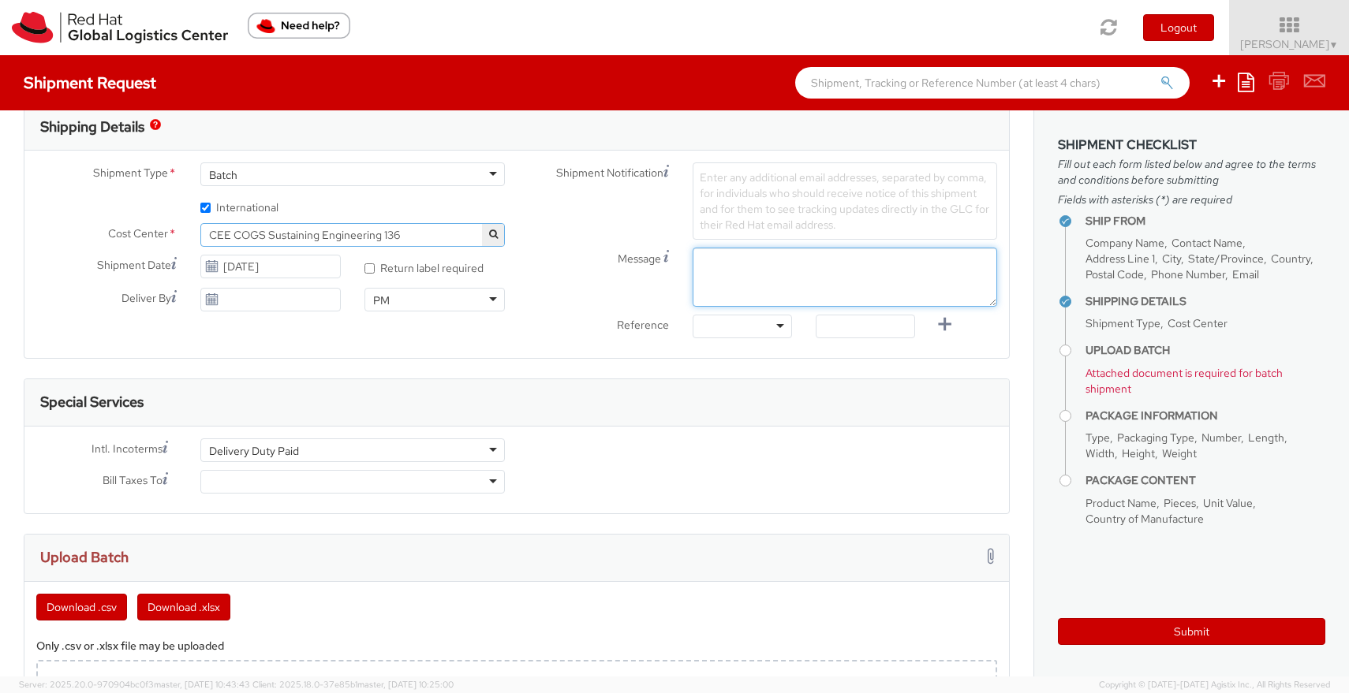
click at [728, 268] on textarea "Message" at bounding box center [844, 277] width 304 height 59
paste textarea "Sustaining Engineering"
type textarea "Project - Sustaining Engineering"
click at [447, 476] on div at bounding box center [352, 482] width 304 height 24
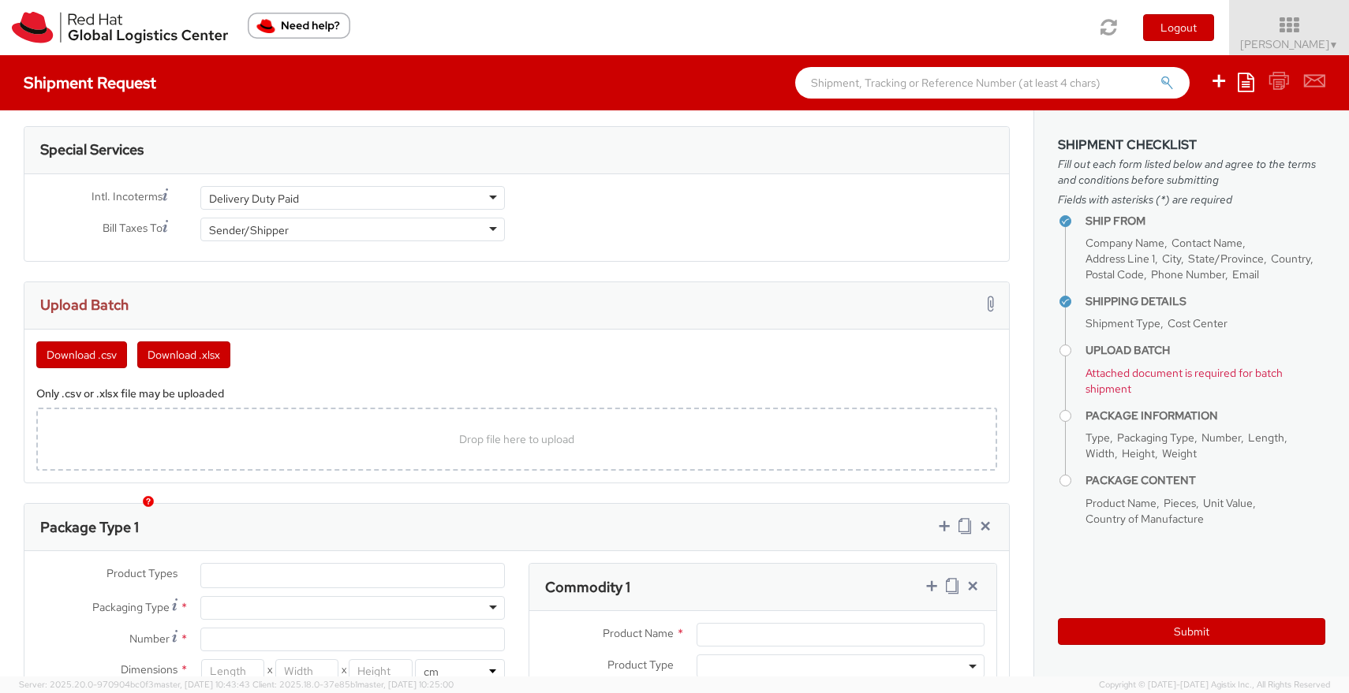
scroll to position [749, 0]
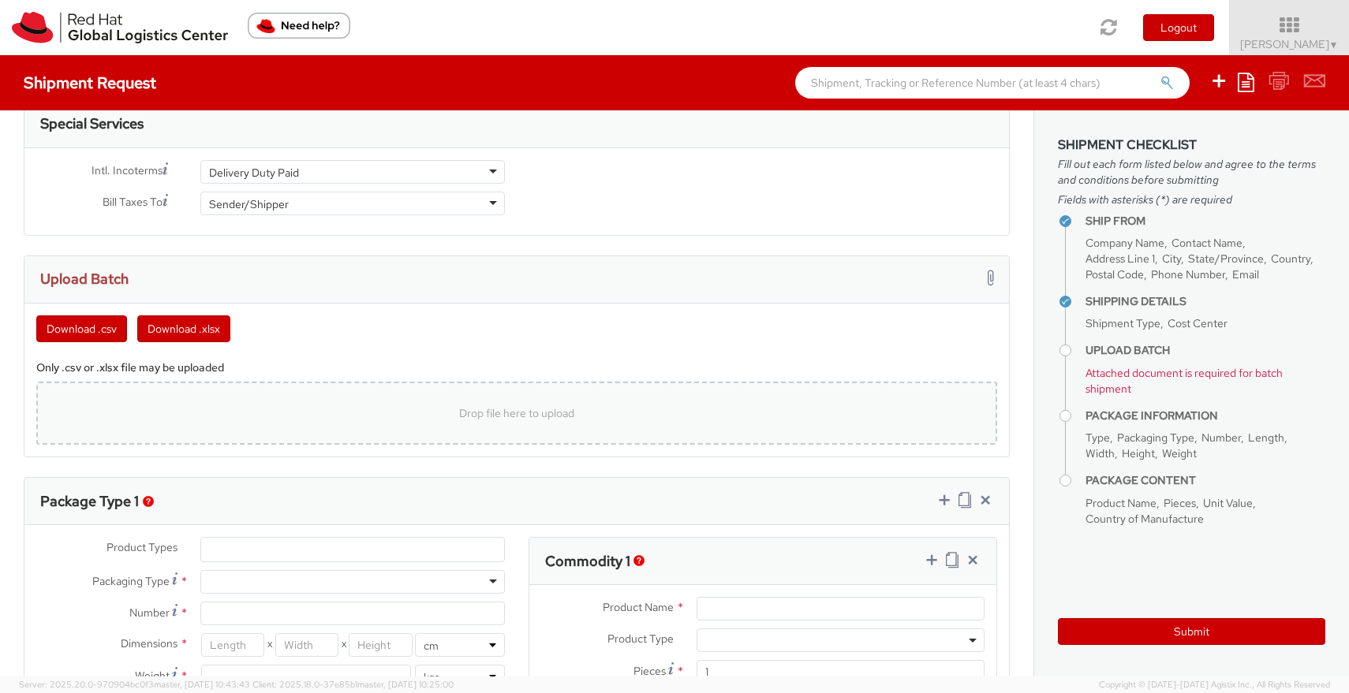
click at [519, 411] on span "Drop file here to upload" at bounding box center [516, 413] width 115 height 14
type input "C:\fakepath\Distribution-Red Hat Swag T-Shirt - Sustaining Engineering (Respons…"
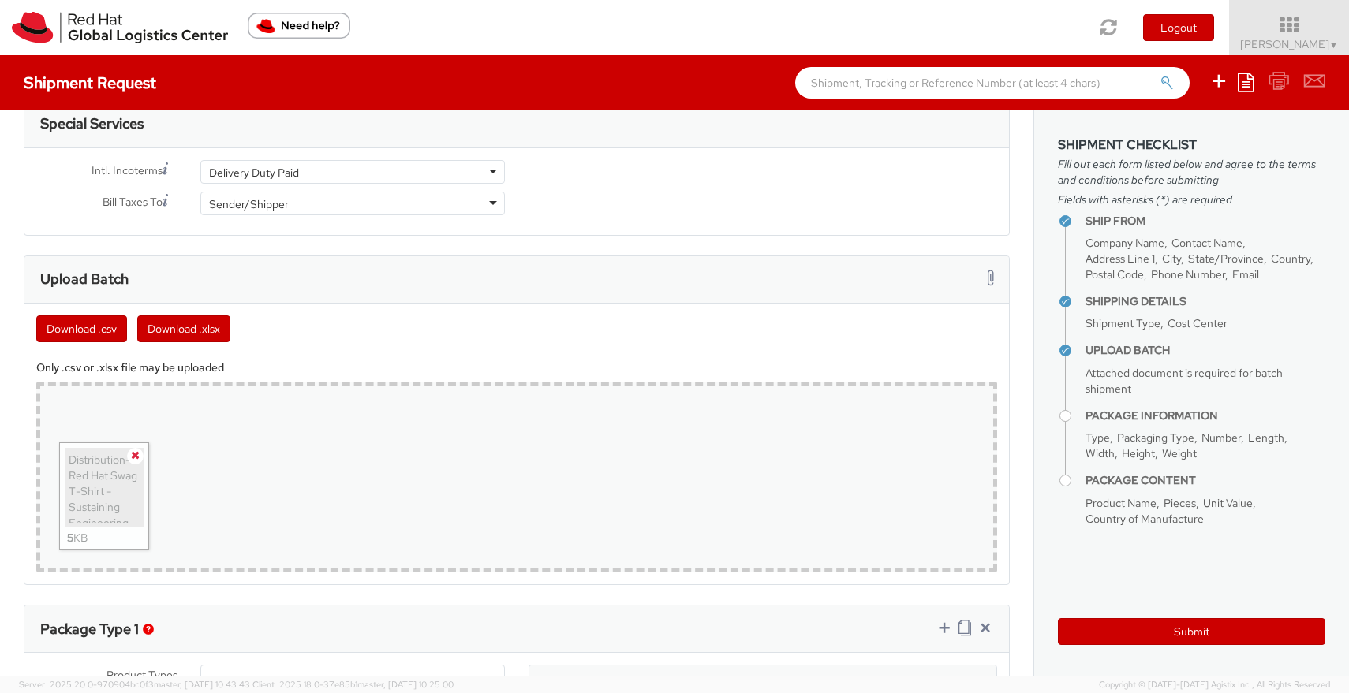
click at [135, 455] on icon at bounding box center [135, 455] width 9 height 11
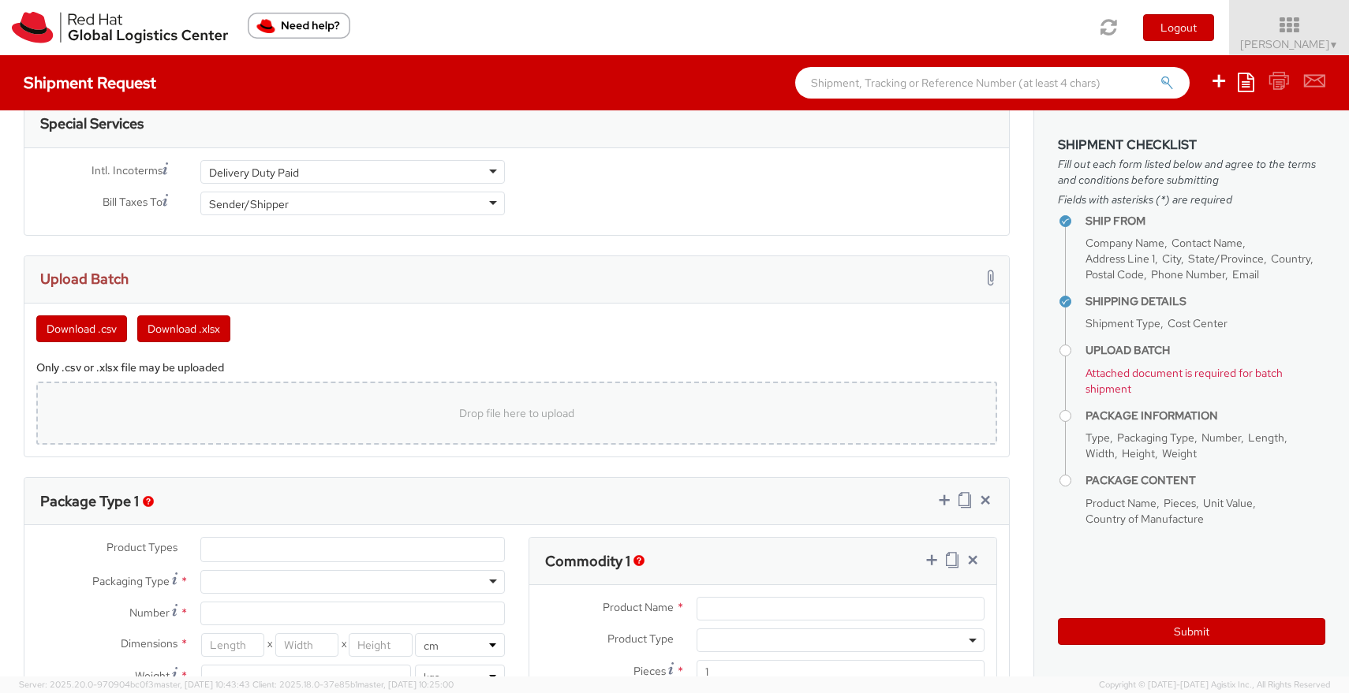
click at [456, 421] on div "Drop file here to upload" at bounding box center [516, 413] width 935 height 38
type input "C:\fakepath\Distribution-Red Hat Swag T-Shirt - Sustaining Engineering (Respons…"
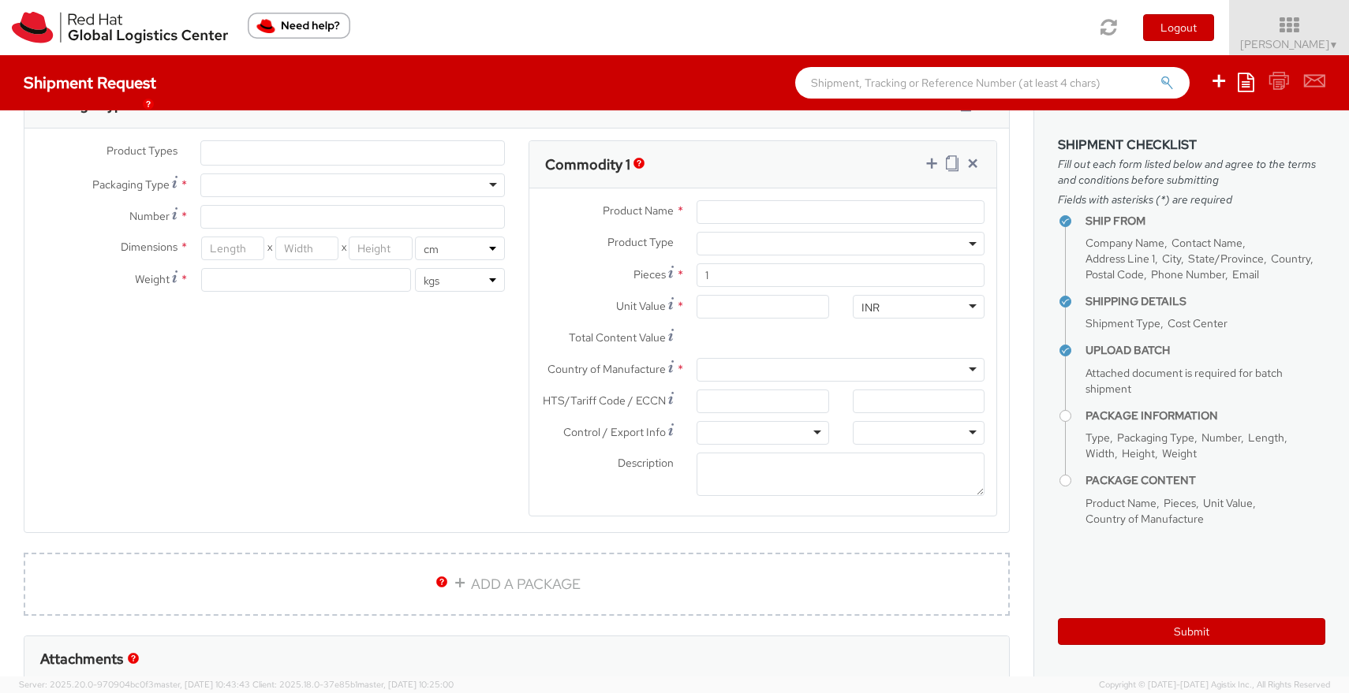
scroll to position [1278, 0]
click at [441, 154] on ul at bounding box center [352, 148] width 303 height 24
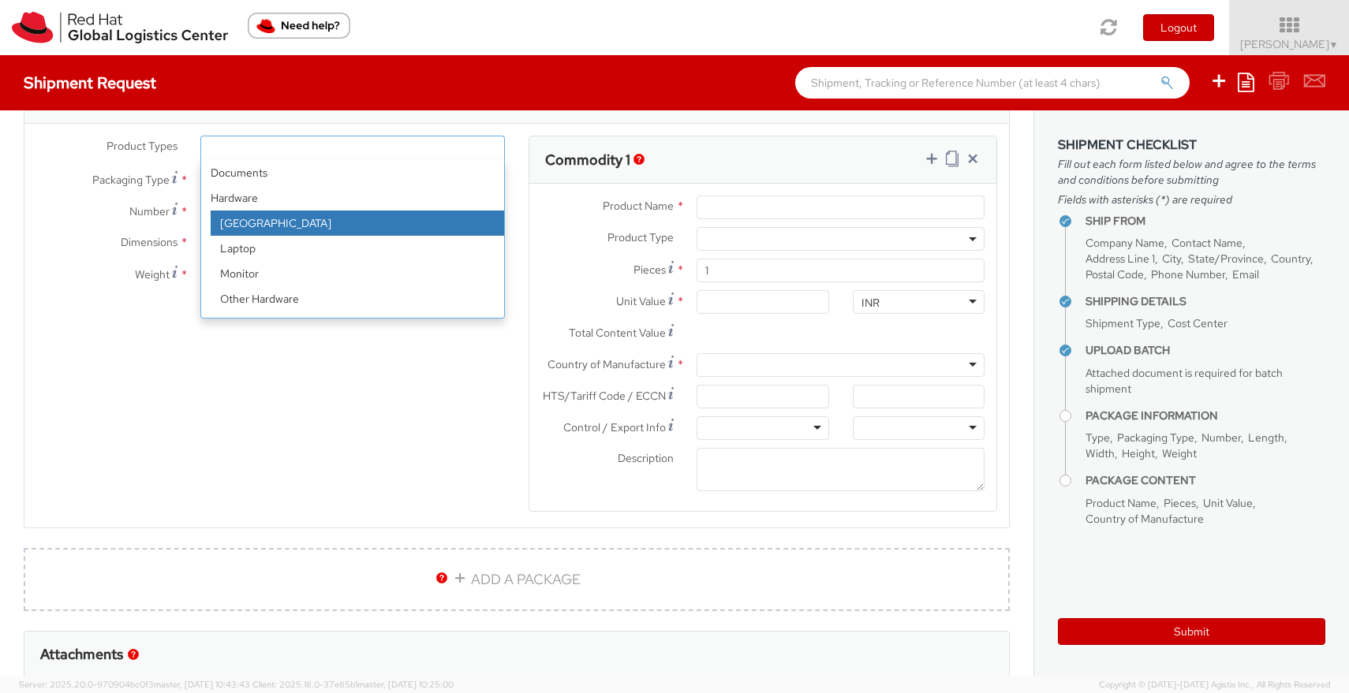
scroll to position [69, 0]
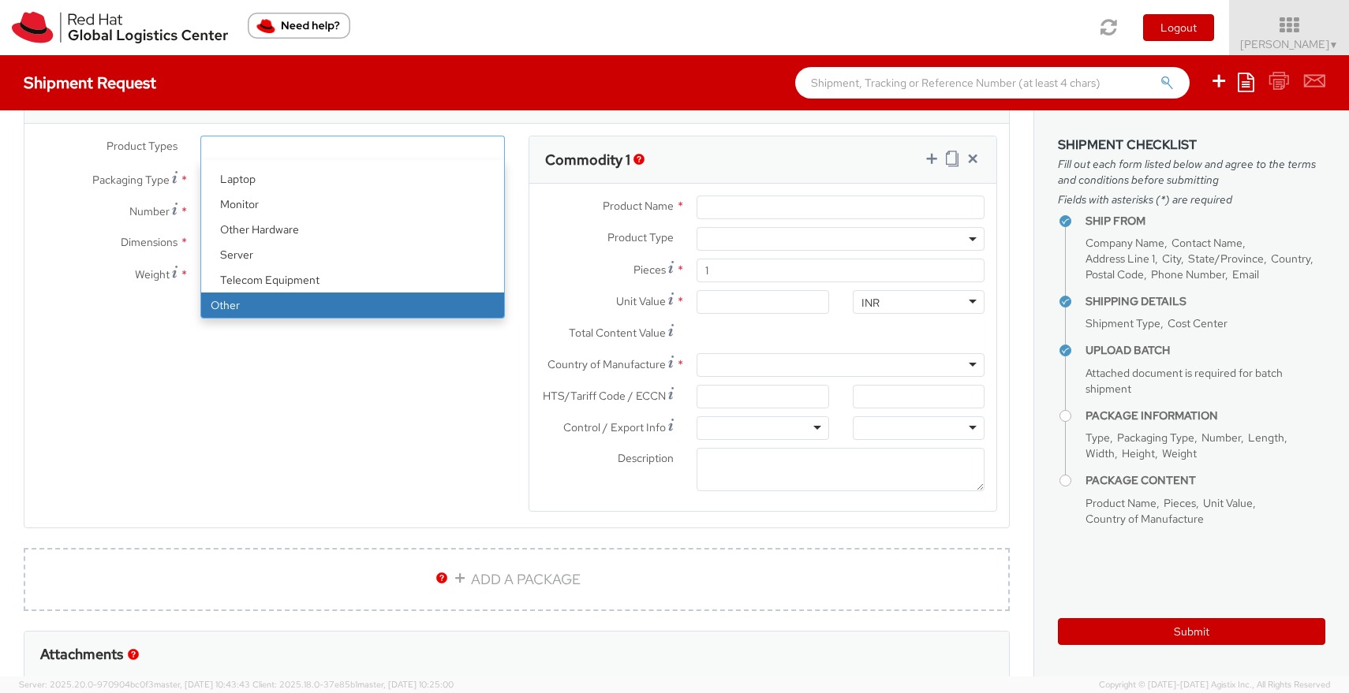
select select "OTHER"
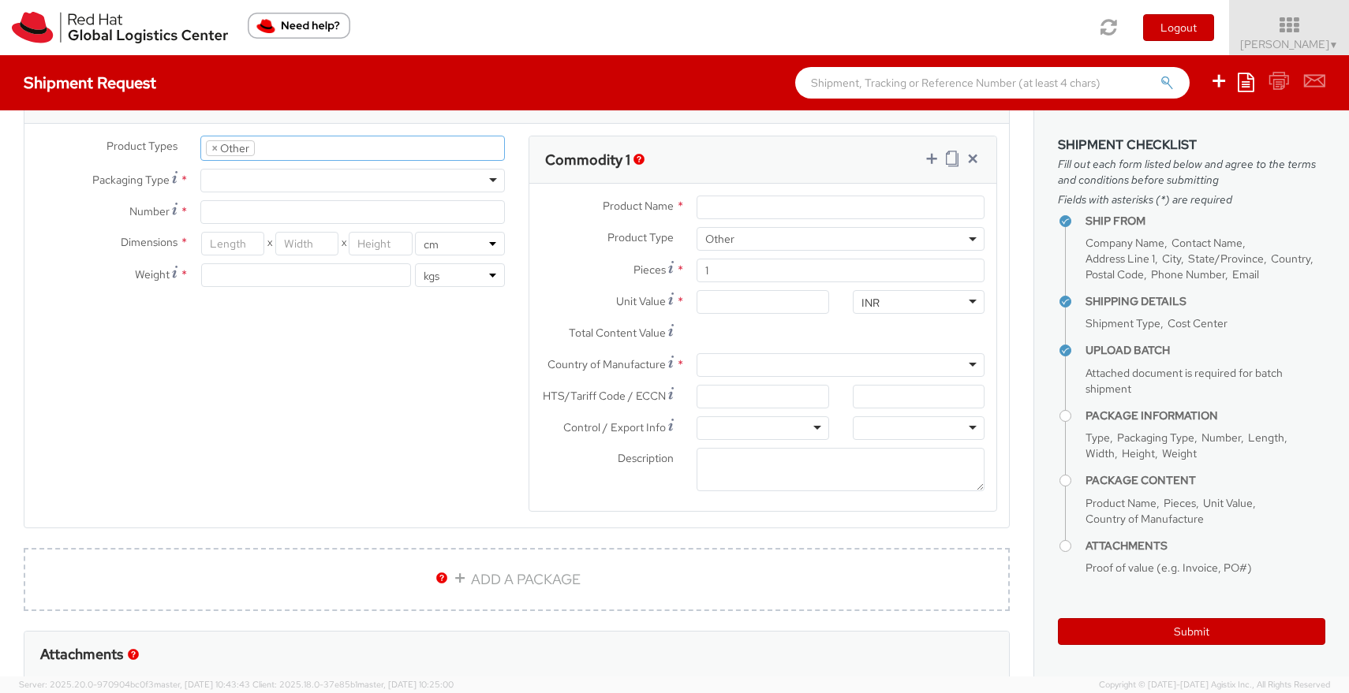
scroll to position [126, 0]
click at [408, 185] on div at bounding box center [352, 181] width 304 height 24
type input "1"
type input "24.13"
type input "31.75"
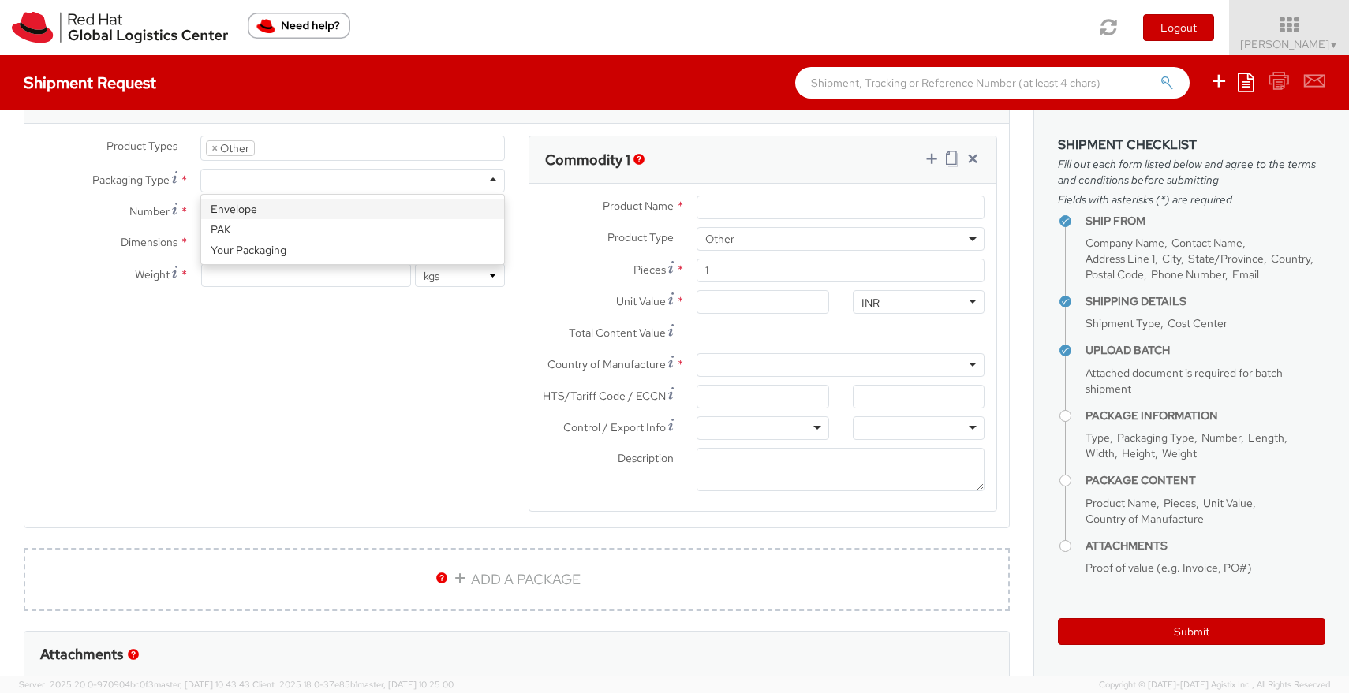
type input "0.64"
type input "0.5"
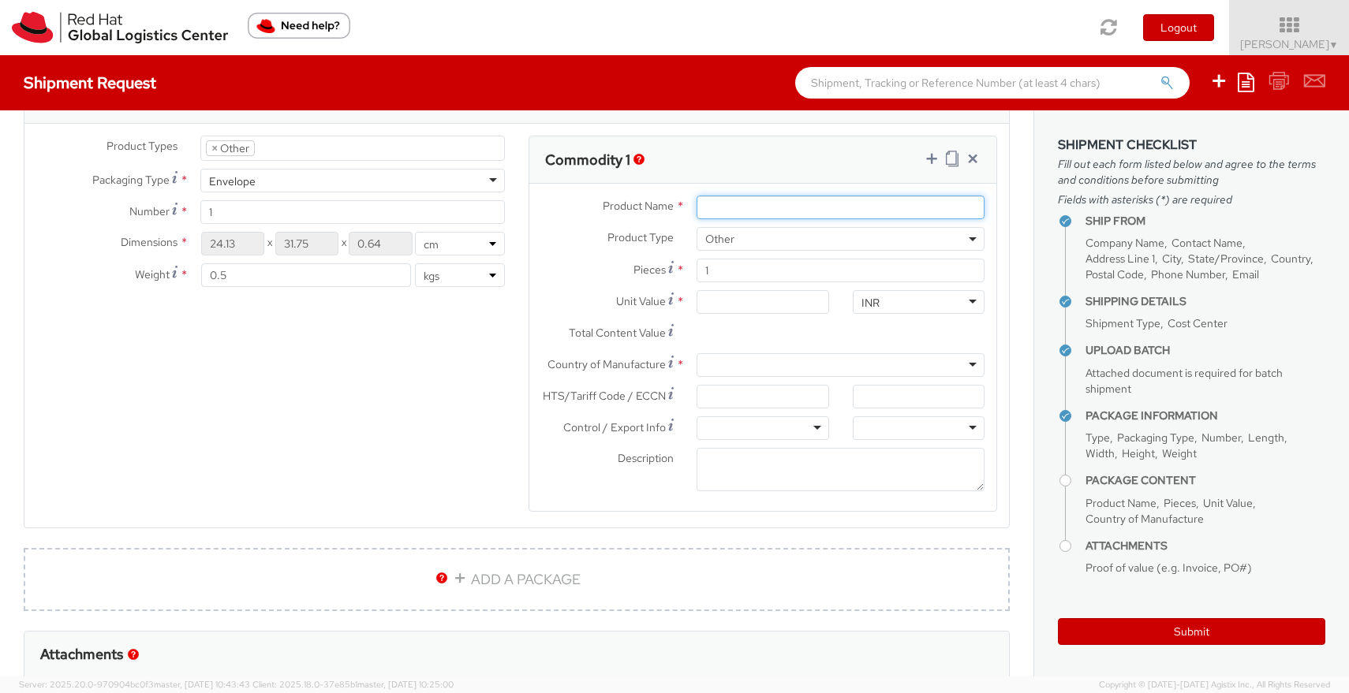
click at [826, 207] on input "Product Name *" at bounding box center [840, 208] width 288 height 24
type input "T-shirts"
click at [752, 308] on input "Unit Value *" at bounding box center [762, 302] width 132 height 24
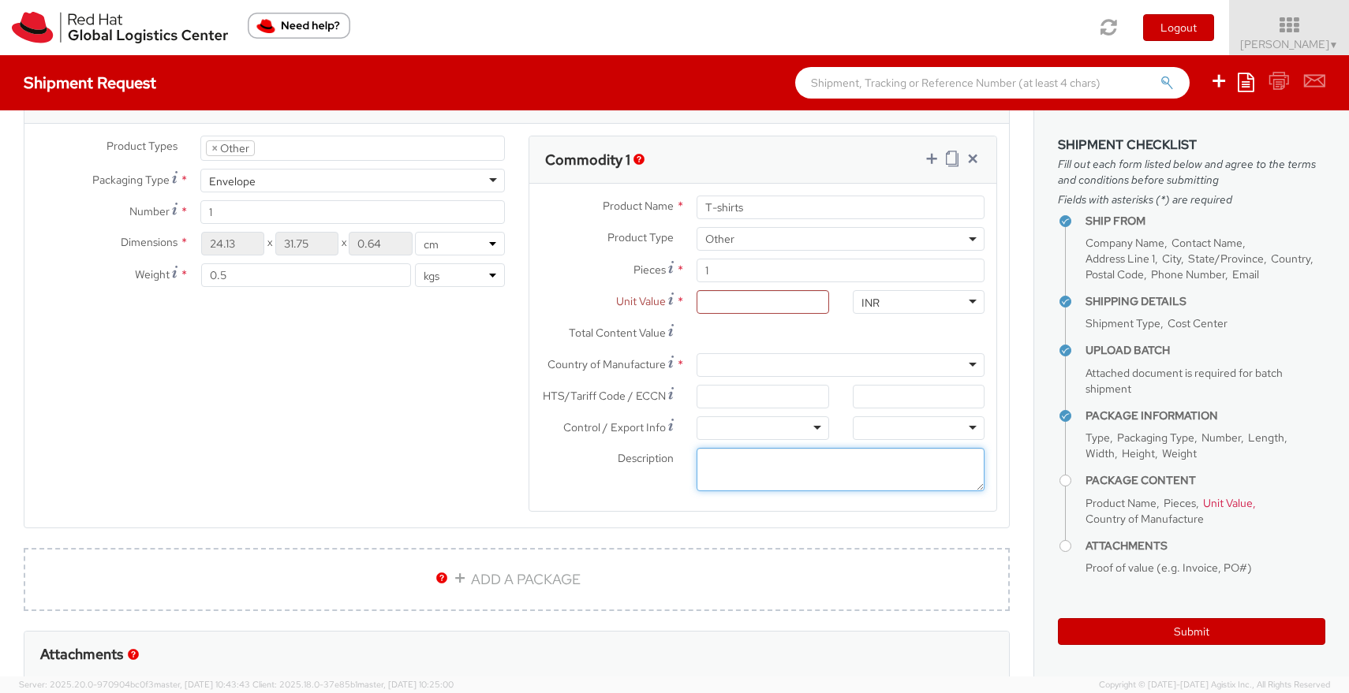
click at [748, 460] on textarea "Description *" at bounding box center [840, 469] width 288 height 43
type textarea "Red Hat Branded"
click at [836, 363] on div at bounding box center [840, 365] width 288 height 24
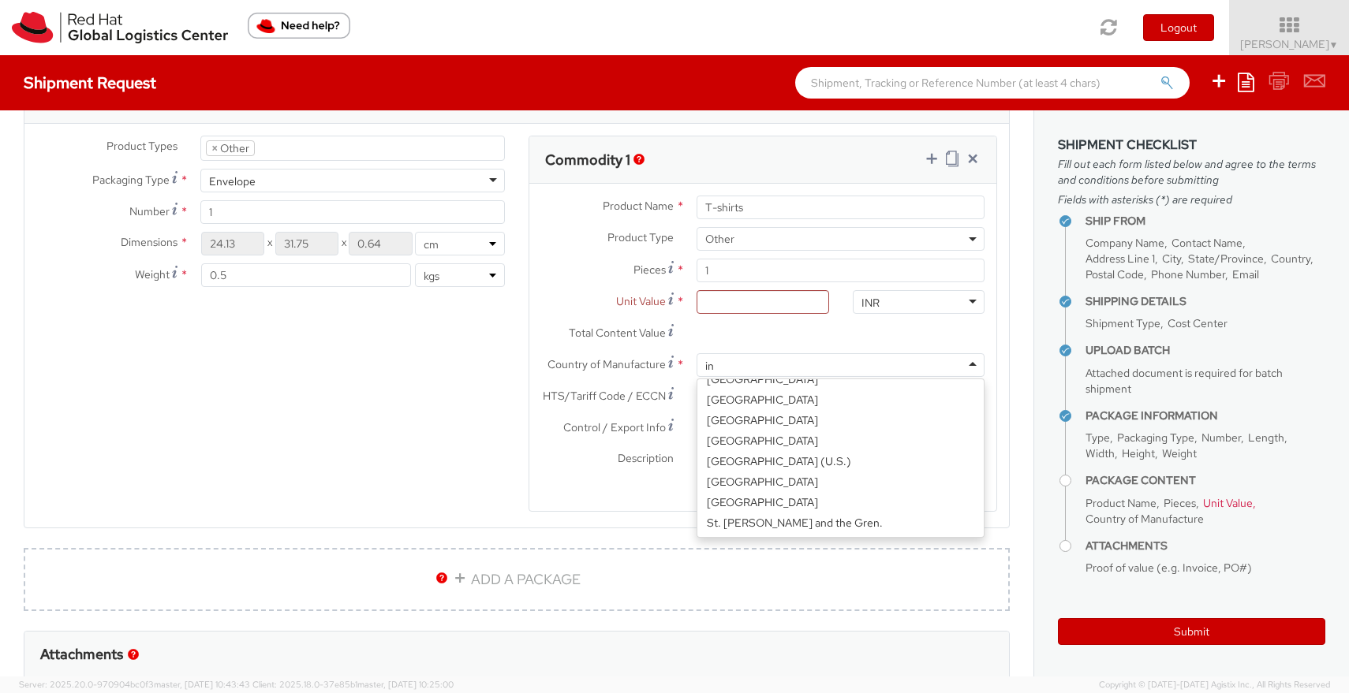
scroll to position [4, 0]
type input "ind"
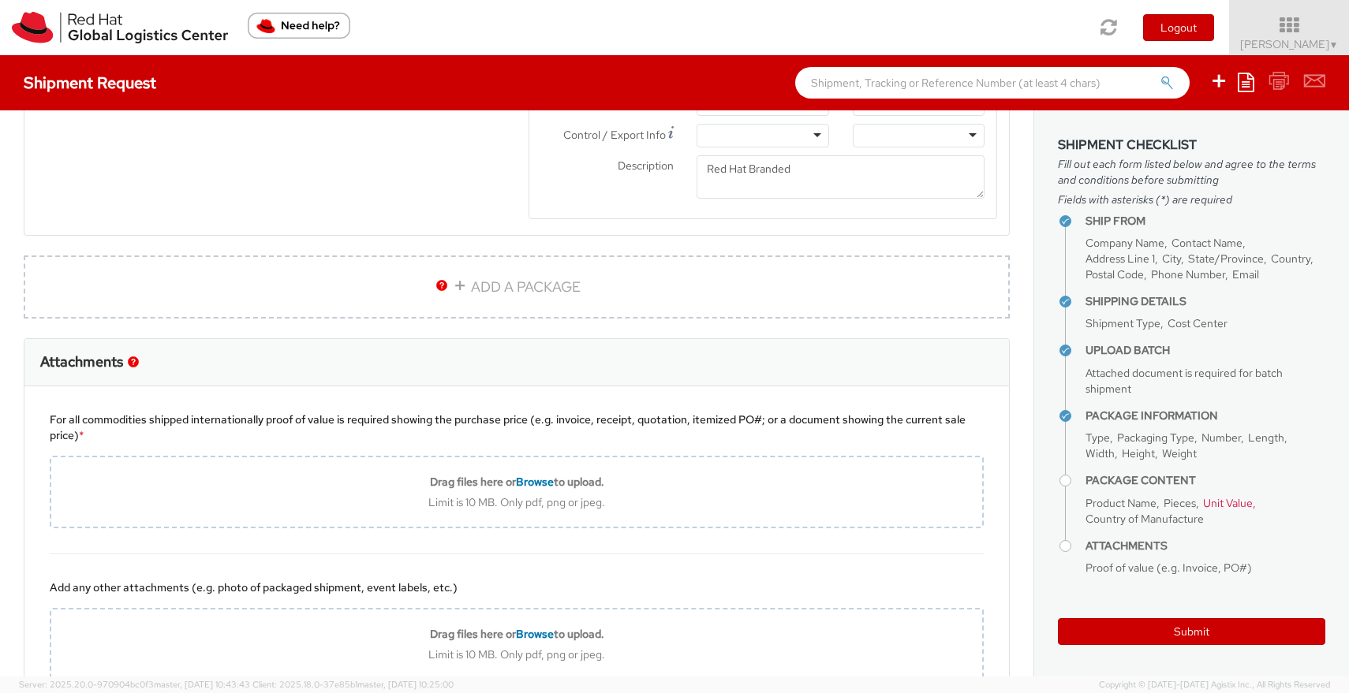
scroll to position [1576, 0]
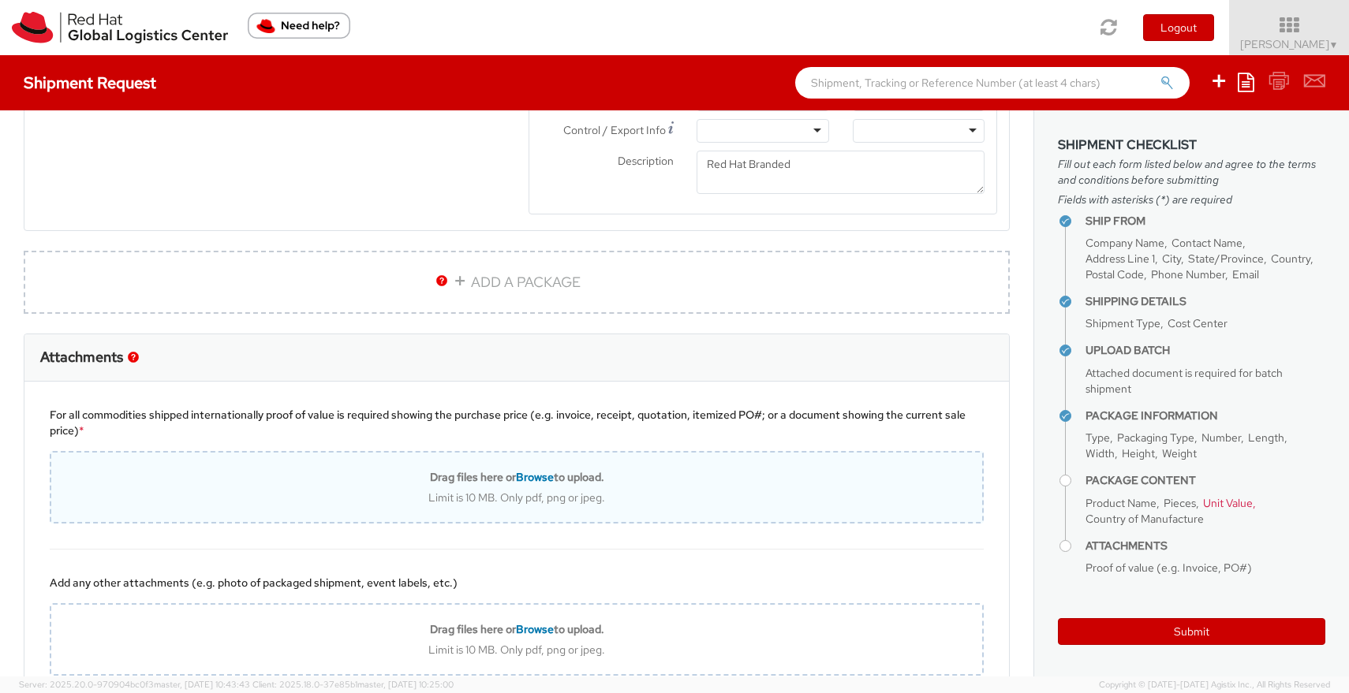
click at [315, 467] on div "Drag files here or Browse to upload. Limit is 10 MB. Only pdf, png or jpeg." at bounding box center [517, 487] width 934 height 73
type input "C:\fakepath\Screenshot 2025-10-06 at 10.51.40 AM.png"
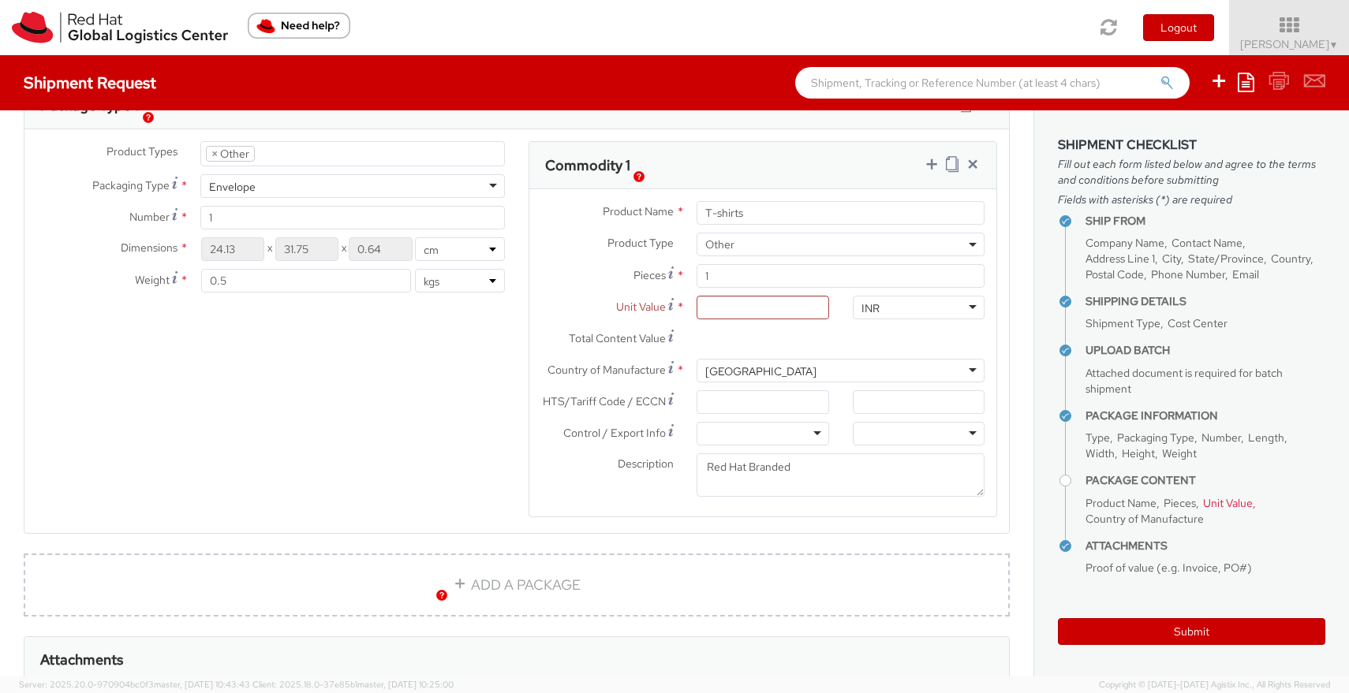
scroll to position [1284, 0]
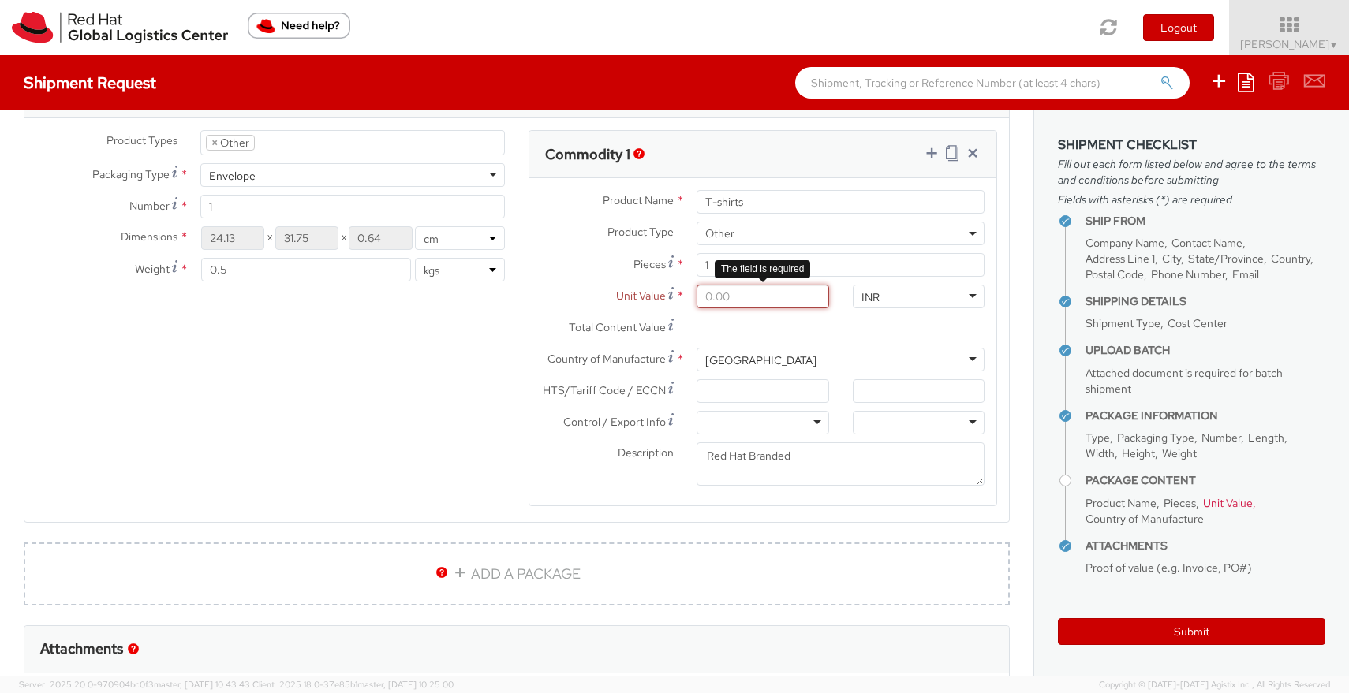
click at [720, 300] on input "Unit Value *" at bounding box center [762, 297] width 132 height 24
type input "1.00"
type input "10.00"
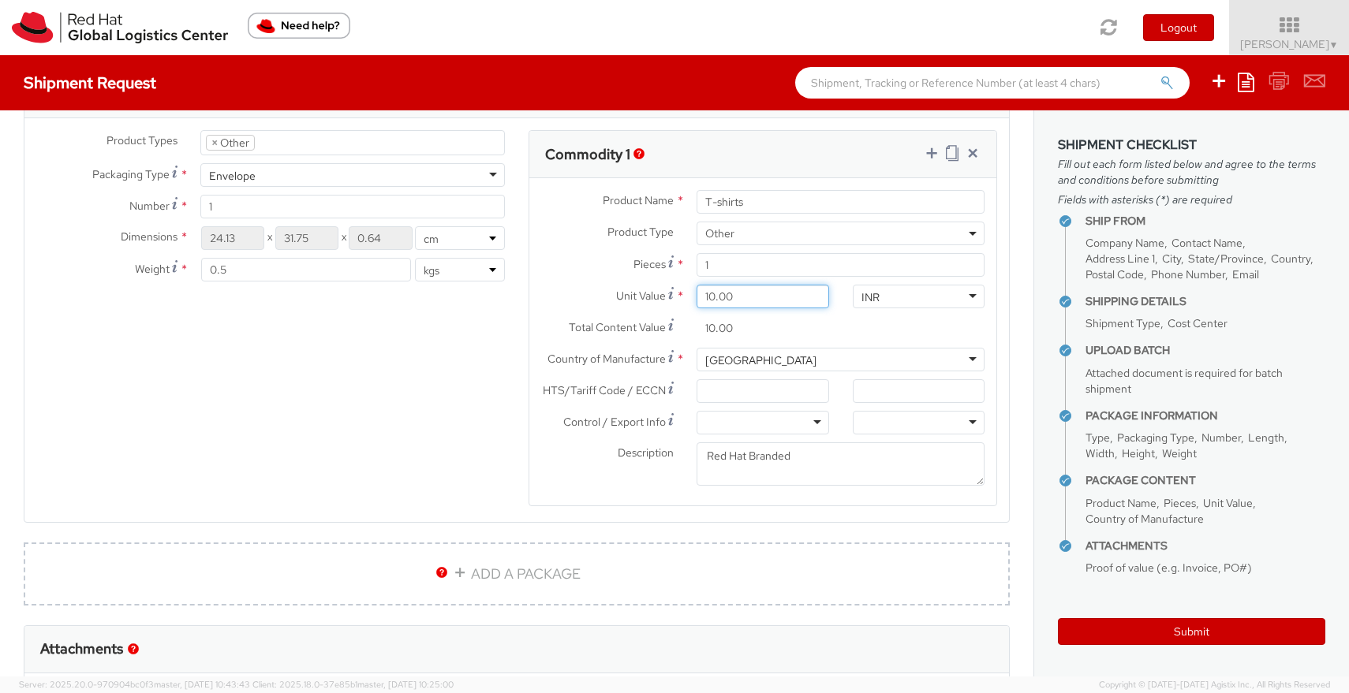
type input "105.00"
type input "1,050.00"
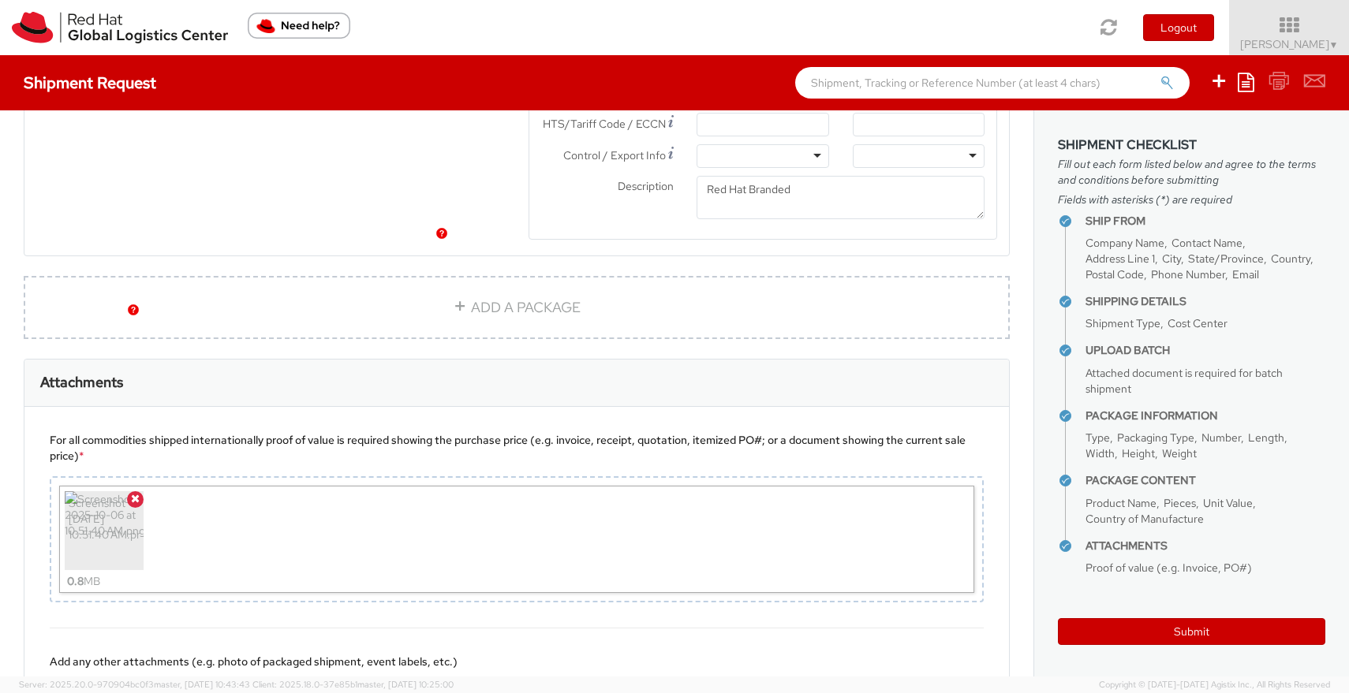
scroll to position [1737, 0]
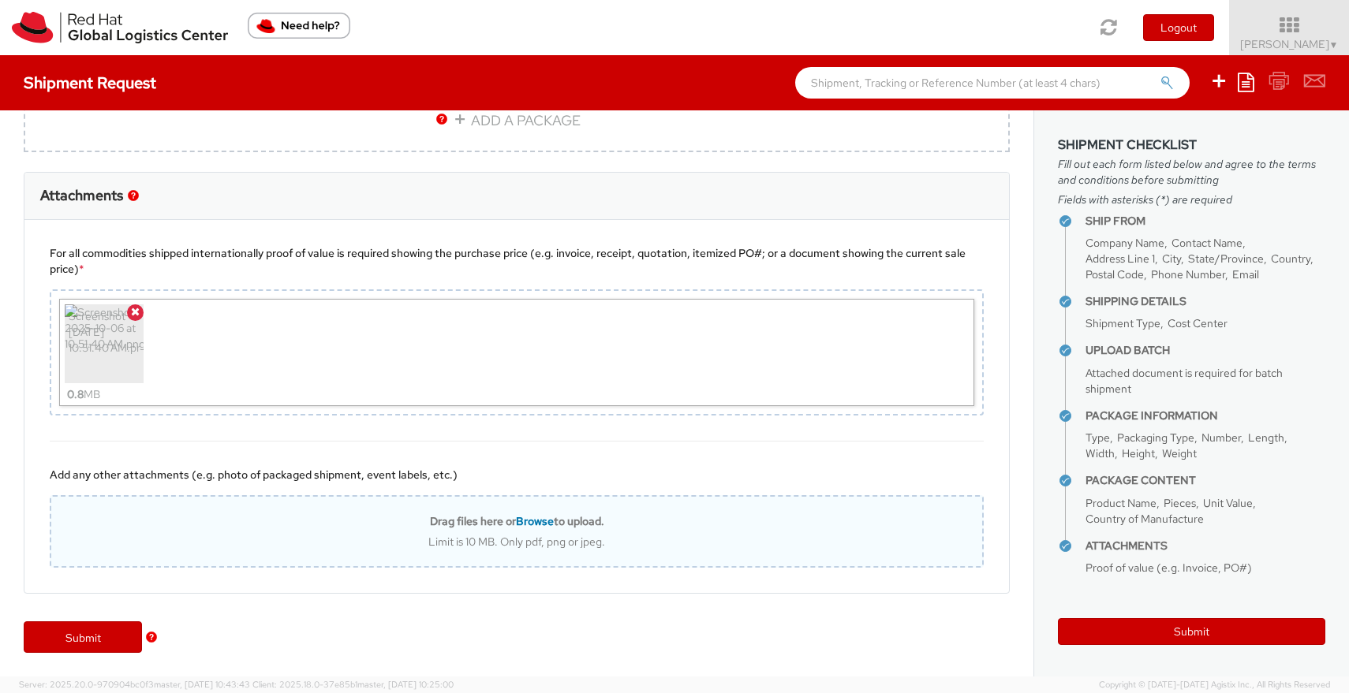
click at [380, 533] on div "Drag files here or Browse to upload. Limit is 10 MB. Only pdf, png or jpeg." at bounding box center [516, 531] width 931 height 35
type input "C:\fakepath\cin-2023-red hat.pdf"
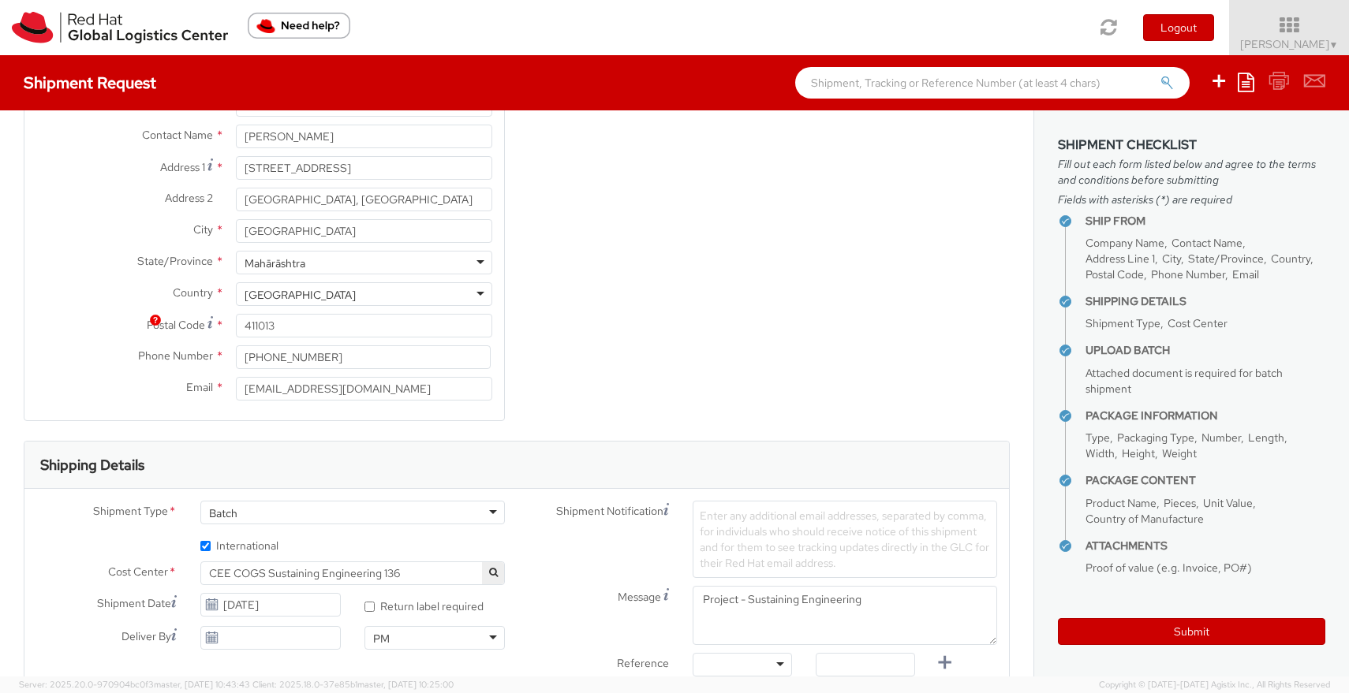
scroll to position [0, 0]
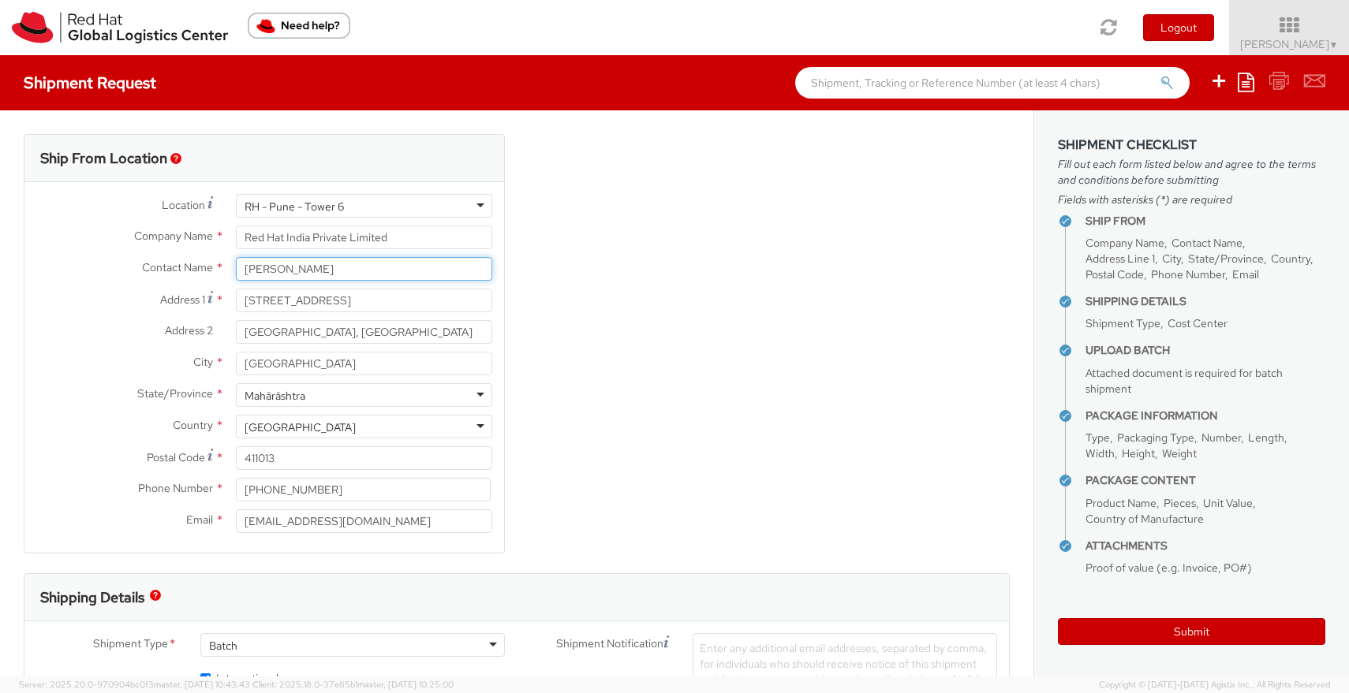
click at [402, 264] on input "[PERSON_NAME]" at bounding box center [364, 269] width 256 height 24
paste input "Jigar Raisinghani"
type input "Jigar Raisinghani"
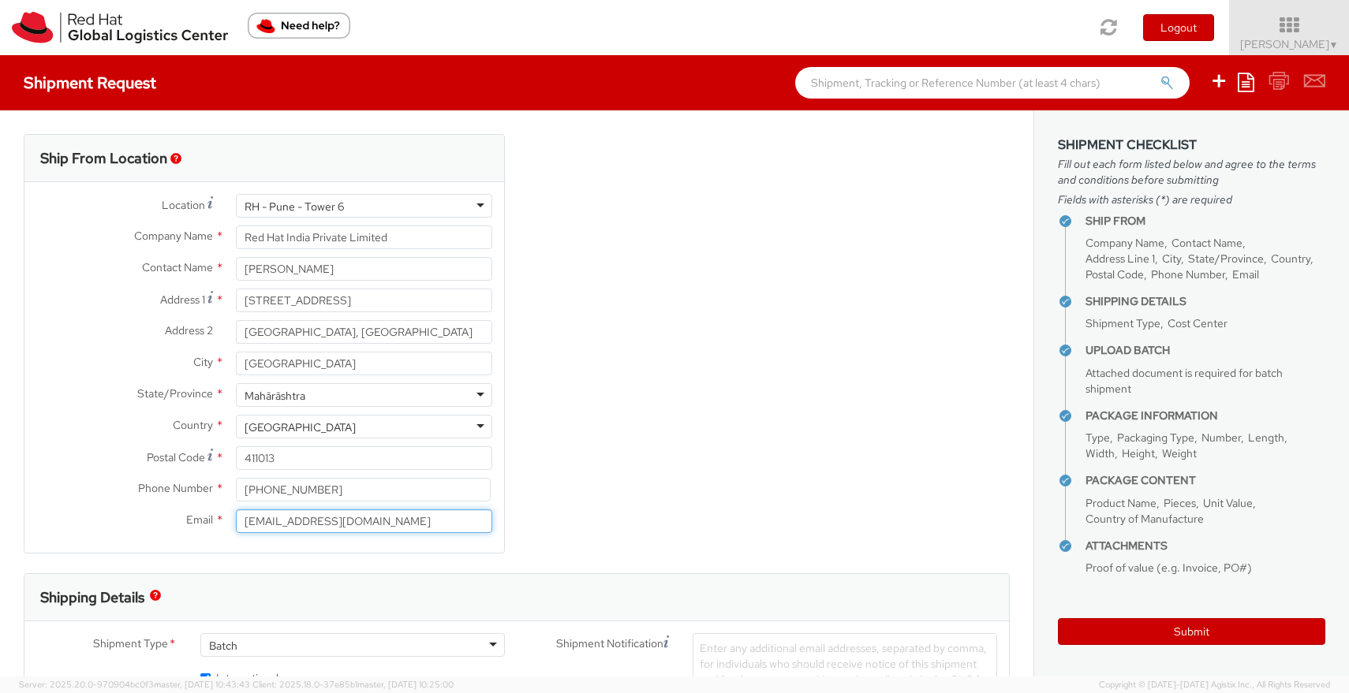
click at [391, 514] on input "nilshind@redhat.com" at bounding box center [364, 521] width 256 height 24
paste input "jraising"
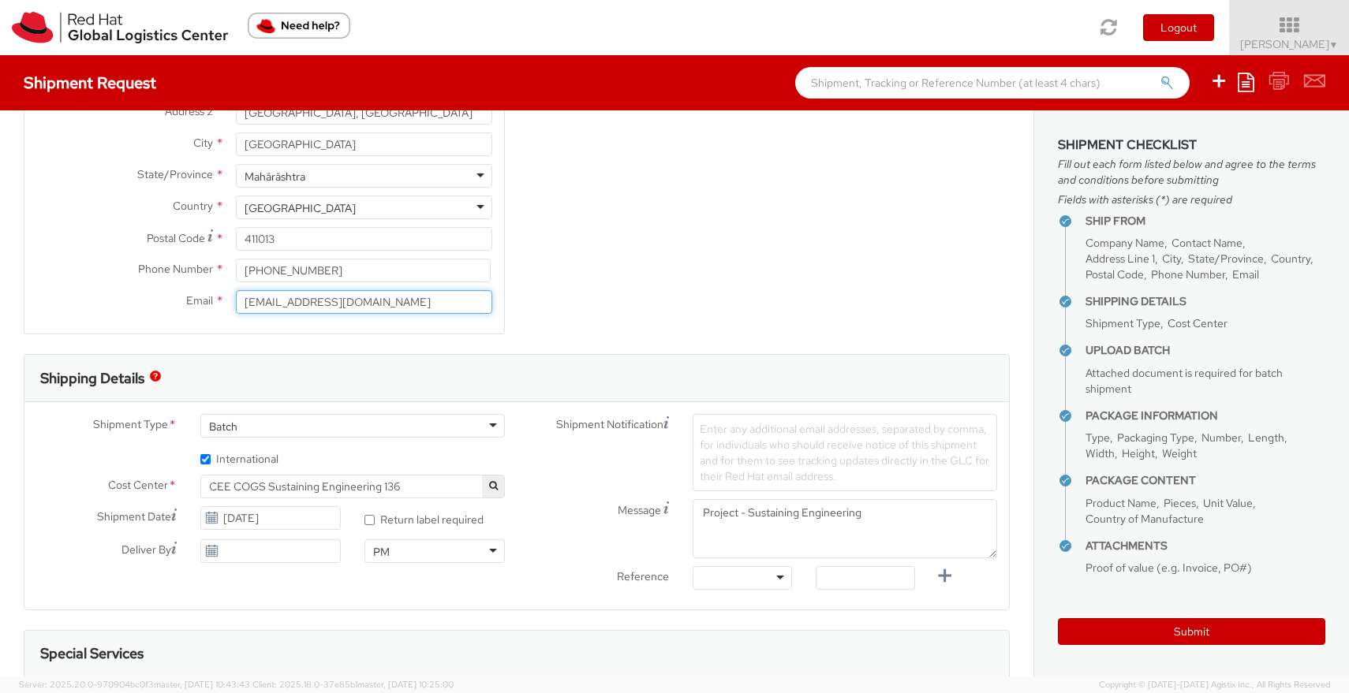
scroll to position [323, 0]
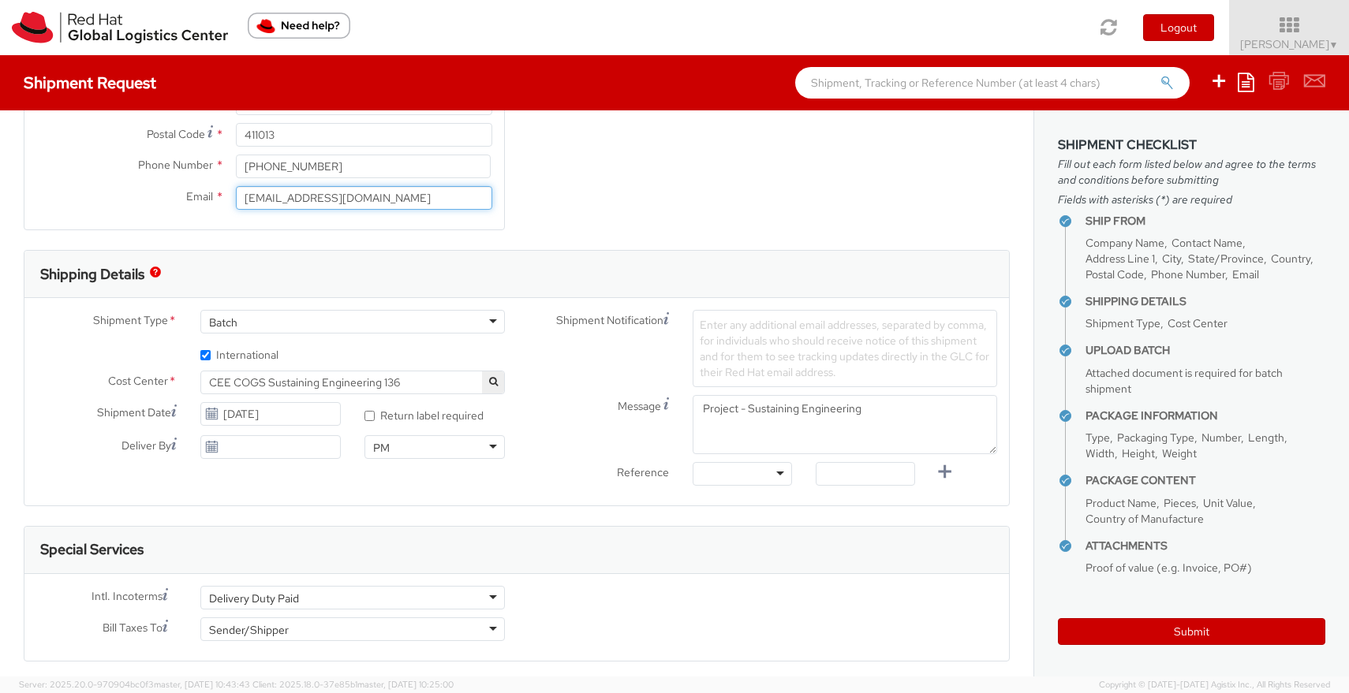
type input "jraising@redhat.com"
click at [786, 356] on span "Enter any additional email addresses, separated by comma, for individuals who s…" at bounding box center [844, 349] width 289 height 62
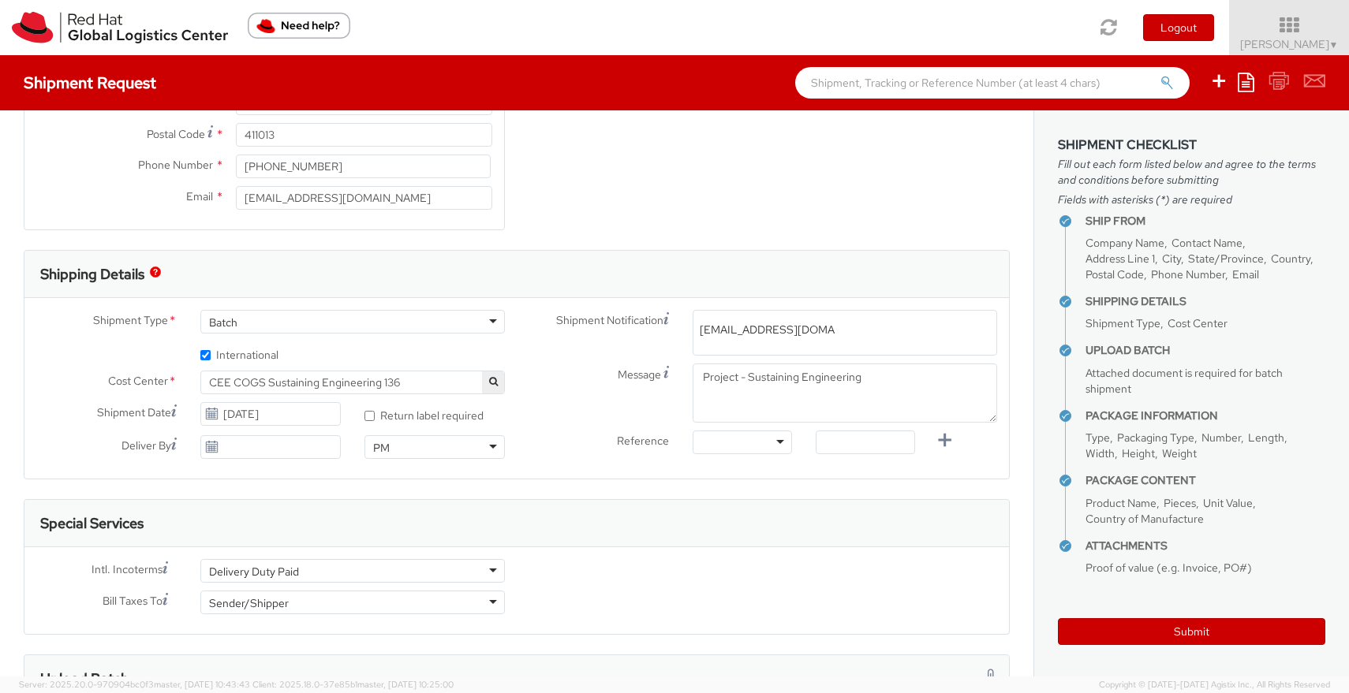
type input "apaclogistics@redhat.com"
click at [568, 367] on div "Shipment Notification Enter any additional email addresses, separated by comma,…" at bounding box center [763, 386] width 492 height 152
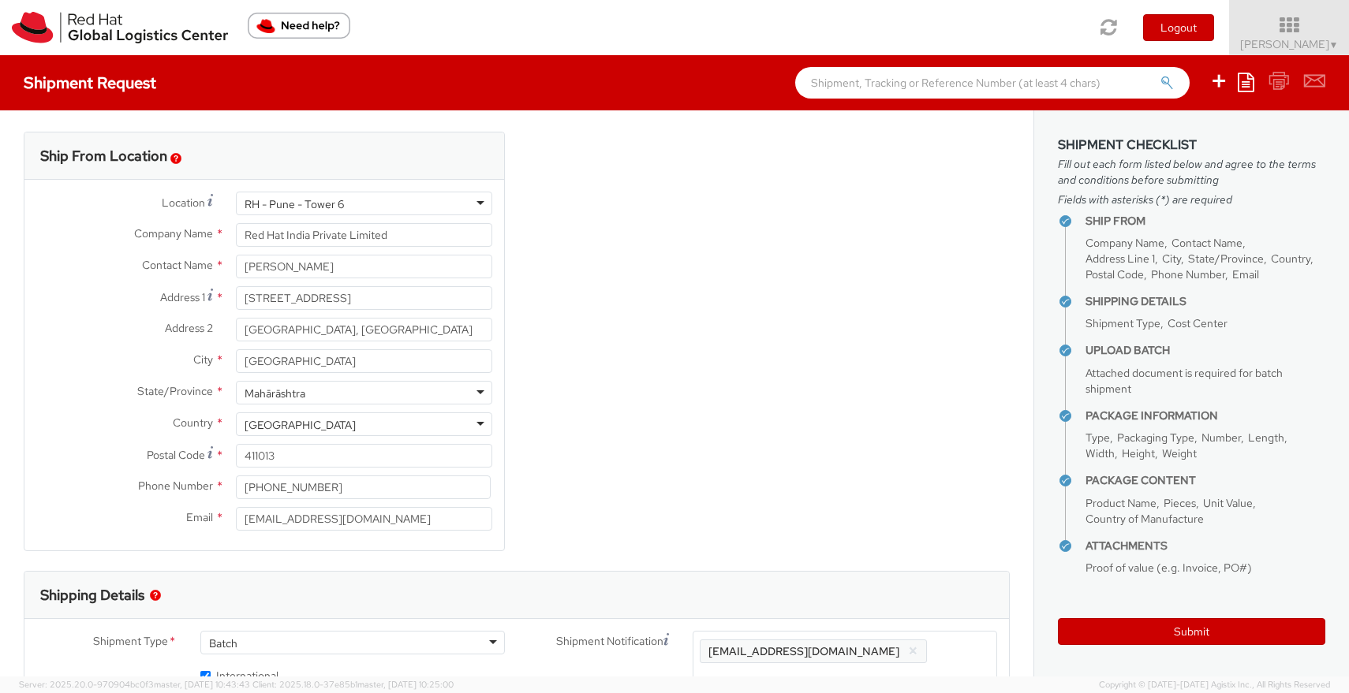
scroll to position [0, 0]
click at [384, 487] on input "+91 9767477474" at bounding box center [363, 490] width 255 height 24
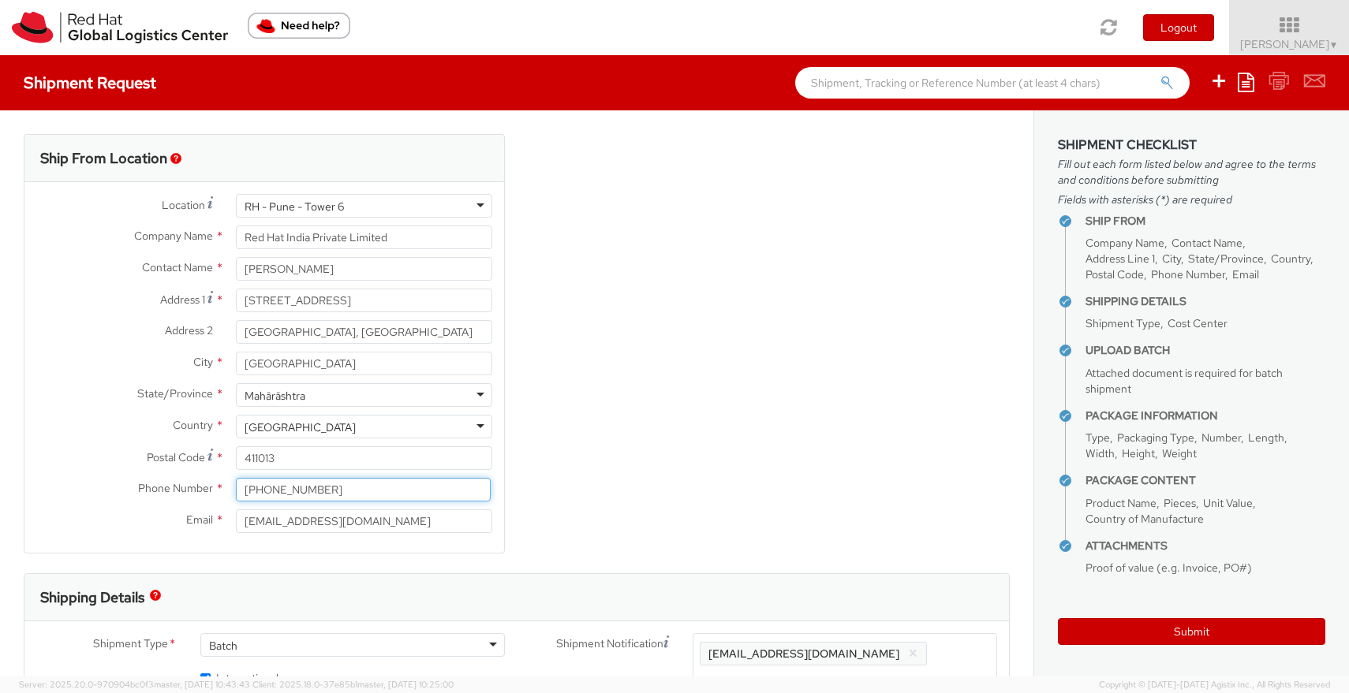
click at [384, 487] on input "+91 9767477474" at bounding box center [363, 490] width 255 height 24
paste input "7350340941"
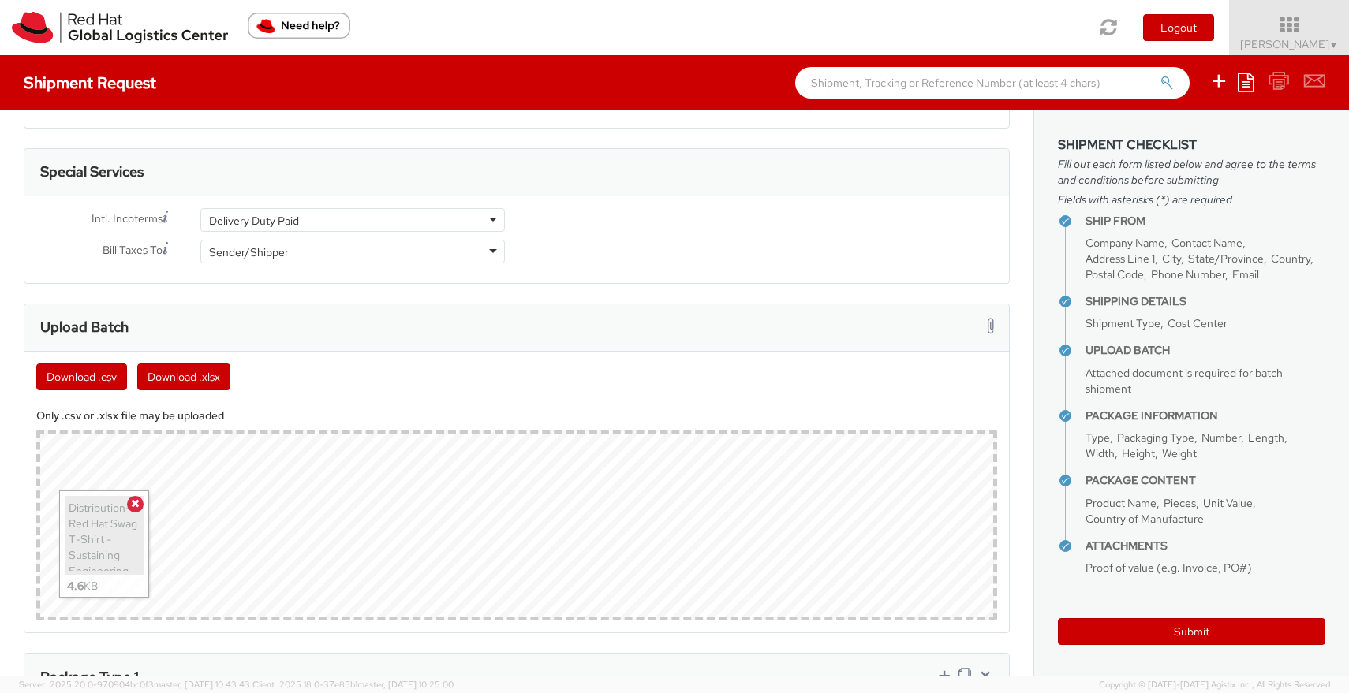
scroll to position [696, 0]
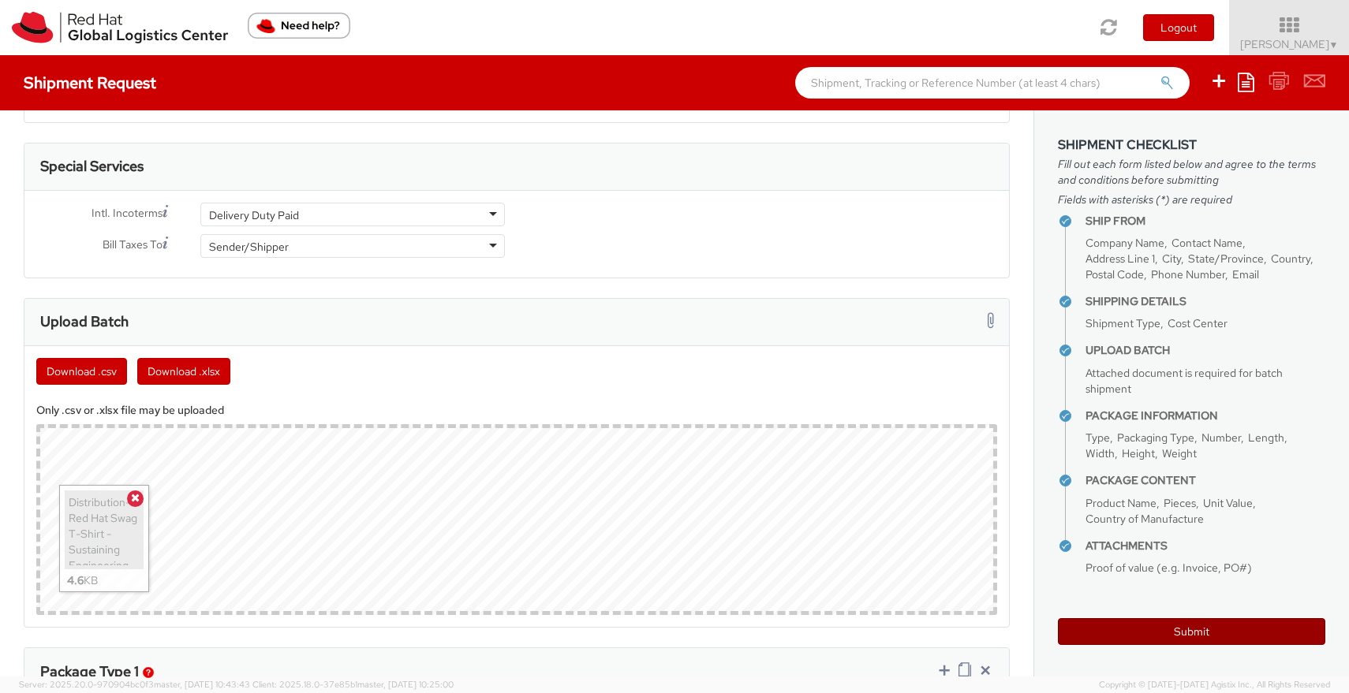
type input "+917350340941"
click at [1184, 629] on button "Submit" at bounding box center [1191, 631] width 267 height 27
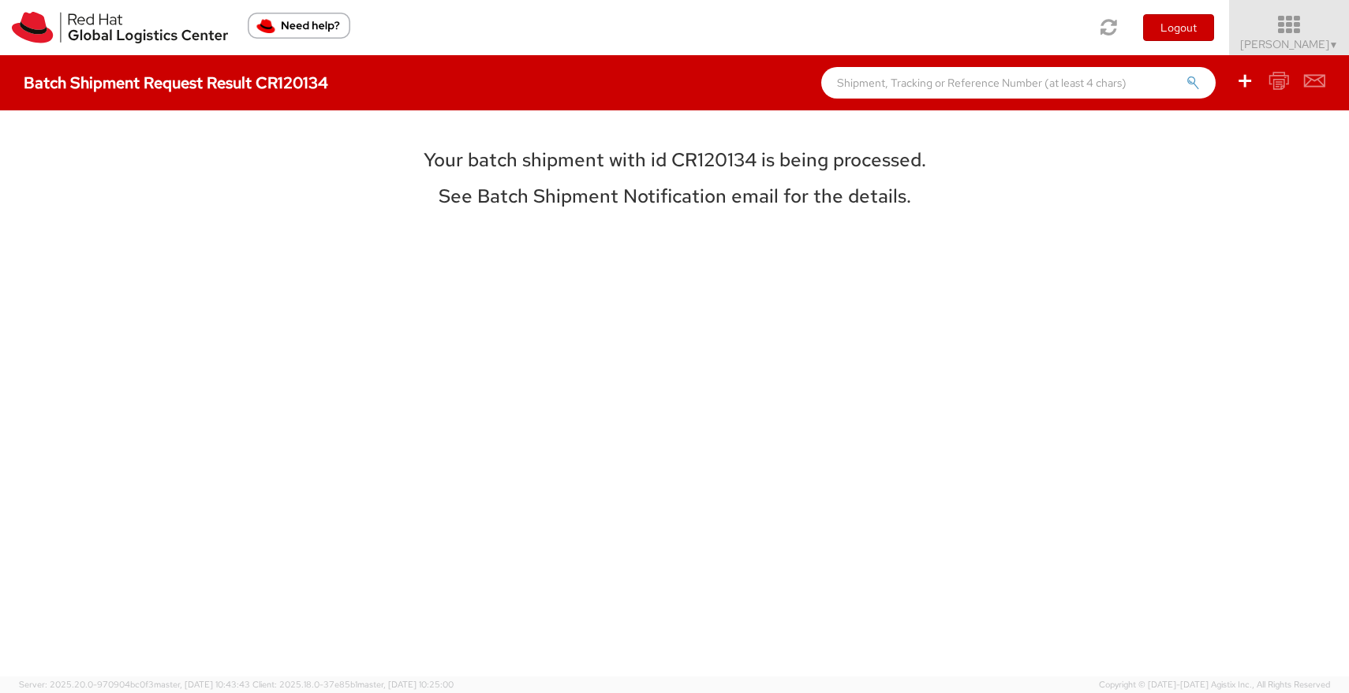
click at [1302, 39] on span "Nilesh Shinde ▼" at bounding box center [1289, 44] width 99 height 14
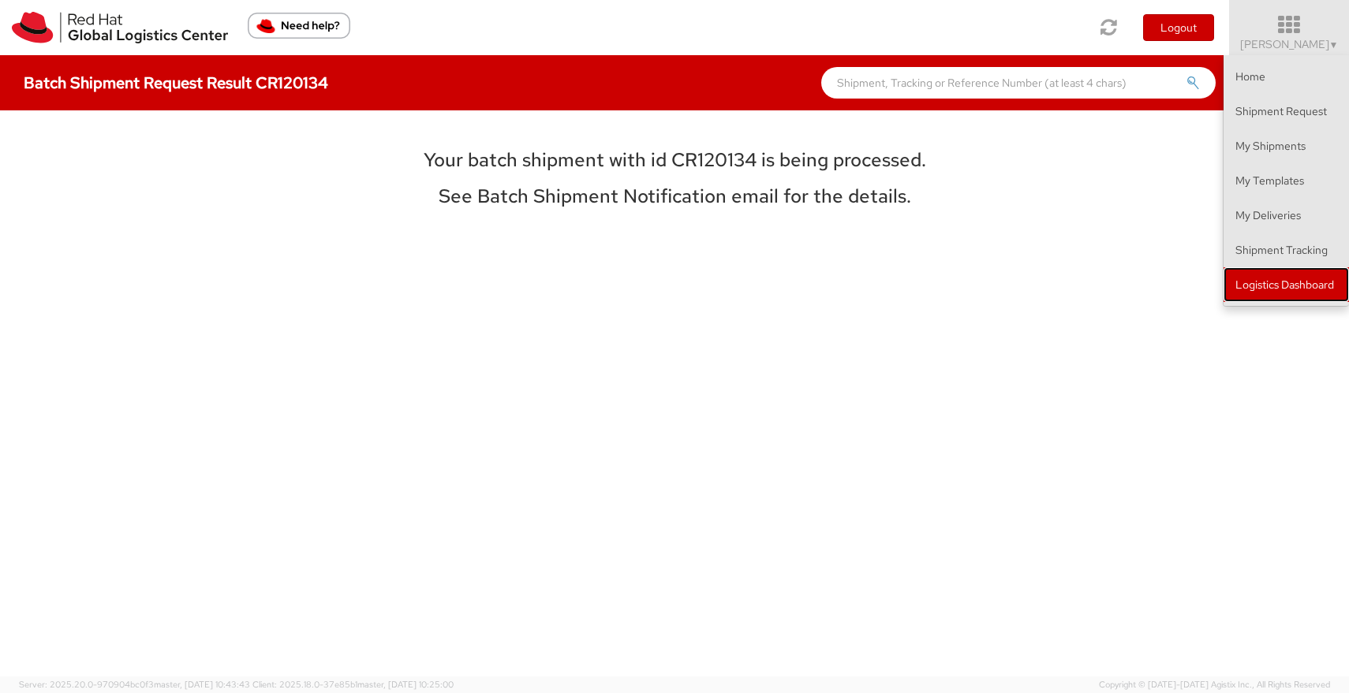
click at [1284, 274] on link "Logistics Dashboard" at bounding box center [1285, 284] width 125 height 35
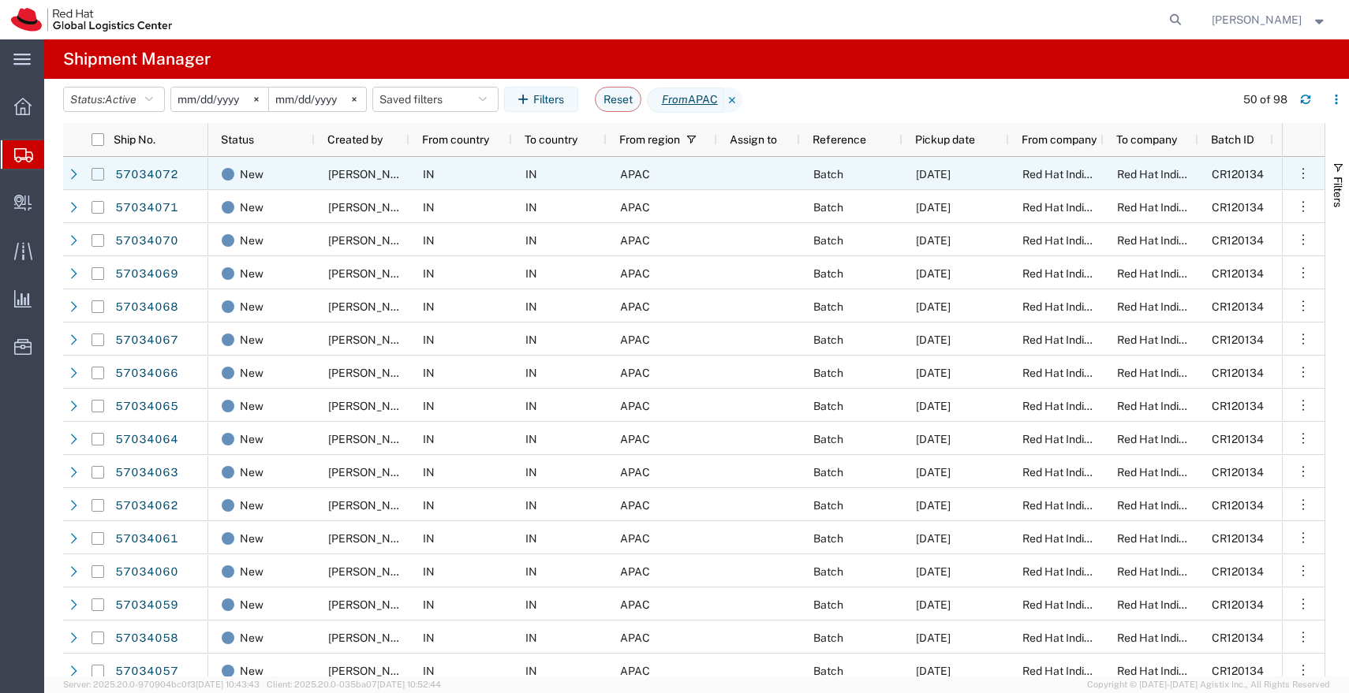
click at [97, 177] on input "Press Space to toggle row selection (unchecked)" at bounding box center [97, 174] width 13 height 13
checkbox input "true"
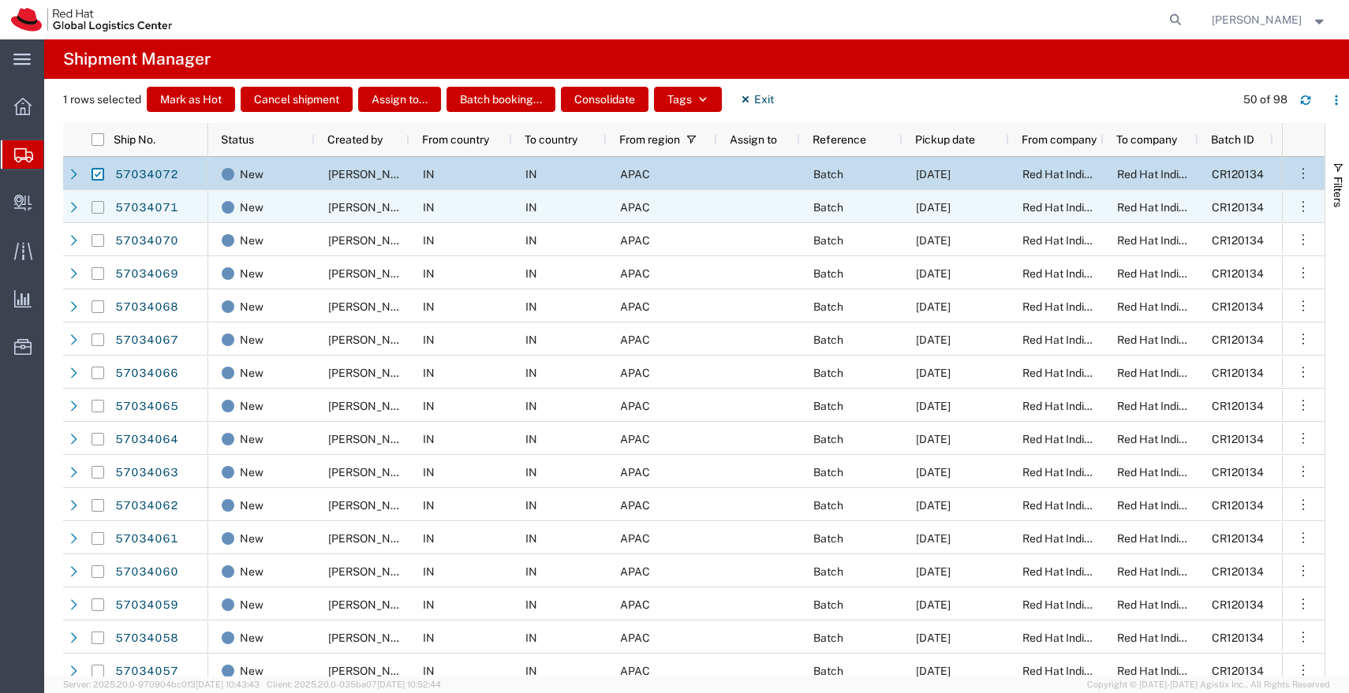
click at [96, 209] on input "Press Space to toggle row selection (unchecked)" at bounding box center [97, 207] width 13 height 13
checkbox input "true"
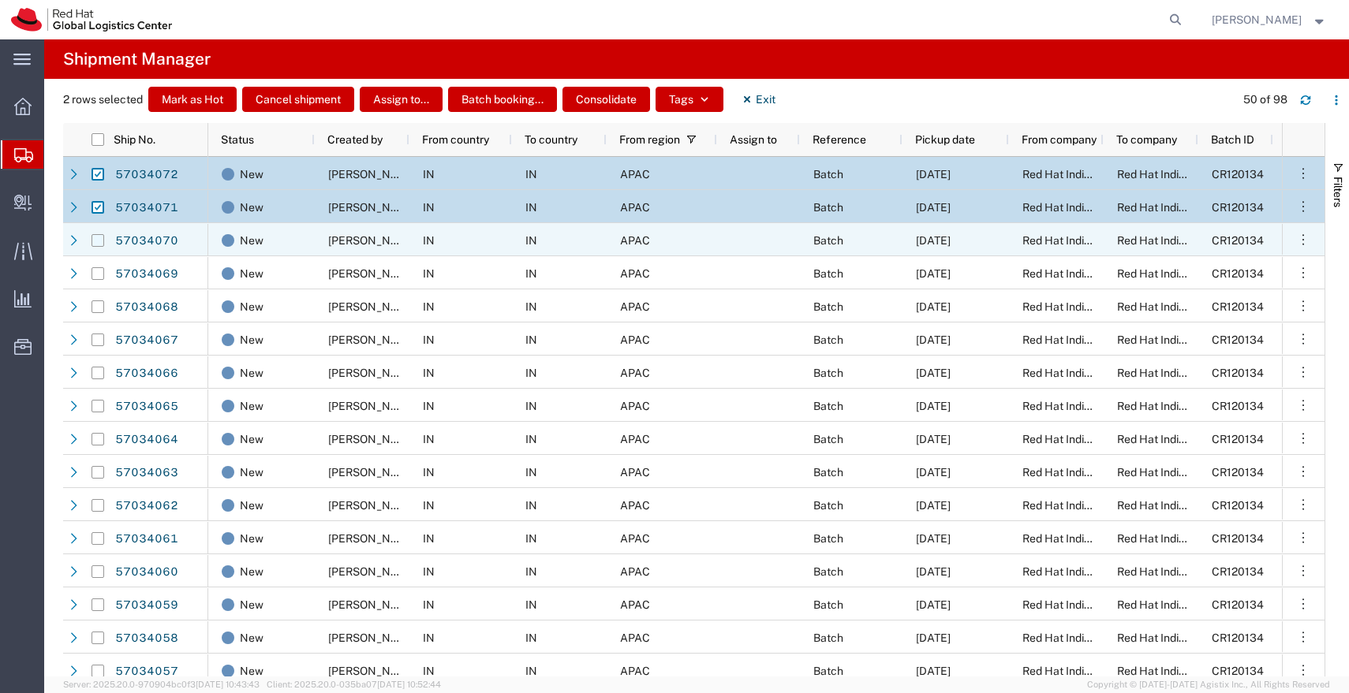
click at [97, 243] on input "Press Space to toggle row selection (unchecked)" at bounding box center [97, 240] width 13 height 13
checkbox input "true"
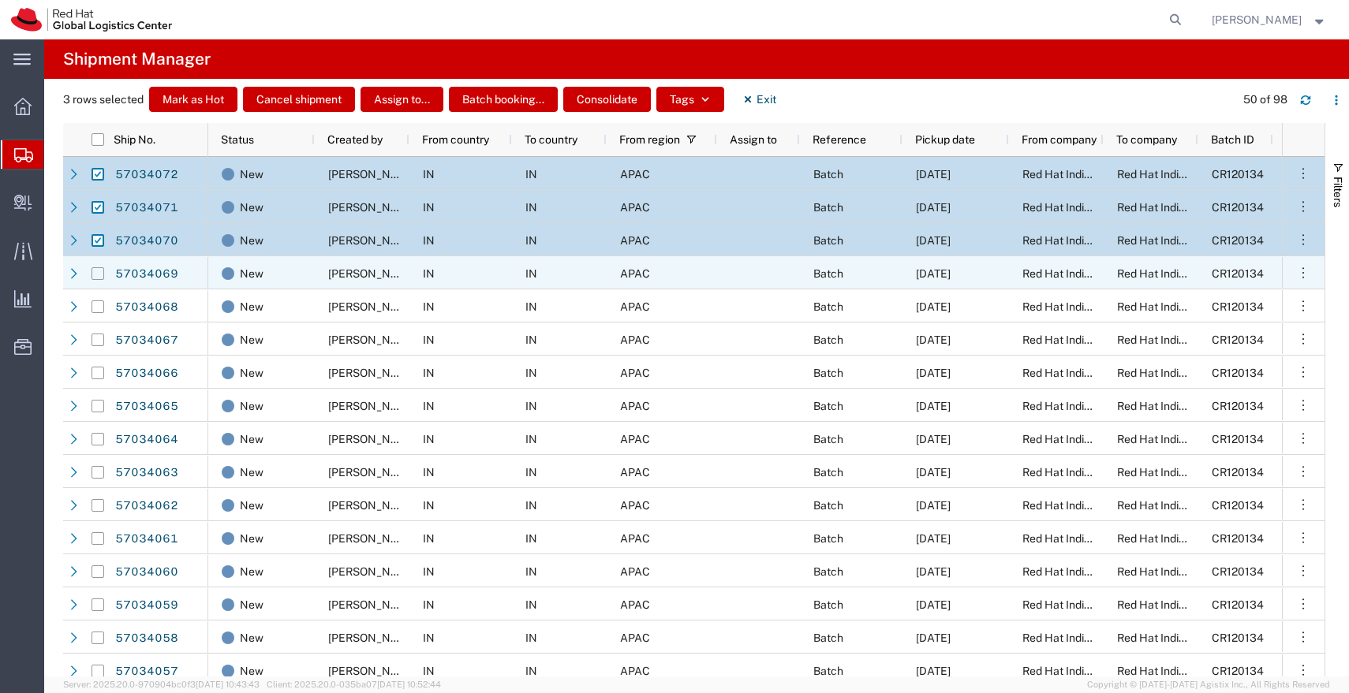
click at [97, 271] on input "Press Space to toggle row selection (unchecked)" at bounding box center [97, 273] width 13 height 13
checkbox input "true"
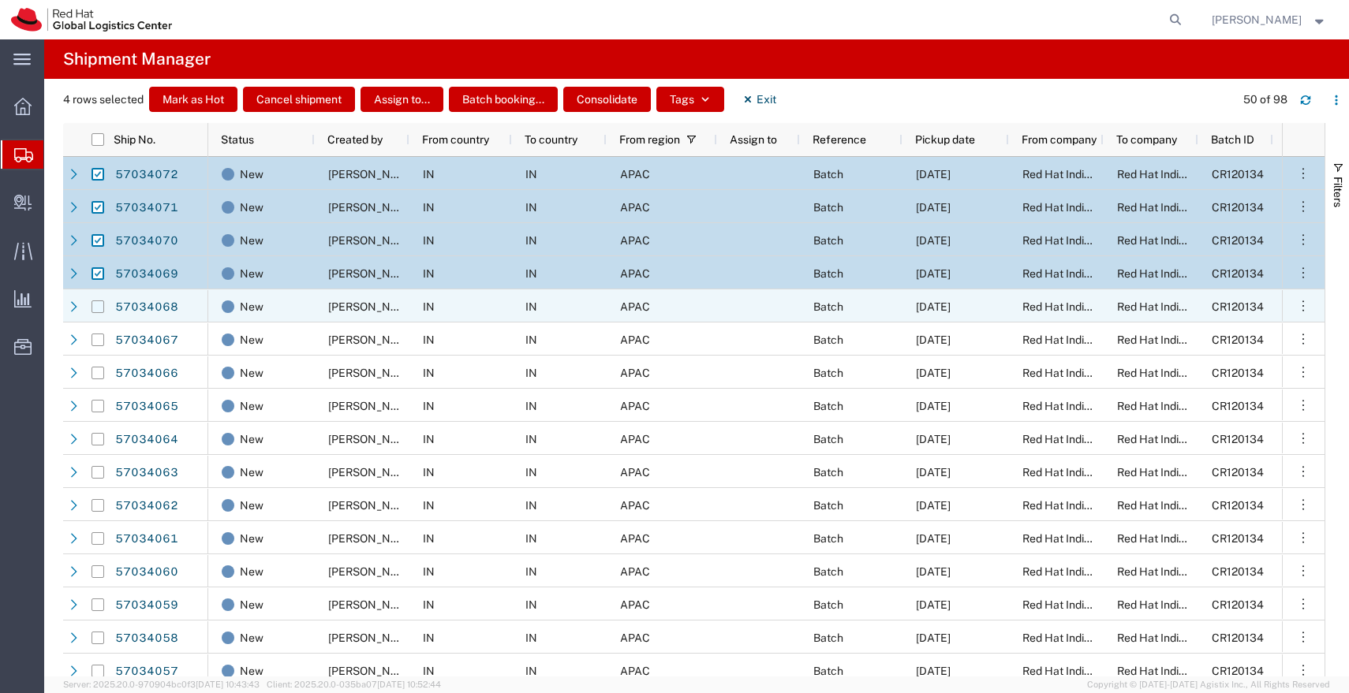
click at [95, 306] on input "Press Space to toggle row selection (unchecked)" at bounding box center [97, 306] width 13 height 13
checkbox input "true"
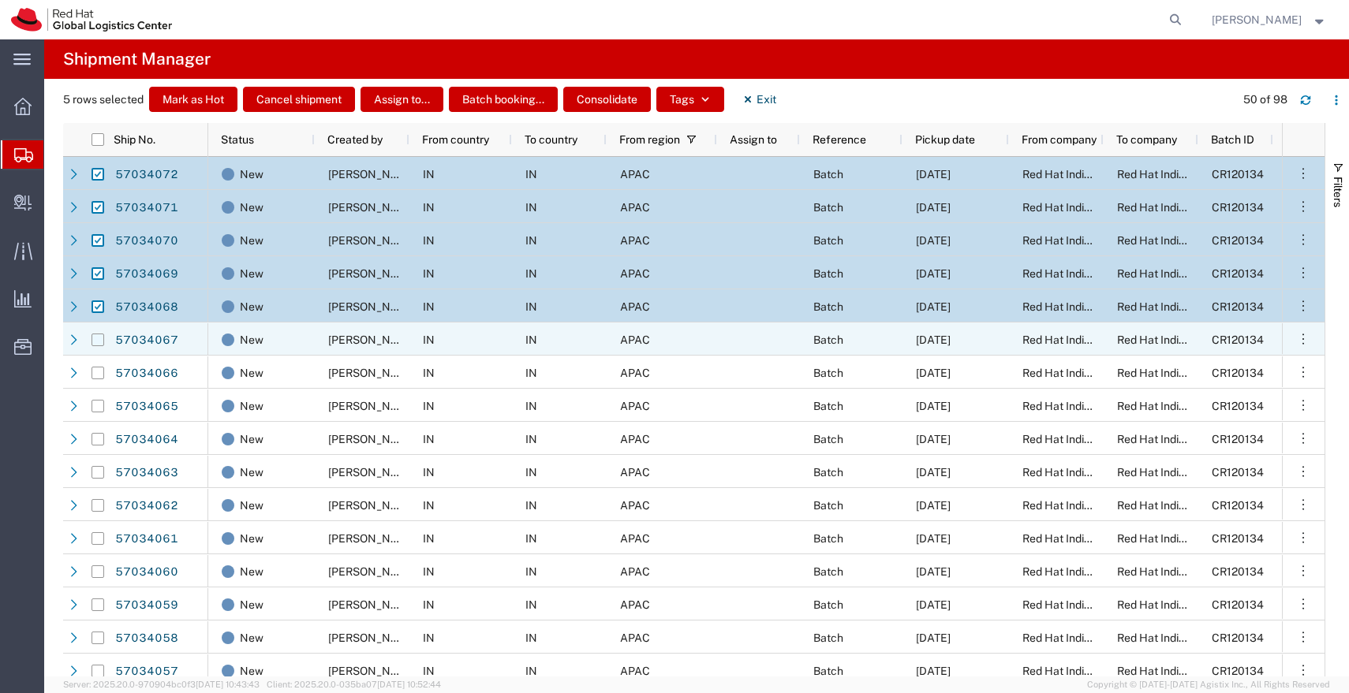
click at [97, 340] on input "Press Space to toggle row selection (unchecked)" at bounding box center [97, 340] width 13 height 13
checkbox input "true"
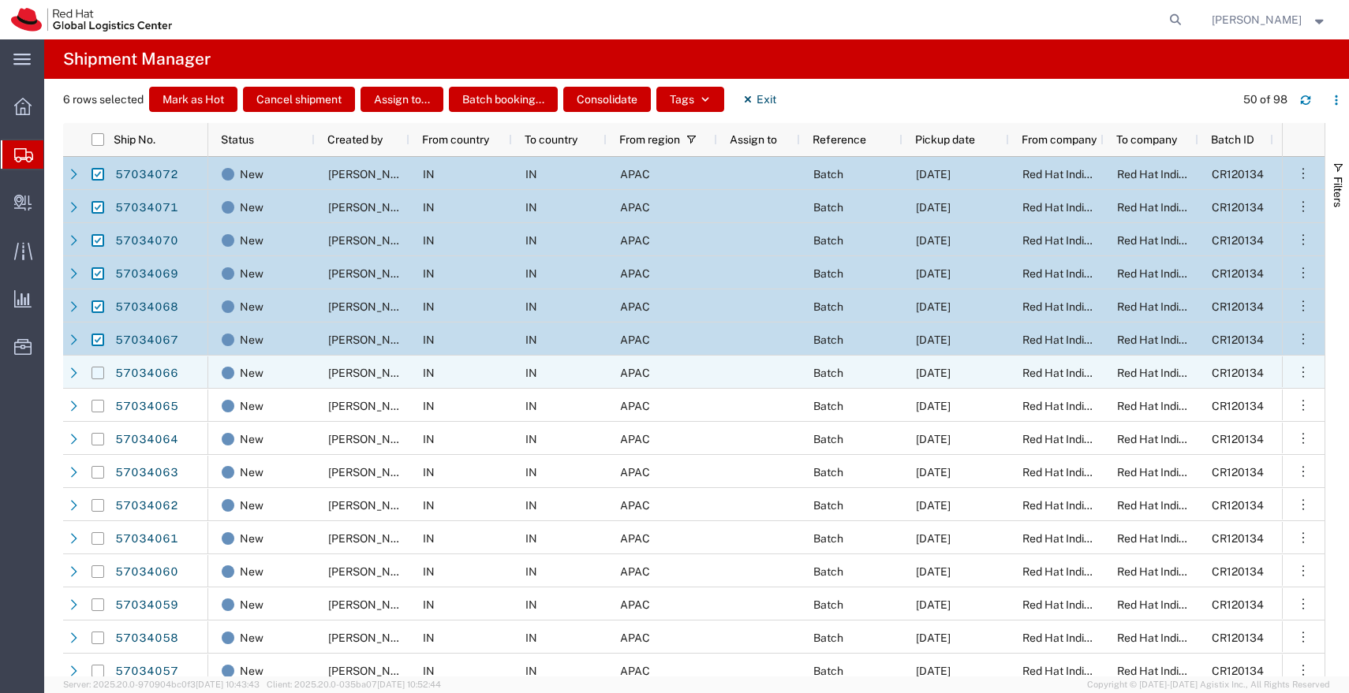
click at [96, 374] on input "Press Space to toggle row selection (unchecked)" at bounding box center [97, 373] width 13 height 13
checkbox input "true"
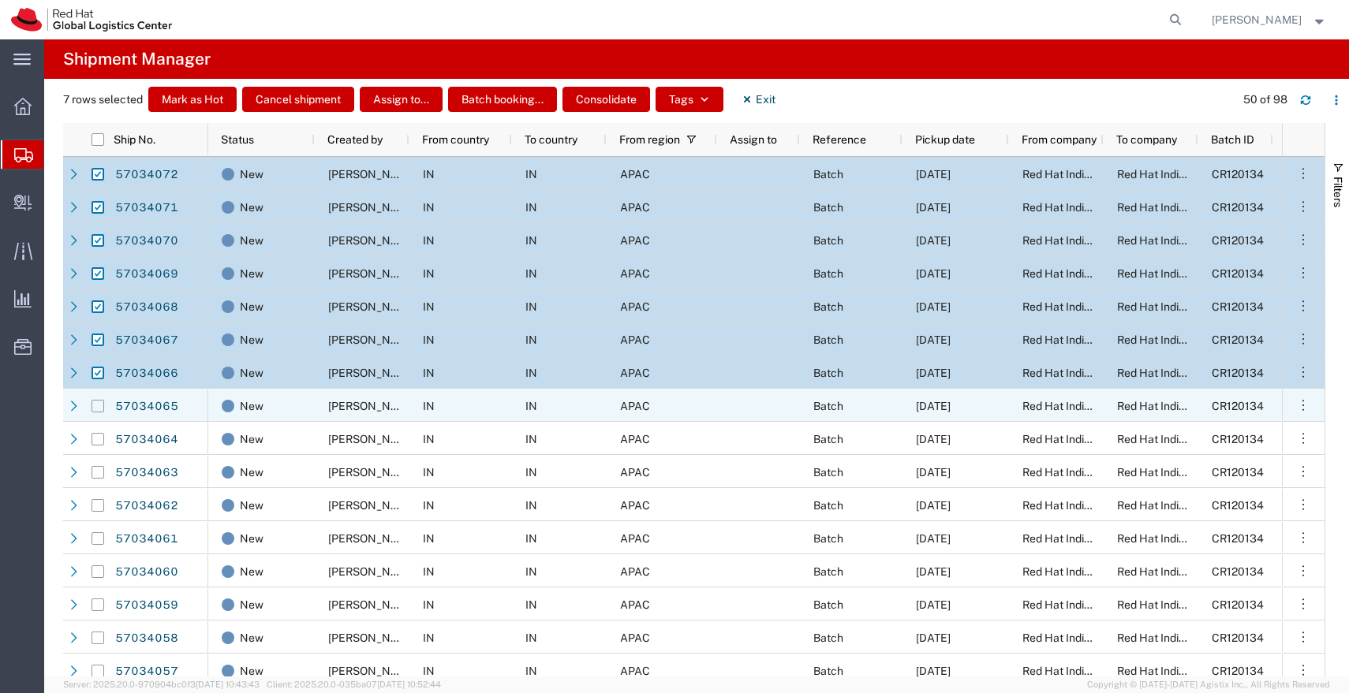
click at [97, 406] on input "Press Space to toggle row selection (unchecked)" at bounding box center [97, 406] width 13 height 13
checkbox input "true"
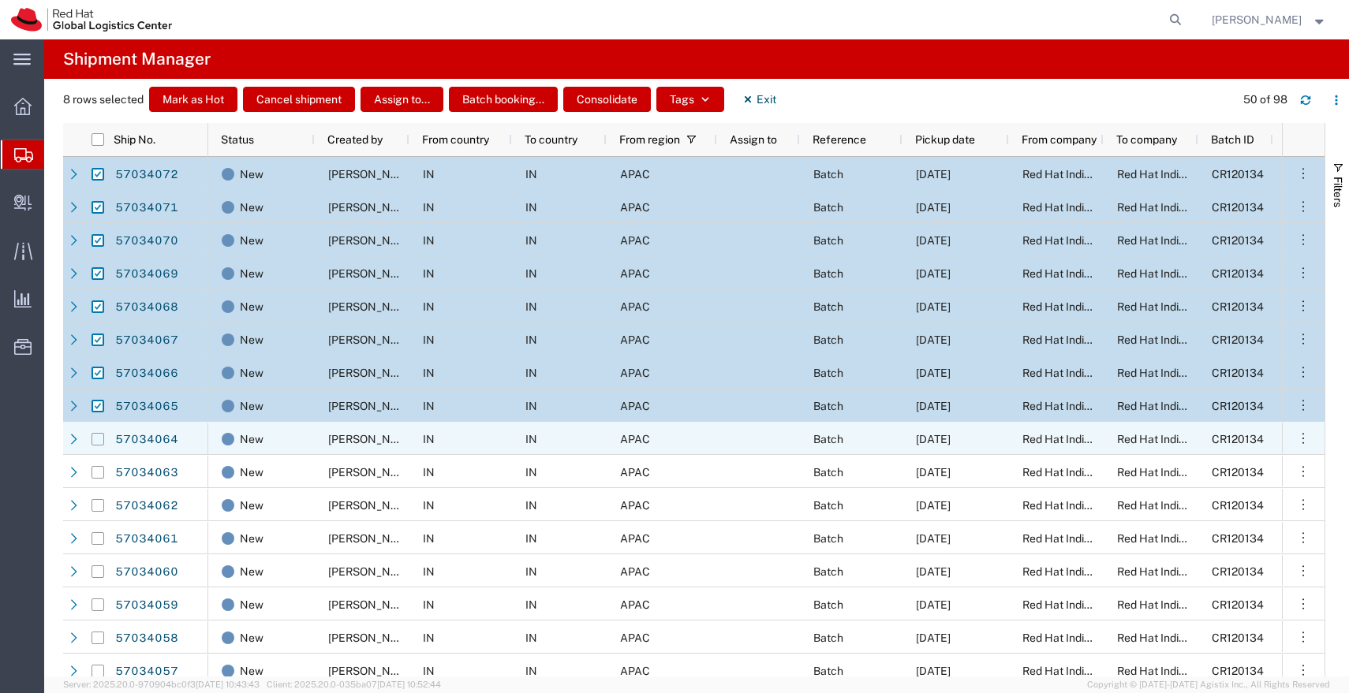
click at [96, 437] on input "Press Space to toggle row selection (unchecked)" at bounding box center [97, 439] width 13 height 13
checkbox input "true"
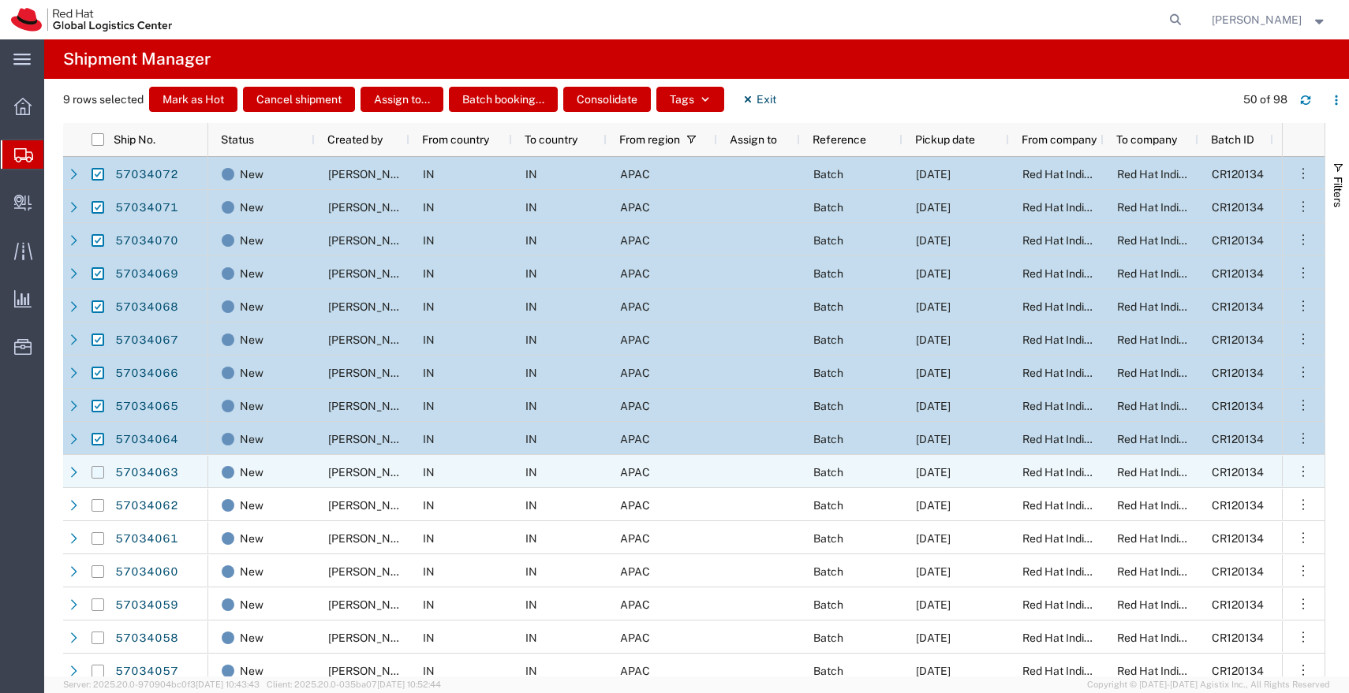
click at [97, 470] on input "Press Space to toggle row selection (unchecked)" at bounding box center [97, 472] width 13 height 13
checkbox input "true"
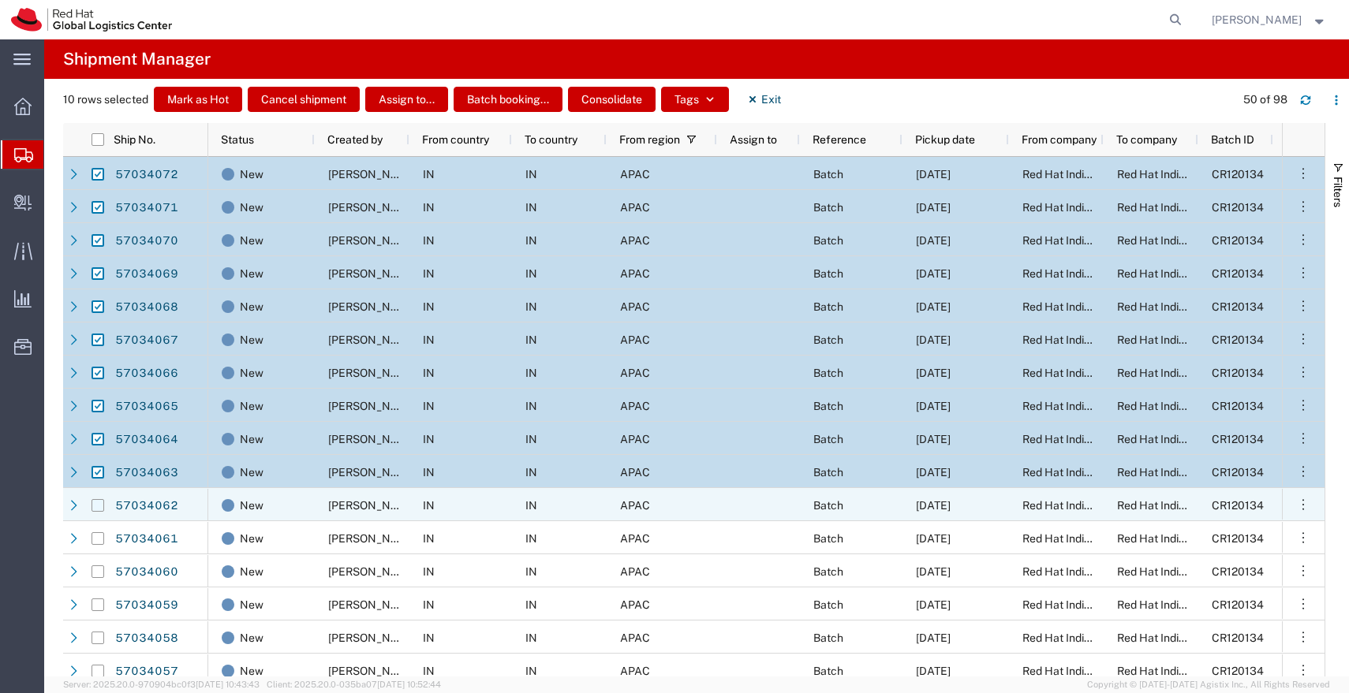
click at [96, 504] on input "Press Space to toggle row selection (unchecked)" at bounding box center [97, 505] width 13 height 13
checkbox input "true"
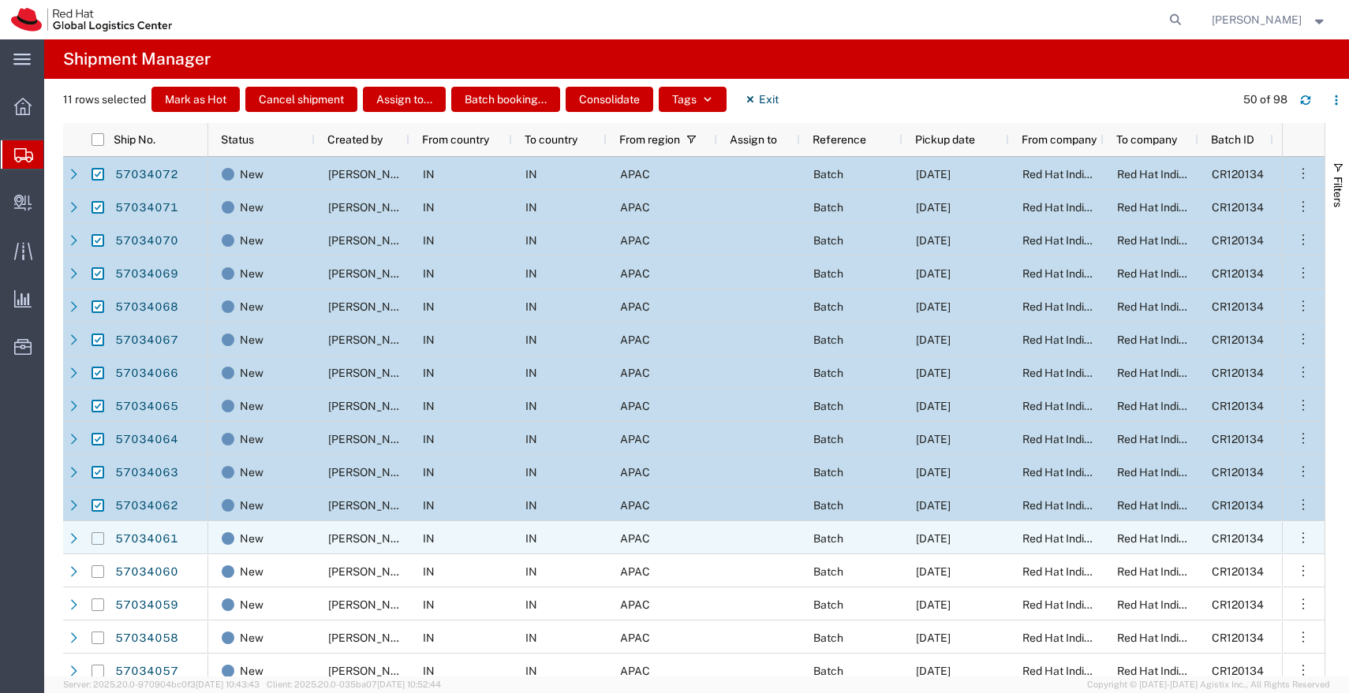
click at [96, 534] on input "Press Space to toggle row selection (unchecked)" at bounding box center [97, 538] width 13 height 13
checkbox input "true"
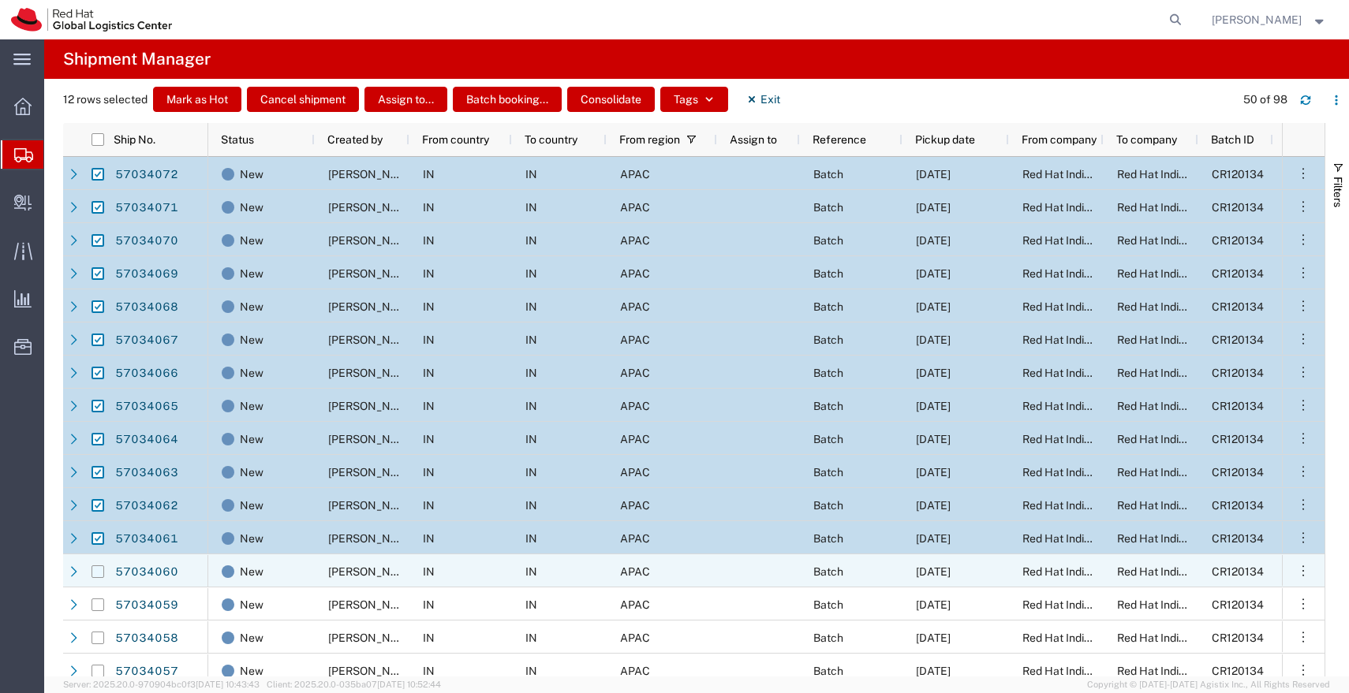
click at [96, 572] on input "Press Space to toggle row selection (unchecked)" at bounding box center [97, 571] width 13 height 13
checkbox input "true"
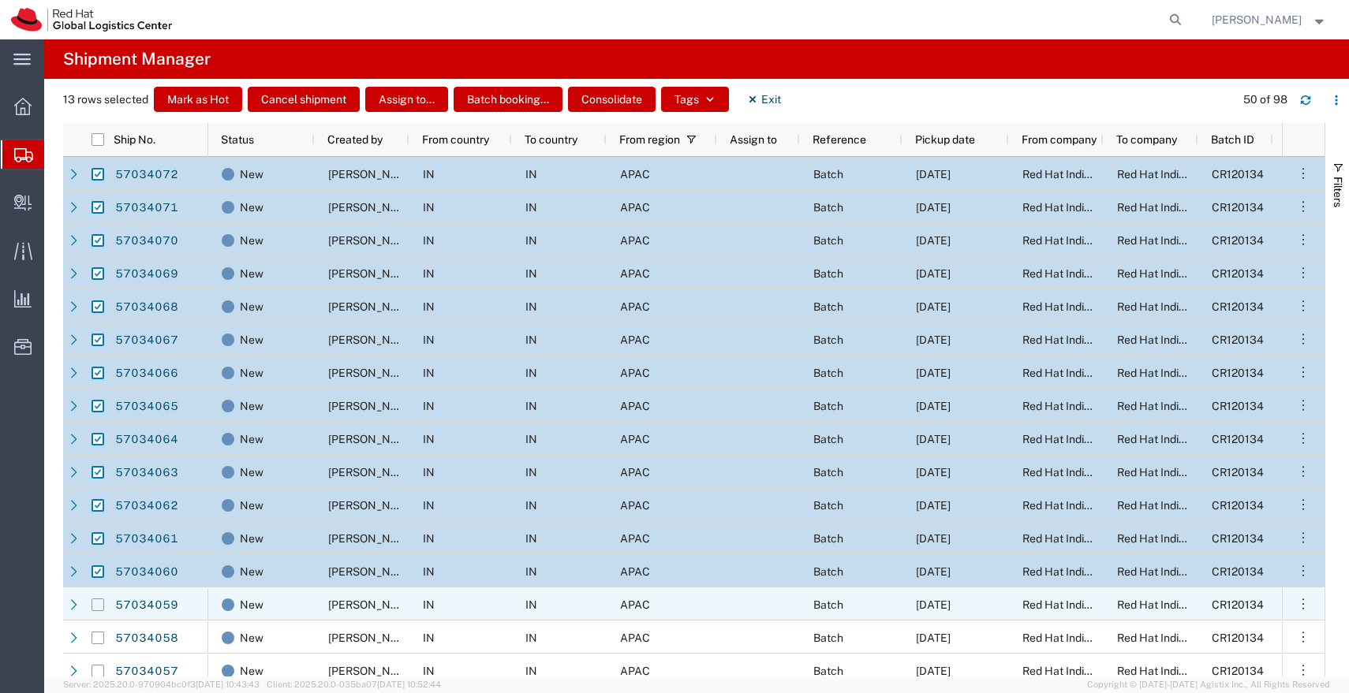
click at [94, 604] on input "Press Space to toggle row selection (unchecked)" at bounding box center [97, 605] width 13 height 13
checkbox input "true"
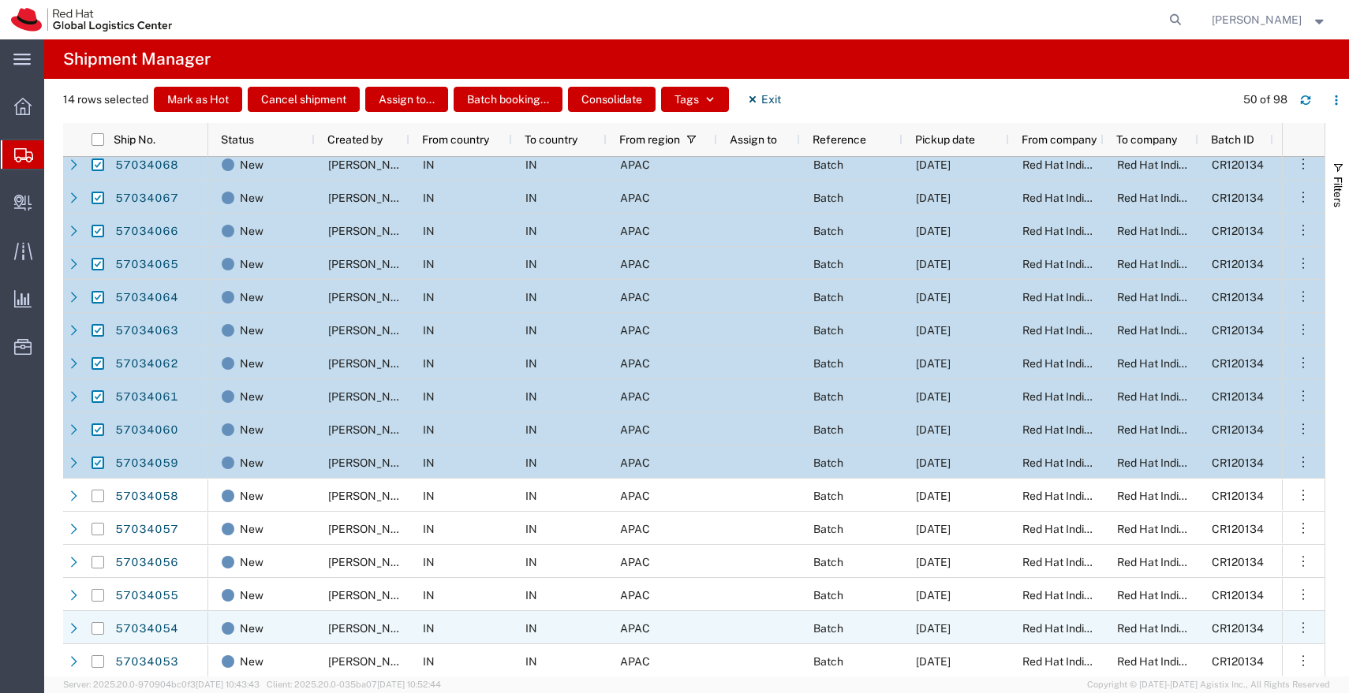
scroll to position [177, 0]
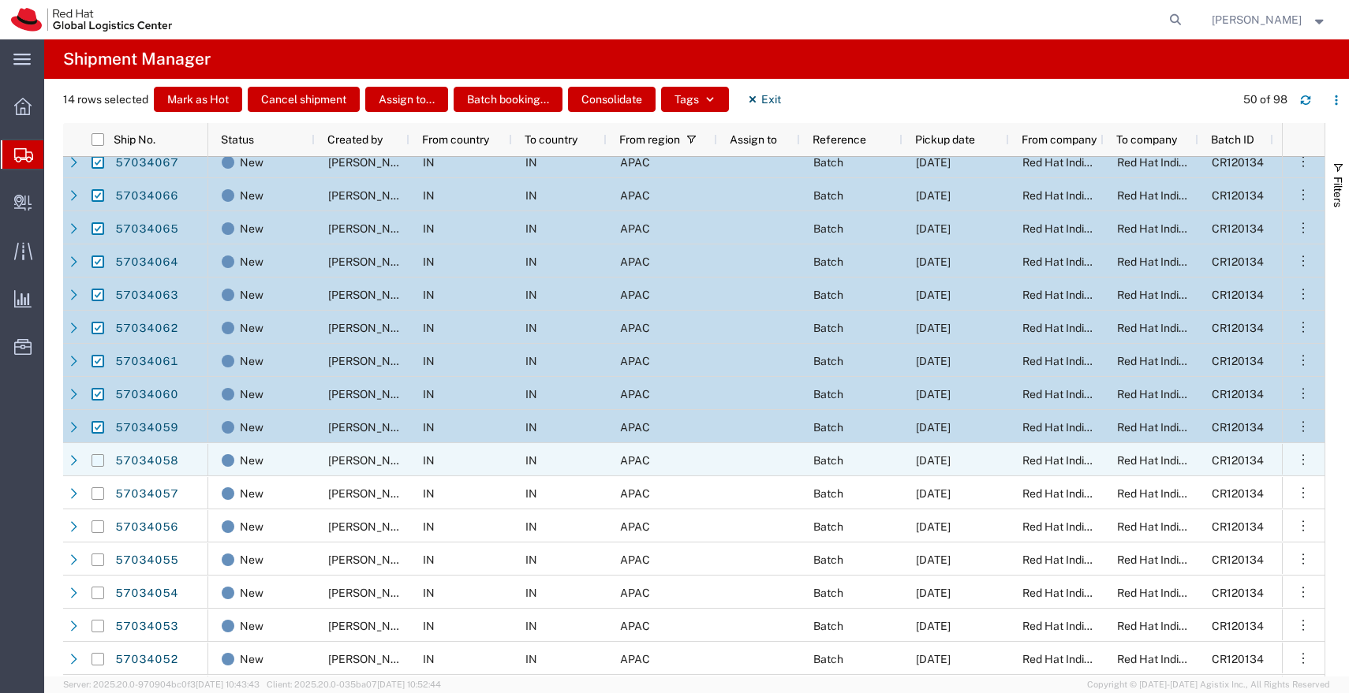
click at [99, 462] on input "Press Space to toggle row selection (unchecked)" at bounding box center [97, 460] width 13 height 13
checkbox input "true"
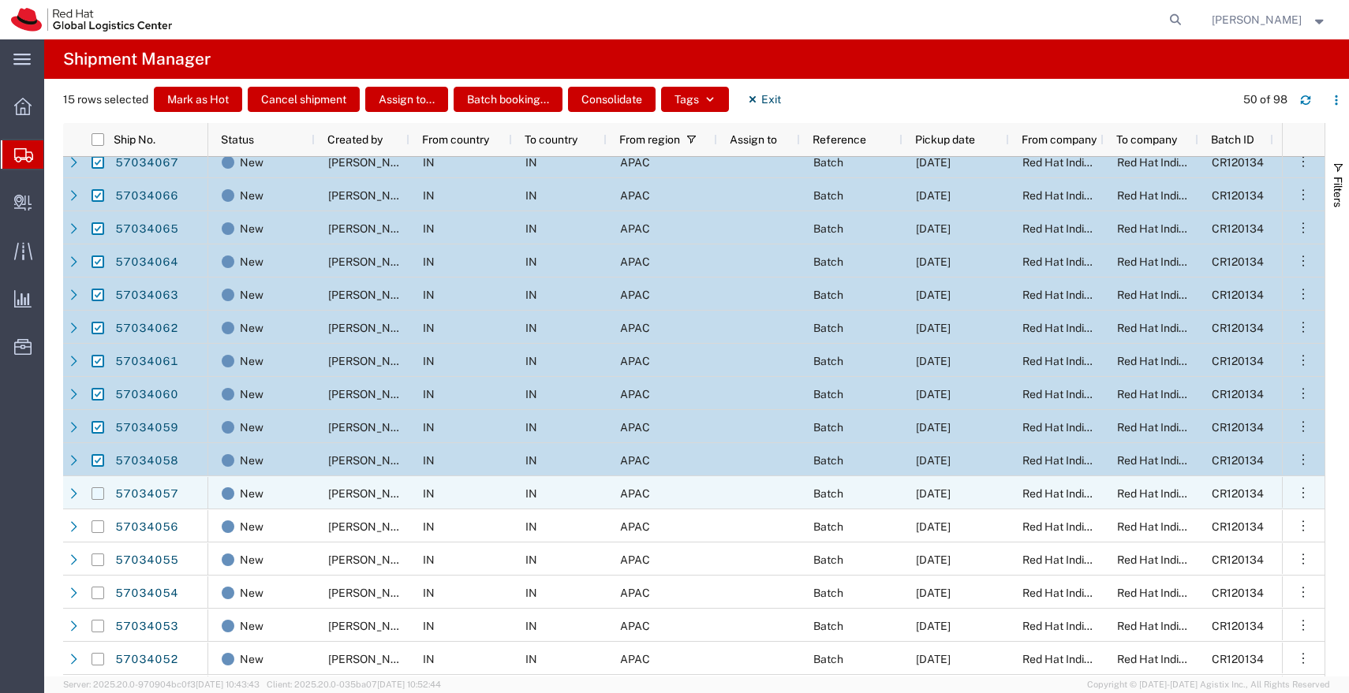
click at [97, 494] on input "Press Space to toggle row selection (unchecked)" at bounding box center [97, 493] width 13 height 13
checkbox input "true"
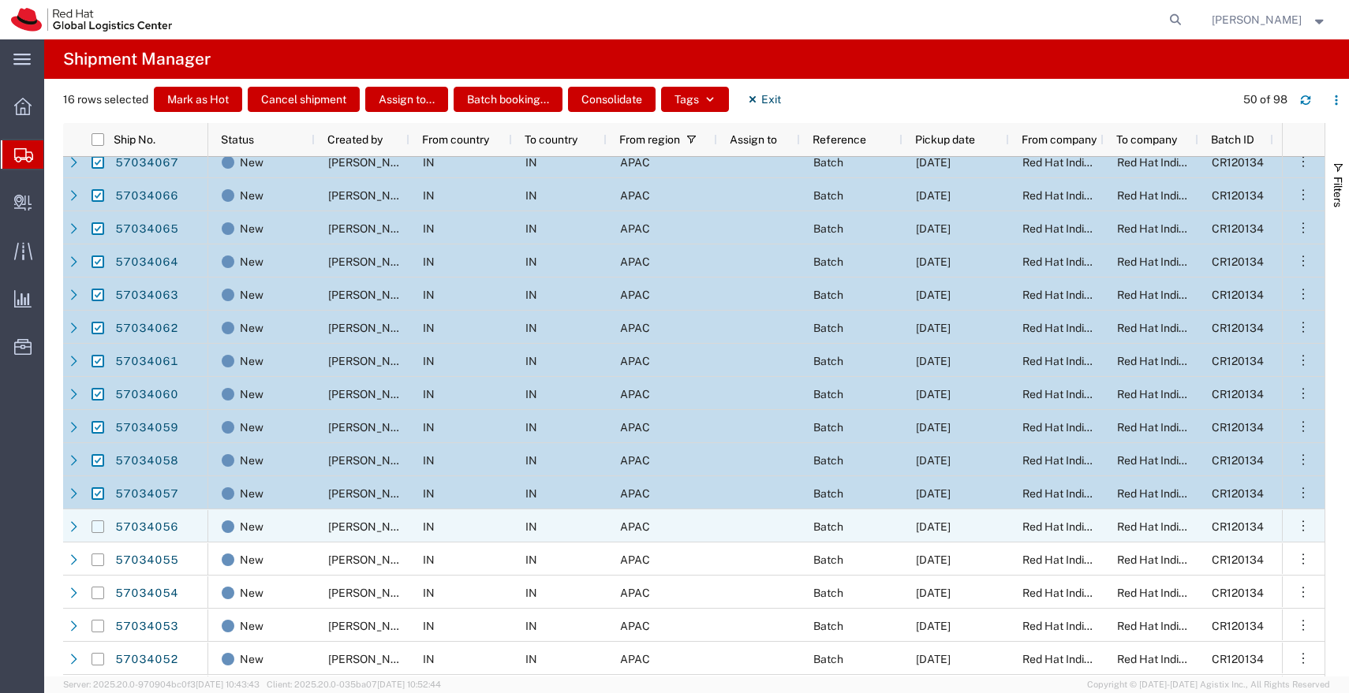
click at [95, 525] on input "Press Space to toggle row selection (unchecked)" at bounding box center [97, 527] width 13 height 13
checkbox input "true"
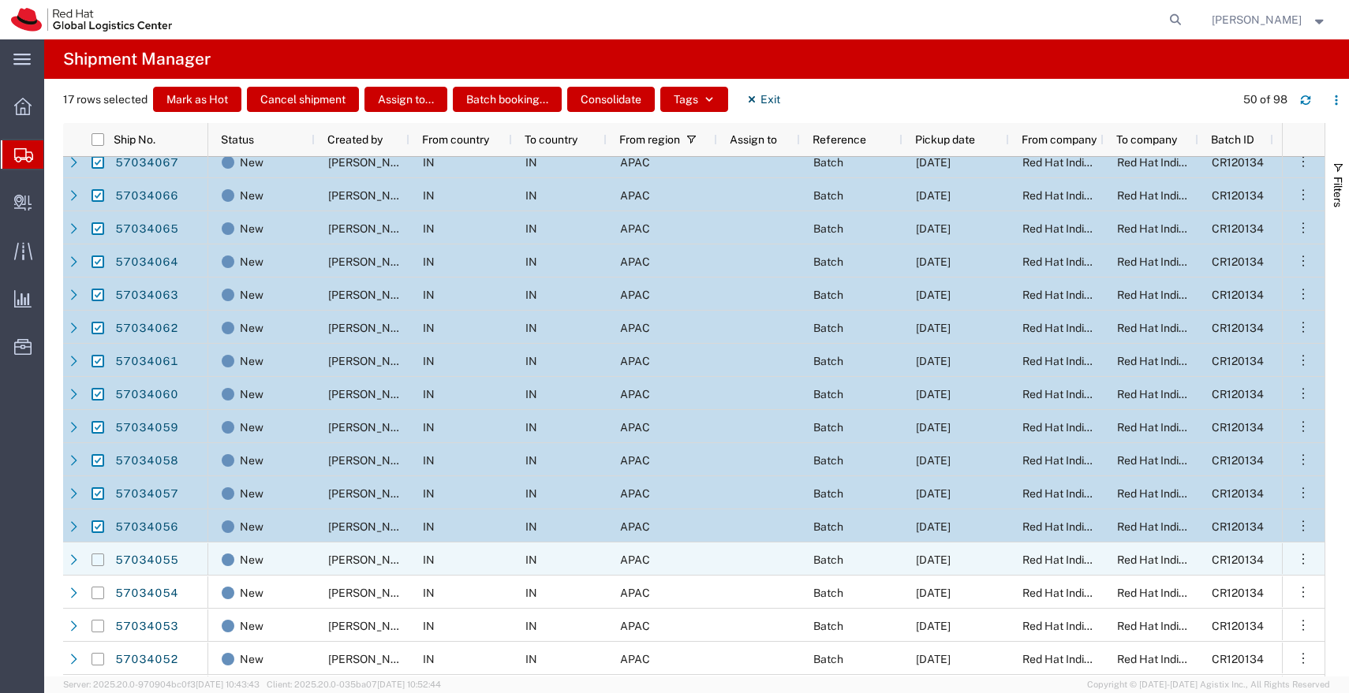
click at [99, 562] on input "Press Space to toggle row selection (unchecked)" at bounding box center [97, 560] width 13 height 13
checkbox input "true"
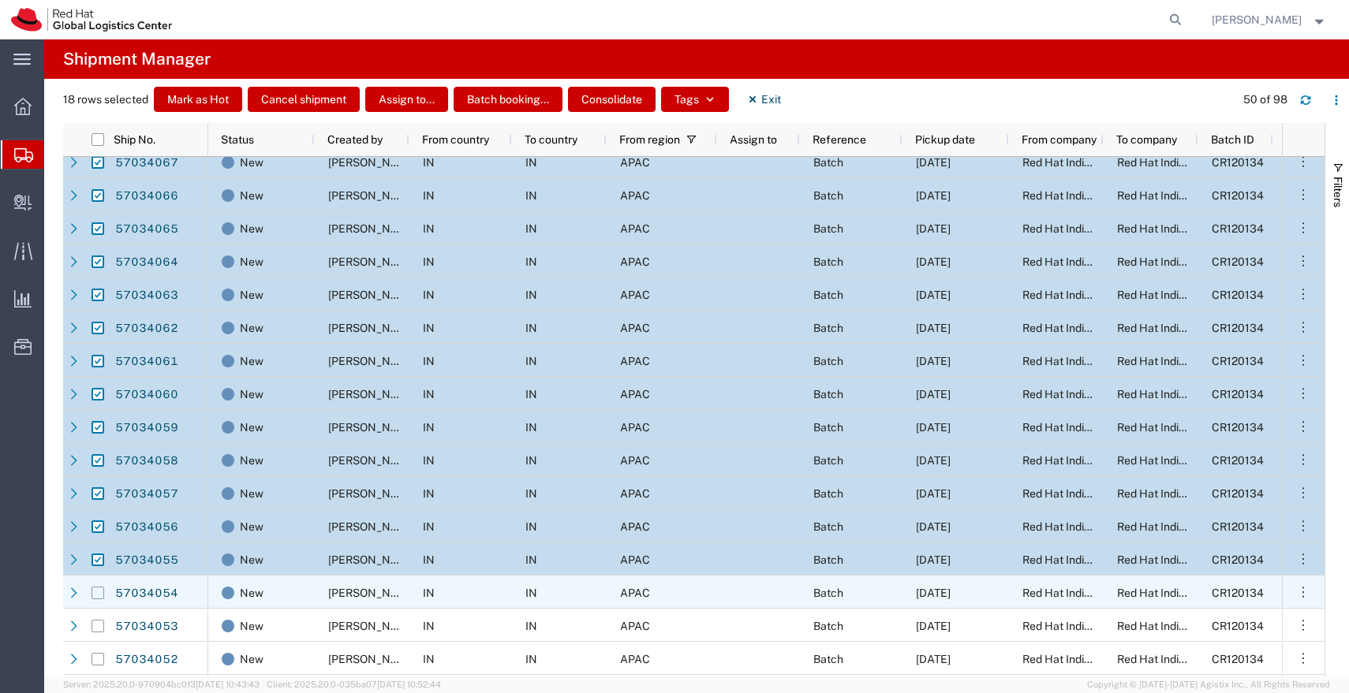
click at [99, 596] on input "Press Space to toggle row selection (unchecked)" at bounding box center [97, 593] width 13 height 13
checkbox input "true"
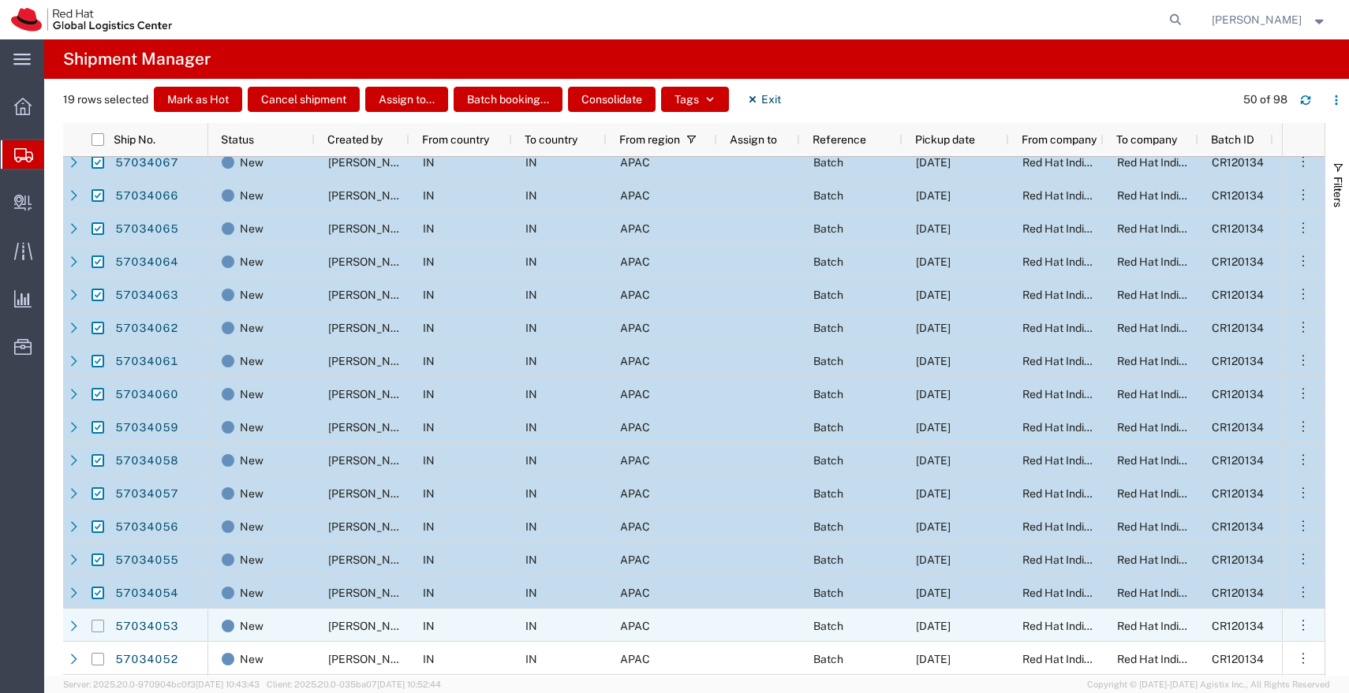
click at [98, 621] on input "Press Space to toggle row selection (unchecked)" at bounding box center [97, 626] width 13 height 13
checkbox input "true"
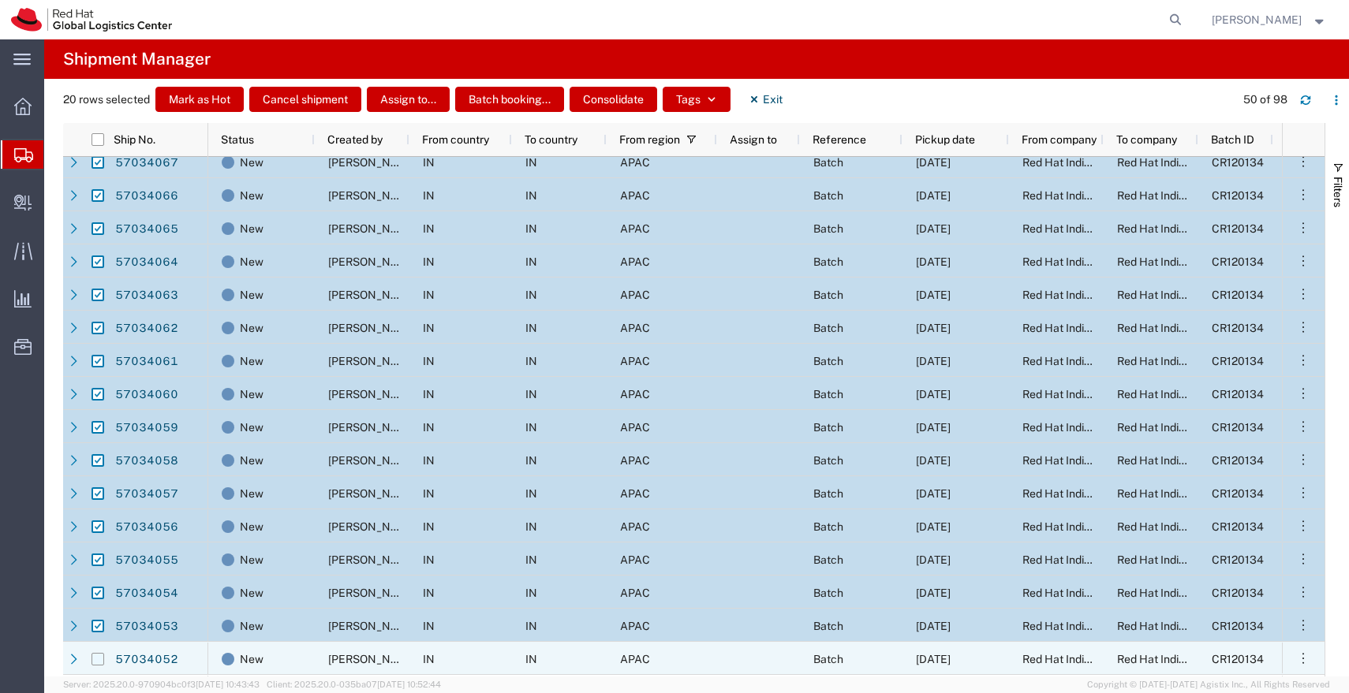
click at [98, 659] on input "Press Space to toggle row selection (unchecked)" at bounding box center [97, 659] width 13 height 13
checkbox input "true"
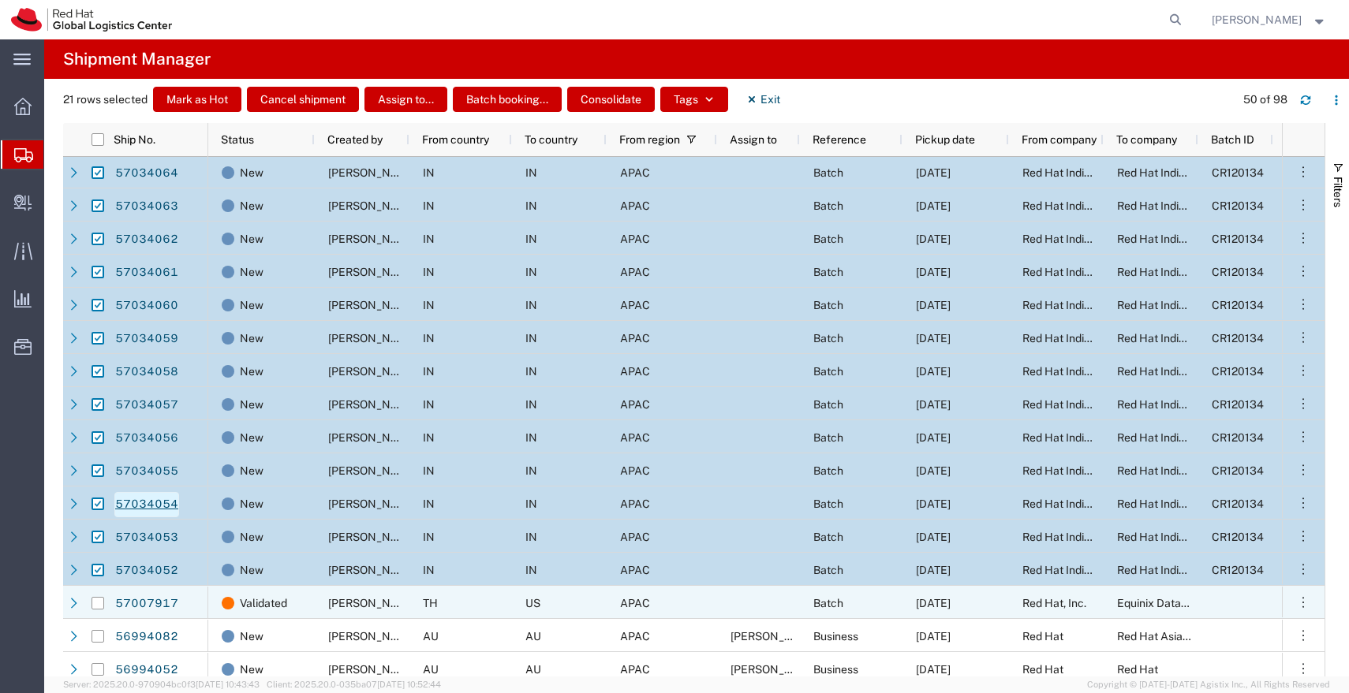
scroll to position [0, 0]
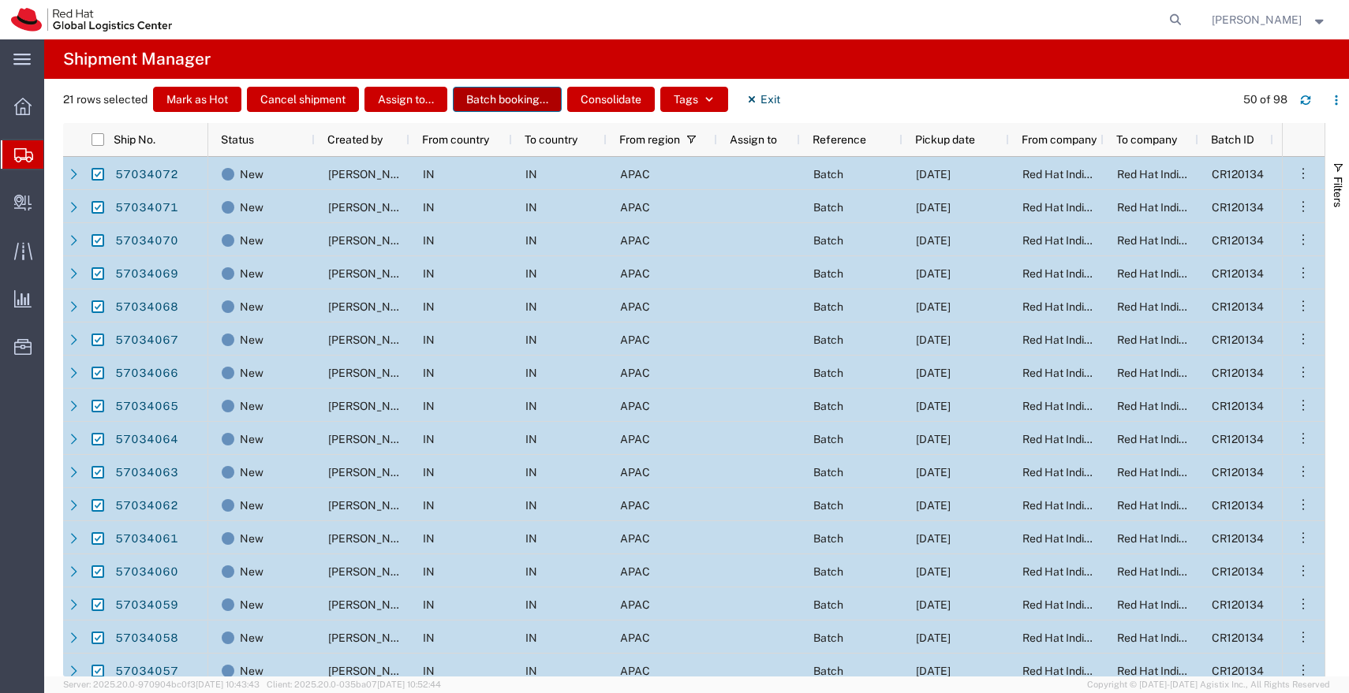
click at [521, 105] on button "Batch booking..." at bounding box center [507, 99] width 109 height 25
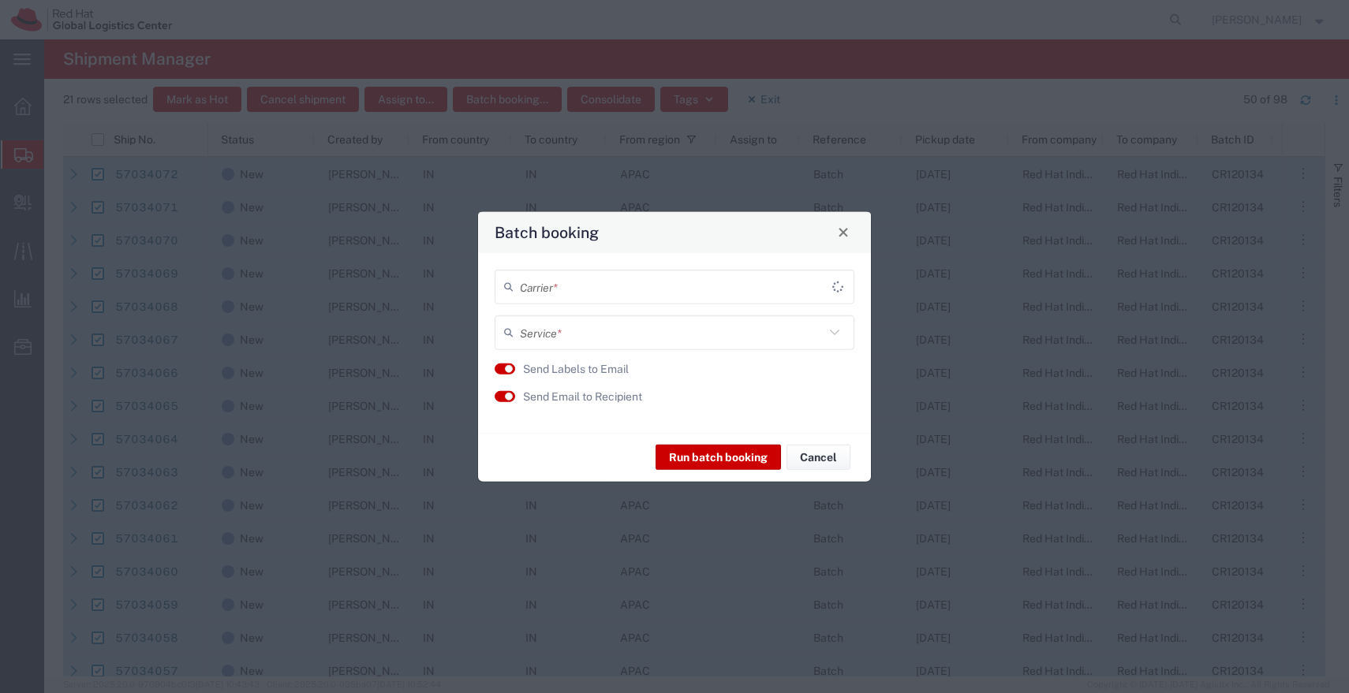
click at [580, 291] on input "text" at bounding box center [676, 287] width 312 height 28
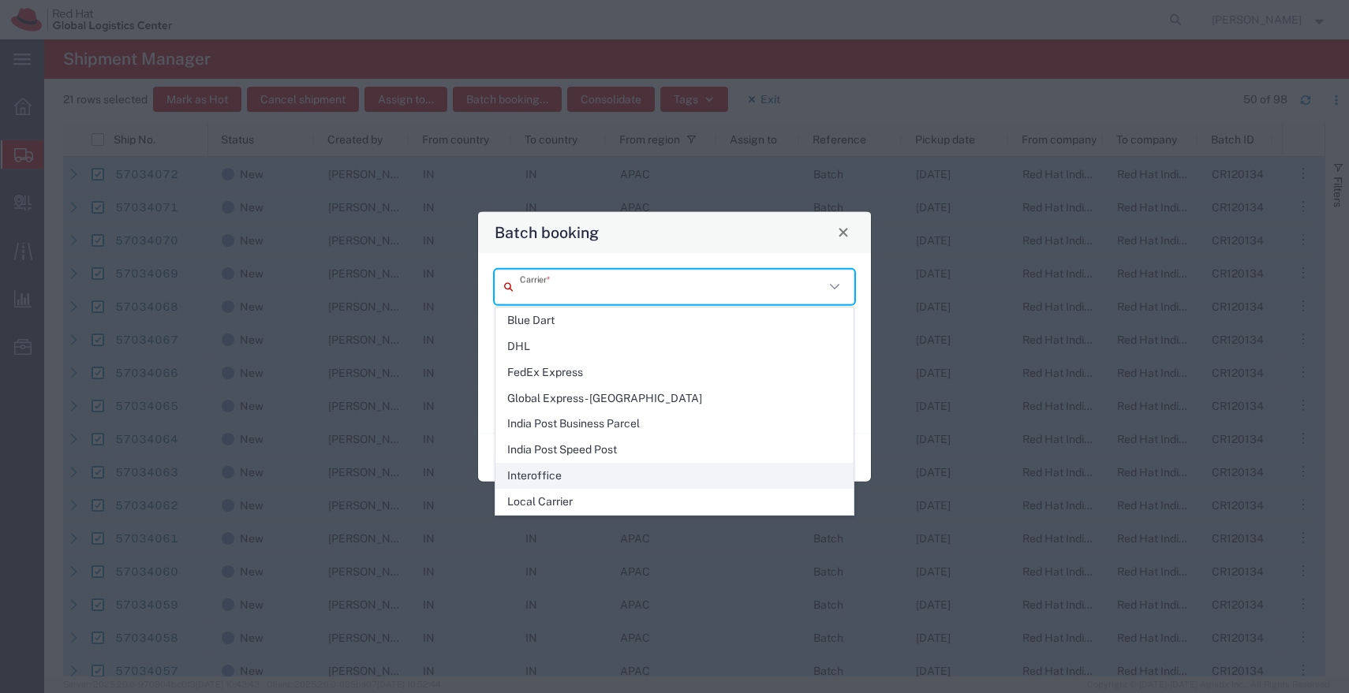
click at [523, 468] on span "Interoffice" at bounding box center [674, 476] width 356 height 24
type input "Interoffice"
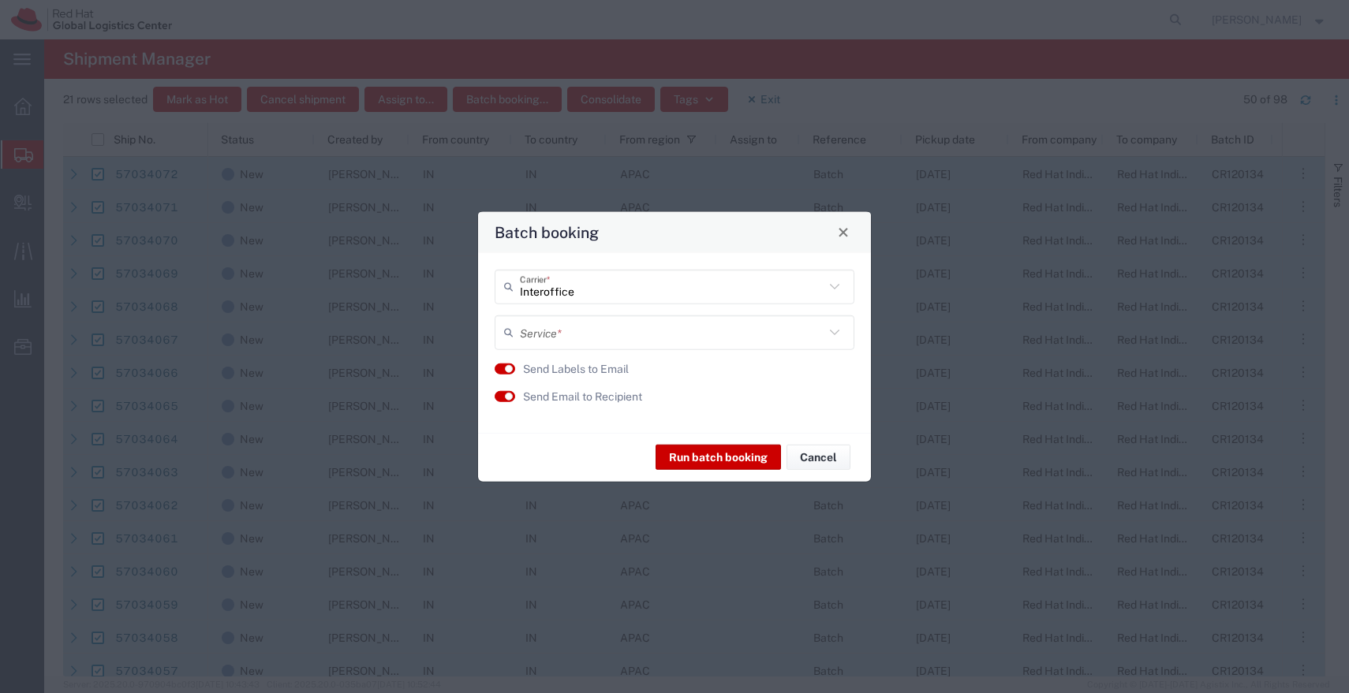
click at [655, 333] on input "text" at bounding box center [672, 333] width 304 height 28
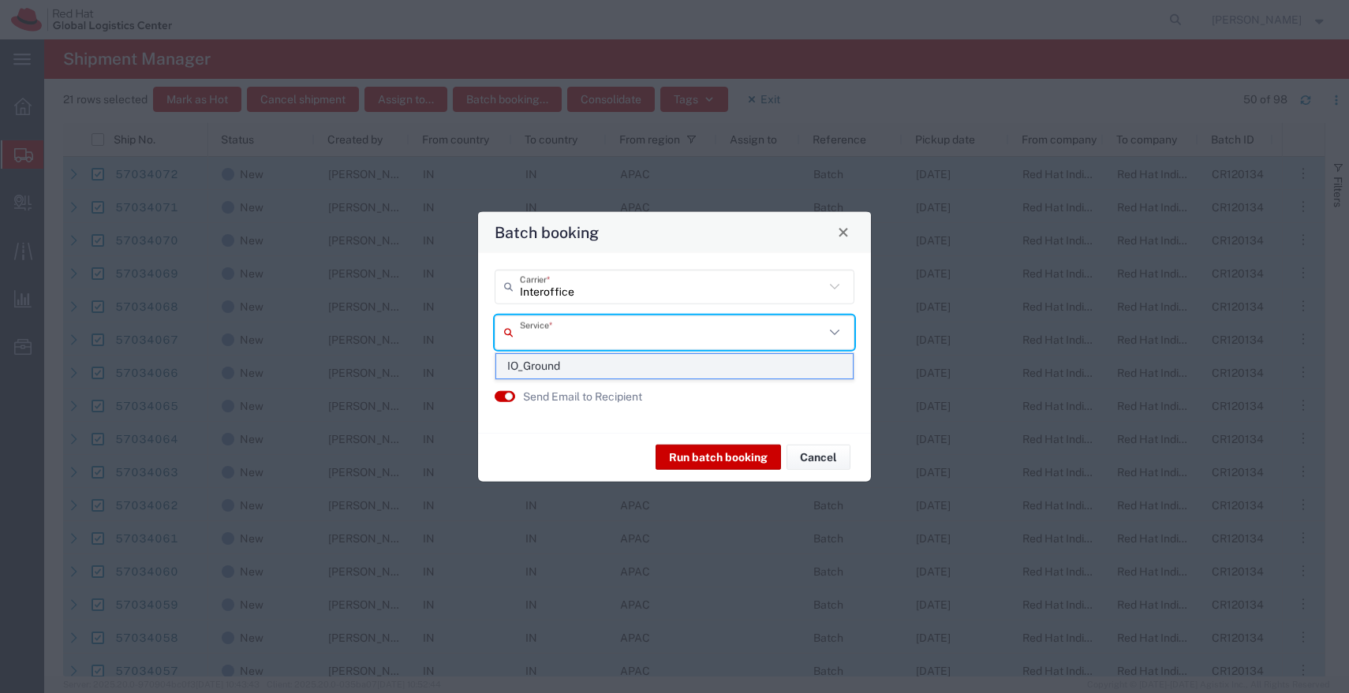
click at [554, 364] on span "IO_Ground" at bounding box center [674, 366] width 356 height 24
type input "IO_Ground"
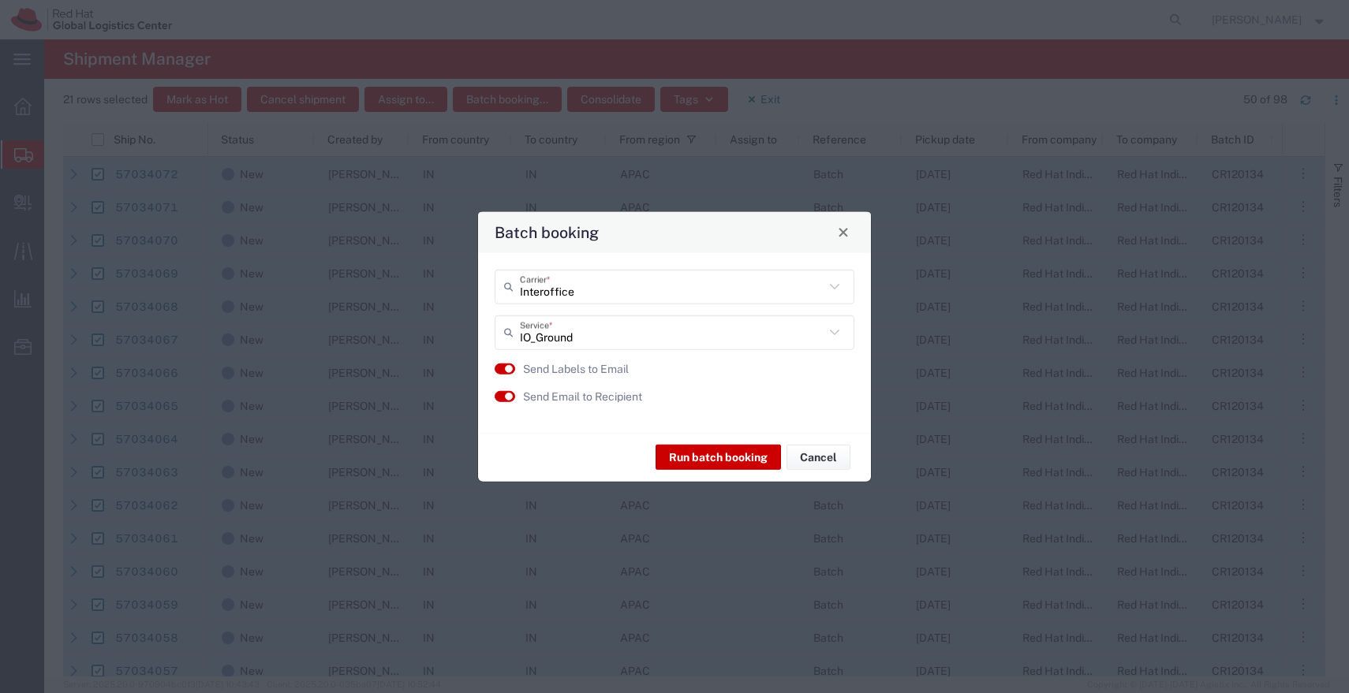
type input "Interoffice"
click at [689, 291] on input "Interoffice" at bounding box center [672, 287] width 304 height 28
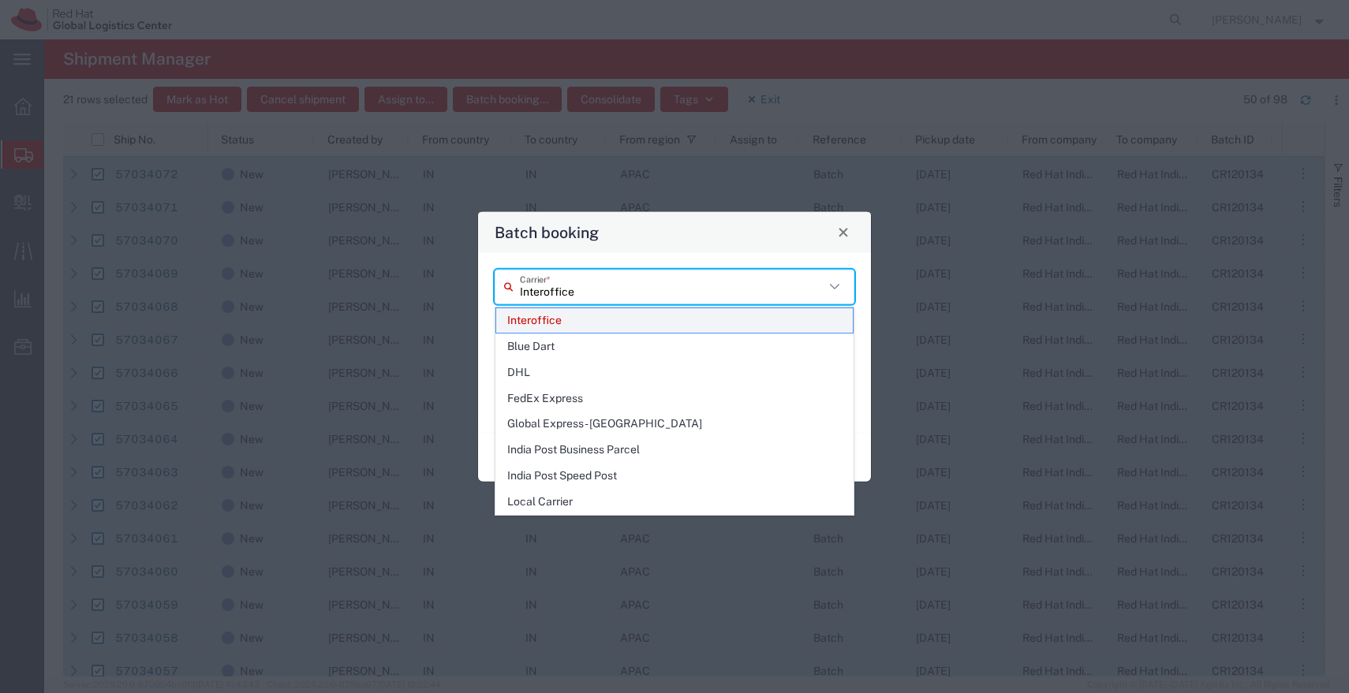
click at [547, 322] on span "Interoffice" at bounding box center [674, 320] width 356 height 24
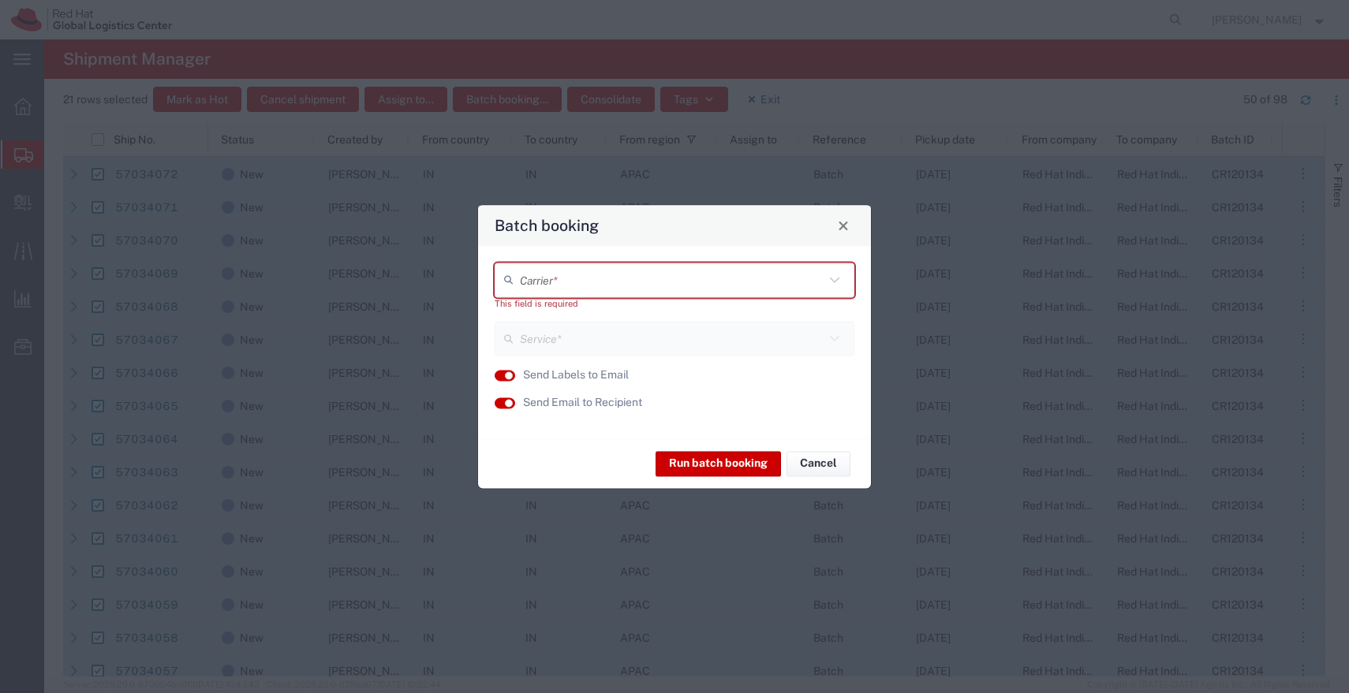
click at [610, 281] on input "text" at bounding box center [672, 280] width 304 height 28
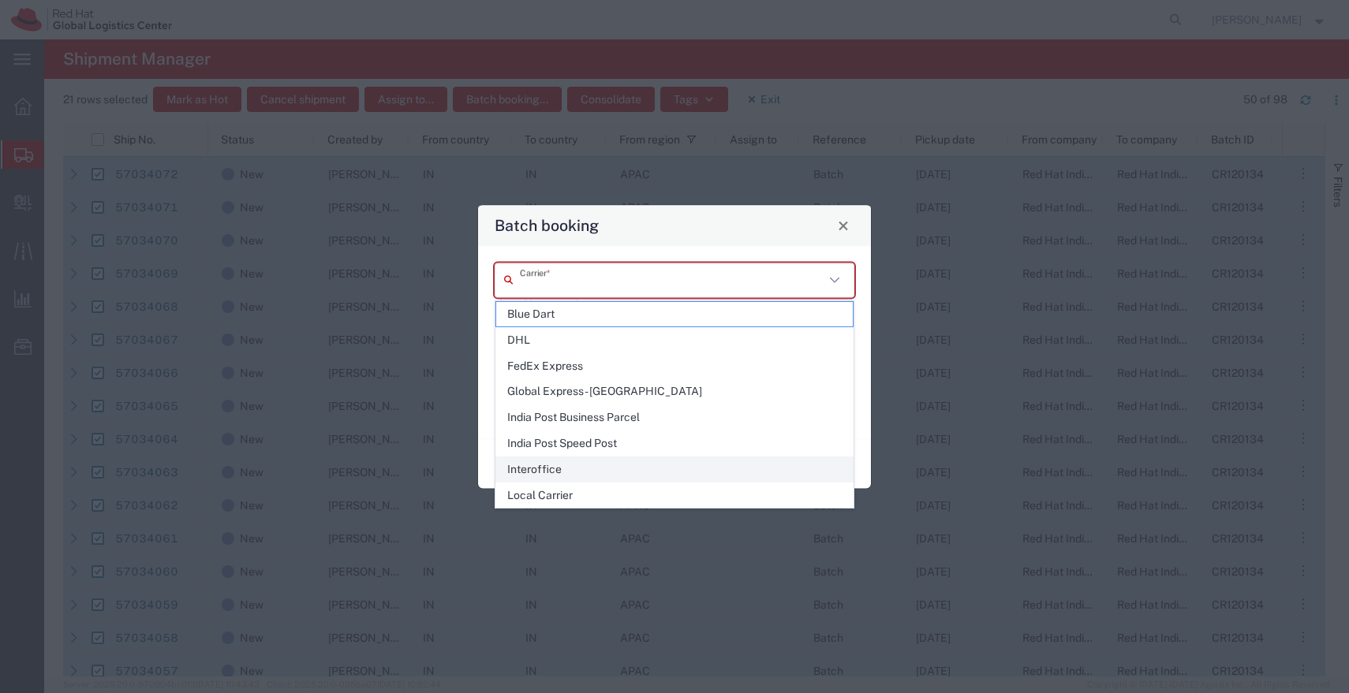
click at [531, 472] on span "Interoffice" at bounding box center [674, 469] width 356 height 24
type input "Interoffice"
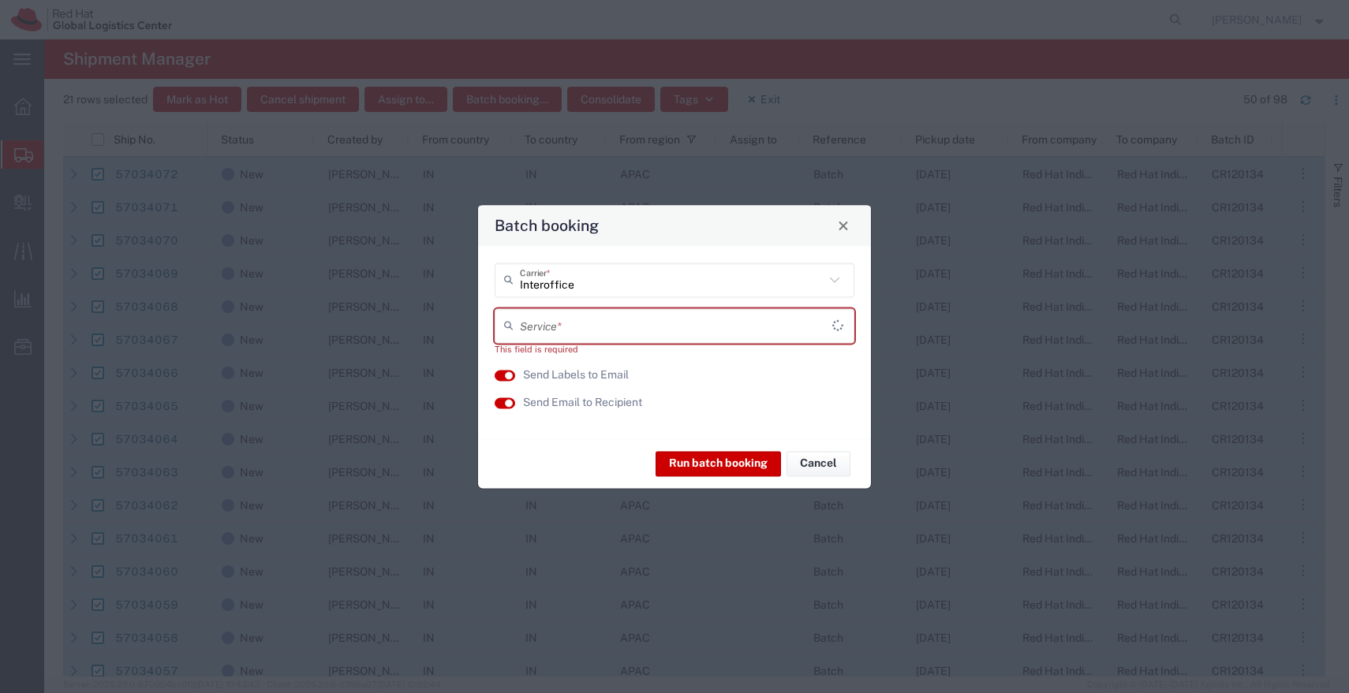
click at [610, 320] on input "text" at bounding box center [676, 326] width 312 height 28
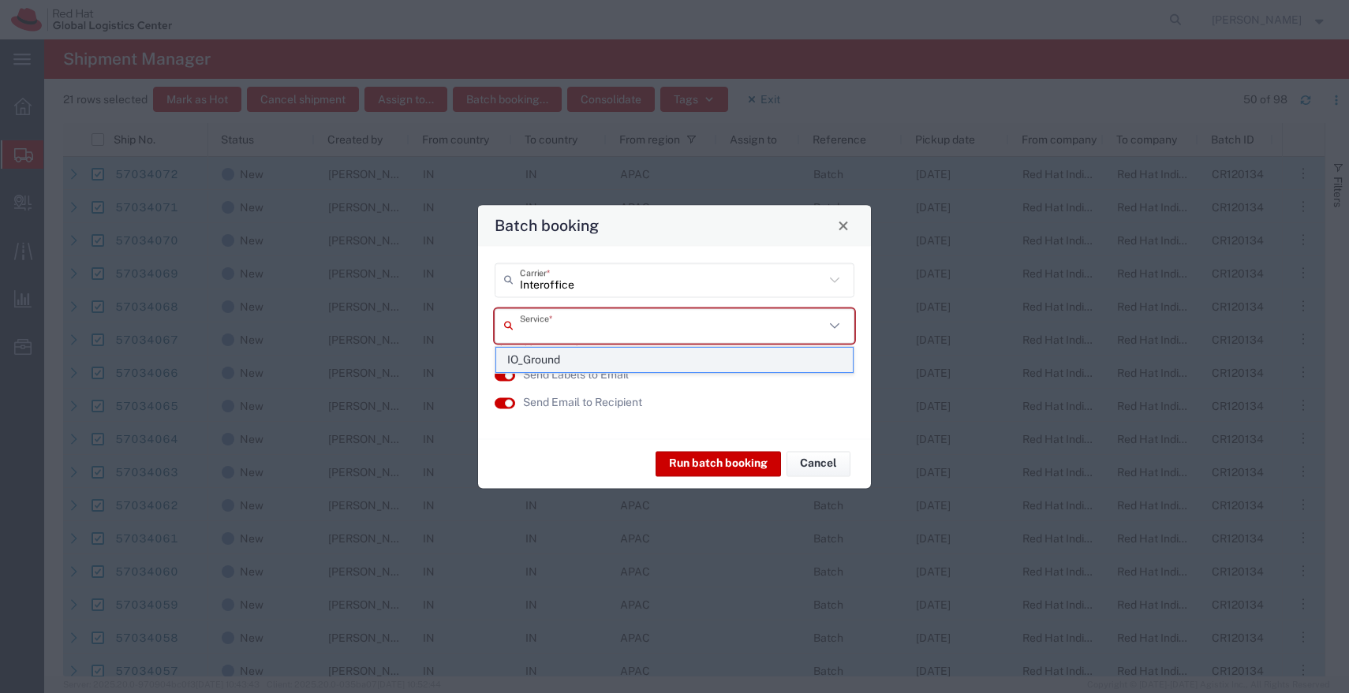
click at [551, 358] on span "IO_Ground" at bounding box center [674, 360] width 356 height 24
type input "IO_Ground"
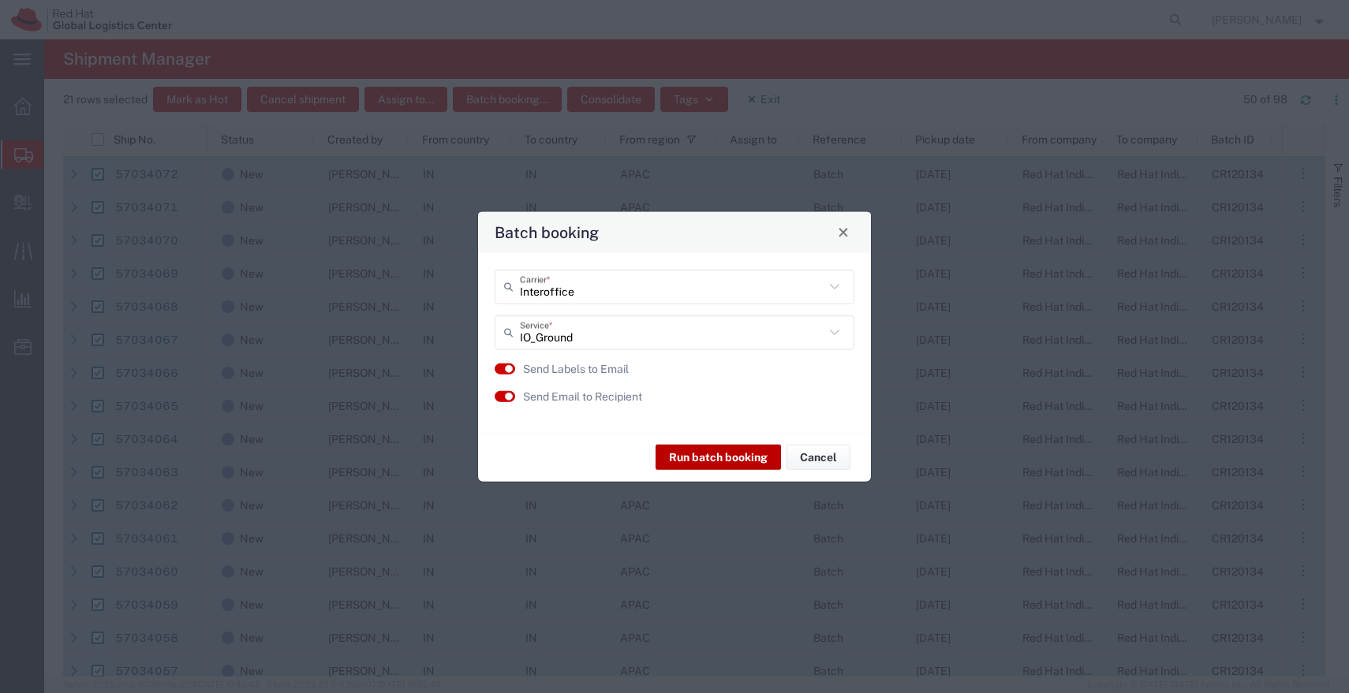
click at [700, 461] on button "Run batch booking" at bounding box center [717, 457] width 125 height 25
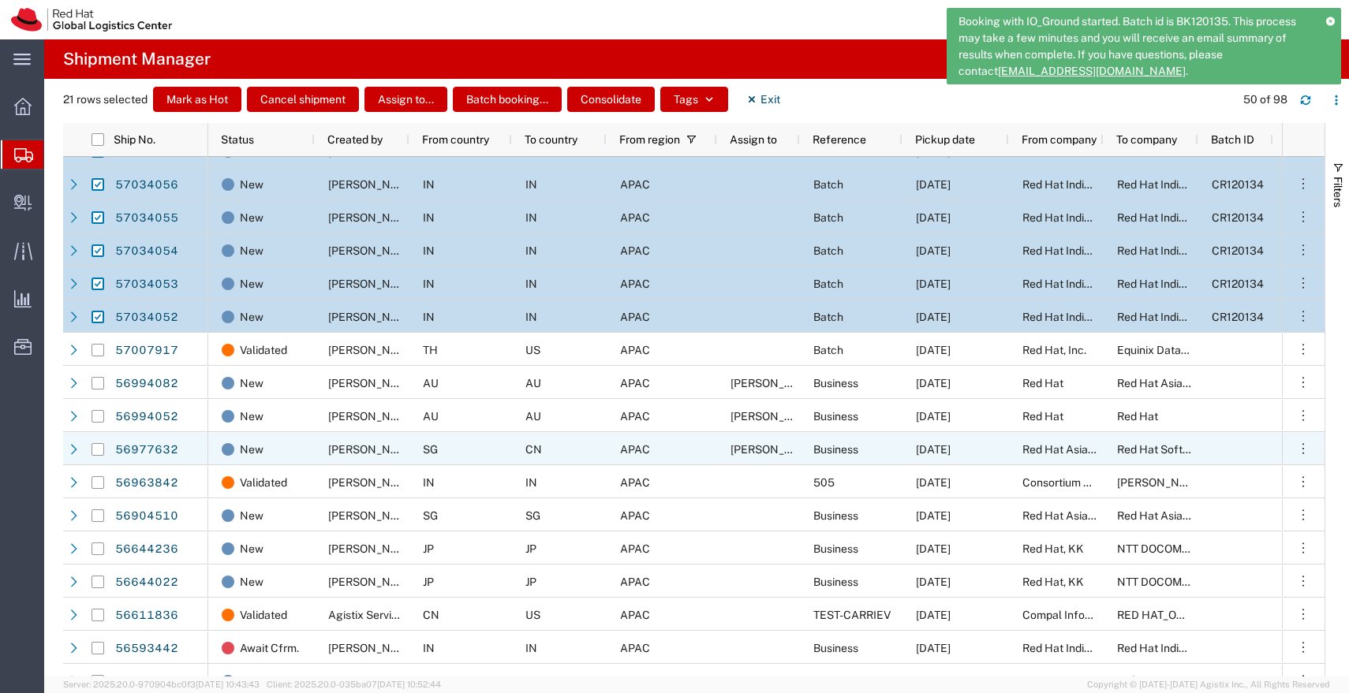
scroll to position [550, 0]
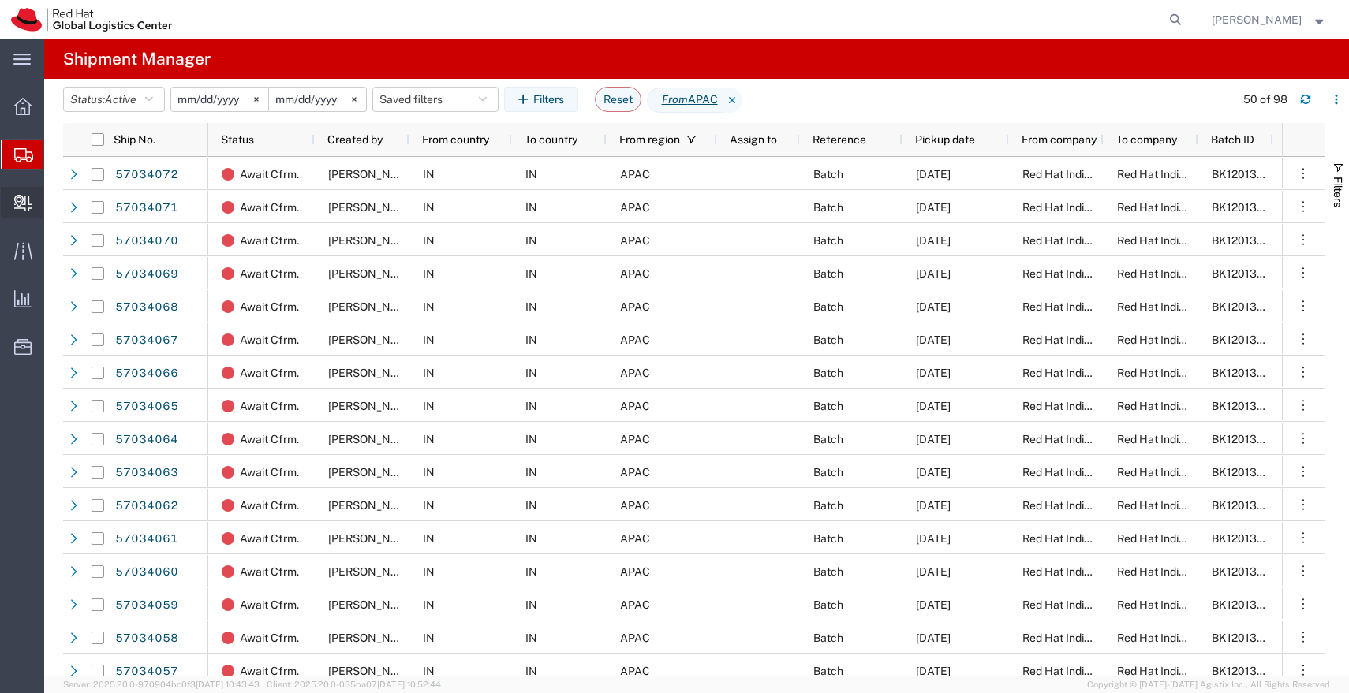
click at [0, 0] on span "Create Delivery" at bounding box center [0, 0] width 0 height 0
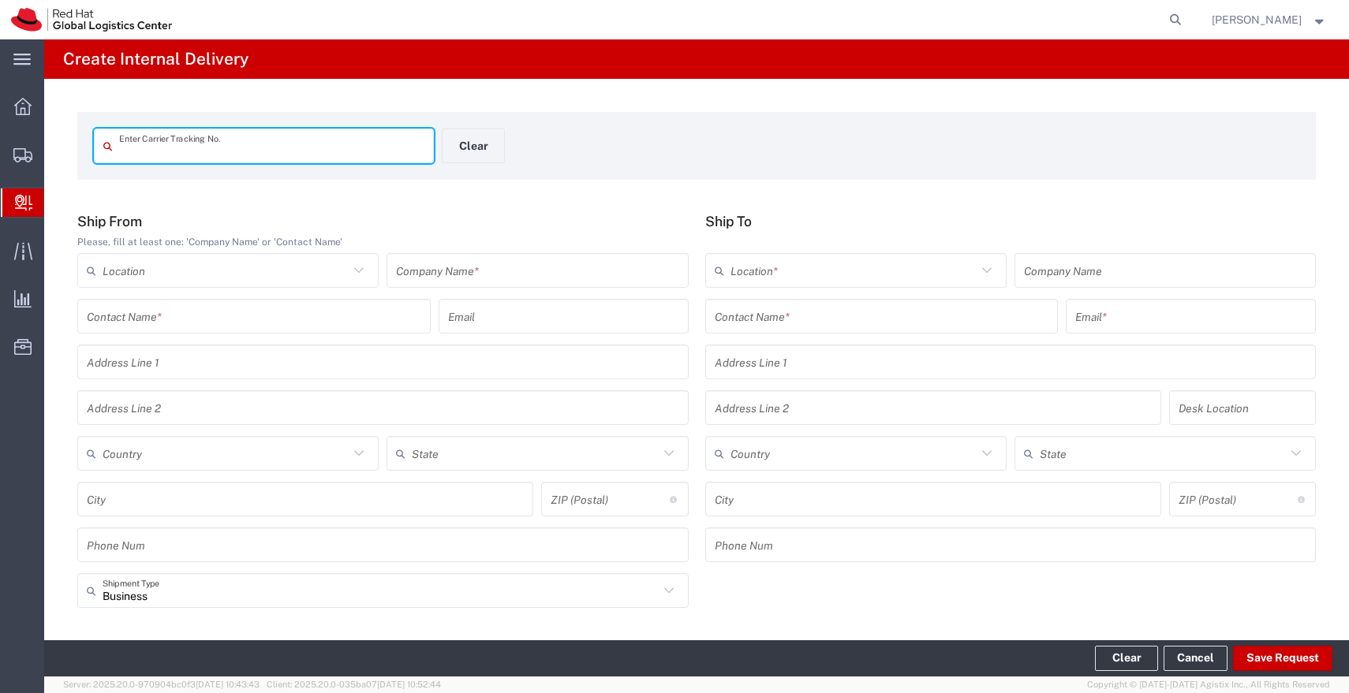
paste input "57034061"
type input "57034061"
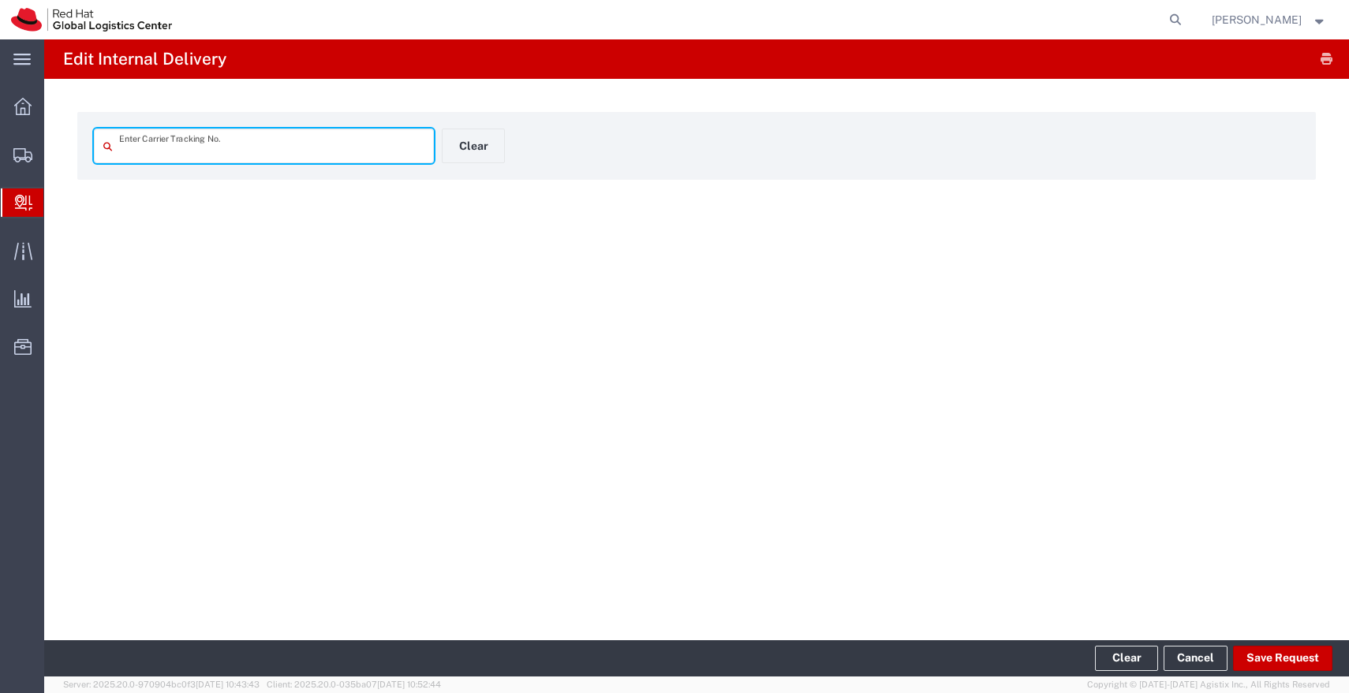
type input "57034061"
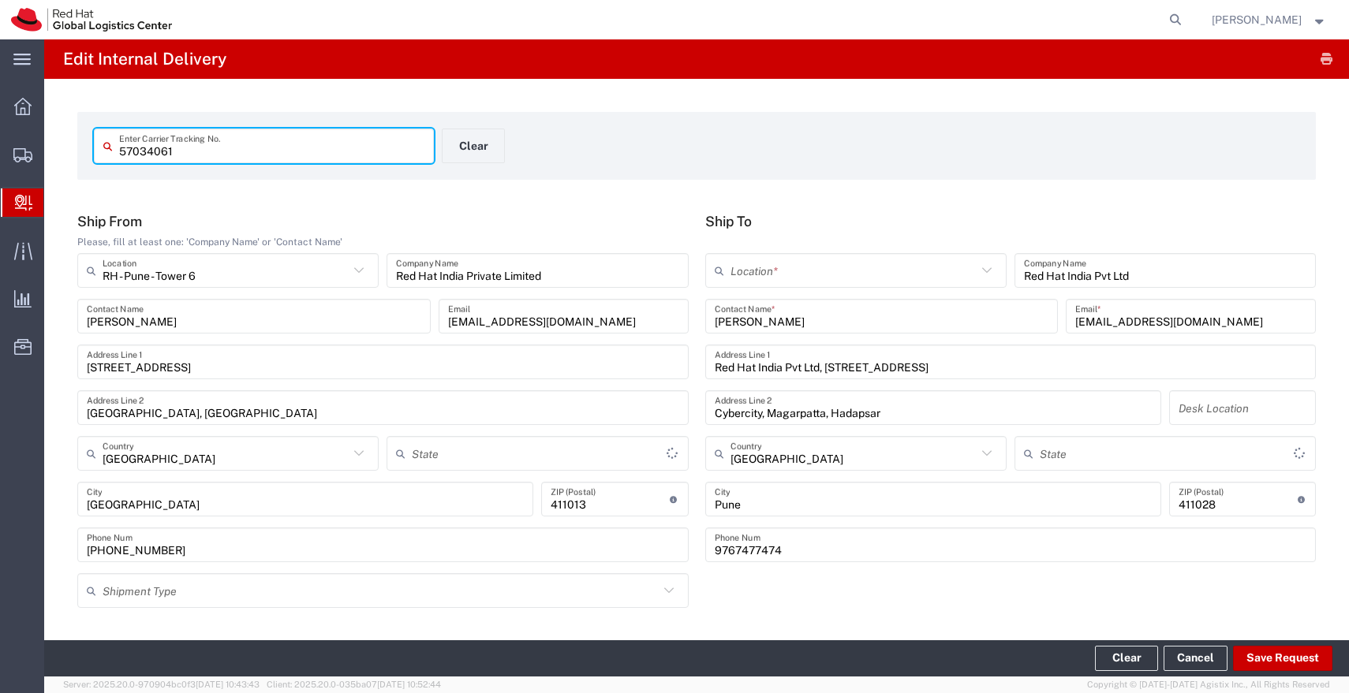
type input "Envelope"
type input "Mahārāshtra"
type input "IO_Ground"
click at [909, 276] on input "text" at bounding box center [853, 271] width 246 height 28
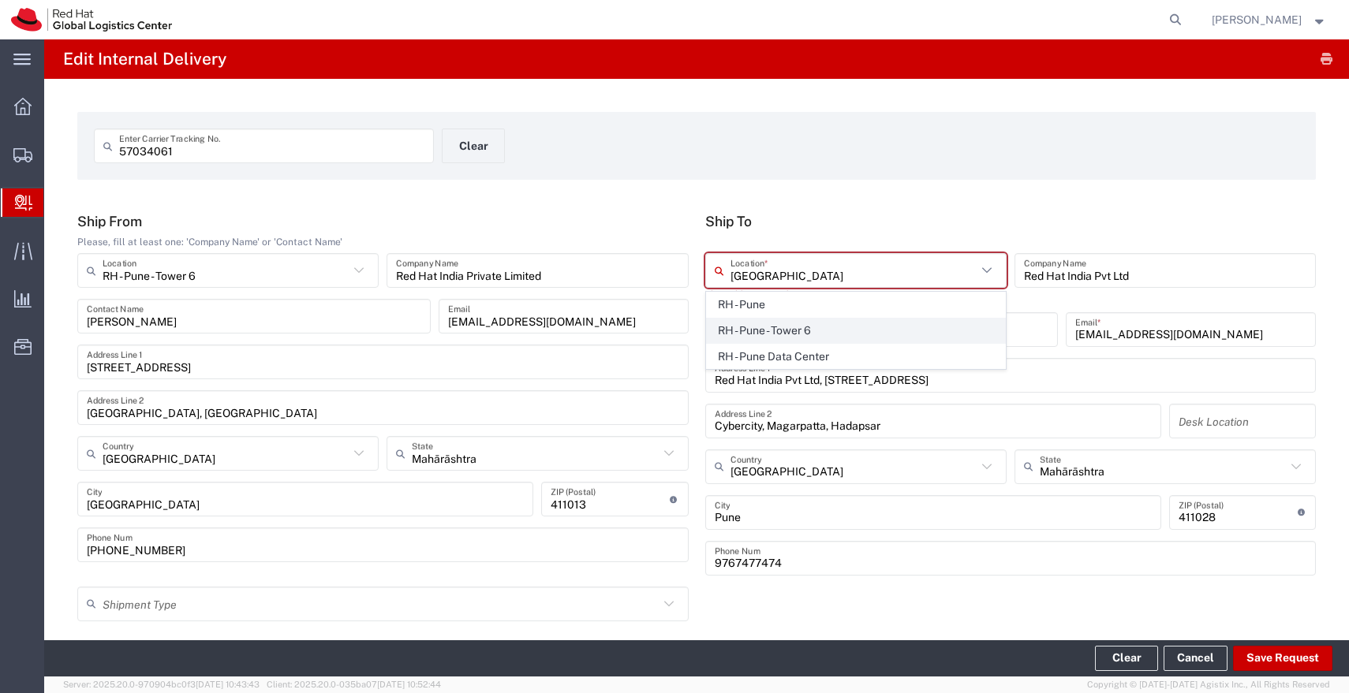
click at [810, 326] on span "RH - Pune - Tower 6" at bounding box center [856, 331] width 298 height 24
type input "RH - Pune - Tower 6"
type input "Red Hat India Private Limited"
type input "[STREET_ADDRESS]"
type input "[GEOGRAPHIC_DATA], [GEOGRAPHIC_DATA]"
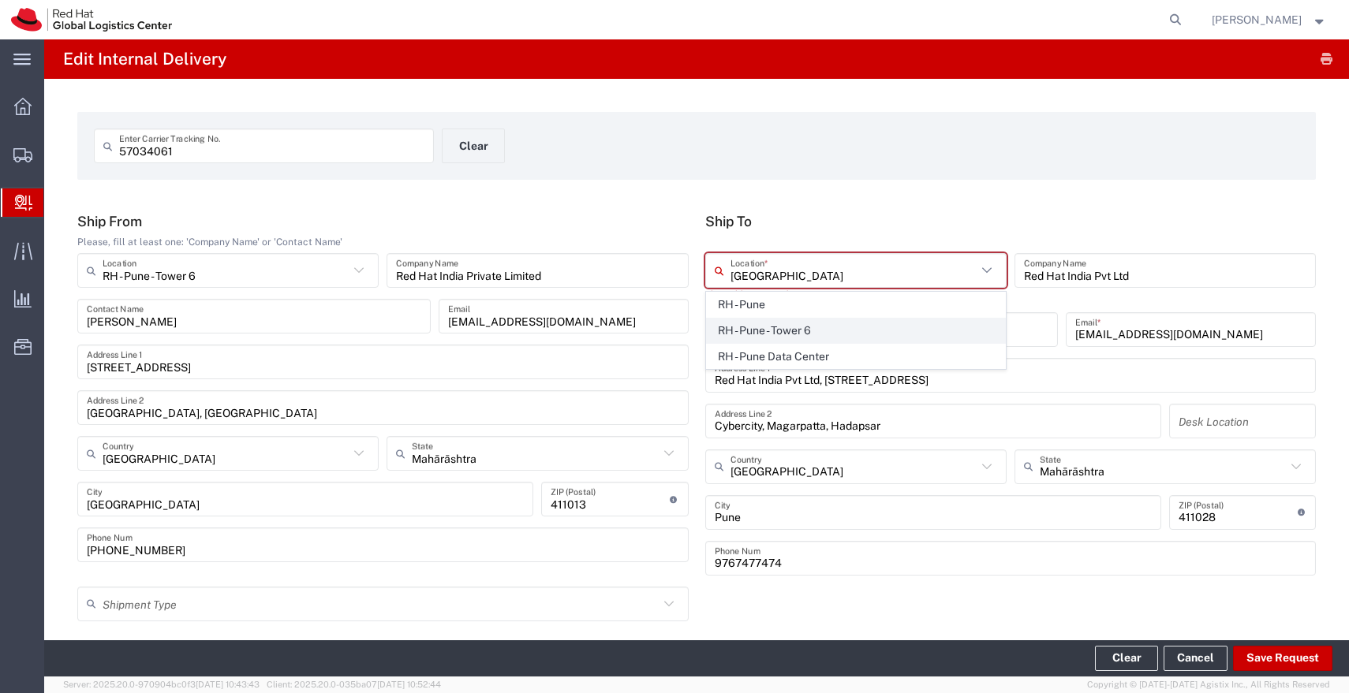
type input "[GEOGRAPHIC_DATA]"
type input "411013"
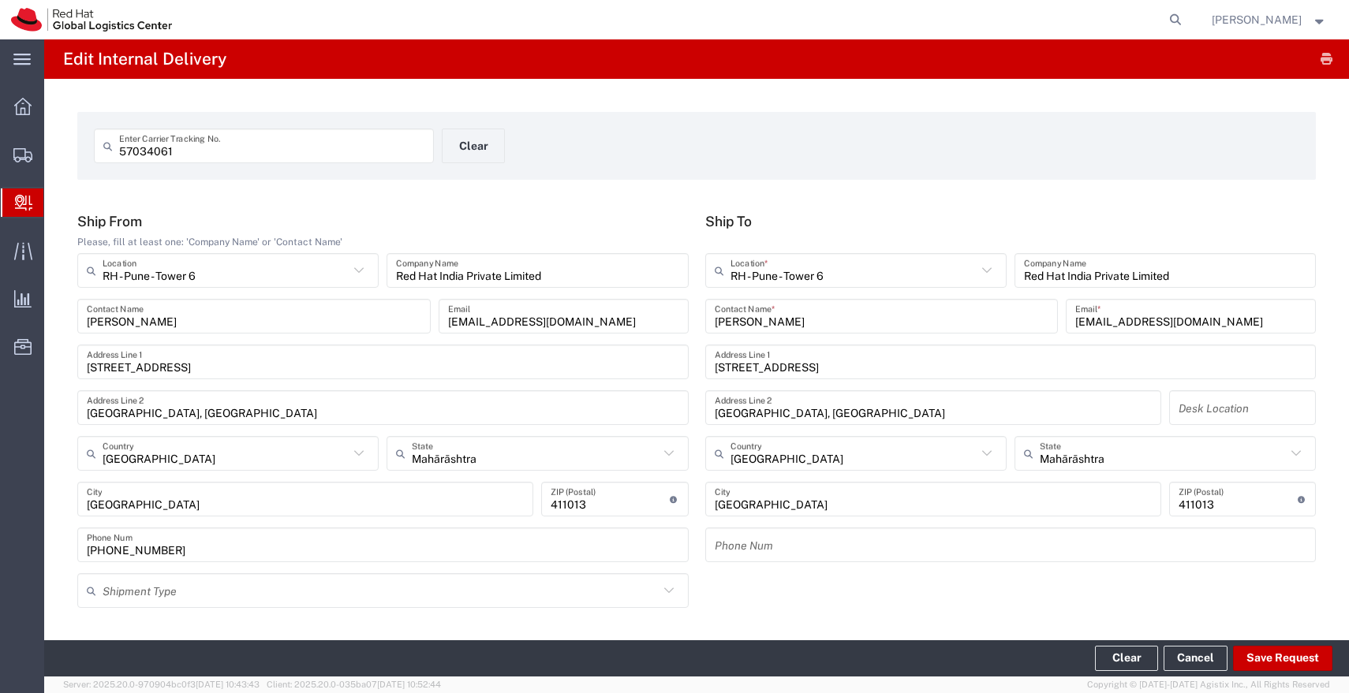
scroll to position [451, 0]
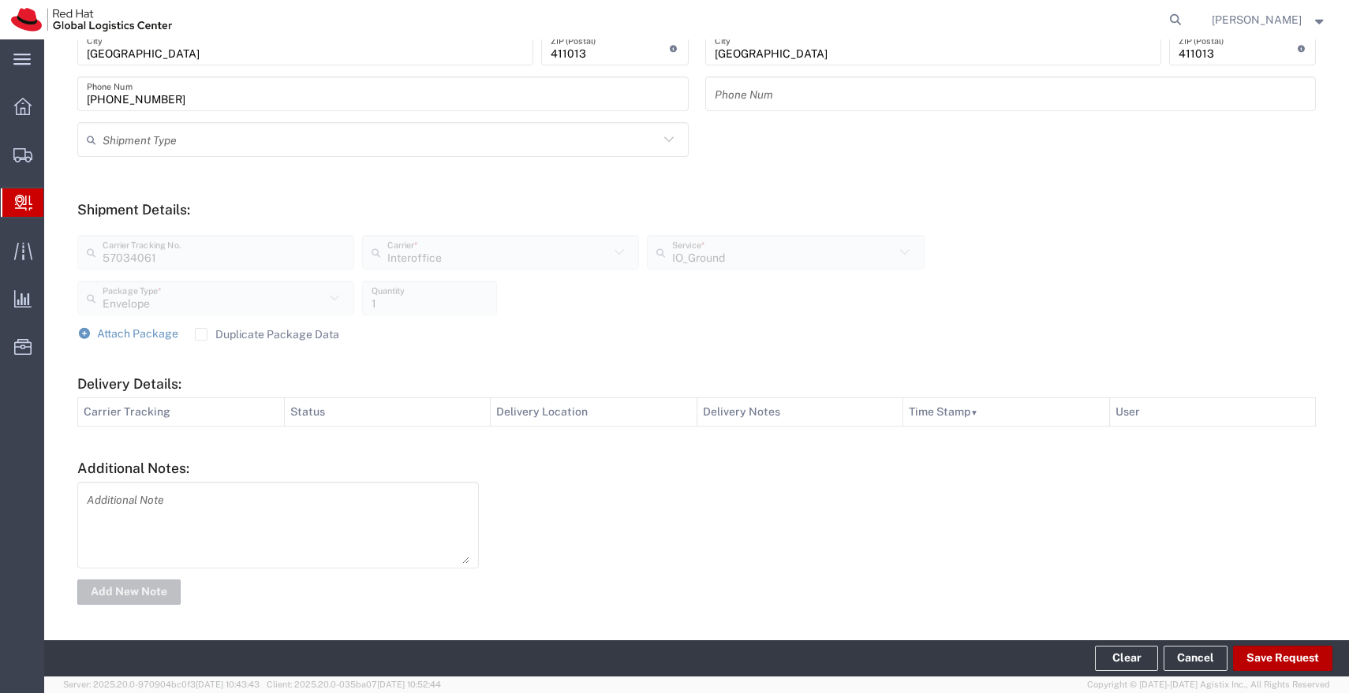
click at [1275, 659] on button "Save Request" at bounding box center [1282, 658] width 99 height 25
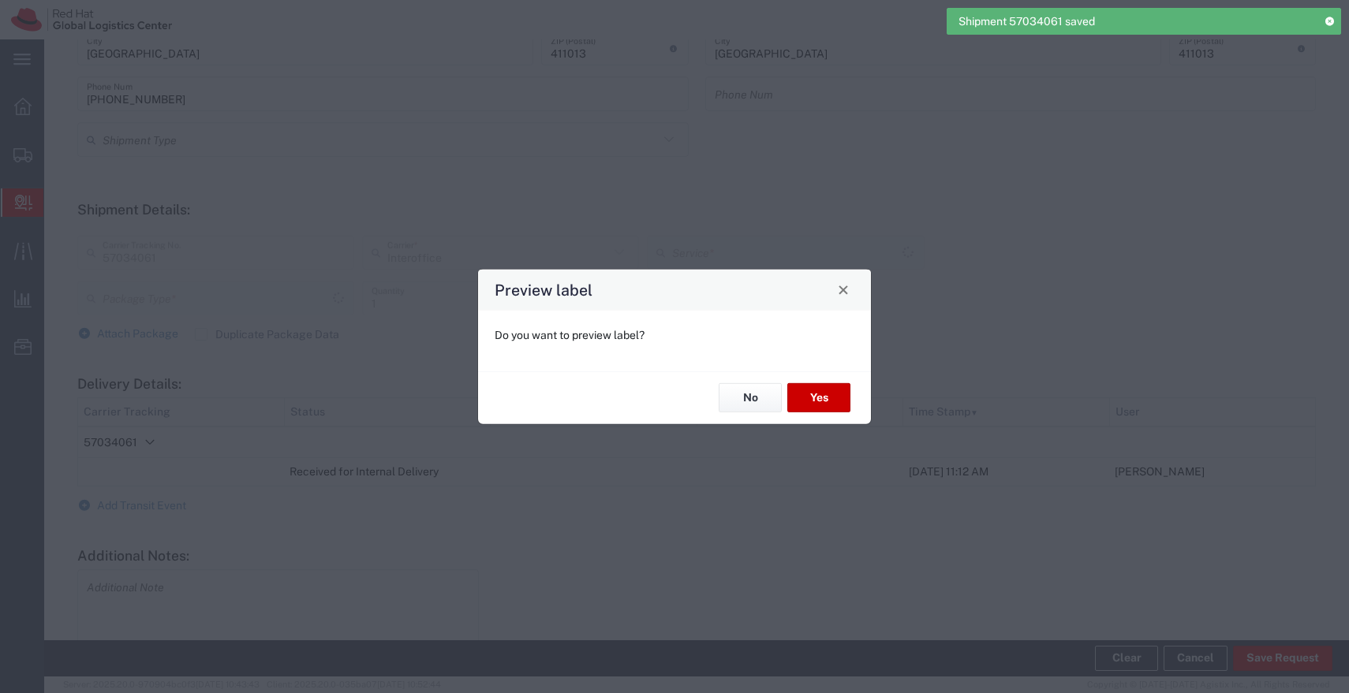
type input "Envelope"
type input "IO_Ground"
click at [744, 408] on button "No" at bounding box center [749, 397] width 63 height 29
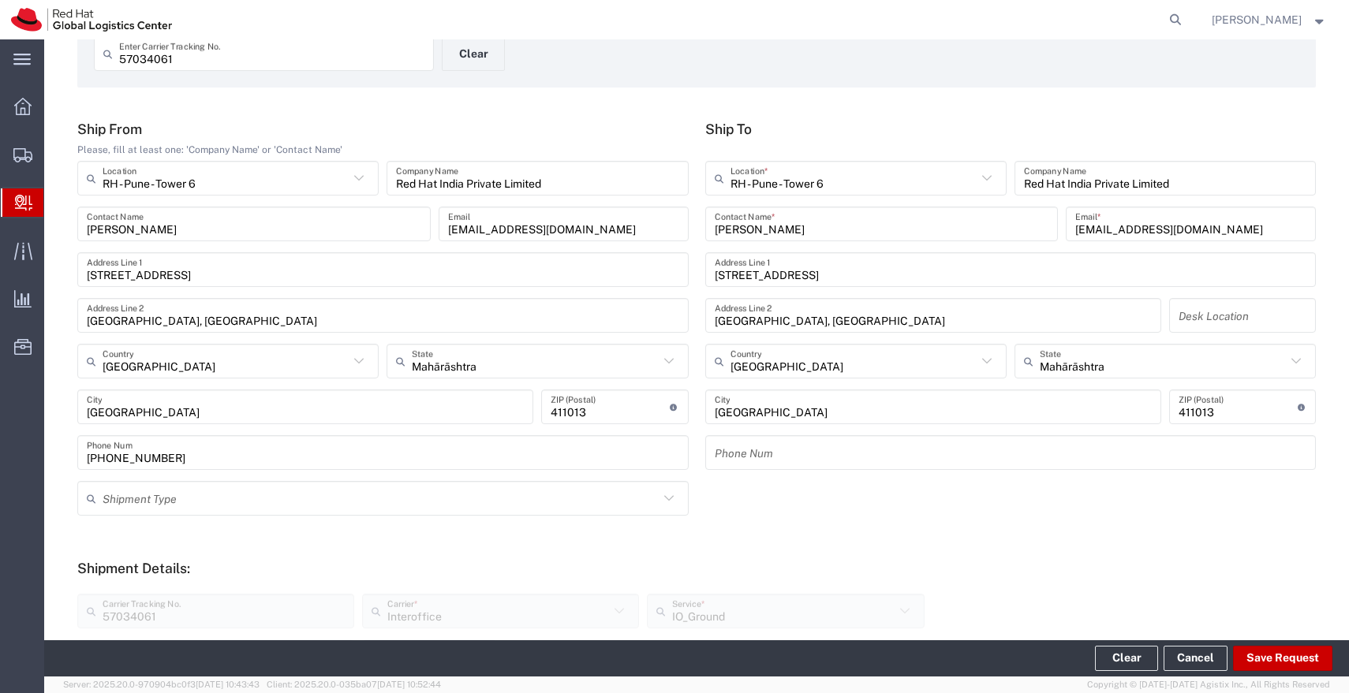
scroll to position [0, 0]
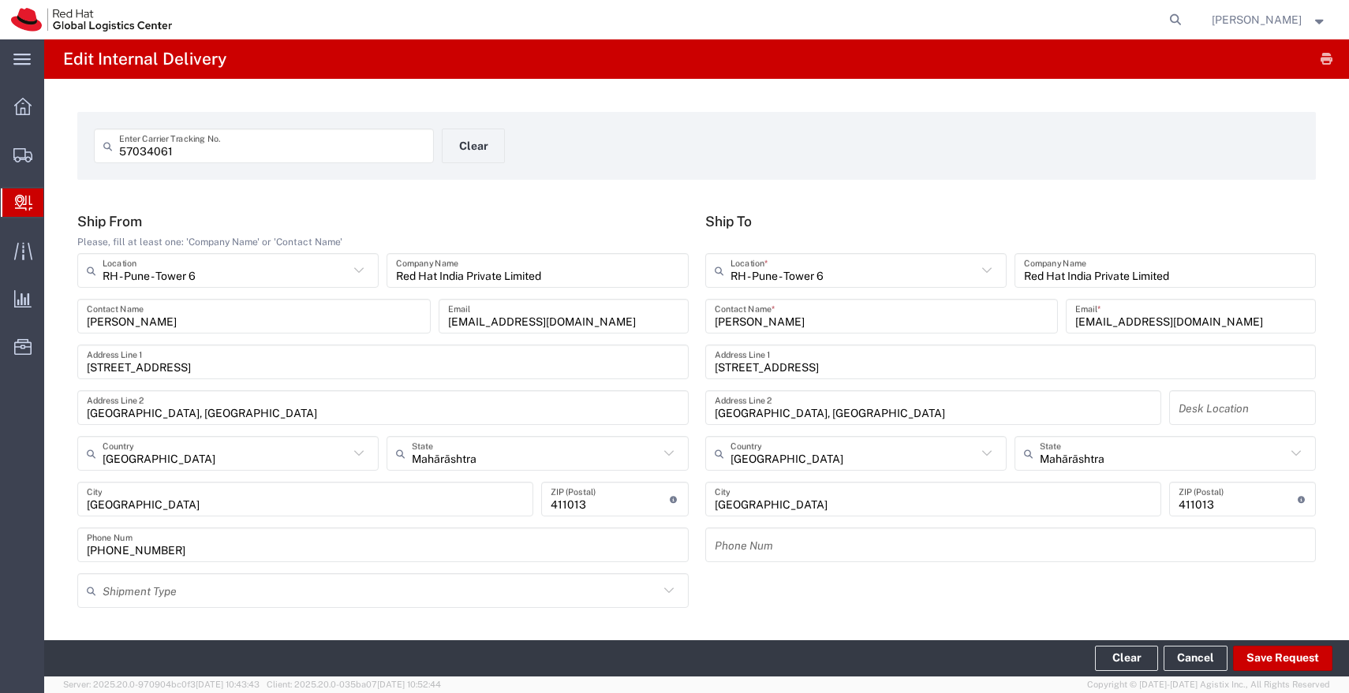
click at [219, 154] on input "57034061" at bounding box center [271, 146] width 305 height 28
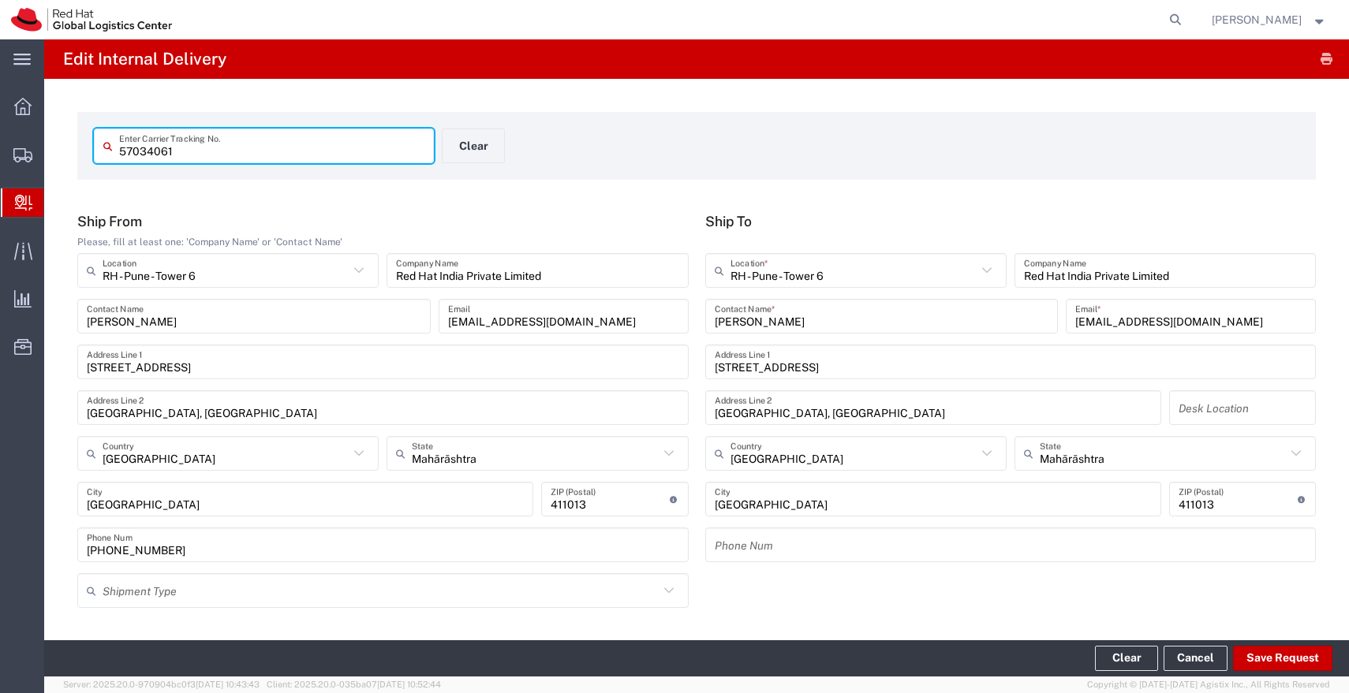
click at [219, 154] on input "57034061" at bounding box center [271, 146] width 305 height 28
paste input "2"
type input "57034062"
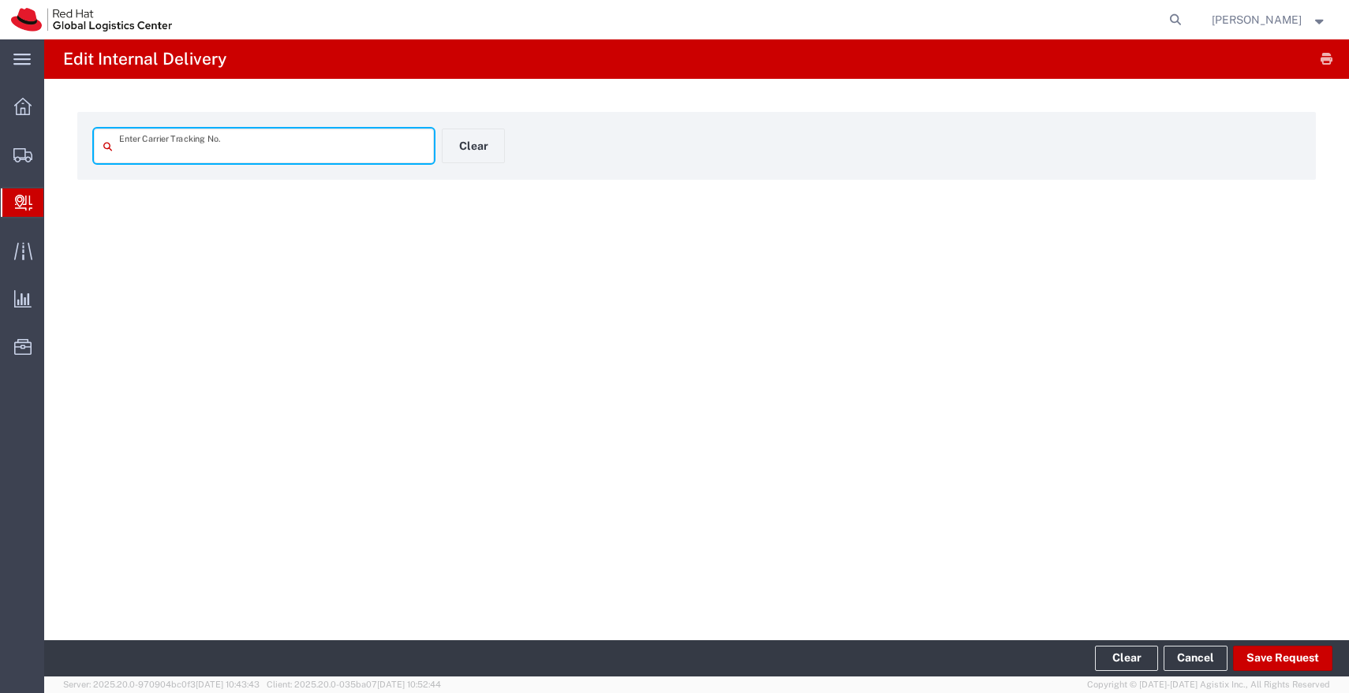
type input "57034062"
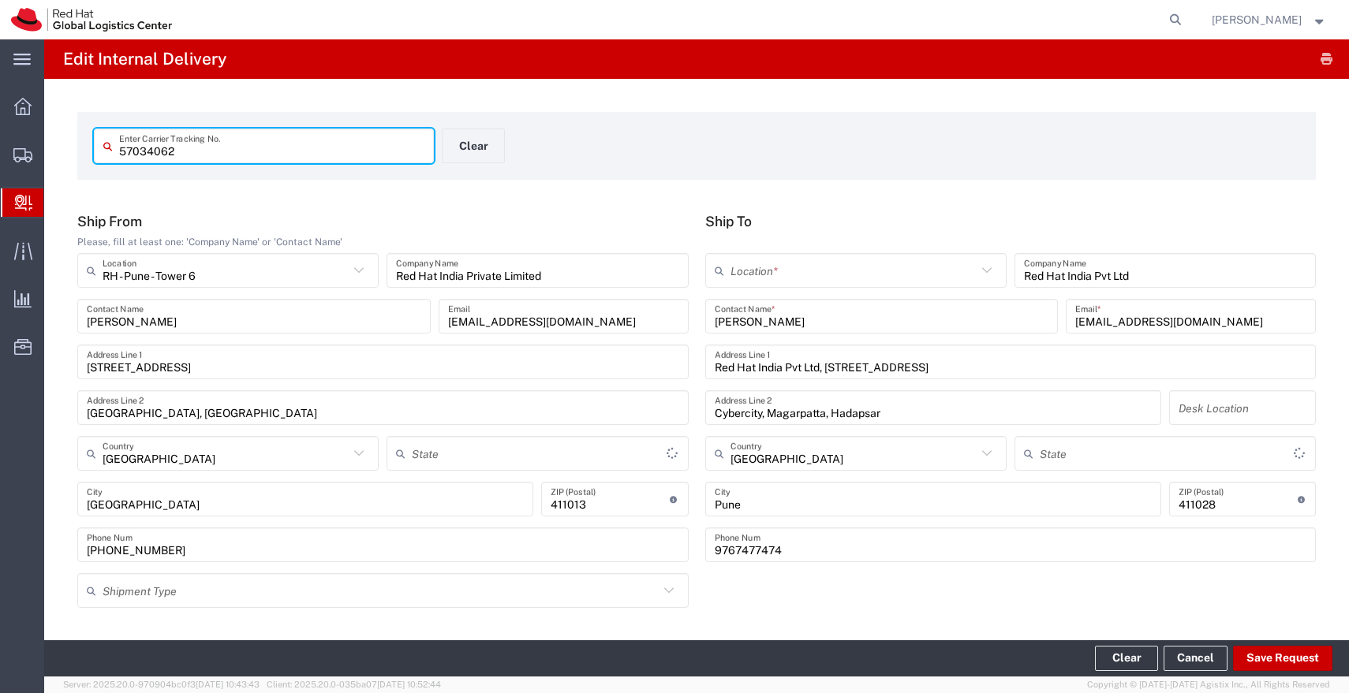
type input "Mahārāshtra"
type input "Envelope"
type input "IO_Ground"
type input "Mahārāshtra"
click at [880, 278] on input "text" at bounding box center [853, 271] width 246 height 28
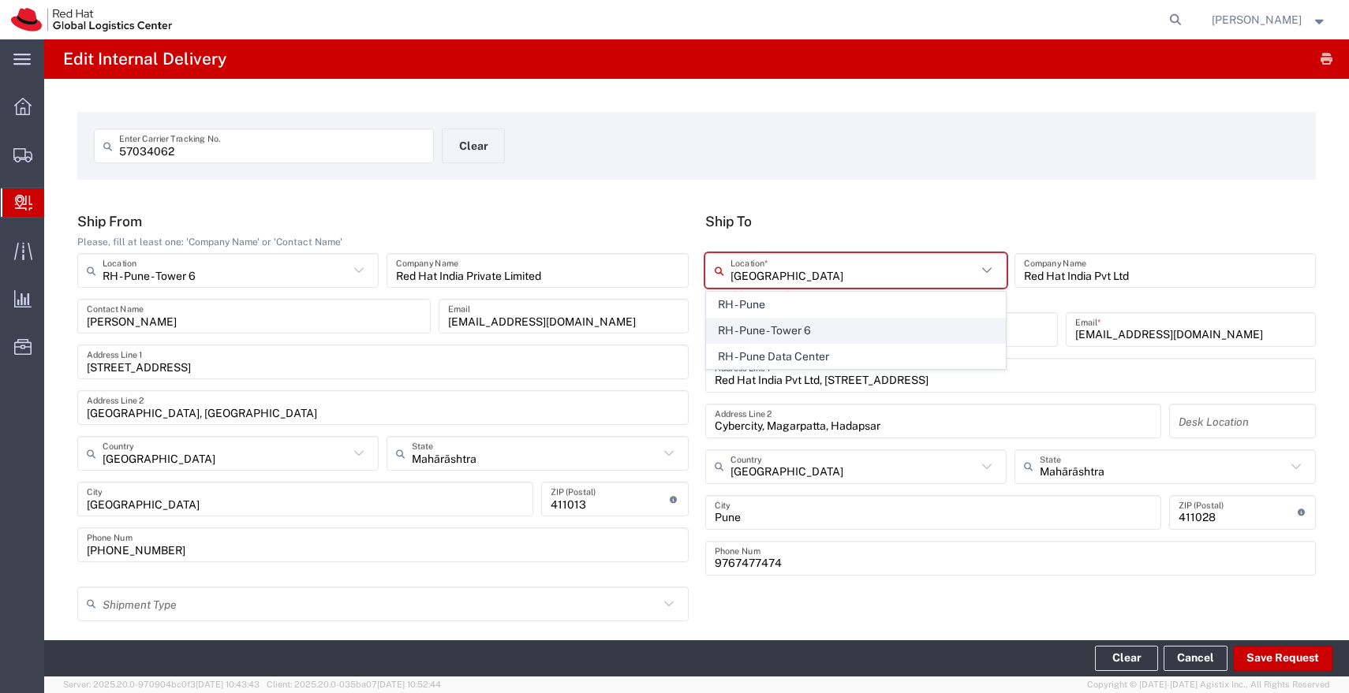
click at [785, 324] on span "RH - Pune - Tower 6" at bounding box center [856, 331] width 298 height 24
type input "RH - Pune - Tower 6"
type input "Red Hat India Private Limited"
type input "[STREET_ADDRESS]"
type input "[GEOGRAPHIC_DATA], [GEOGRAPHIC_DATA]"
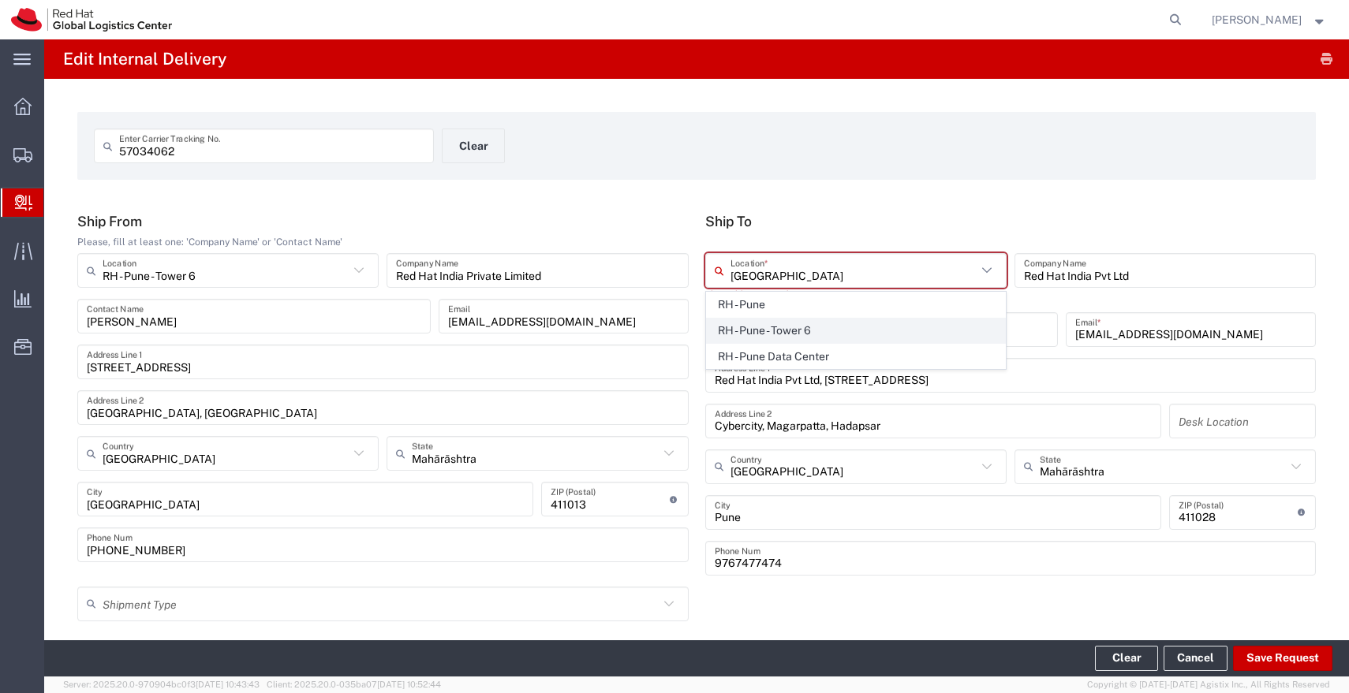
type input "[GEOGRAPHIC_DATA]"
type input "411013"
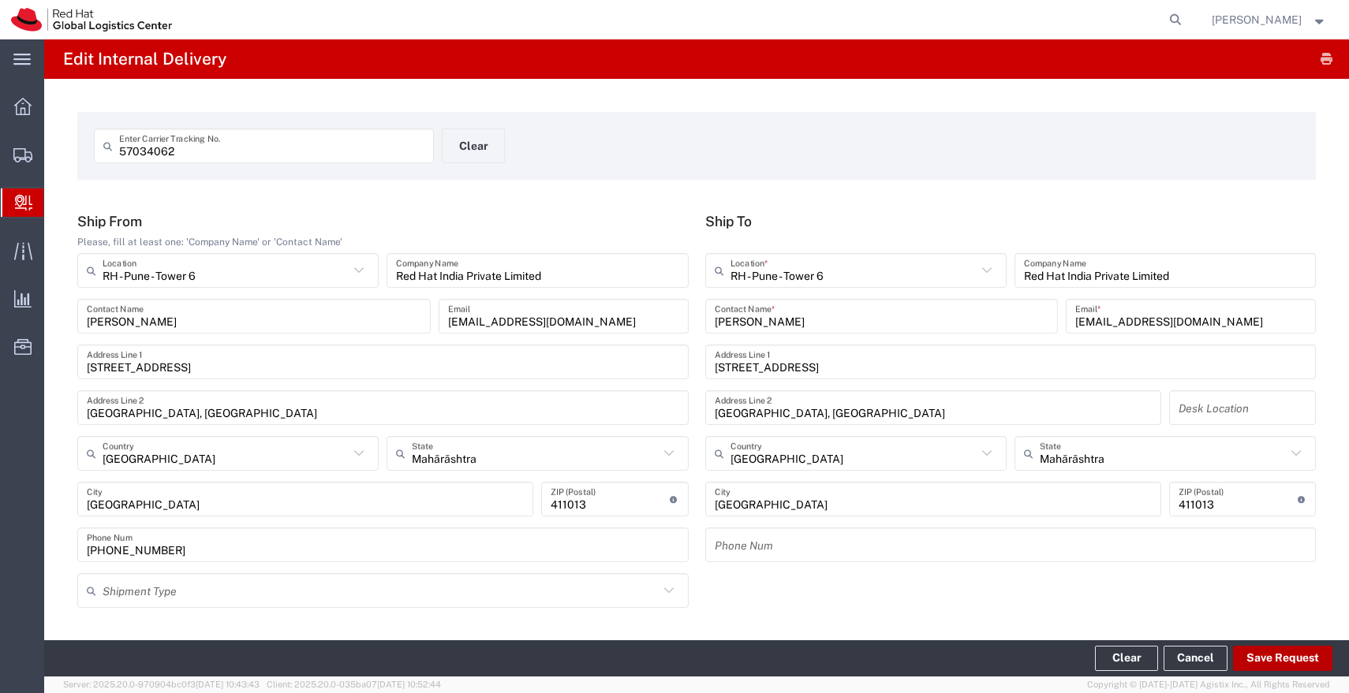
click at [1291, 659] on button "Save Request" at bounding box center [1282, 658] width 99 height 25
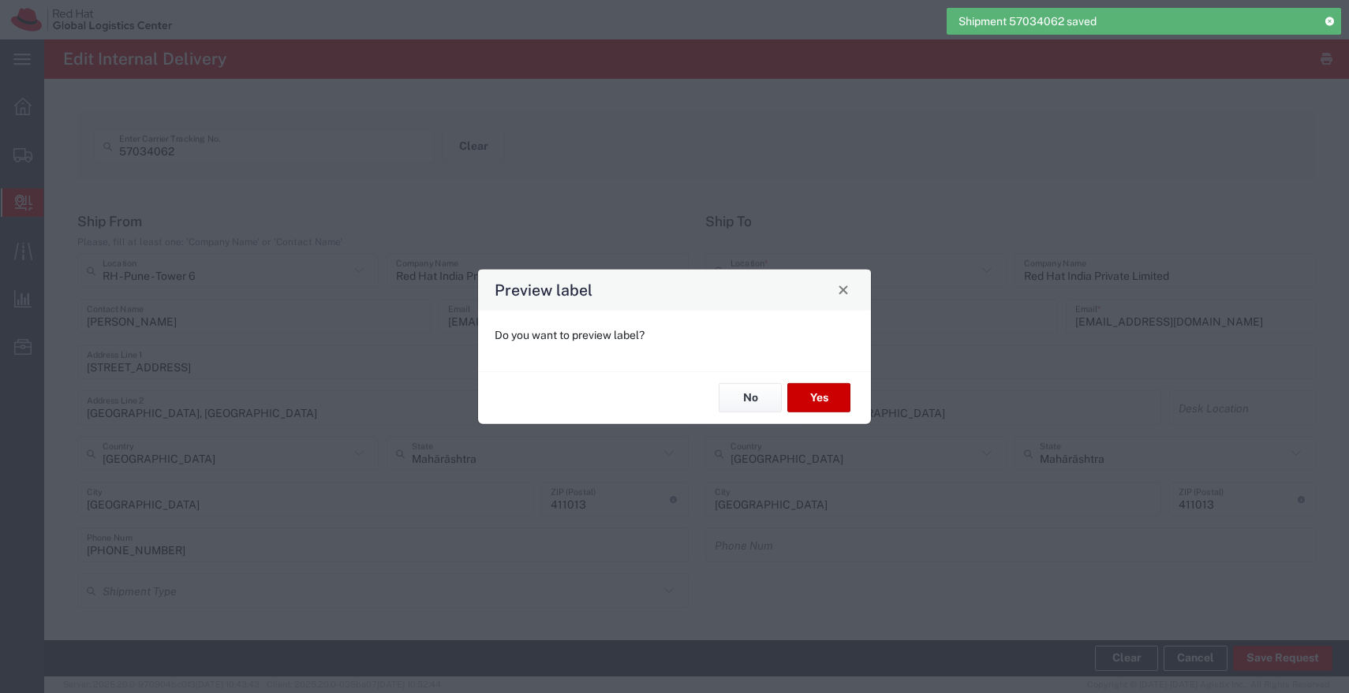
type input "Envelope"
type input "IO_Ground"
click at [760, 408] on button "No" at bounding box center [749, 397] width 63 height 29
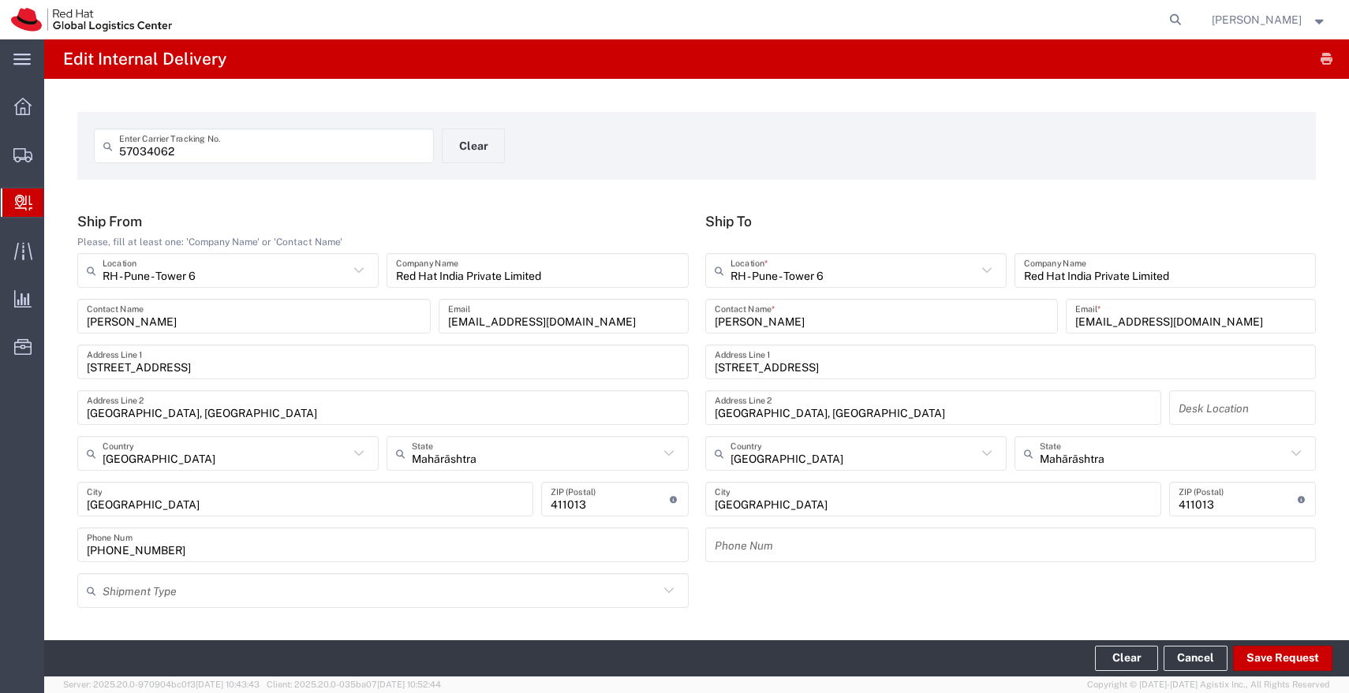
click at [378, 144] on input "57034062" at bounding box center [271, 146] width 305 height 28
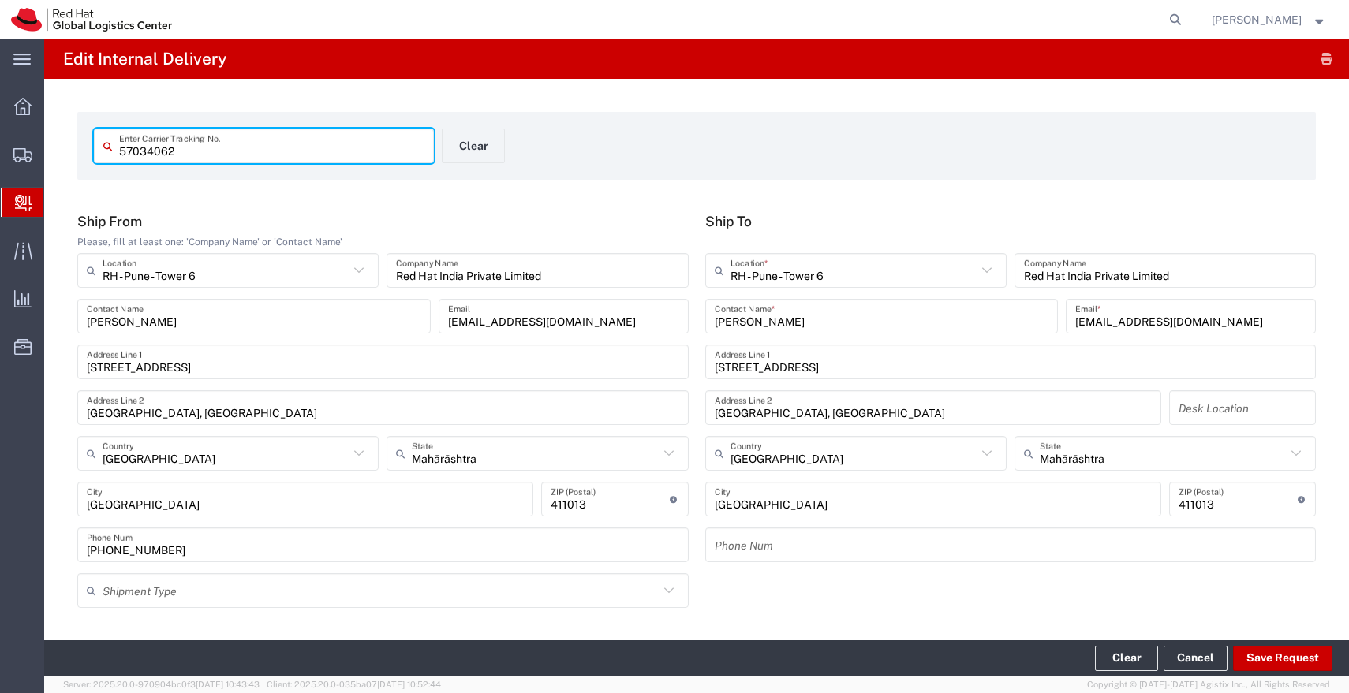
click at [378, 144] on input "57034062" at bounding box center [271, 146] width 305 height 28
paste input "5"
type input "57034065"
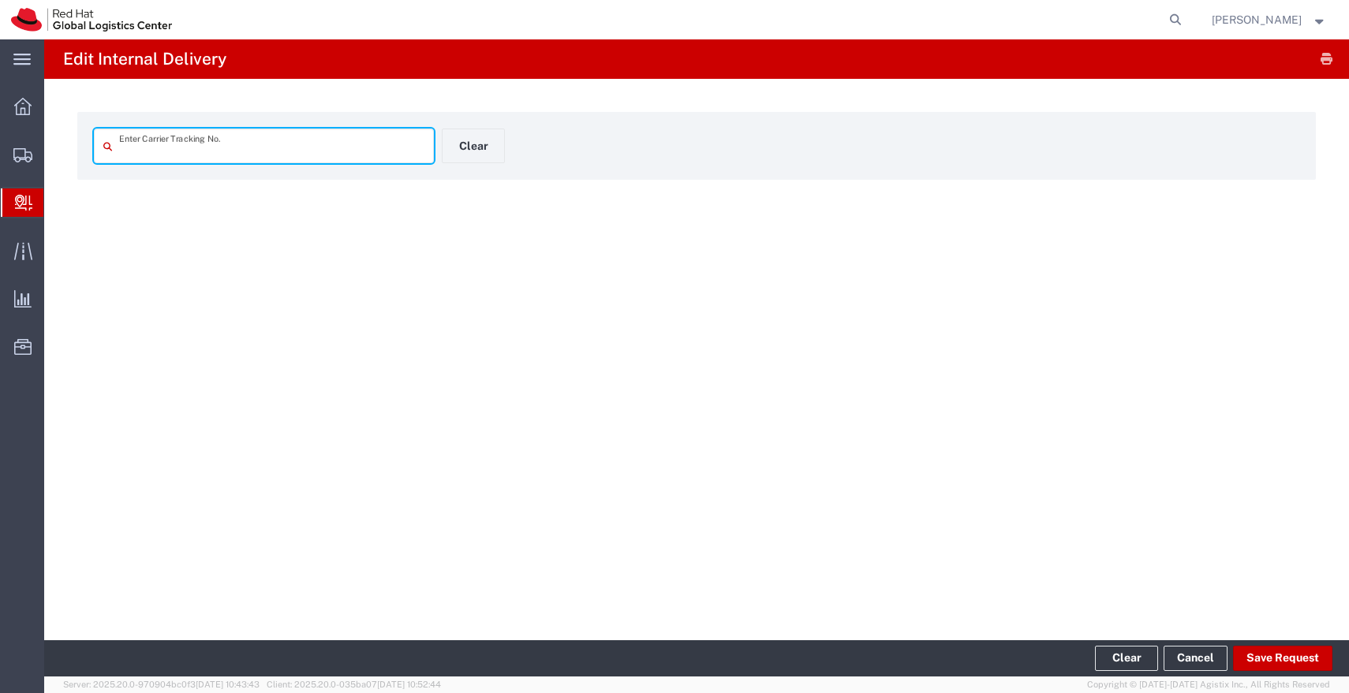
type input "57034065"
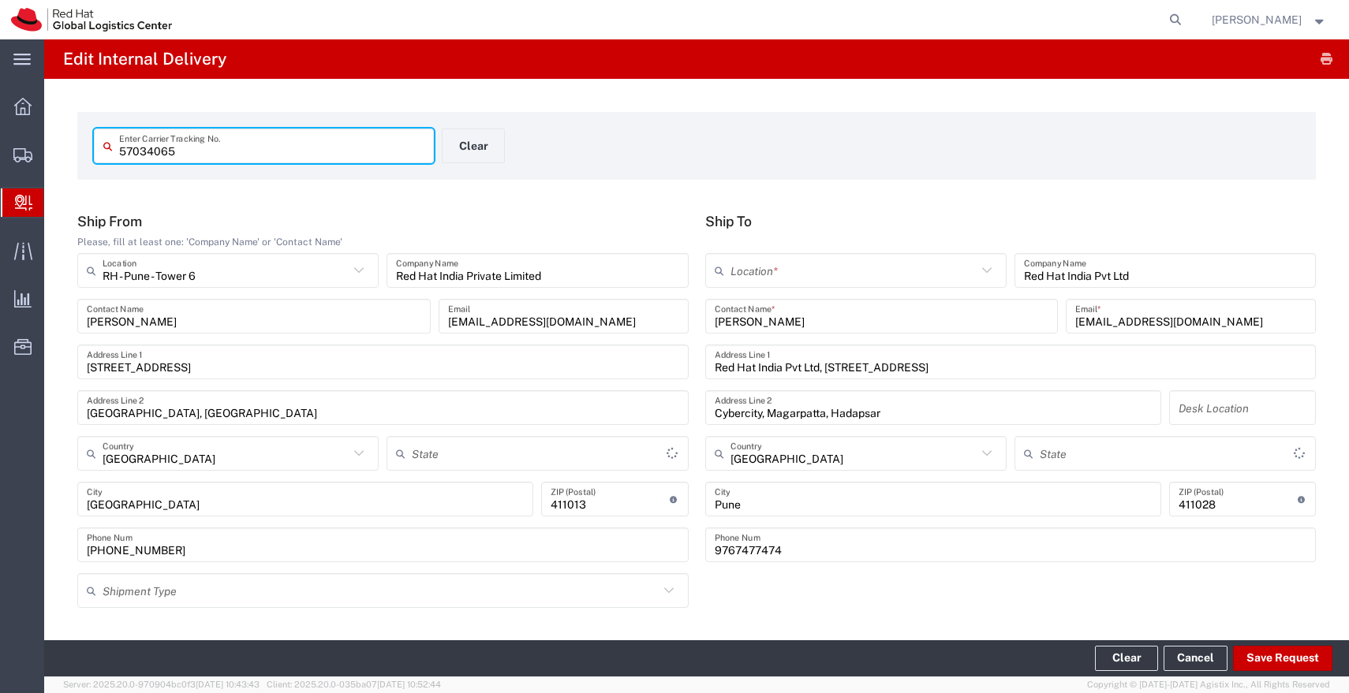
type input "Mahārāshtra"
type input "Envelope"
type input "IO_Ground"
type input "Mahārāshtra"
click at [736, 267] on input "text" at bounding box center [853, 271] width 246 height 28
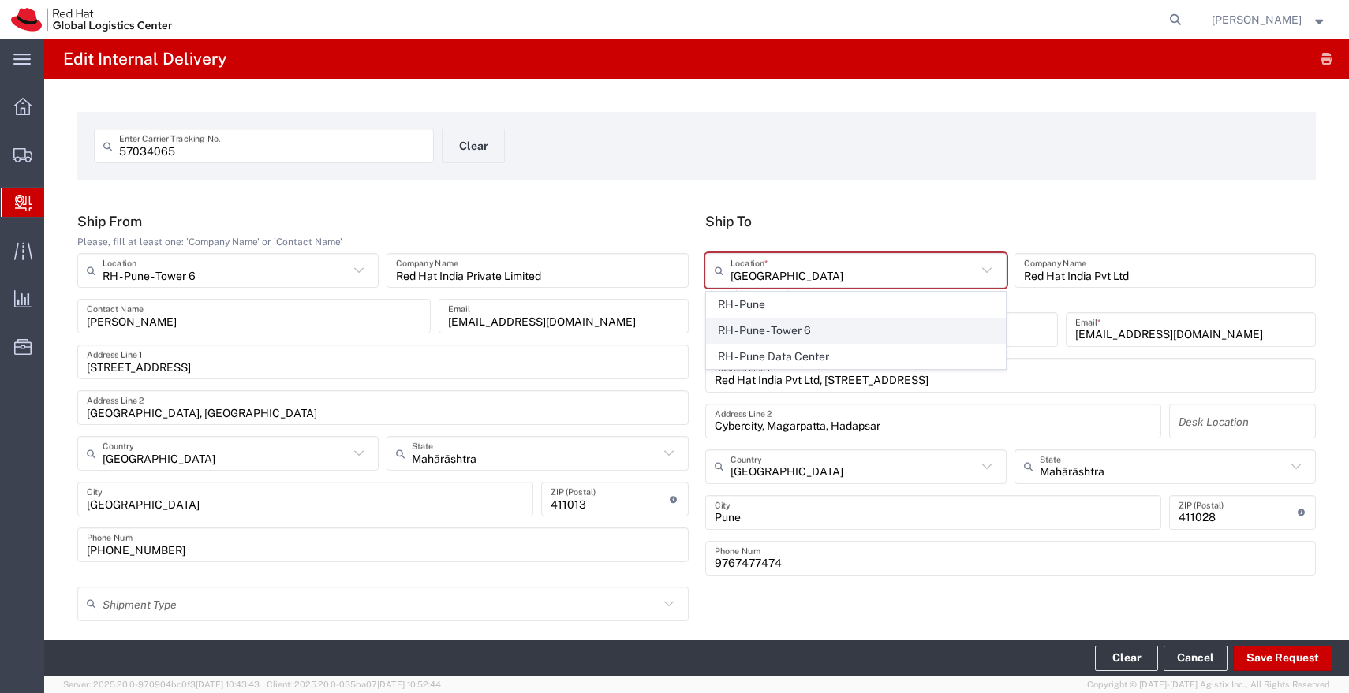
click at [729, 323] on span "RH - Pune - Tower 6" at bounding box center [856, 331] width 298 height 24
type input "RH - Pune - Tower 6"
type input "Red Hat India Private Limited"
type input "[STREET_ADDRESS]"
type input "[GEOGRAPHIC_DATA], [GEOGRAPHIC_DATA]"
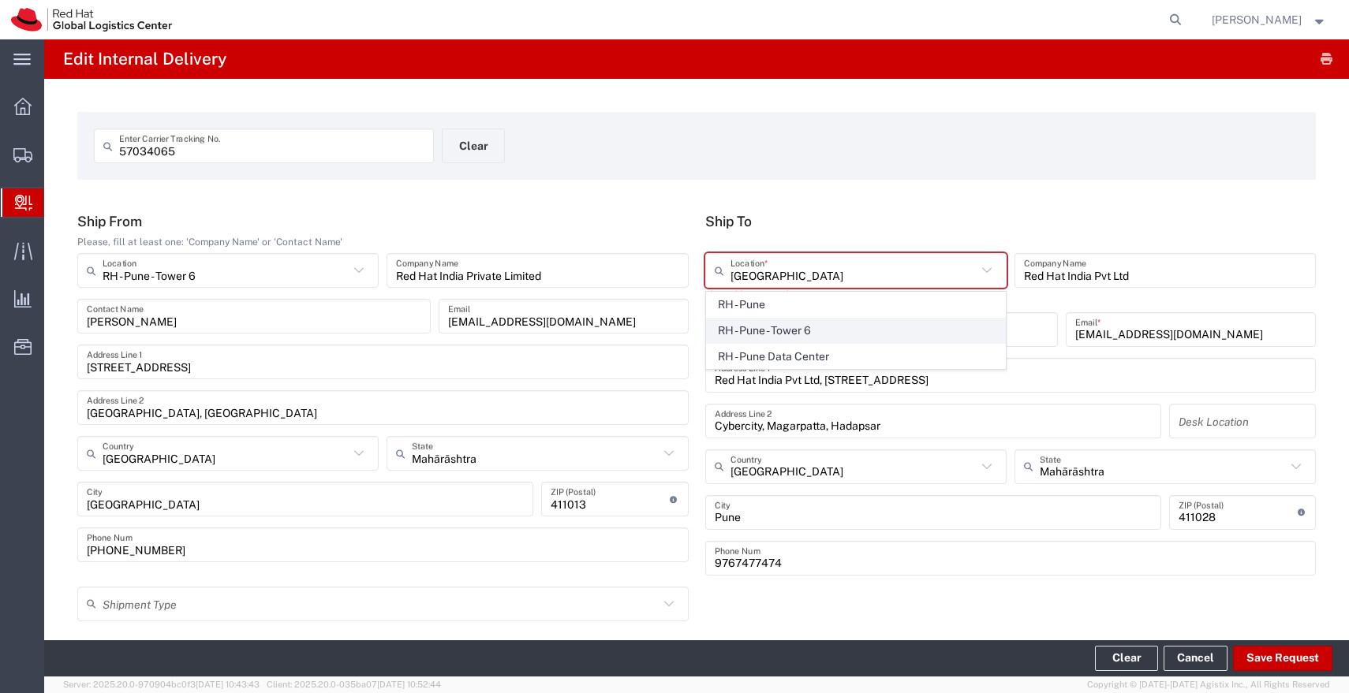
type input "[GEOGRAPHIC_DATA]"
type input "411013"
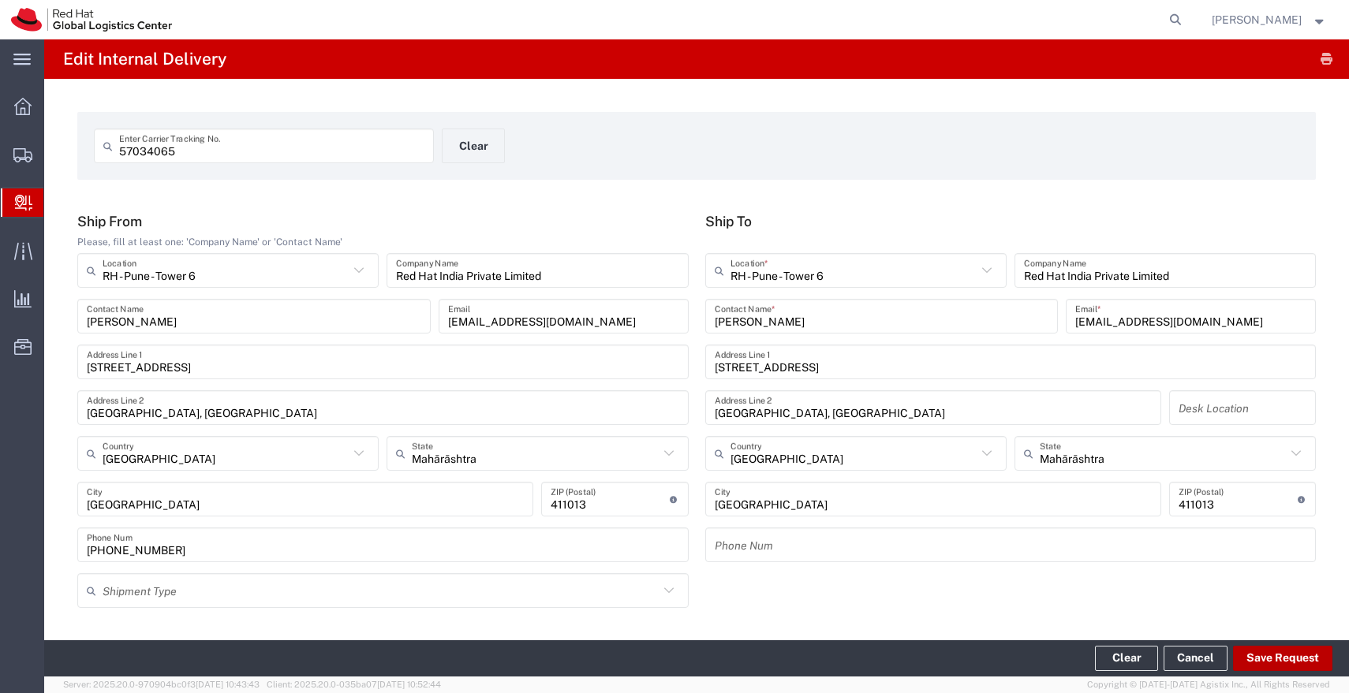
click at [1263, 658] on button "Save Request" at bounding box center [1282, 658] width 99 height 25
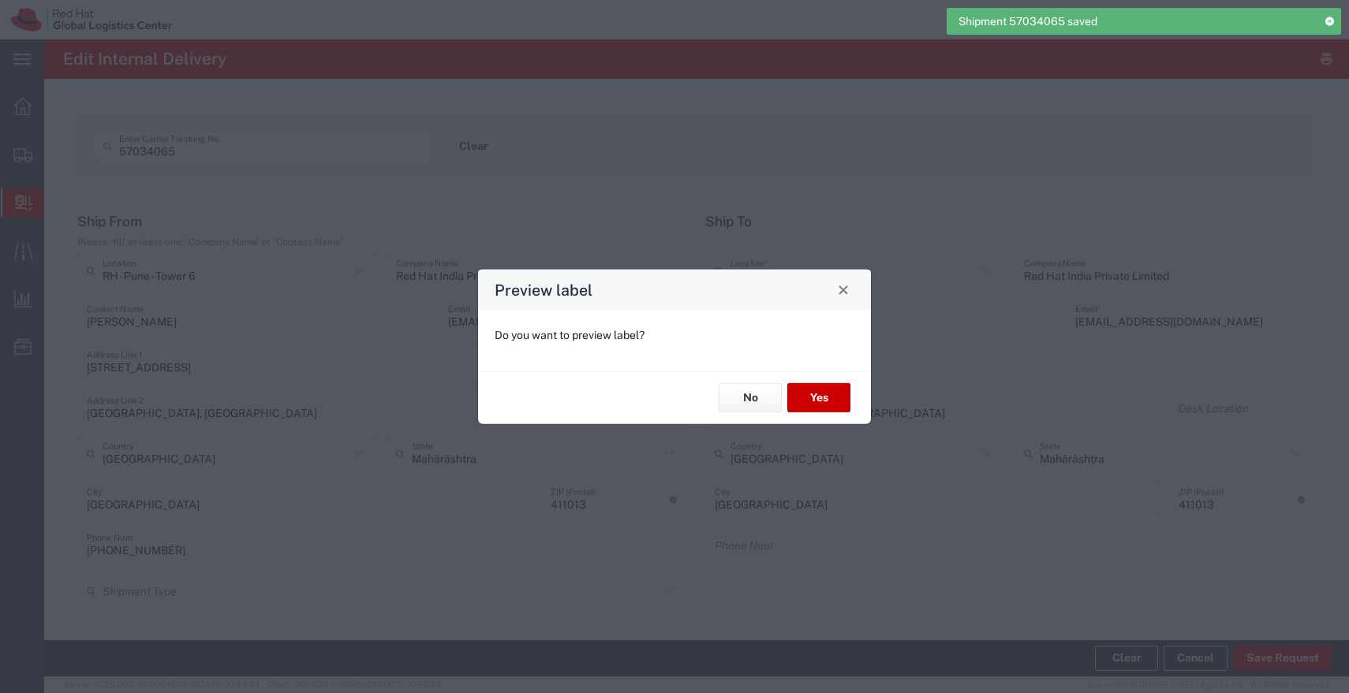
type input "Envelope"
type input "IO_Ground"
click at [745, 406] on button "No" at bounding box center [749, 397] width 63 height 29
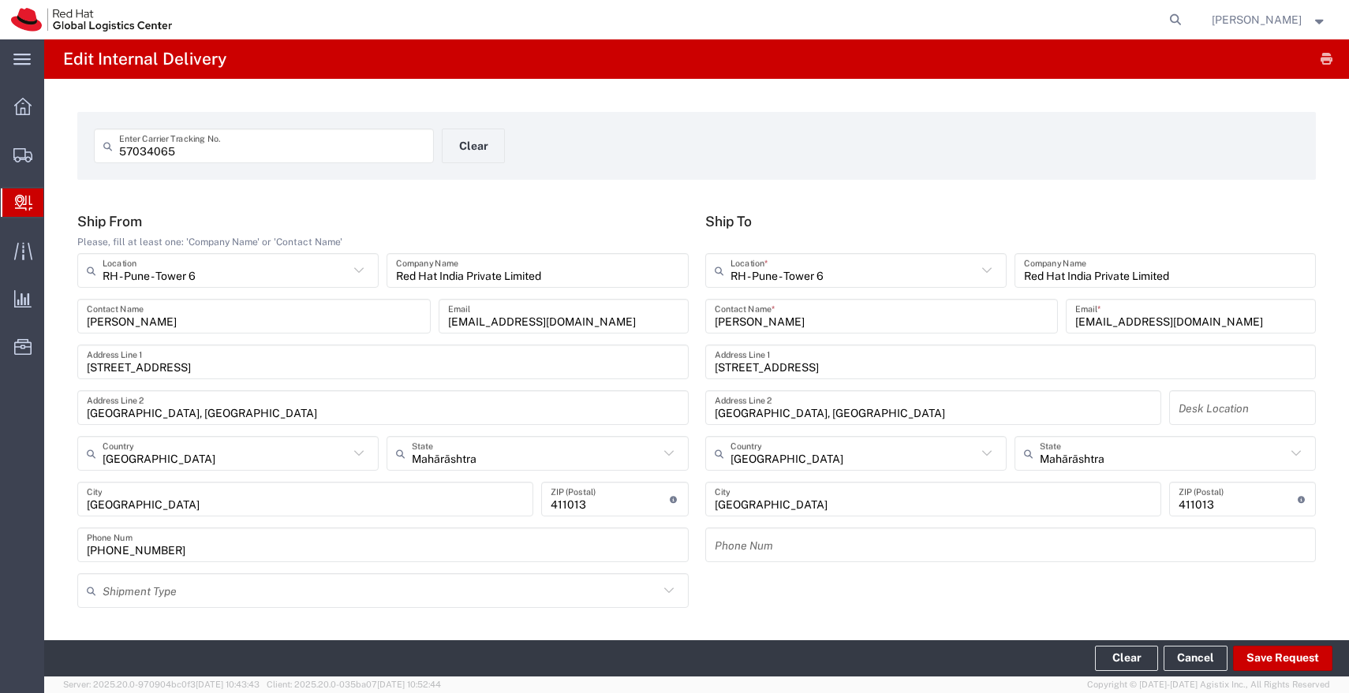
click at [375, 152] on input "57034065" at bounding box center [271, 146] width 305 height 28
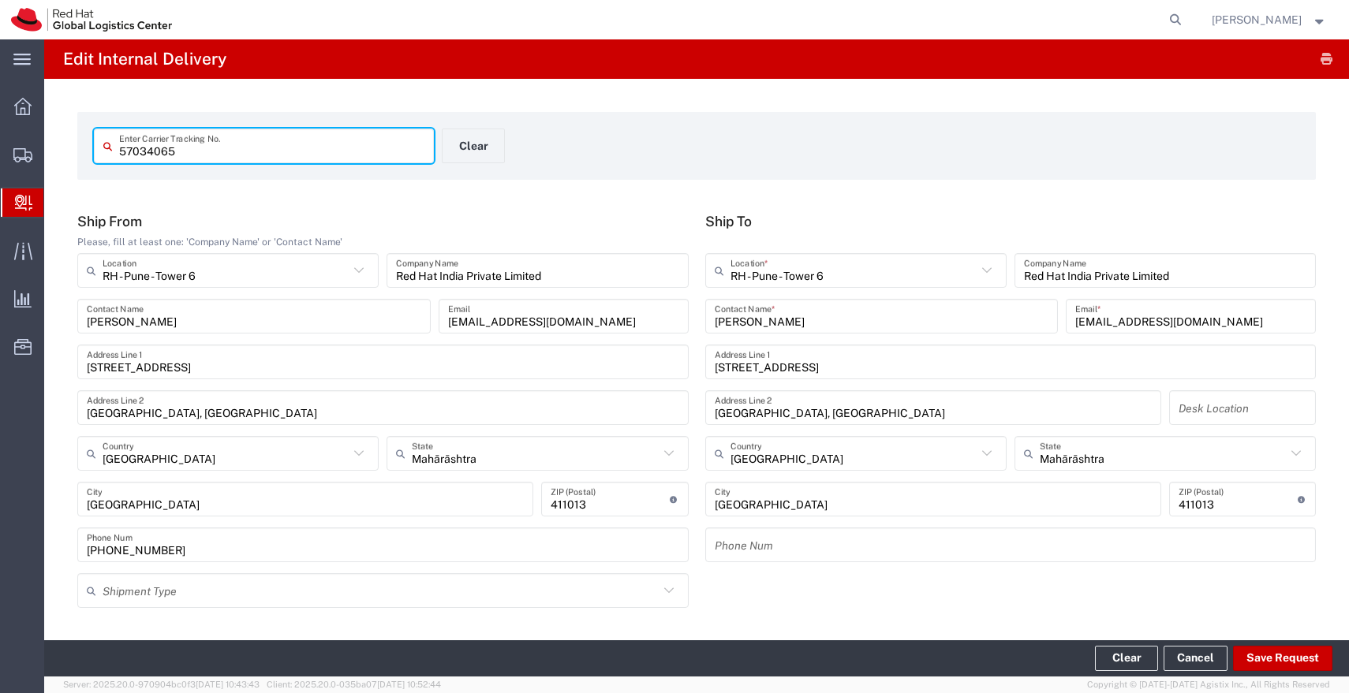
click at [375, 152] on input "57034065" at bounding box center [271, 146] width 305 height 28
paste input "59"
type input "57034059"
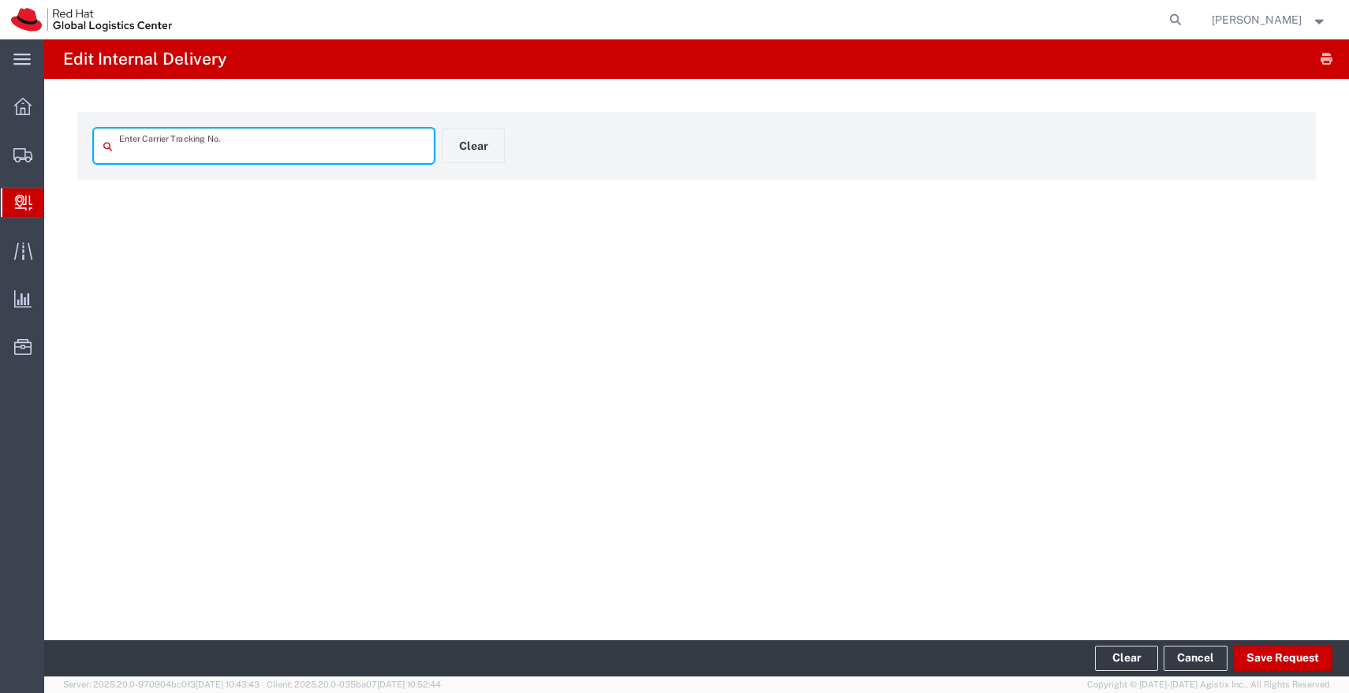
type input "57034059"
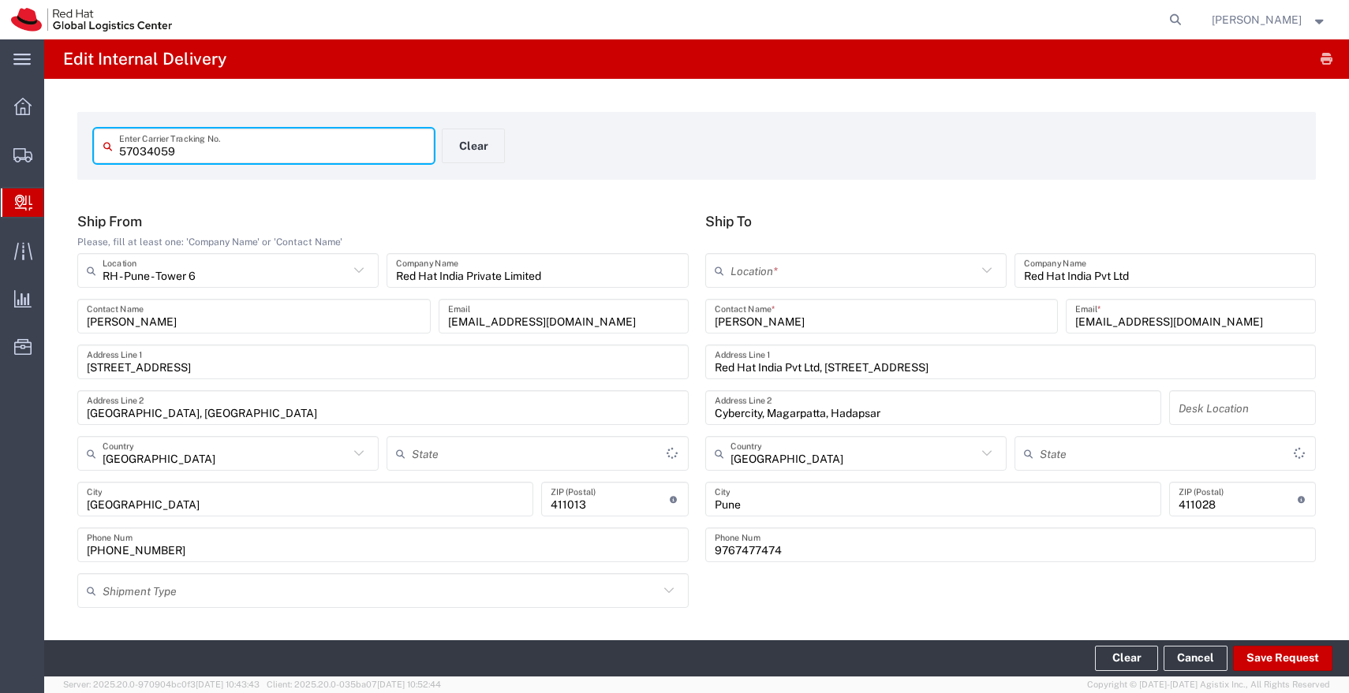
type input "Mahārāshtra"
type input "Envelope"
type input "IO_Ground"
type input "Mahārāshtra"
click at [819, 274] on input "text" at bounding box center [853, 271] width 246 height 28
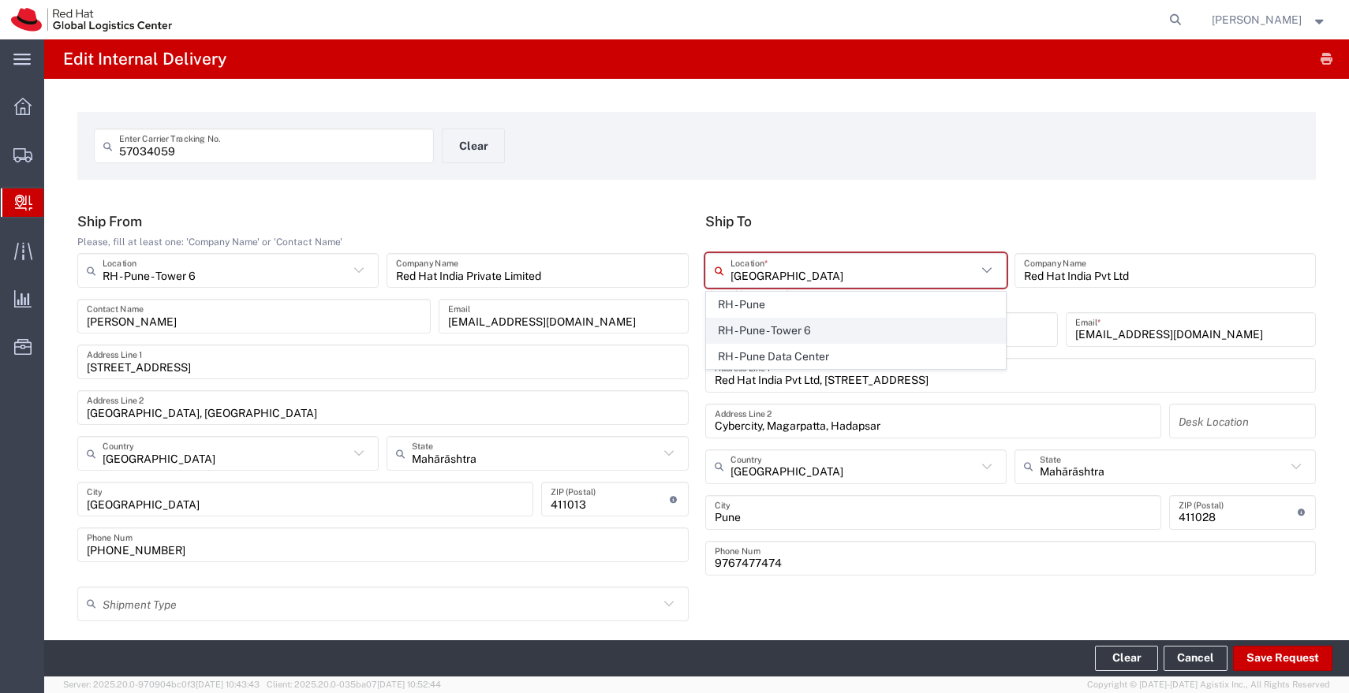
click at [785, 330] on span "RH - Pune - Tower 6" at bounding box center [856, 331] width 298 height 24
type input "RH - Pune - Tower 6"
type input "Red Hat India Private Limited"
type input "[STREET_ADDRESS]"
type input "[GEOGRAPHIC_DATA], [GEOGRAPHIC_DATA]"
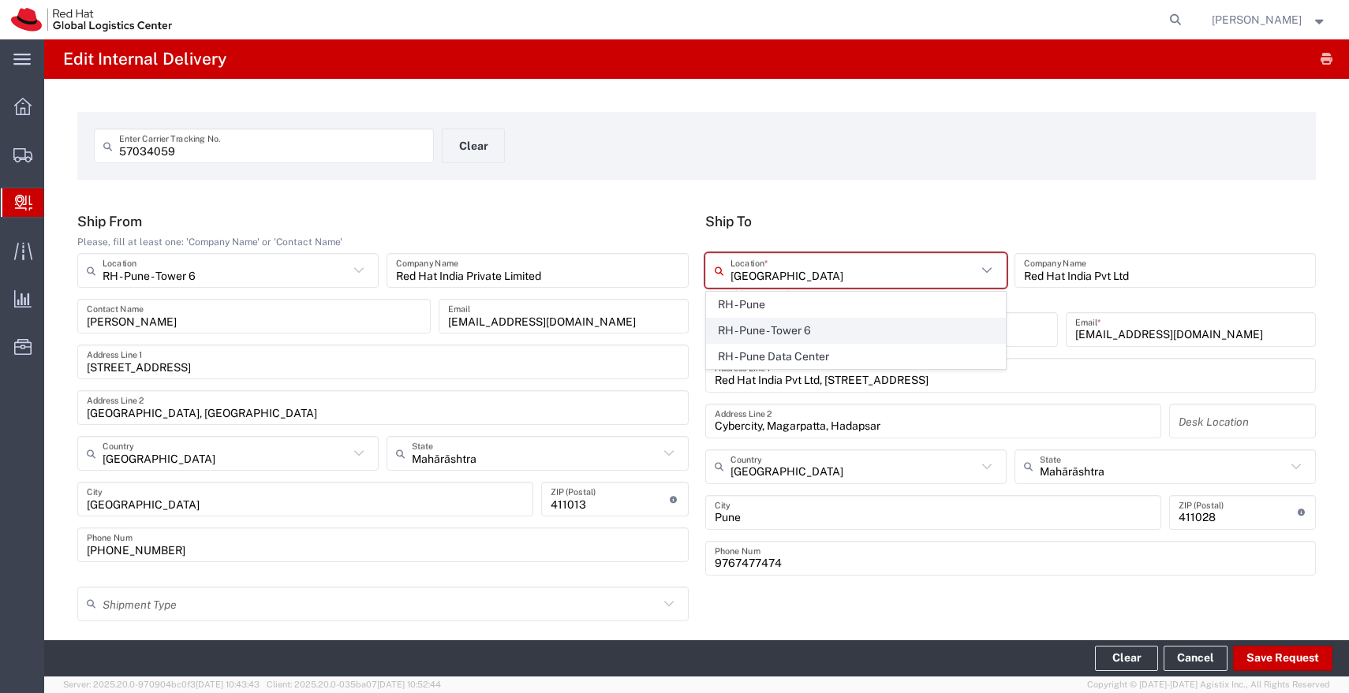
type input "[GEOGRAPHIC_DATA]"
type input "411013"
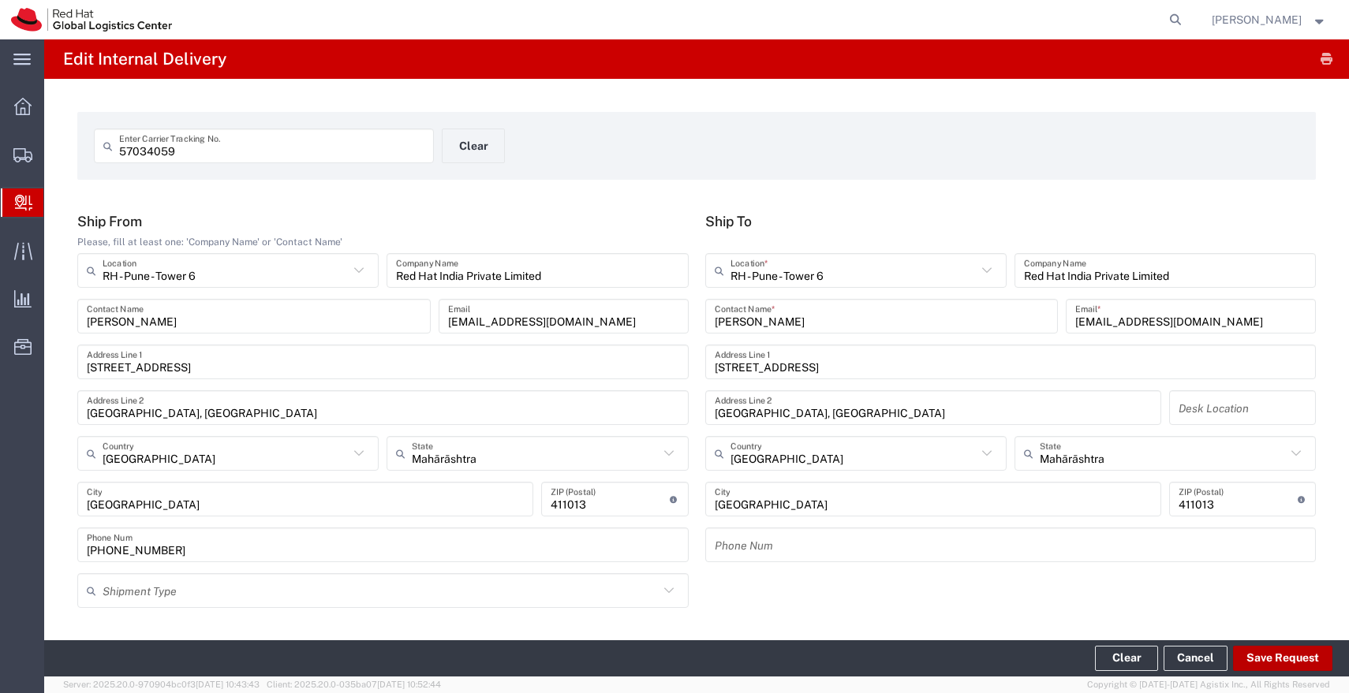
click at [1281, 665] on button "Save Request" at bounding box center [1282, 658] width 99 height 25
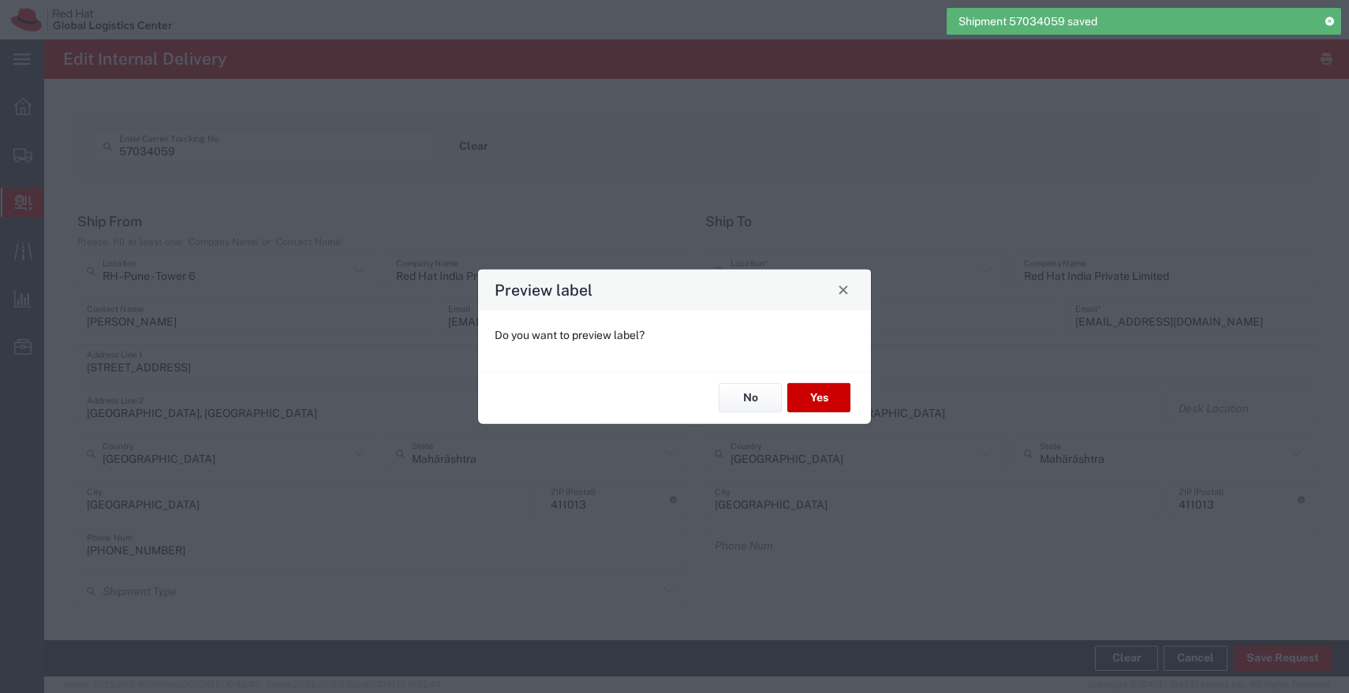
type input "Envelope"
type input "IO_Ground"
click at [753, 402] on button "No" at bounding box center [749, 397] width 63 height 29
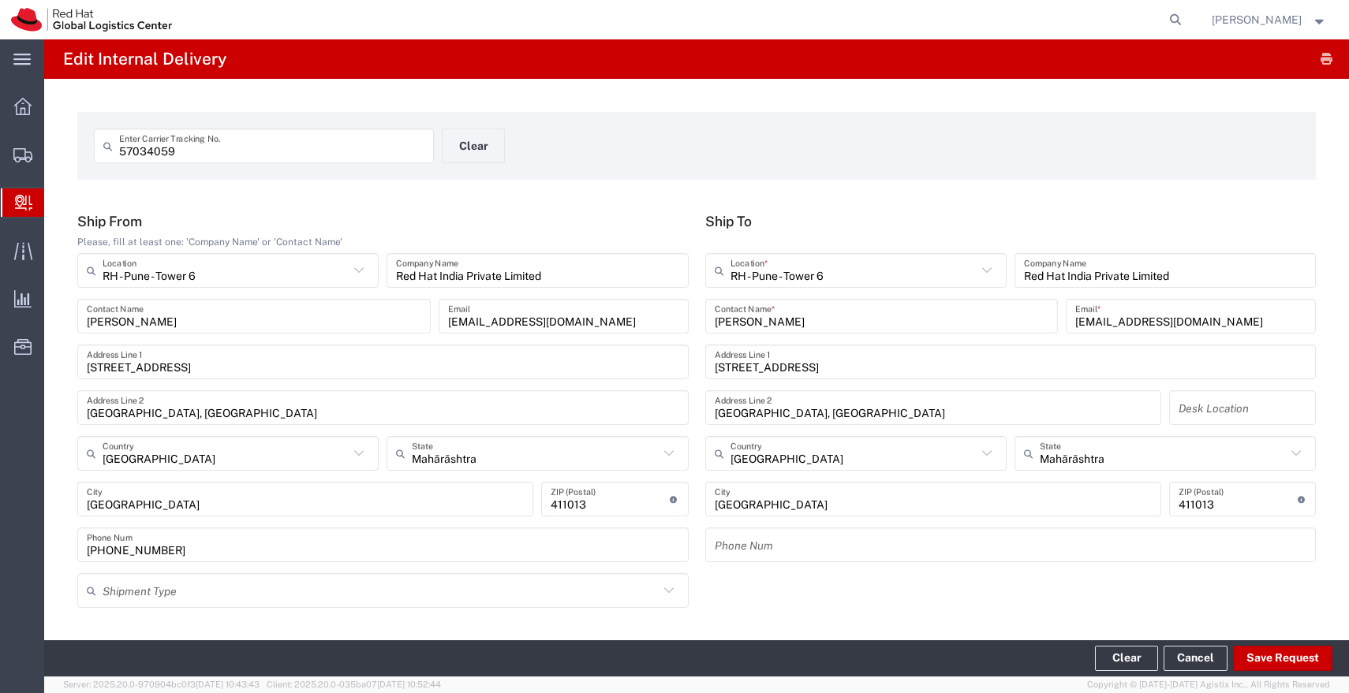
click at [352, 150] on input "57034059" at bounding box center [271, 146] width 305 height 28
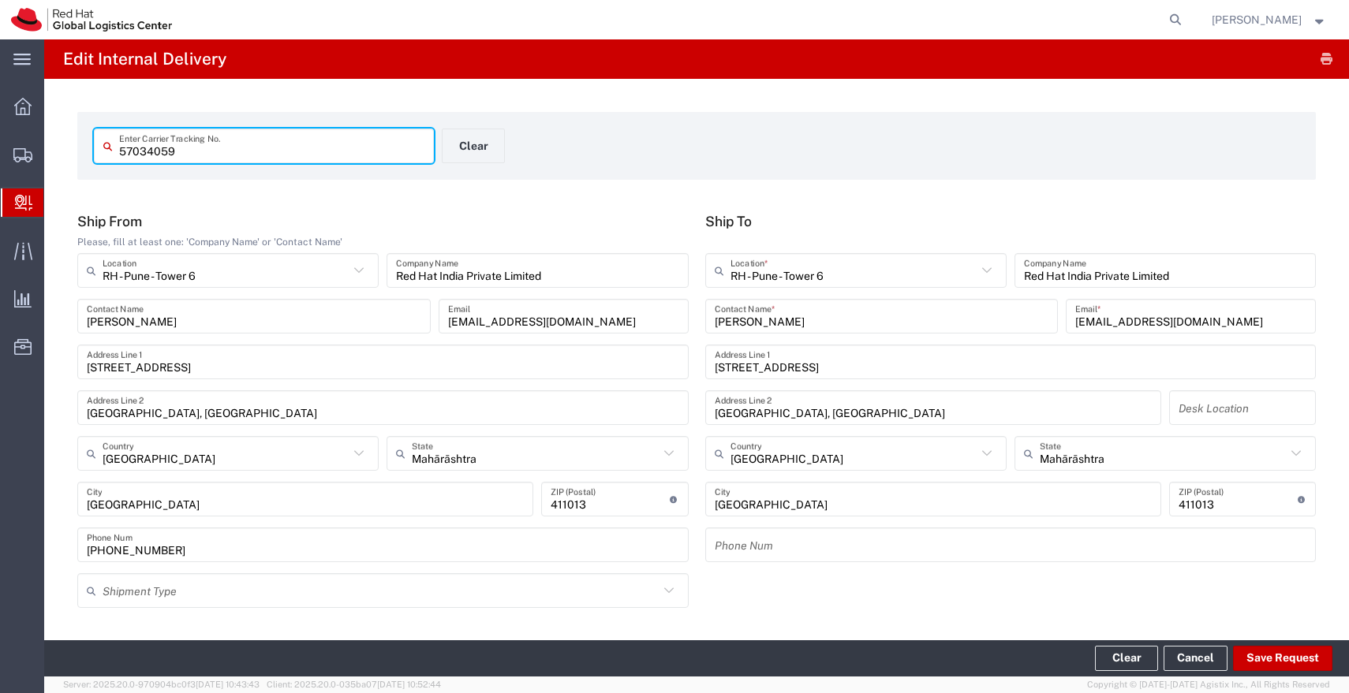
click at [352, 150] on input "57034059" at bounding box center [271, 146] width 305 height 28
paste input "4"
type input "57034054"
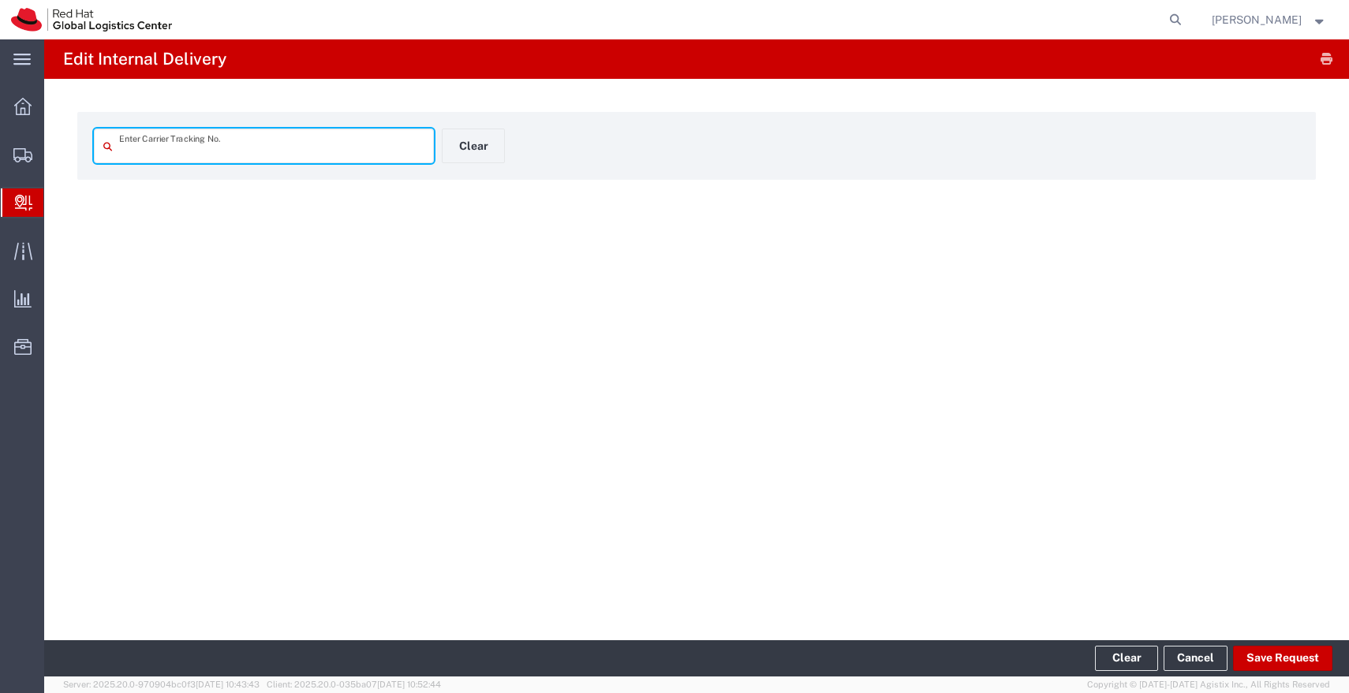
type input "57034054"
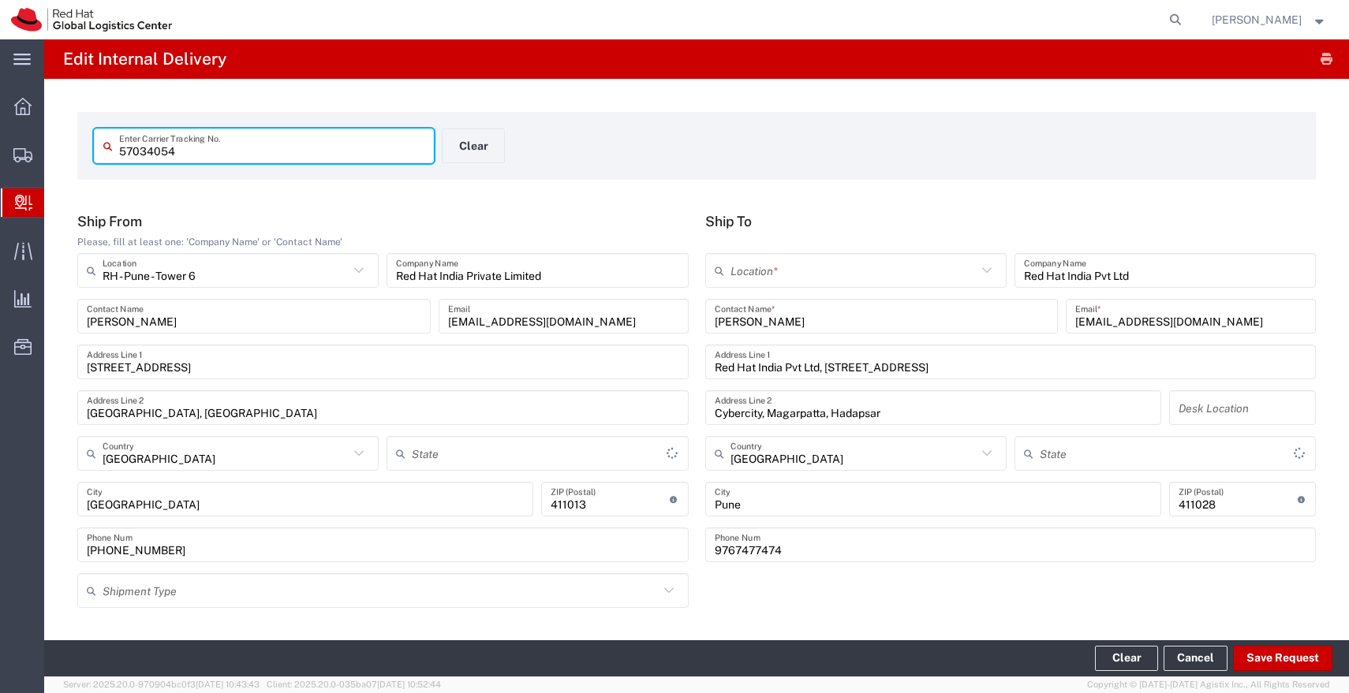
type input "Mahārāshtra"
type input "Envelope"
type input "IO_Ground"
type input "Mahārāshtra"
click at [828, 280] on input "text" at bounding box center [853, 271] width 246 height 28
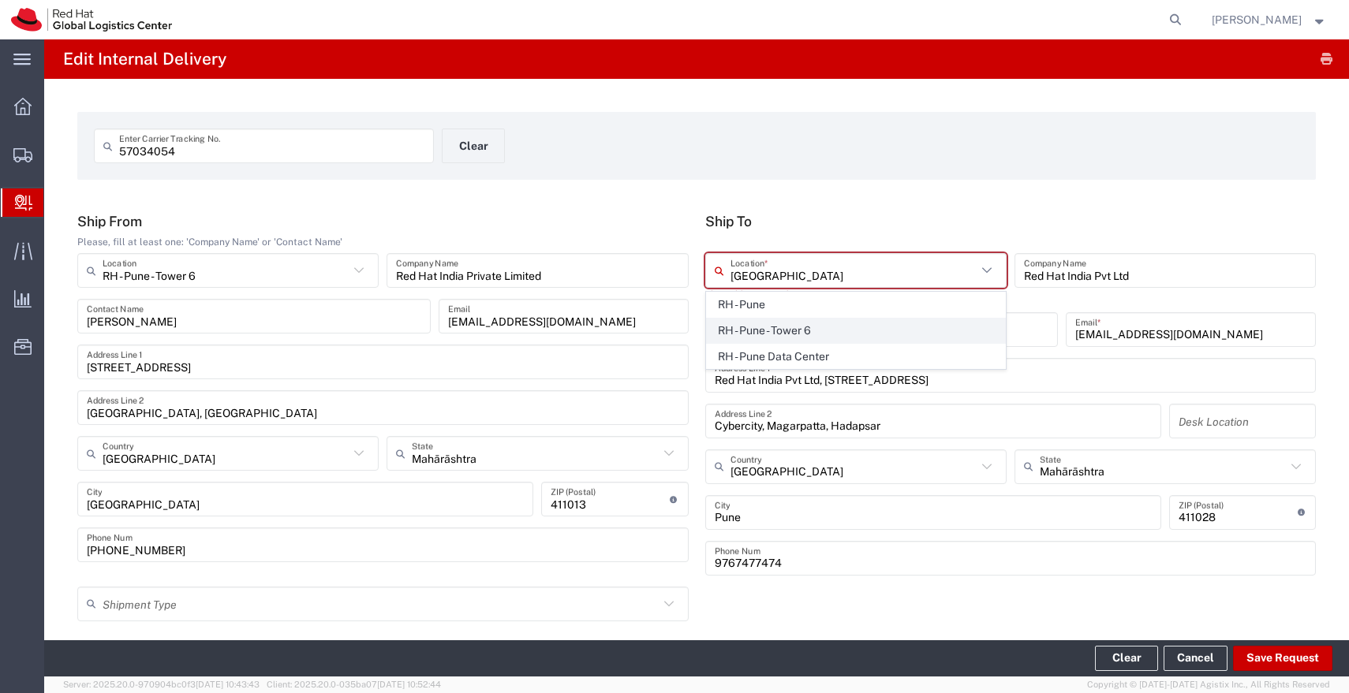
click at [768, 329] on span "RH - Pune - Tower 6" at bounding box center [856, 331] width 298 height 24
type input "RH - Pune - Tower 6"
type input "Red Hat India Private Limited"
type input "[STREET_ADDRESS]"
type input "[GEOGRAPHIC_DATA], [GEOGRAPHIC_DATA]"
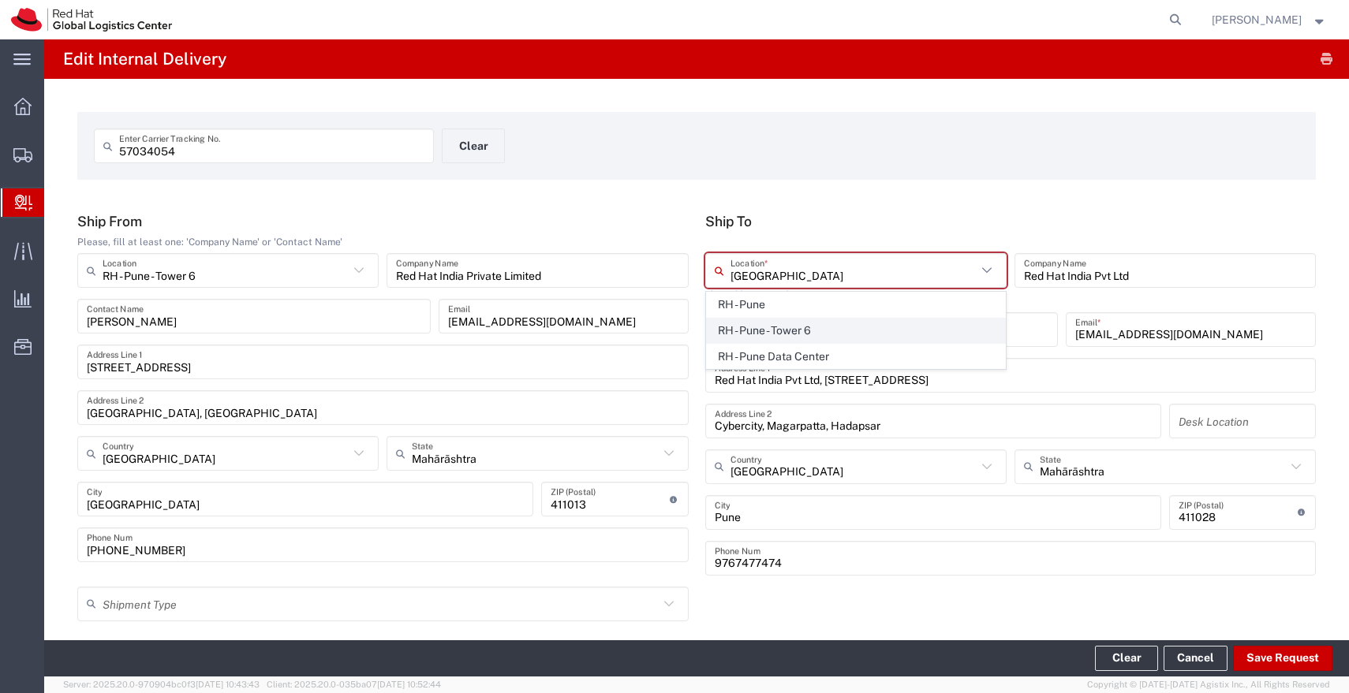
type input "[GEOGRAPHIC_DATA]"
type input "411013"
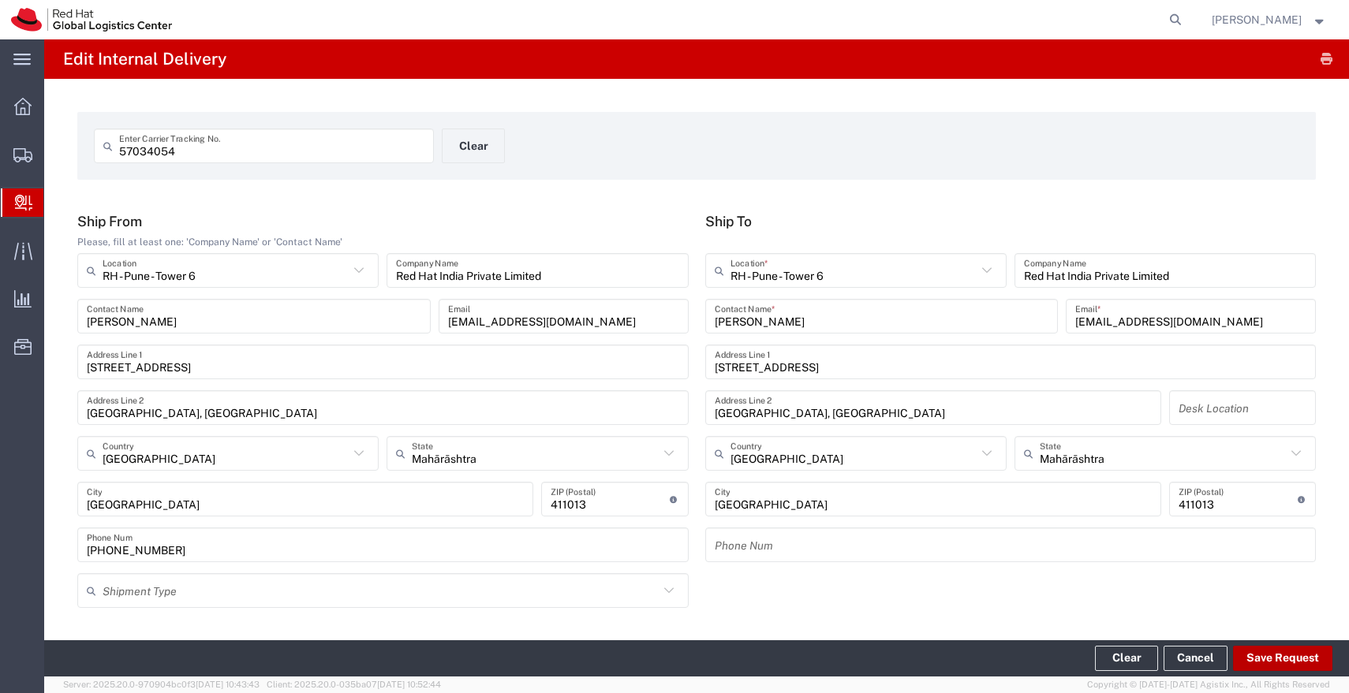
click at [1279, 660] on button "Save Request" at bounding box center [1282, 658] width 99 height 25
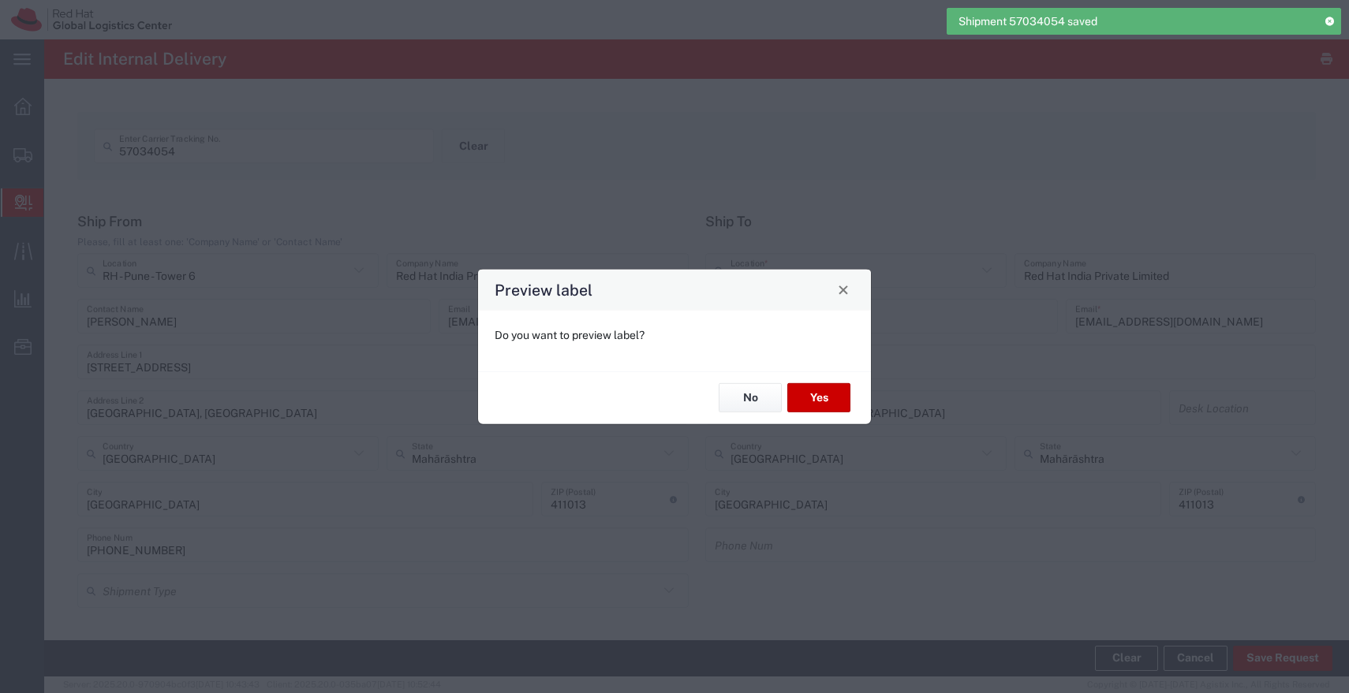
type input "Envelope"
type input "IO_Ground"
click at [756, 401] on button "No" at bounding box center [749, 397] width 63 height 29
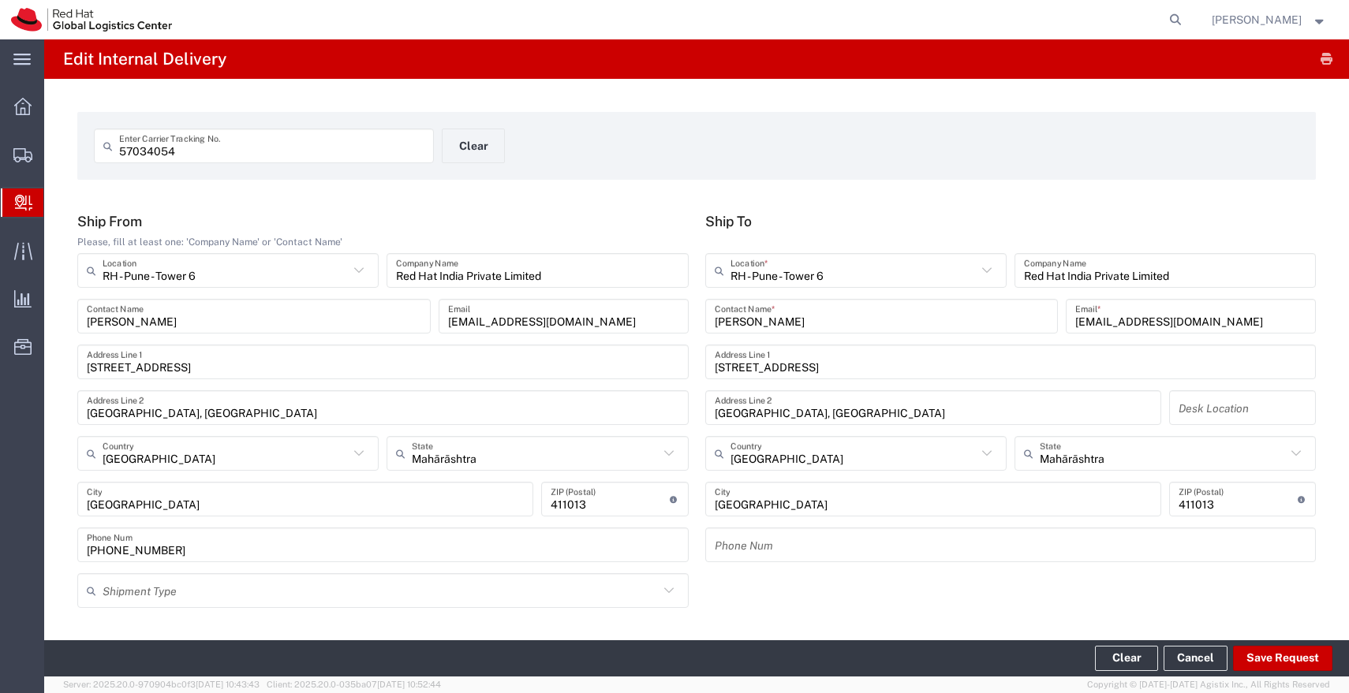
click at [305, 152] on input "57034054" at bounding box center [271, 146] width 305 height 28
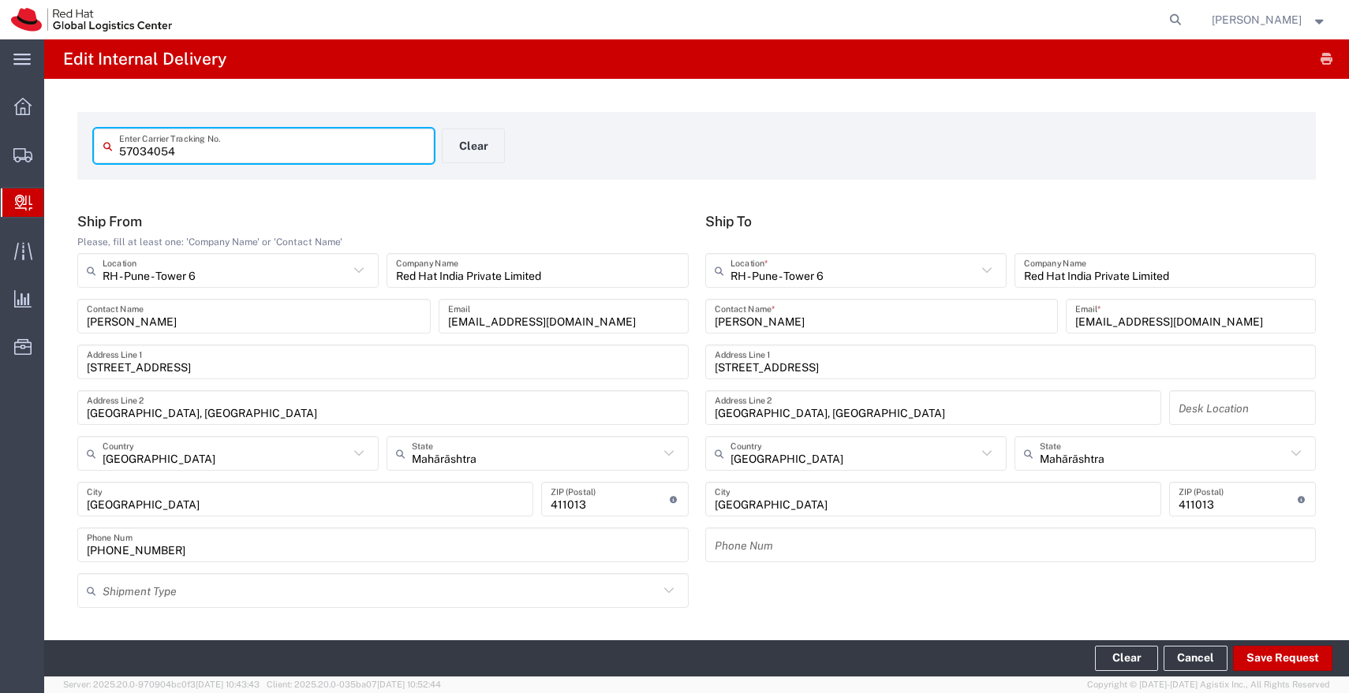
click at [305, 152] on input "57034054" at bounding box center [271, 146] width 305 height 28
paste input "66"
type input "57034066"
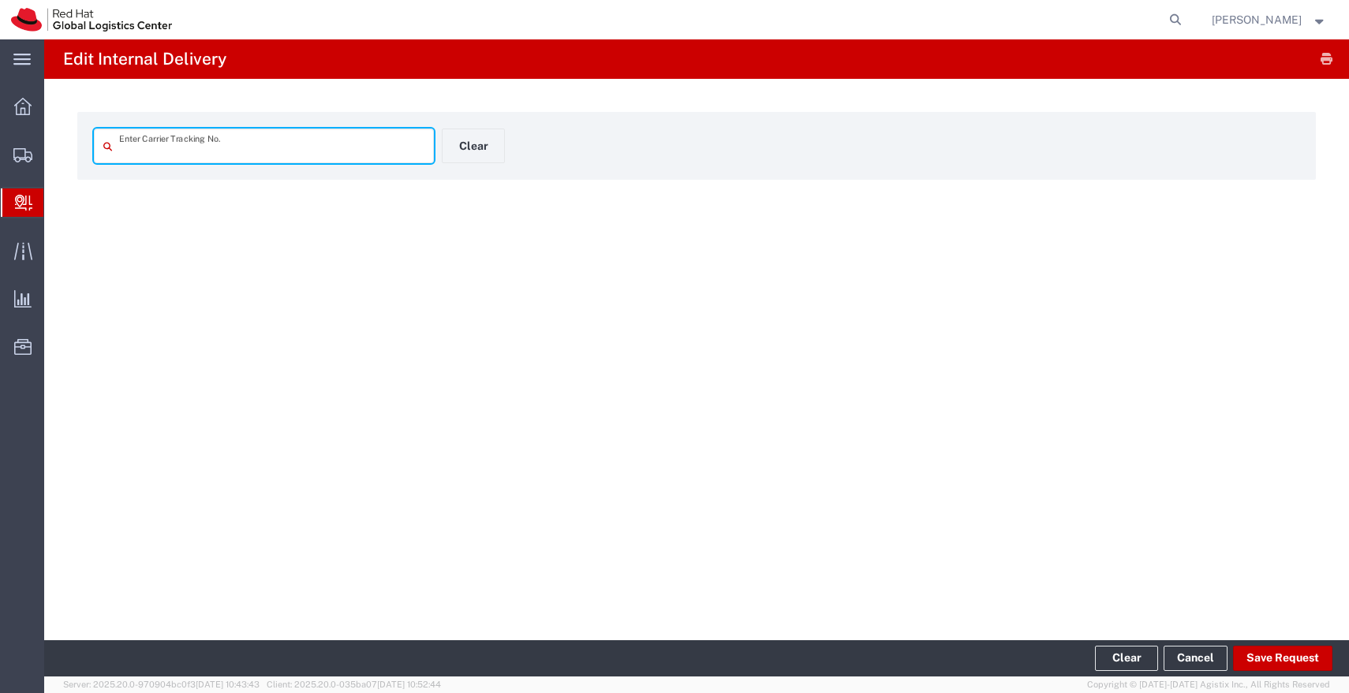
type input "57034066"
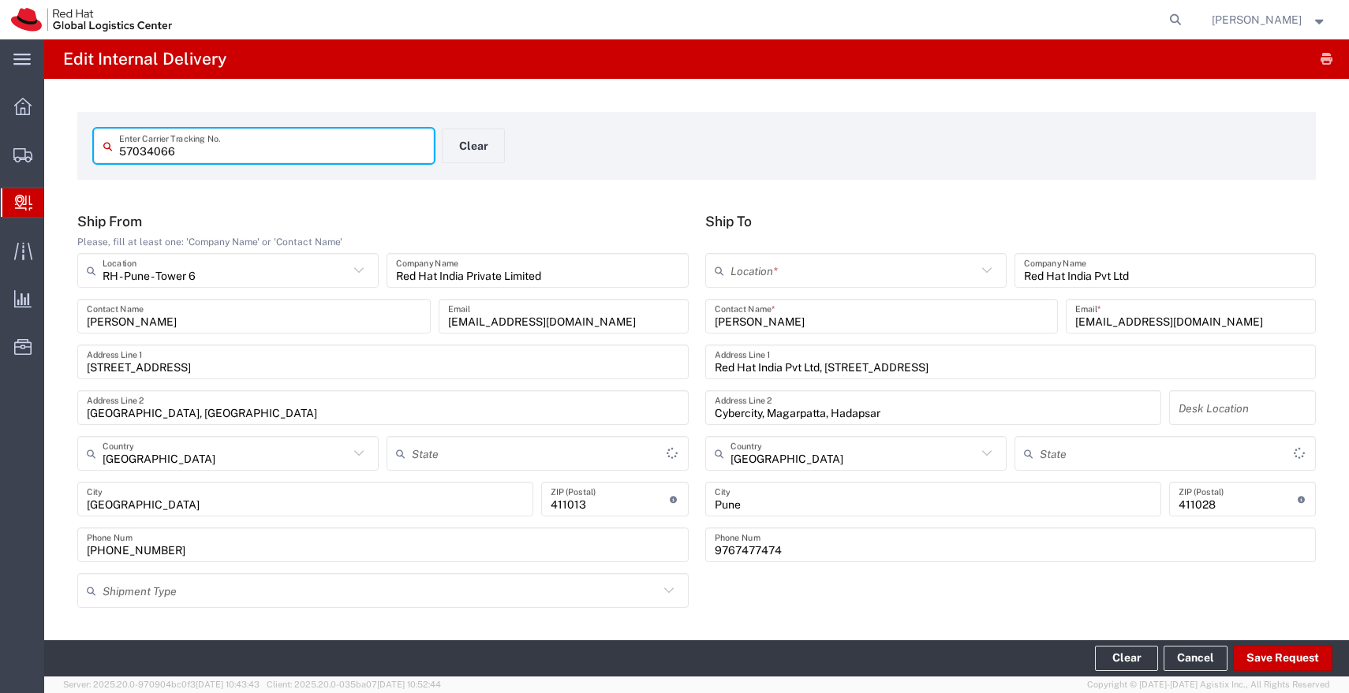
type input "Mahārāshtra"
type input "Envelope"
type input "IO_Ground"
type input "Mahārāshtra"
click at [786, 274] on input "text" at bounding box center [853, 271] width 246 height 28
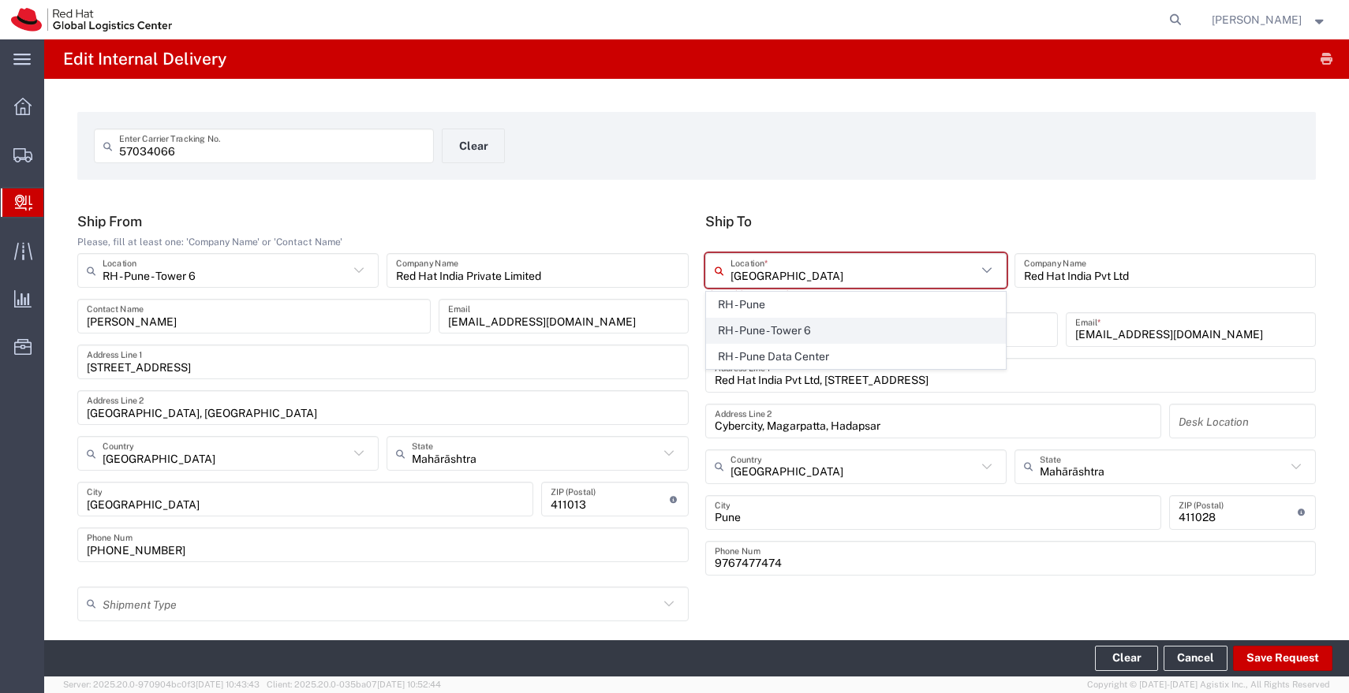
click at [751, 324] on span "RH - Pune - Tower 6" at bounding box center [856, 331] width 298 height 24
type input "RH - Pune - Tower 6"
type input "Red Hat India Private Limited"
type input "[STREET_ADDRESS]"
type input "[GEOGRAPHIC_DATA], [GEOGRAPHIC_DATA]"
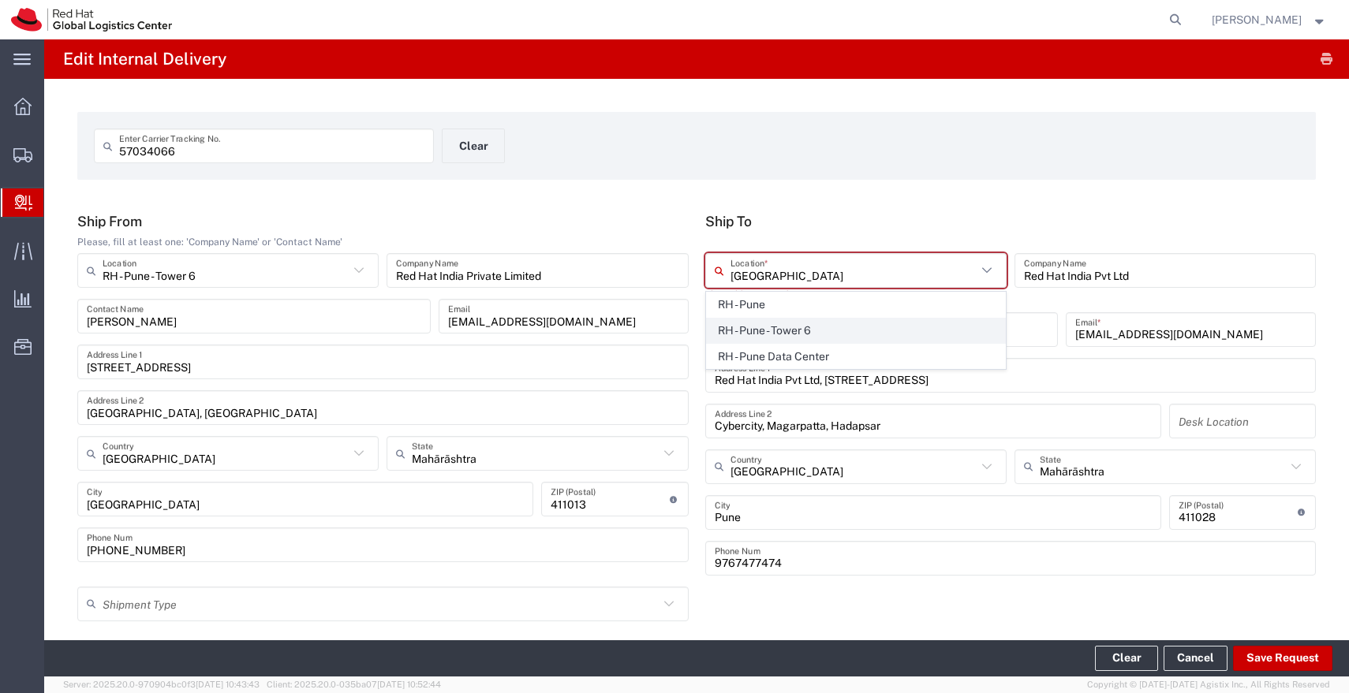
type input "[GEOGRAPHIC_DATA]"
type input "411013"
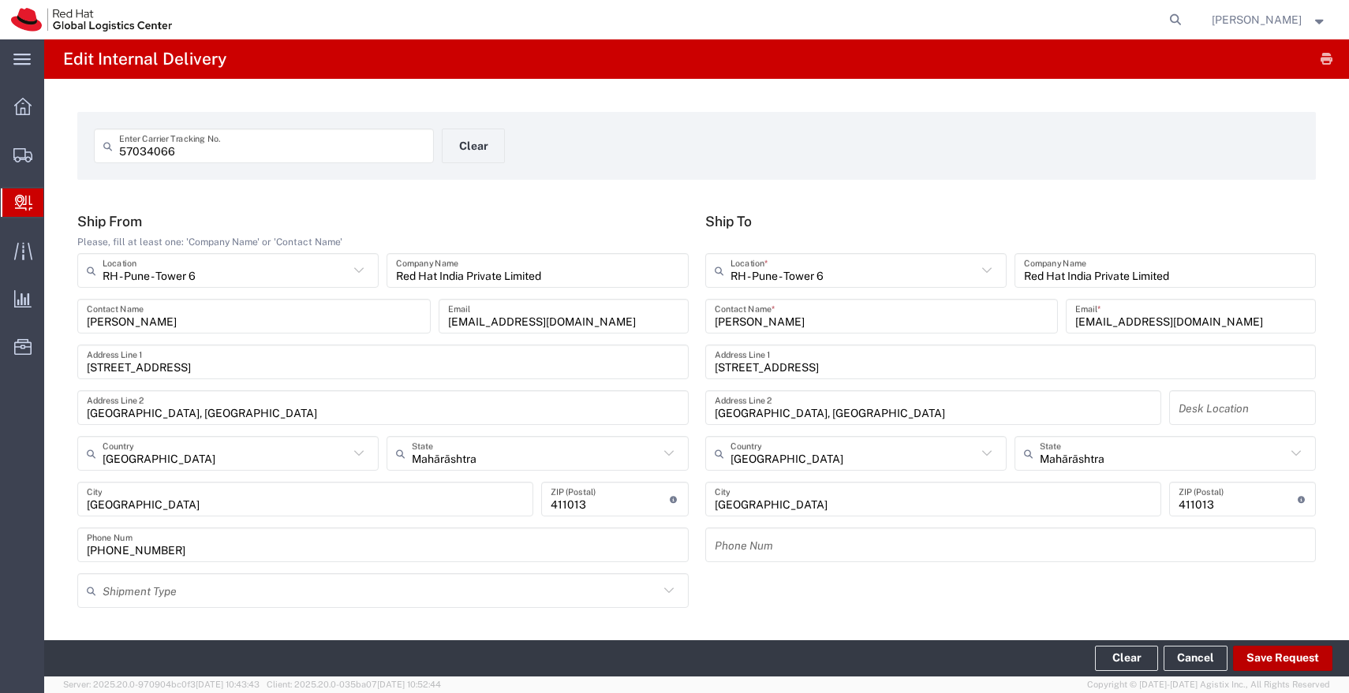
click at [1286, 657] on button "Save Request" at bounding box center [1282, 658] width 99 height 25
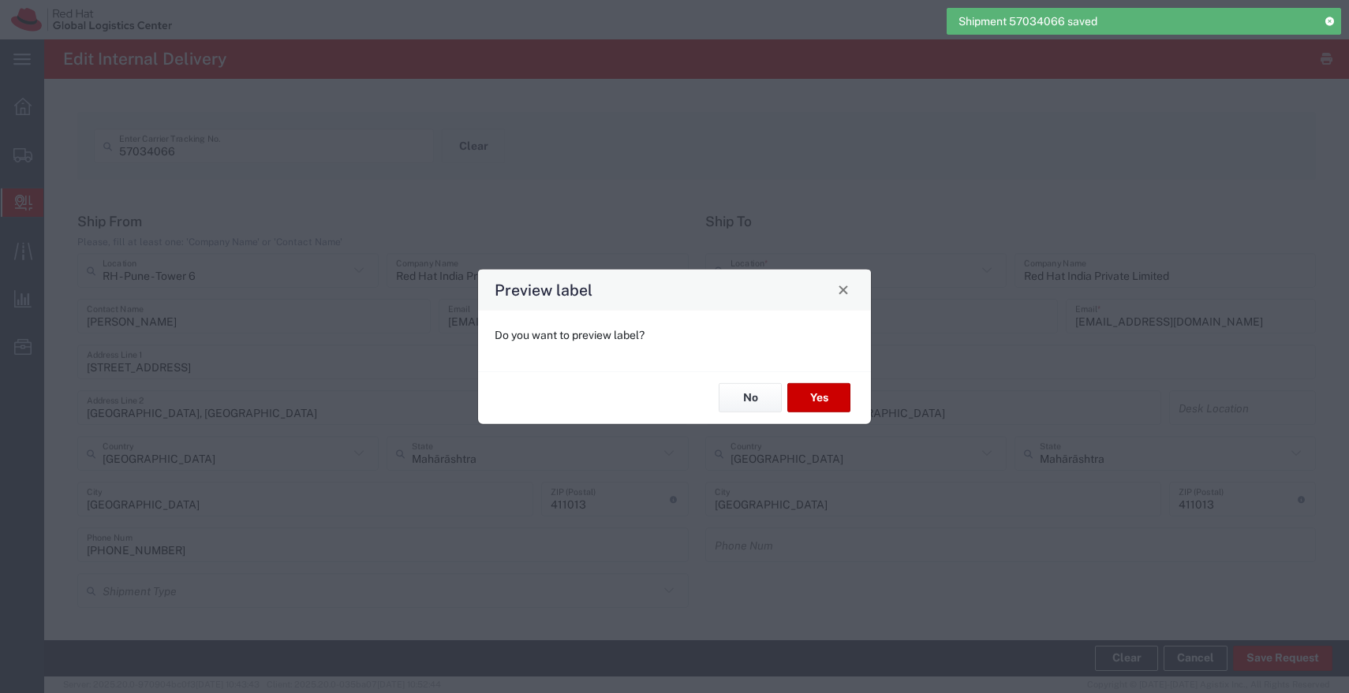
type input "Envelope"
type input "IO_Ground"
click at [755, 398] on button "No" at bounding box center [749, 397] width 63 height 29
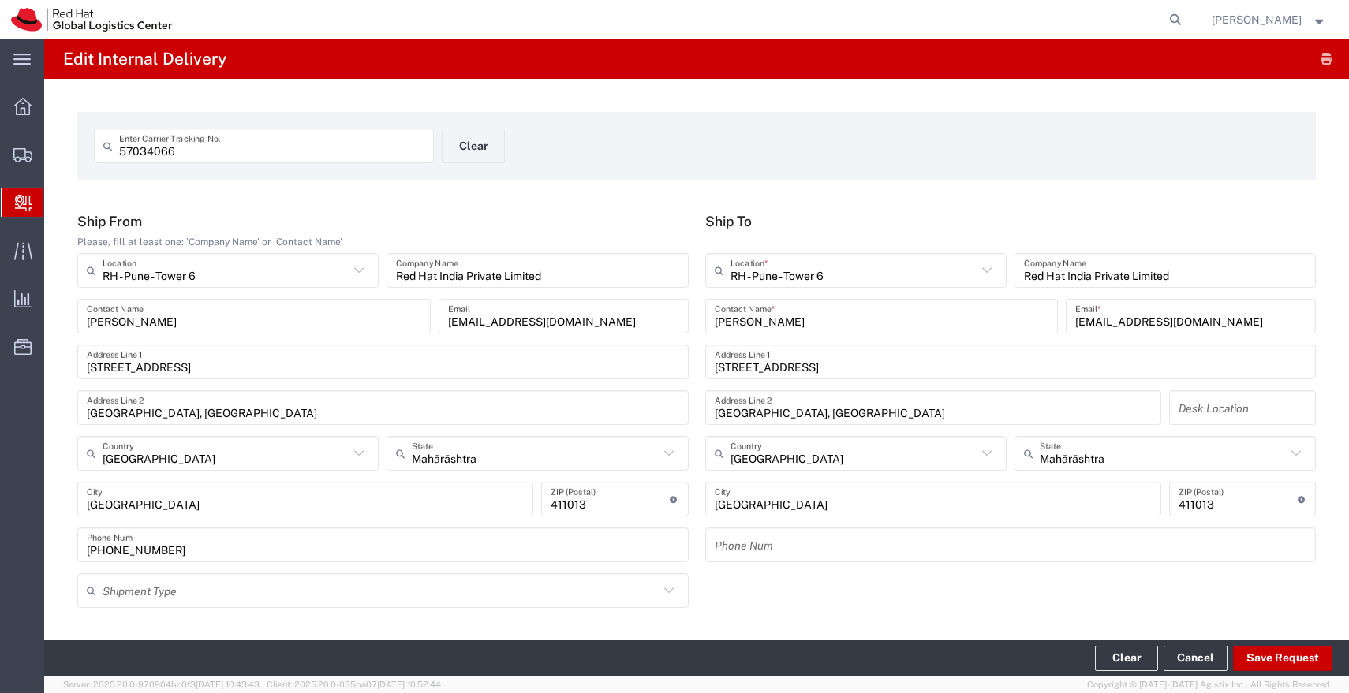
click at [326, 155] on input "57034066" at bounding box center [271, 146] width 305 height 28
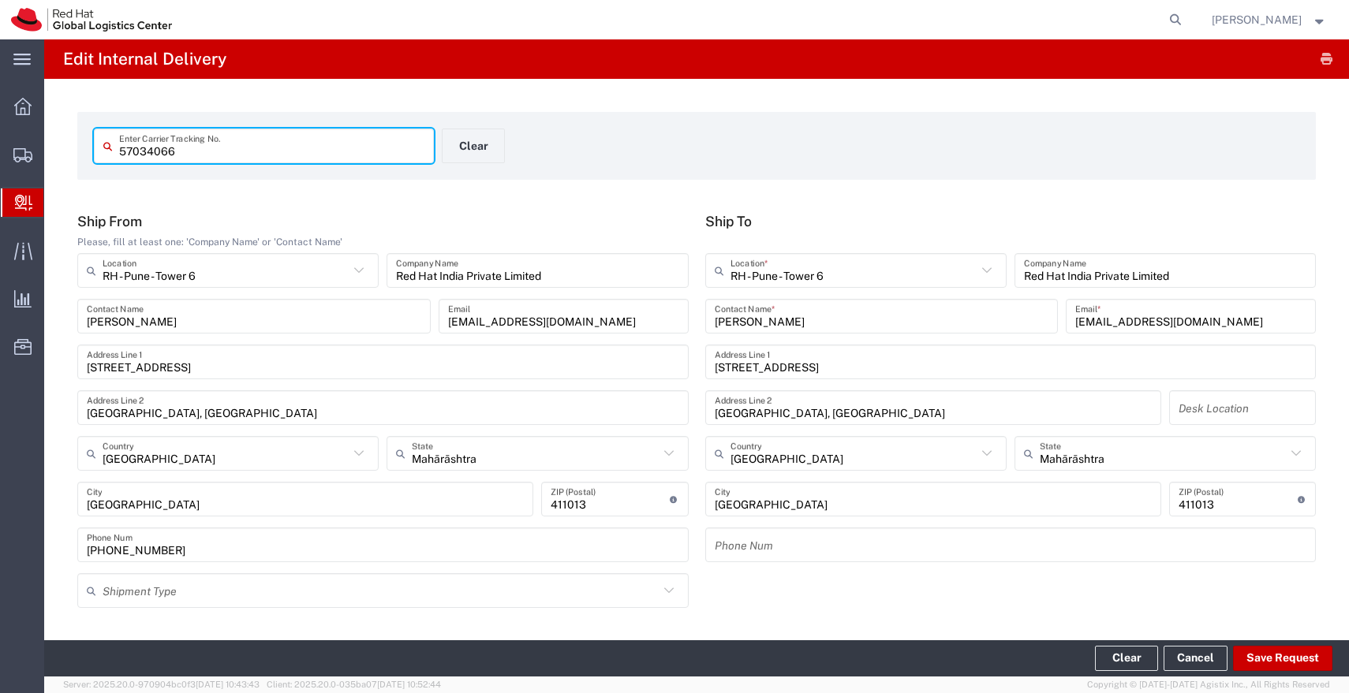
click at [326, 155] on input "57034066" at bounding box center [271, 146] width 305 height 28
paste input "58"
type input "57034058"
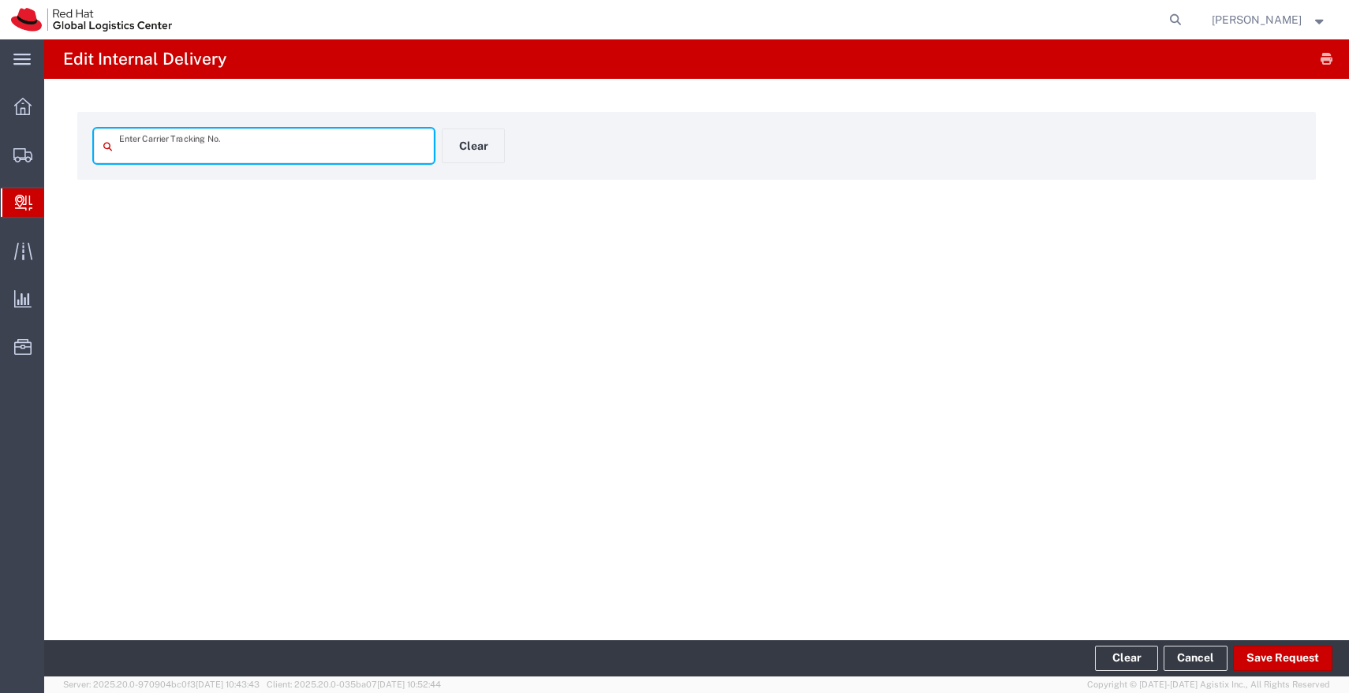
type input "57034058"
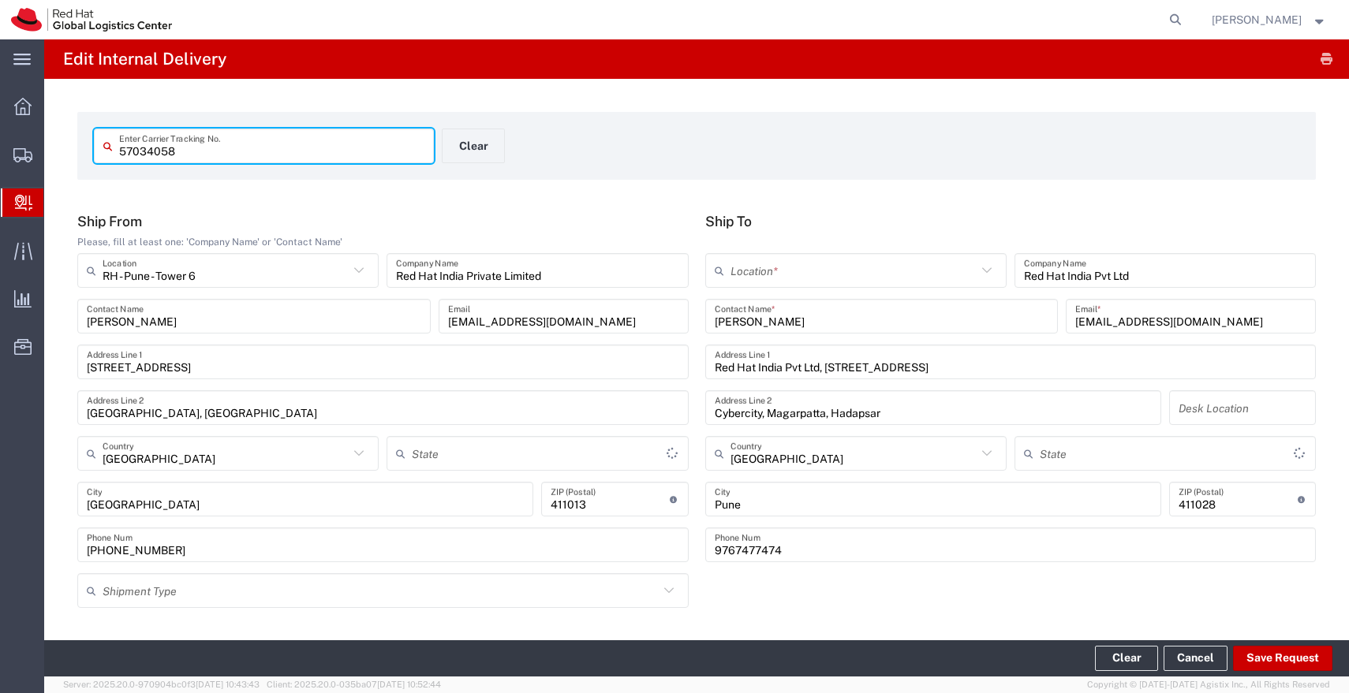
type input "Mahārāshtra"
type input "Envelope"
type input "IO_Ground"
type input "Mahārāshtra"
click at [745, 271] on input "text" at bounding box center [853, 271] width 246 height 28
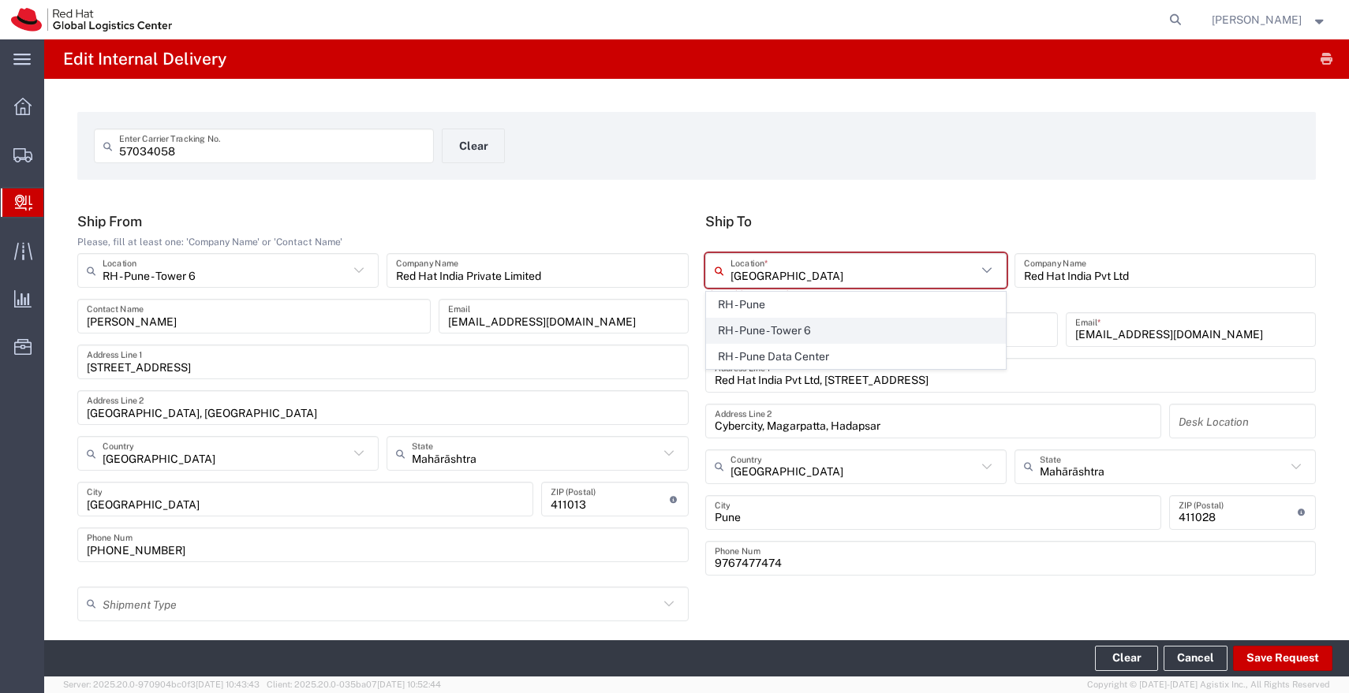
click at [752, 329] on span "RH - Pune - Tower 6" at bounding box center [856, 331] width 298 height 24
type input "RH - Pune - Tower 6"
type input "Red Hat India Private Limited"
type input "[STREET_ADDRESS]"
type input "[GEOGRAPHIC_DATA], [GEOGRAPHIC_DATA]"
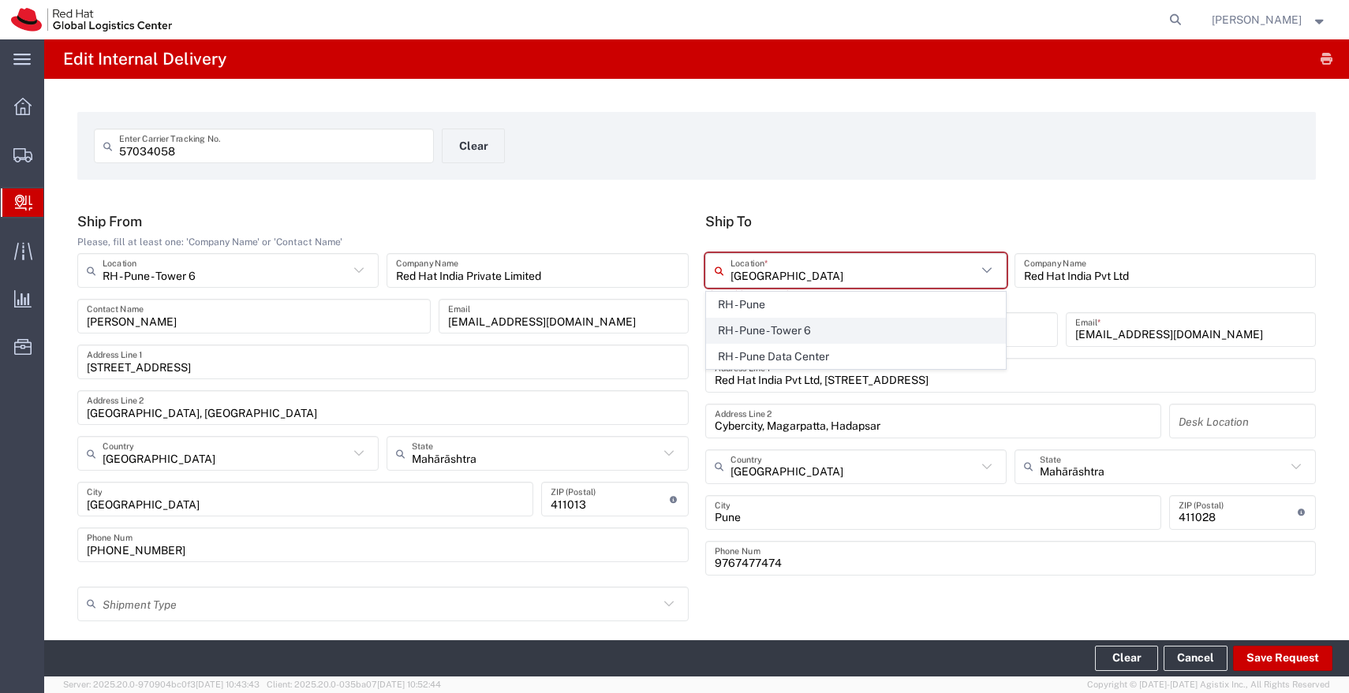
type input "[GEOGRAPHIC_DATA]"
type input "411013"
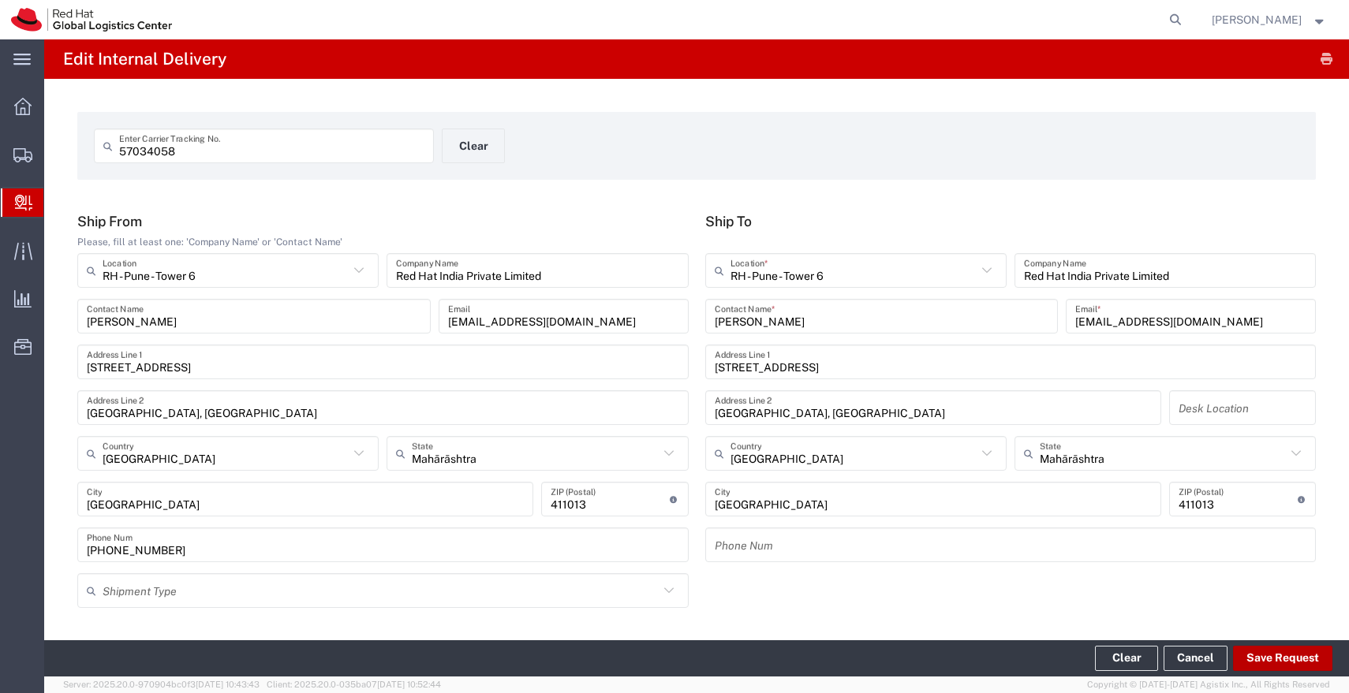
click at [1266, 659] on button "Save Request" at bounding box center [1282, 658] width 99 height 25
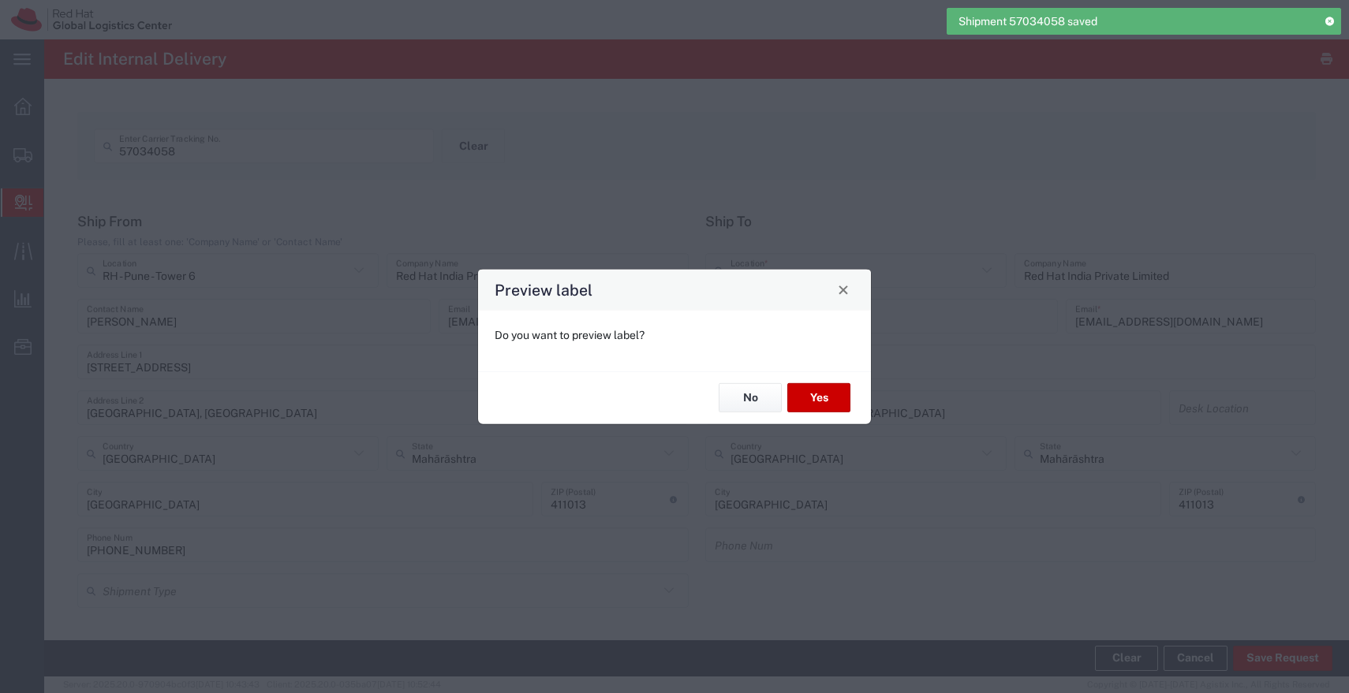
type input "Envelope"
type input "IO_Ground"
click at [736, 405] on button "No" at bounding box center [749, 397] width 63 height 29
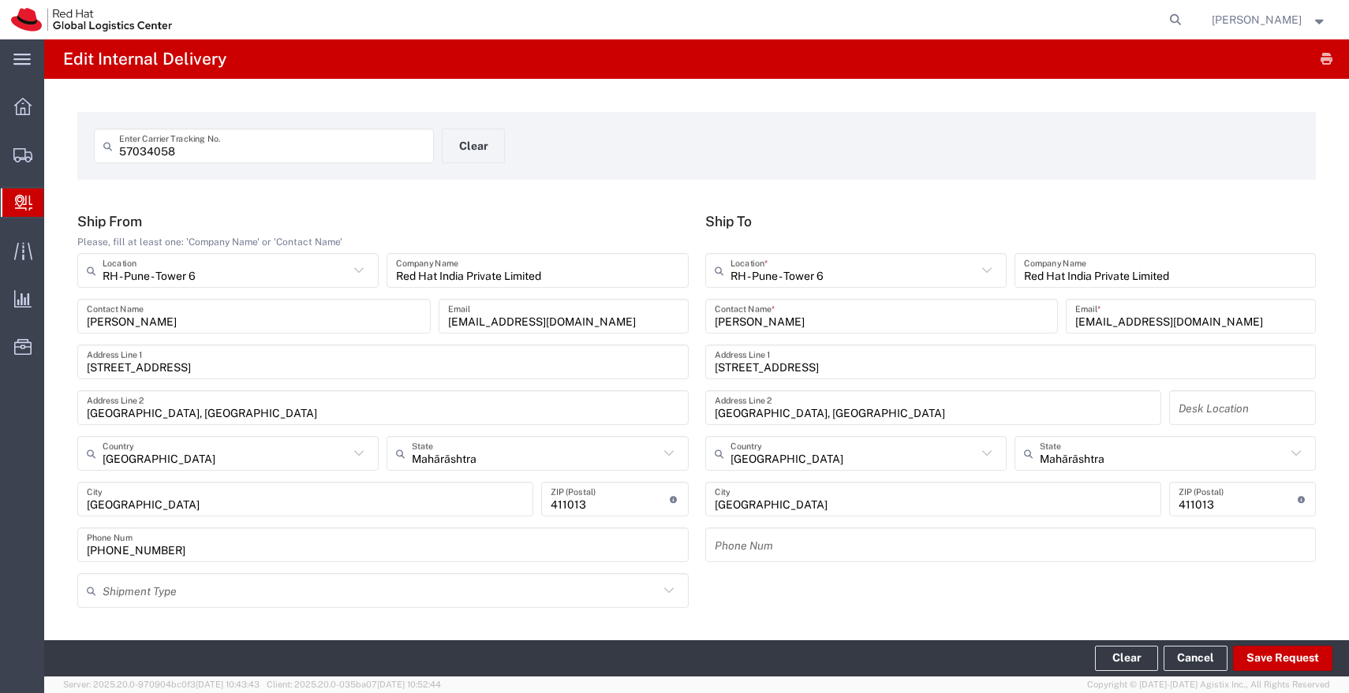
click at [389, 149] on input "57034058" at bounding box center [271, 146] width 305 height 28
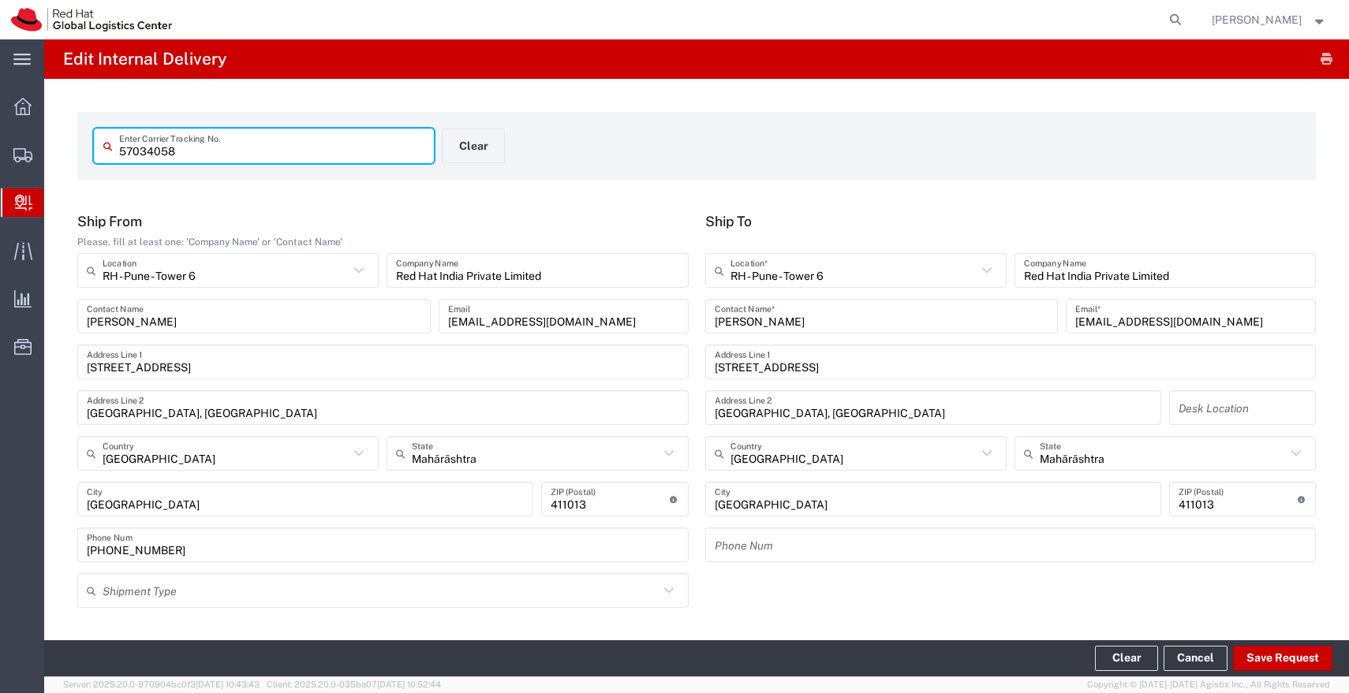
click at [389, 149] on input "57034058" at bounding box center [271, 146] width 305 height 28
paste input "60"
type input "57034060"
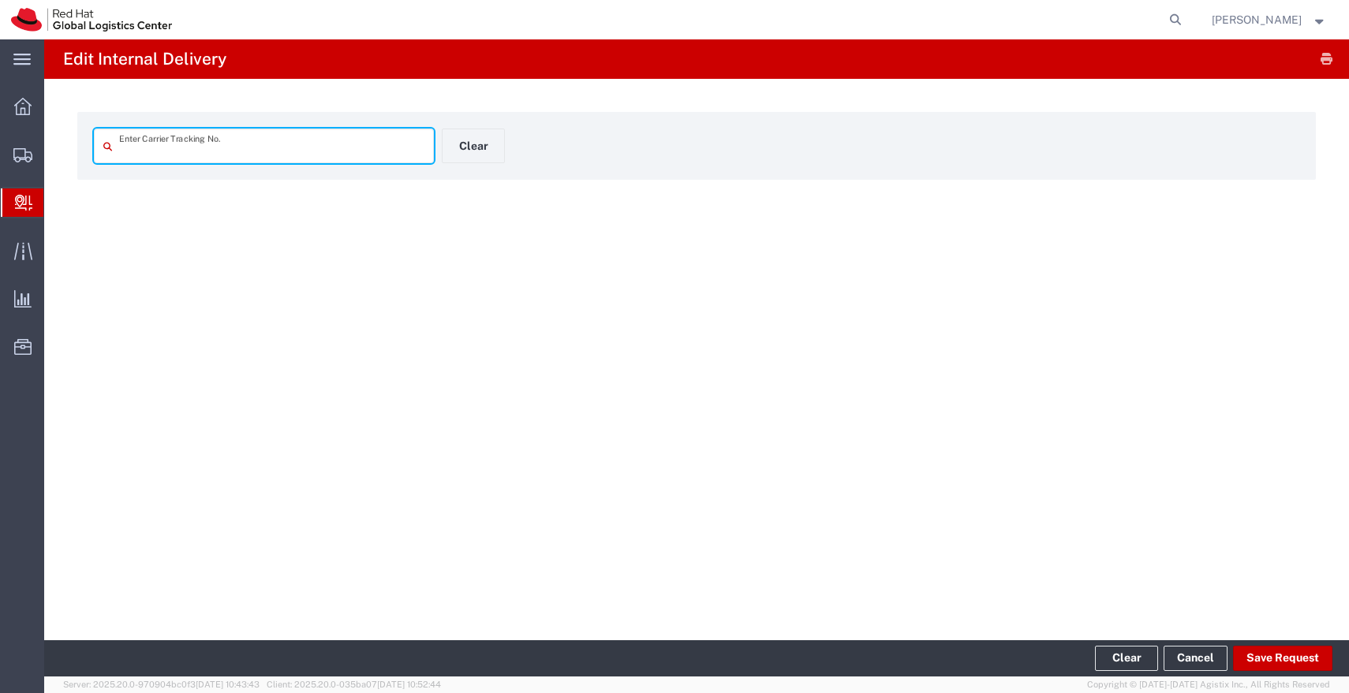
type input "57034060"
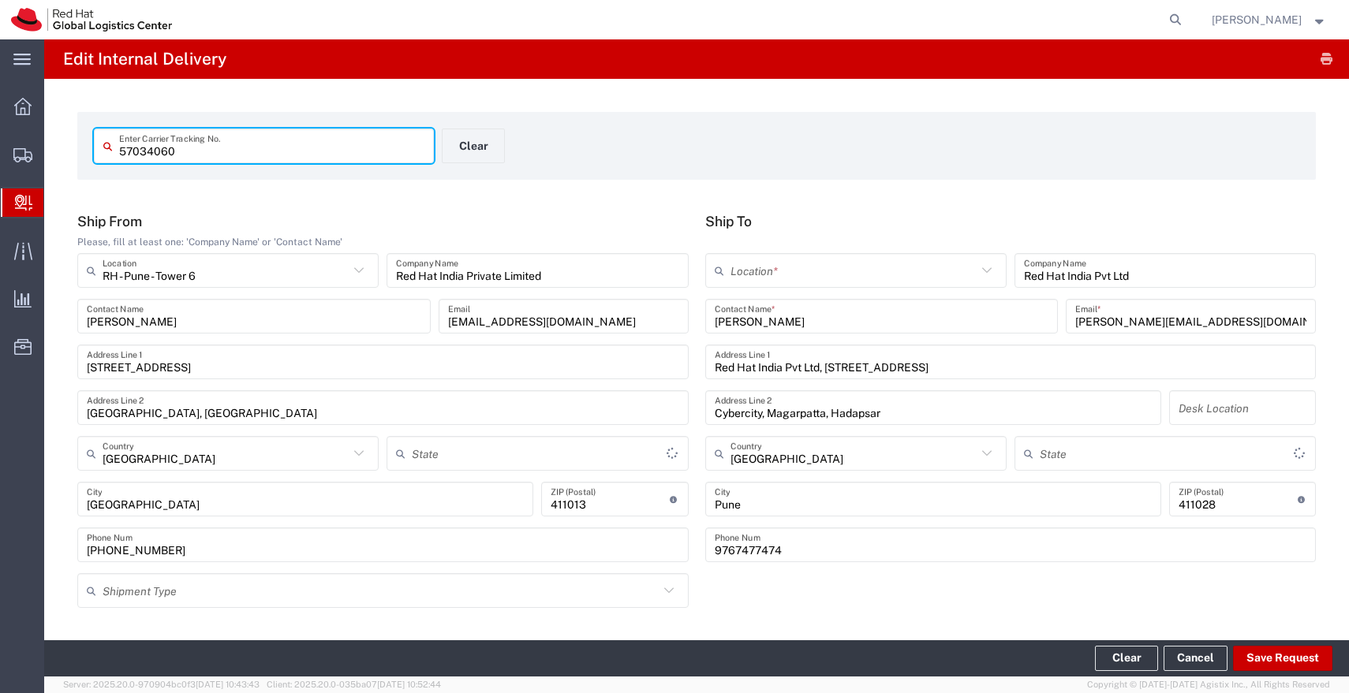
type input "Mahārāshtra"
type input "Envelope"
type input "IO_Ground"
type input "Mahārāshtra"
click at [798, 274] on input "text" at bounding box center [853, 271] width 246 height 28
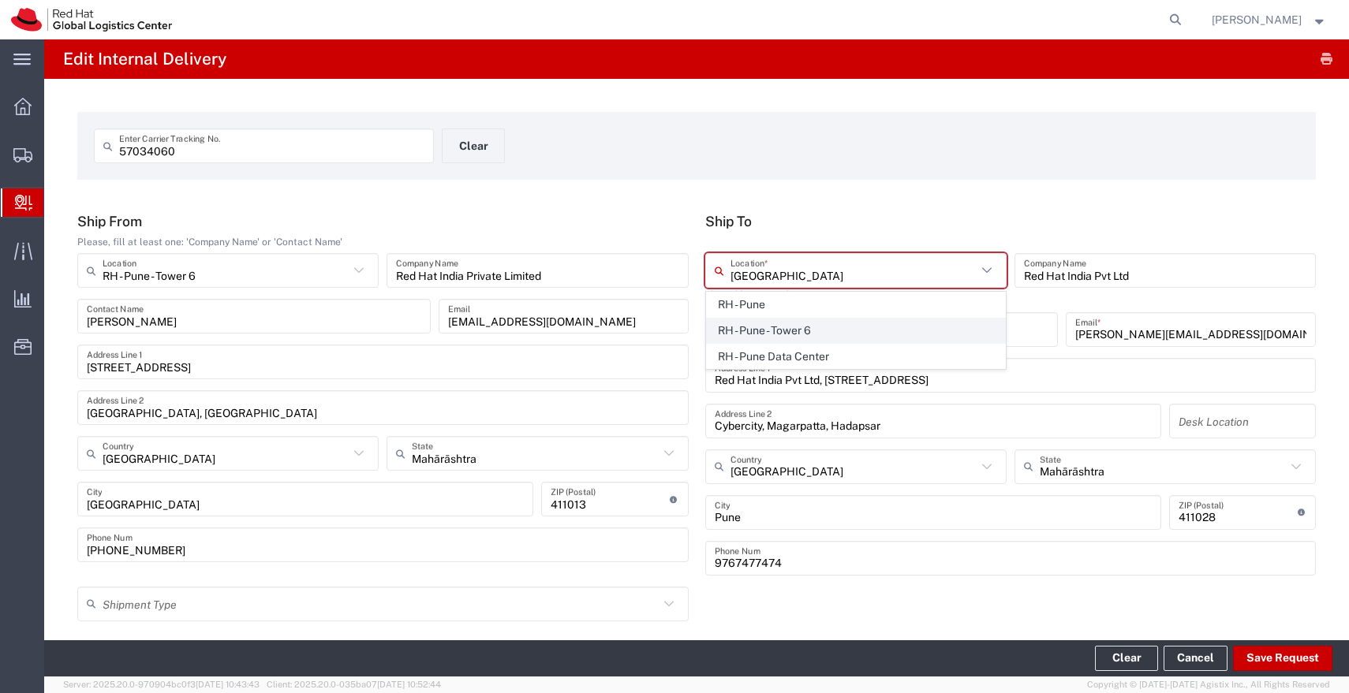
click at [757, 330] on span "RH - Pune - Tower 6" at bounding box center [856, 331] width 298 height 24
type input "RH - Pune - Tower 6"
type input "Red Hat India Private Limited"
type input "[STREET_ADDRESS]"
type input "[GEOGRAPHIC_DATA], [GEOGRAPHIC_DATA]"
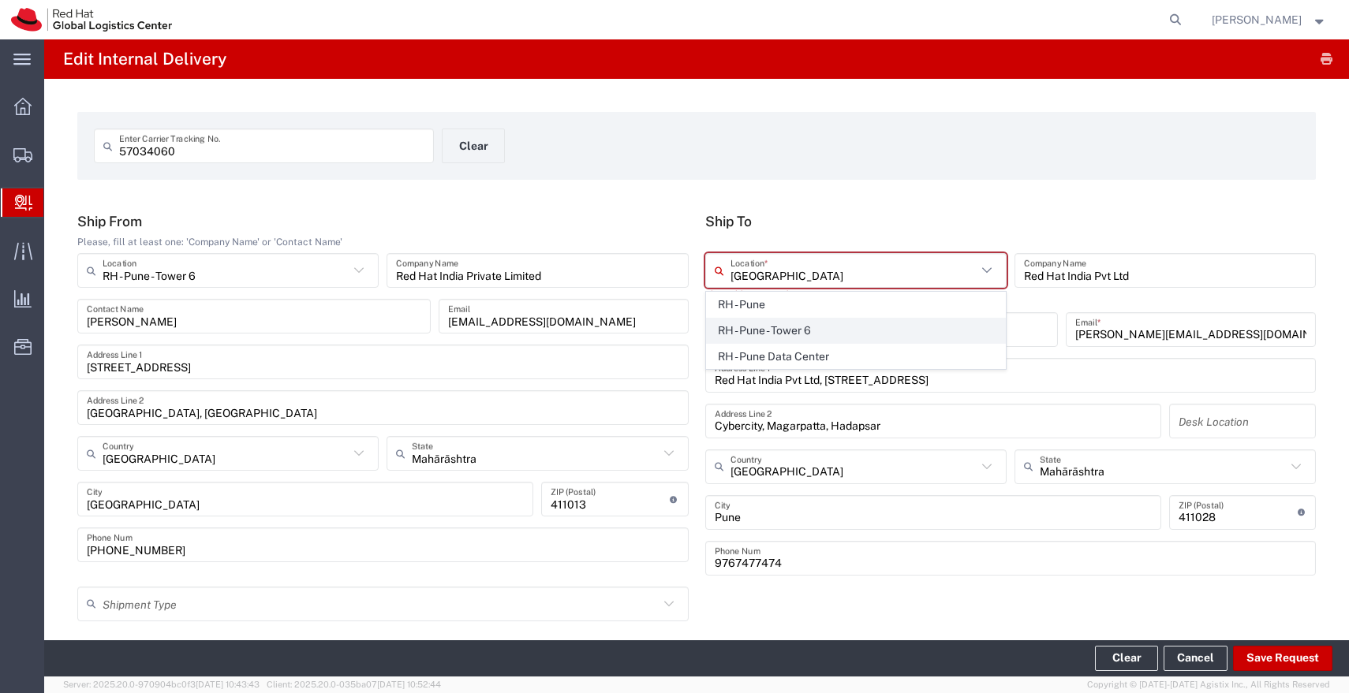
type input "[GEOGRAPHIC_DATA]"
type input "411013"
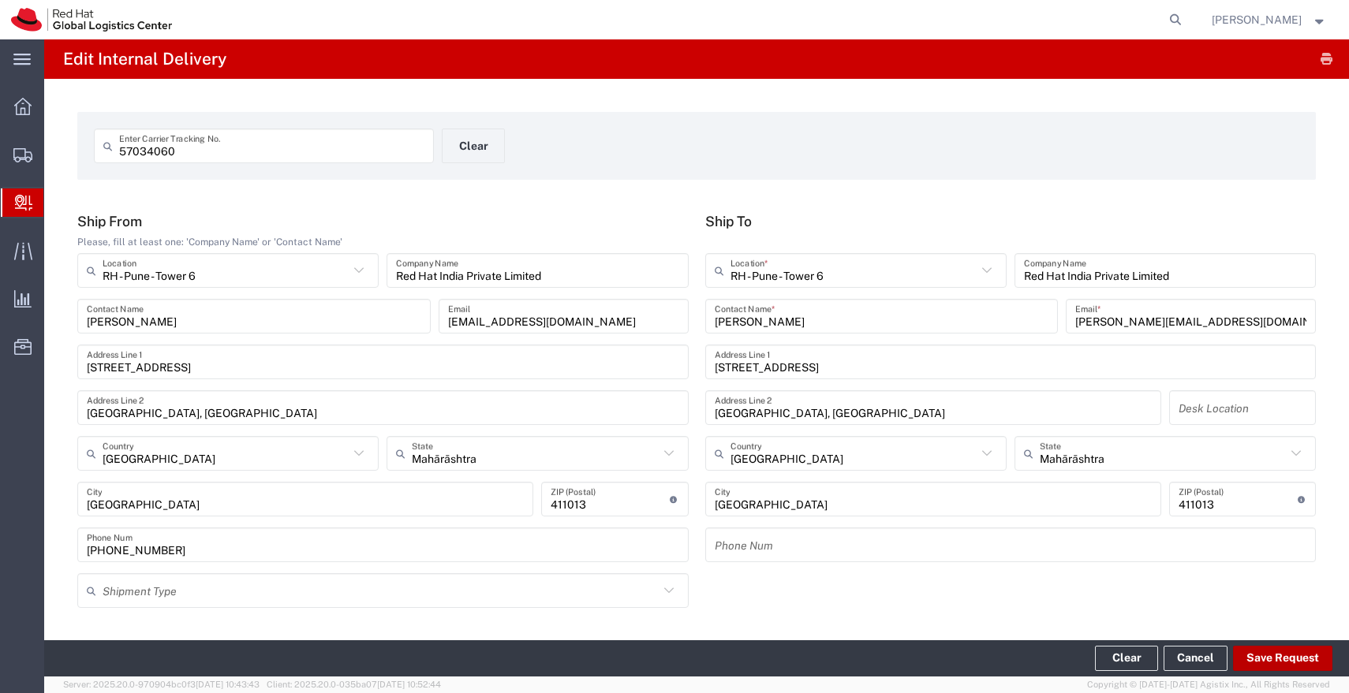
click at [1283, 668] on button "Save Request" at bounding box center [1282, 658] width 99 height 25
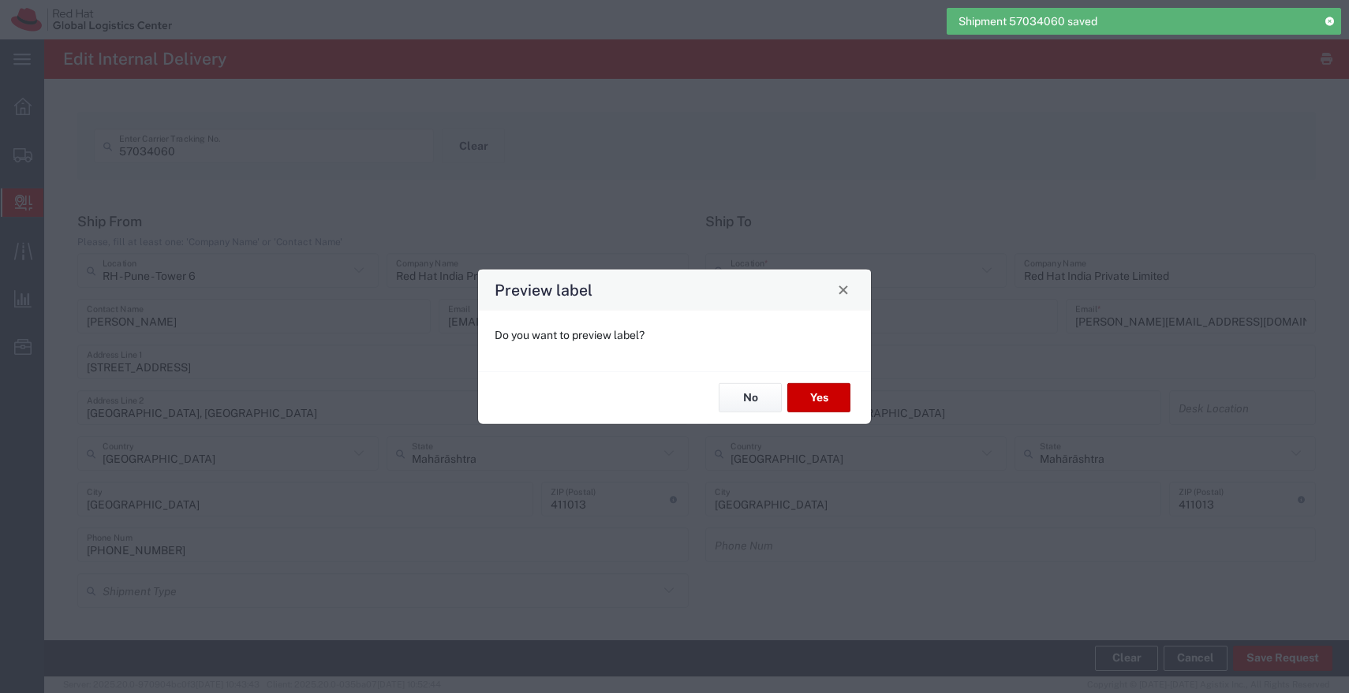
type input "Envelope"
type input "IO_Ground"
click at [756, 405] on button "No" at bounding box center [749, 397] width 63 height 29
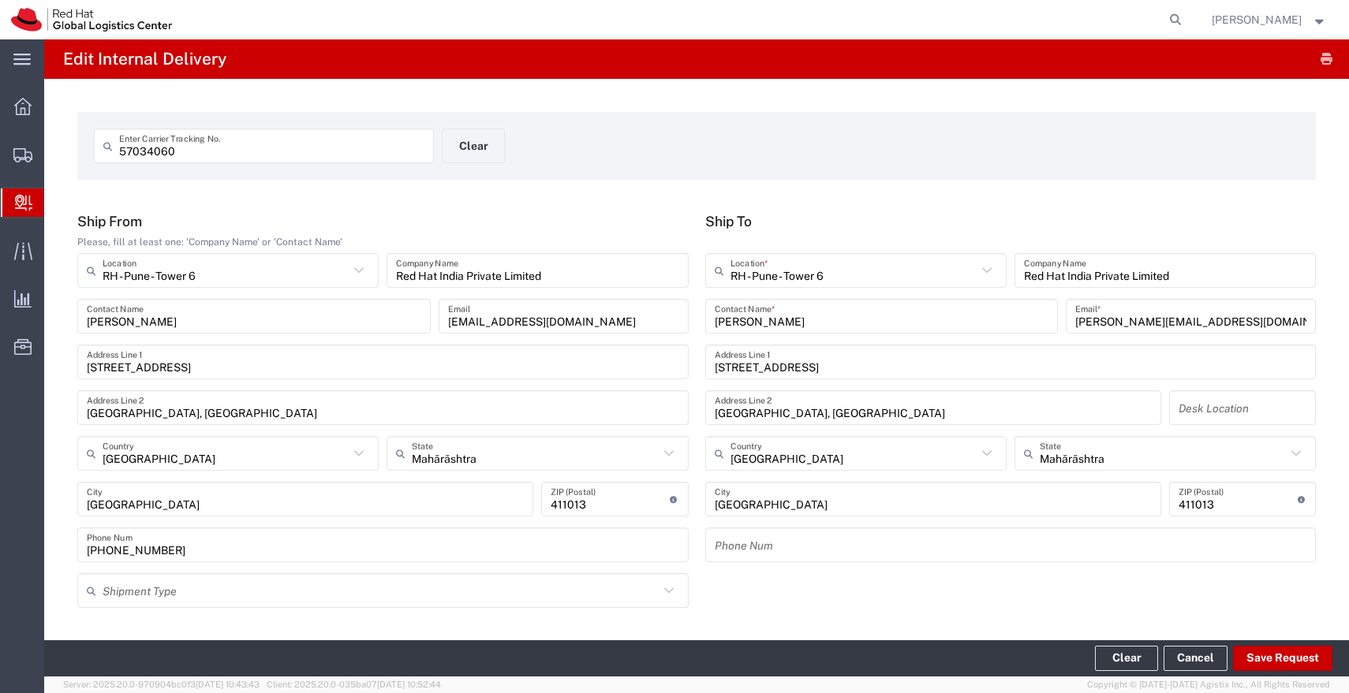
click at [315, 155] on input "57034060" at bounding box center [271, 146] width 305 height 28
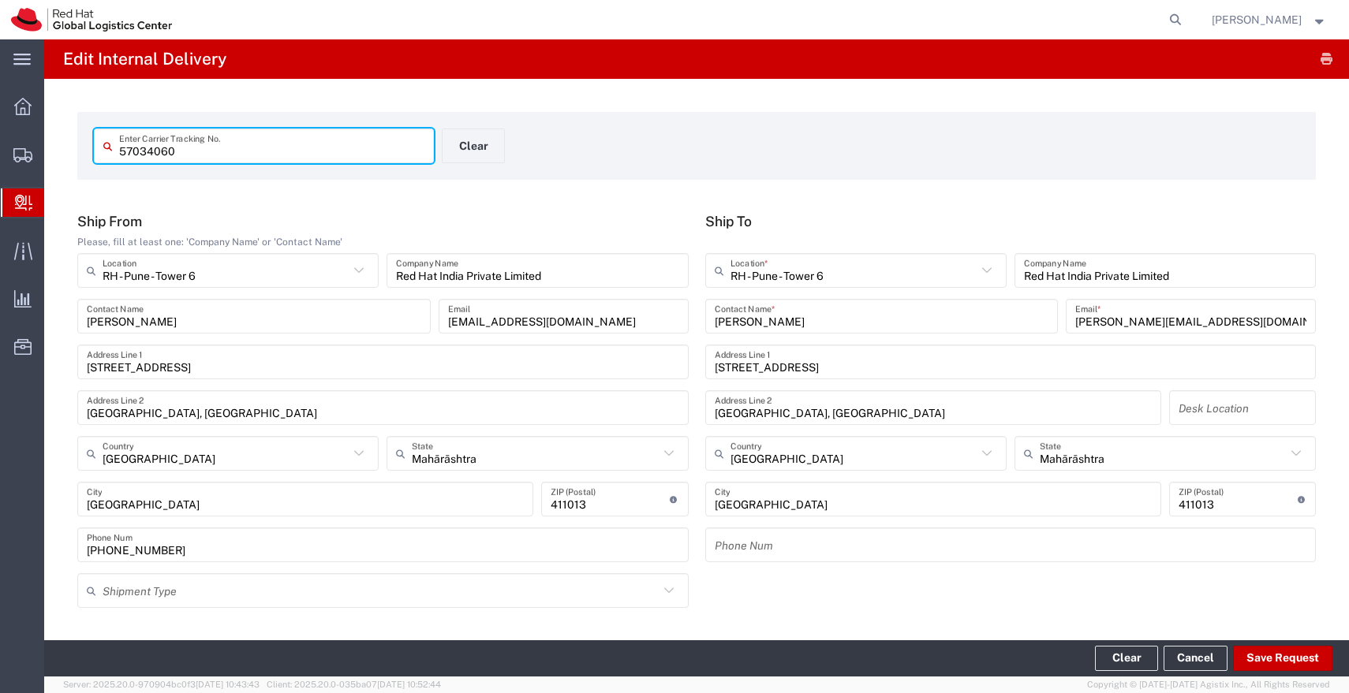
click at [315, 155] on input "57034060" at bounding box center [271, 146] width 305 height 28
paste input "7"
type input "57034070"
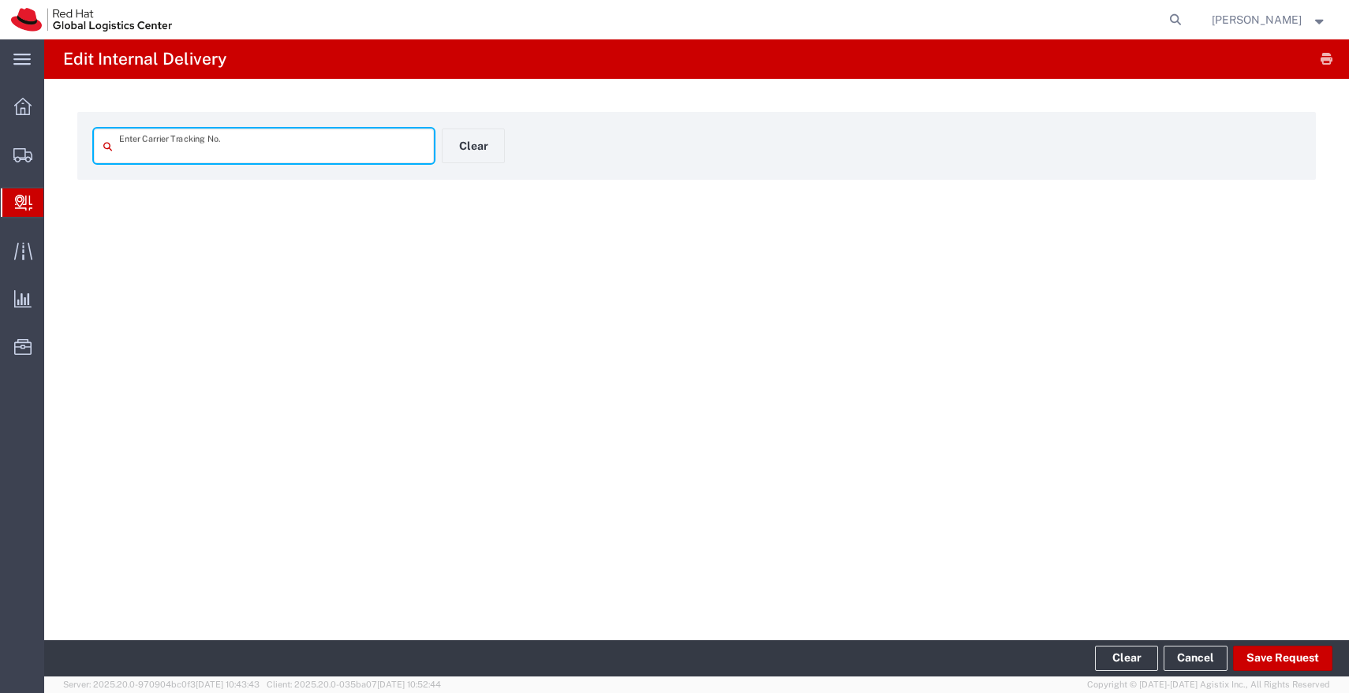
type input "57034070"
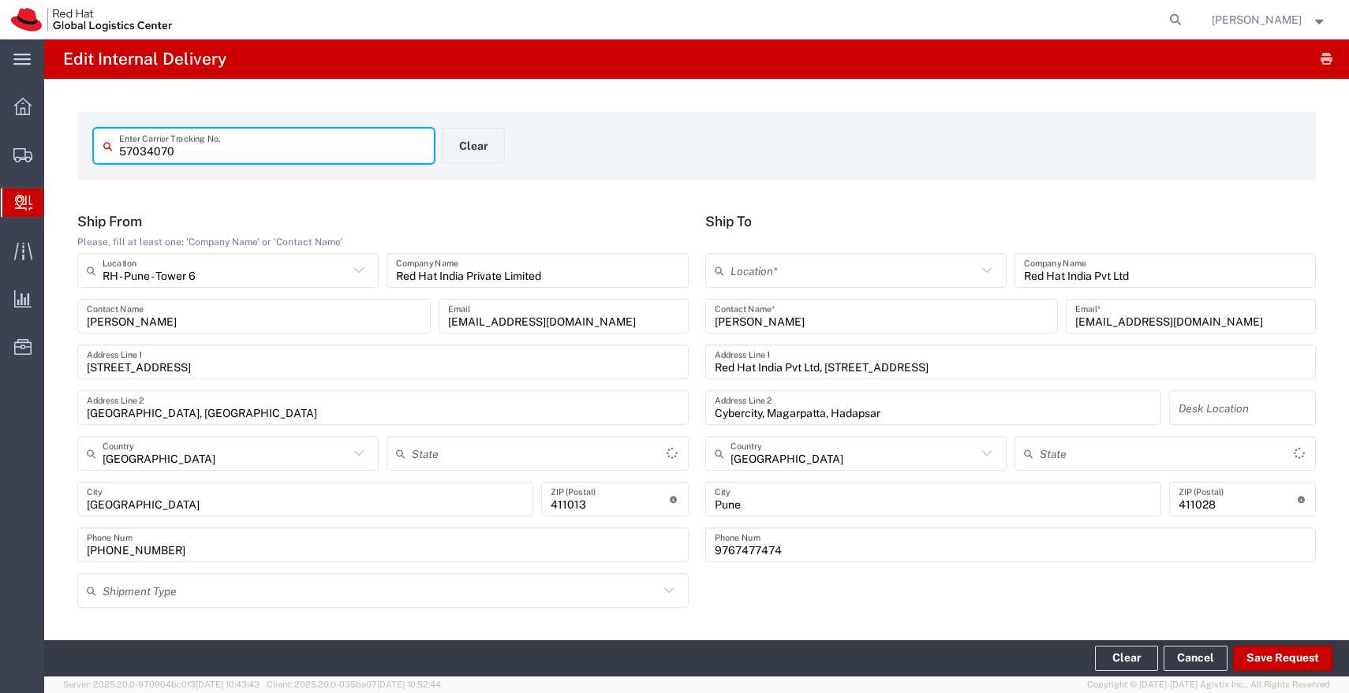
type input "Mahārāshtra"
type input "Envelope"
type input "IO_Ground"
type input "Mahārāshtra"
click at [767, 276] on input "text" at bounding box center [853, 271] width 246 height 28
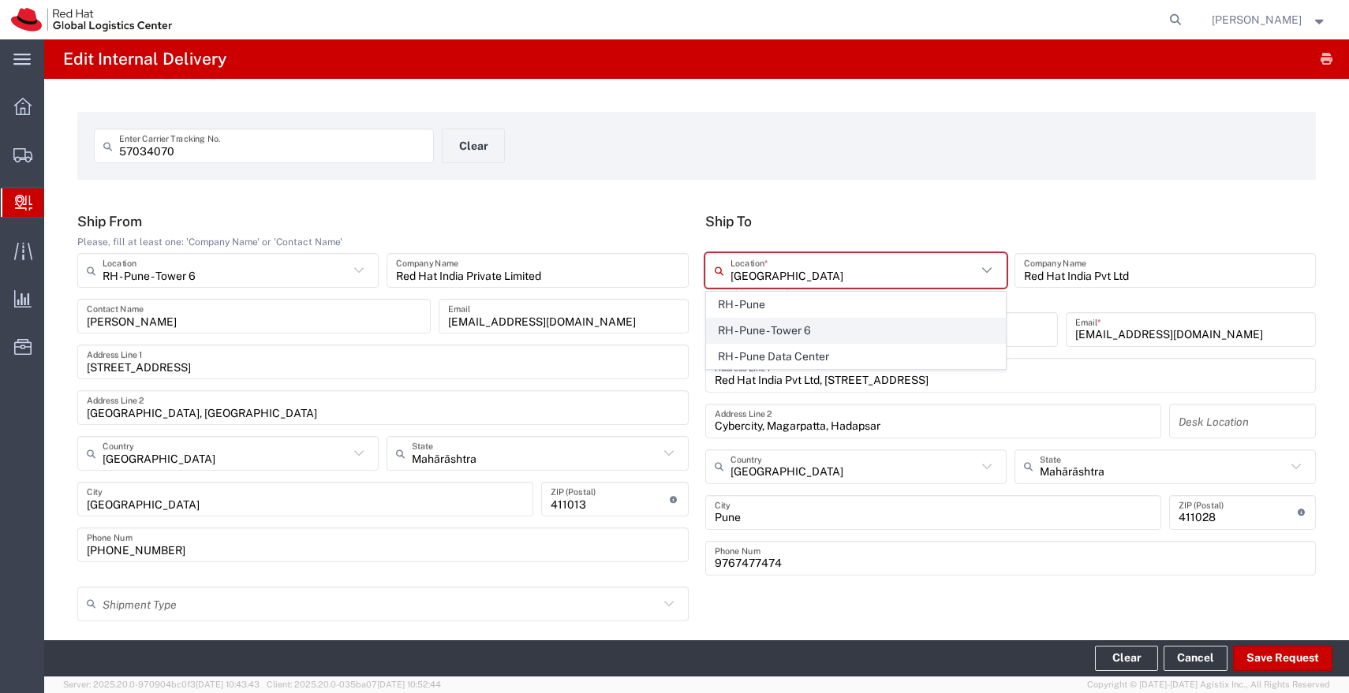
click at [764, 329] on span "RH - Pune - Tower 6" at bounding box center [856, 331] width 298 height 24
type input "RH - Pune - Tower 6"
type input "Red Hat India Private Limited"
type input "[STREET_ADDRESS]"
type input "[GEOGRAPHIC_DATA], [GEOGRAPHIC_DATA]"
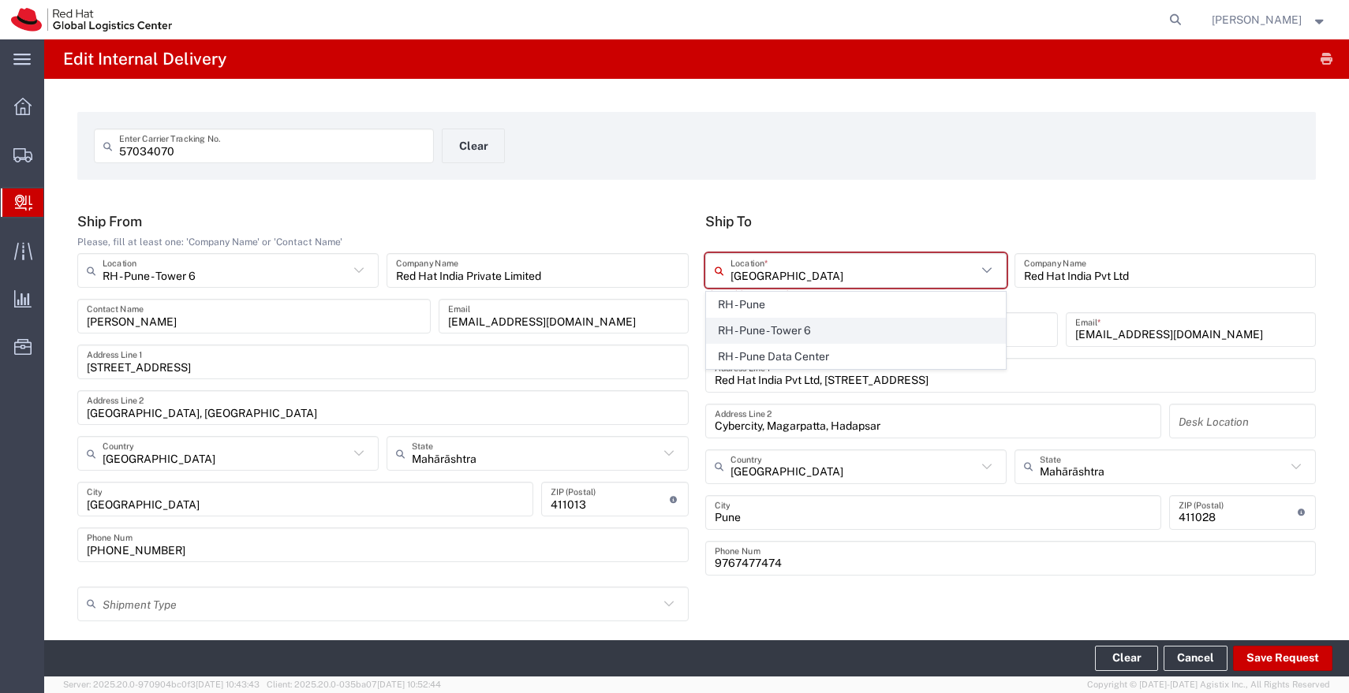
type input "[GEOGRAPHIC_DATA]"
type input "411013"
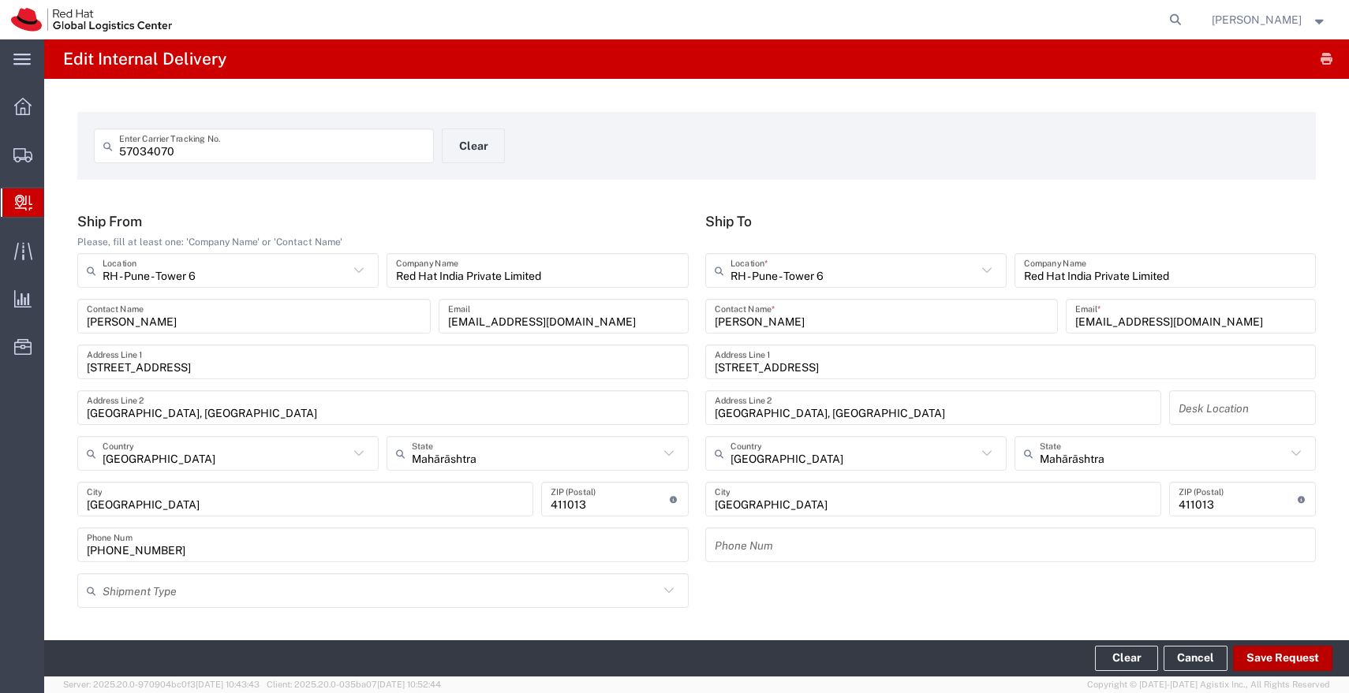
click at [1278, 657] on button "Save Request" at bounding box center [1282, 658] width 99 height 25
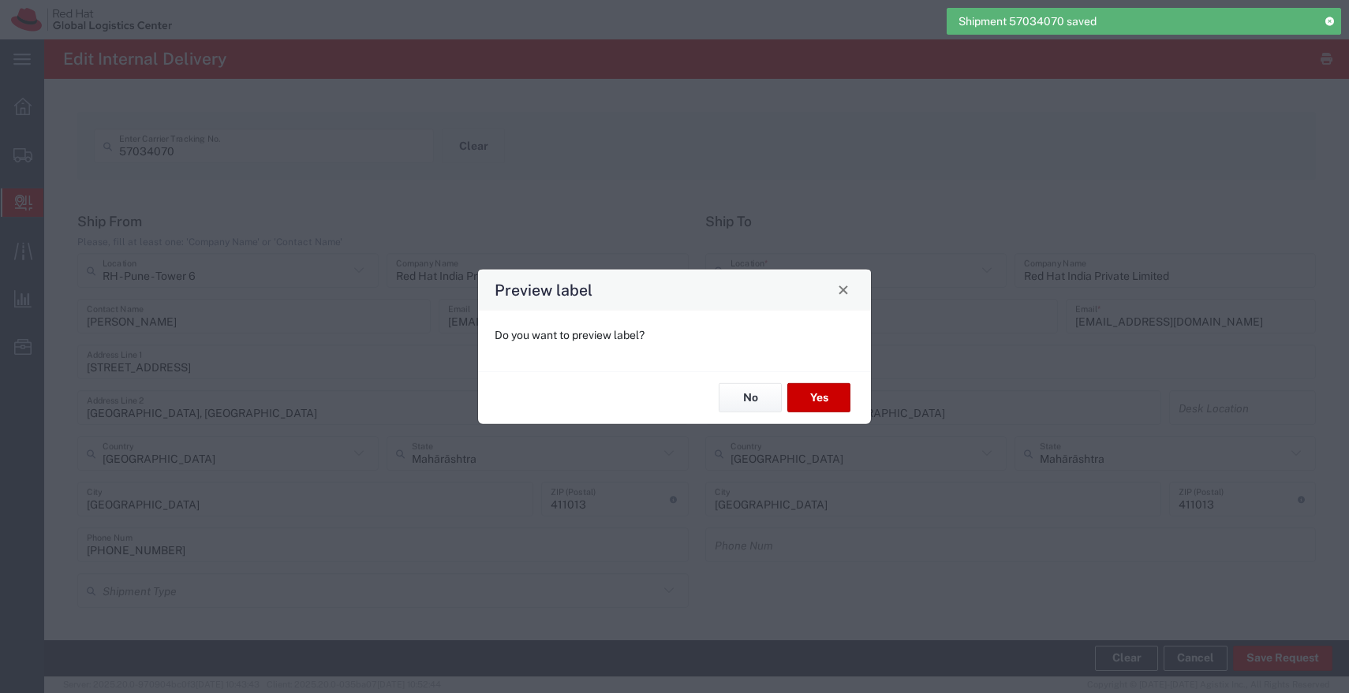
type input "Envelope"
type input "IO_Ground"
click at [763, 403] on button "No" at bounding box center [749, 397] width 63 height 29
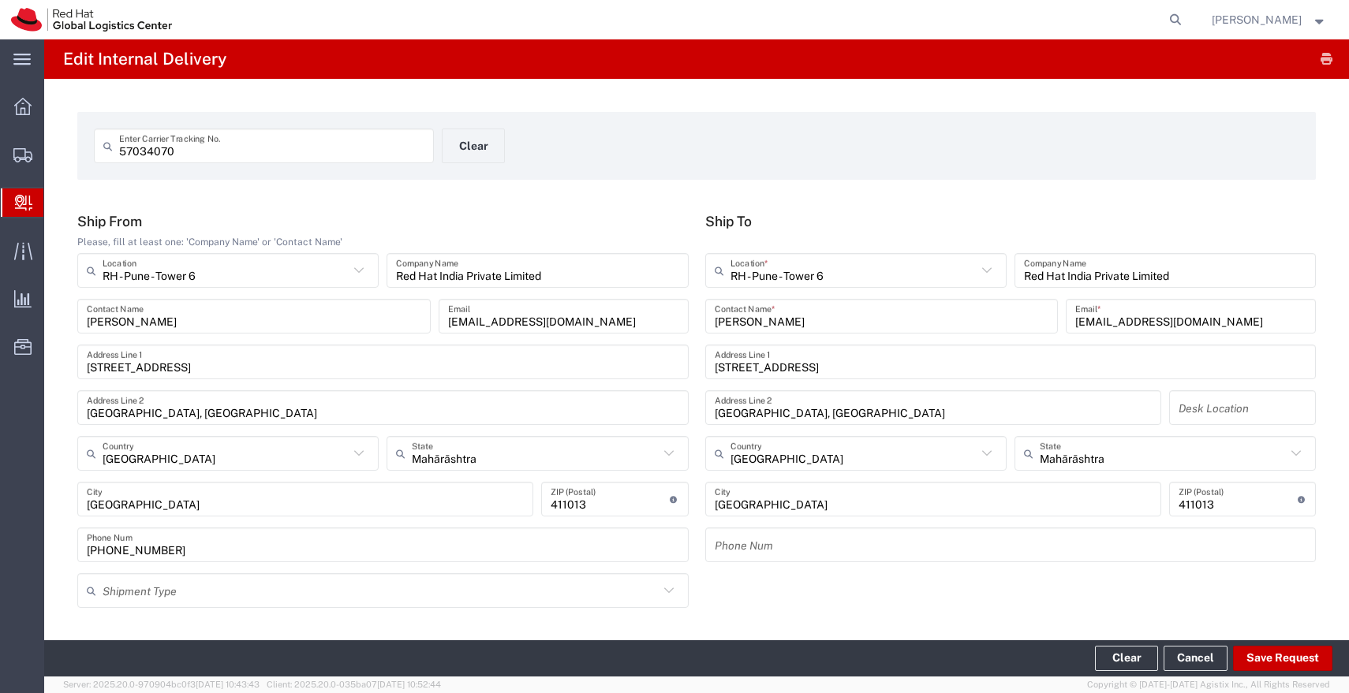
click at [356, 144] on input "57034070" at bounding box center [271, 146] width 305 height 28
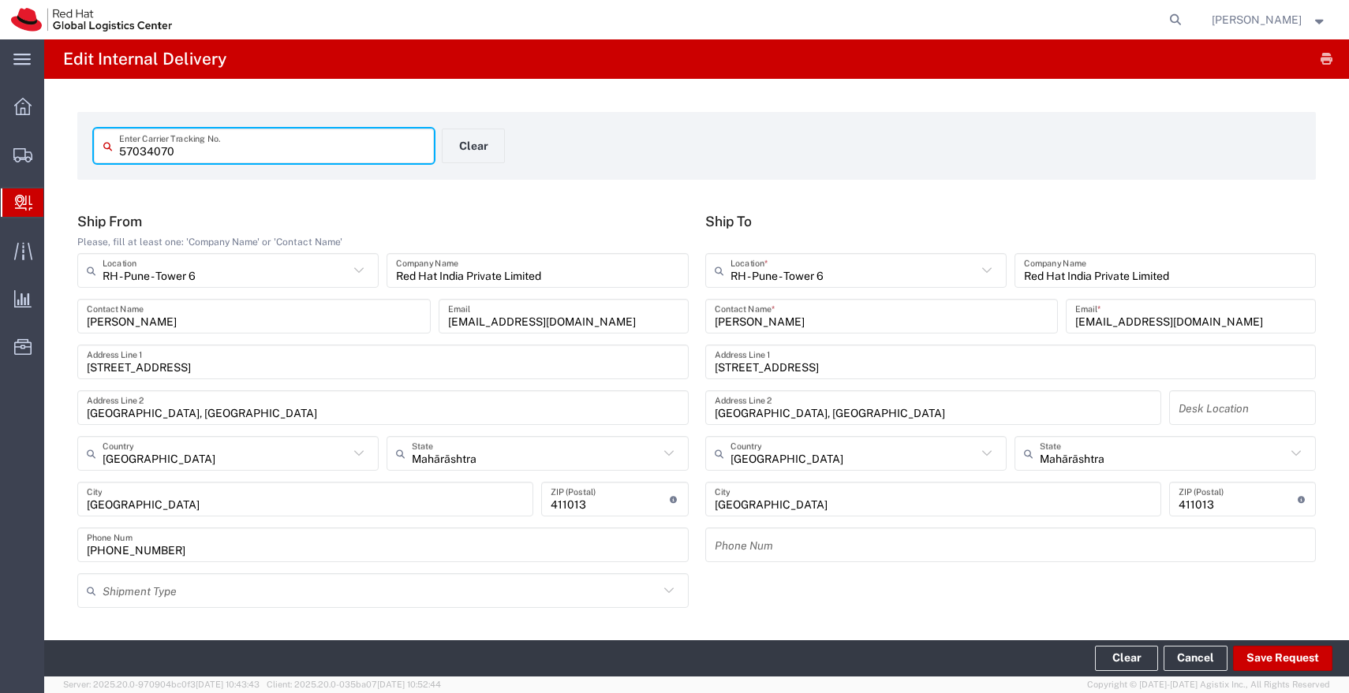
click at [356, 144] on input "57034070" at bounding box center [271, 146] width 305 height 28
paste input "52"
type input "57034052"
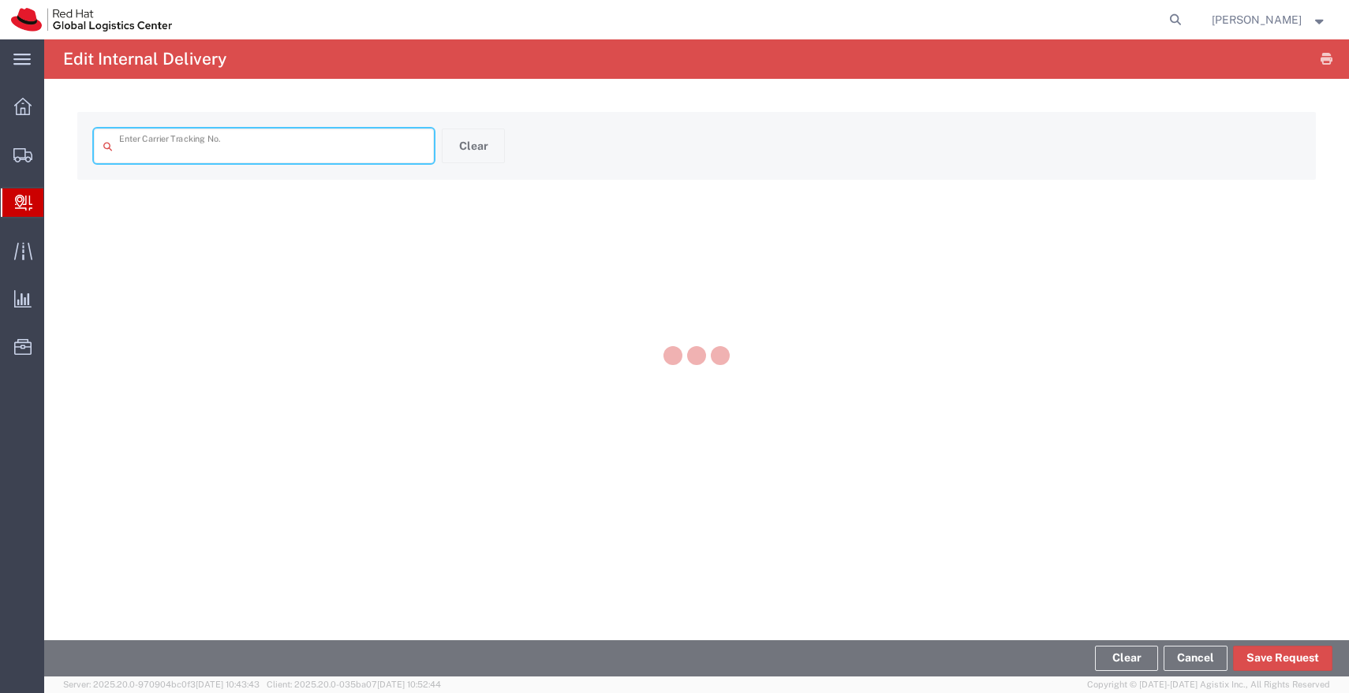
type input "57034052"
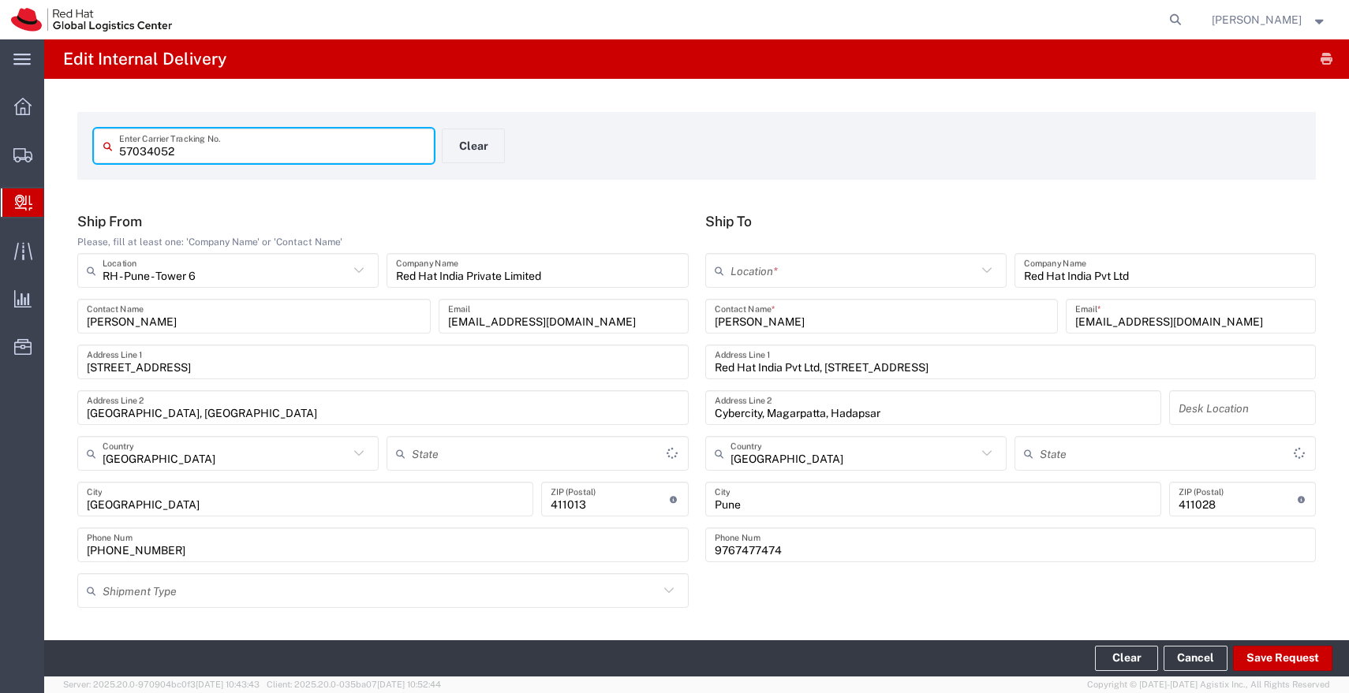
type input "Mahārāshtra"
type input "IO_Ground"
type input "Envelope"
type input "Mahārāshtra"
click at [751, 268] on input "text" at bounding box center [853, 271] width 246 height 28
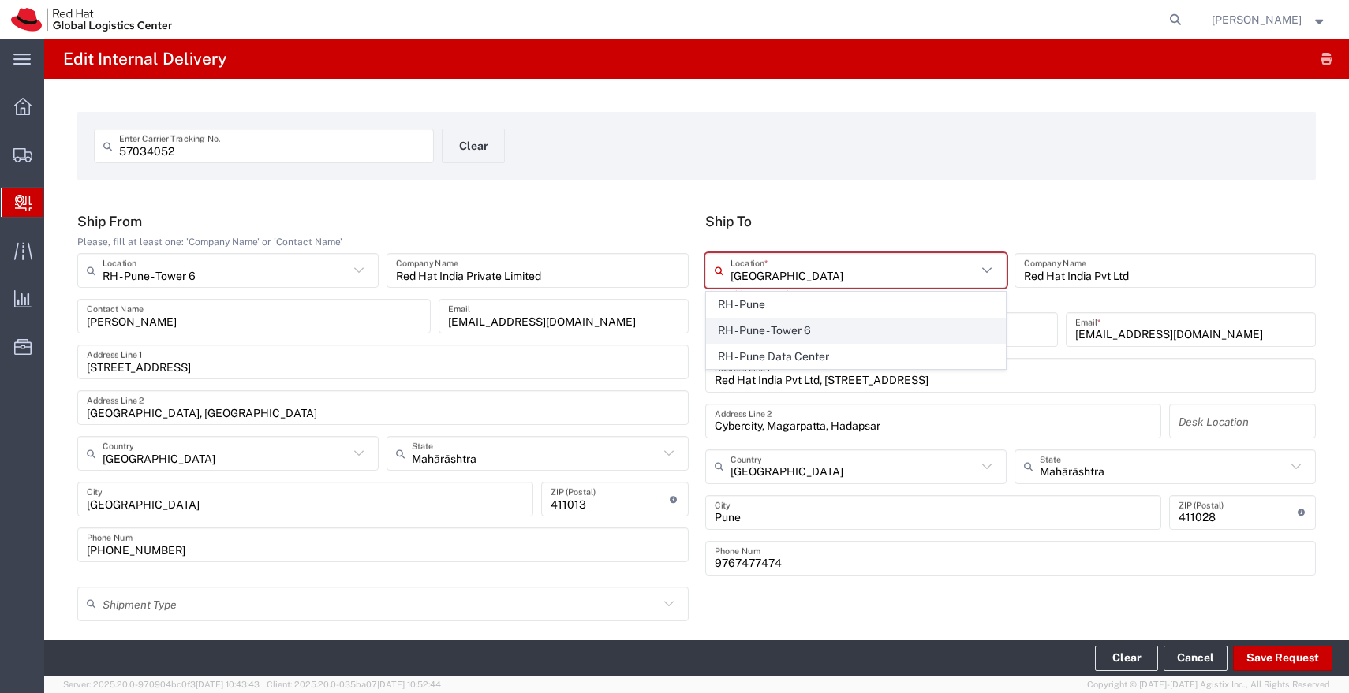
click at [767, 327] on span "RH - Pune - Tower 6" at bounding box center [856, 331] width 298 height 24
type input "RH - Pune - Tower 6"
type input "Red Hat India Private Limited"
type input "[STREET_ADDRESS]"
type input "[GEOGRAPHIC_DATA], [GEOGRAPHIC_DATA]"
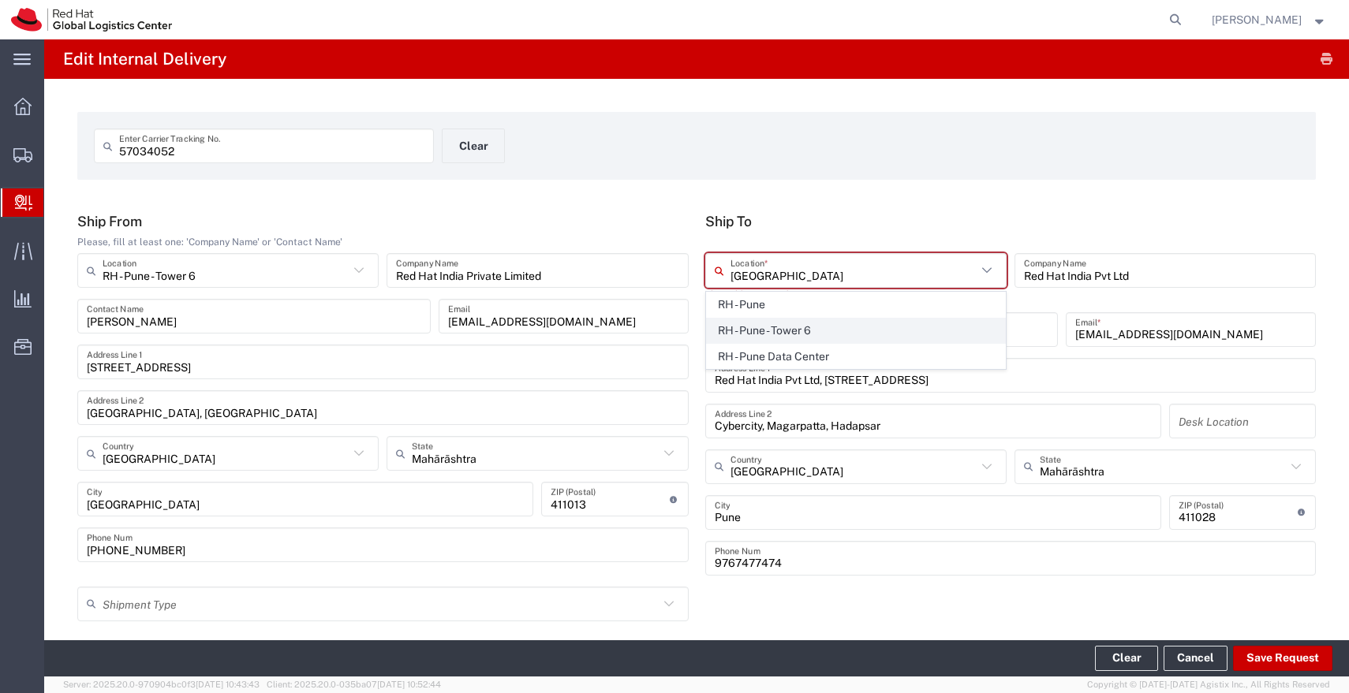
type input "[GEOGRAPHIC_DATA]"
type input "411013"
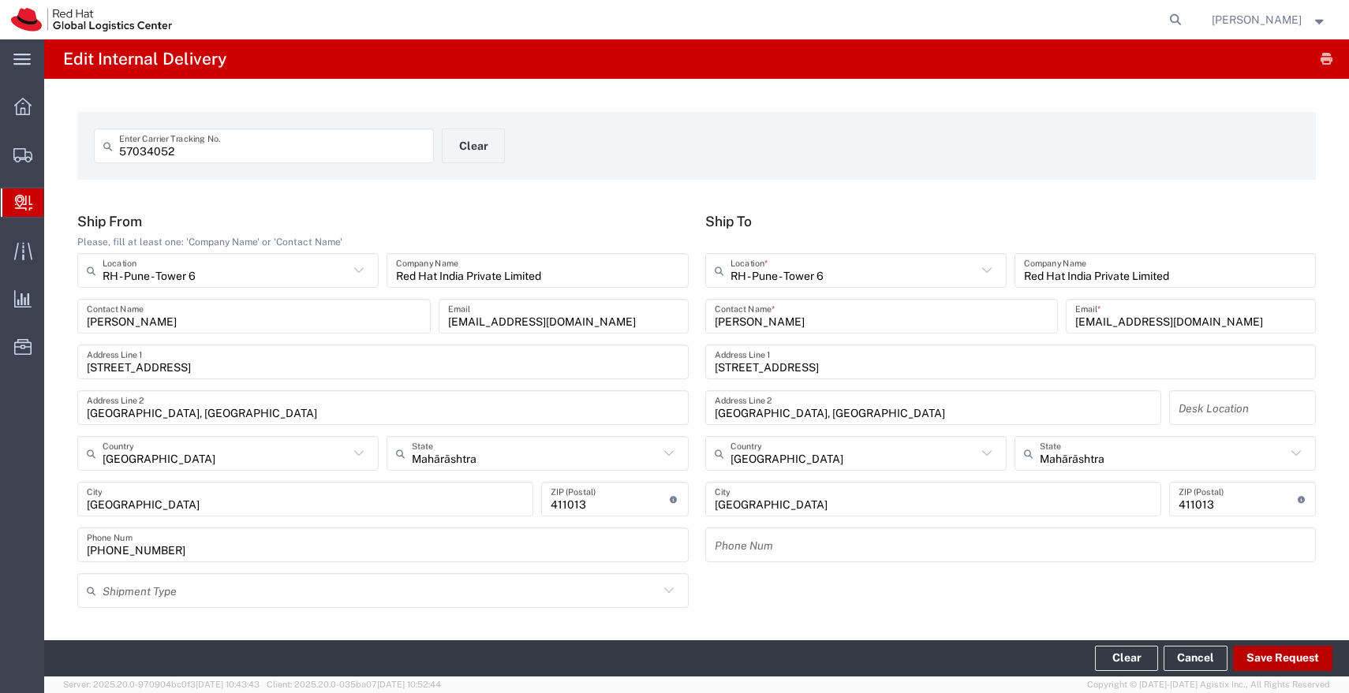
click at [1283, 660] on button "Save Request" at bounding box center [1282, 658] width 99 height 25
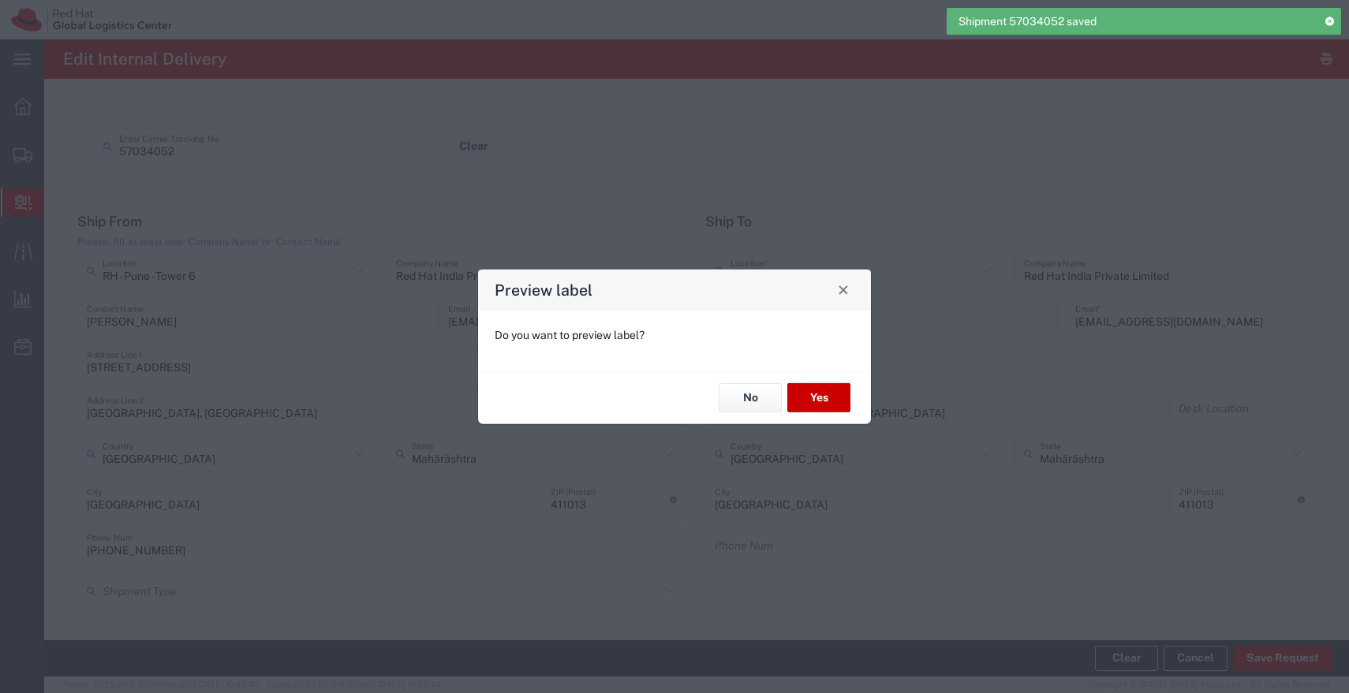
type input "Envelope"
type input "IO_Ground"
click at [757, 400] on button "No" at bounding box center [749, 397] width 63 height 29
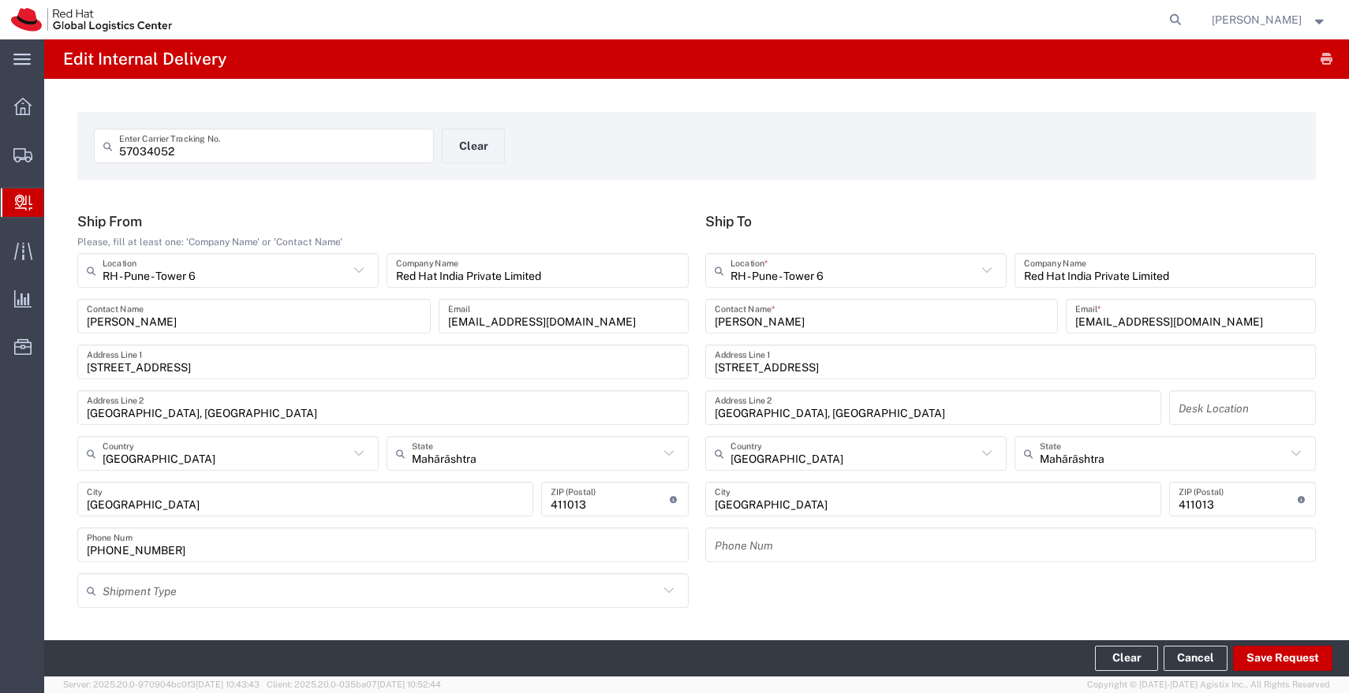
click at [412, 152] on input "57034052" at bounding box center [271, 146] width 305 height 28
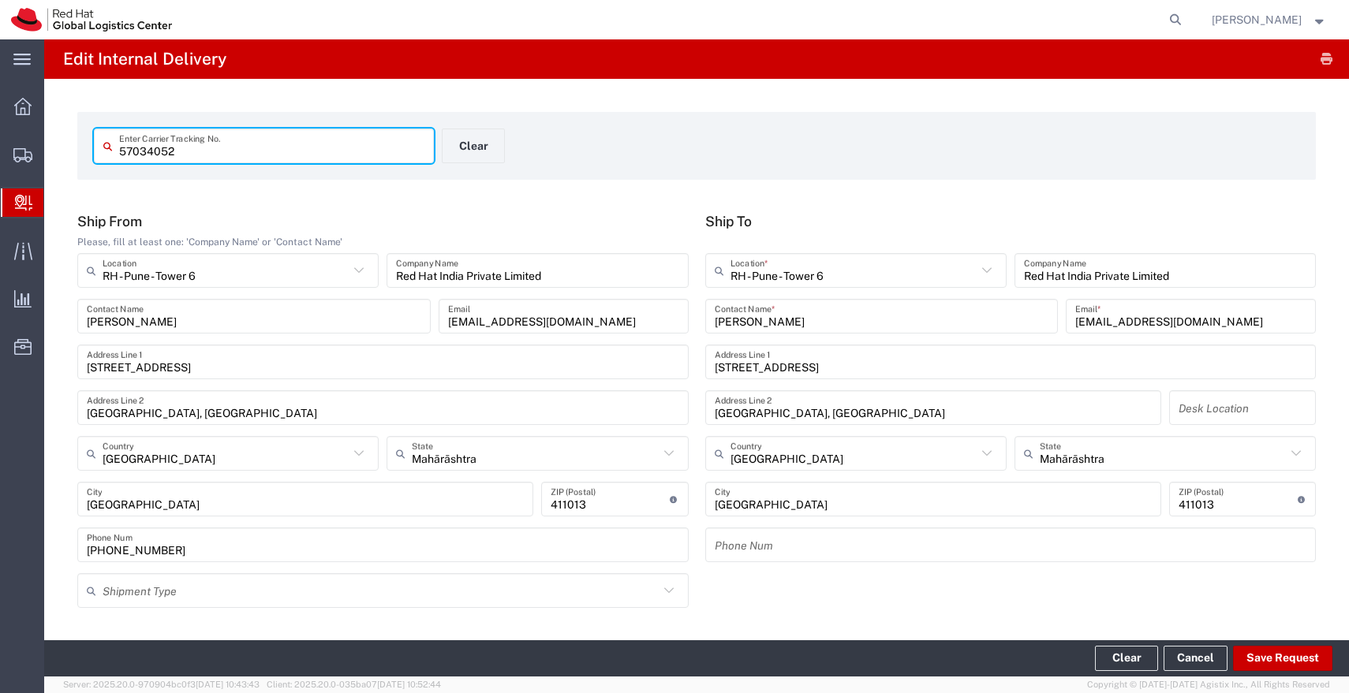
paste input "5"
type input "57034055"
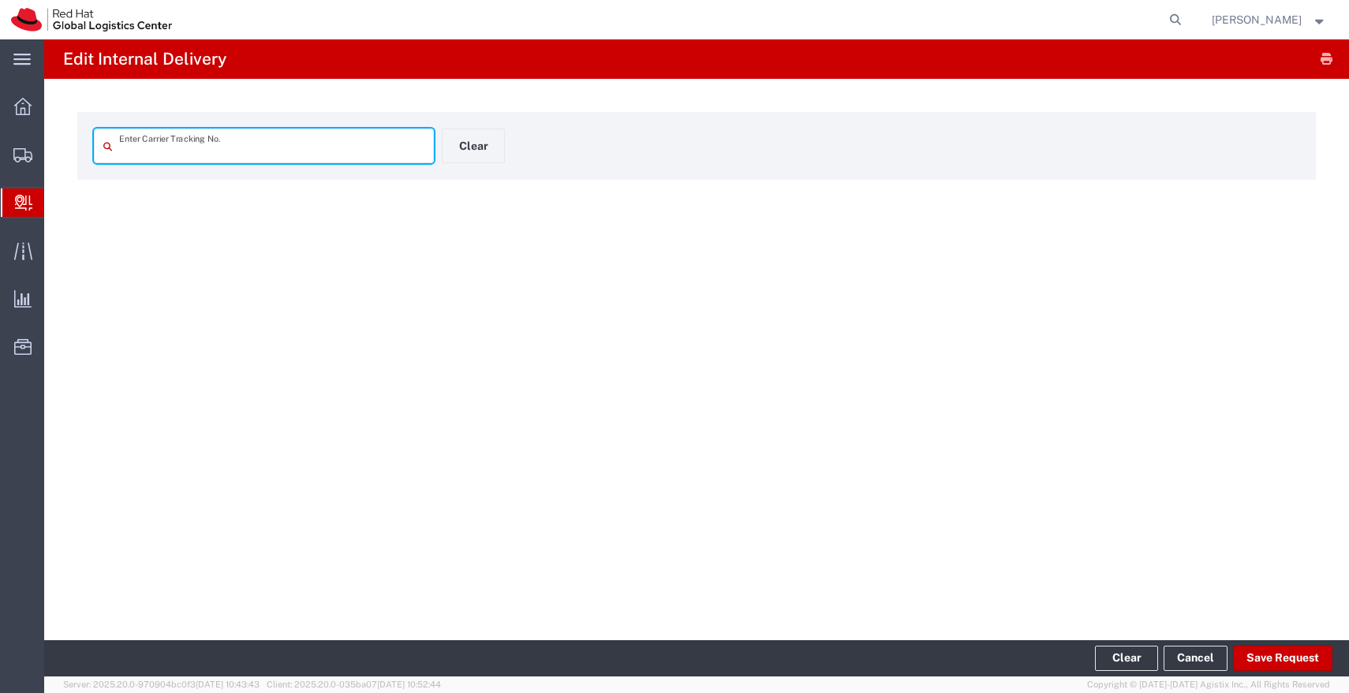
type input "57034055"
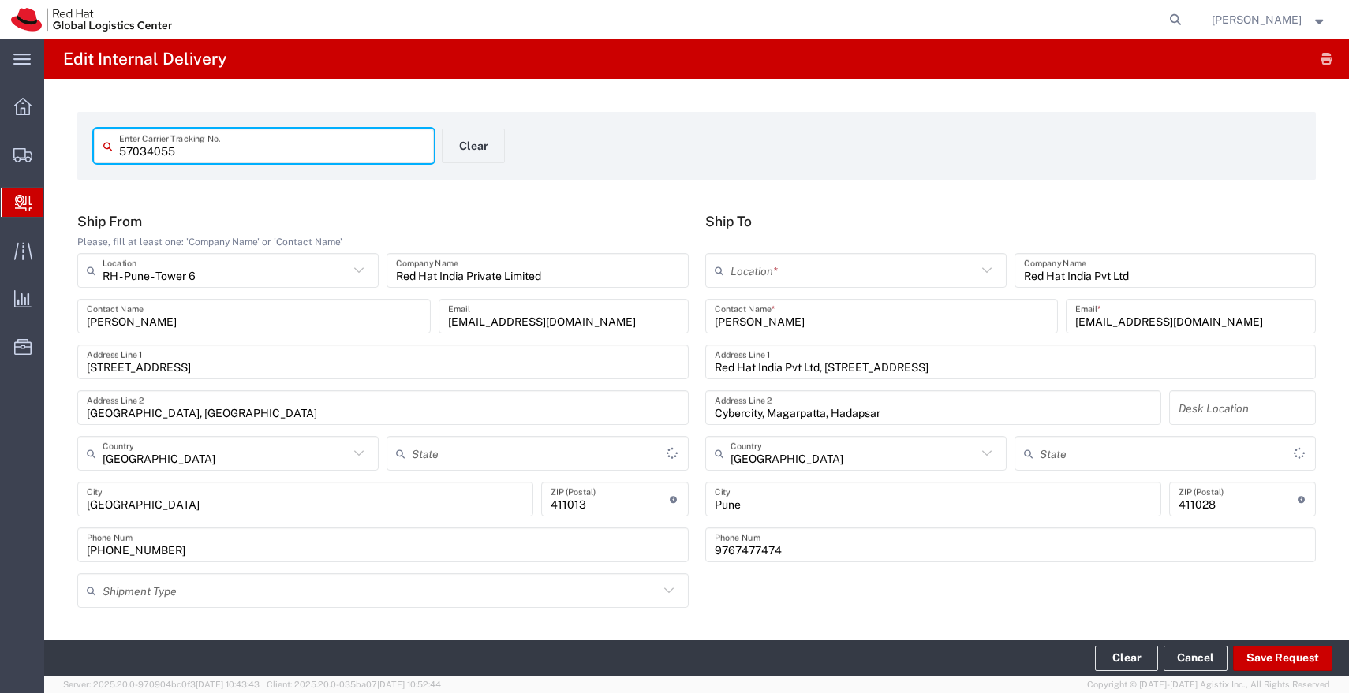
type input "Mahārāshtra"
type input "Envelope"
type input "IO_Ground"
type input "Mahārāshtra"
click at [826, 277] on input "text" at bounding box center [853, 271] width 246 height 28
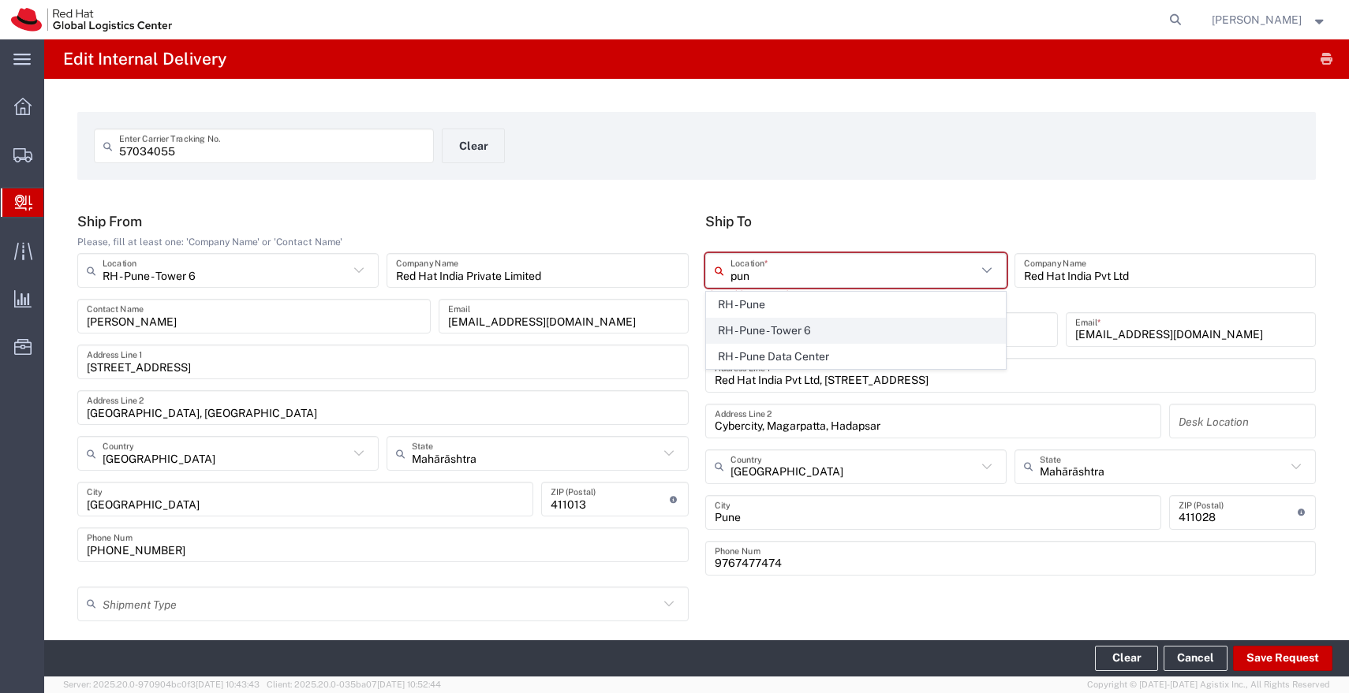
click at [796, 320] on span "RH - Pune - Tower 6" at bounding box center [856, 331] width 298 height 24
type input "RH - Pune - Tower 6"
type input "Red Hat India Private Limited"
type input "[STREET_ADDRESS]"
type input "[GEOGRAPHIC_DATA], [GEOGRAPHIC_DATA]"
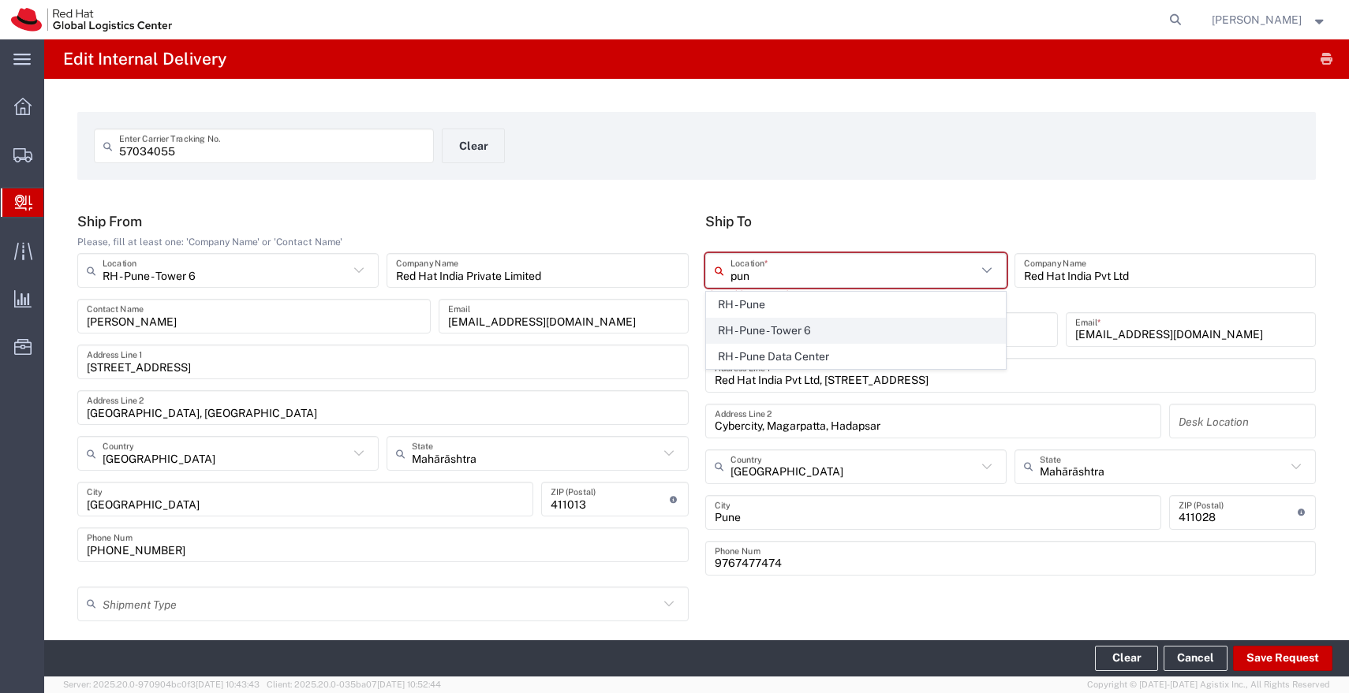
type input "[GEOGRAPHIC_DATA]"
type input "411013"
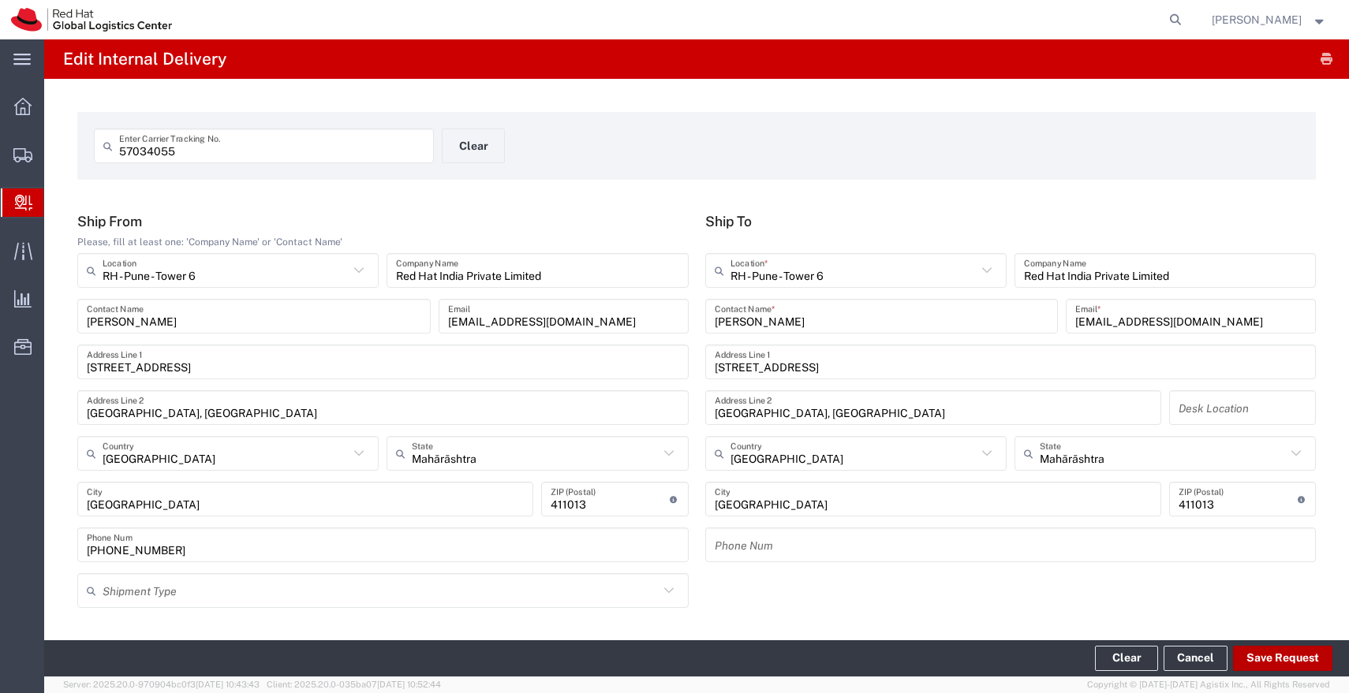
click at [1282, 661] on button "Save Request" at bounding box center [1282, 658] width 99 height 25
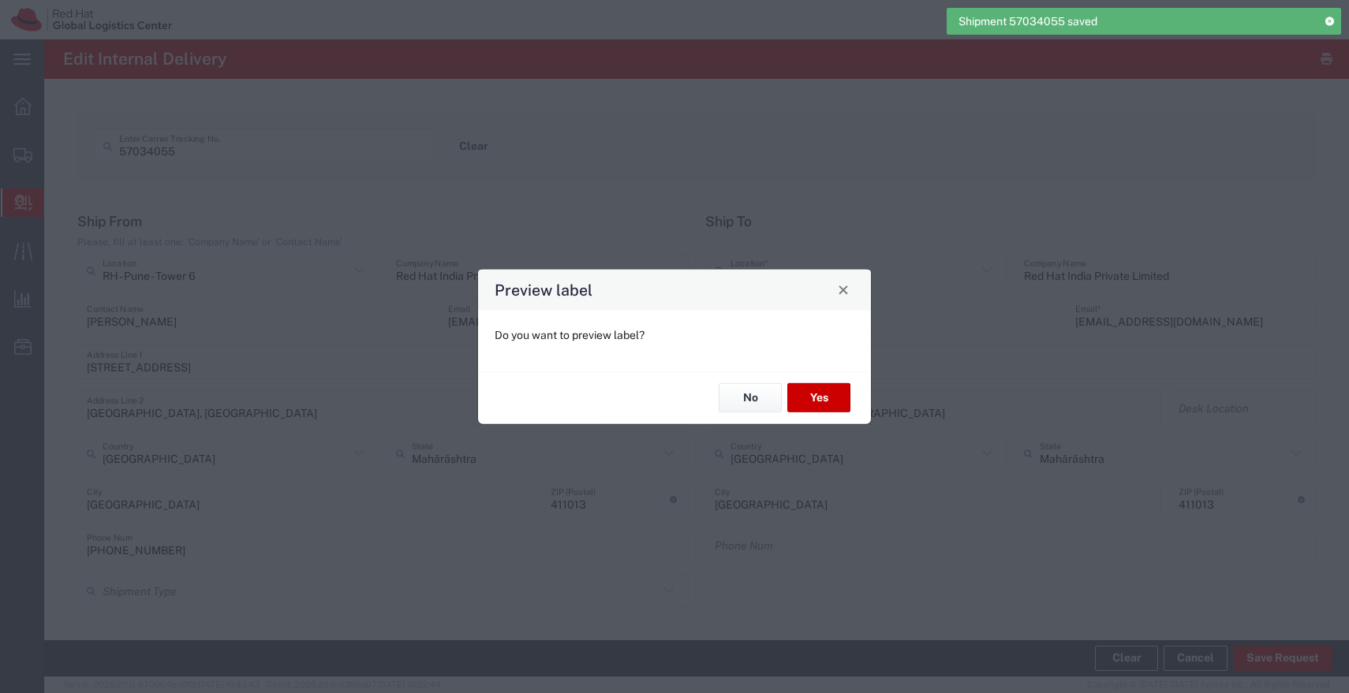
type input "Envelope"
click at [755, 402] on button "No" at bounding box center [749, 397] width 63 height 29
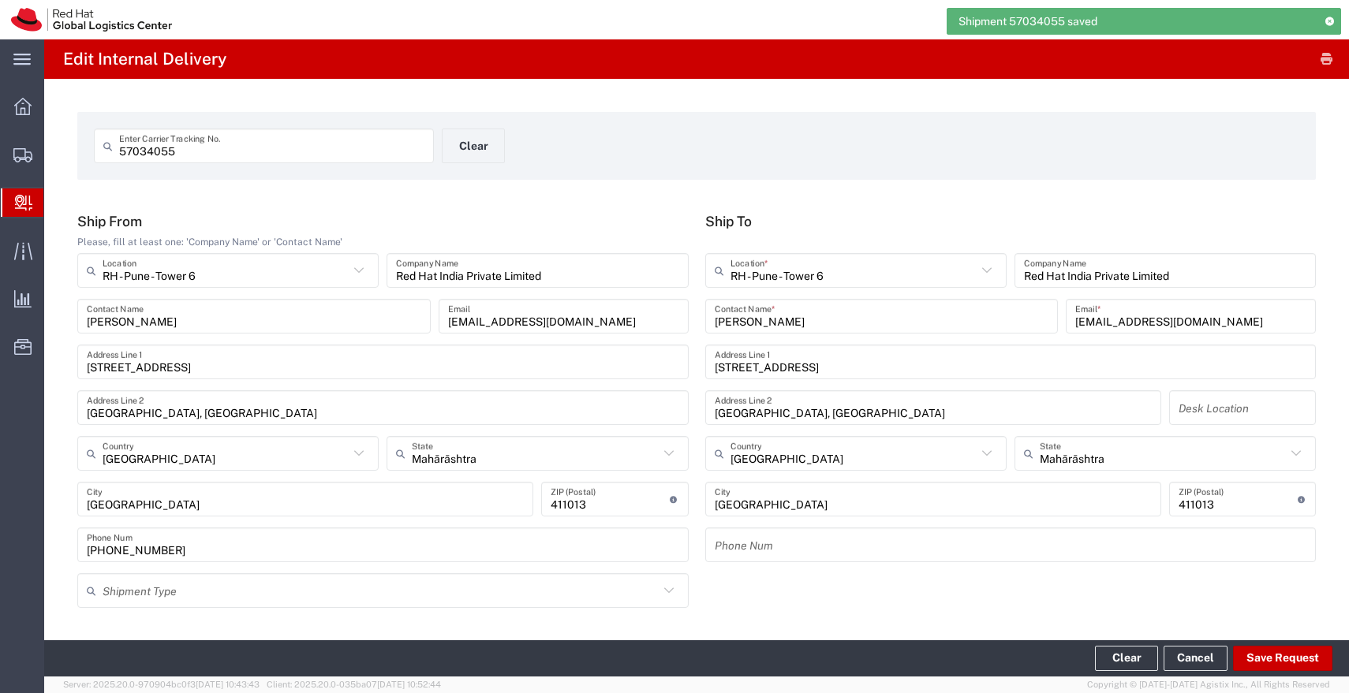
type input "IO_Ground"
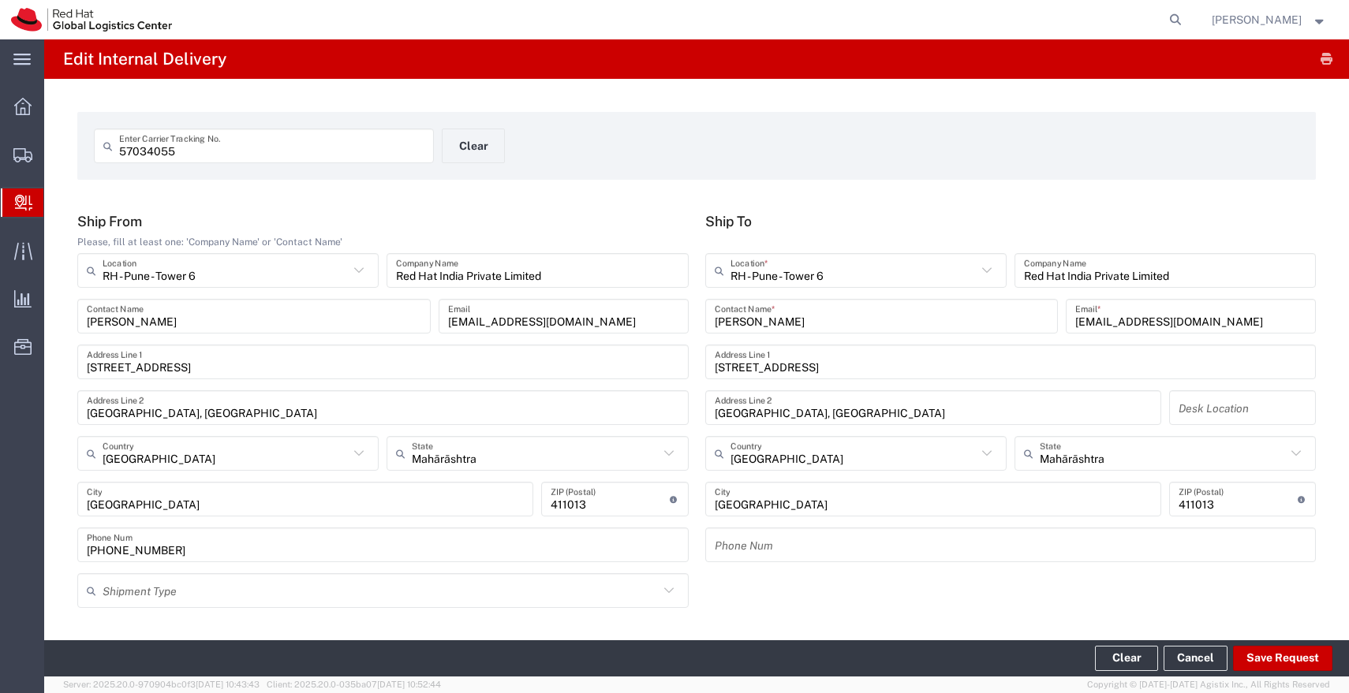
click at [412, 154] on input "57034055" at bounding box center [271, 146] width 305 height 28
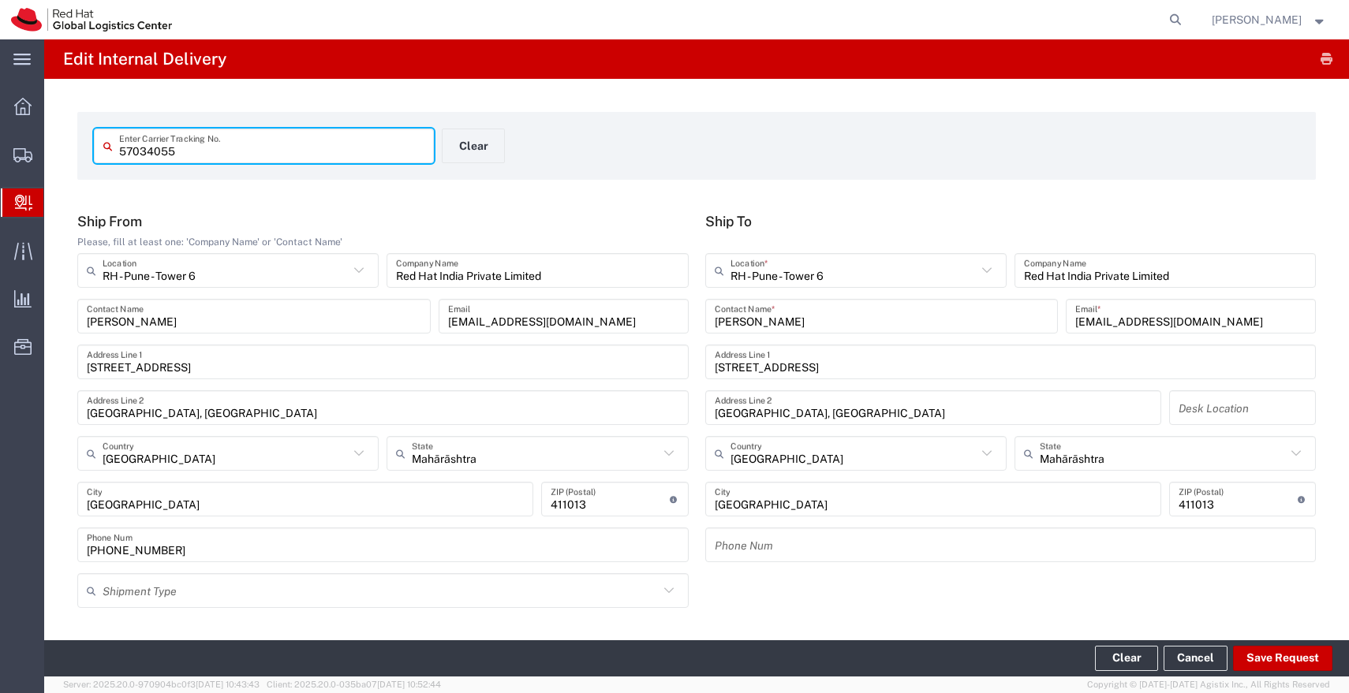
click at [412, 154] on input "57034055" at bounding box center [271, 146] width 305 height 28
paste input "67"
type input "57034067"
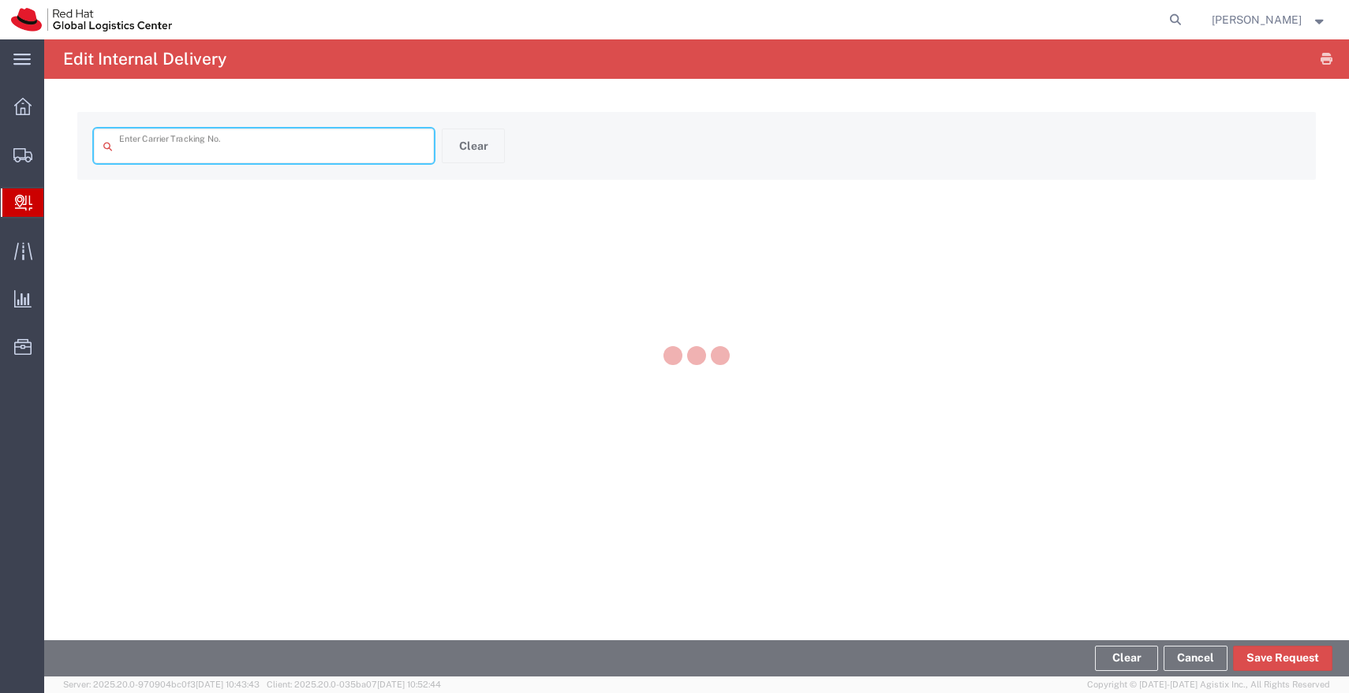
type input "57034067"
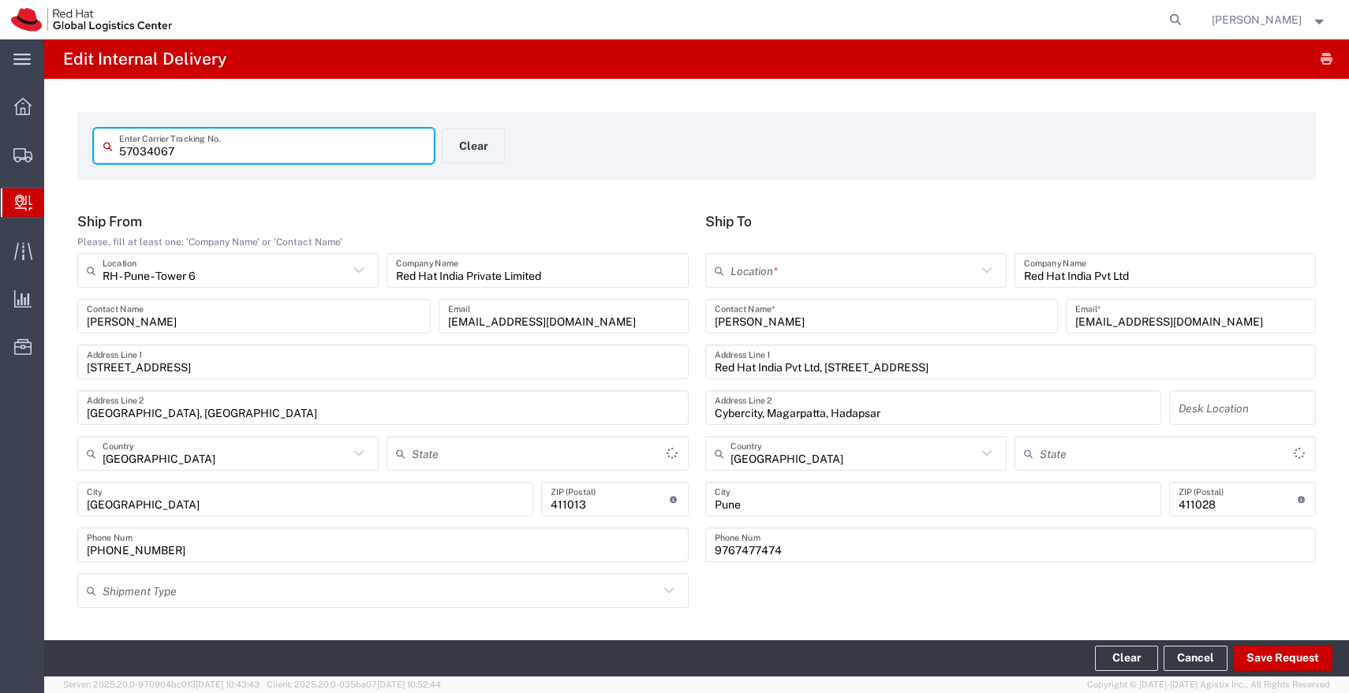
type input "Envelope"
type input "IO_Ground"
type input "Mahārāshtra"
click at [814, 267] on input "text" at bounding box center [853, 271] width 246 height 28
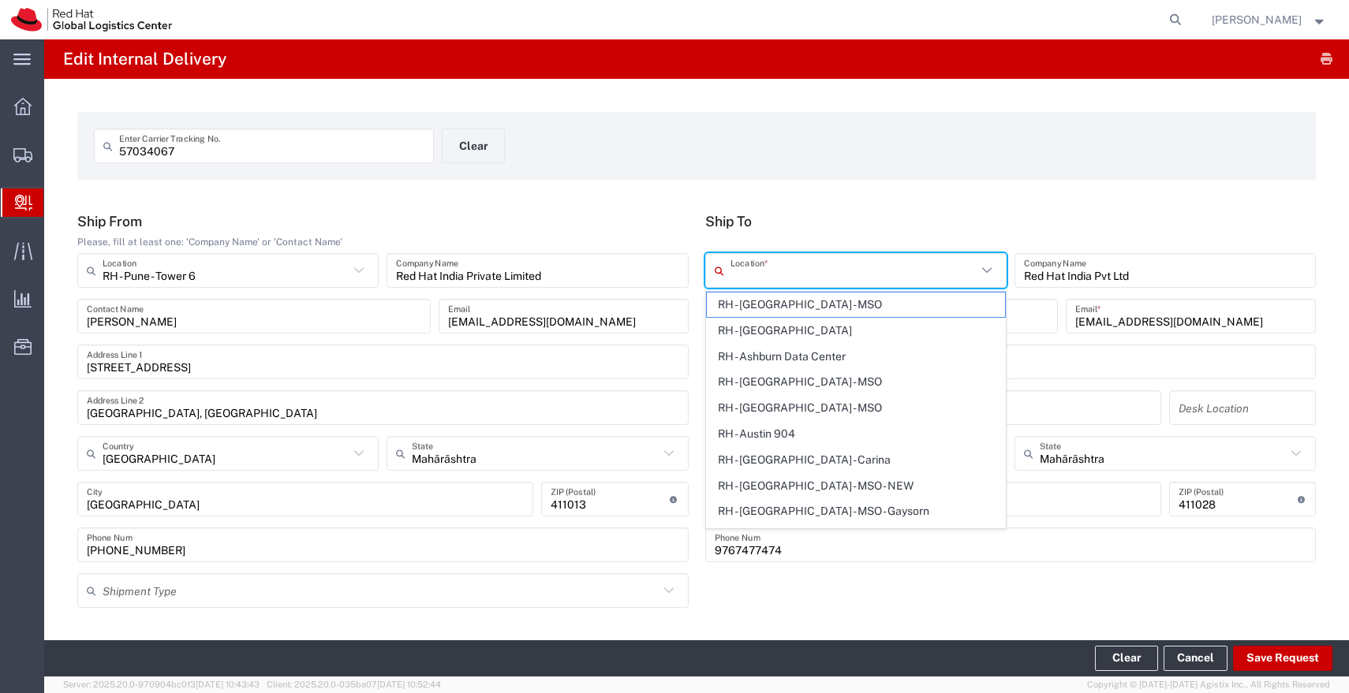
type input "["
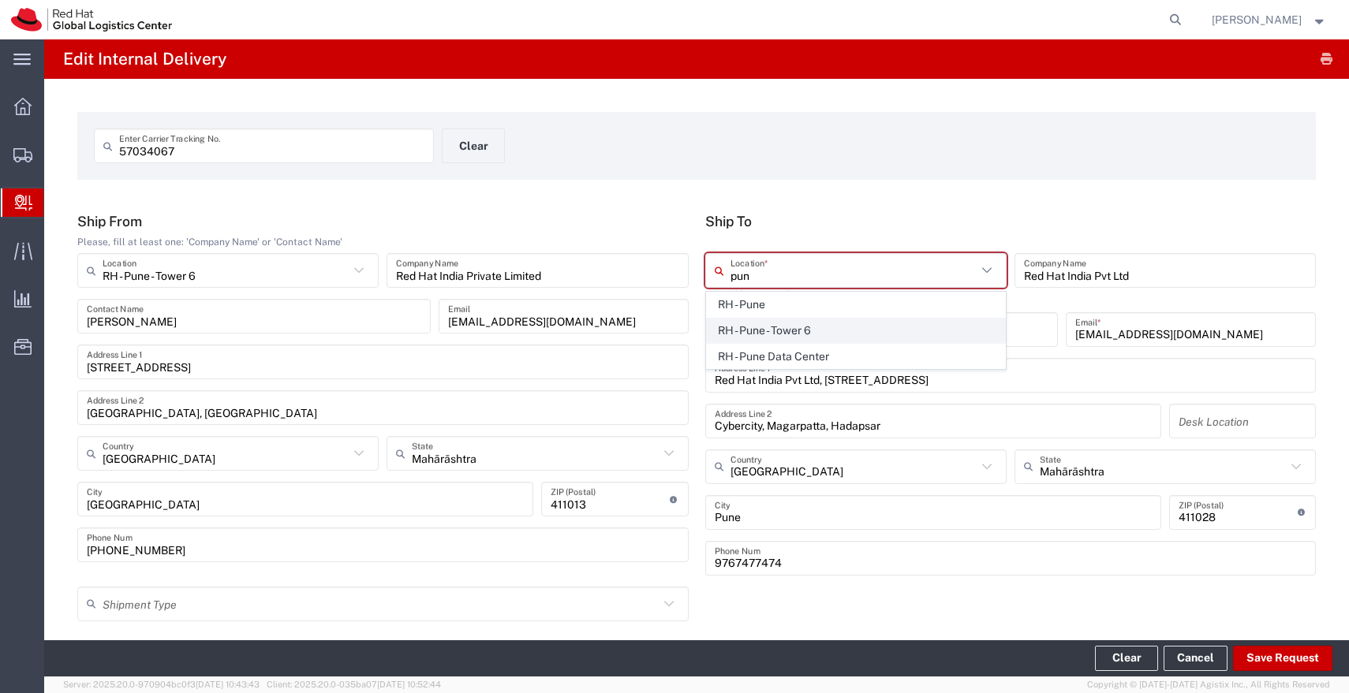
click at [785, 326] on span "RH - Pune - Tower 6" at bounding box center [856, 331] width 298 height 24
type input "RH - Pune - Tower 6"
type input "Red Hat India Private Limited"
type input "[STREET_ADDRESS]"
type input "[GEOGRAPHIC_DATA], [GEOGRAPHIC_DATA]"
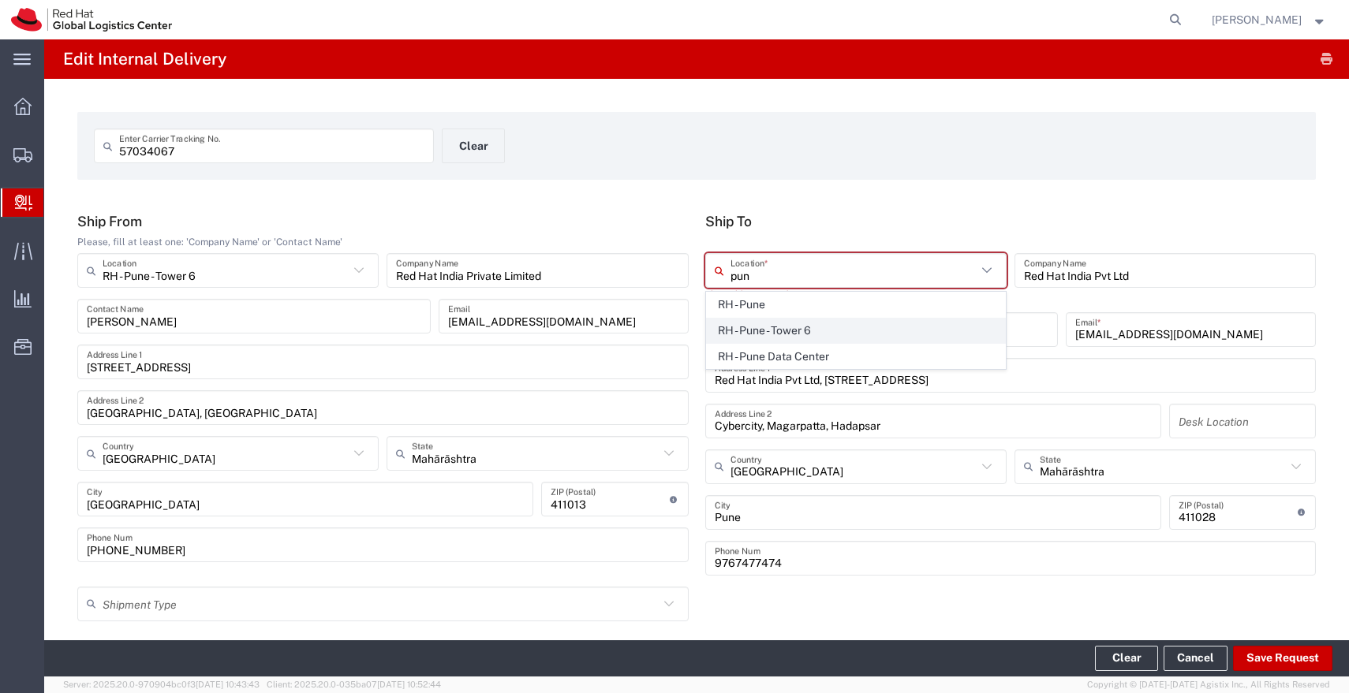
type input "[GEOGRAPHIC_DATA]"
type input "411013"
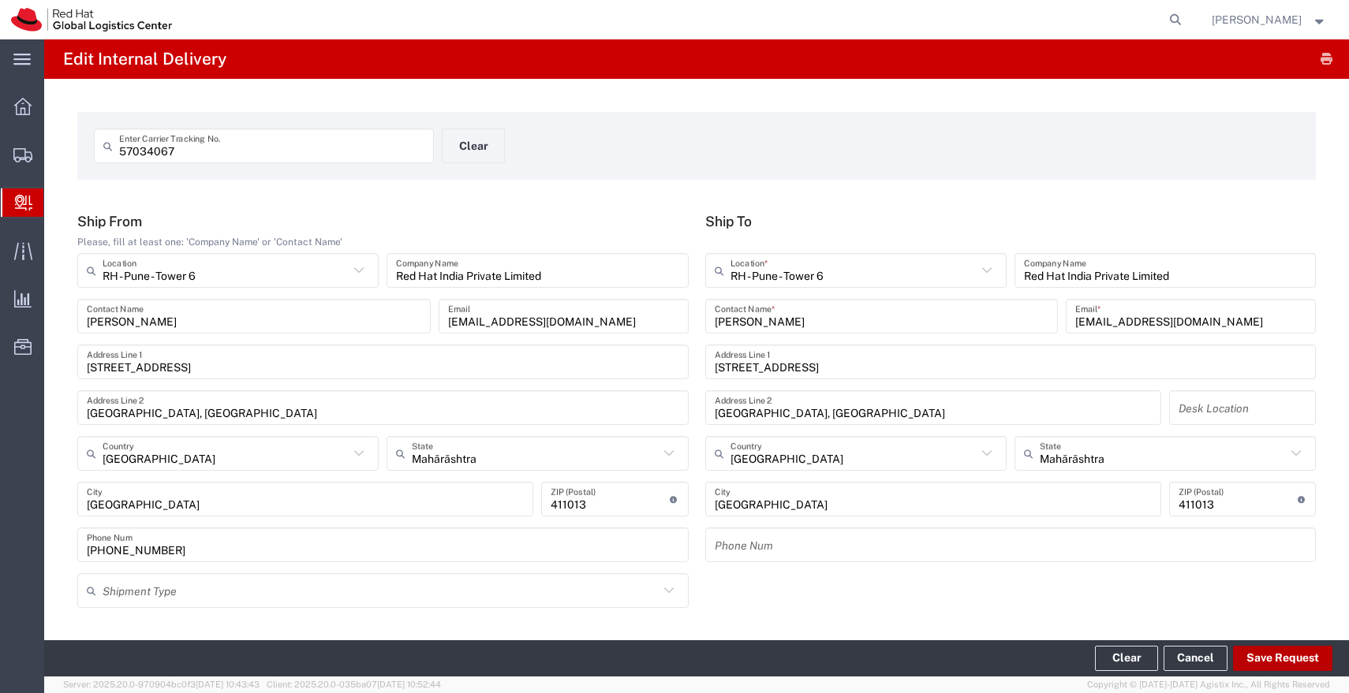
click at [1292, 662] on button "Save Request" at bounding box center [1282, 658] width 99 height 25
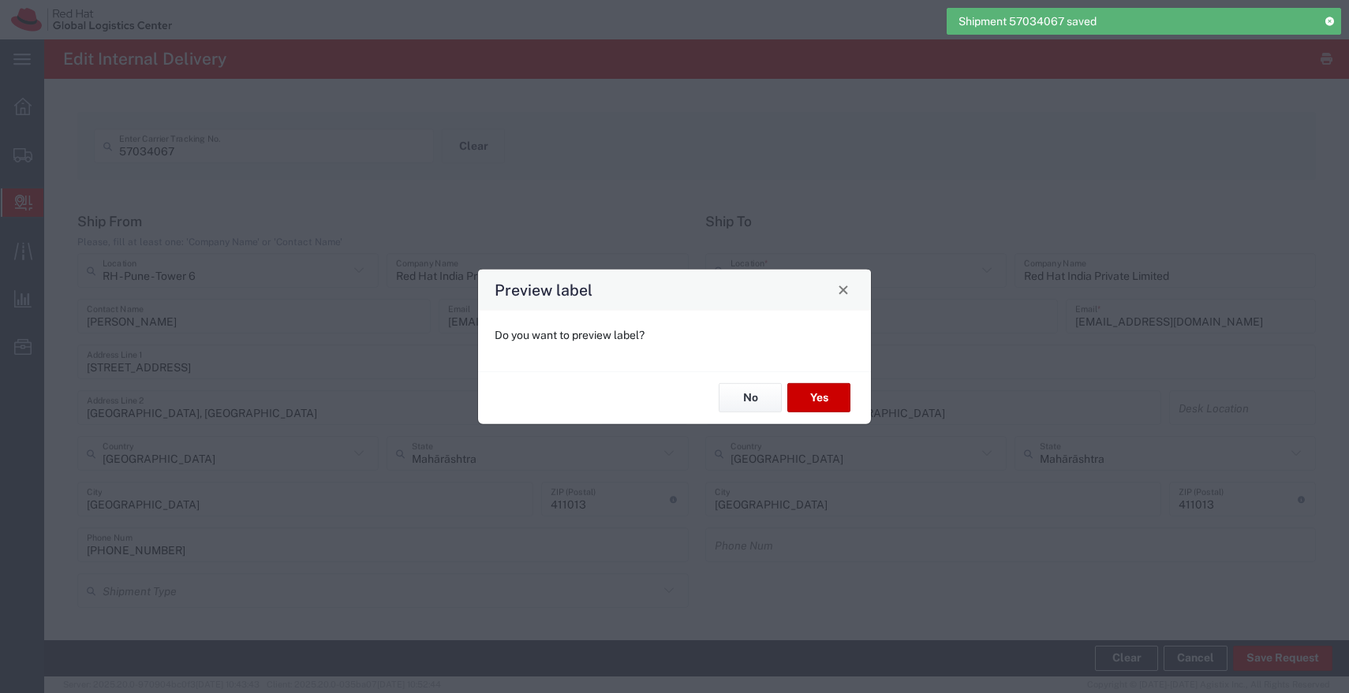
type input "Envelope"
type input "IO_Ground"
click at [741, 401] on button "No" at bounding box center [749, 397] width 63 height 29
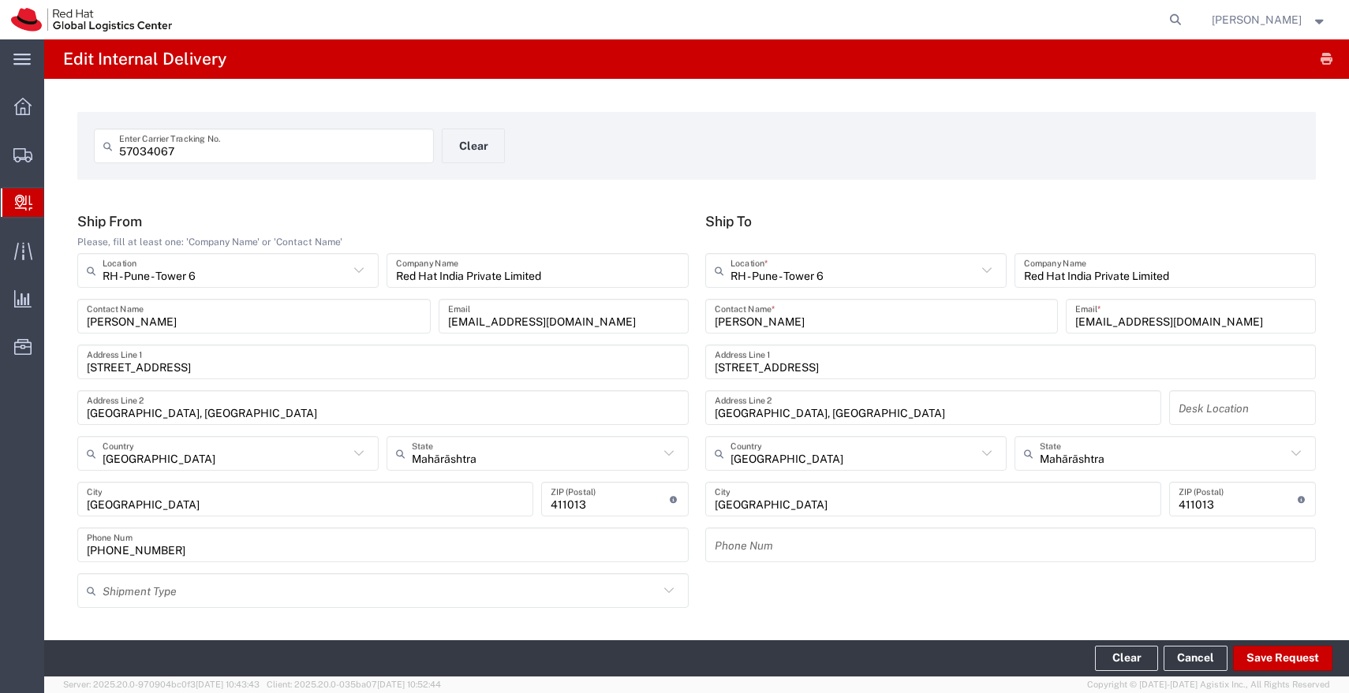
click at [313, 153] on input "57034067" at bounding box center [271, 146] width 305 height 28
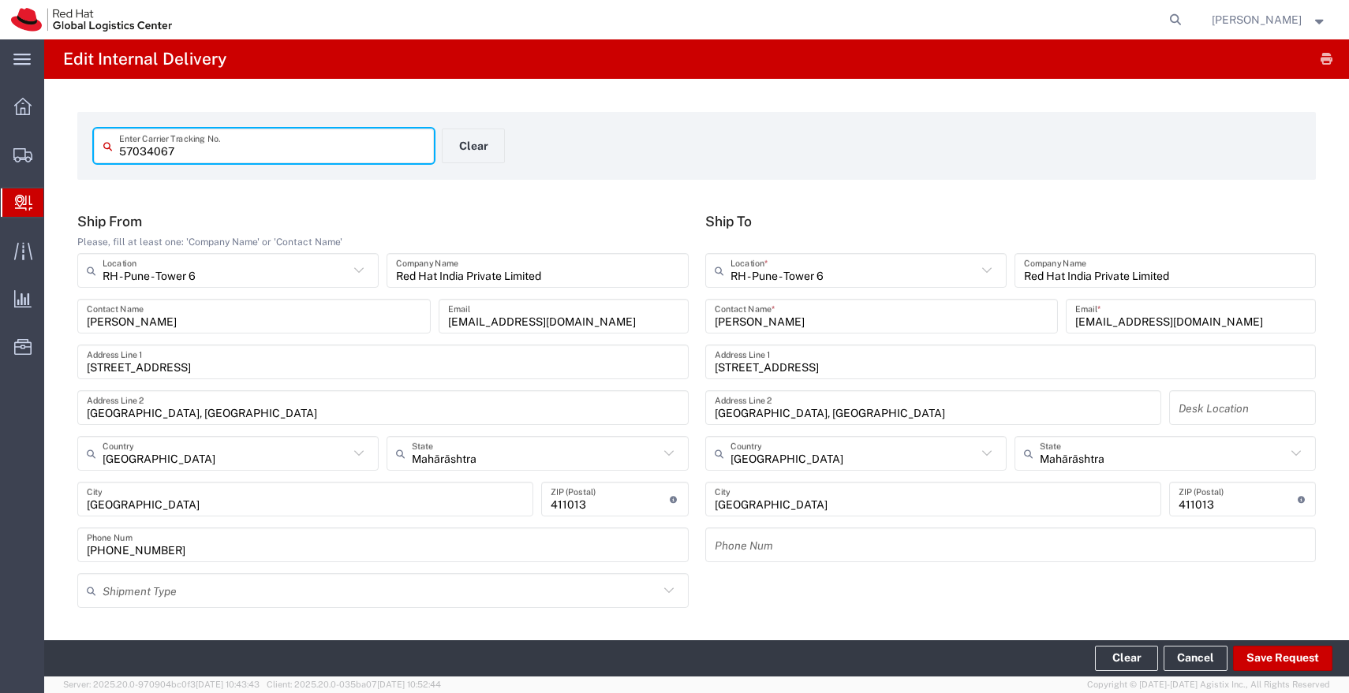
click at [313, 153] on input "57034067" at bounding box center [271, 146] width 305 height 28
paste input "56"
type input "57034056"
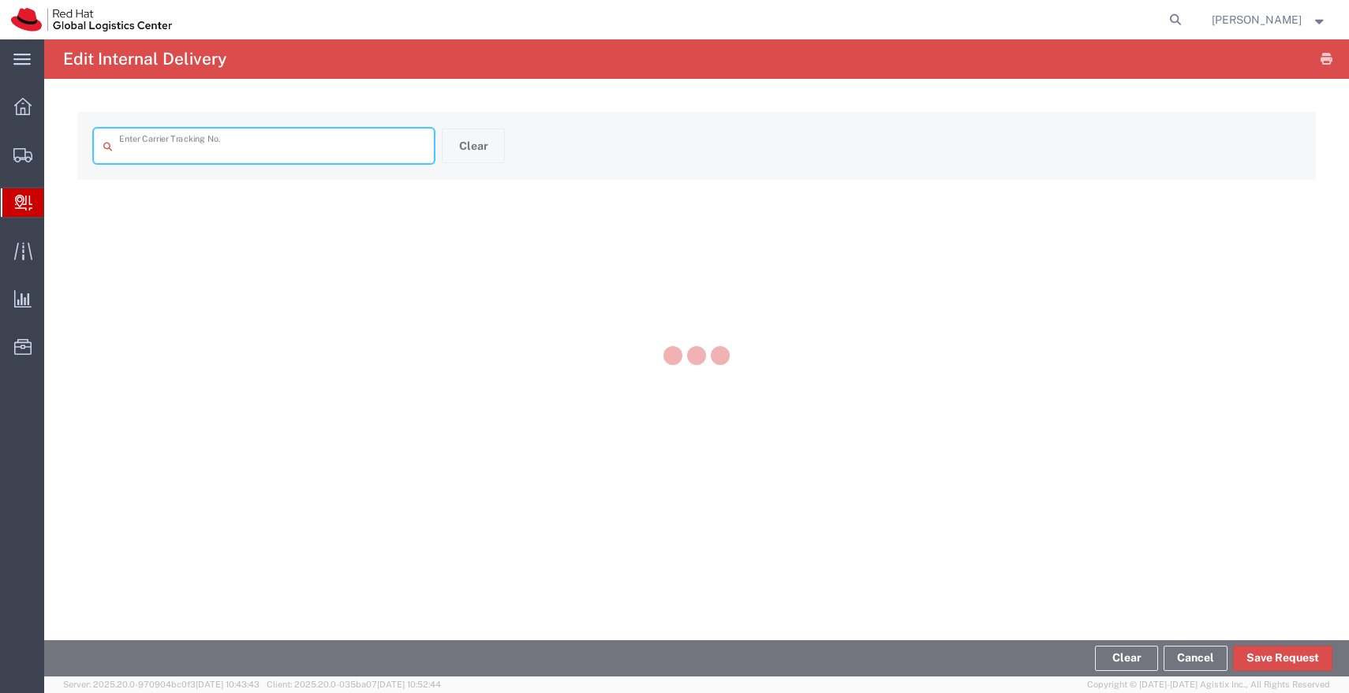
type input "57034056"
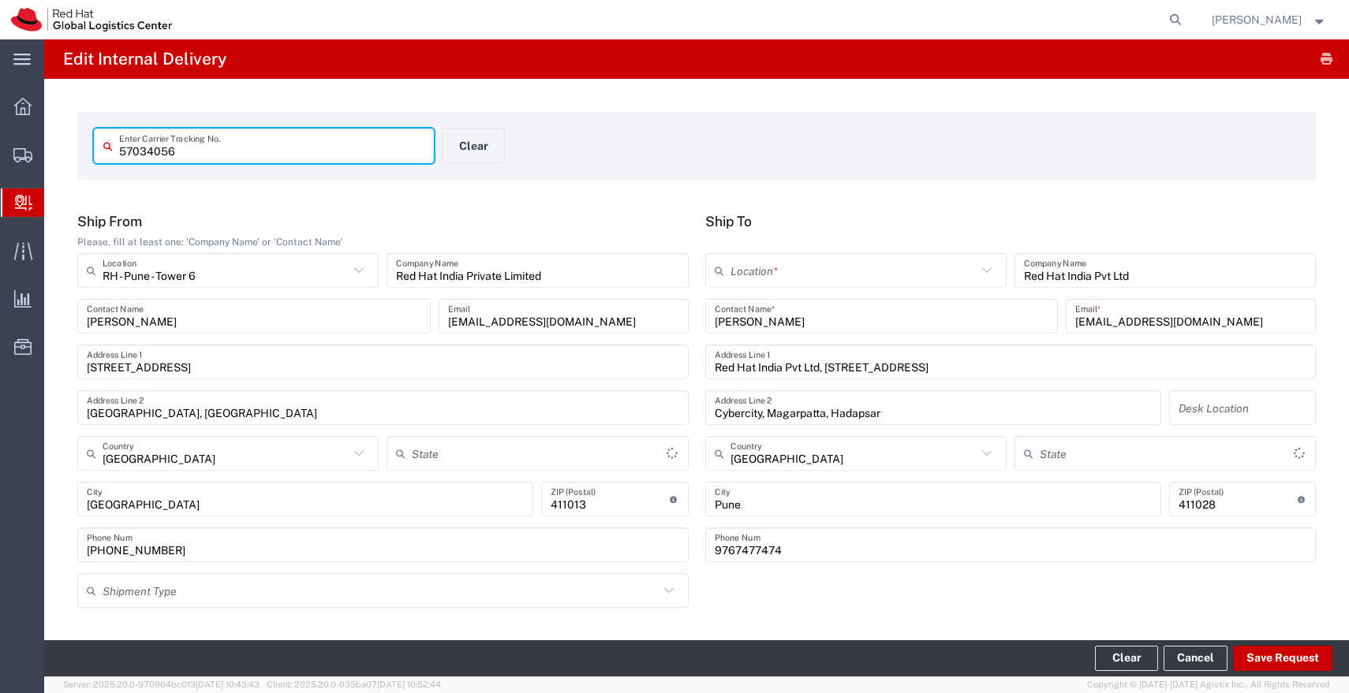
type input "Mahārāshtra"
type input "Envelope"
type input "IO_Ground"
type input "Mahārāshtra"
click at [911, 271] on input "text" at bounding box center [853, 271] width 246 height 28
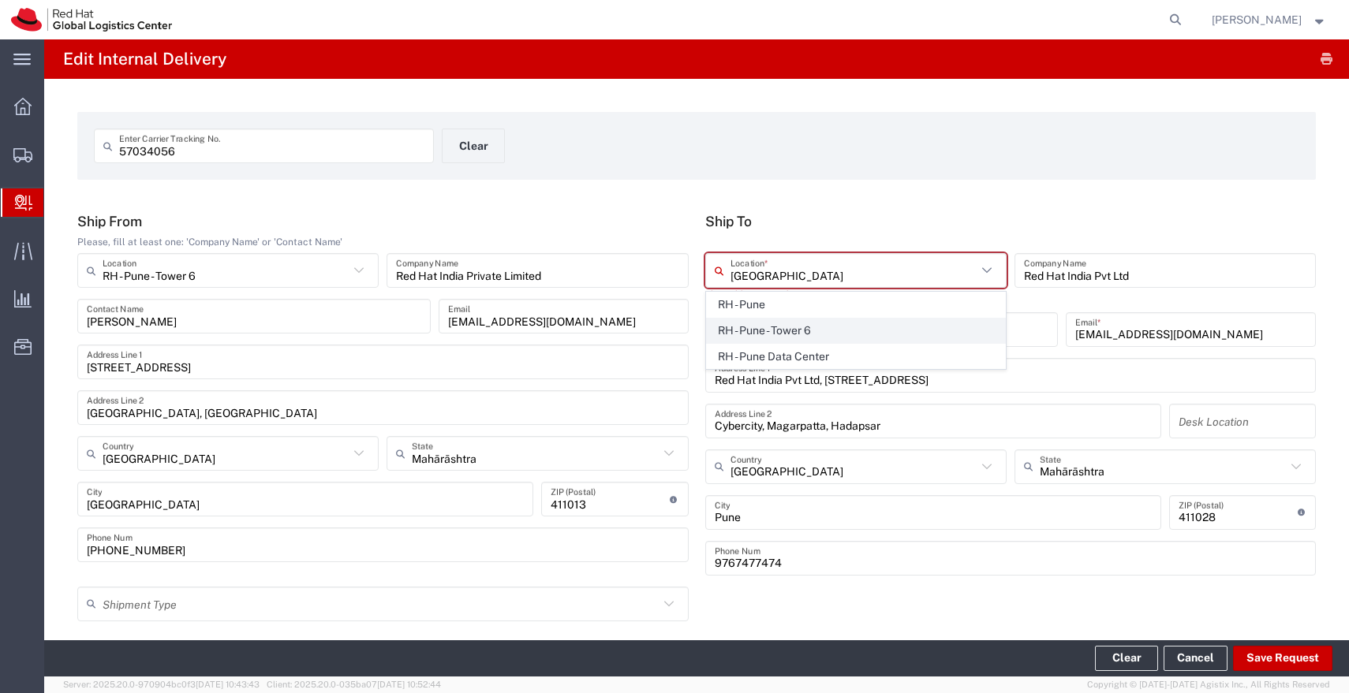
click at [861, 326] on span "RH - Pune - Tower 6" at bounding box center [856, 331] width 298 height 24
type input "RH - Pune - Tower 6"
type input "Red Hat India Private Limited"
type input "[STREET_ADDRESS]"
type input "[GEOGRAPHIC_DATA], [GEOGRAPHIC_DATA]"
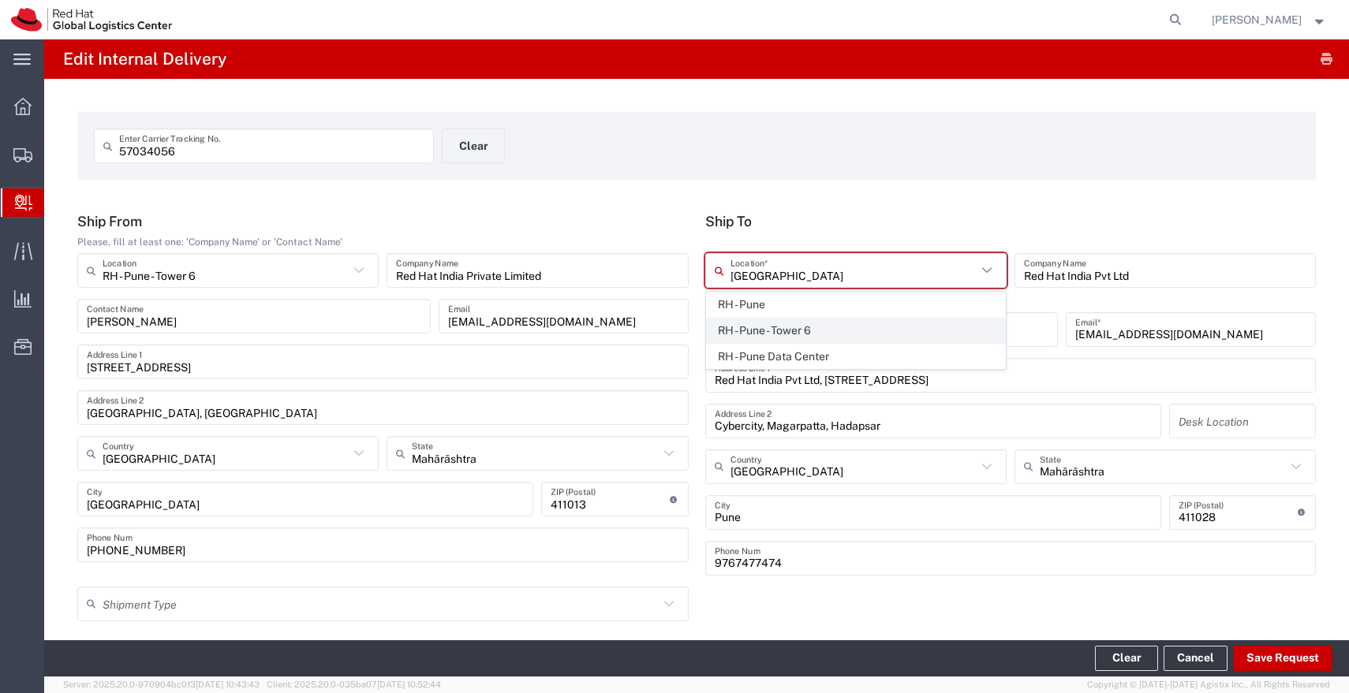
type input "[GEOGRAPHIC_DATA]"
type input "411013"
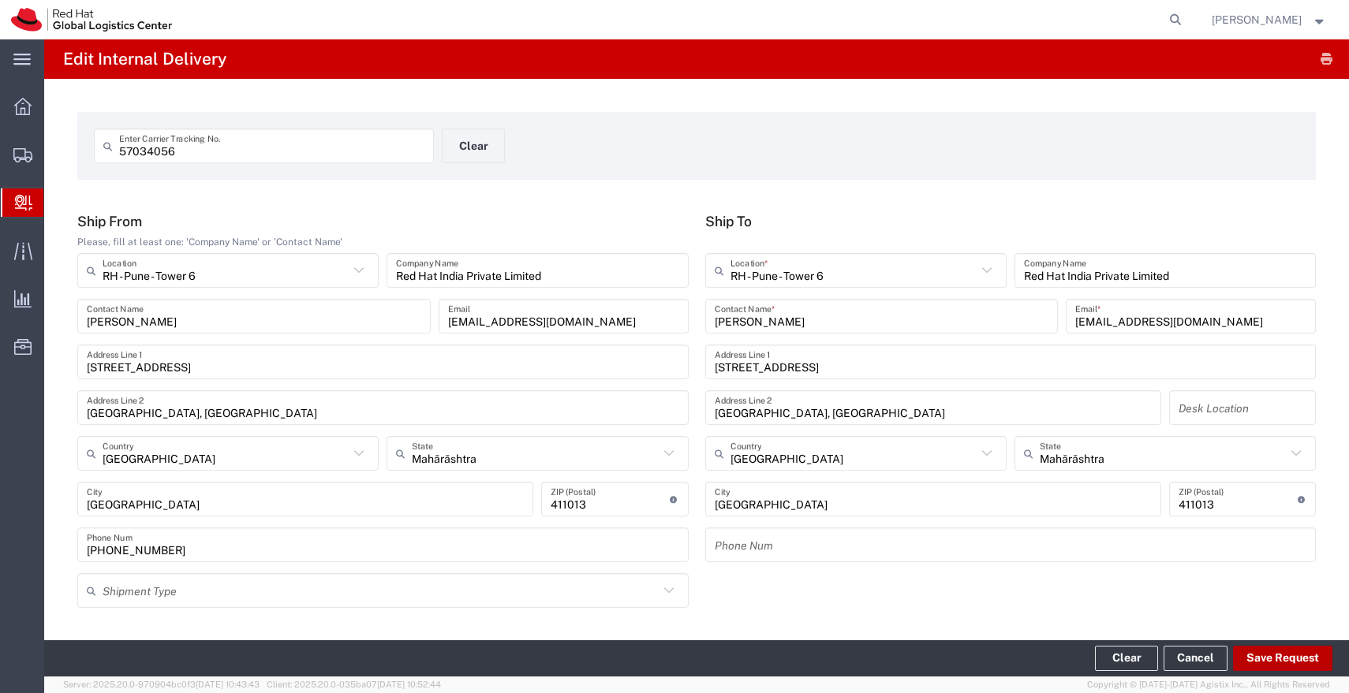
click at [1284, 662] on button "Save Request" at bounding box center [1282, 658] width 99 height 25
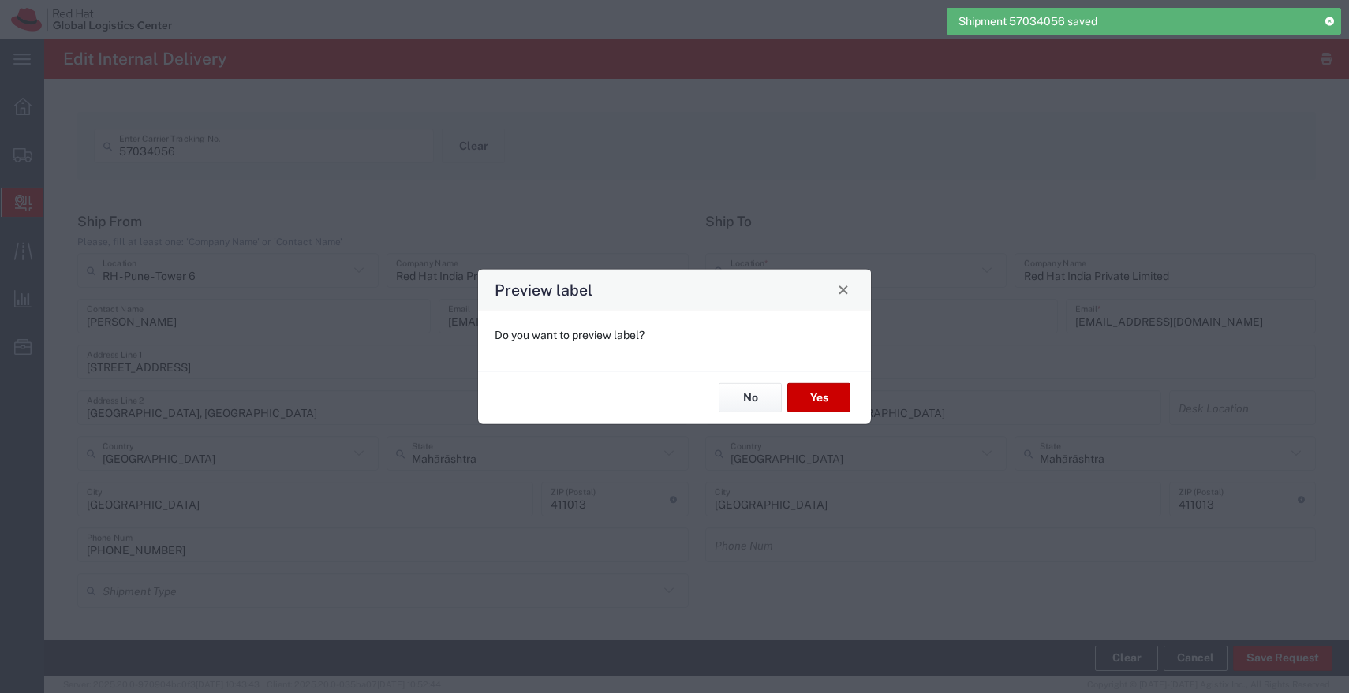
type input "Envelope"
type input "IO_Ground"
click at [750, 395] on button "No" at bounding box center [749, 397] width 63 height 29
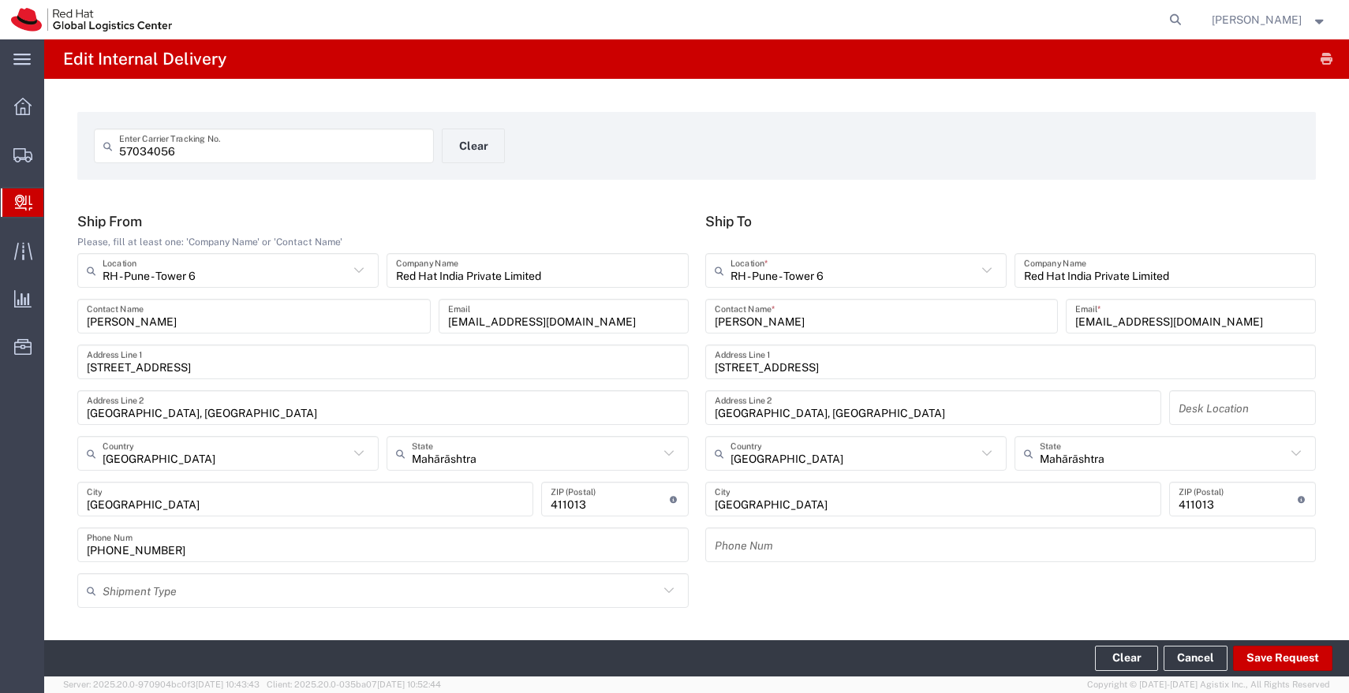
click at [346, 142] on input "57034056" at bounding box center [271, 146] width 305 height 28
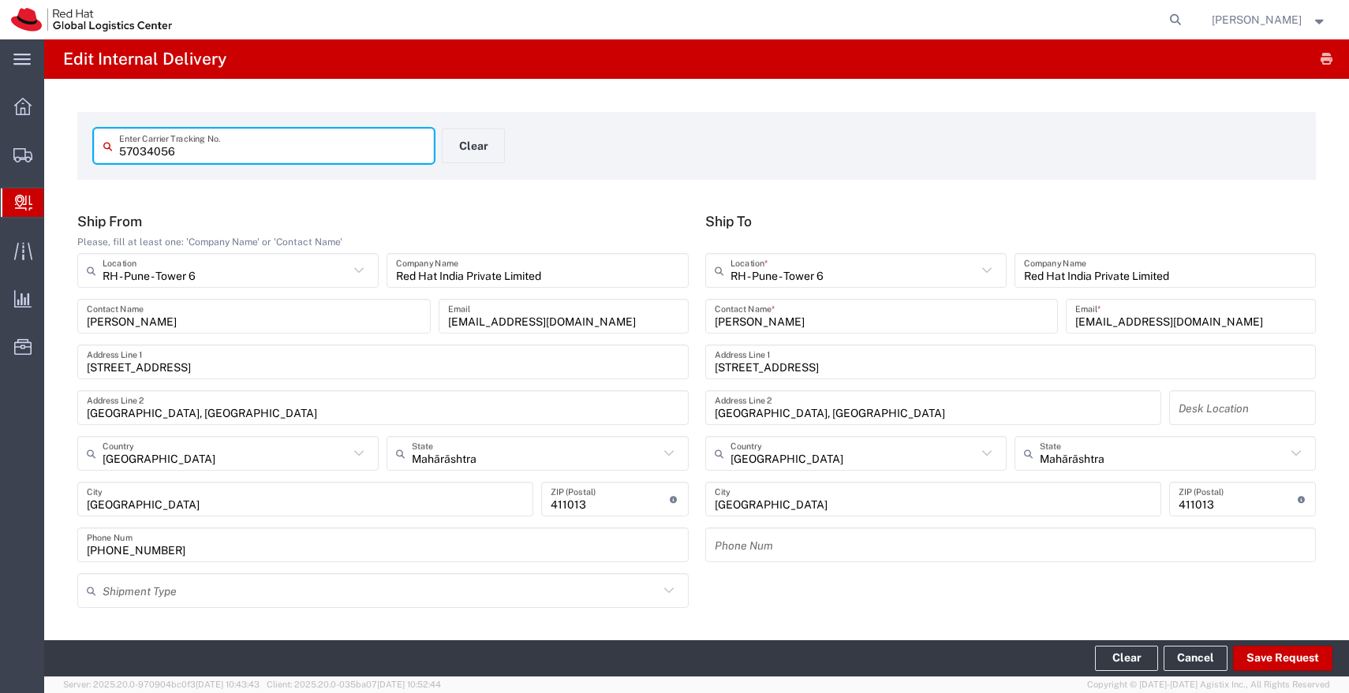
paste input "3"
type input "57034053"
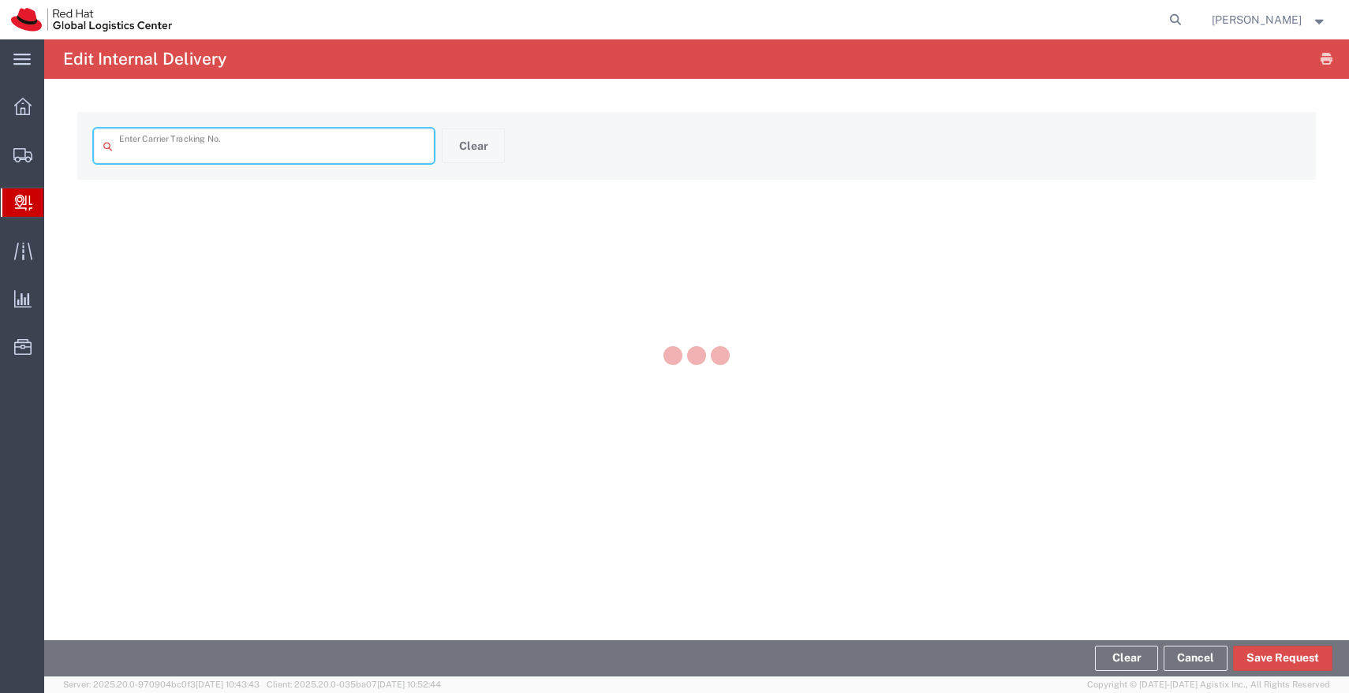
type input "57034053"
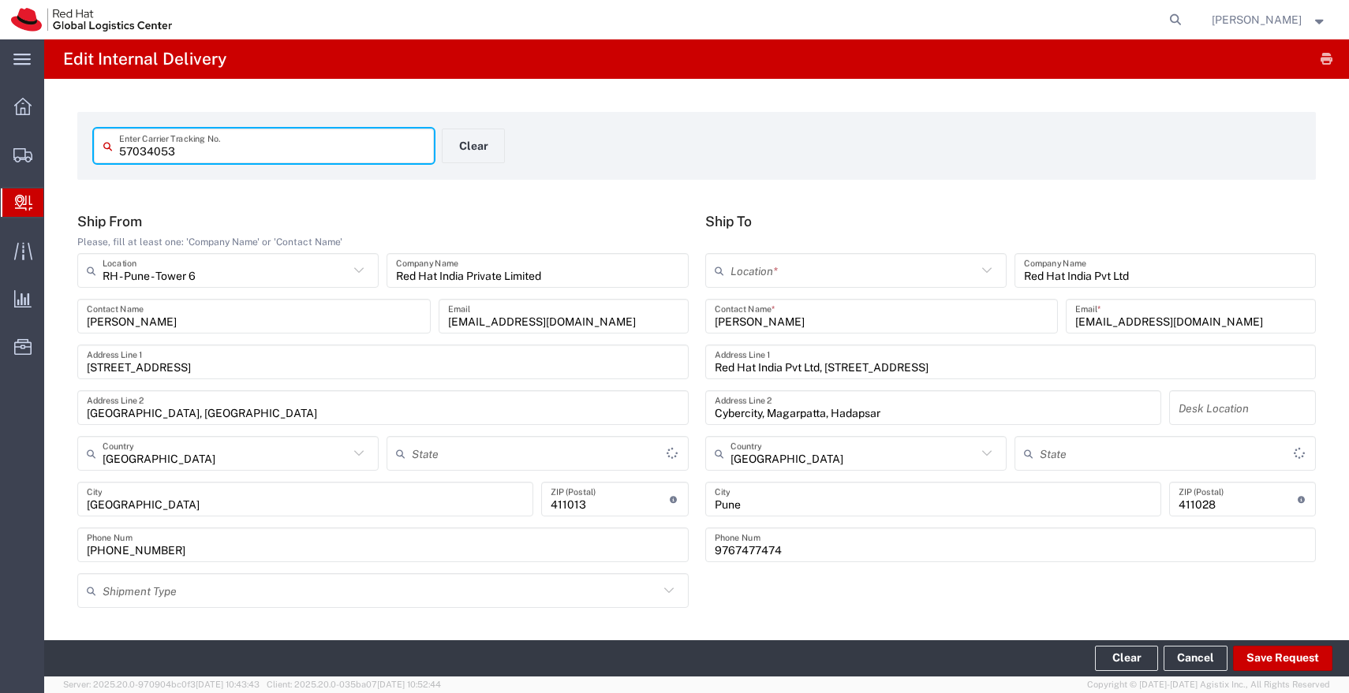
type input "Mahārāshtra"
type input "Envelope"
click at [797, 277] on input "text" at bounding box center [853, 271] width 246 height 28
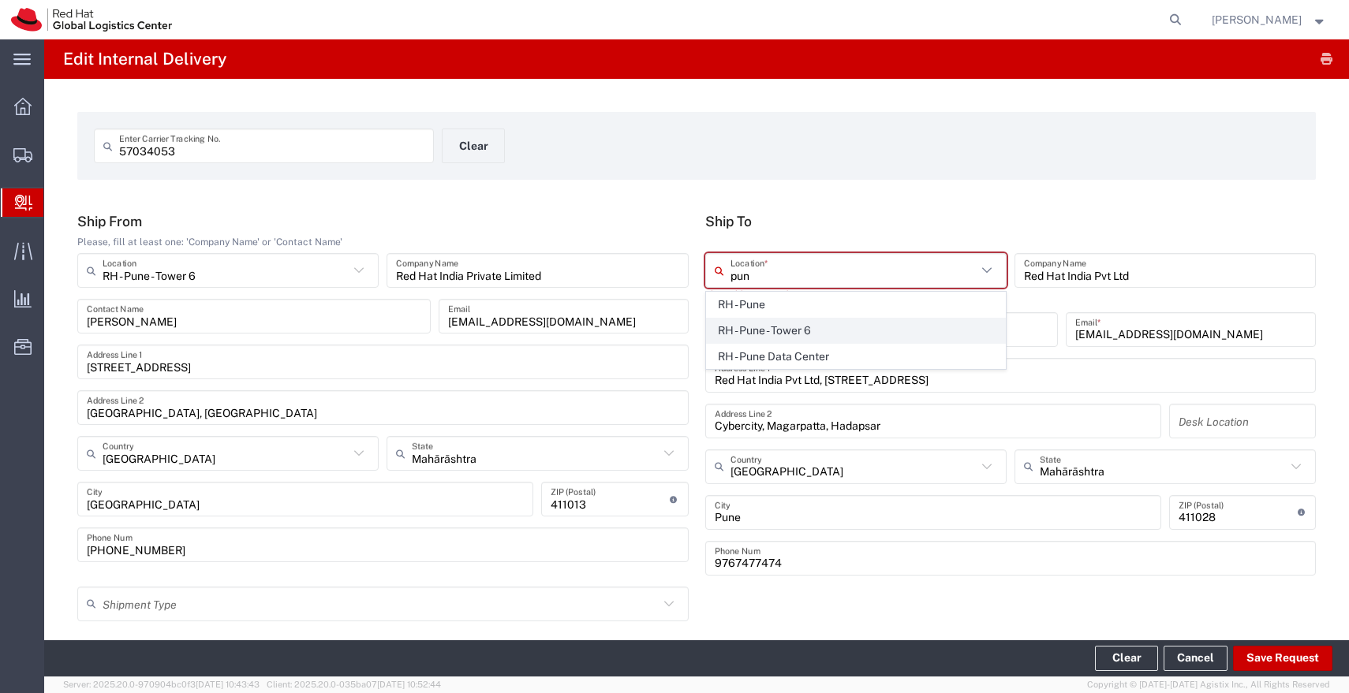
click at [767, 326] on span "RH - Pune - Tower 6" at bounding box center [856, 331] width 298 height 24
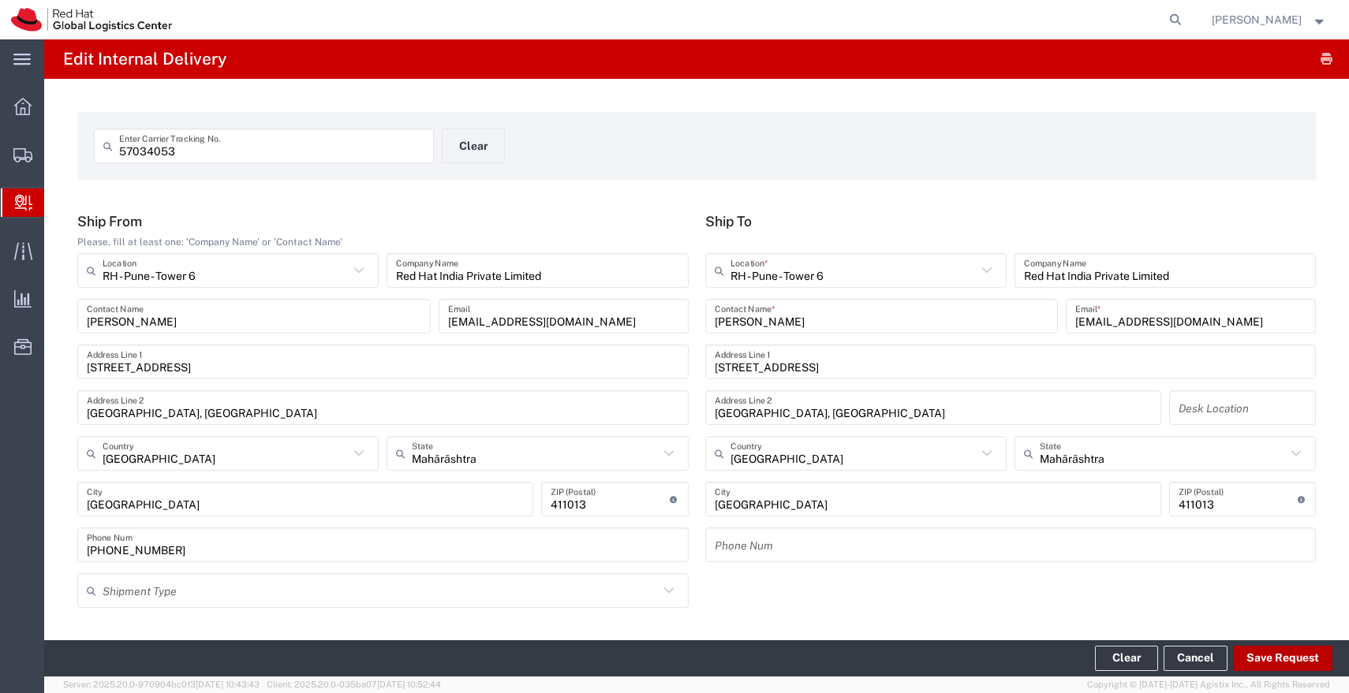
click at [1267, 659] on button "Save Request" at bounding box center [1282, 658] width 99 height 25
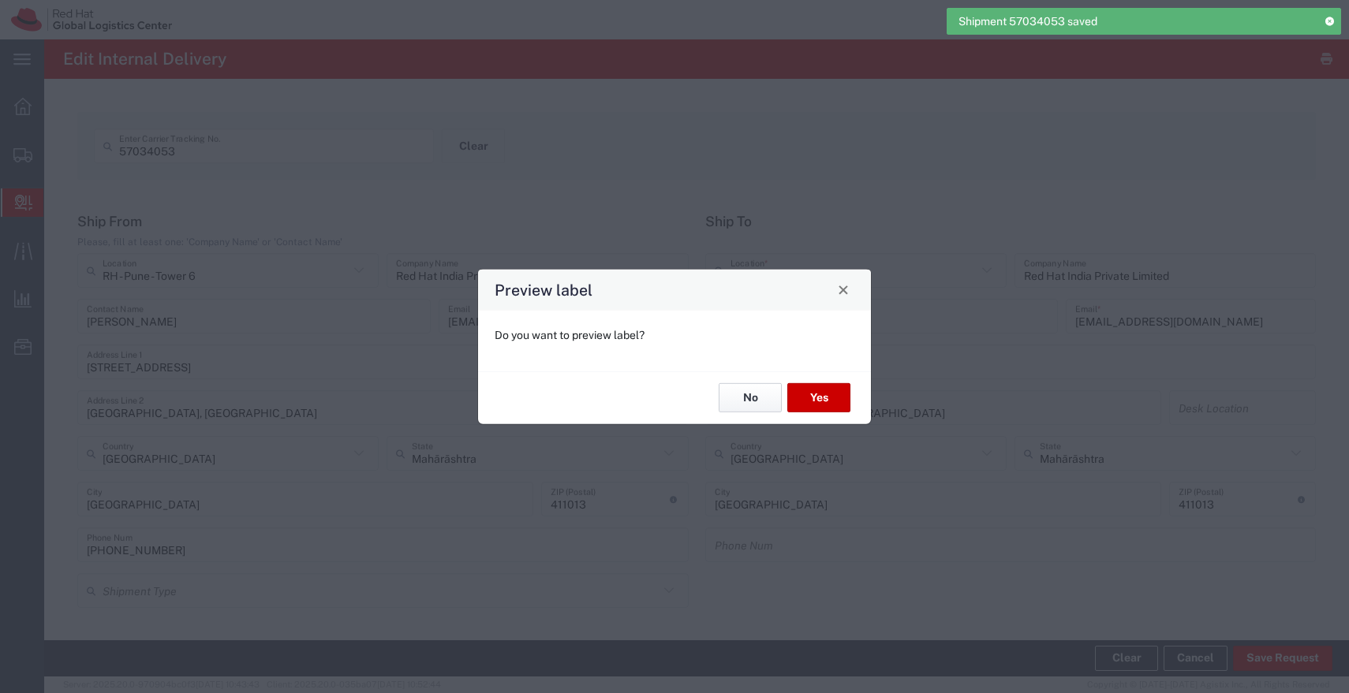
click at [759, 400] on button "No" at bounding box center [749, 397] width 63 height 29
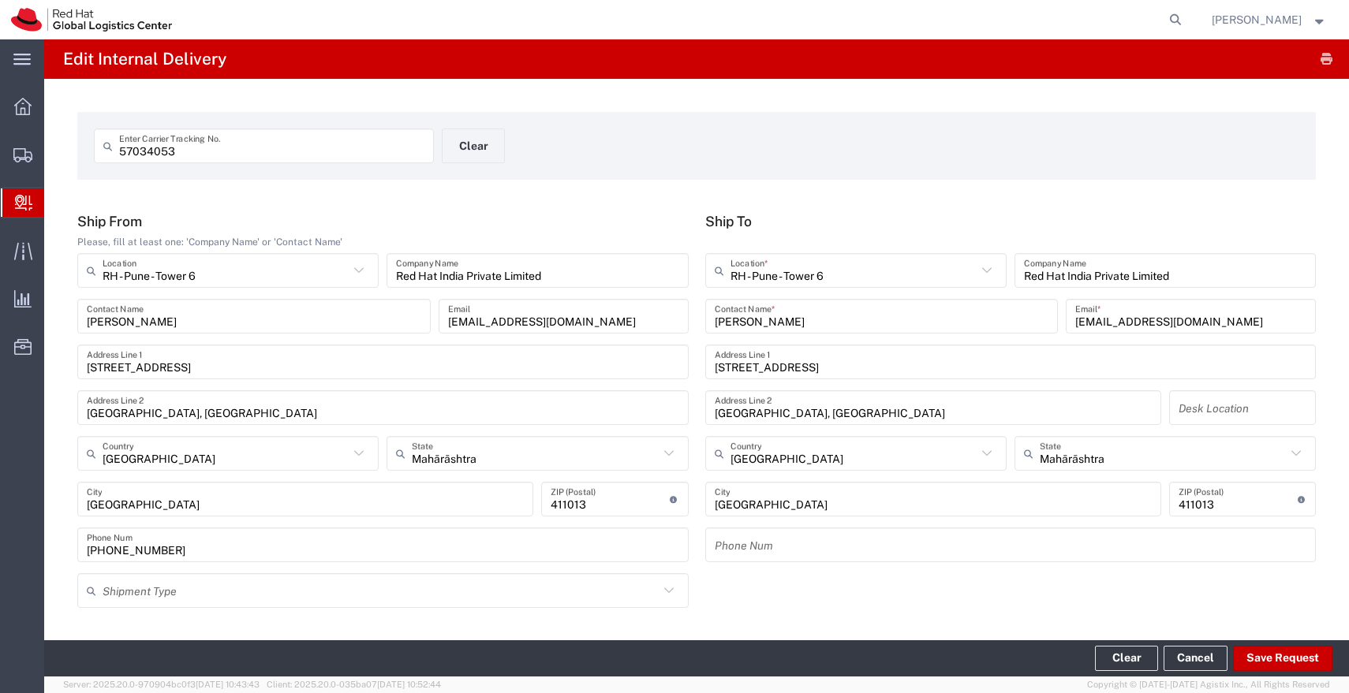
click at [349, 156] on input "57034053" at bounding box center [271, 146] width 305 height 28
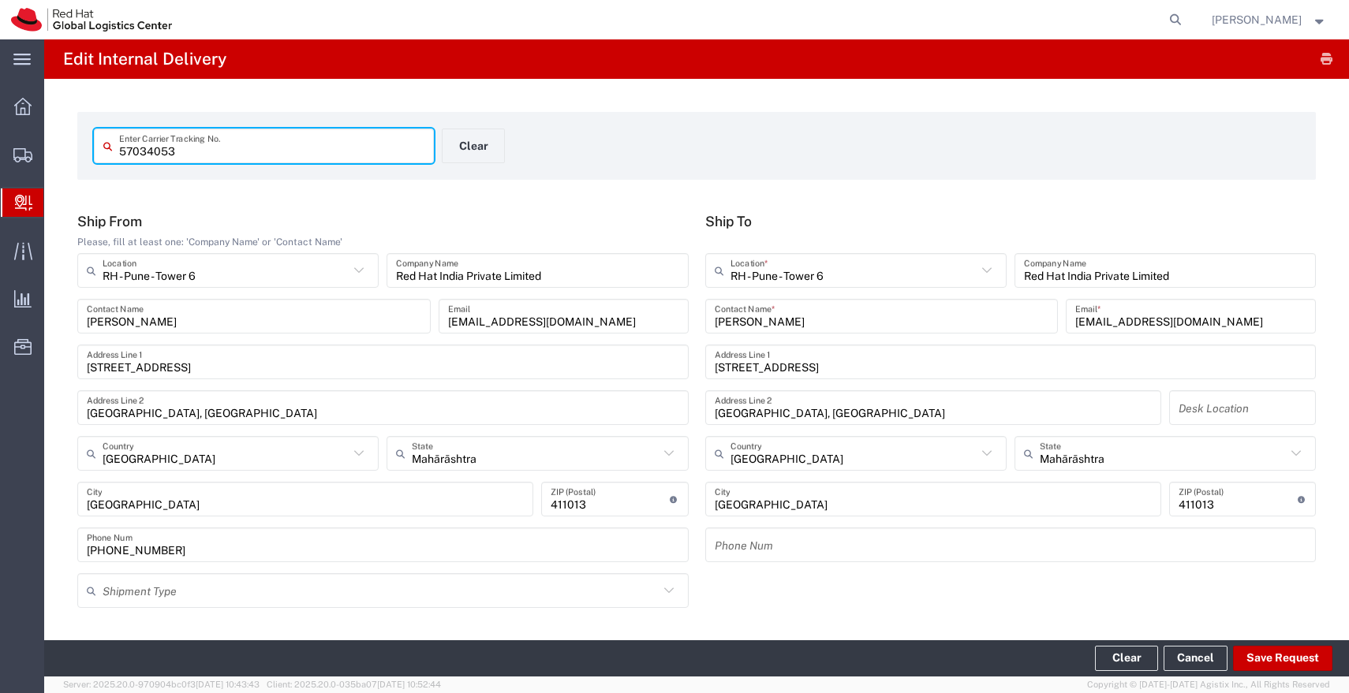
click at [349, 156] on input "57034053" at bounding box center [271, 146] width 305 height 28
paste input "6"
click at [763, 272] on input "text" at bounding box center [853, 271] width 246 height 28
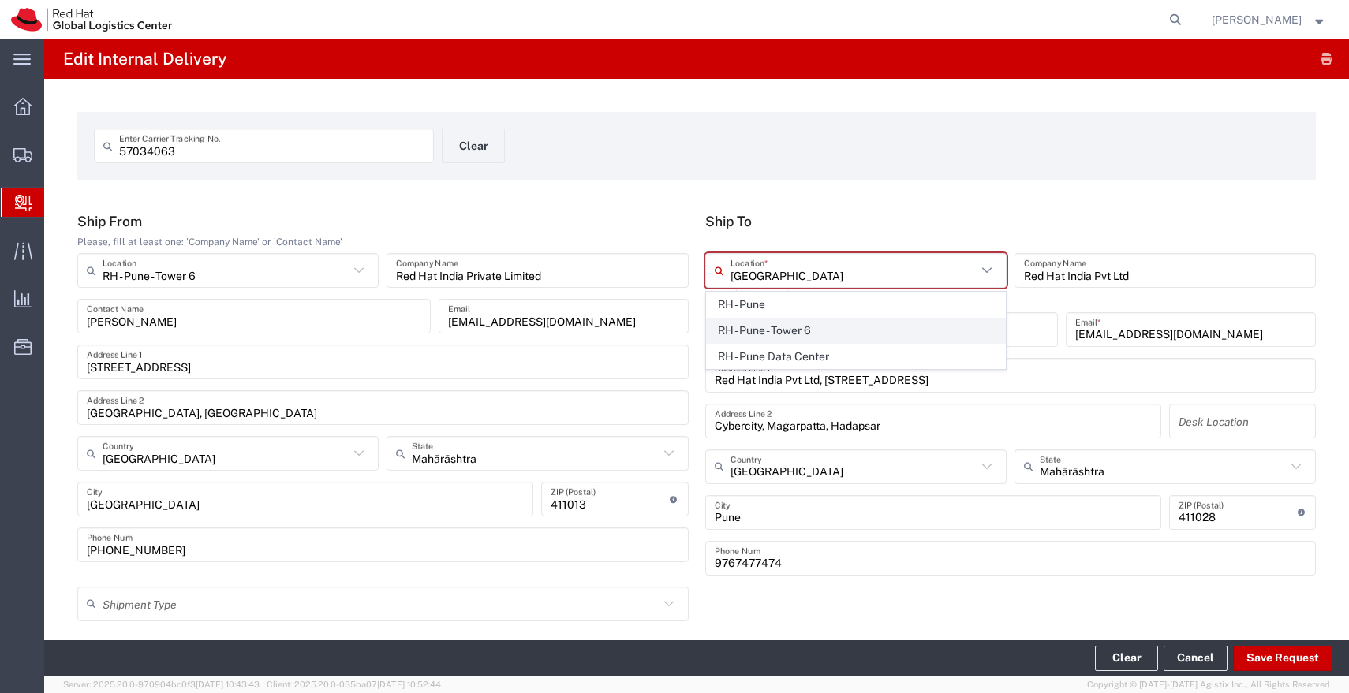
click at [756, 323] on span "RH - Pune - Tower 6" at bounding box center [856, 331] width 298 height 24
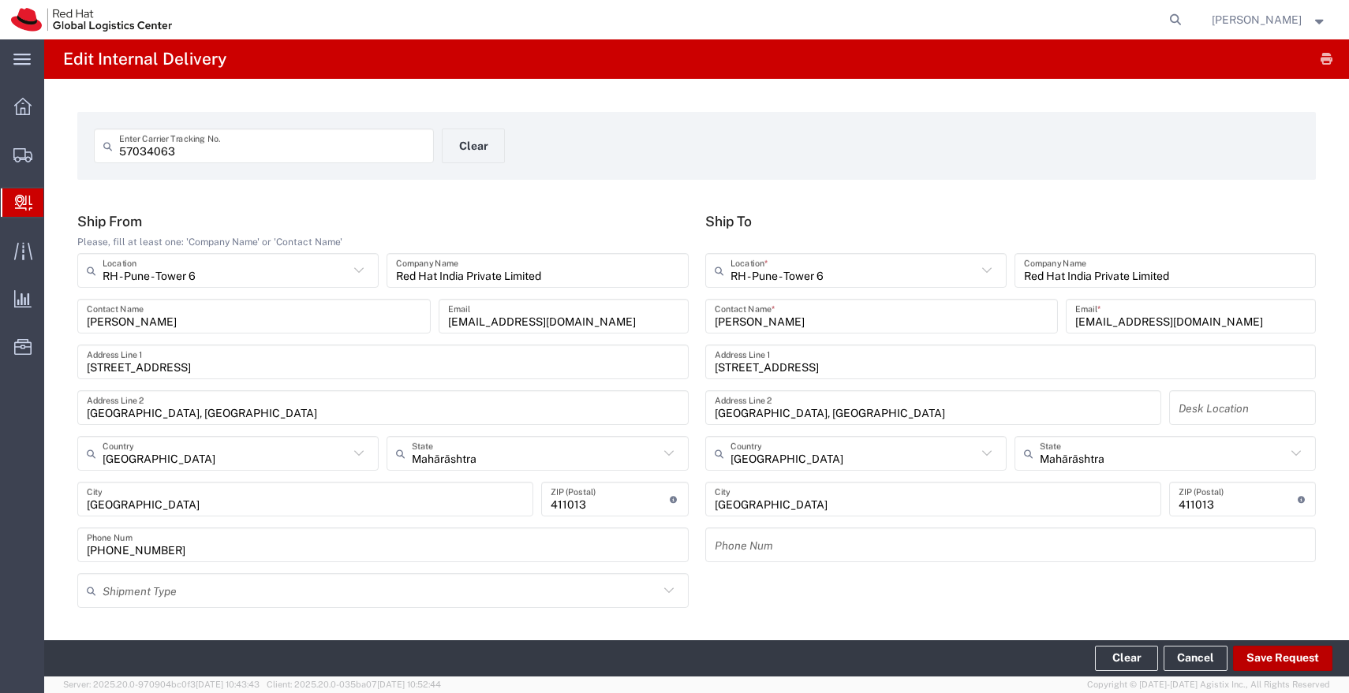
click at [1286, 659] on button "Save Request" at bounding box center [1282, 658] width 99 height 25
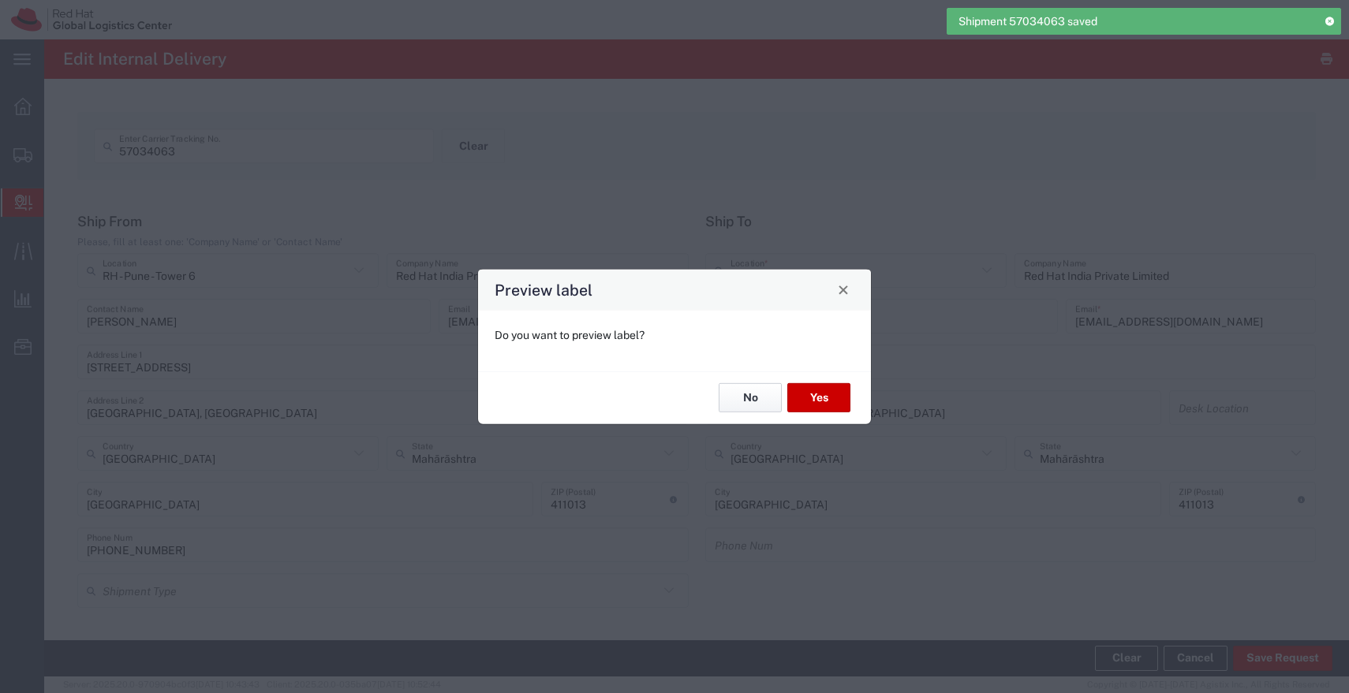
click at [738, 409] on button "No" at bounding box center [749, 397] width 63 height 29
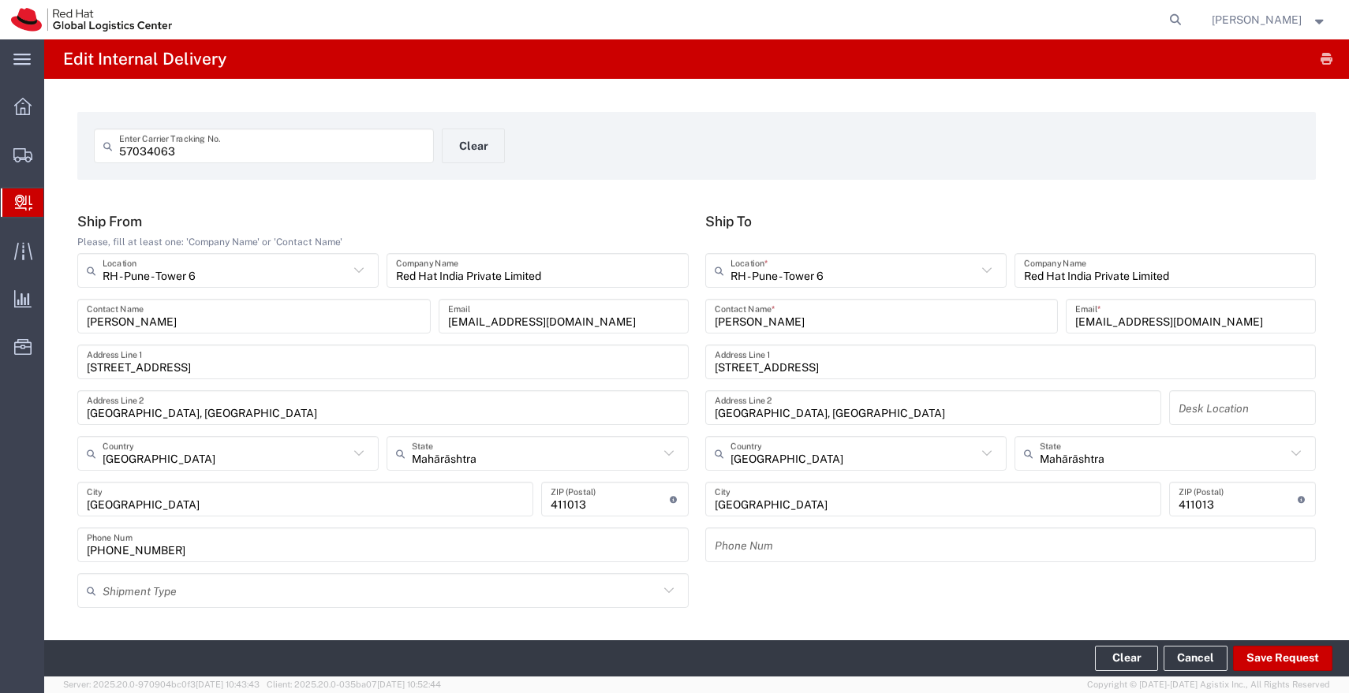
click at [380, 155] on input "57034063" at bounding box center [271, 146] width 305 height 28
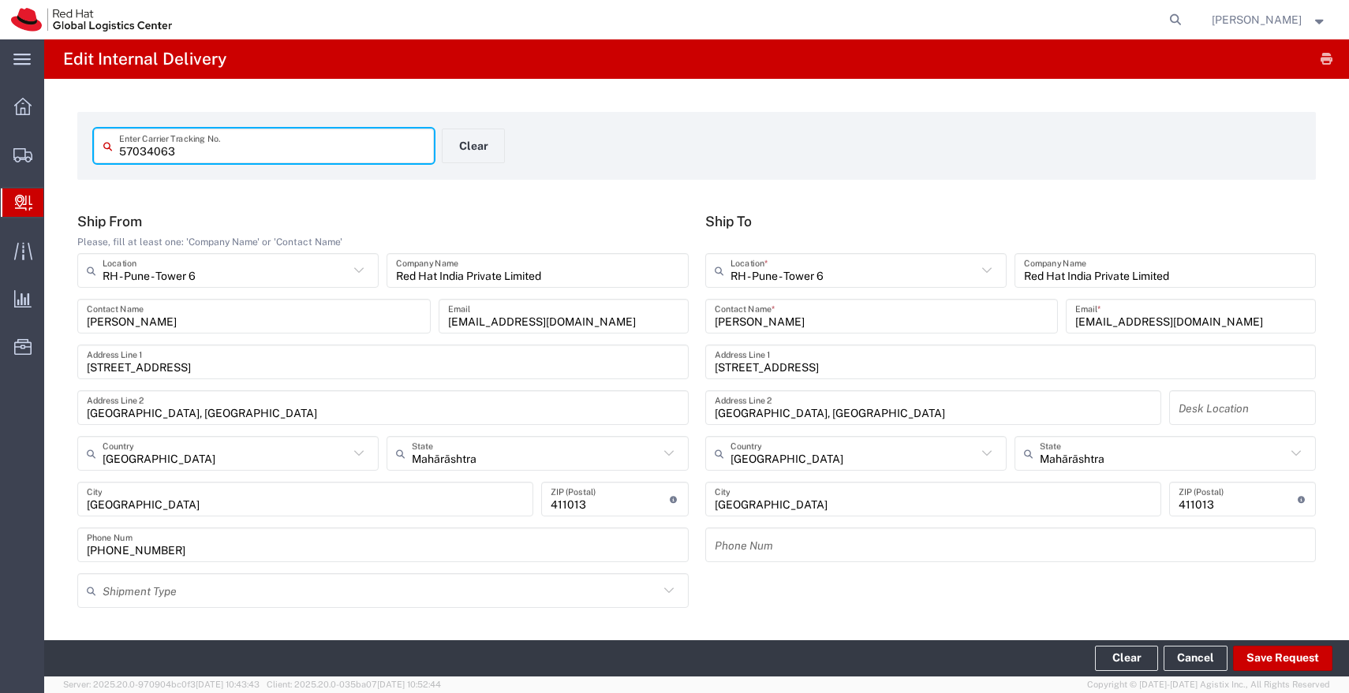
click at [380, 155] on input "57034063" at bounding box center [271, 146] width 305 height 28
paste input "4"
click at [844, 274] on input "text" at bounding box center [853, 271] width 246 height 28
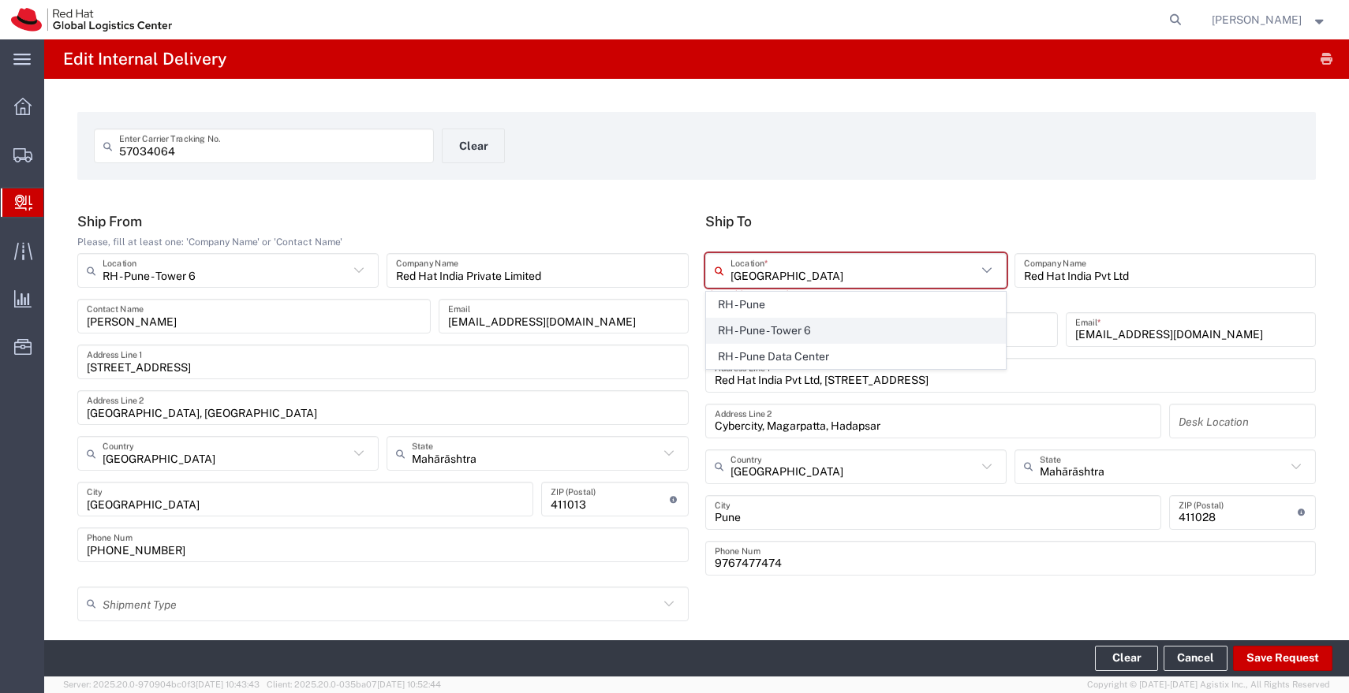
click at [808, 326] on span "RH - Pune - Tower 6" at bounding box center [856, 331] width 298 height 24
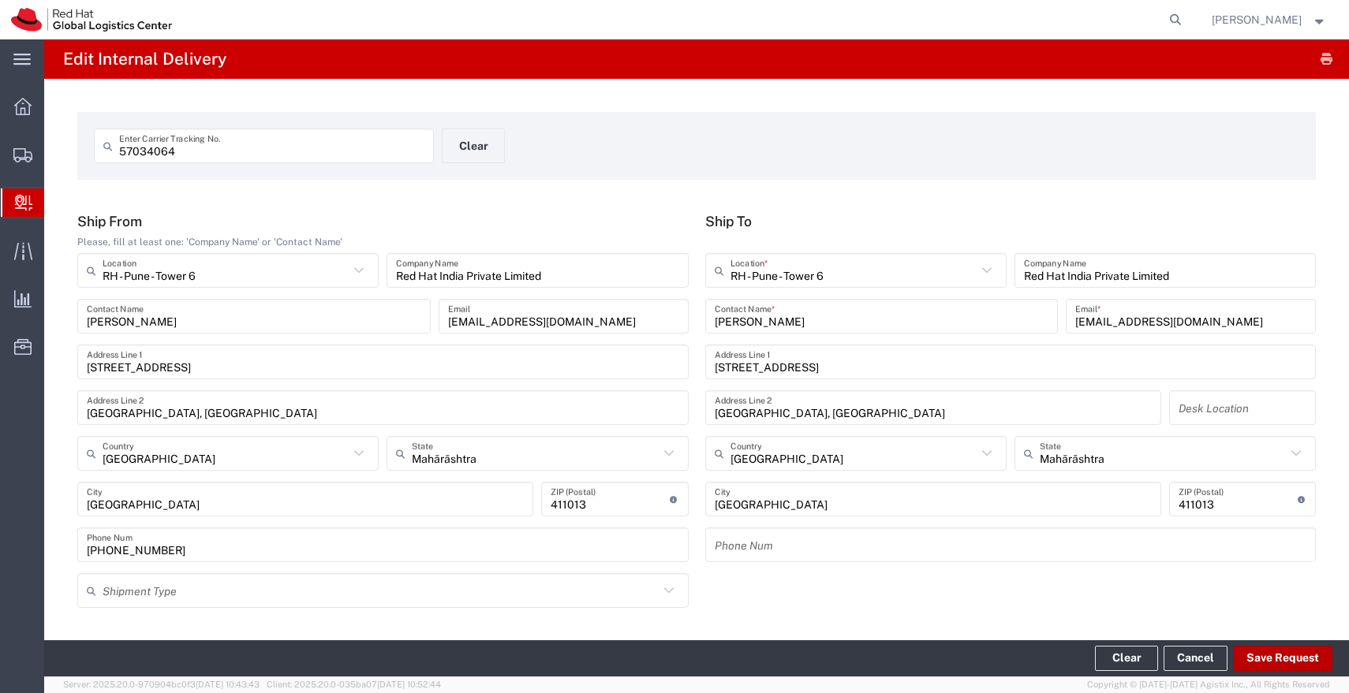
click at [1264, 667] on button "Save Request" at bounding box center [1282, 658] width 99 height 25
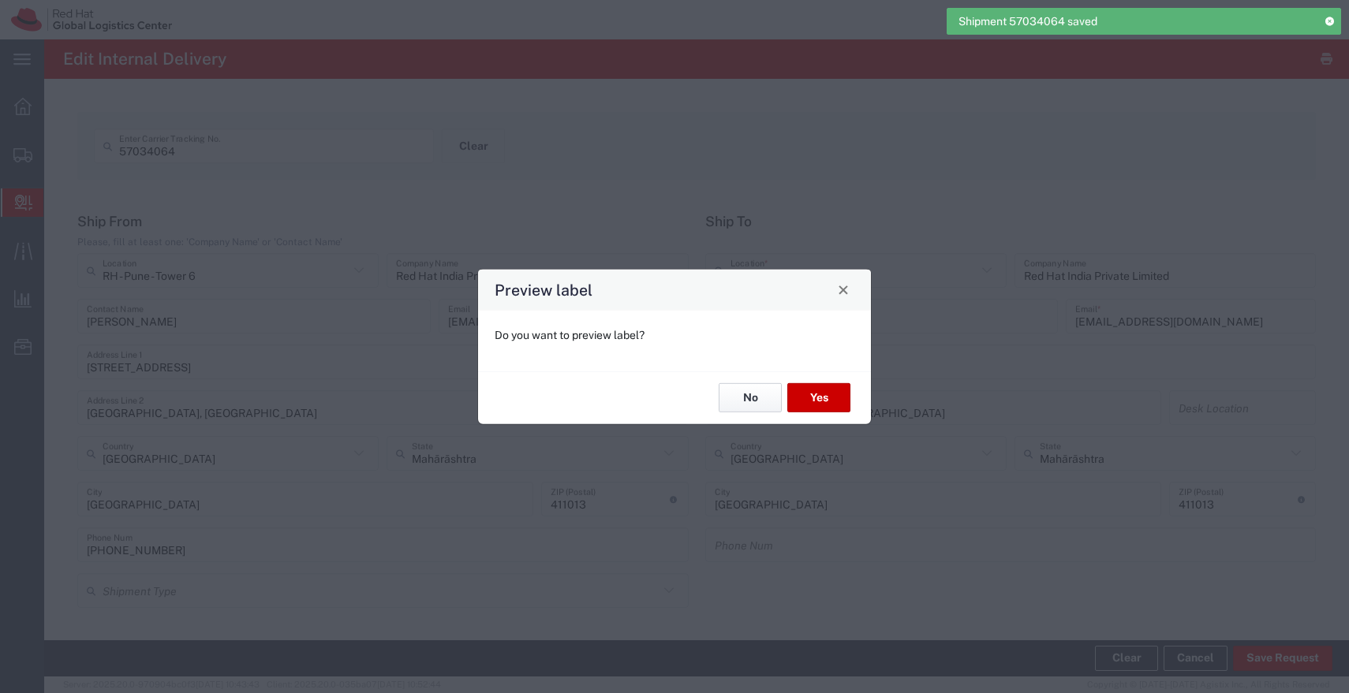
click at [744, 383] on button "No" at bounding box center [749, 397] width 63 height 29
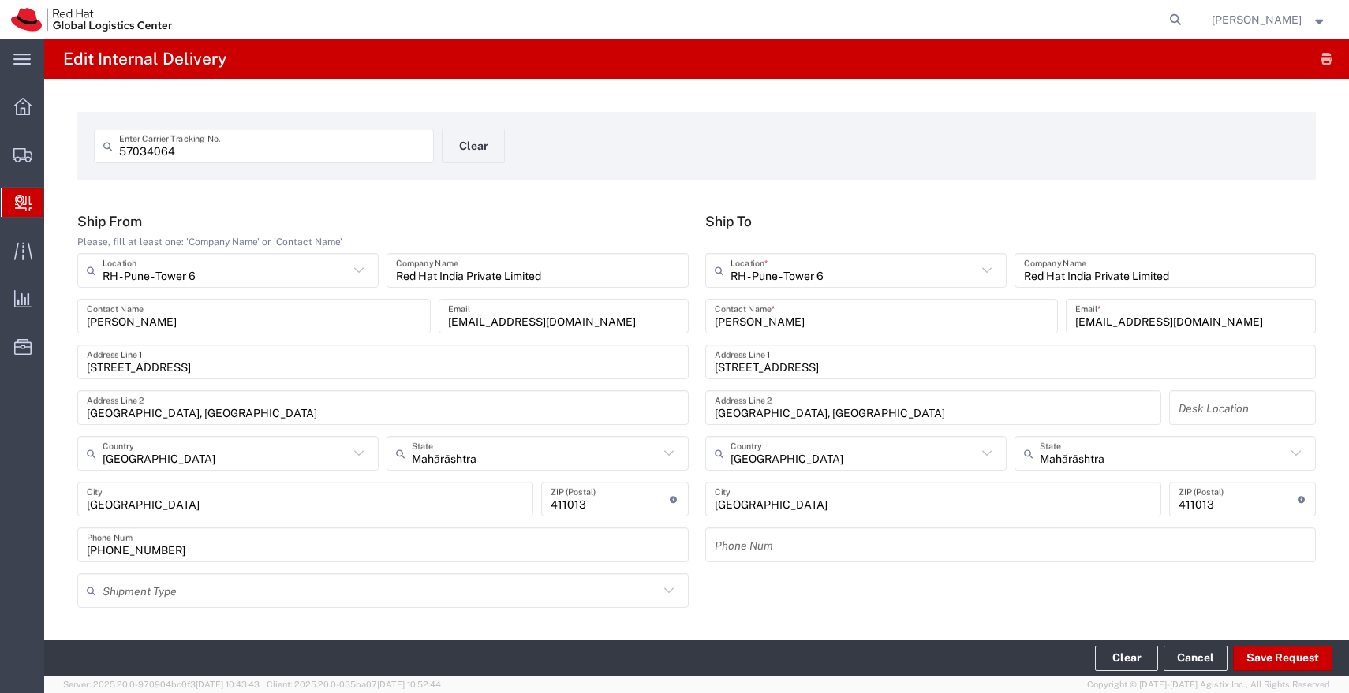
click at [375, 142] on input "57034064" at bounding box center [271, 146] width 305 height 28
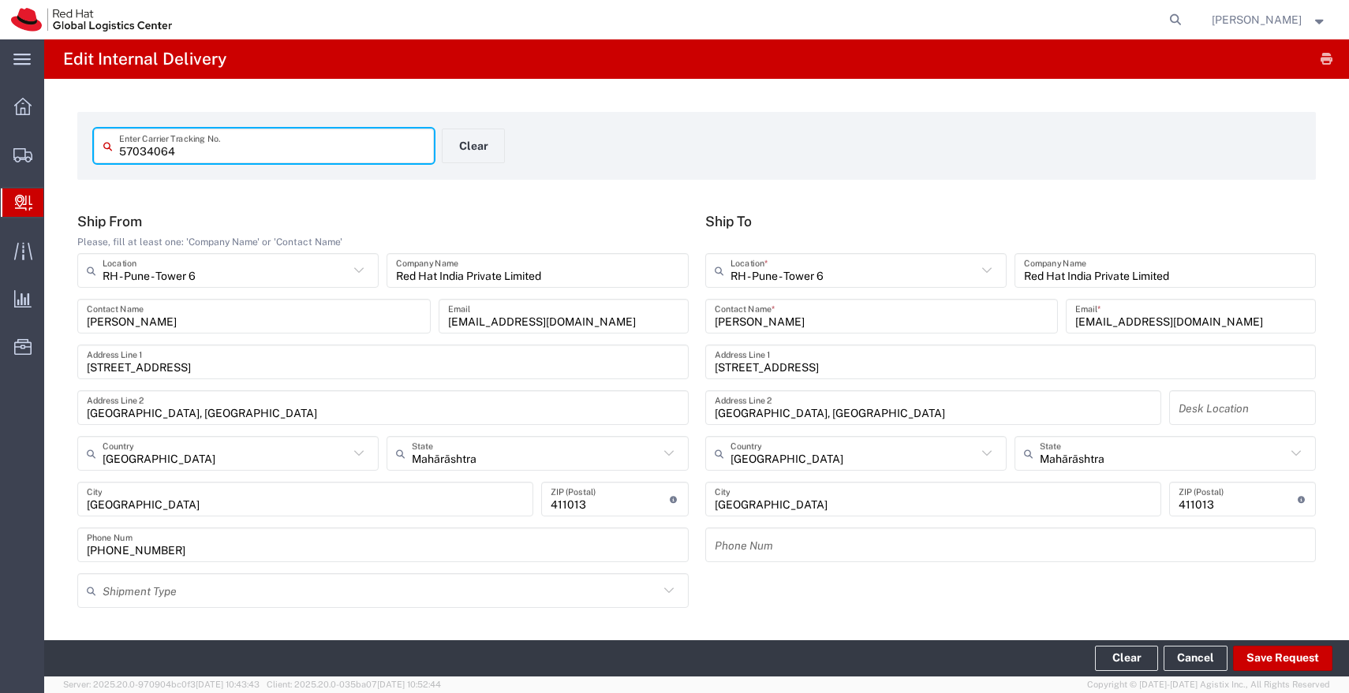
click at [375, 142] on input "57034064" at bounding box center [271, 146] width 305 height 28
paste input "8"
click at [920, 267] on input "text" at bounding box center [853, 271] width 246 height 28
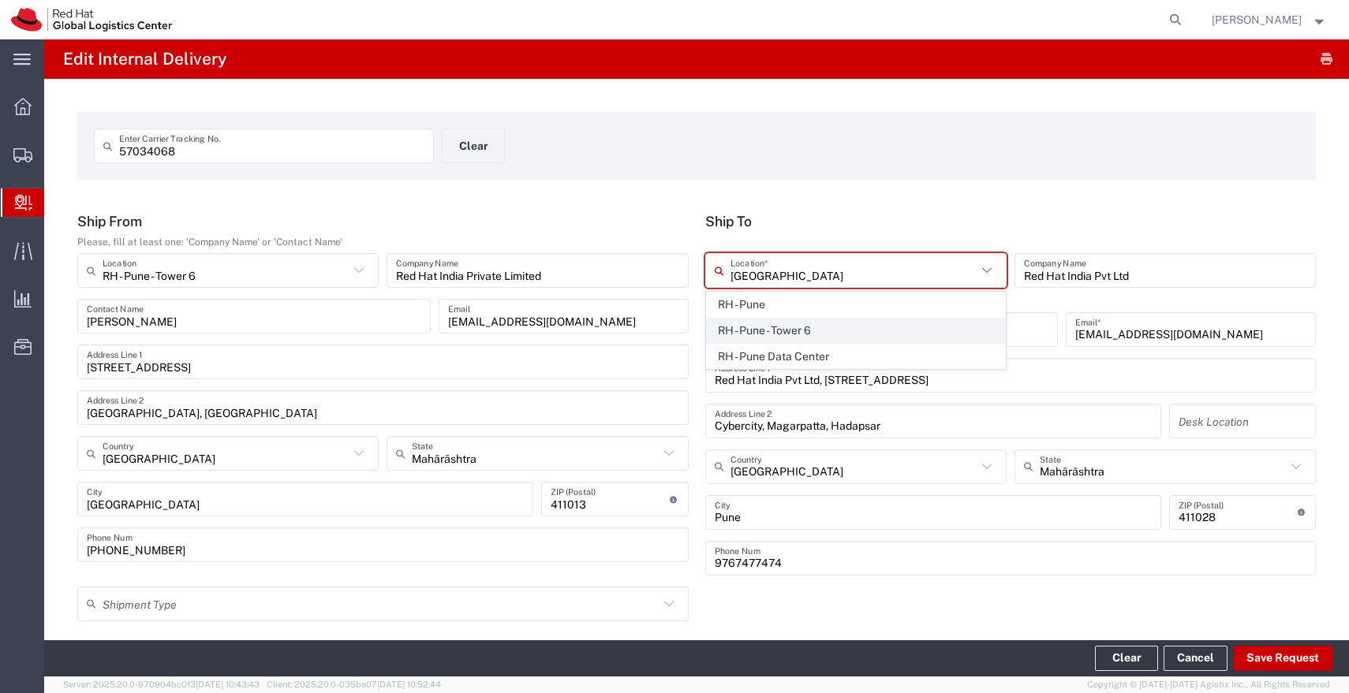
click at [823, 330] on span "RH - Pune - Tower 6" at bounding box center [856, 331] width 298 height 24
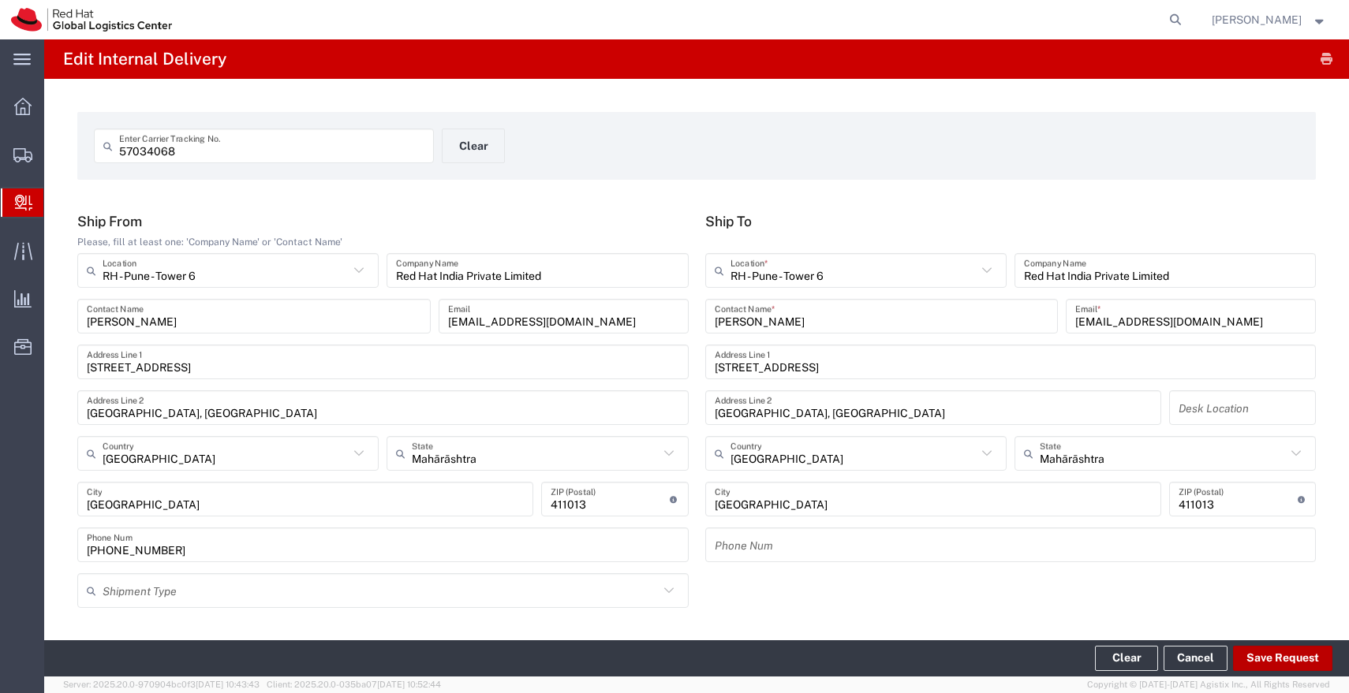
click at [1266, 659] on button "Save Request" at bounding box center [1282, 658] width 99 height 25
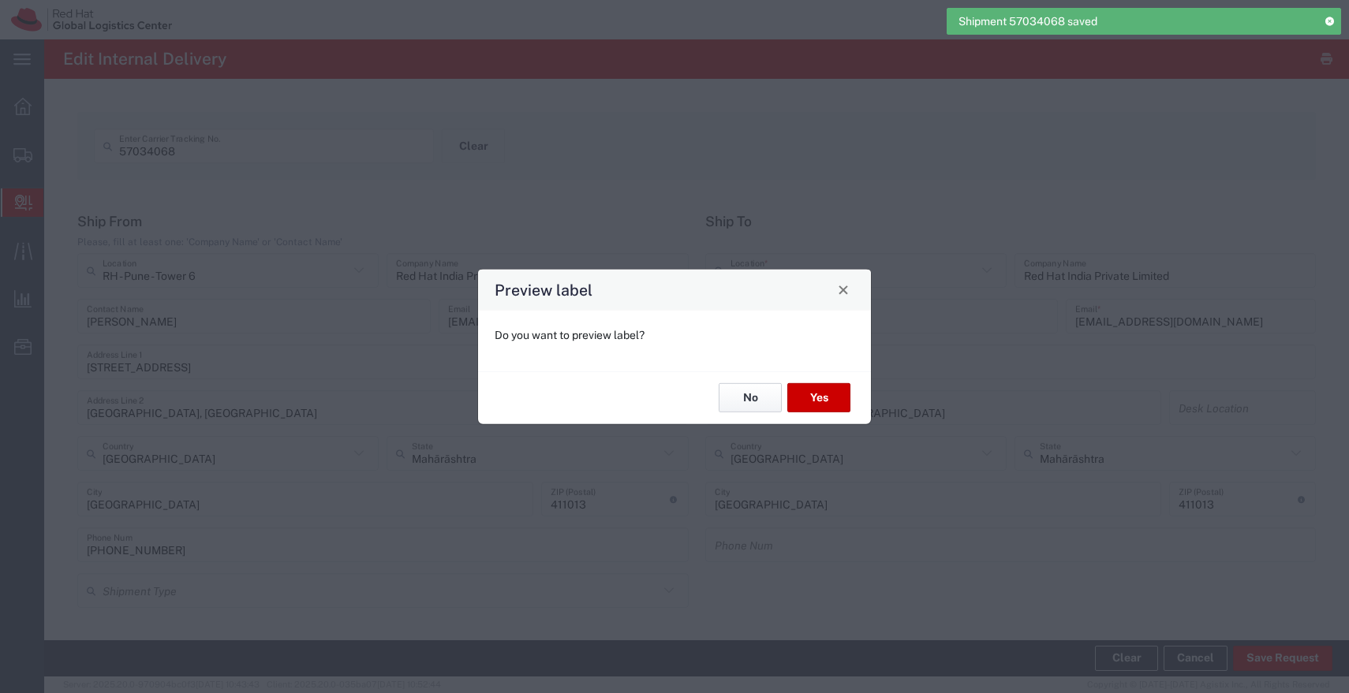
click at [753, 404] on button "No" at bounding box center [749, 397] width 63 height 29
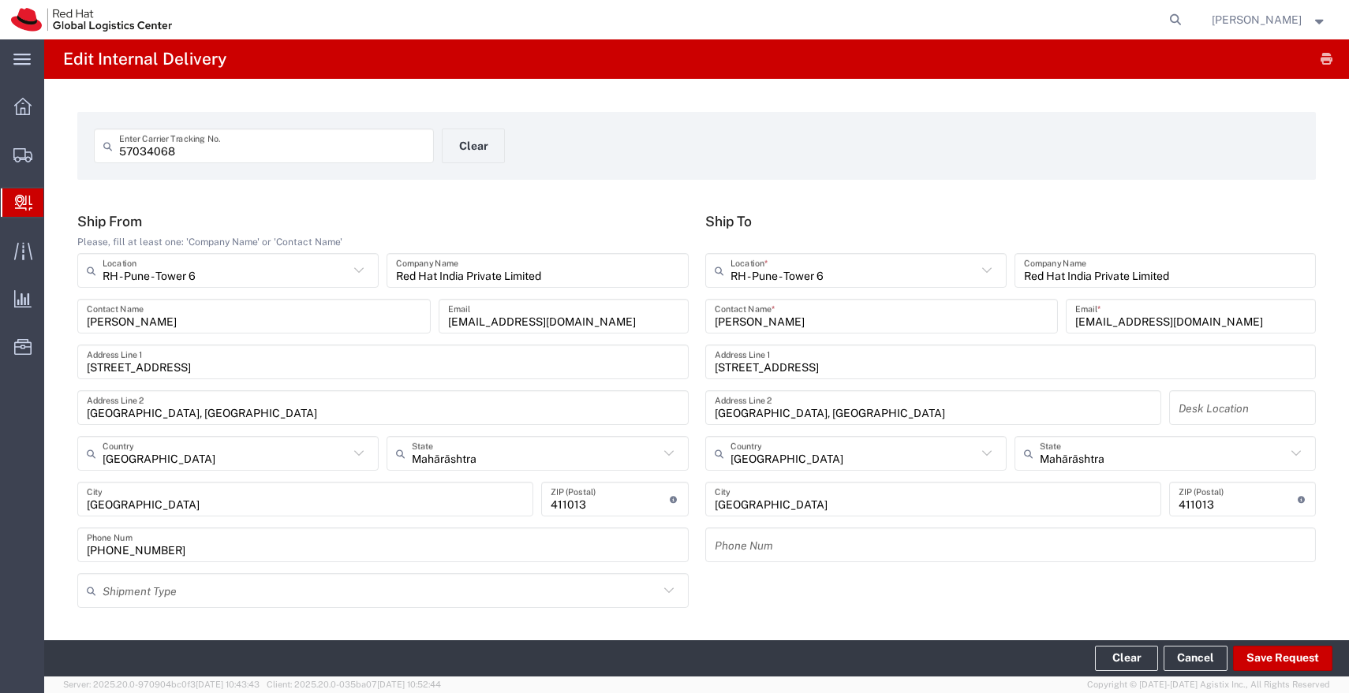
click at [390, 144] on input "57034068" at bounding box center [271, 146] width 305 height 28
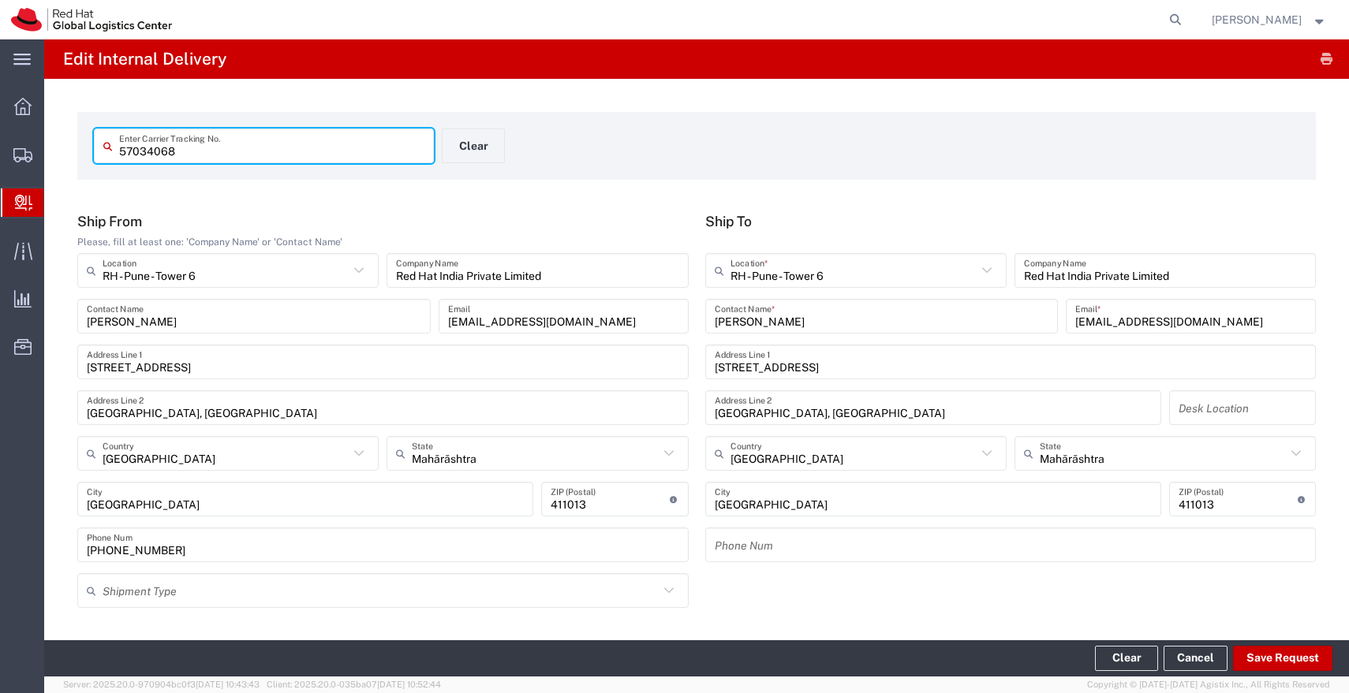
click at [390, 144] on input "57034068" at bounding box center [271, 146] width 305 height 28
paste input "57"
click at [783, 279] on input "text" at bounding box center [853, 271] width 246 height 28
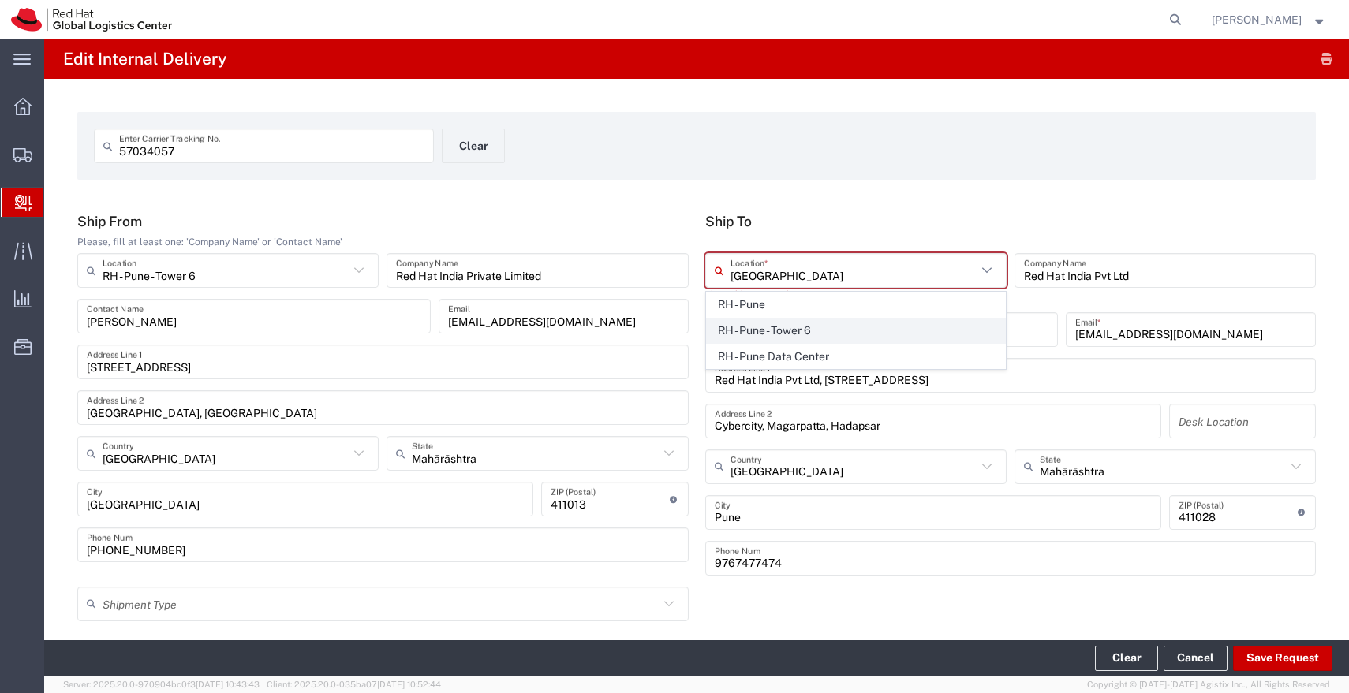
click at [768, 326] on span "RH - Pune - Tower 6" at bounding box center [856, 331] width 298 height 24
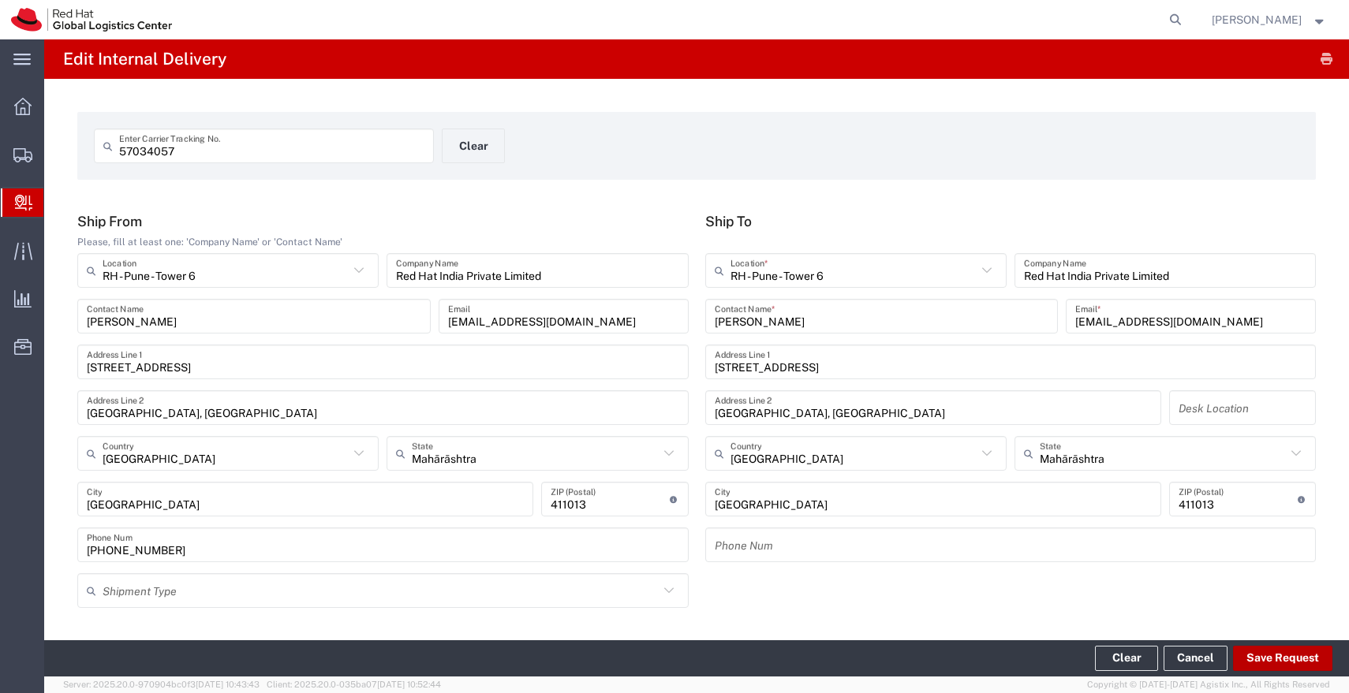
click at [1302, 668] on button "Save Request" at bounding box center [1282, 658] width 99 height 25
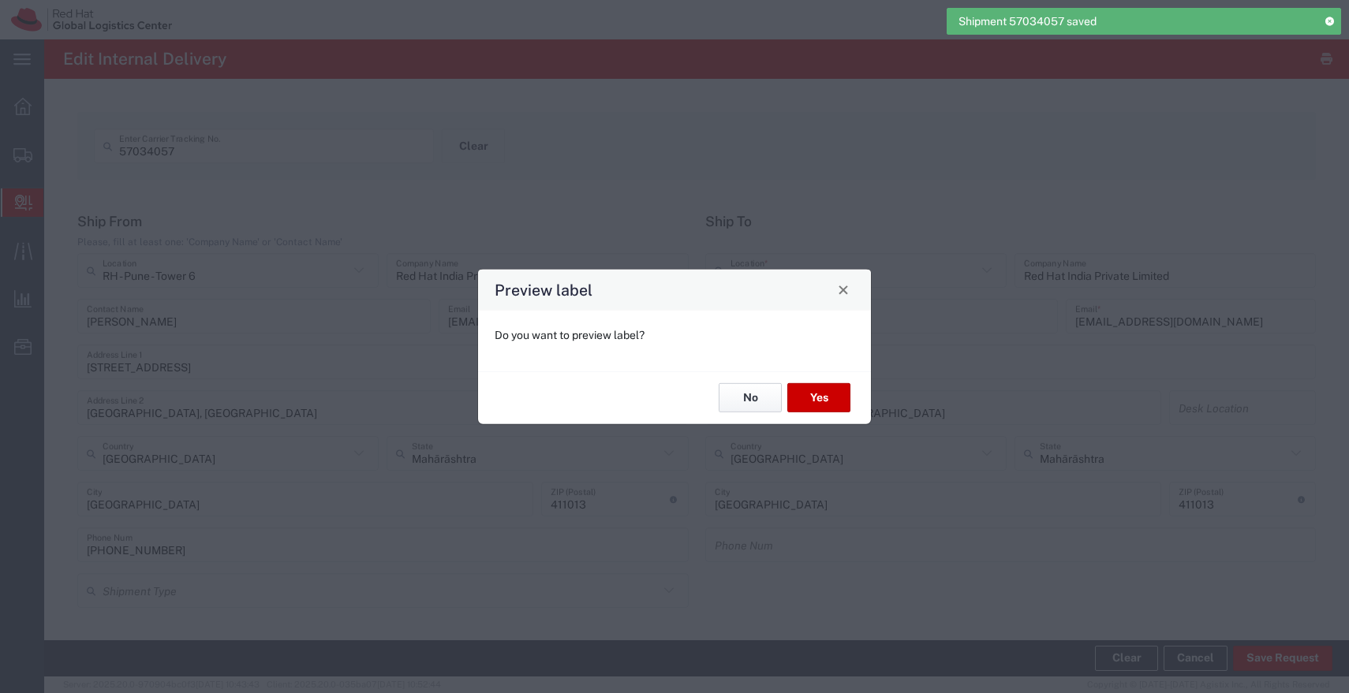
click at [748, 397] on button "No" at bounding box center [749, 397] width 63 height 29
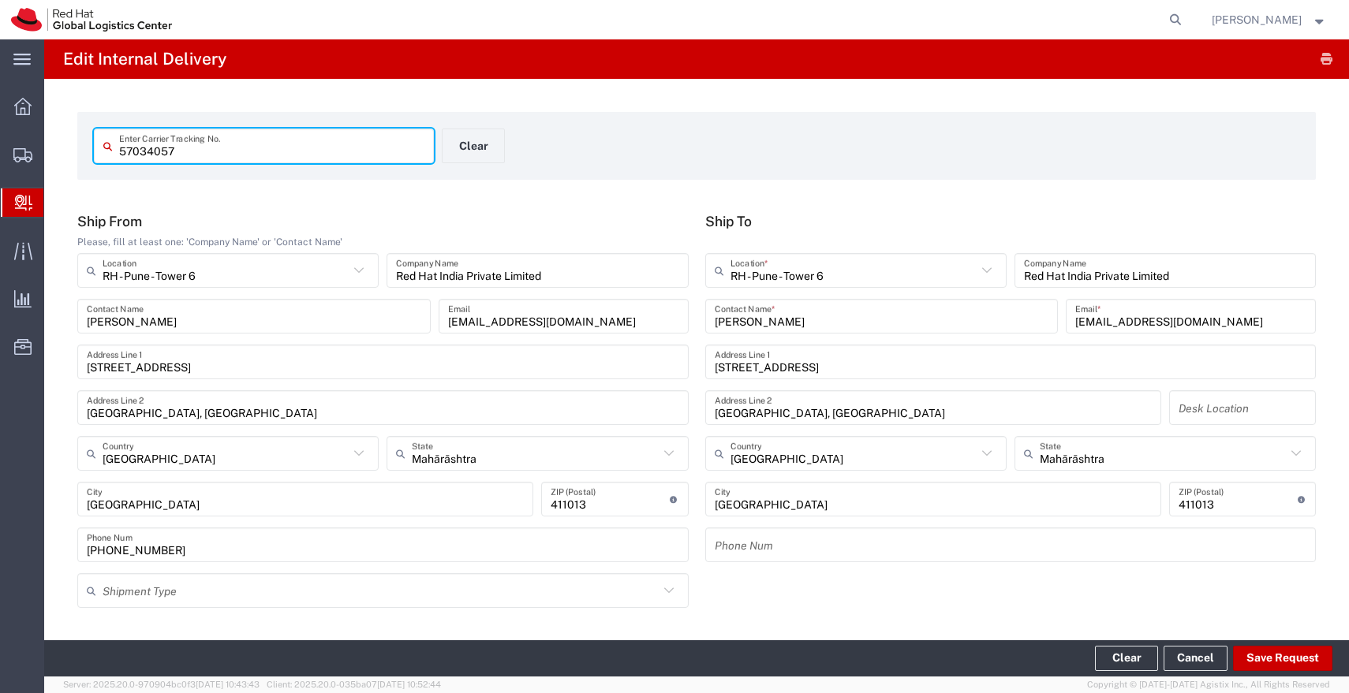
click at [334, 147] on input "57034057" at bounding box center [271, 146] width 305 height 28
paste input "71"
click at [820, 273] on input "text" at bounding box center [853, 271] width 246 height 28
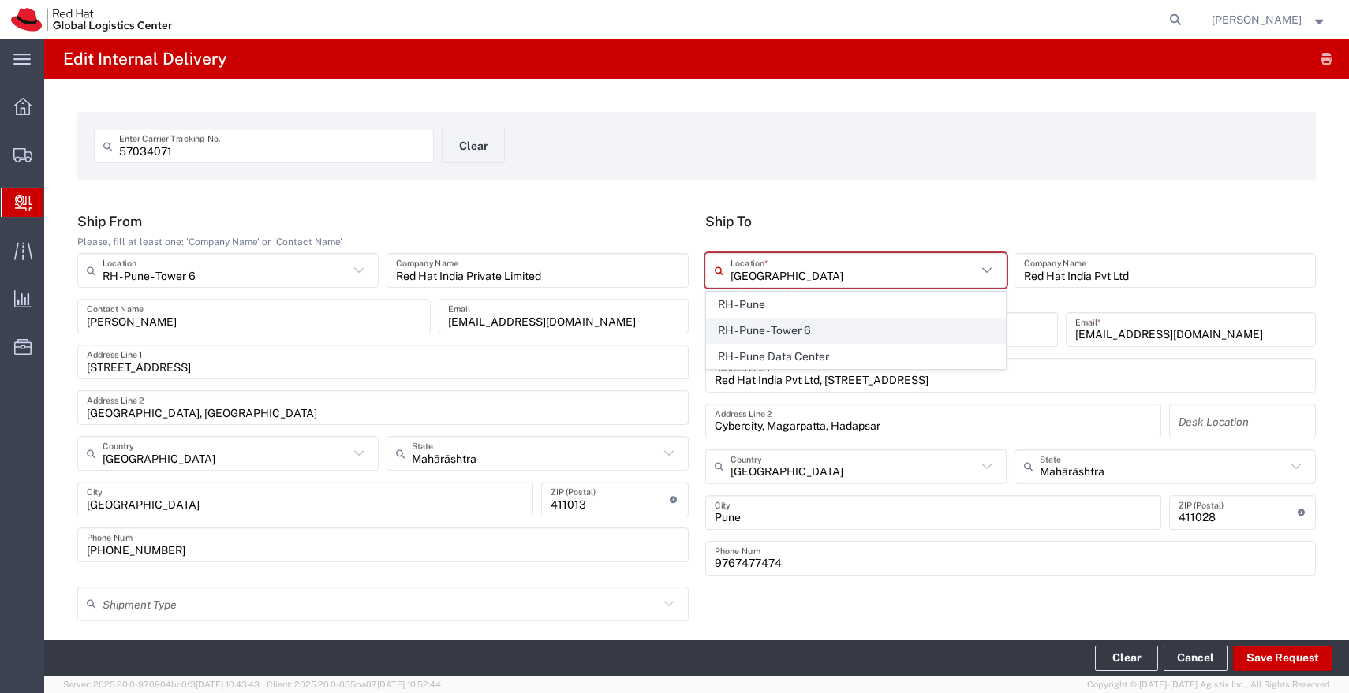
click at [779, 328] on span "RH - Pune - Tower 6" at bounding box center [856, 331] width 298 height 24
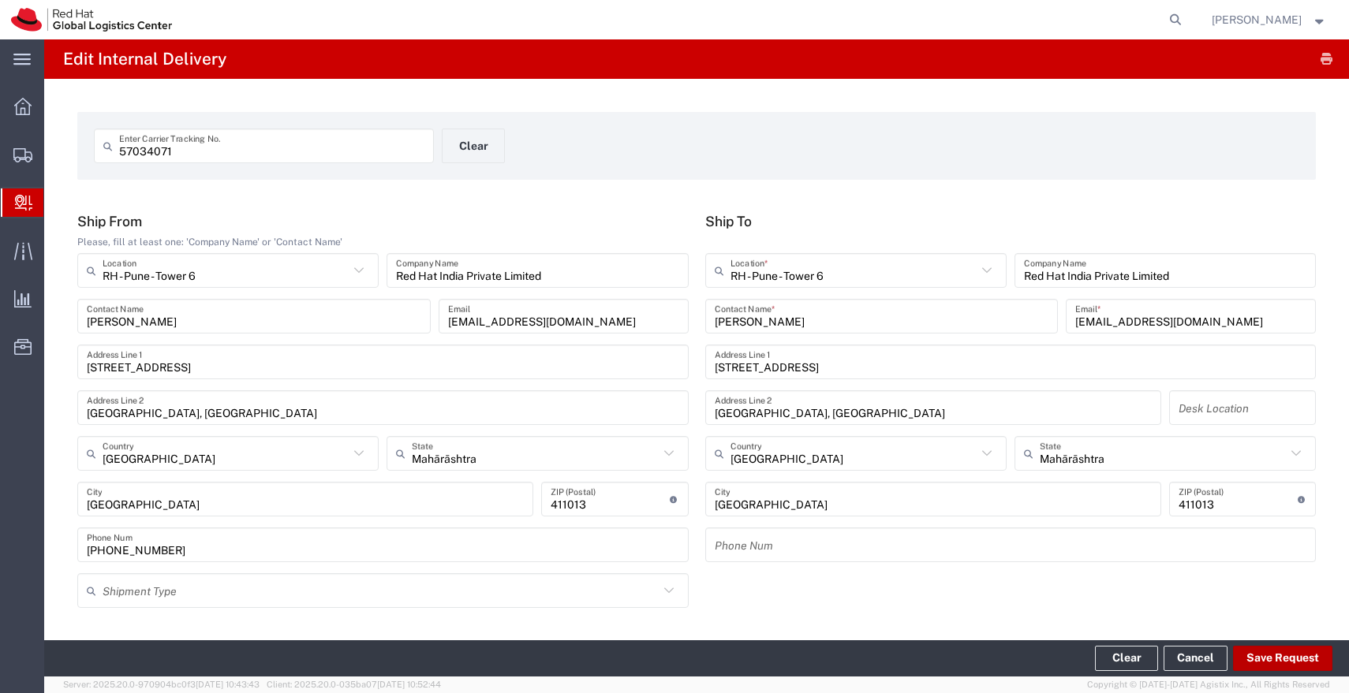
click at [1270, 652] on button "Save Request" at bounding box center [1282, 658] width 99 height 25
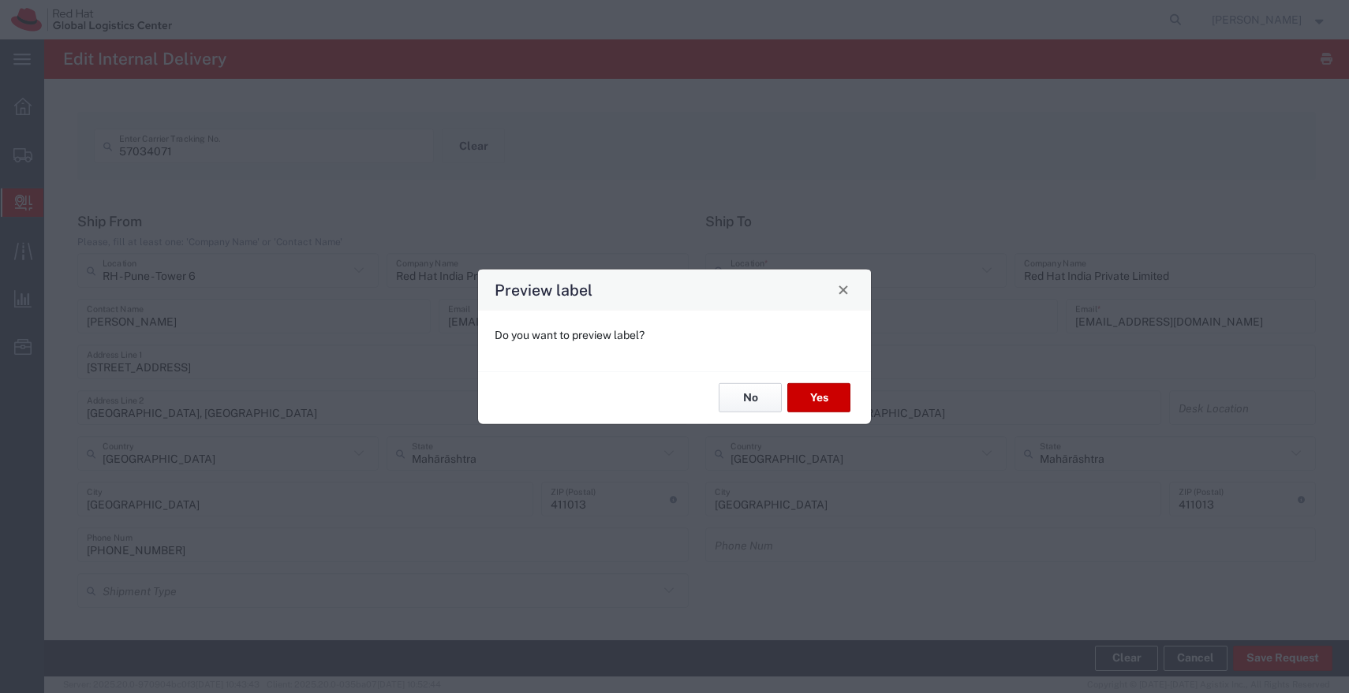
click at [740, 402] on button "No" at bounding box center [749, 397] width 63 height 29
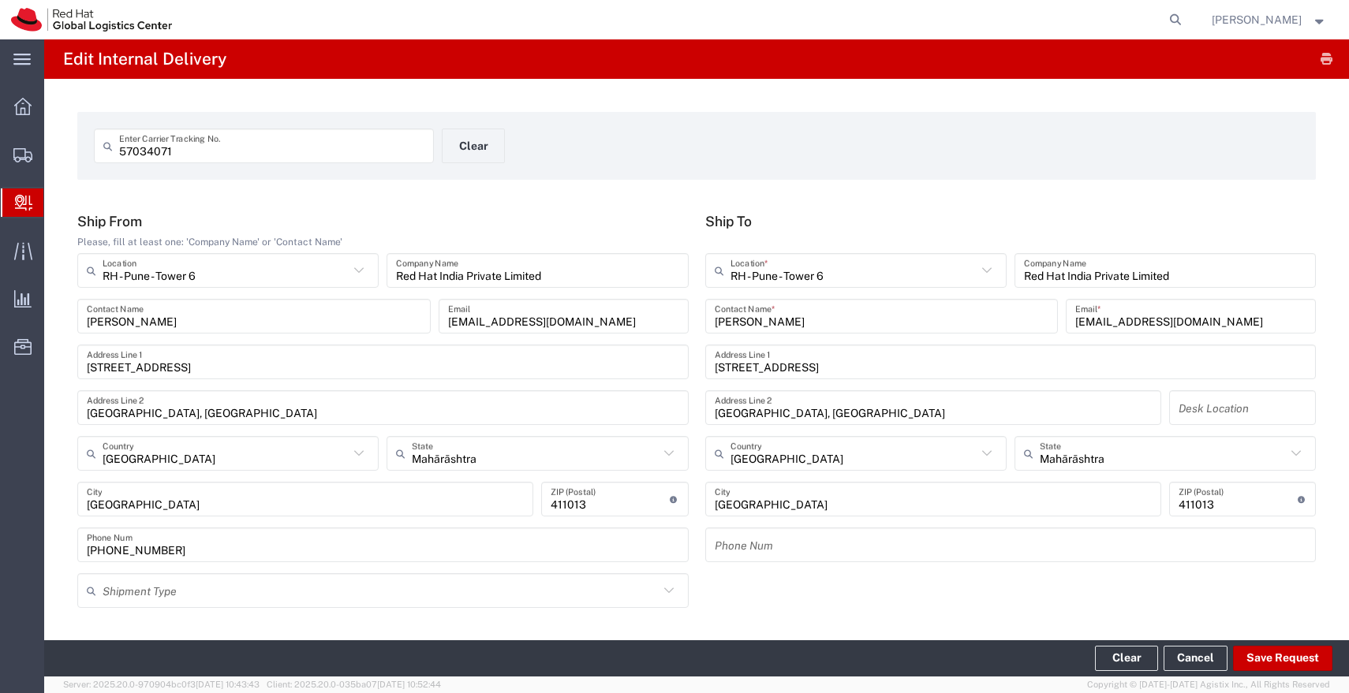
click at [235, 151] on input "57034071" at bounding box center [271, 146] width 305 height 28
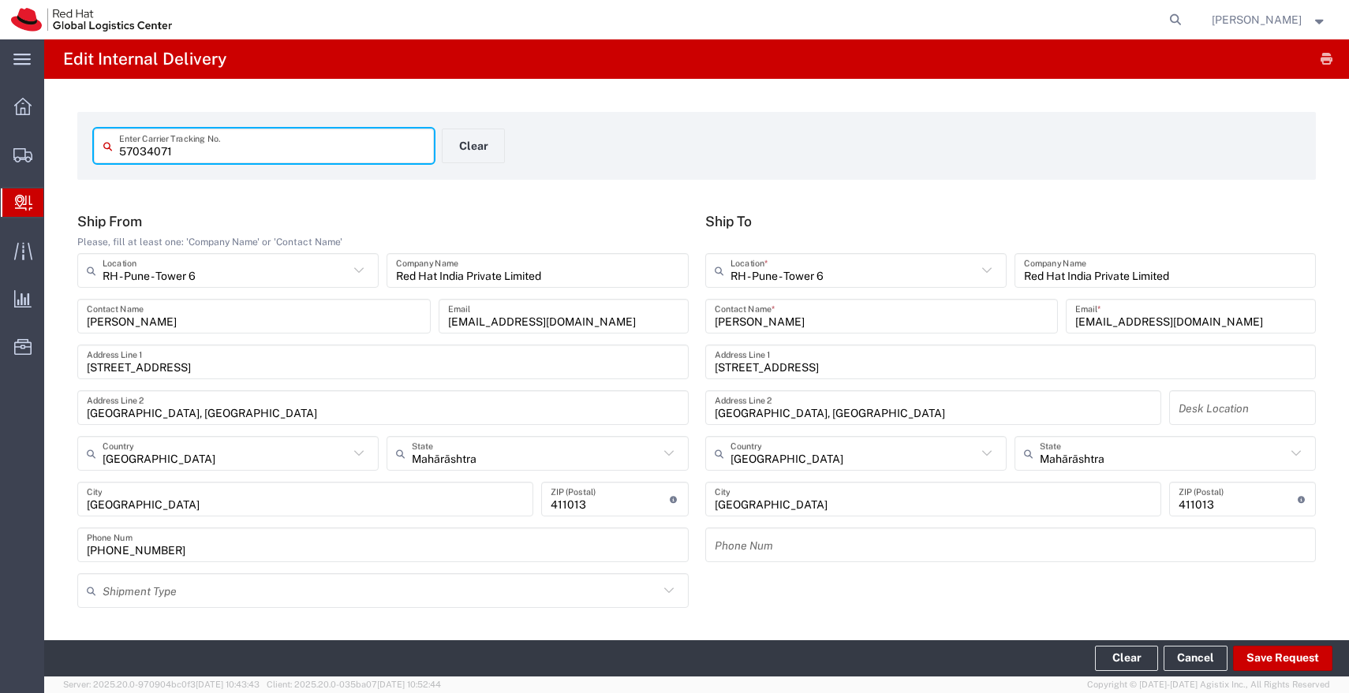
click at [235, 151] on input "57034071" at bounding box center [271, 146] width 305 height 28
paste input "2"
click at [755, 272] on input "text" at bounding box center [853, 271] width 246 height 28
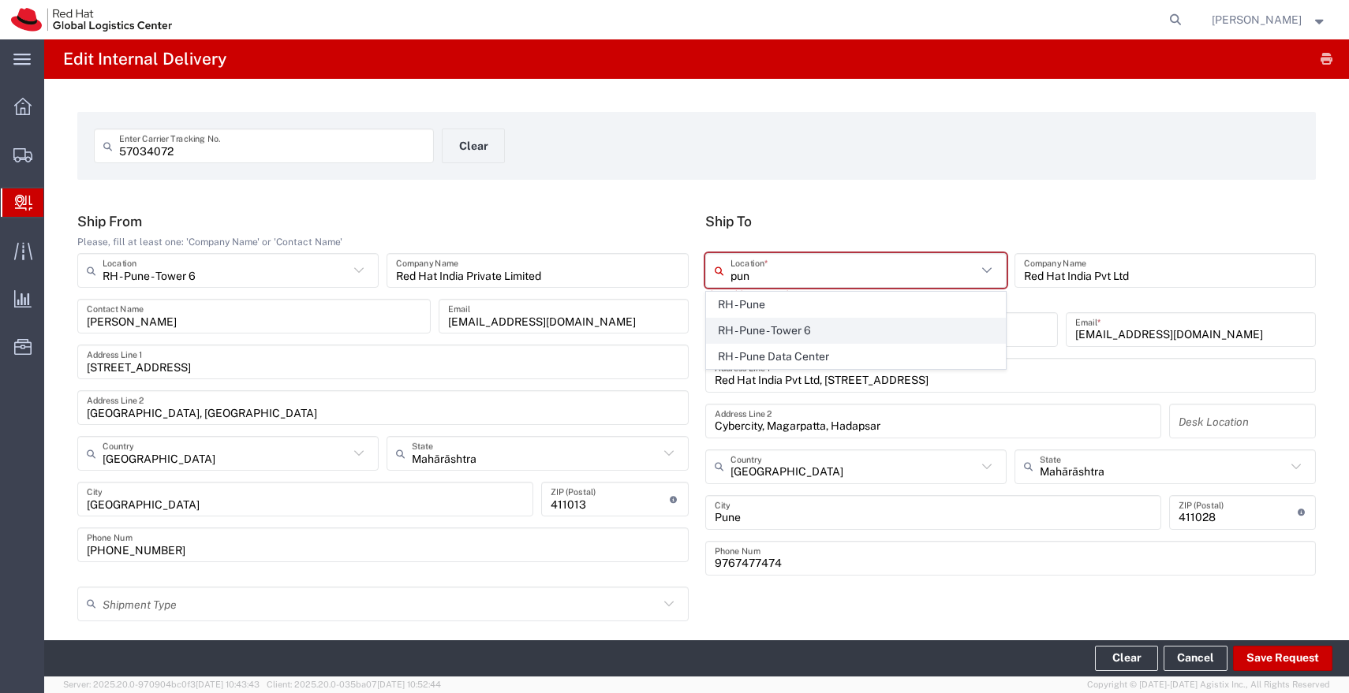
click at [747, 326] on span "RH - Pune - Tower 6" at bounding box center [856, 331] width 298 height 24
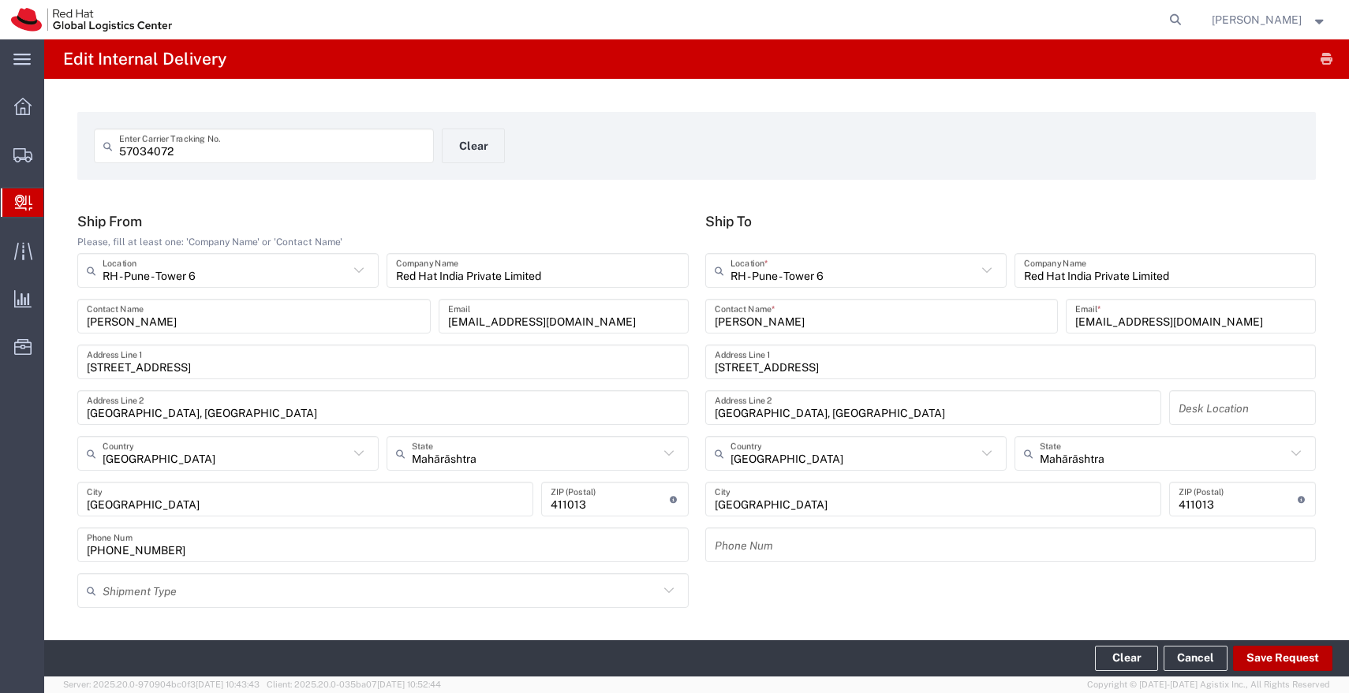
click at [1293, 661] on button "Save Request" at bounding box center [1282, 658] width 99 height 25
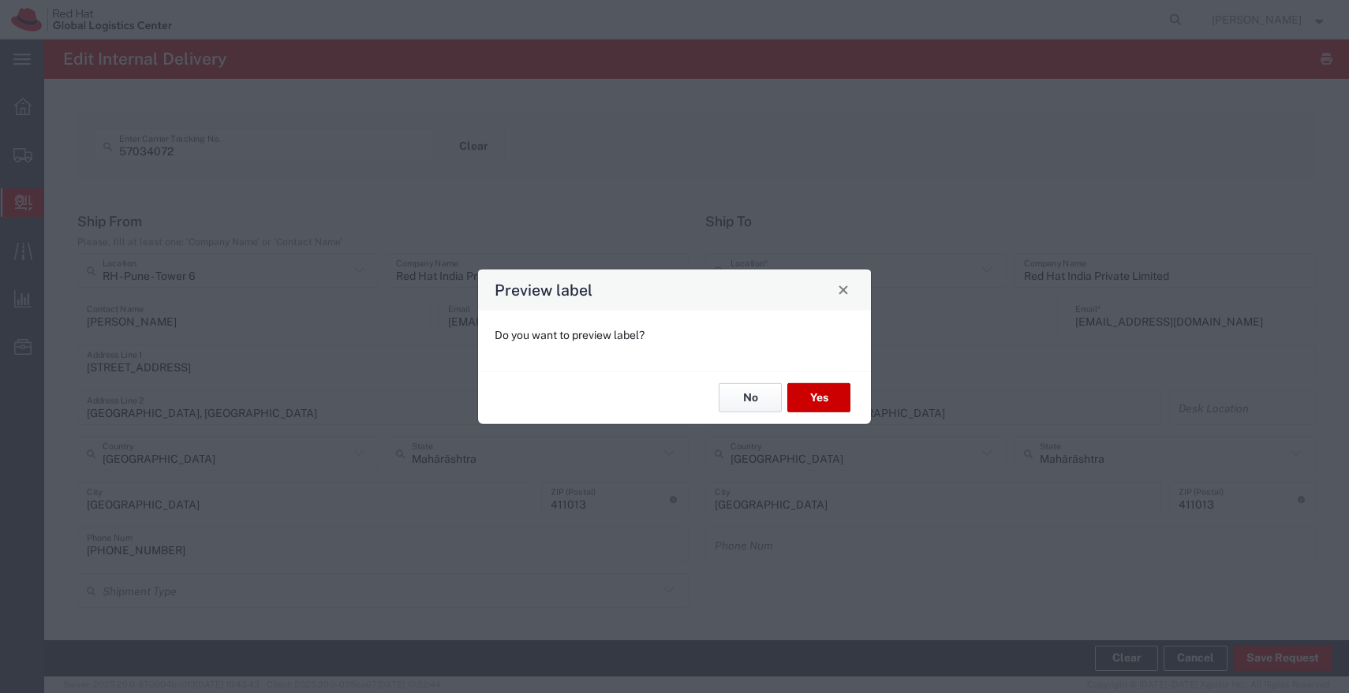
click at [752, 397] on button "No" at bounding box center [749, 397] width 63 height 29
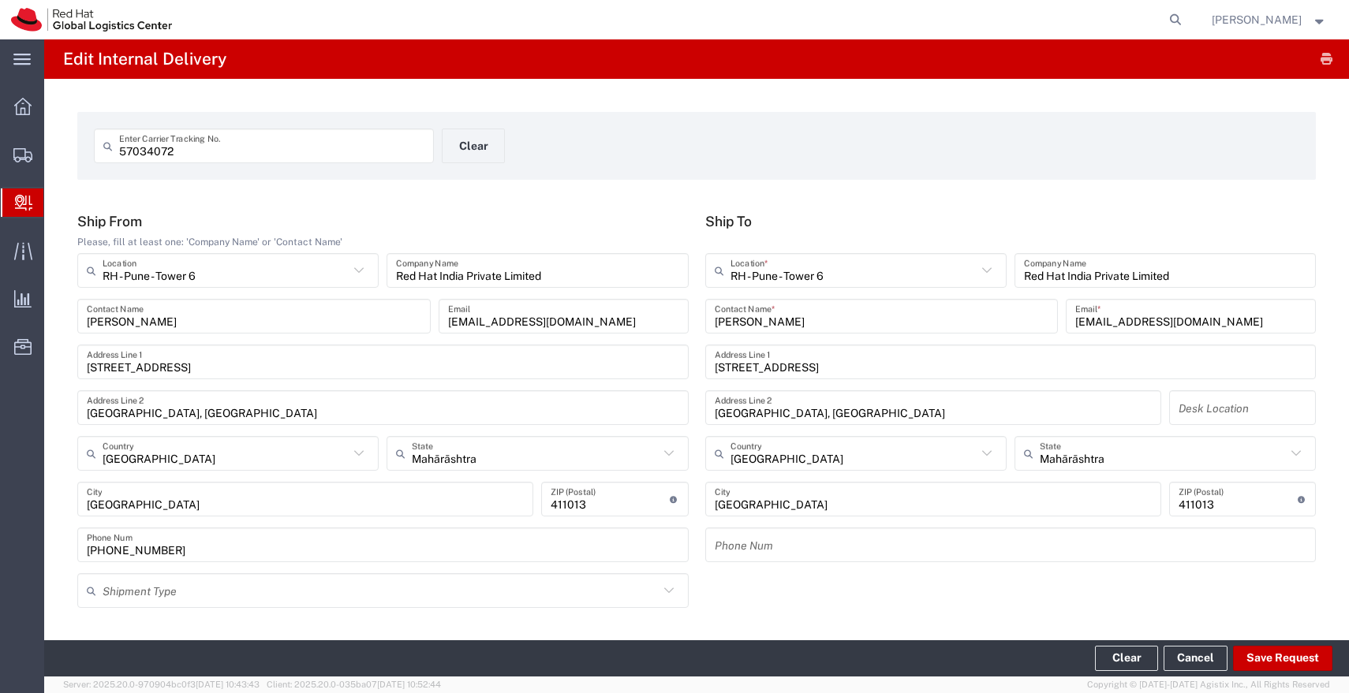
click at [358, 147] on input "57034072" at bounding box center [271, 146] width 305 height 28
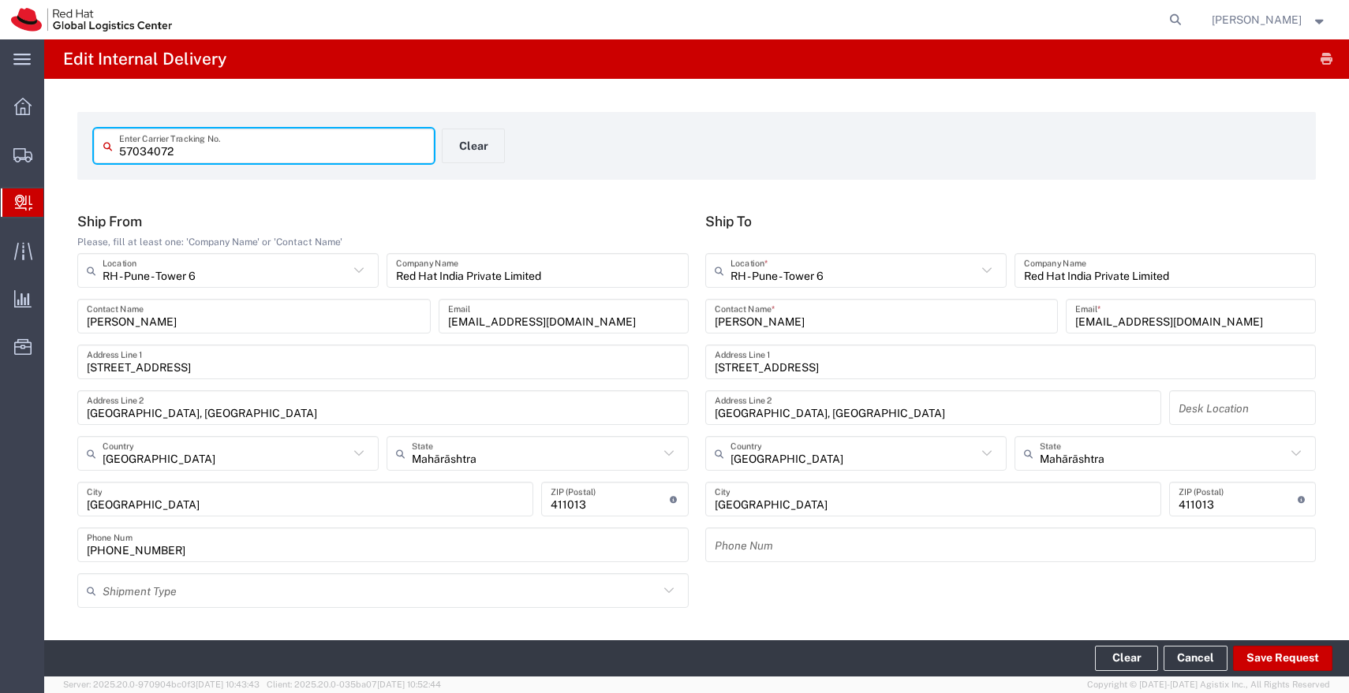
paste input "69"
click at [841, 277] on input "text" at bounding box center [853, 271] width 246 height 28
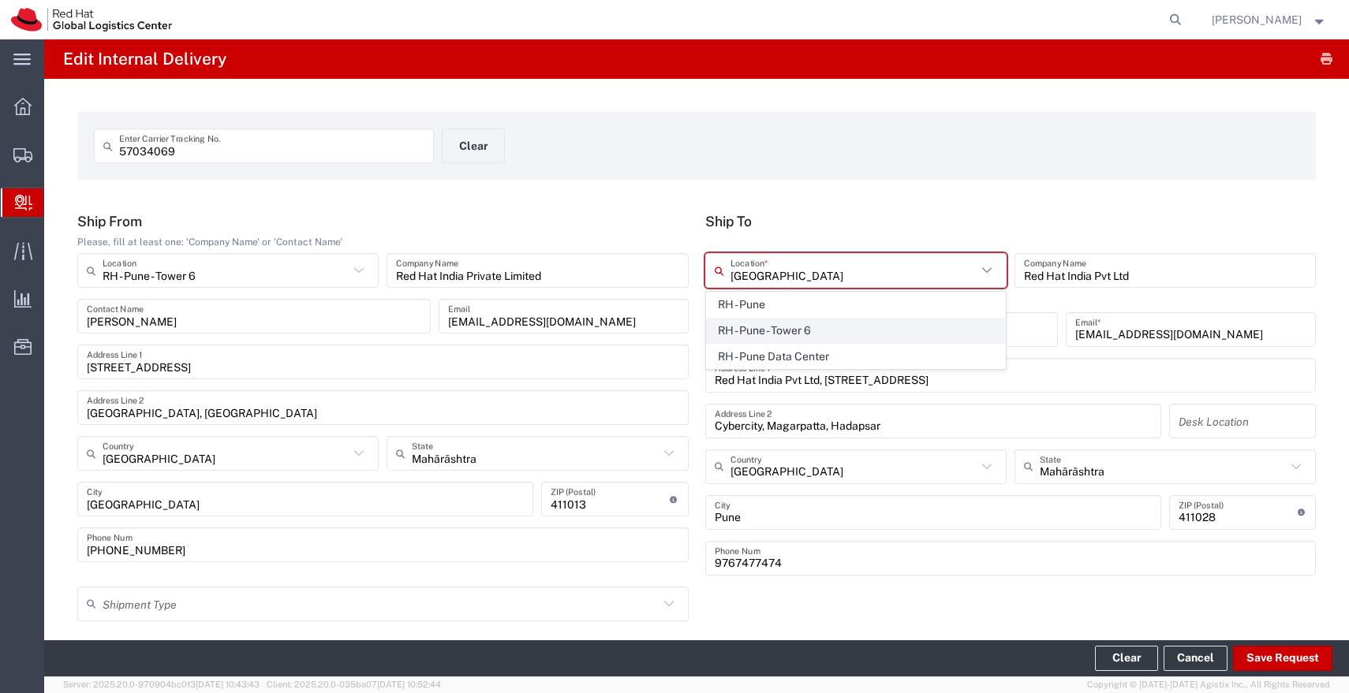
click at [799, 328] on span "RH - Pune - Tower 6" at bounding box center [856, 331] width 298 height 24
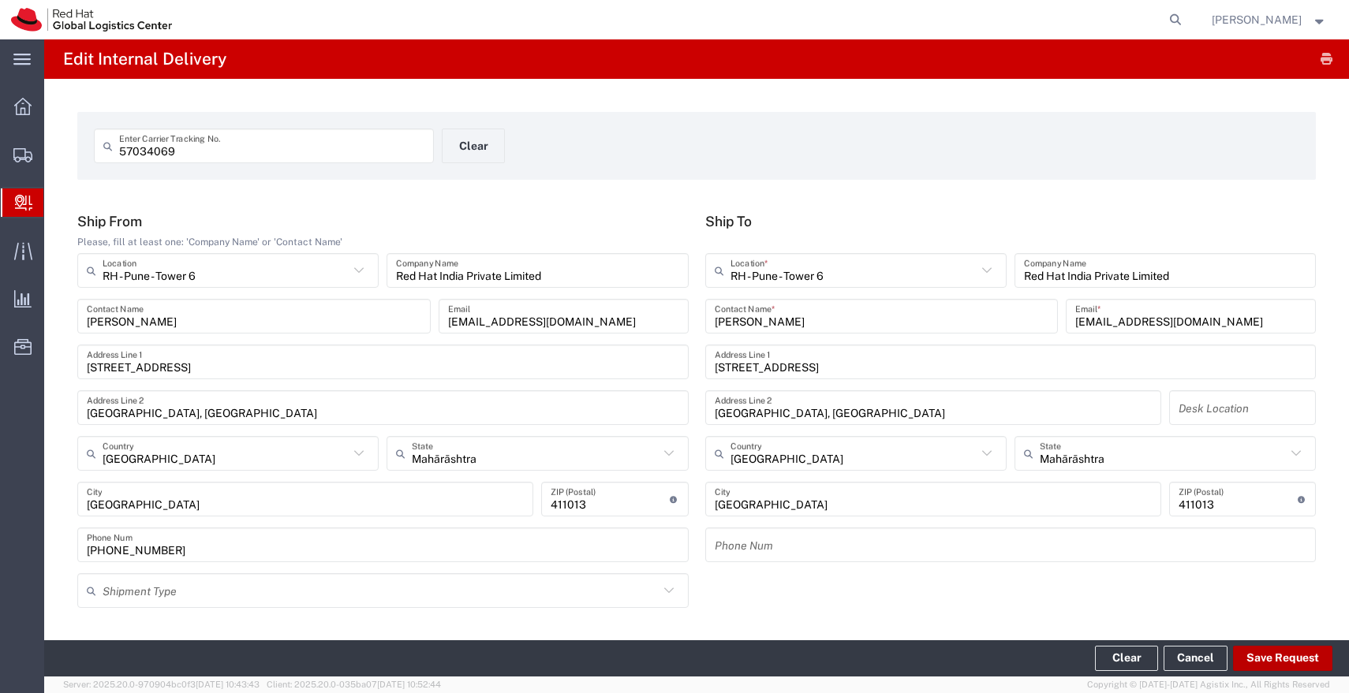
click at [1284, 655] on button "Save Request" at bounding box center [1282, 658] width 99 height 25
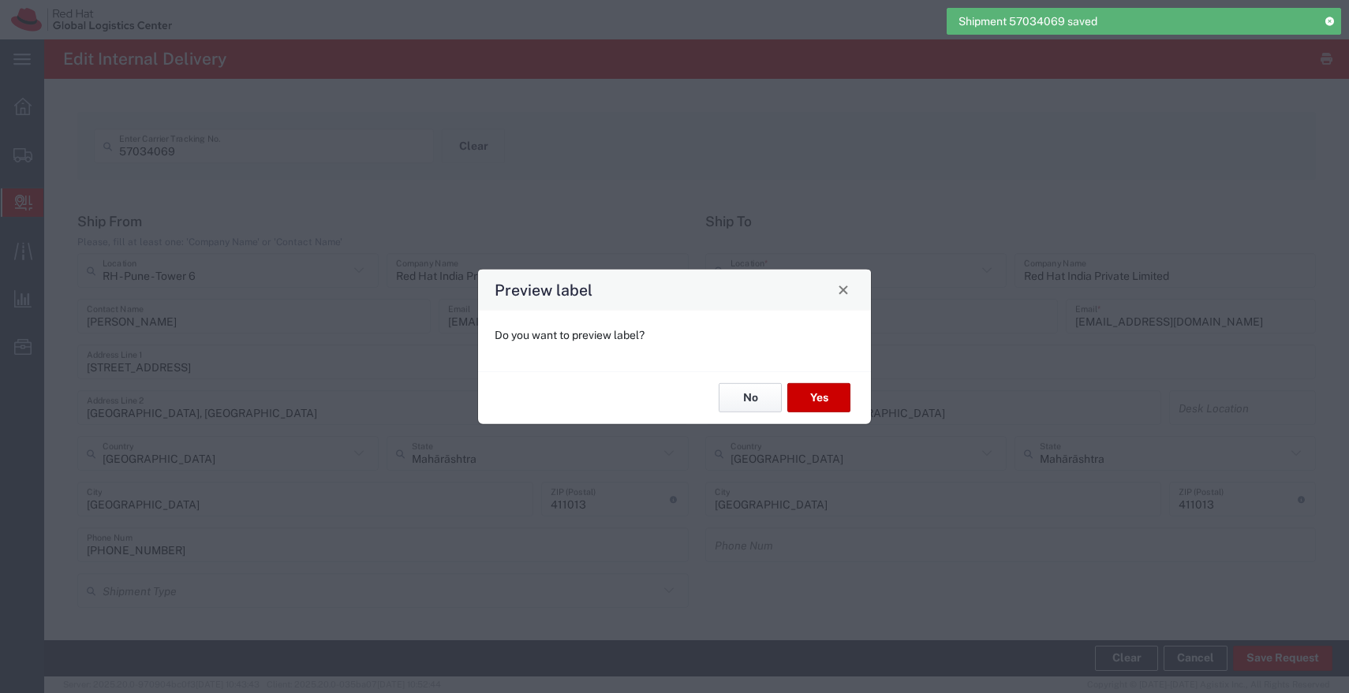
click at [735, 393] on button "No" at bounding box center [749, 397] width 63 height 29
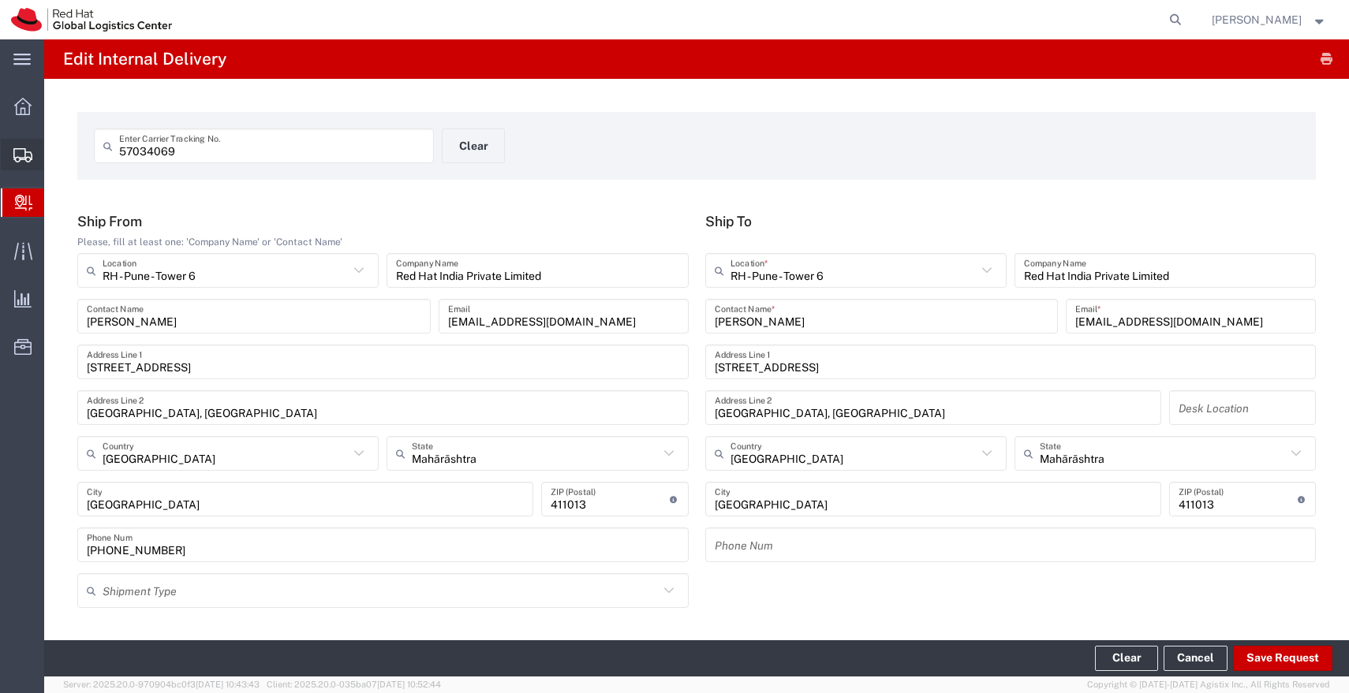
click at [54, 154] on span "Shipments" at bounding box center [48, 155] width 11 height 32
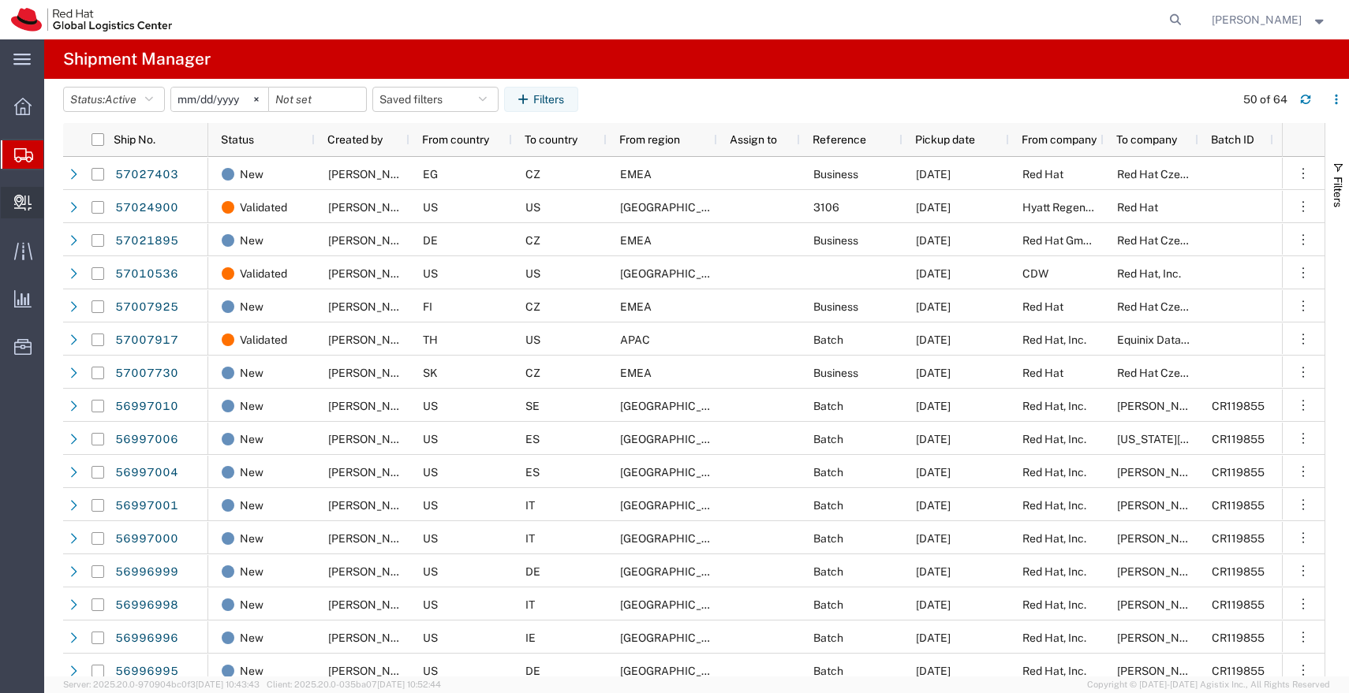
click at [54, 200] on span "Internal Delivery" at bounding box center [48, 203] width 11 height 32
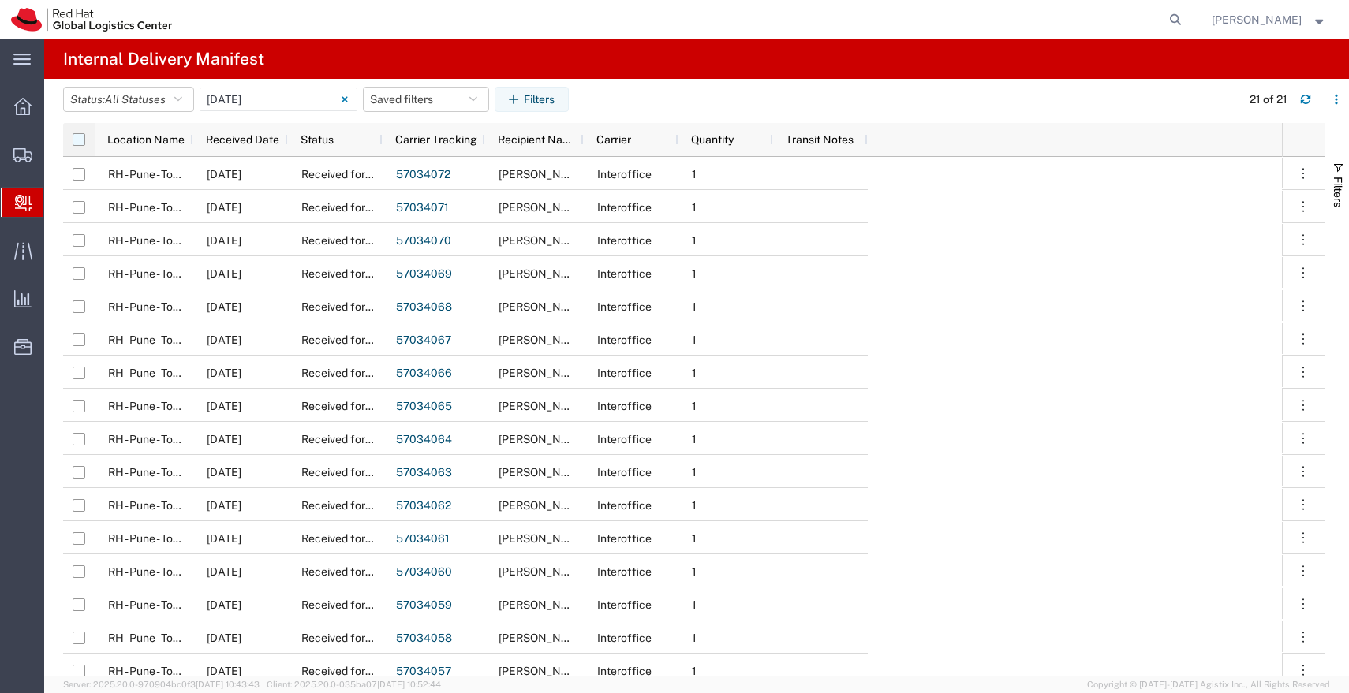
click at [80, 141] on input "checkbox" at bounding box center [79, 139] width 13 height 13
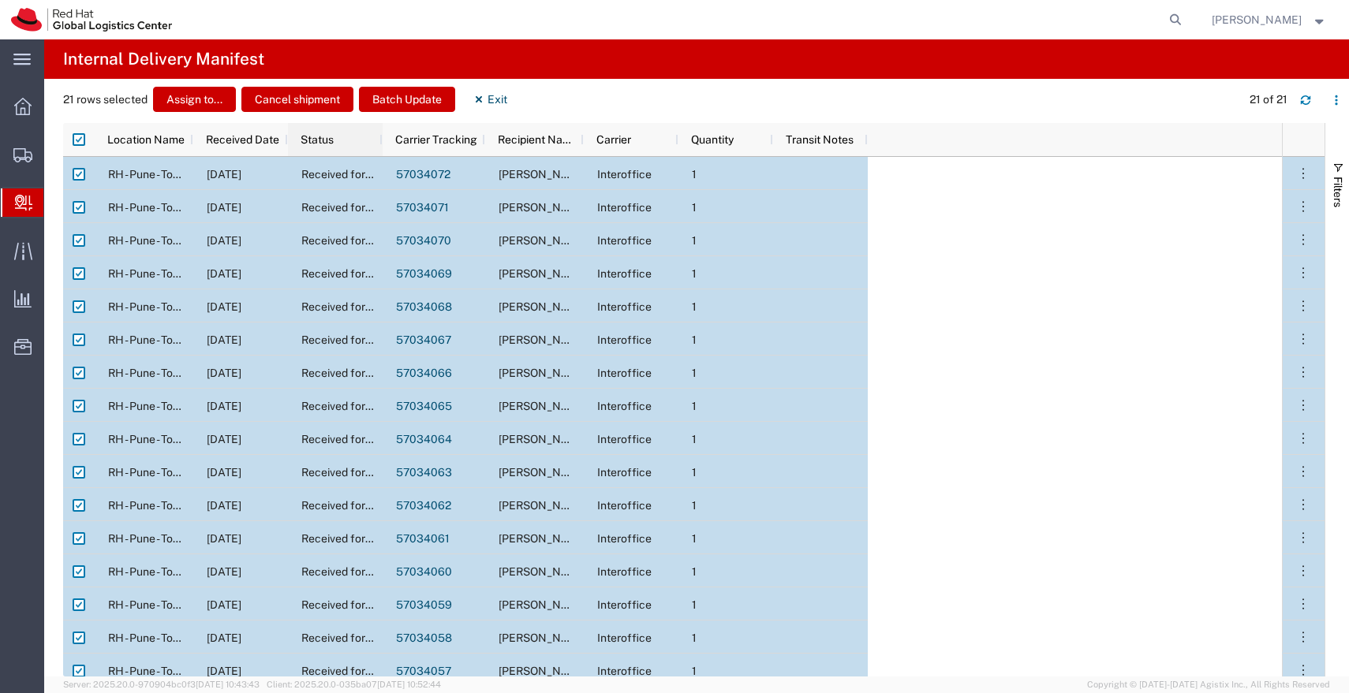
click at [320, 144] on span "Status" at bounding box center [316, 139] width 33 height 13
click at [350, 143] on img at bounding box center [350, 139] width 25 height 25
click at [80, 140] on input "checkbox" at bounding box center [79, 139] width 13 height 13
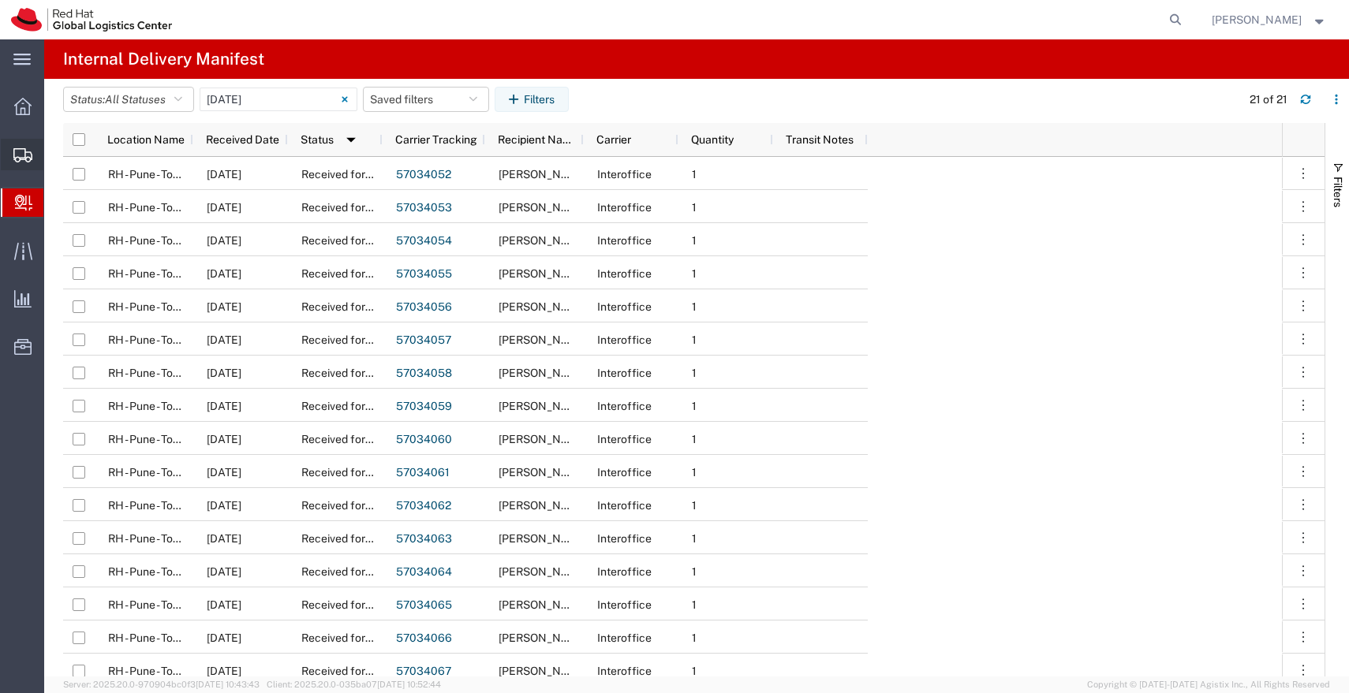
click at [28, 152] on icon at bounding box center [22, 155] width 19 height 14
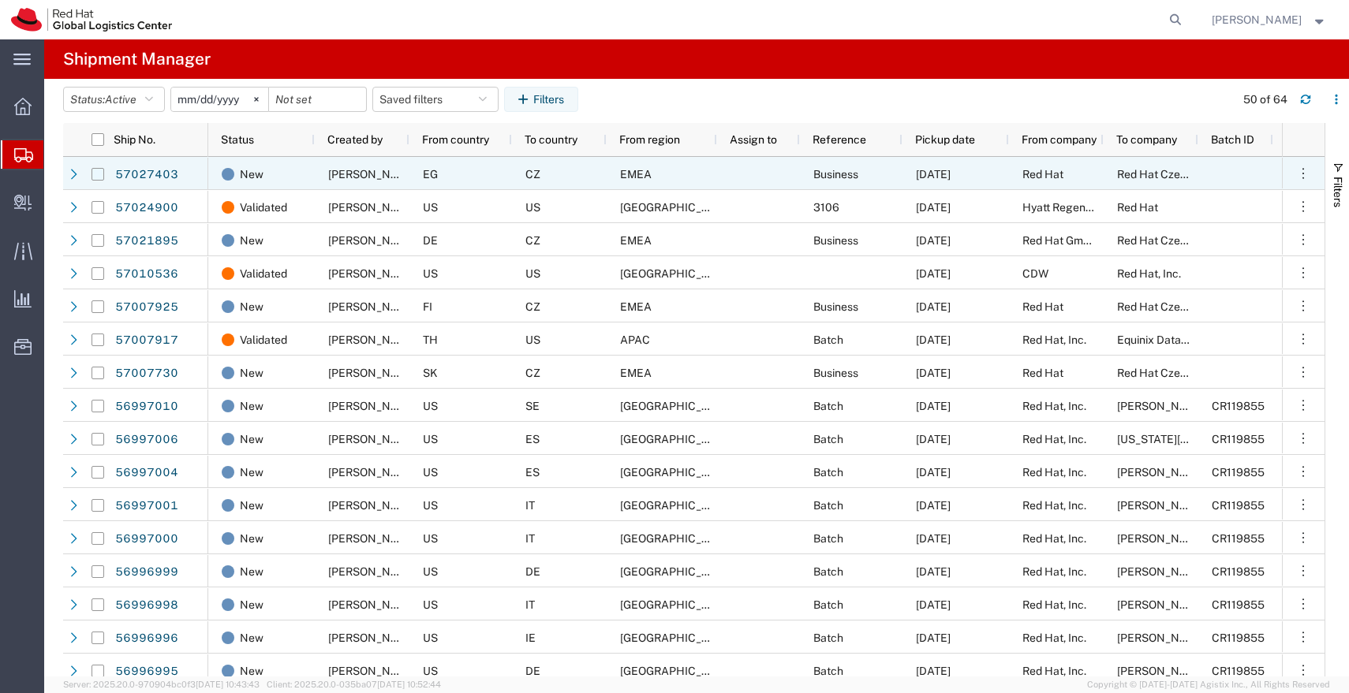
click at [101, 172] on input "Press Space to toggle row selection (unchecked)" at bounding box center [97, 174] width 13 height 13
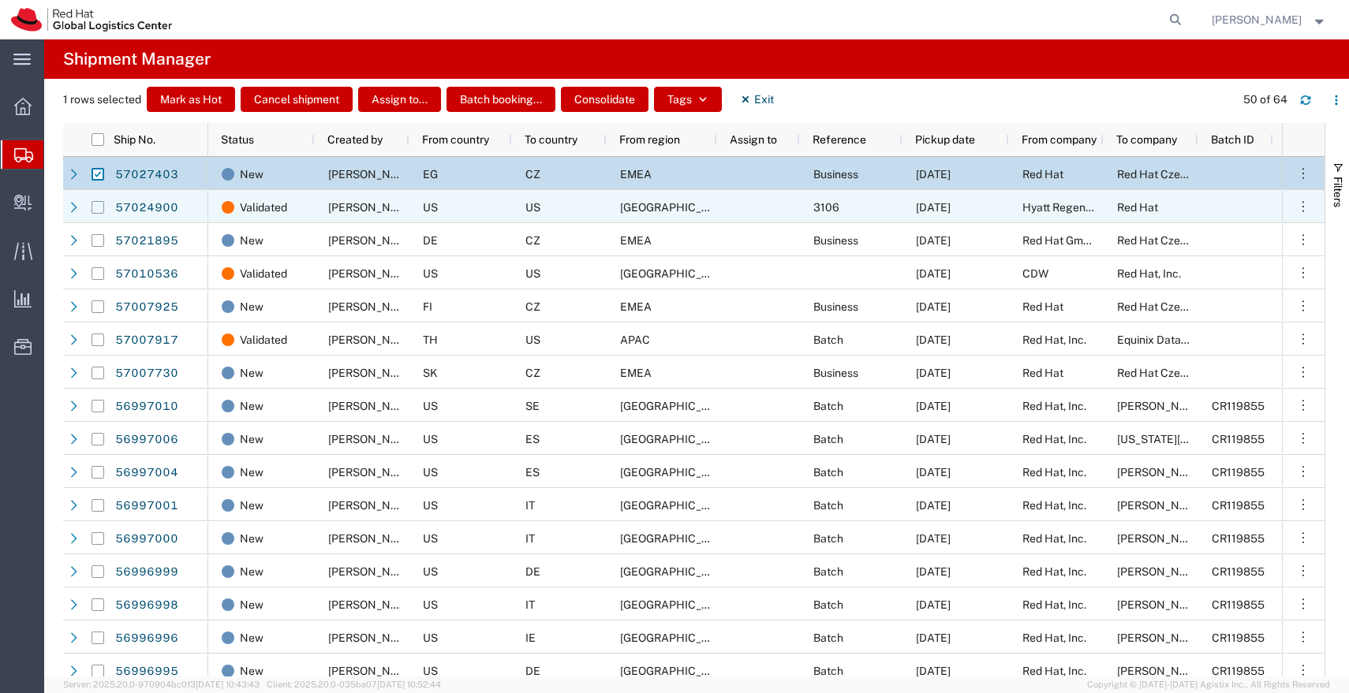
click at [99, 205] on input "Press Space to toggle row selection (unchecked)" at bounding box center [97, 207] width 13 height 13
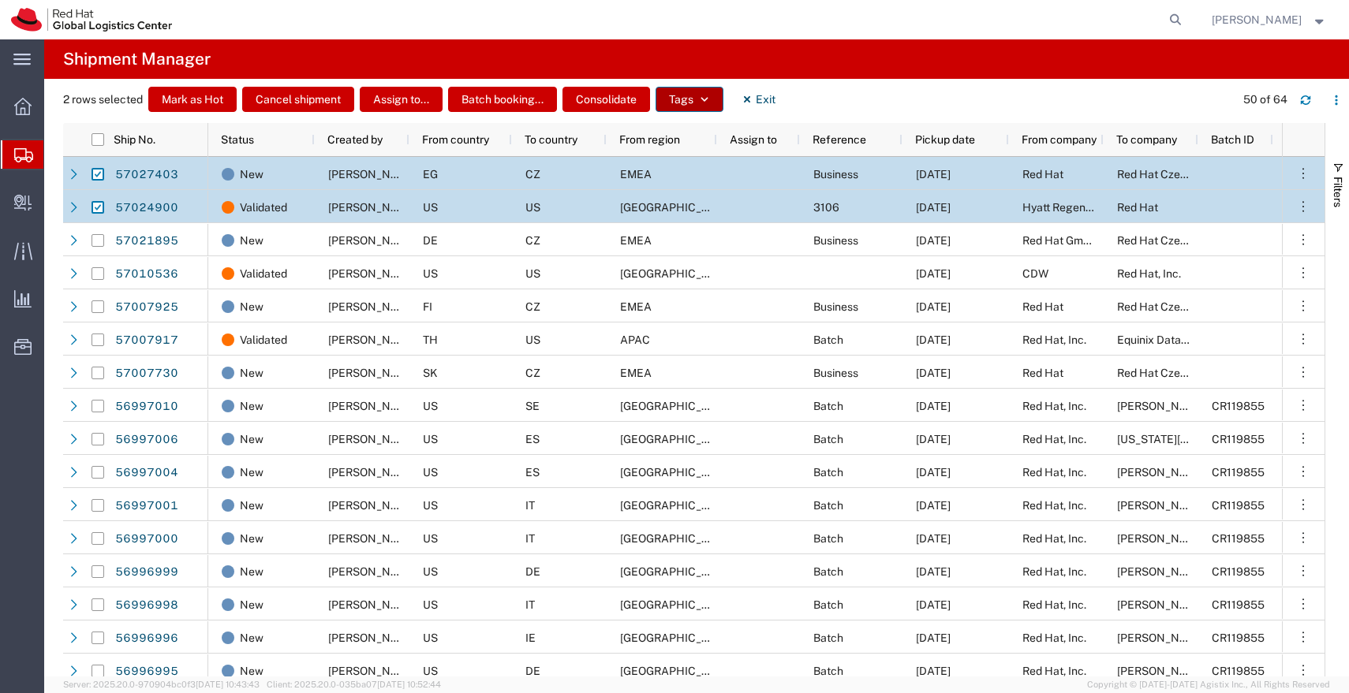
click at [710, 103] on icon "button" at bounding box center [704, 99] width 11 height 11
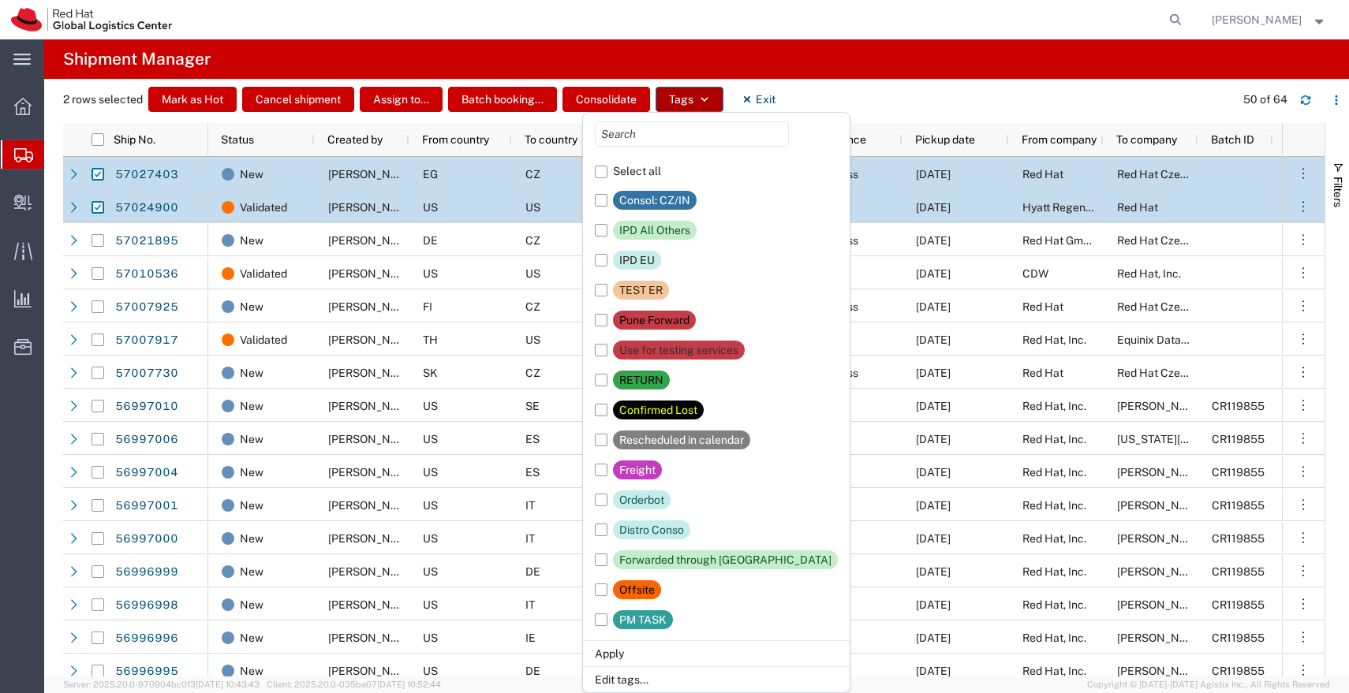
click at [710, 103] on icon "button" at bounding box center [704, 99] width 11 height 11
click at [844, 99] on div "2 rows selected Mark as Hot Cancel shipment Assign to... Batch booking... Conso…" at bounding box center [705, 105] width 1285 height 36
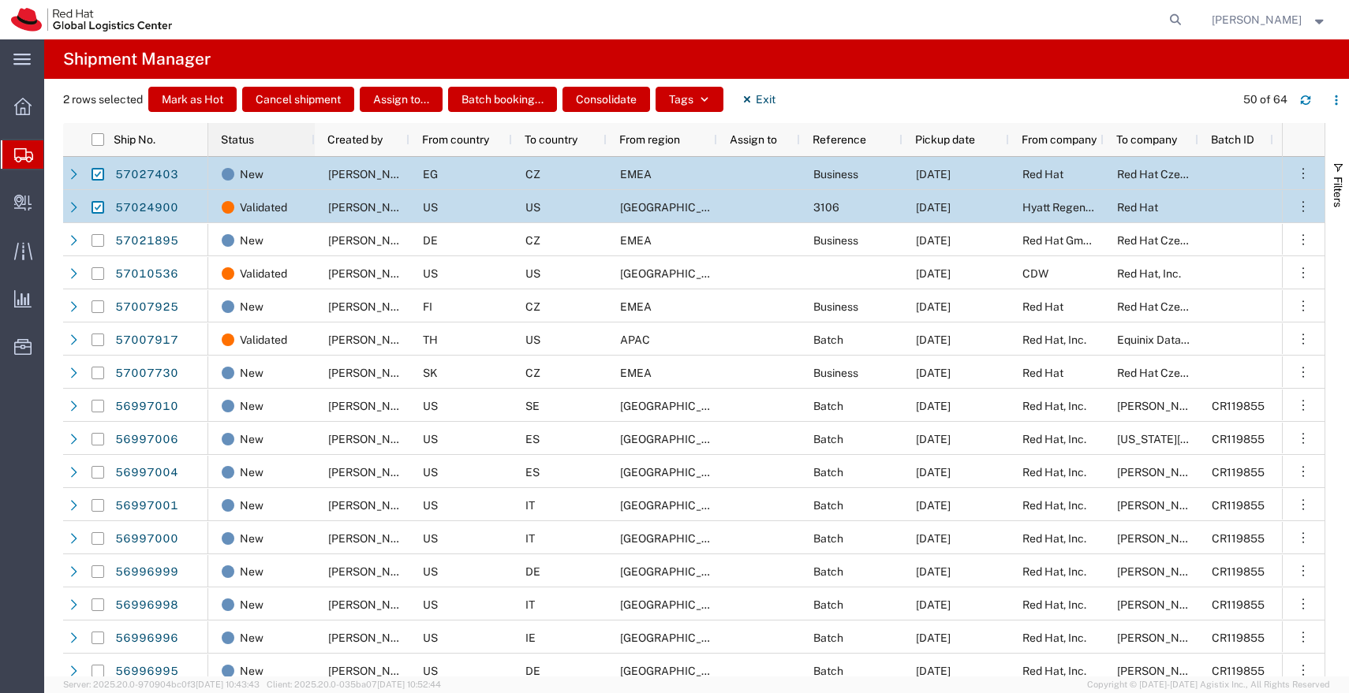
click at [298, 139] on div "Status" at bounding box center [265, 139] width 88 height 25
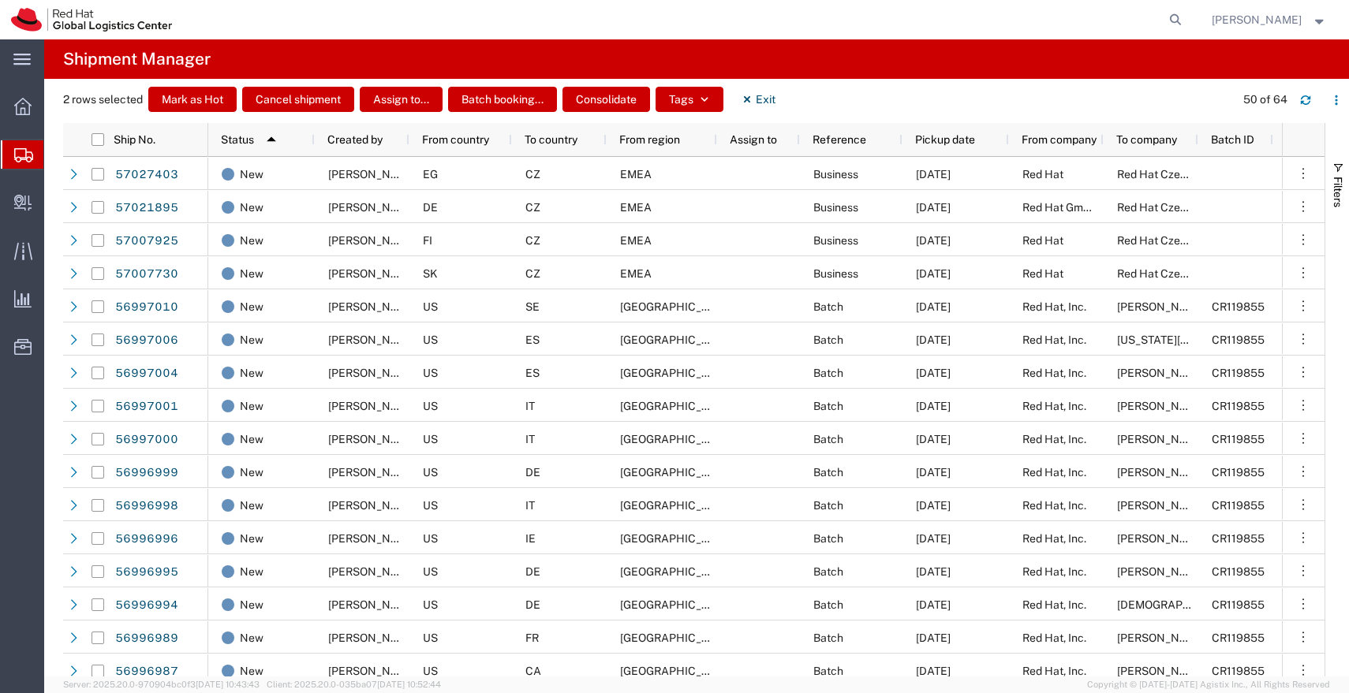
click at [29, 155] on icon at bounding box center [23, 155] width 19 height 14
